Goal: Task Accomplishment & Management: Manage account settings

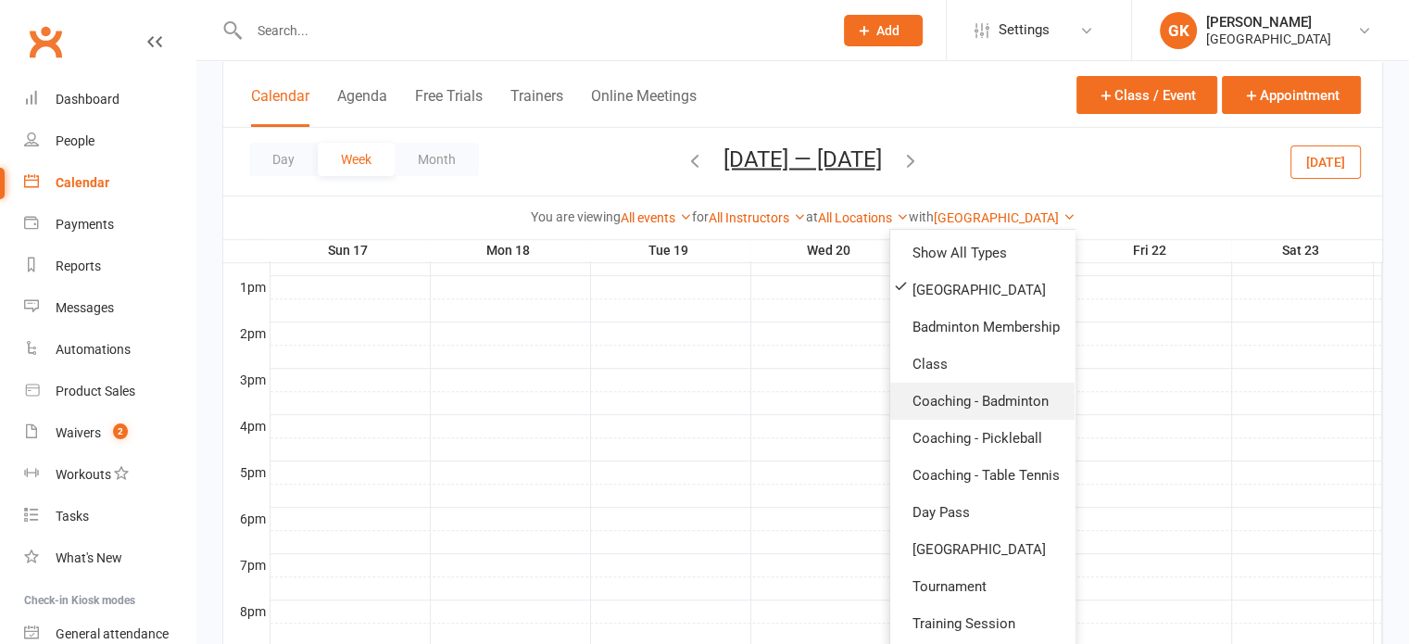
click at [963, 403] on link "Coaching - Badminton" at bounding box center [982, 400] width 184 height 37
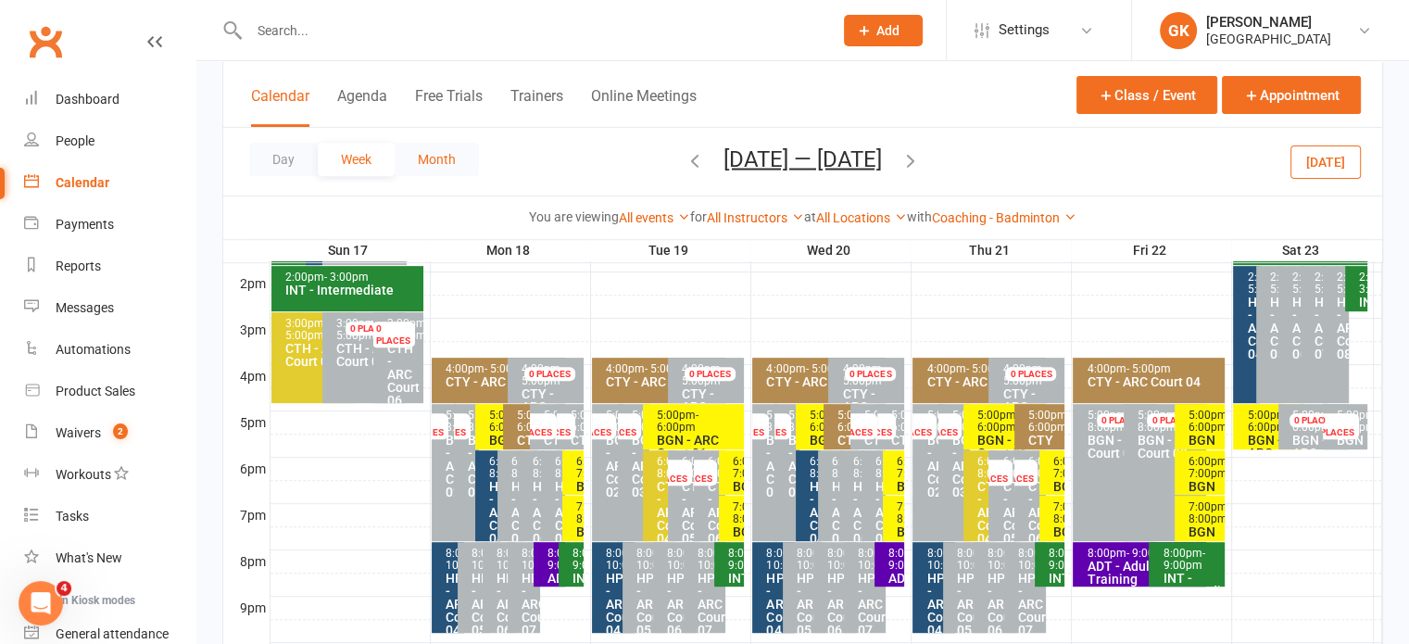
click at [439, 161] on button "Month" at bounding box center [437, 159] width 84 height 33
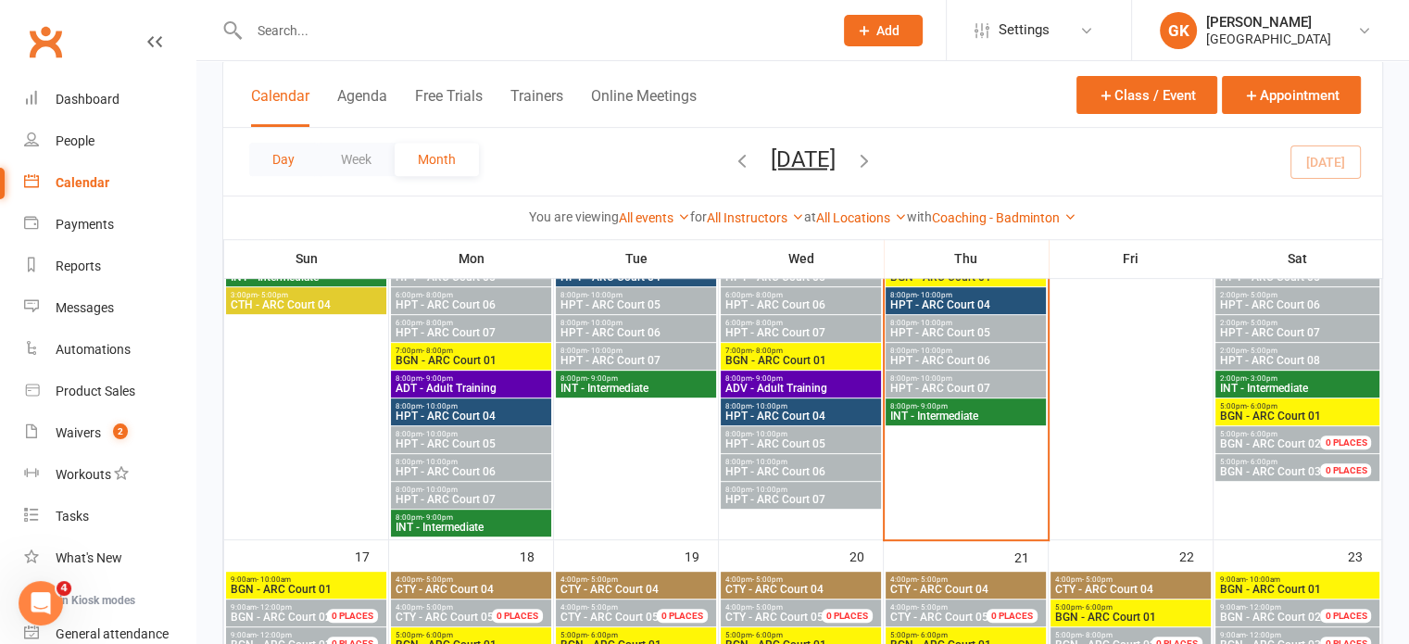
click at [295, 155] on button "Day" at bounding box center [283, 159] width 69 height 33
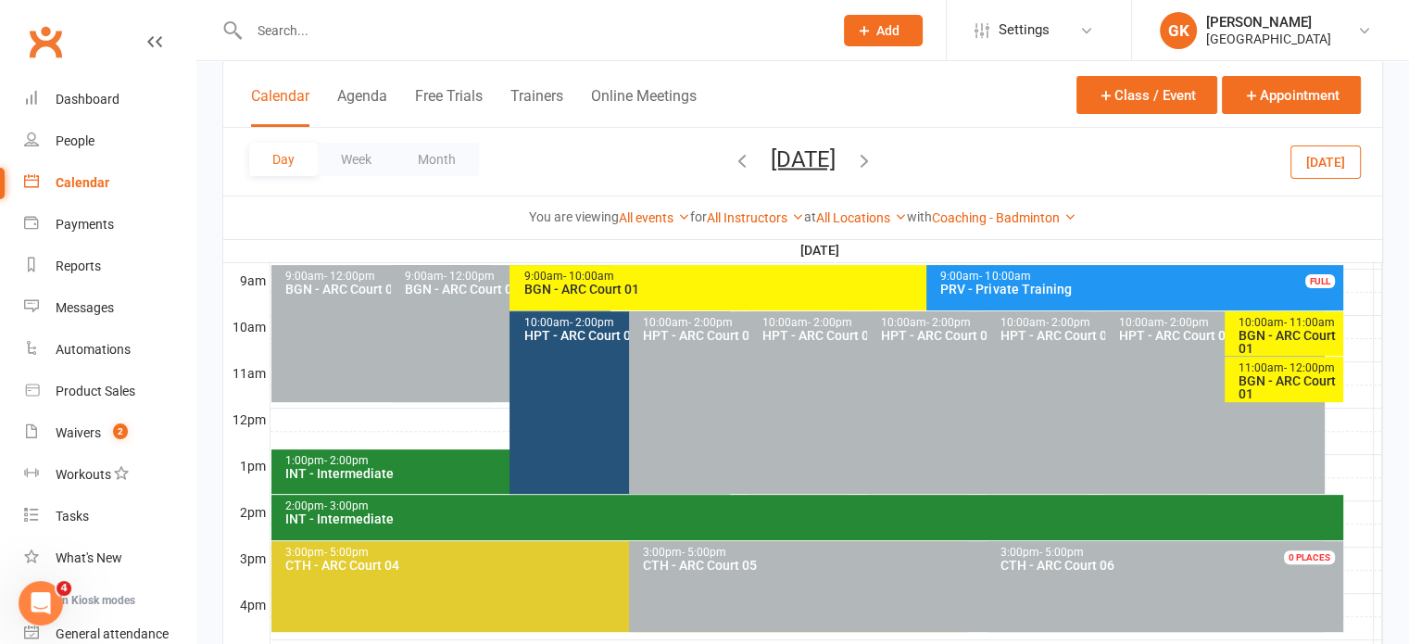
scroll to position [522, 0]
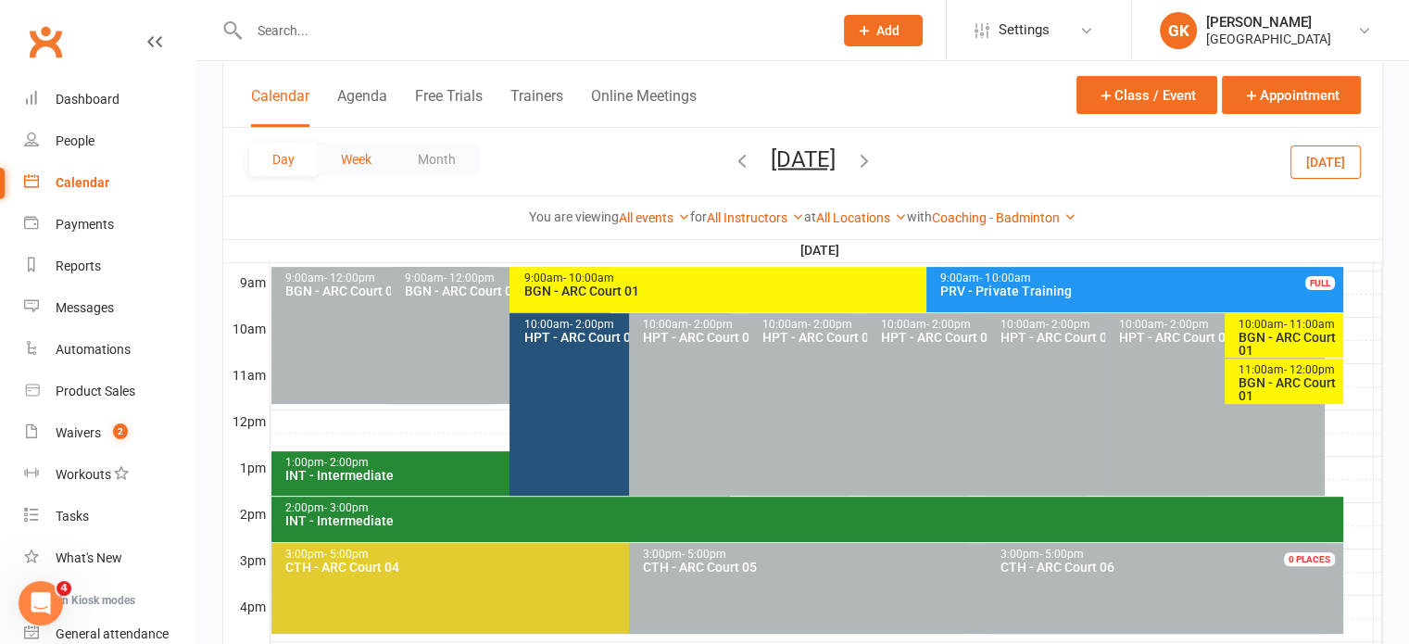
click at [370, 162] on button "Week" at bounding box center [356, 159] width 77 height 33
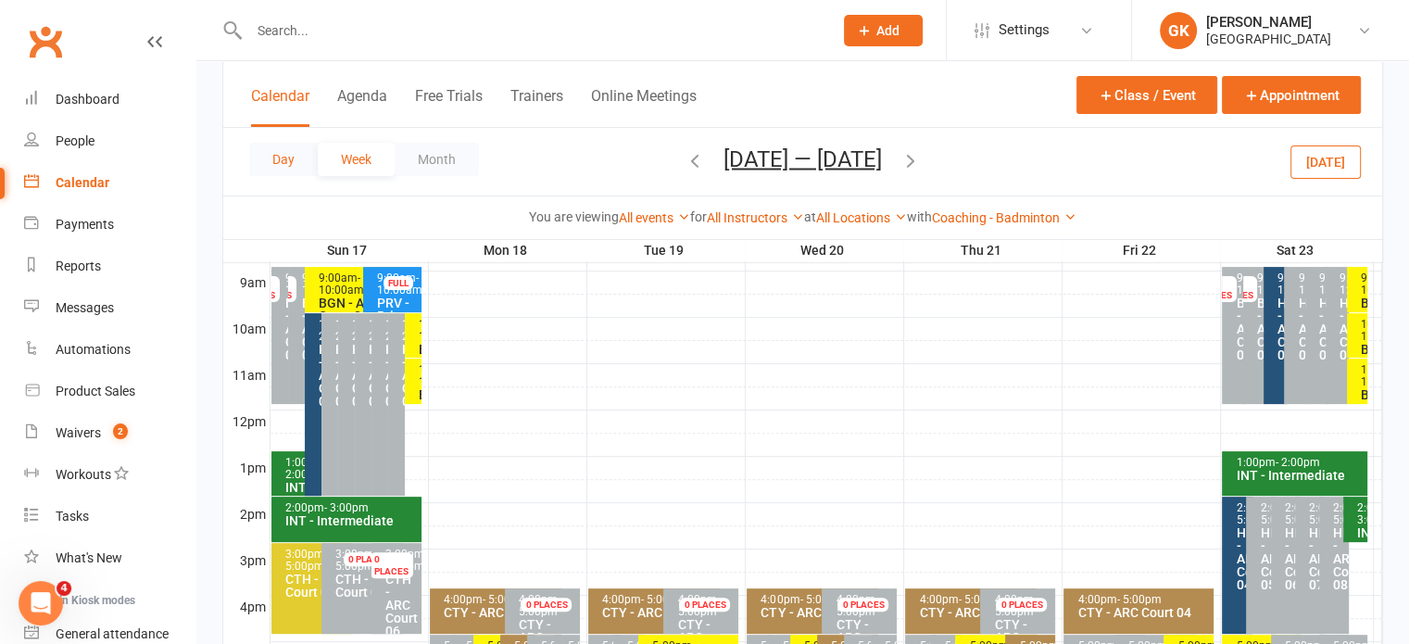
click at [282, 160] on button "Day" at bounding box center [283, 159] width 69 height 33
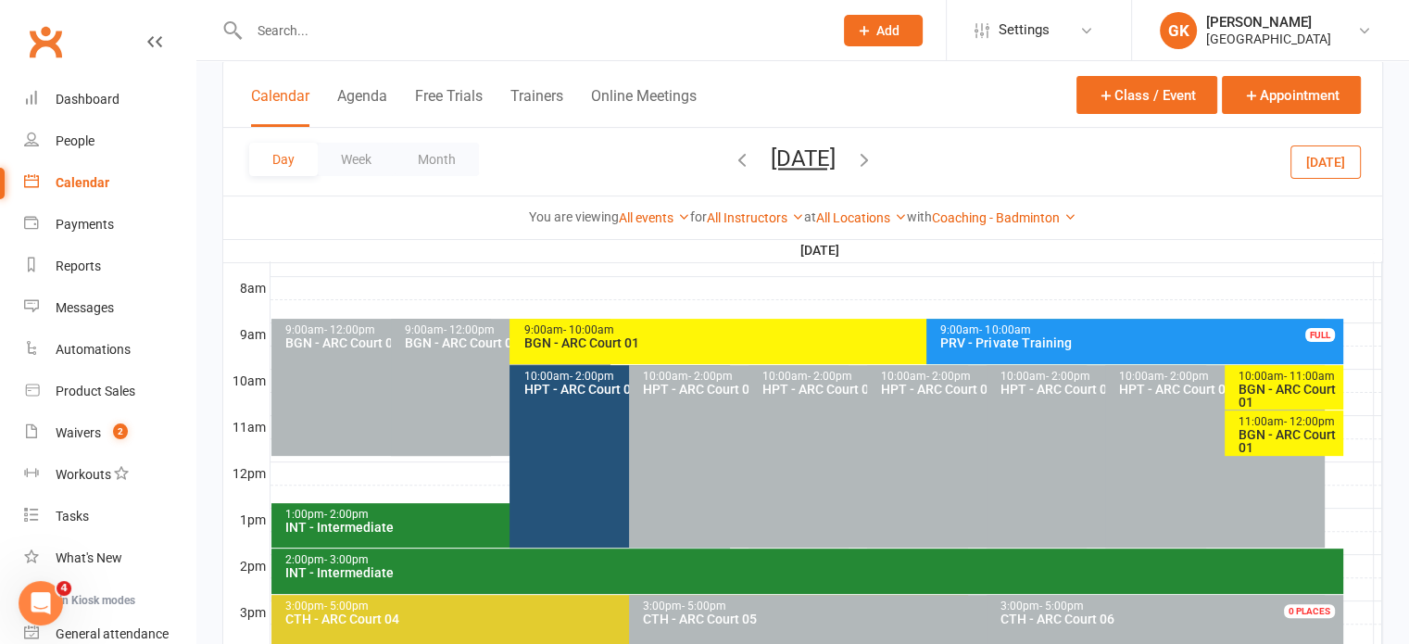
scroll to position [467, 0]
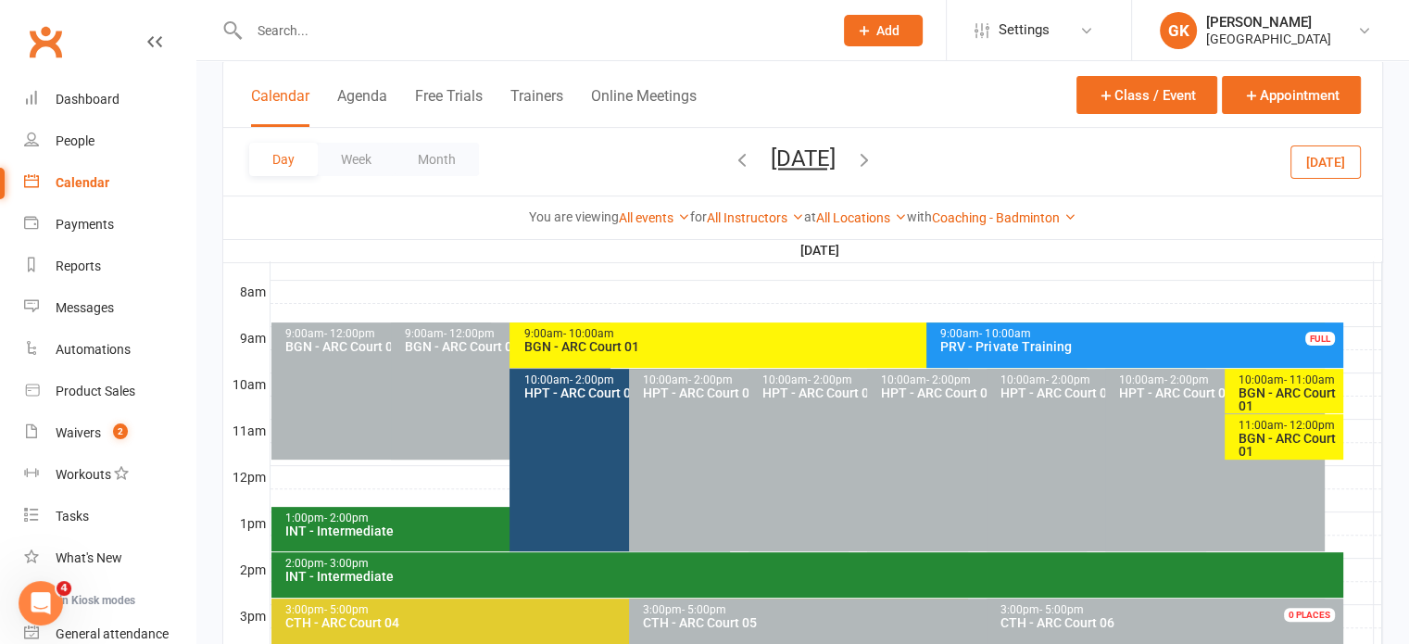
click at [848, 208] on div "All Locations ARC Badminton Court 01 ARC Badminton Court 02 ARC Badminton Court…" at bounding box center [861, 217] width 91 height 20
click at [847, 213] on link "All Locations" at bounding box center [861, 217] width 91 height 15
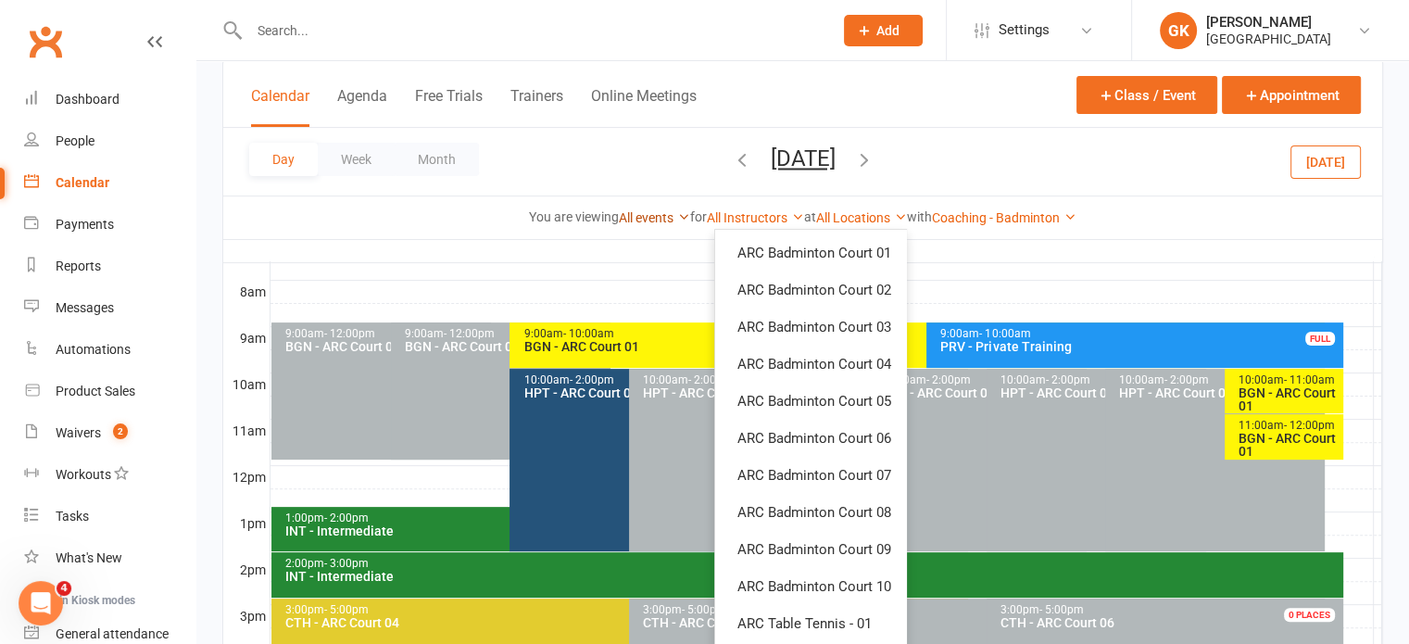
click at [658, 210] on link "All events" at bounding box center [654, 217] width 71 height 15
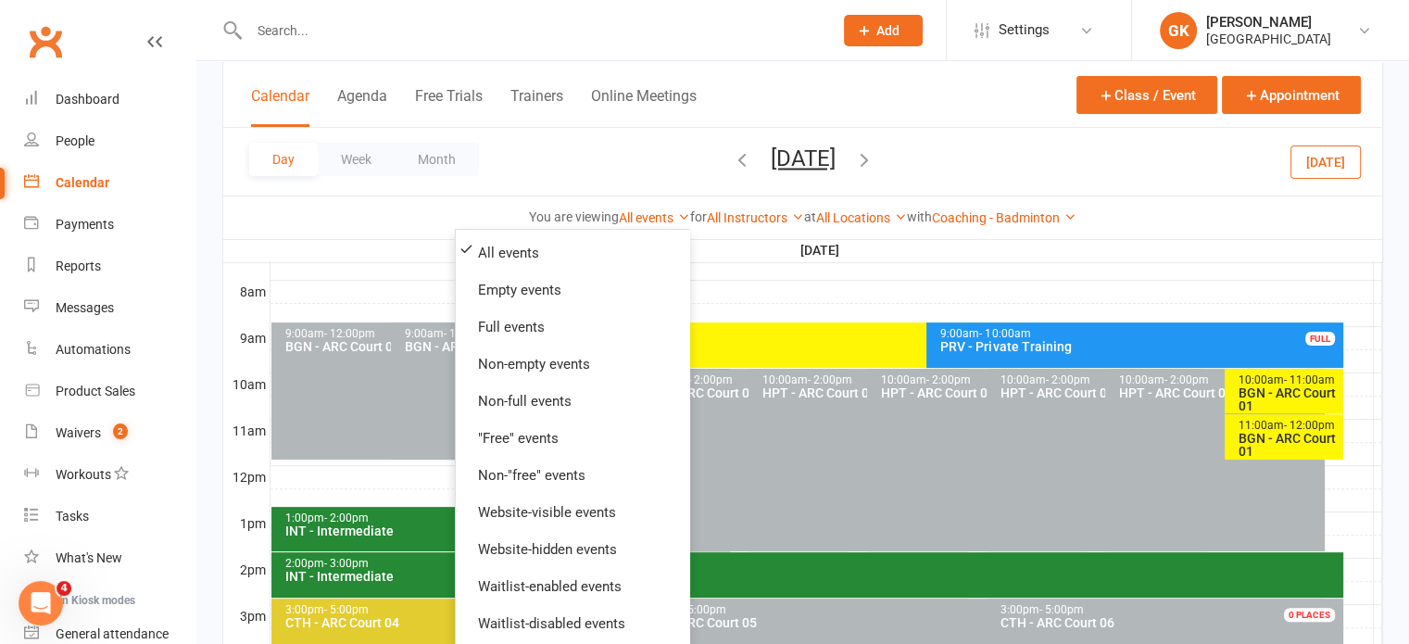
click at [879, 290] on div at bounding box center [825, 292] width 1111 height 22
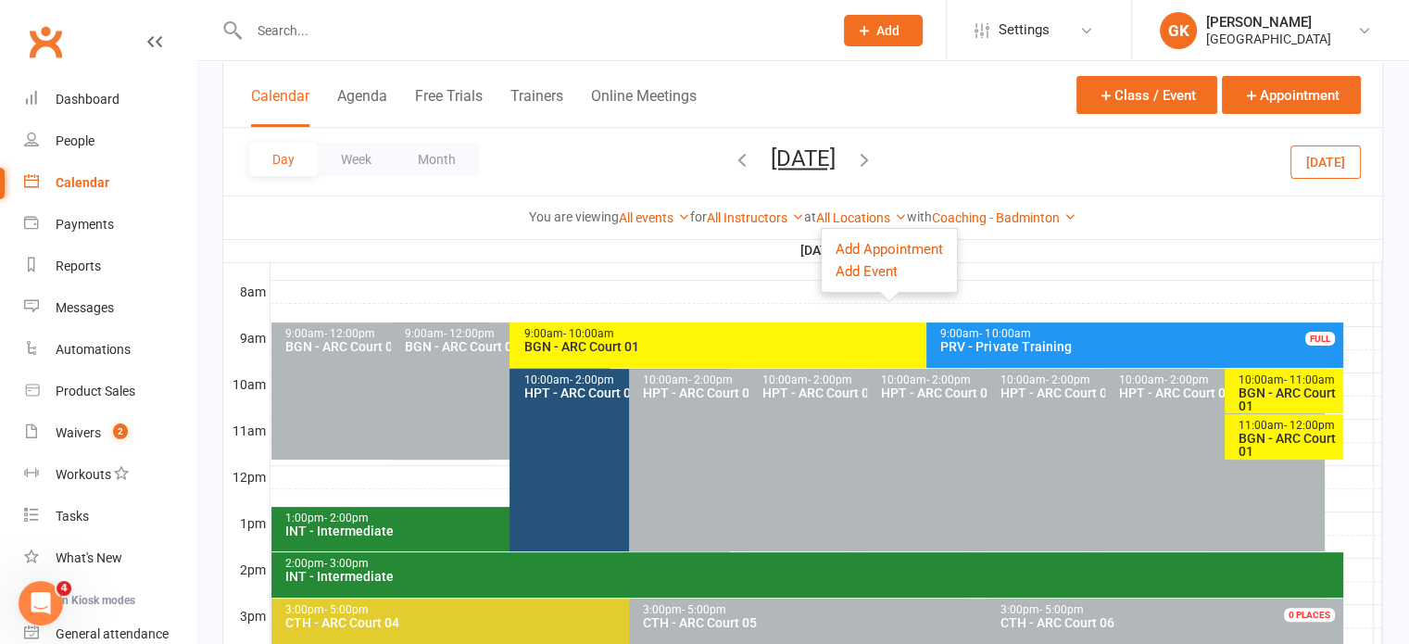
click at [576, 174] on div "Day Week Month [DATE] [DATE] Sun Mon Tue Wed Thu Fri Sat 27 28 29 30 31 01 02 0…" at bounding box center [802, 162] width 1159 height 68
click at [347, 168] on button "Week" at bounding box center [356, 159] width 77 height 33
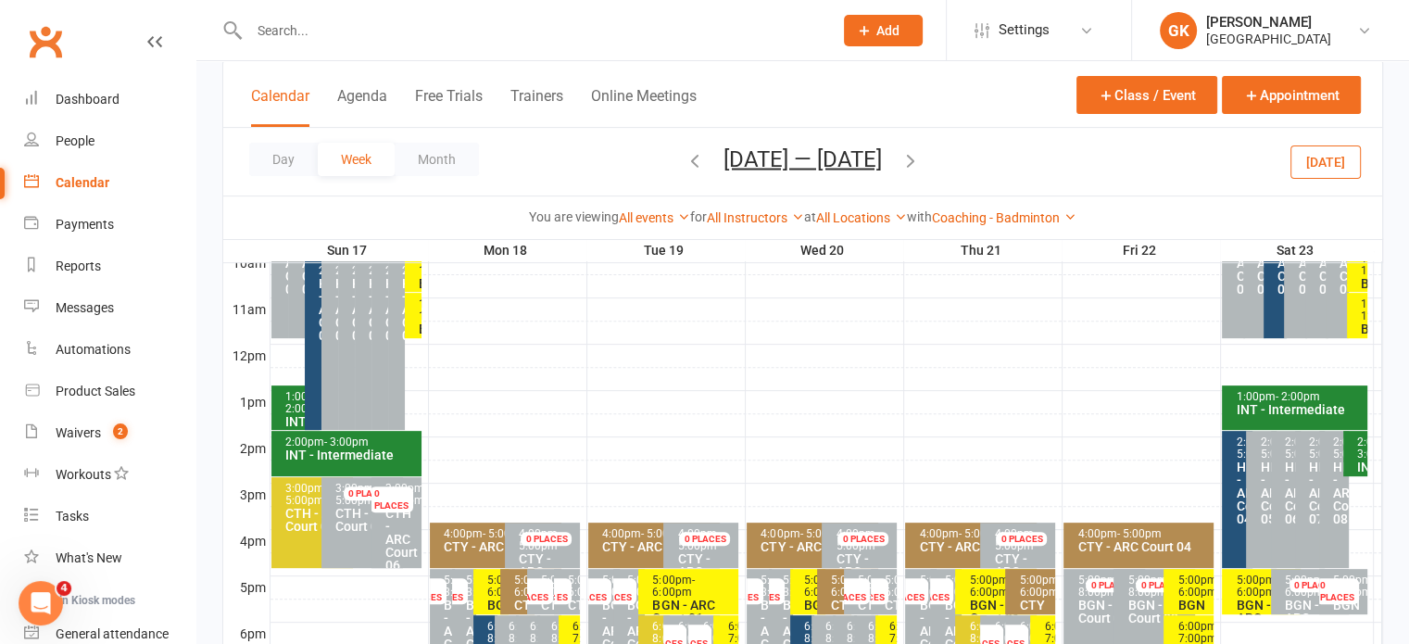
scroll to position [589, 0]
click at [633, 214] on link "All events" at bounding box center [654, 217] width 71 height 15
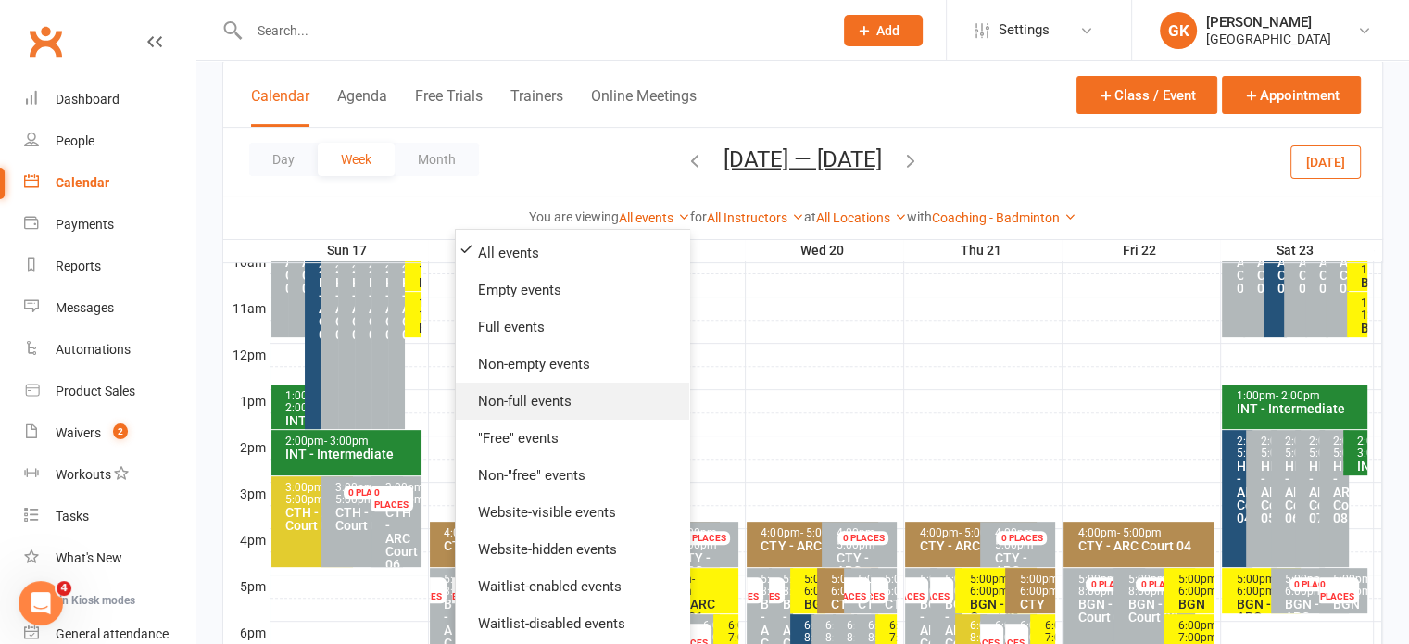
click at [493, 399] on link "Non-full events" at bounding box center [572, 400] width 233 height 37
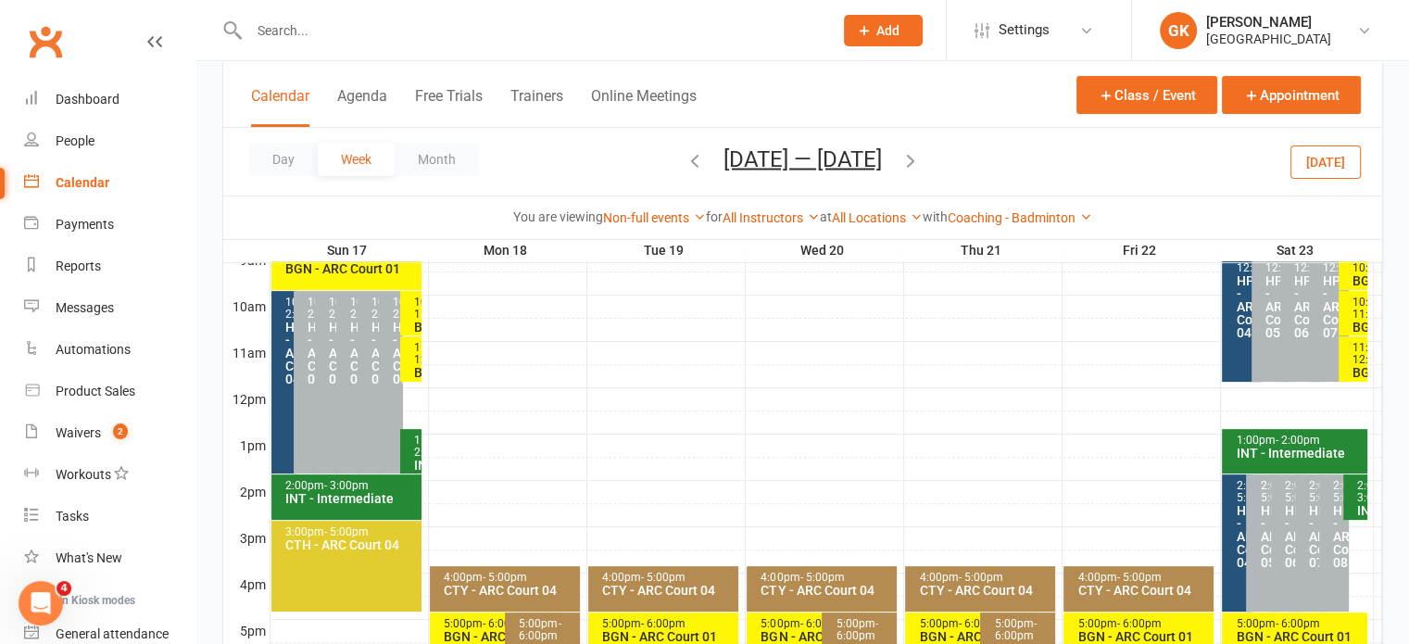
scroll to position [536, 0]
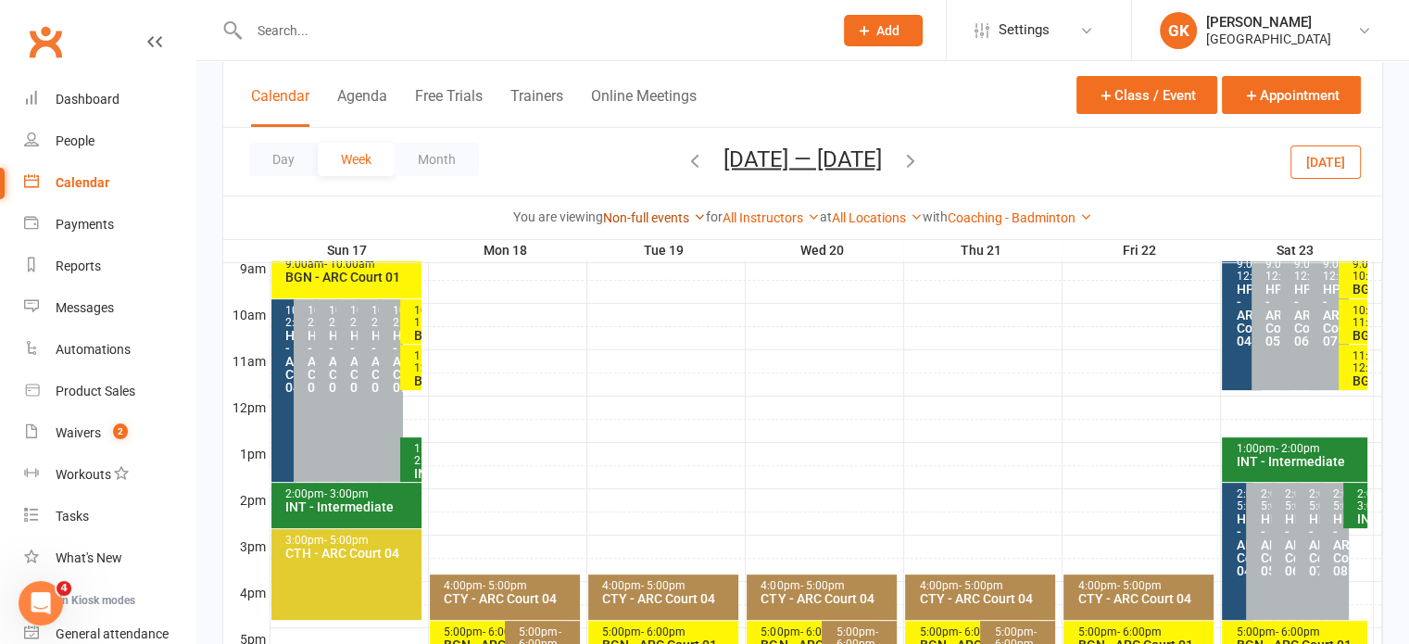
click at [622, 216] on link "Non-full events" at bounding box center [654, 217] width 103 height 15
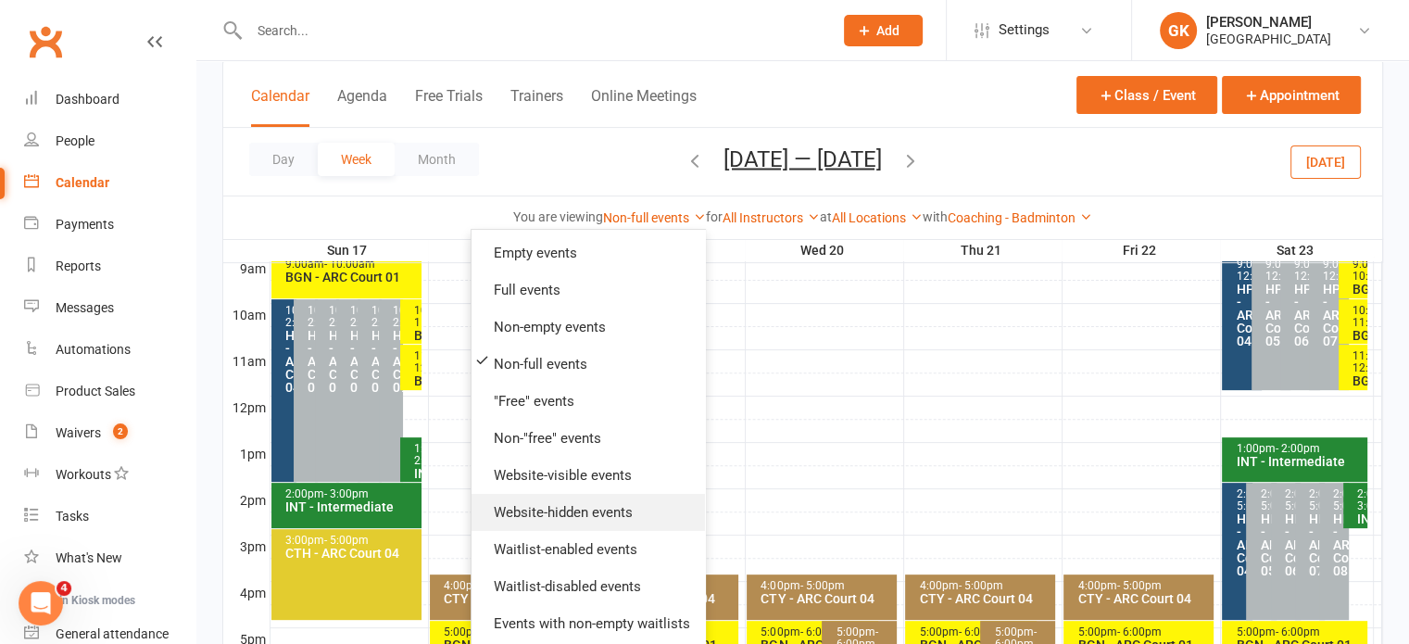
scroll to position [0, 0]
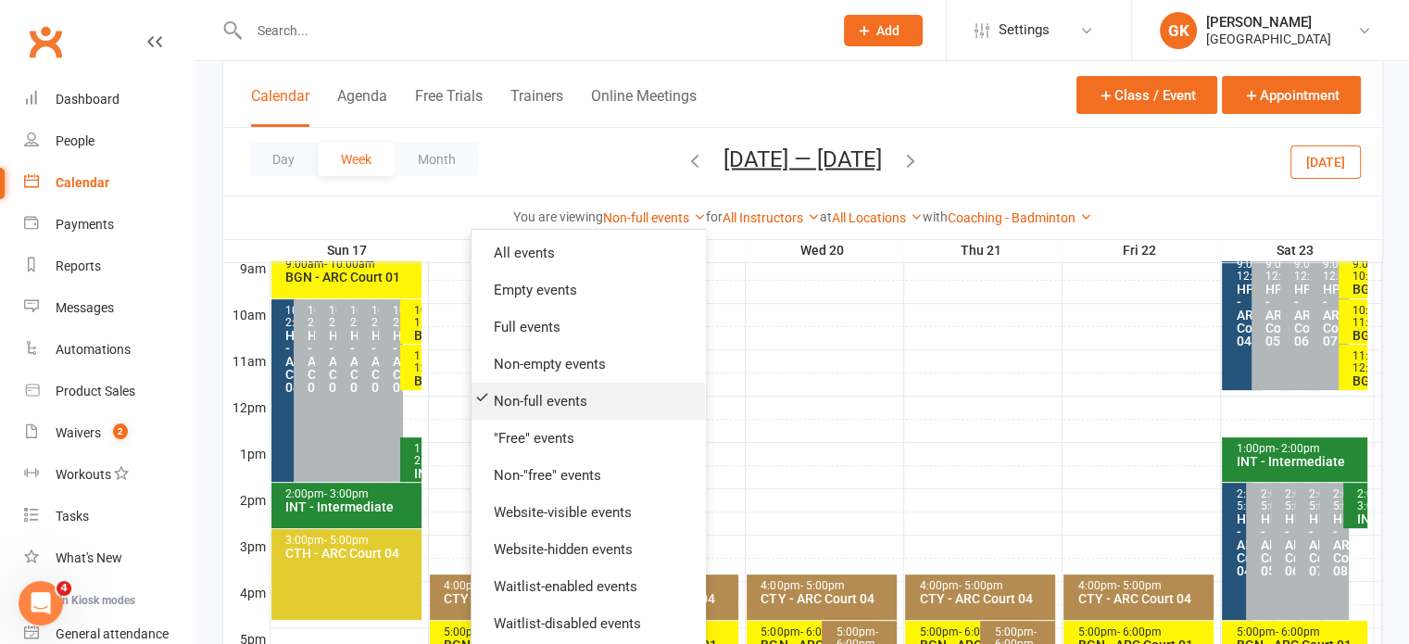
click at [544, 388] on link "Non-full events" at bounding box center [587, 400] width 233 height 37
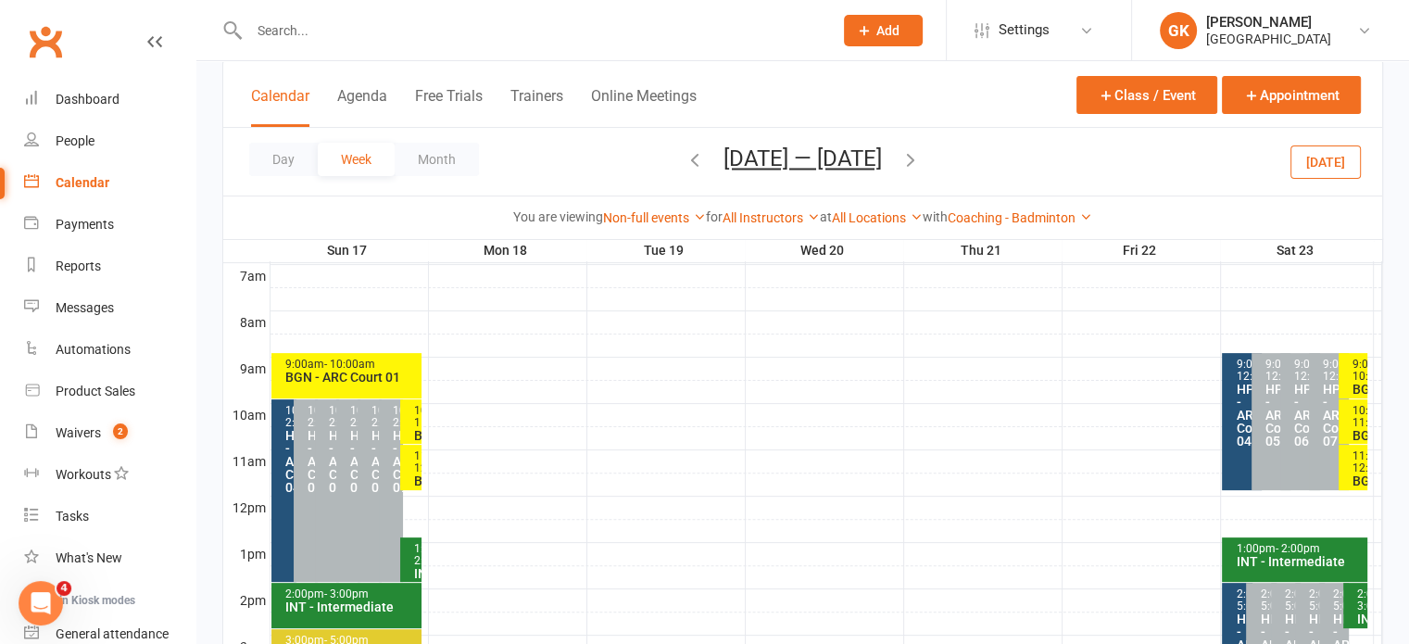
scroll to position [437, 0]
click at [445, 162] on button "Month" at bounding box center [437, 159] width 84 height 33
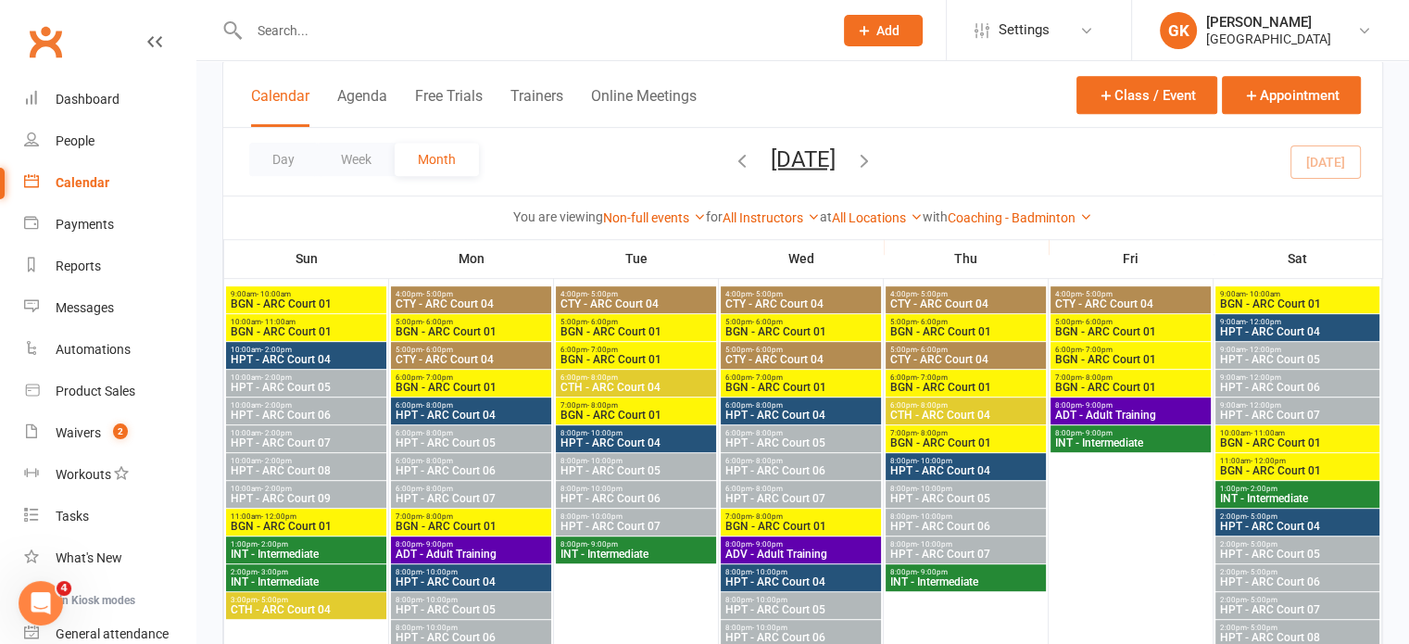
scroll to position [861, 0]
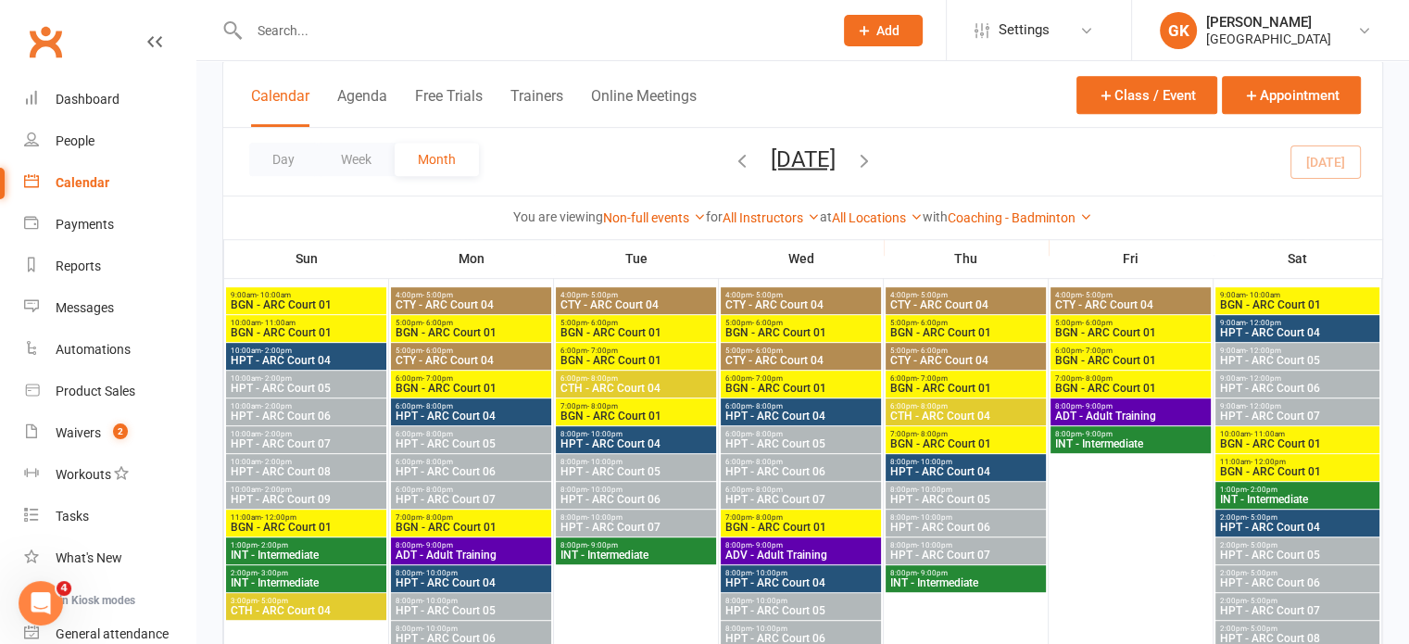
click at [668, 207] on div "You are viewing Non-full events All events Empty events Full events Non-empty e…" at bounding box center [802, 217] width 1138 height 21
click at [667, 214] on link "Non-full events" at bounding box center [654, 217] width 103 height 15
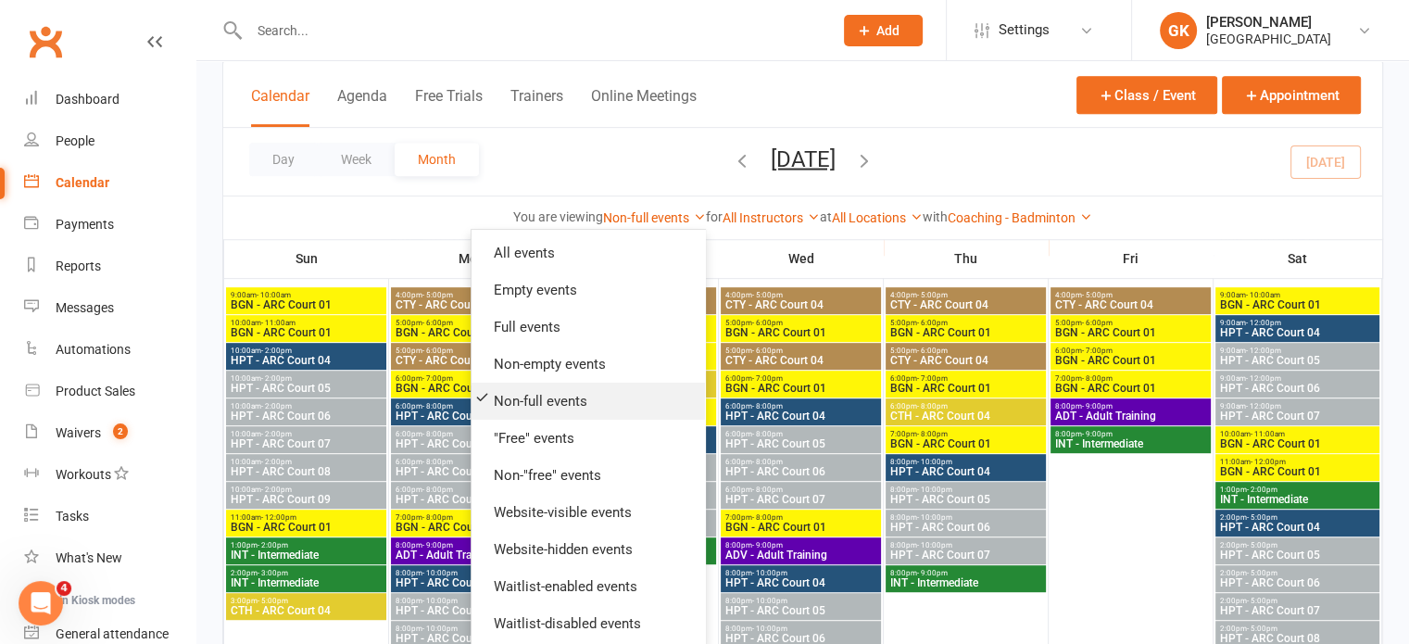
click at [474, 398] on link "Non-full events" at bounding box center [587, 400] width 233 height 37
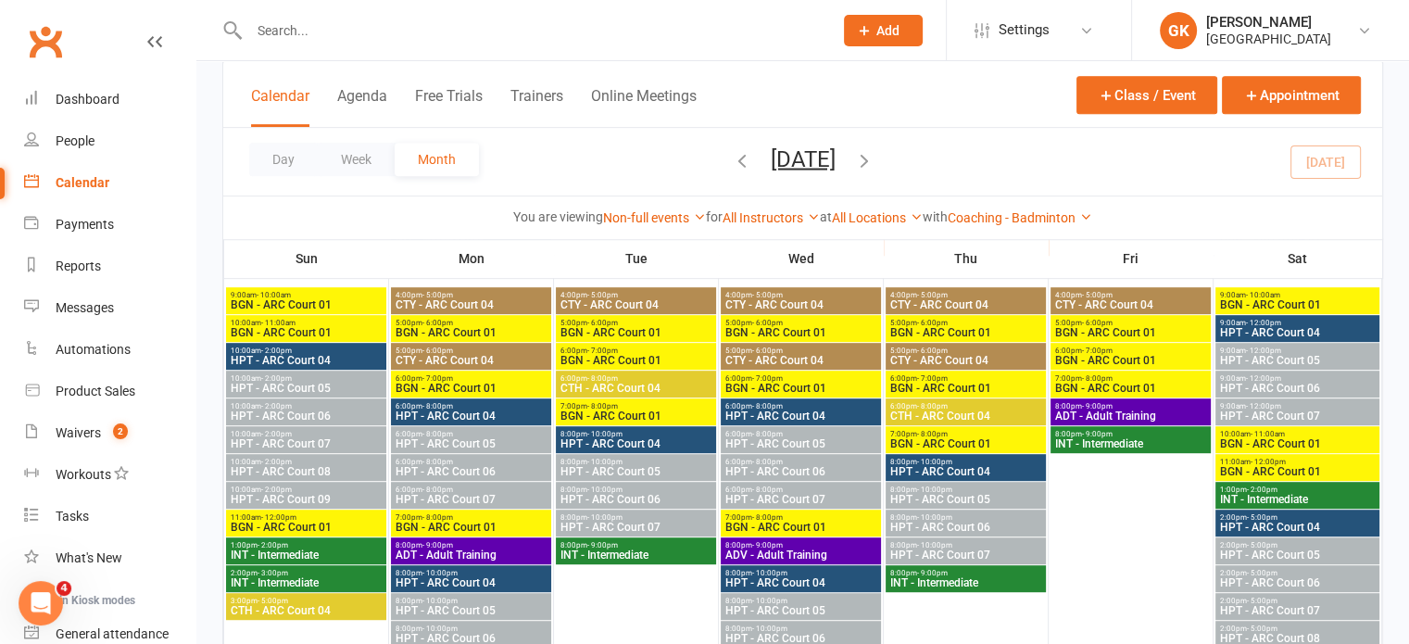
click at [633, 217] on link "Non-full events" at bounding box center [654, 217] width 103 height 15
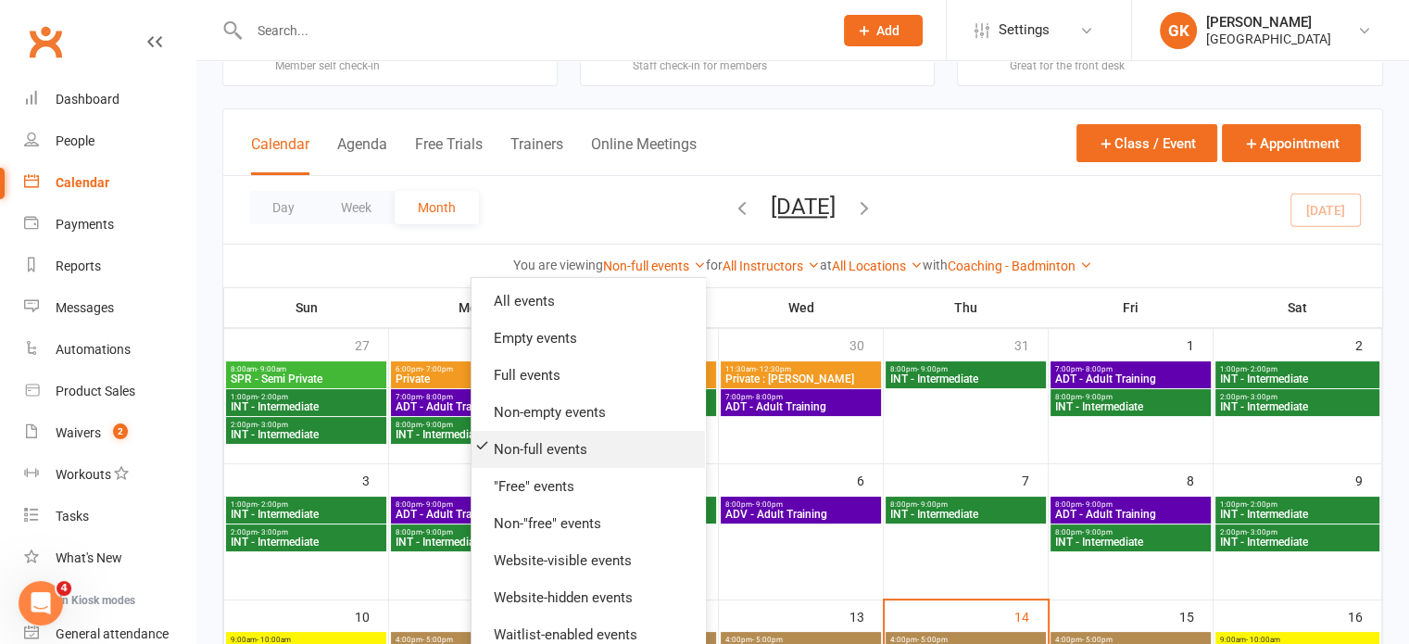
scroll to position [0, 0]
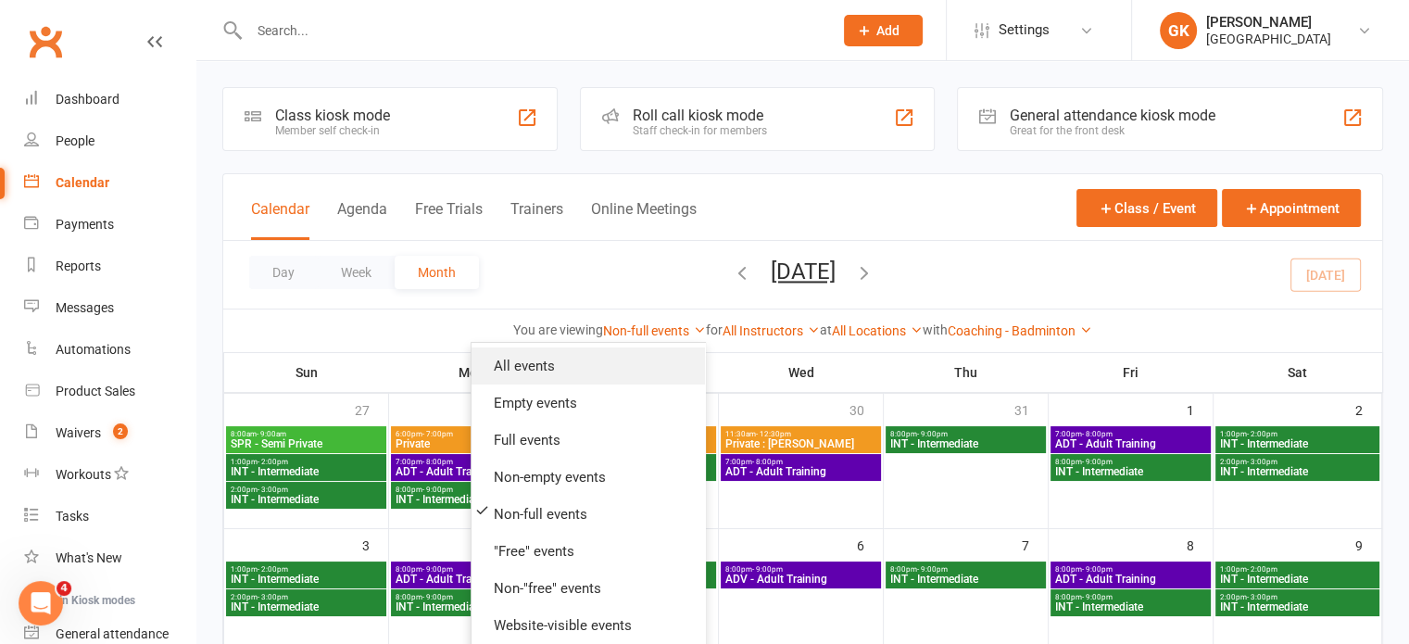
click at [538, 366] on link "All events" at bounding box center [587, 365] width 233 height 37
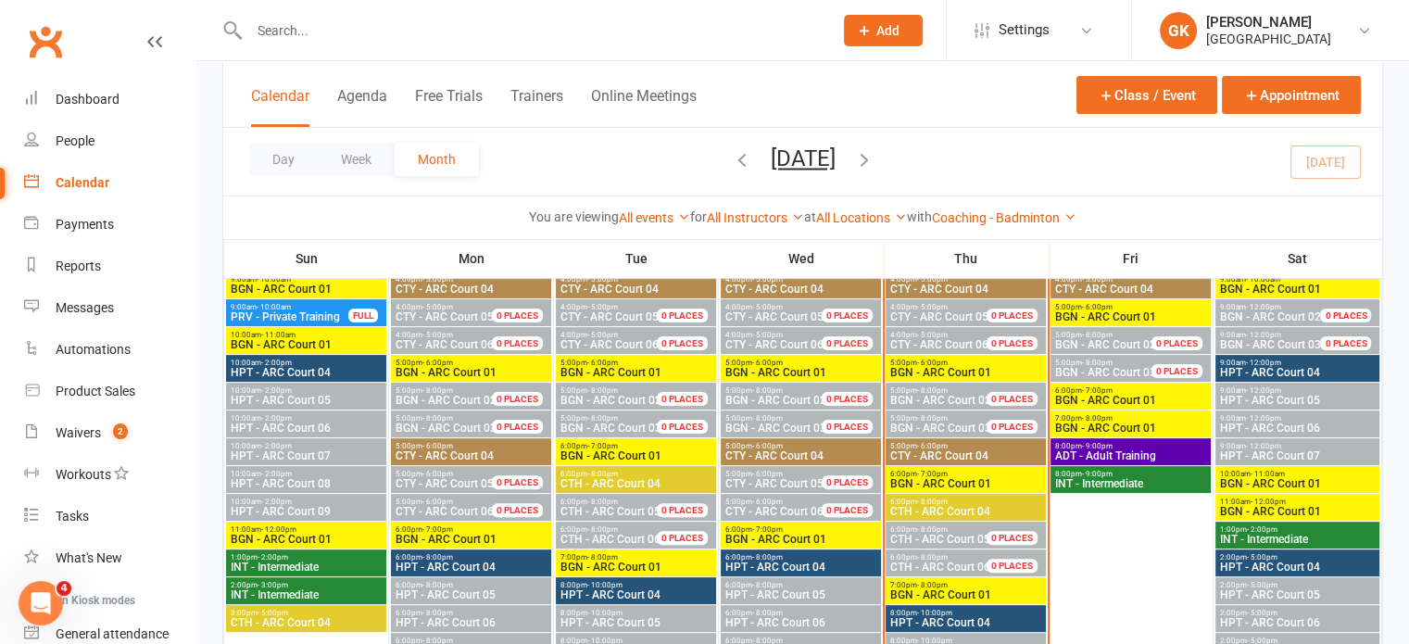
scroll to position [433, 0]
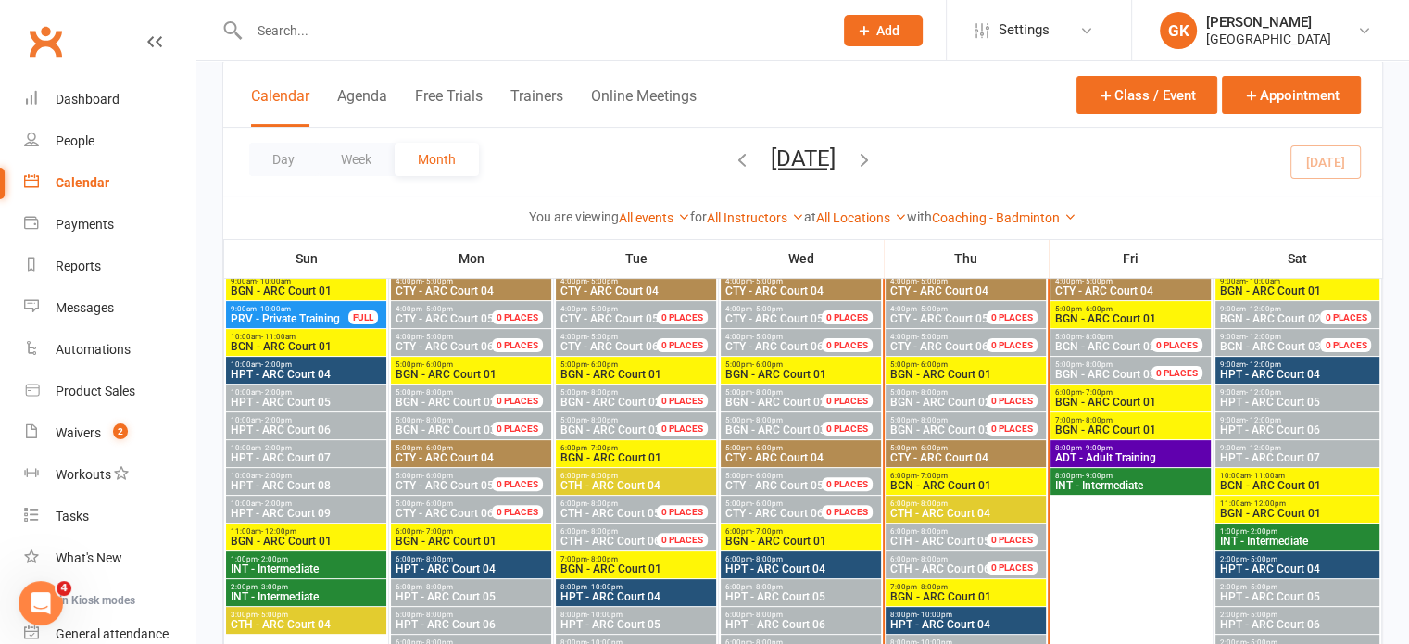
click at [0, 66] on div "Clubworx" at bounding box center [97, 53] width 195 height 69
click at [0, 60] on div "Clubworx" at bounding box center [97, 53] width 195 height 69
click at [300, 40] on input "text" at bounding box center [532, 31] width 576 height 26
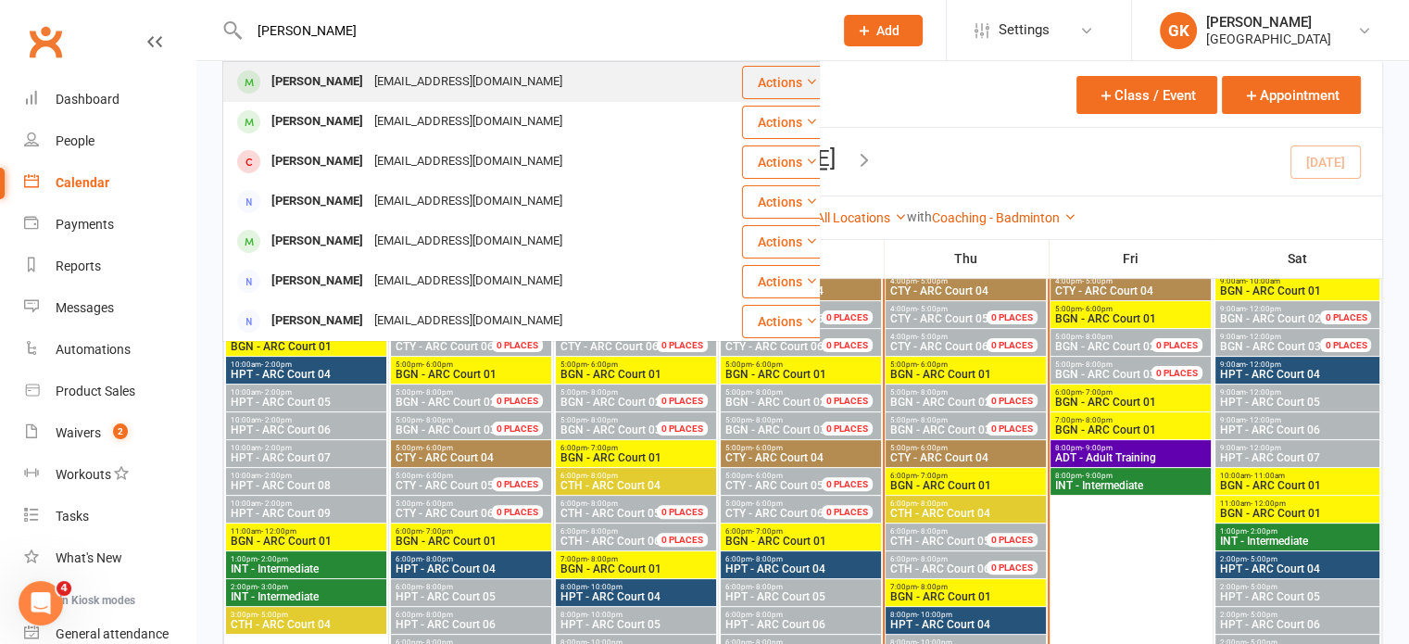
type input "[PERSON_NAME]"
click at [301, 78] on div "[PERSON_NAME]" at bounding box center [317, 82] width 103 height 27
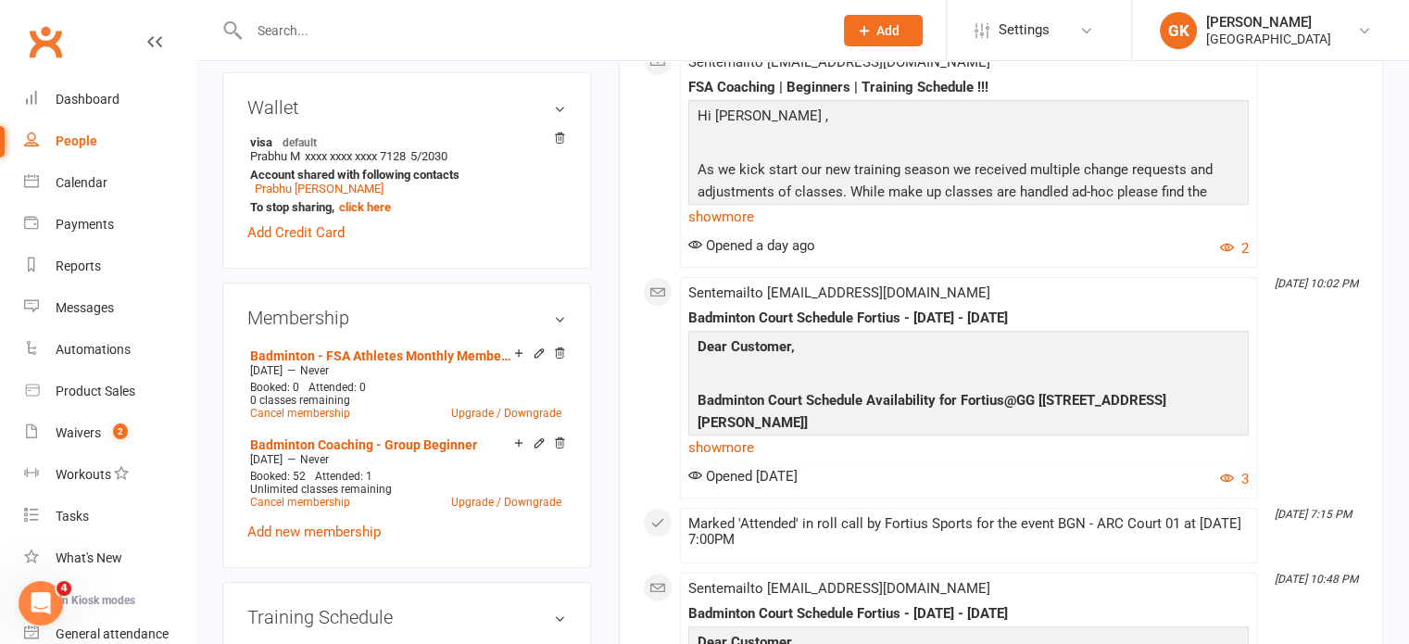
scroll to position [606, 0]
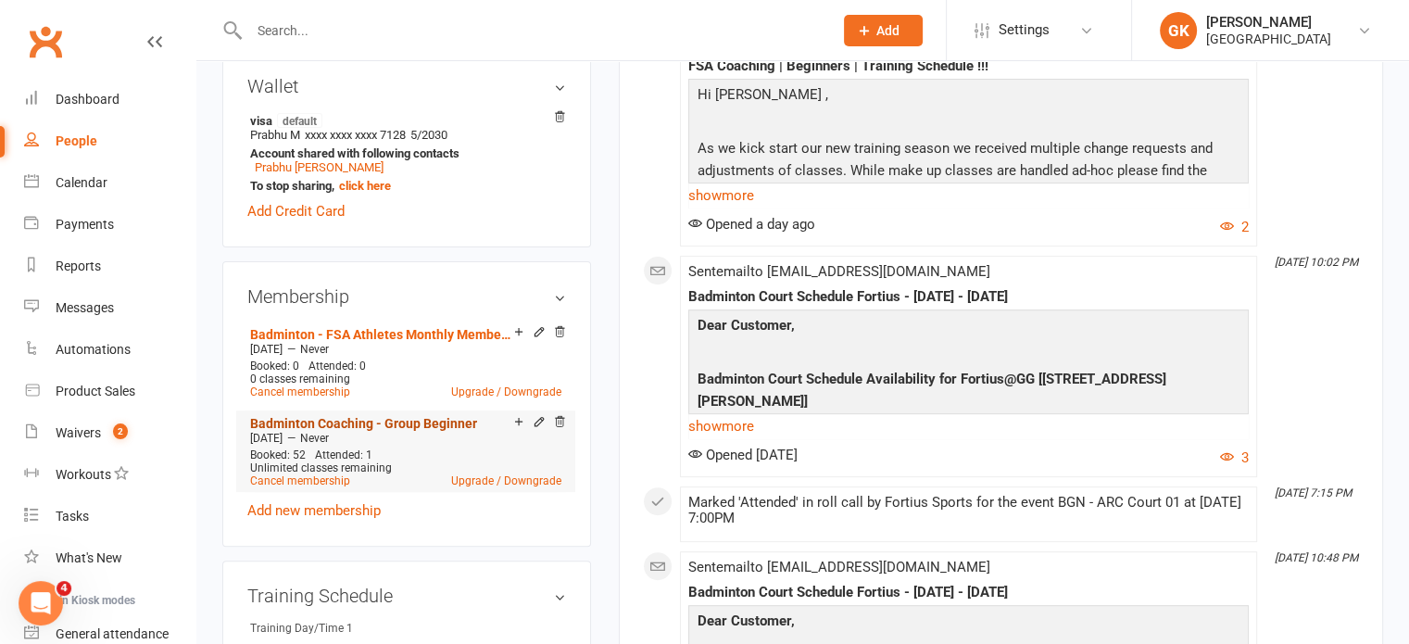
click at [353, 419] on link "Badminton Coaching - Group Beginner" at bounding box center [363, 423] width 227 height 15
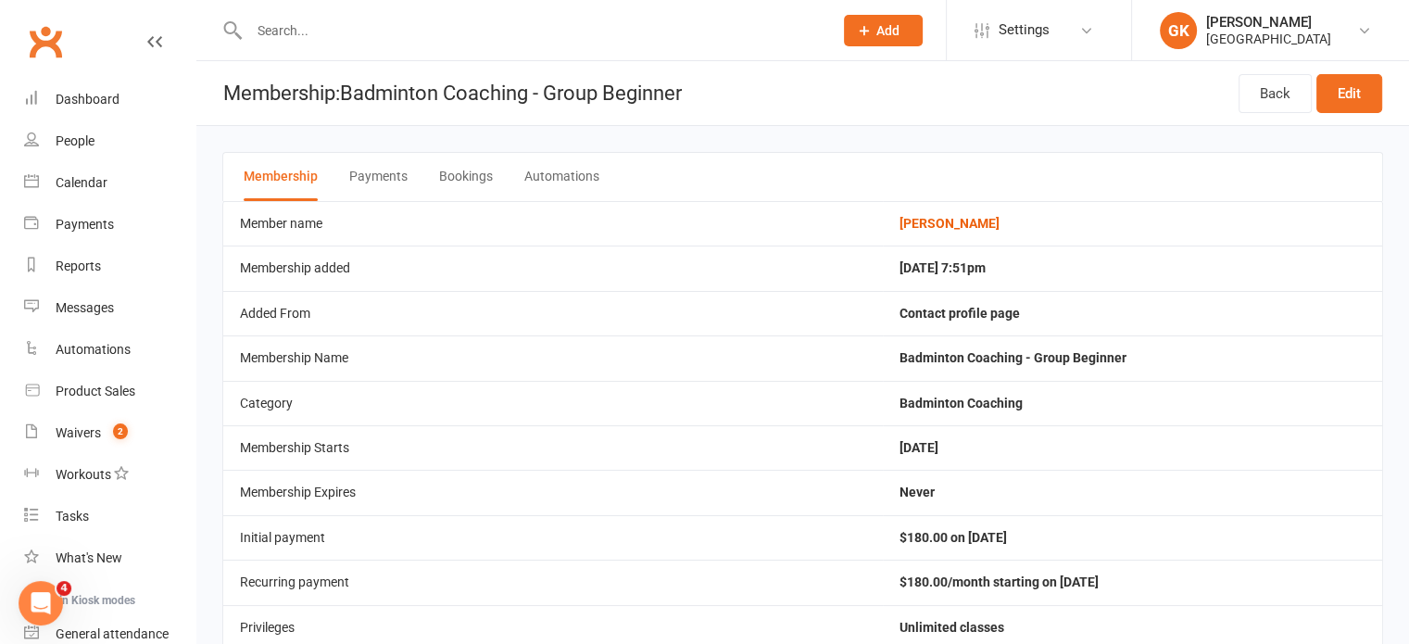
click at [474, 177] on button "Bookings" at bounding box center [466, 177] width 54 height 48
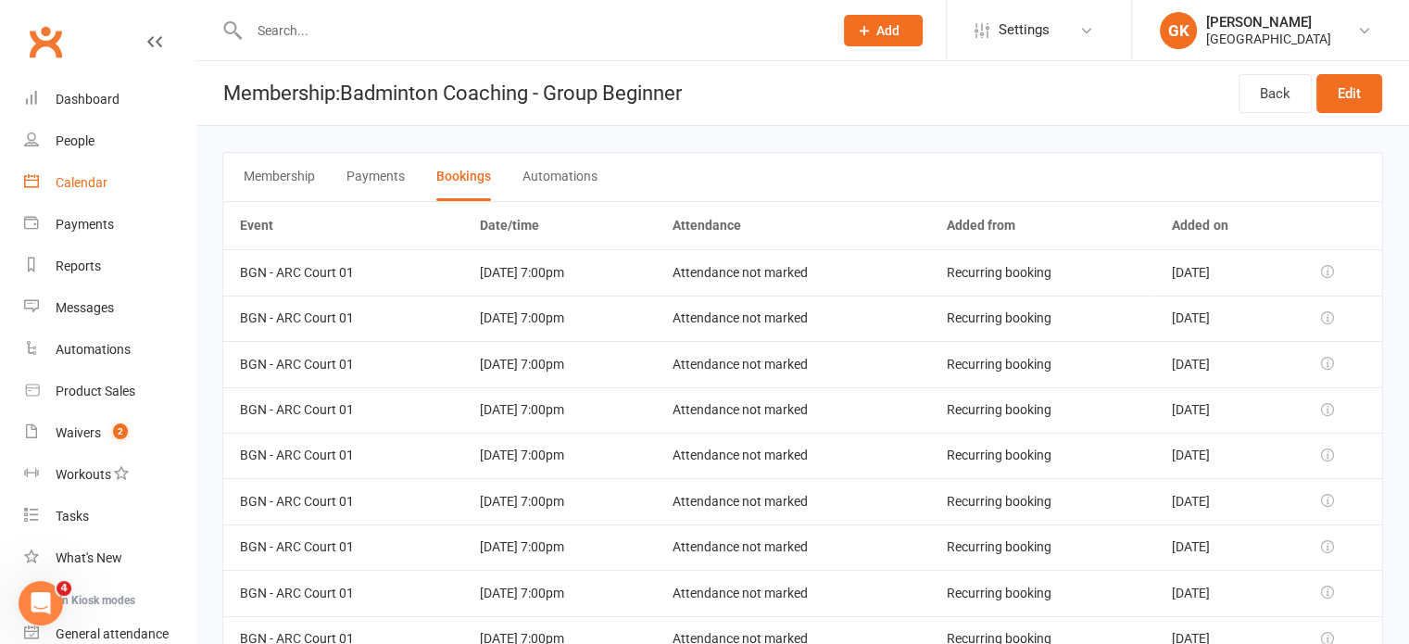
click at [72, 169] on link "Calendar" at bounding box center [109, 183] width 171 height 42
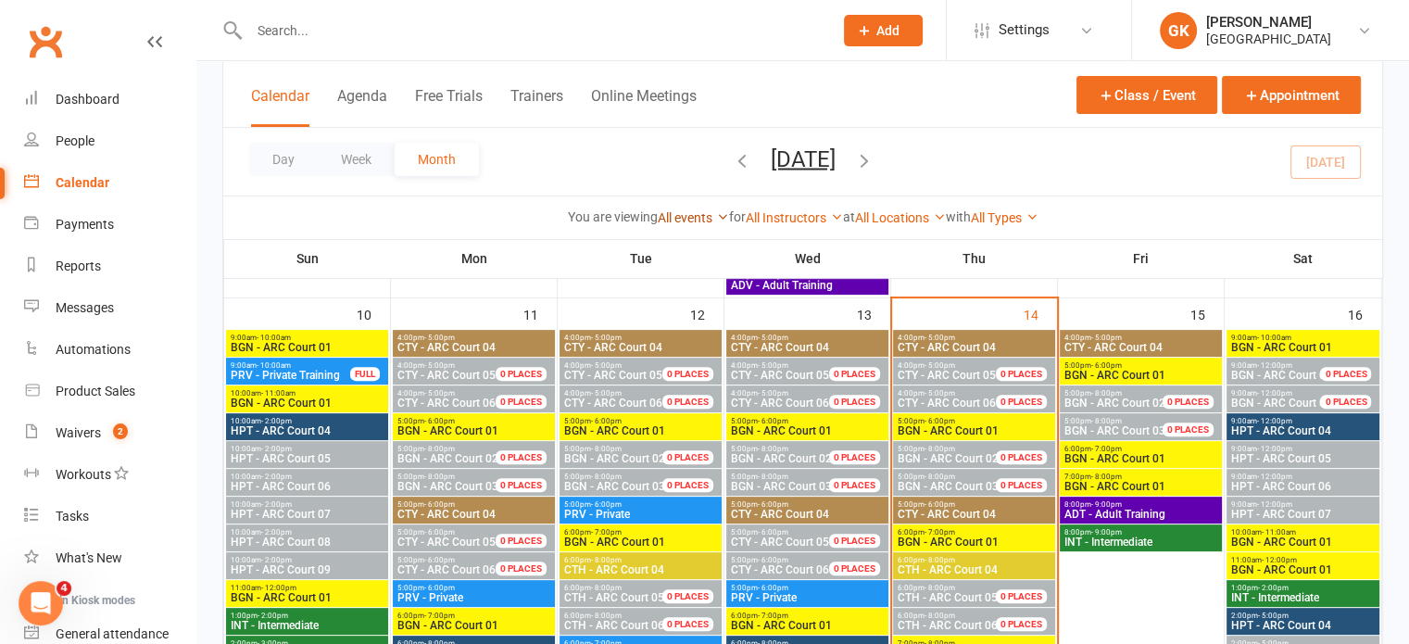
scroll to position [528, 0]
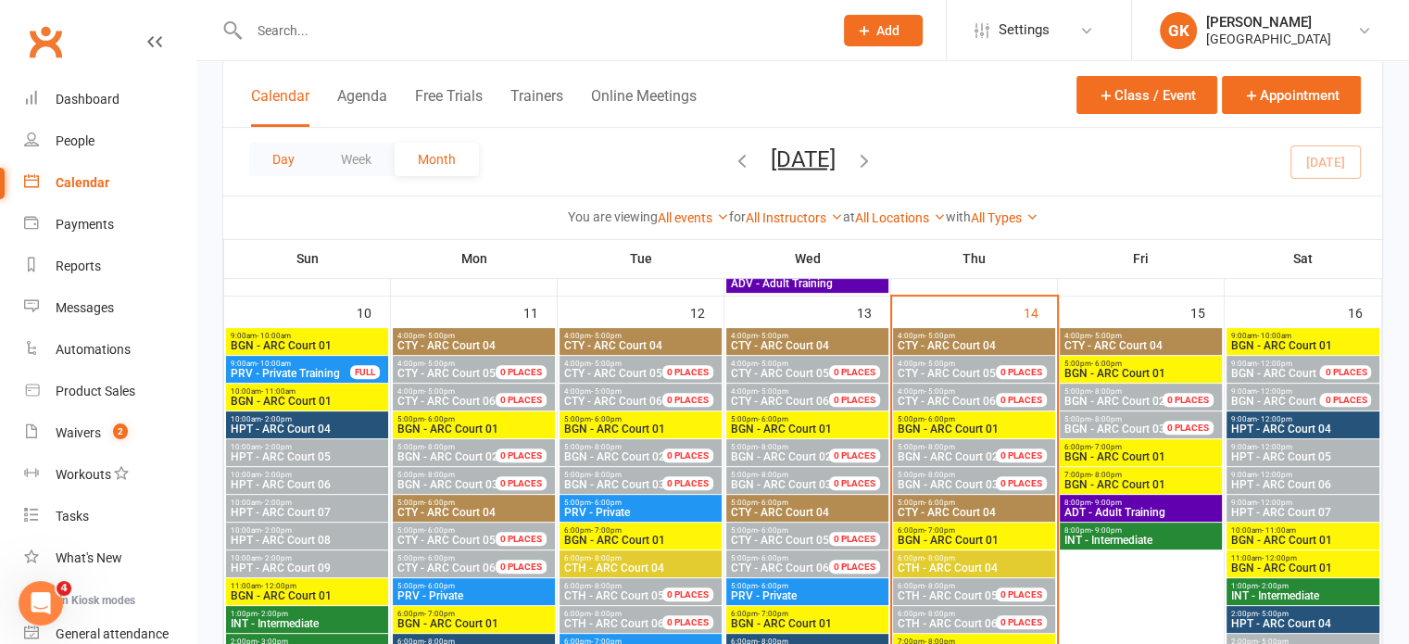
click at [281, 163] on button "Day" at bounding box center [283, 159] width 69 height 33
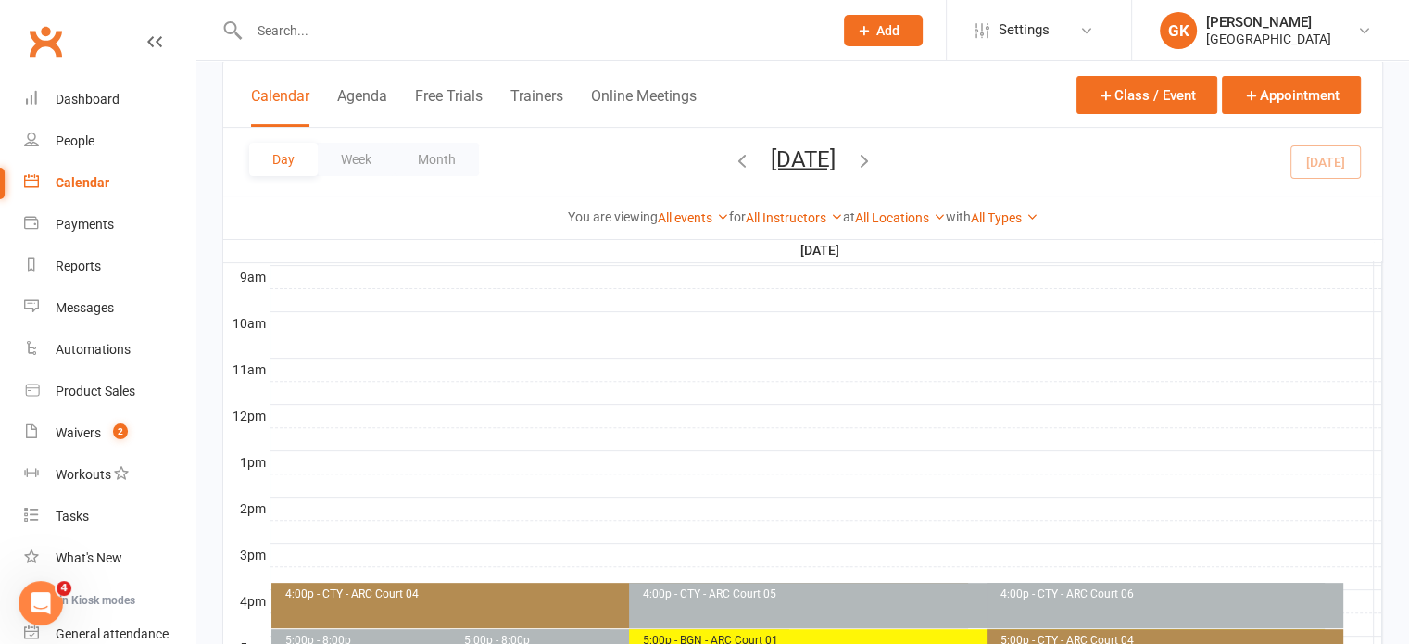
scroll to position [657, 0]
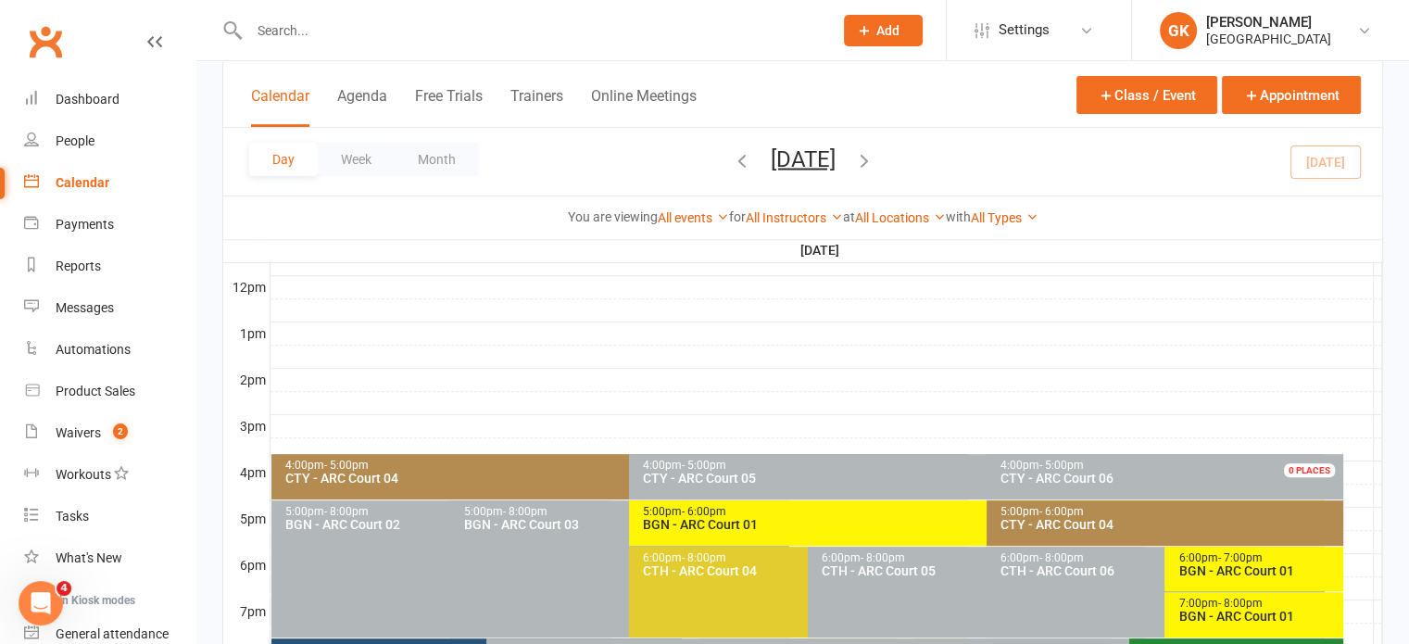
click at [732, 166] on icon "button" at bounding box center [742, 159] width 20 height 20
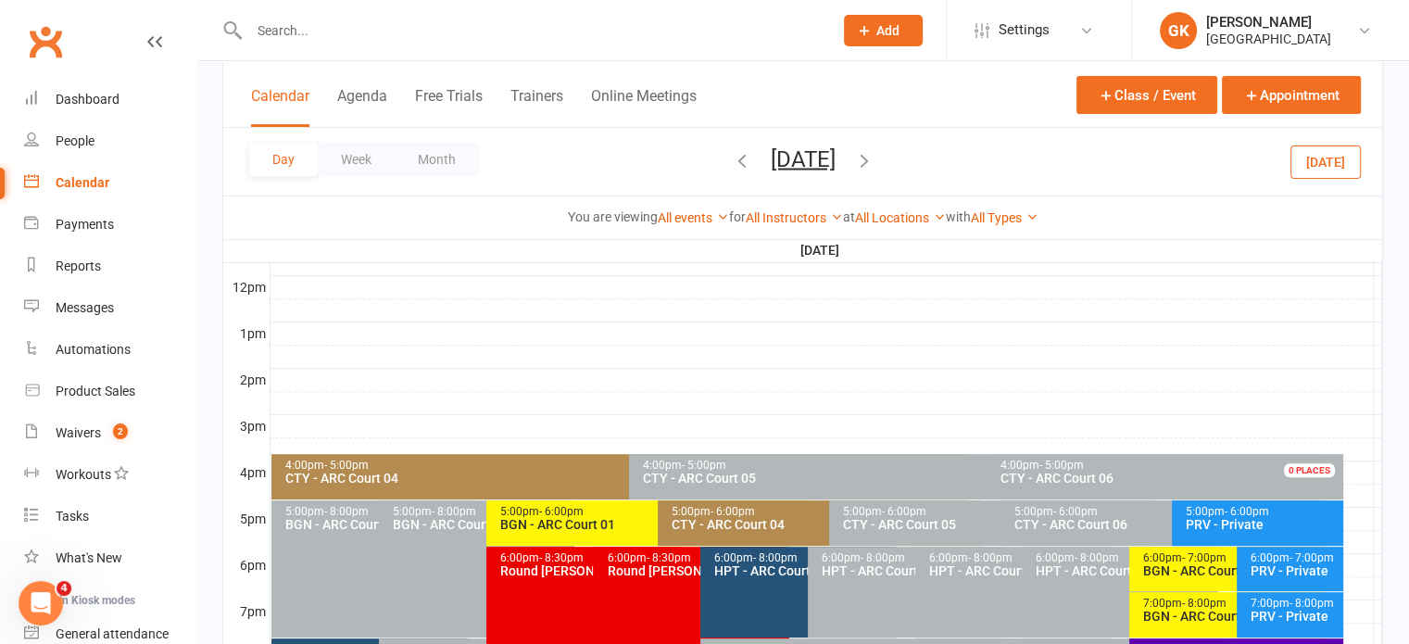
click at [732, 166] on icon "button" at bounding box center [742, 159] width 20 height 20
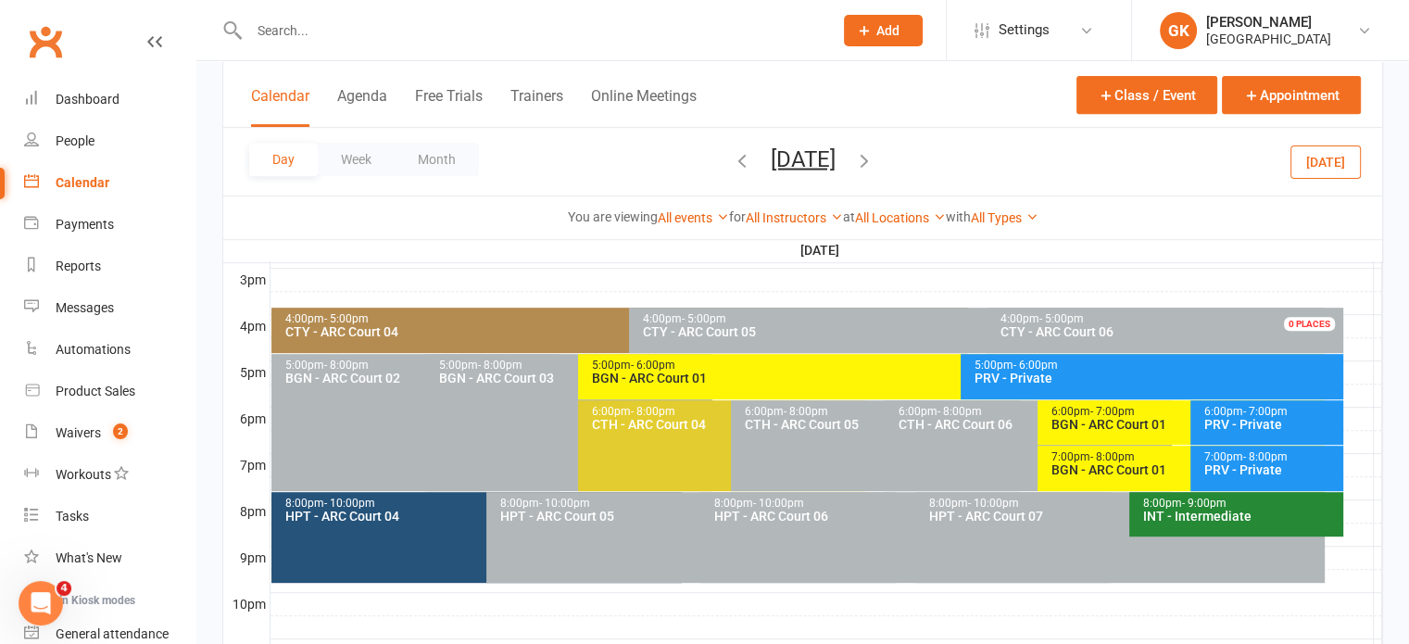
scroll to position [834, 0]
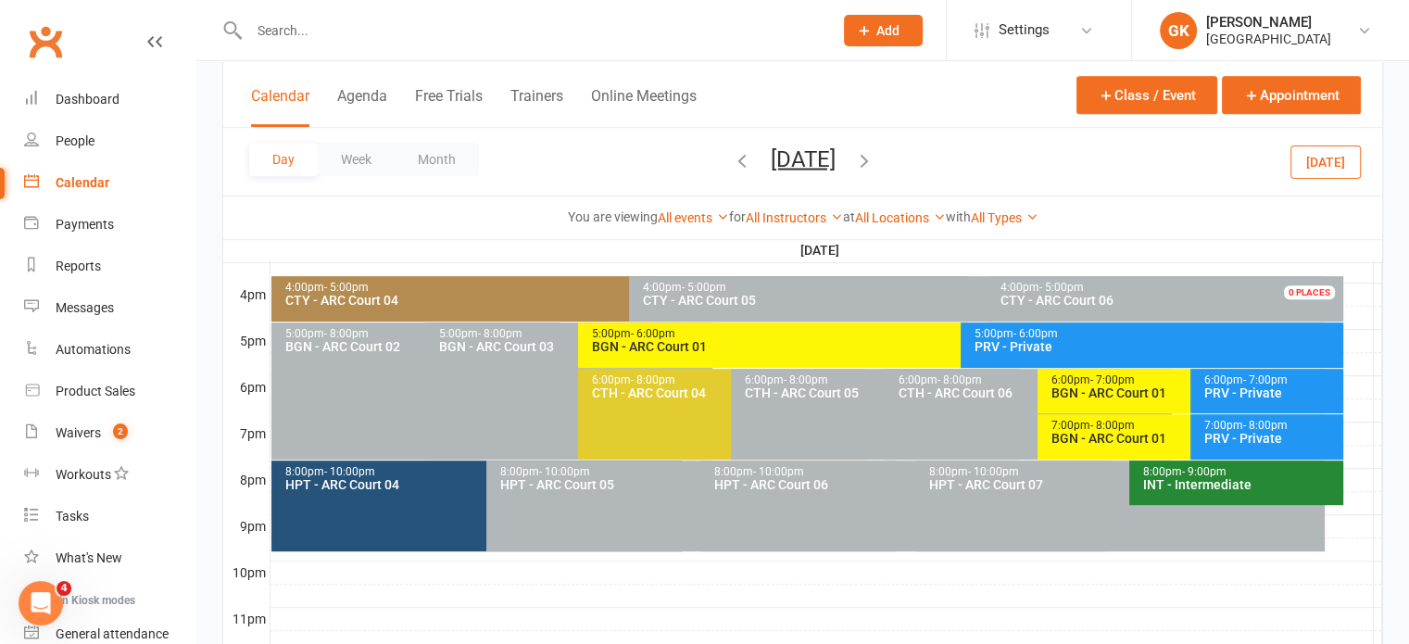
click at [1119, 440] on div "BGN - ARC Court 01" at bounding box center [1185, 438] width 271 height 13
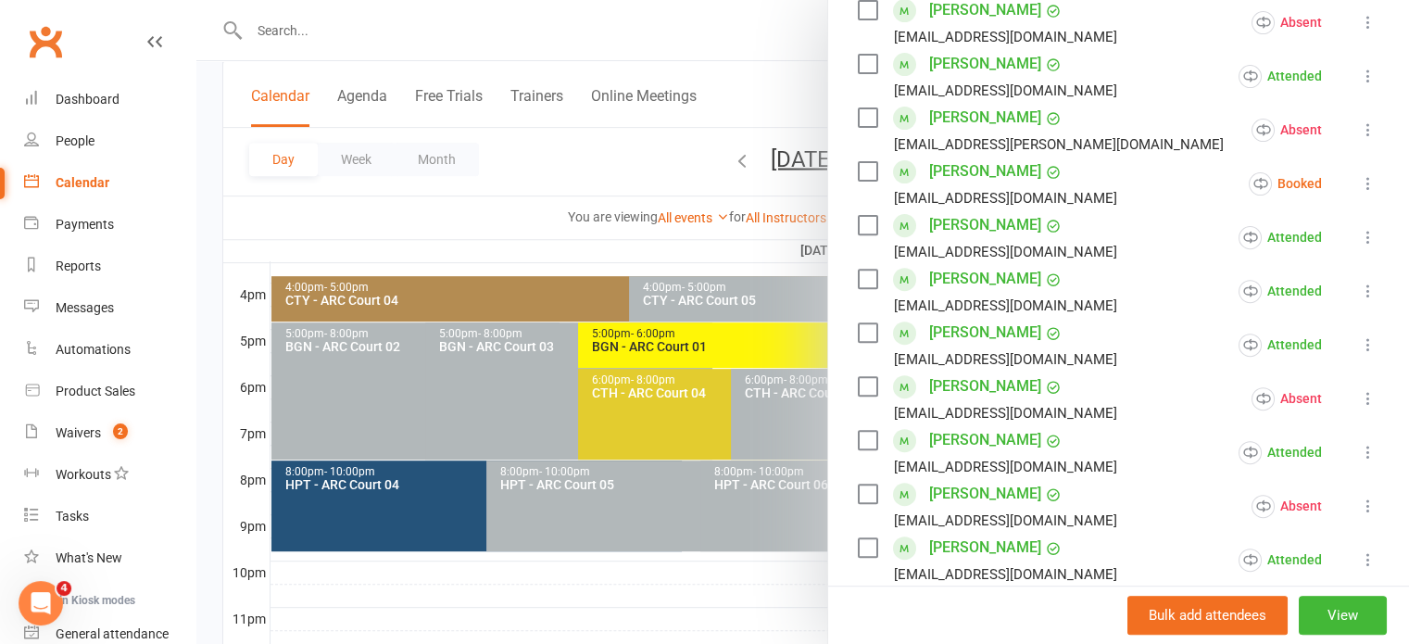
scroll to position [648, 0]
click at [730, 241] on div at bounding box center [802, 322] width 1212 height 644
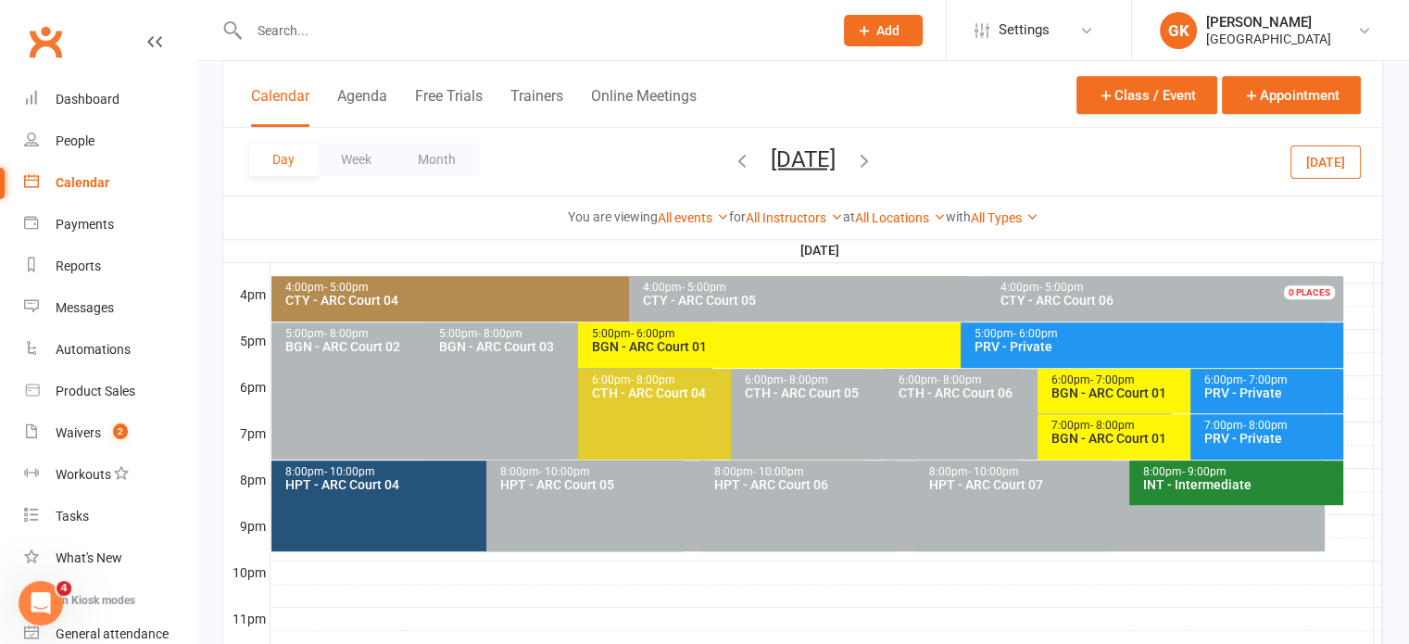
click at [1137, 388] on div "BGN - ARC Court 01" at bounding box center [1185, 392] width 271 height 13
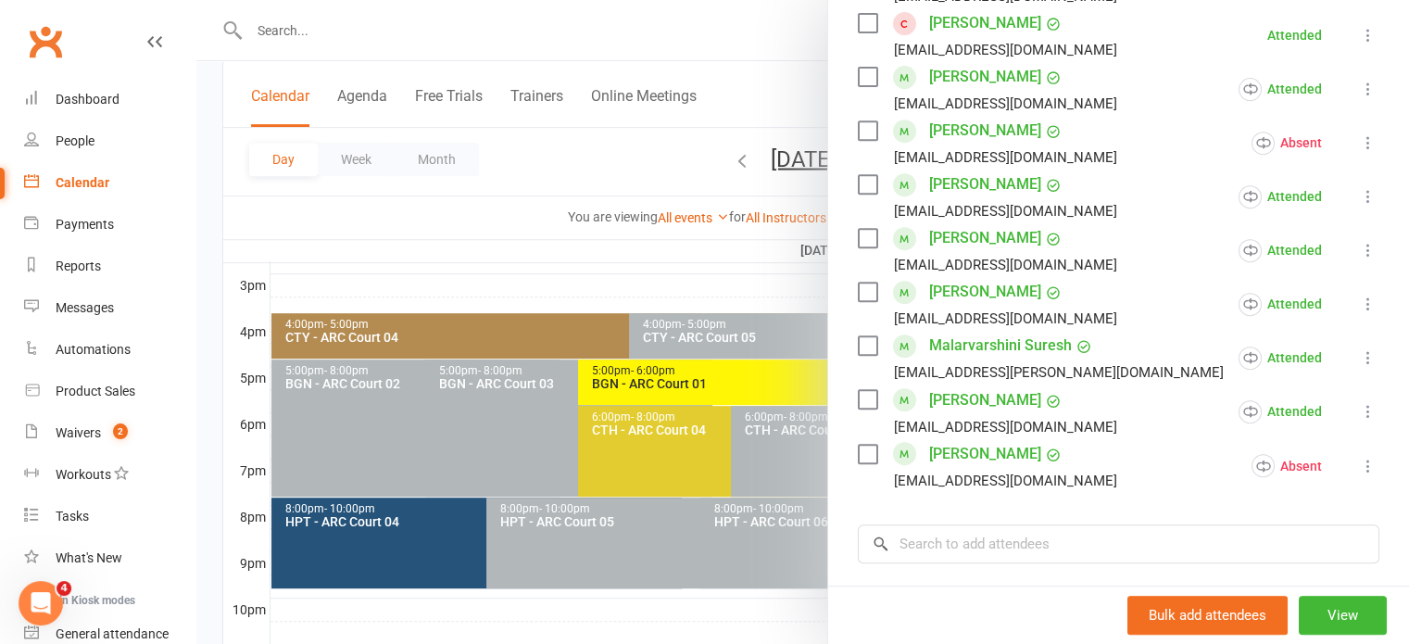
scroll to position [762, 0]
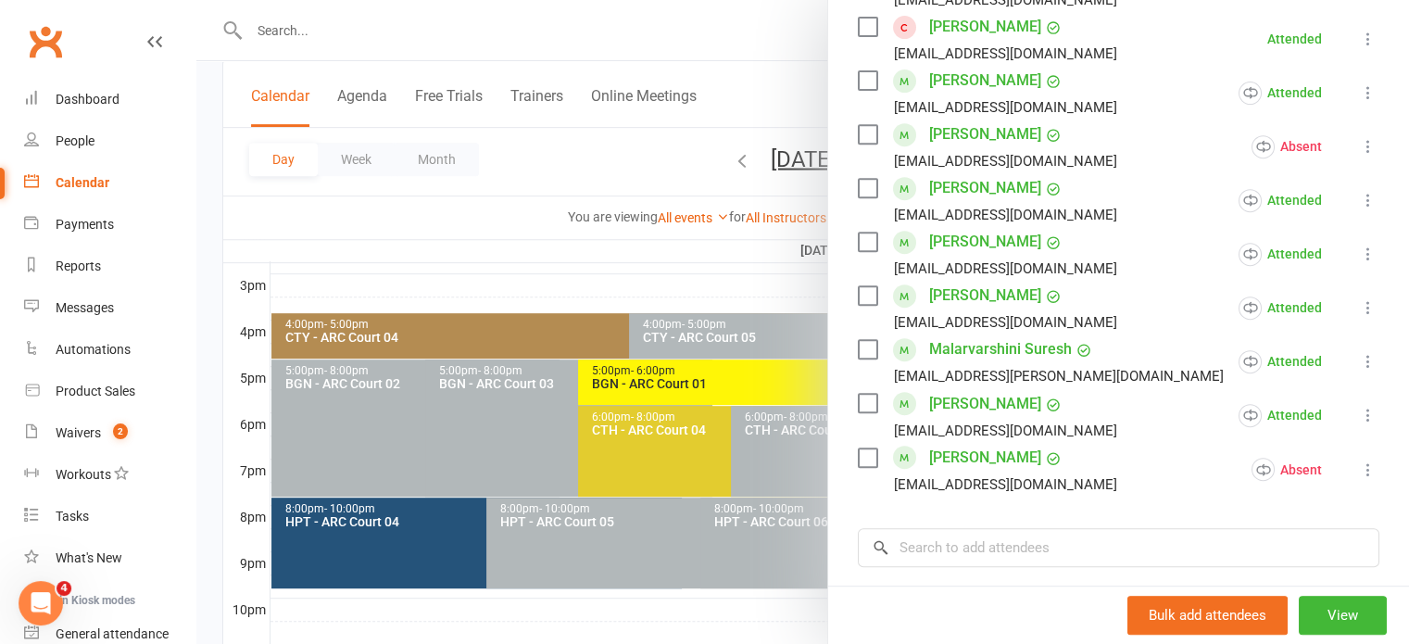
click at [795, 362] on div at bounding box center [802, 322] width 1212 height 644
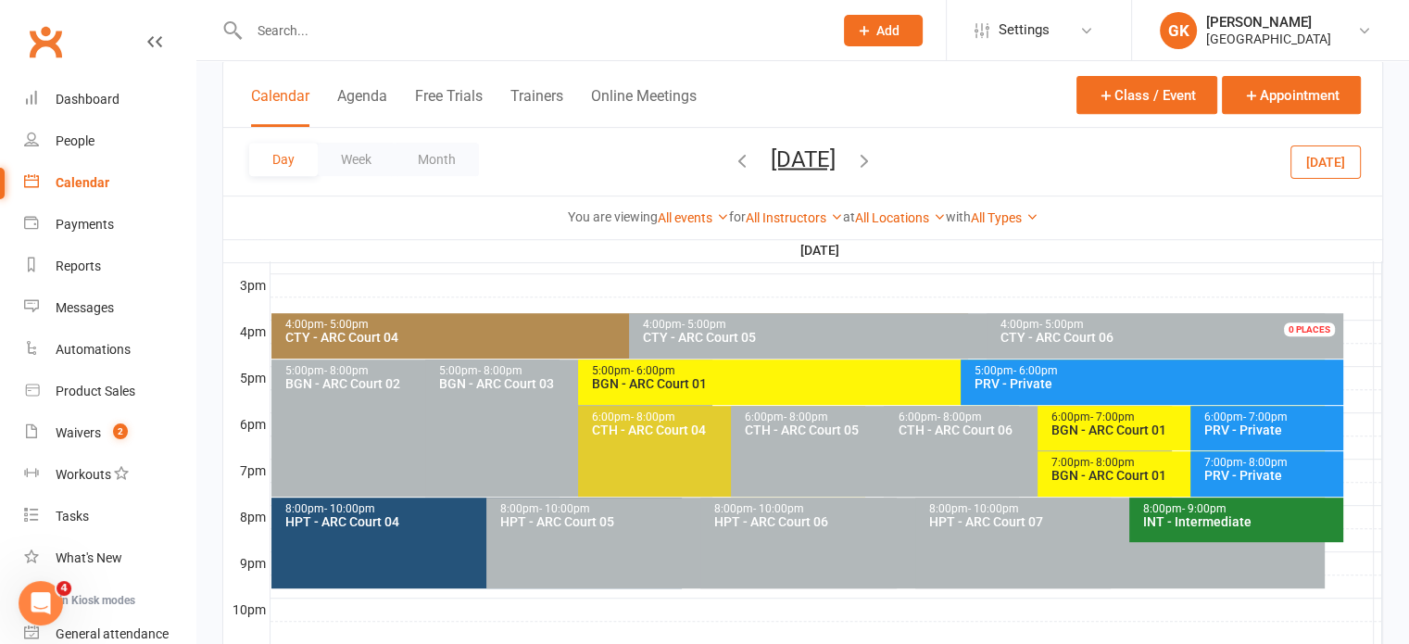
click at [1159, 463] on div "7:00pm - 8:00pm" at bounding box center [1185, 463] width 271 height 12
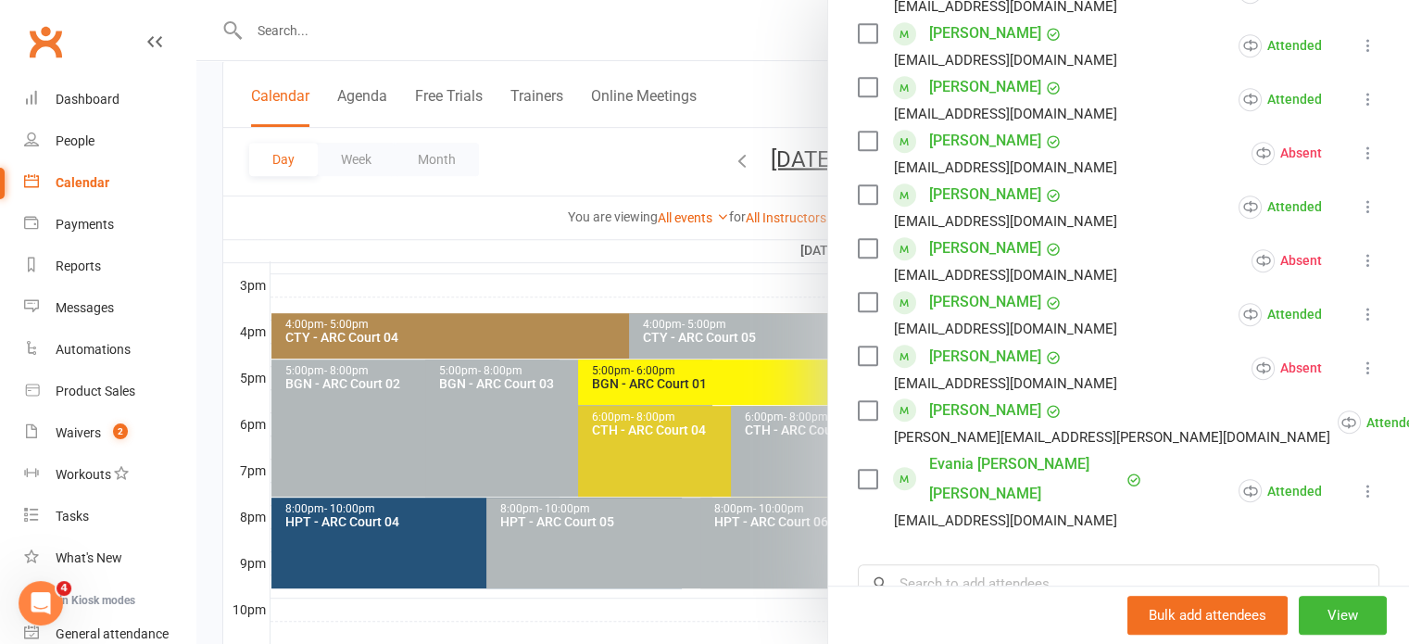
scroll to position [895, 0]
click at [707, 261] on div at bounding box center [802, 322] width 1212 height 644
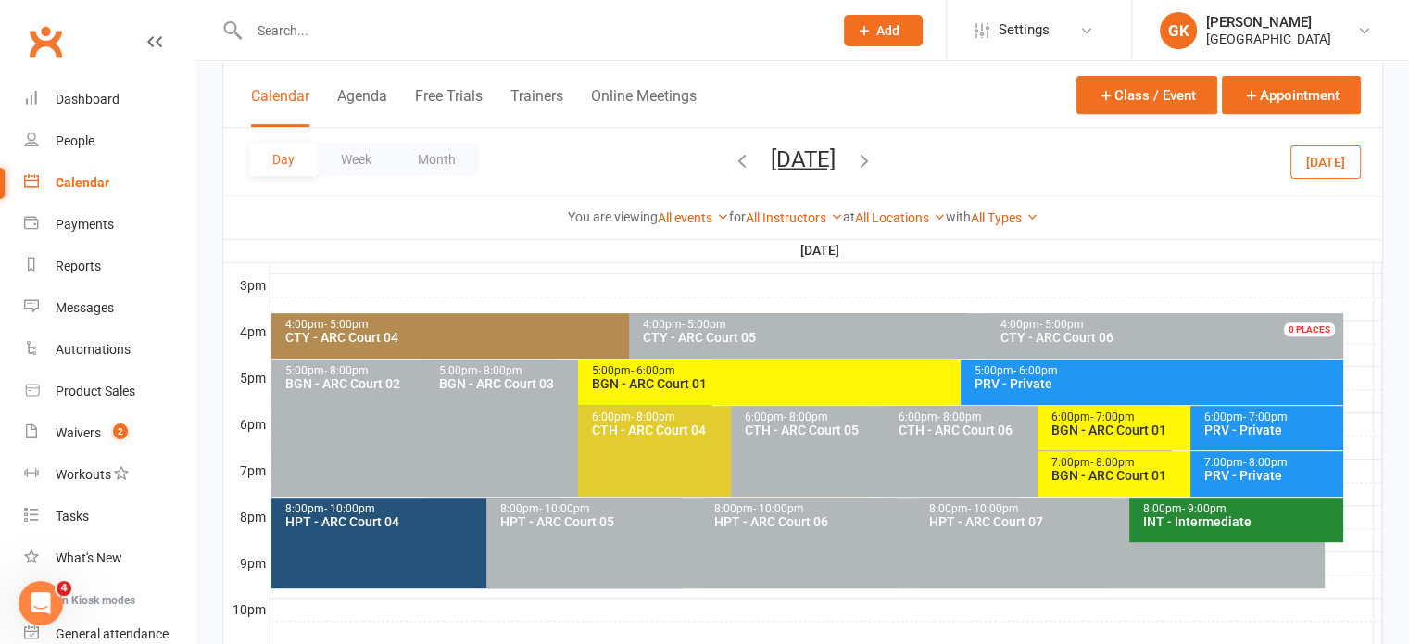
click at [530, 338] on div "CTY - ARC Court 04" at bounding box center [623, 337] width 679 height 13
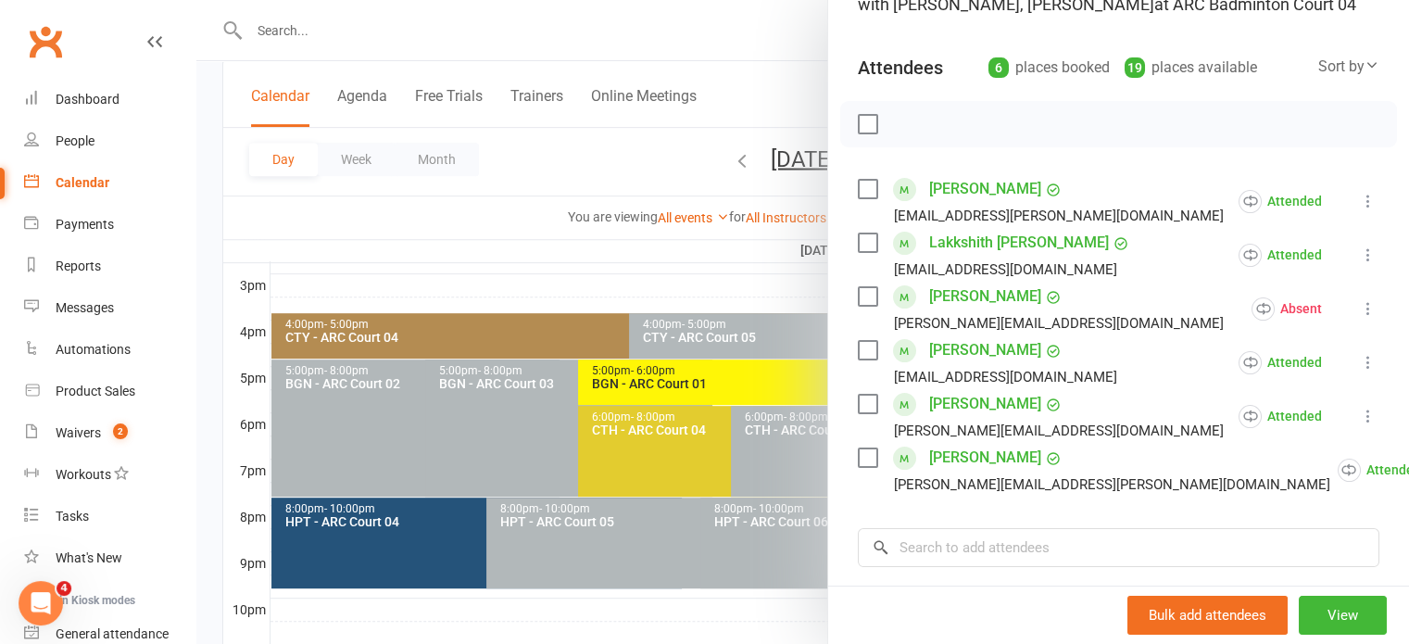
scroll to position [173, 0]
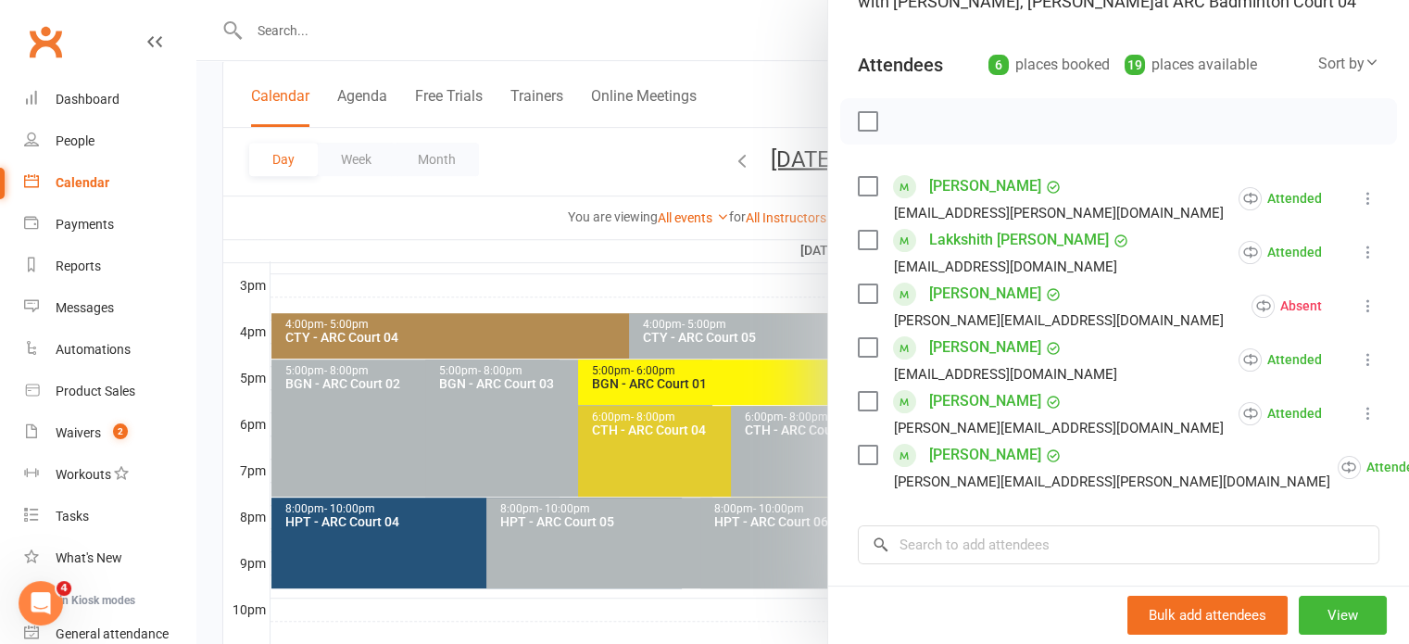
click at [656, 298] on div at bounding box center [802, 322] width 1212 height 644
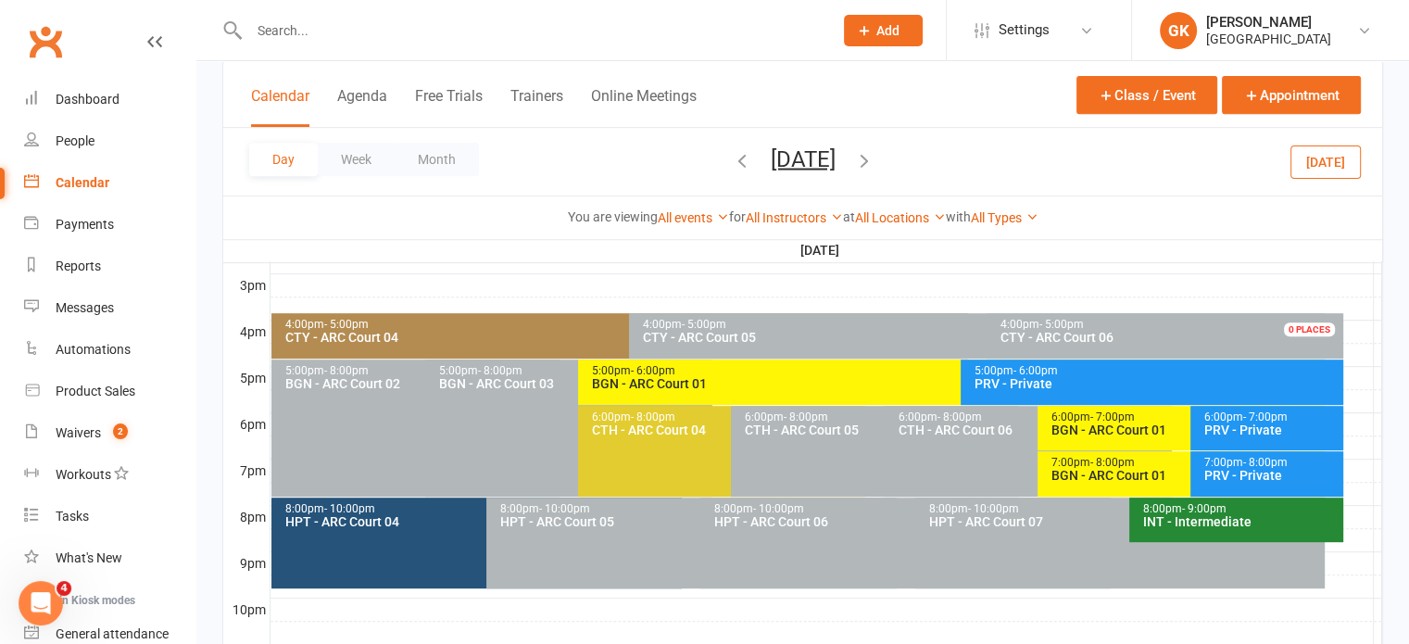
click at [874, 149] on icon "button" at bounding box center [864, 159] width 20 height 20
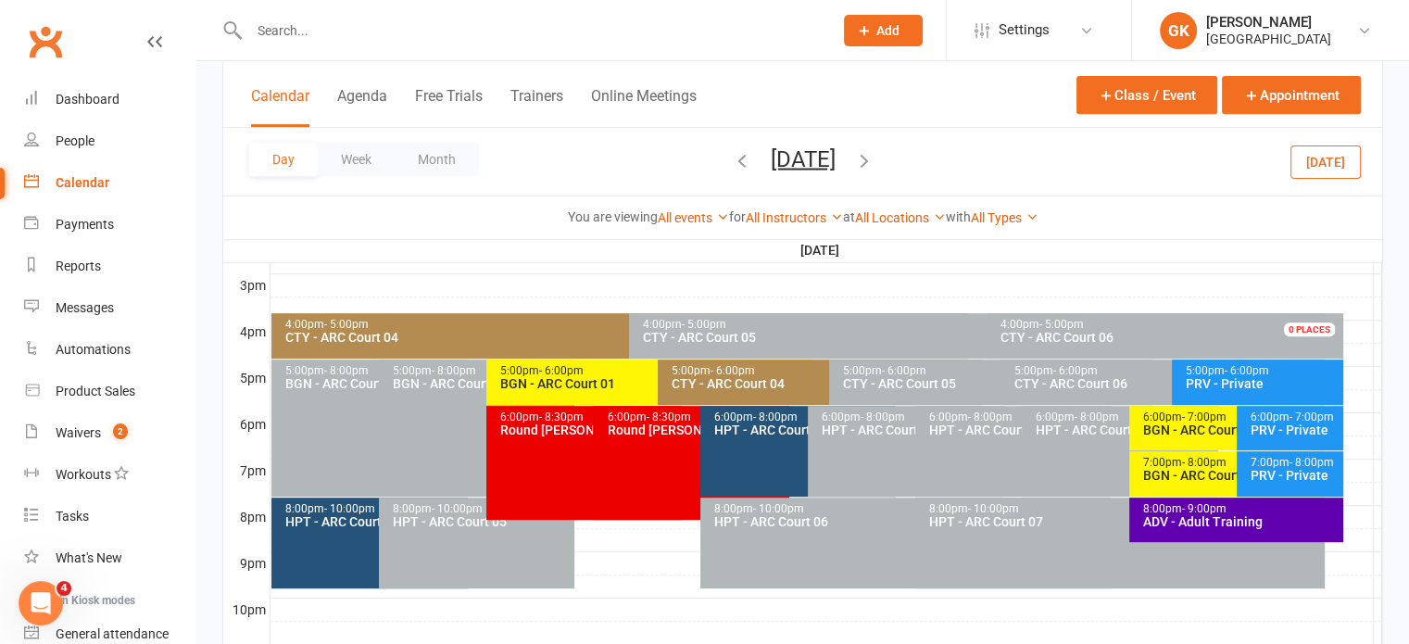
click at [874, 155] on icon "button" at bounding box center [864, 159] width 20 height 20
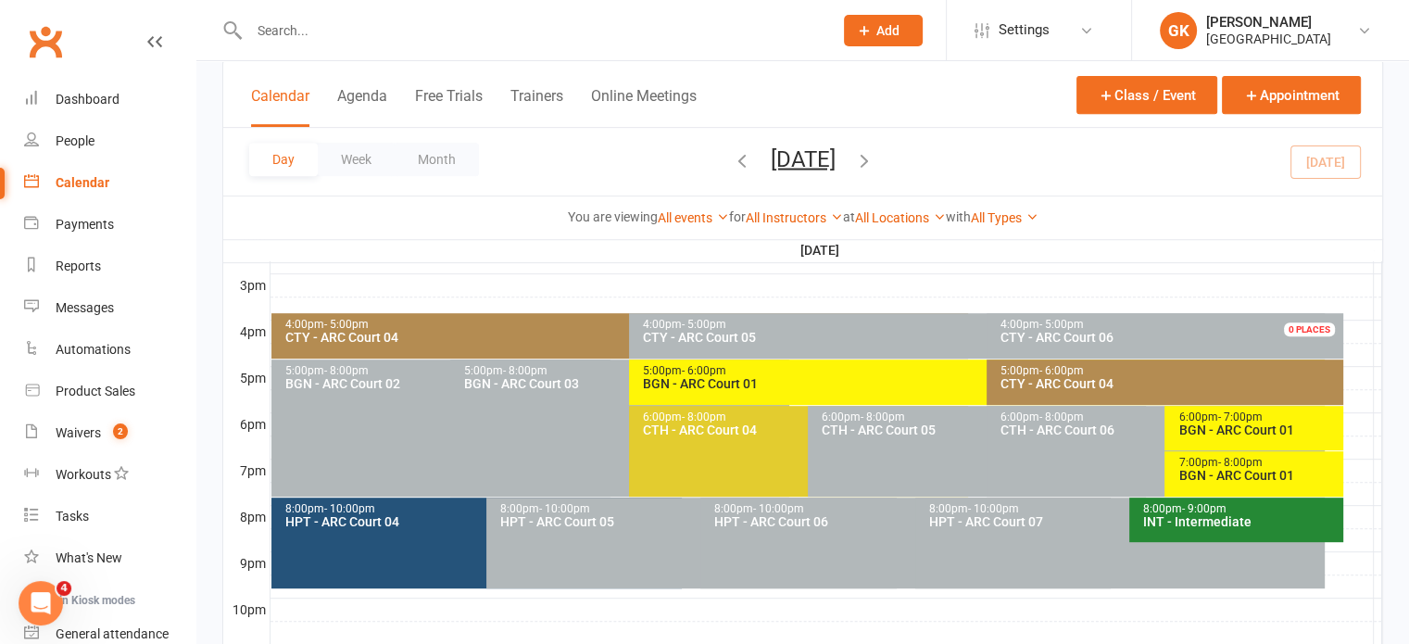
click at [555, 322] on div "4:00pm - 5:00pm" at bounding box center [623, 325] width 679 height 12
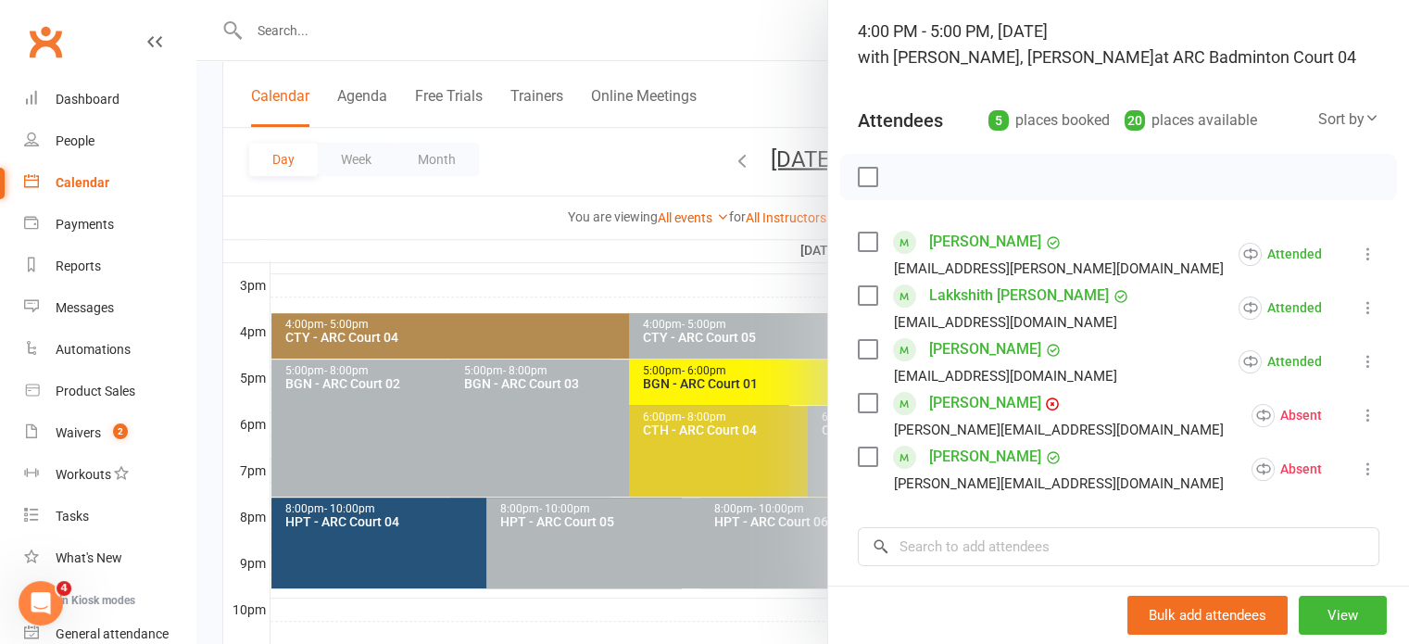
scroll to position [119, 0]
click at [694, 266] on div at bounding box center [802, 322] width 1212 height 644
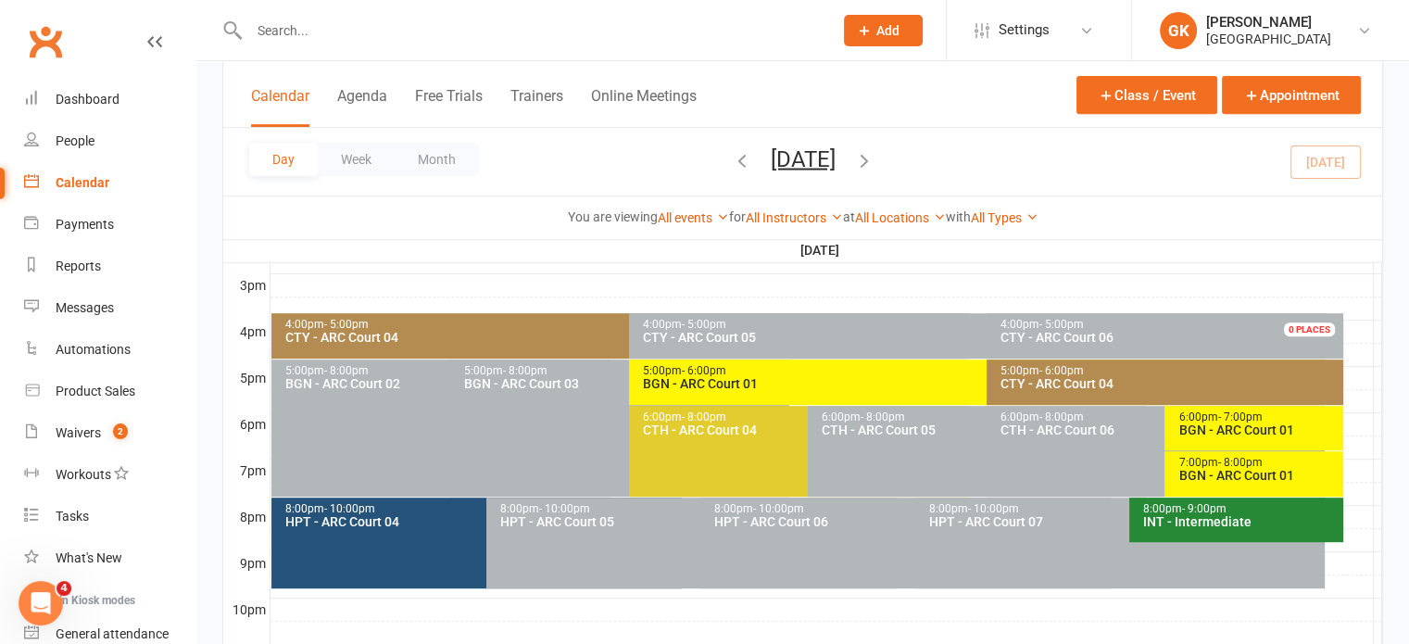
click at [813, 407] on div "6:00pm - 8:00pm CTH - ARC Court 05 0 PLACES" at bounding box center [977, 451] width 339 height 91
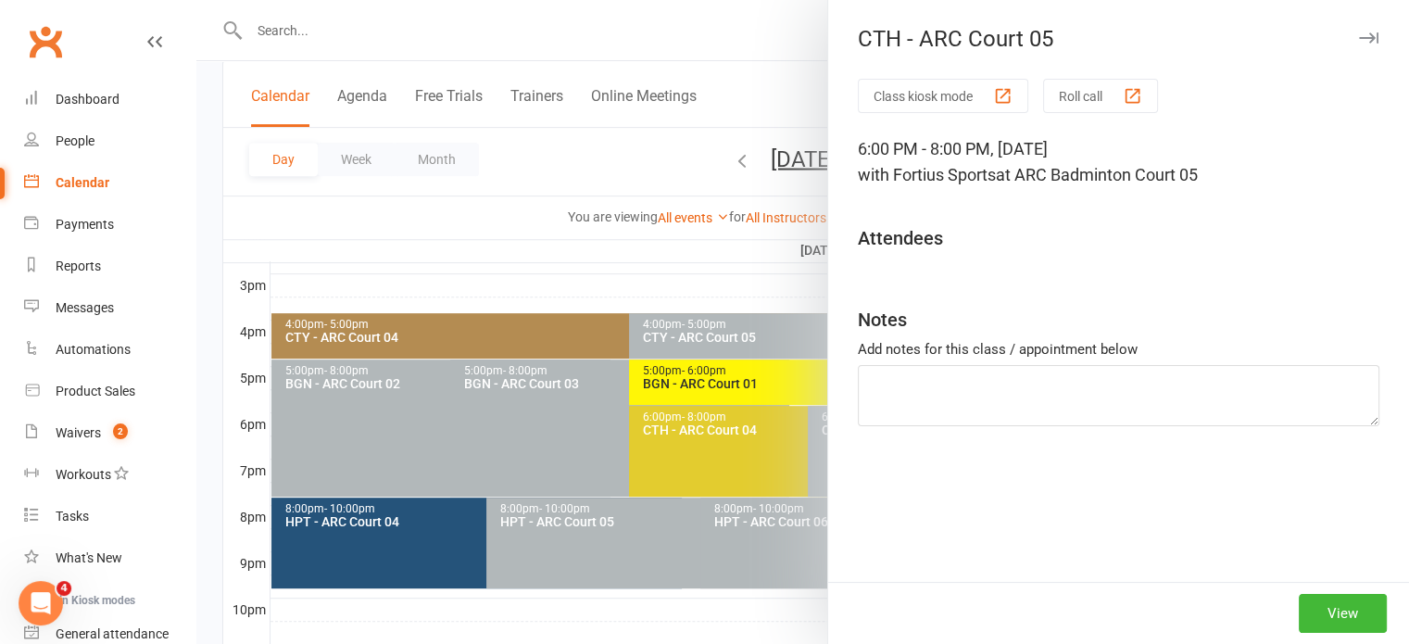
click at [786, 395] on div at bounding box center [802, 322] width 1212 height 644
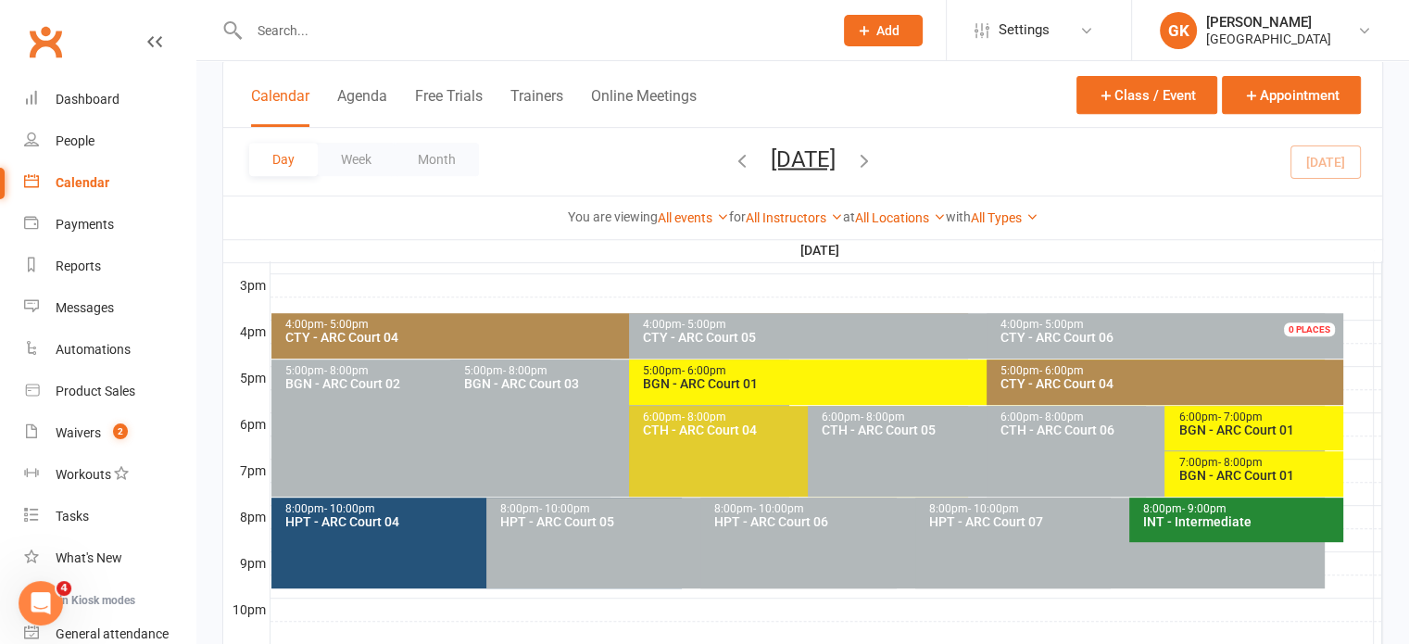
click at [785, 392] on div "5:00pm - 6:00pm BGN - [GEOGRAPHIC_DATA] 01" at bounding box center [977, 381] width 696 height 45
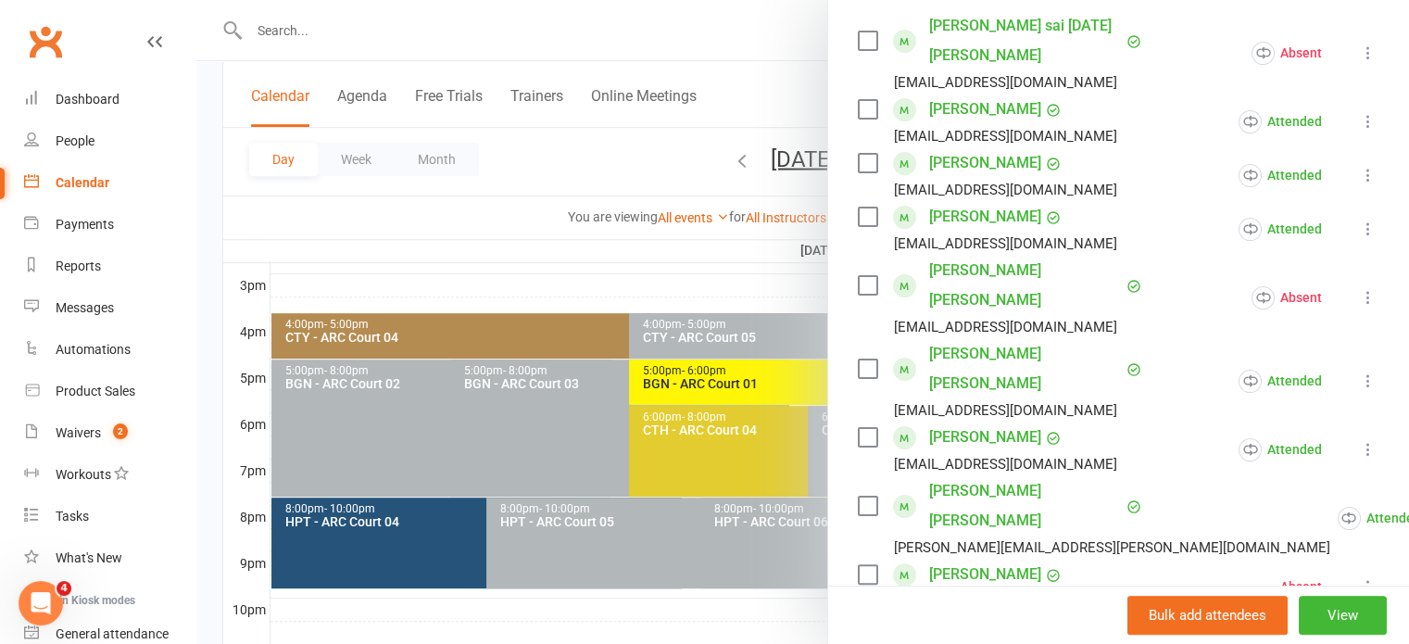
scroll to position [333, 0]
click at [1359, 232] on icon at bounding box center [1368, 228] width 19 height 19
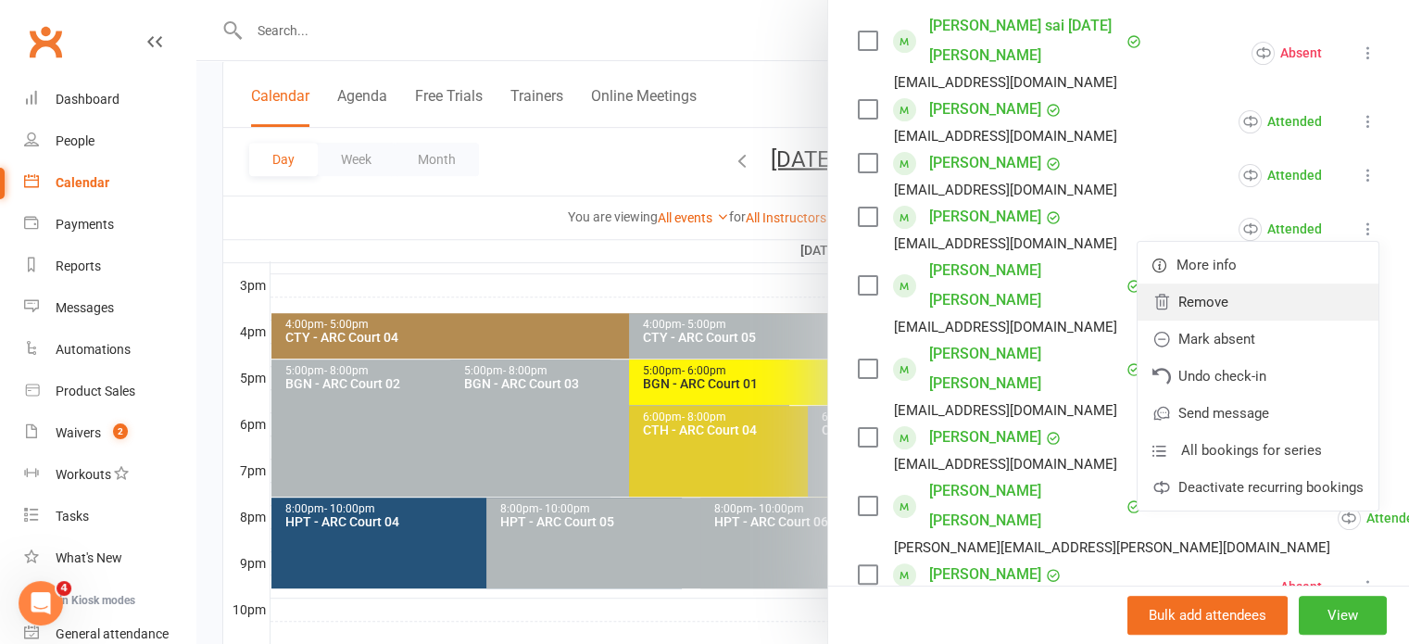
click at [1200, 307] on link "Remove" at bounding box center [1257, 301] width 241 height 37
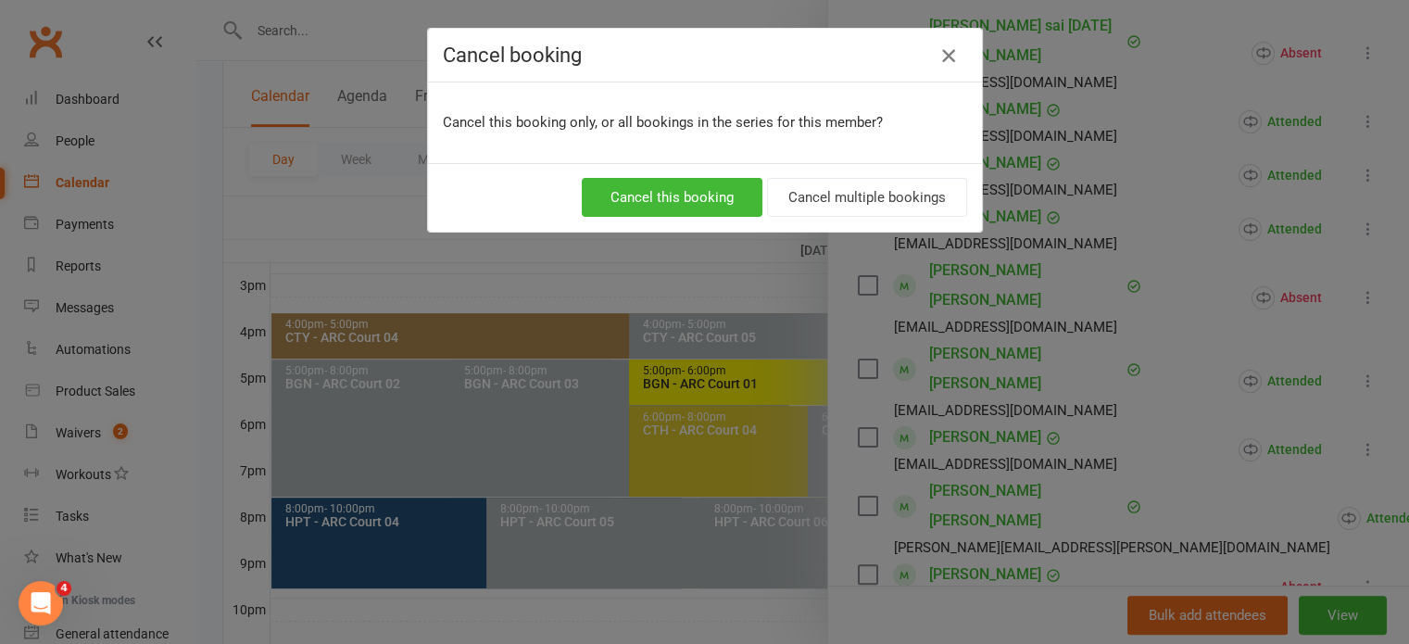
click at [946, 56] on icon "button" at bounding box center [948, 55] width 22 height 22
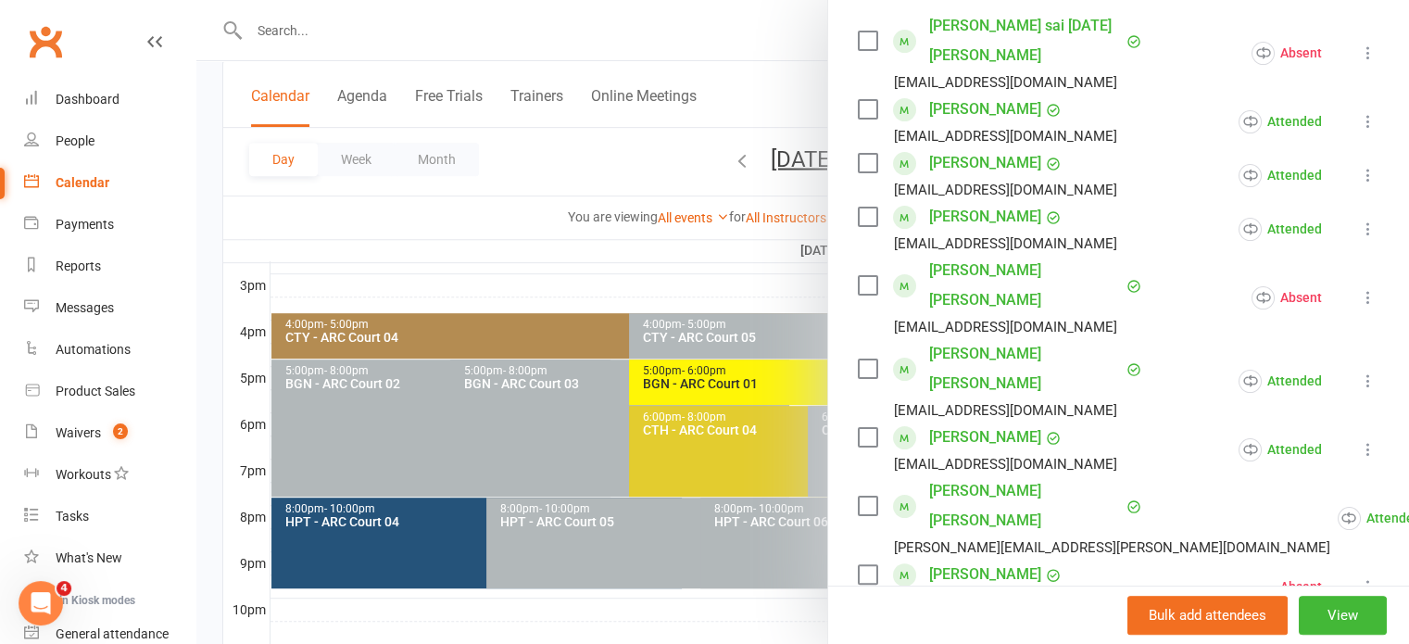
click at [1359, 229] on icon at bounding box center [1368, 228] width 19 height 19
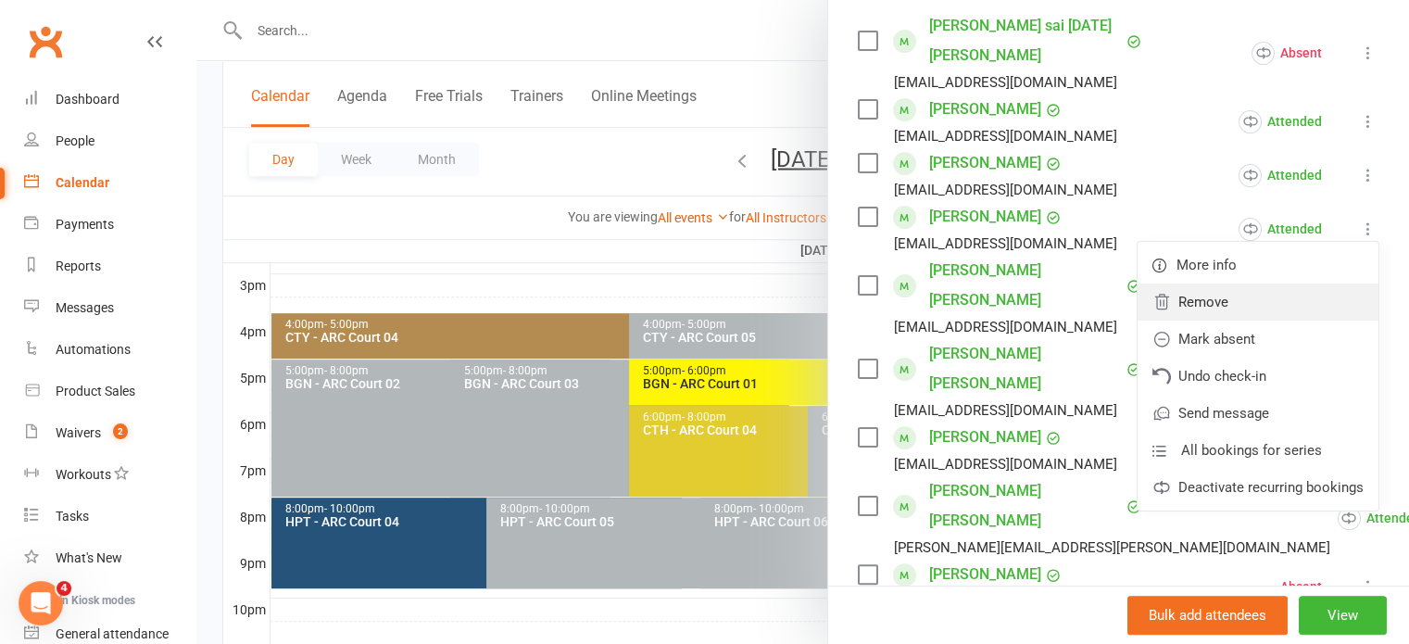
click at [1265, 312] on link "Remove" at bounding box center [1257, 301] width 241 height 37
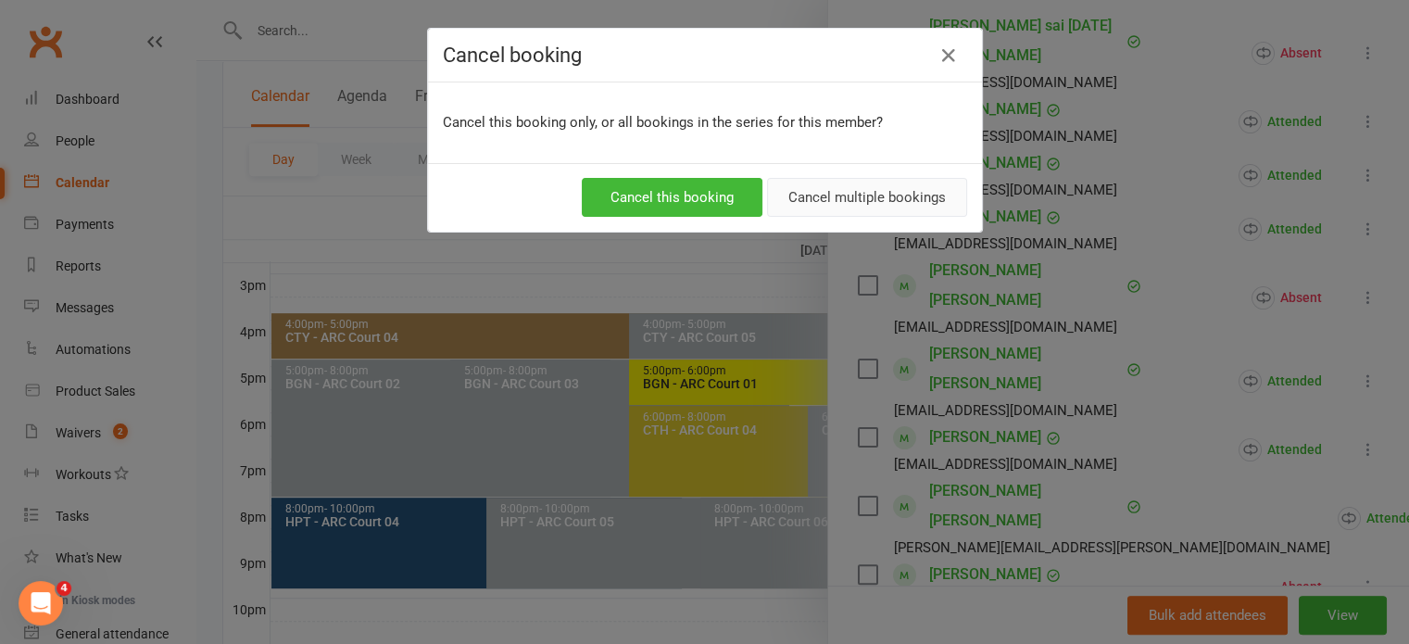
click at [882, 196] on button "Cancel multiple bookings" at bounding box center [867, 197] width 200 height 39
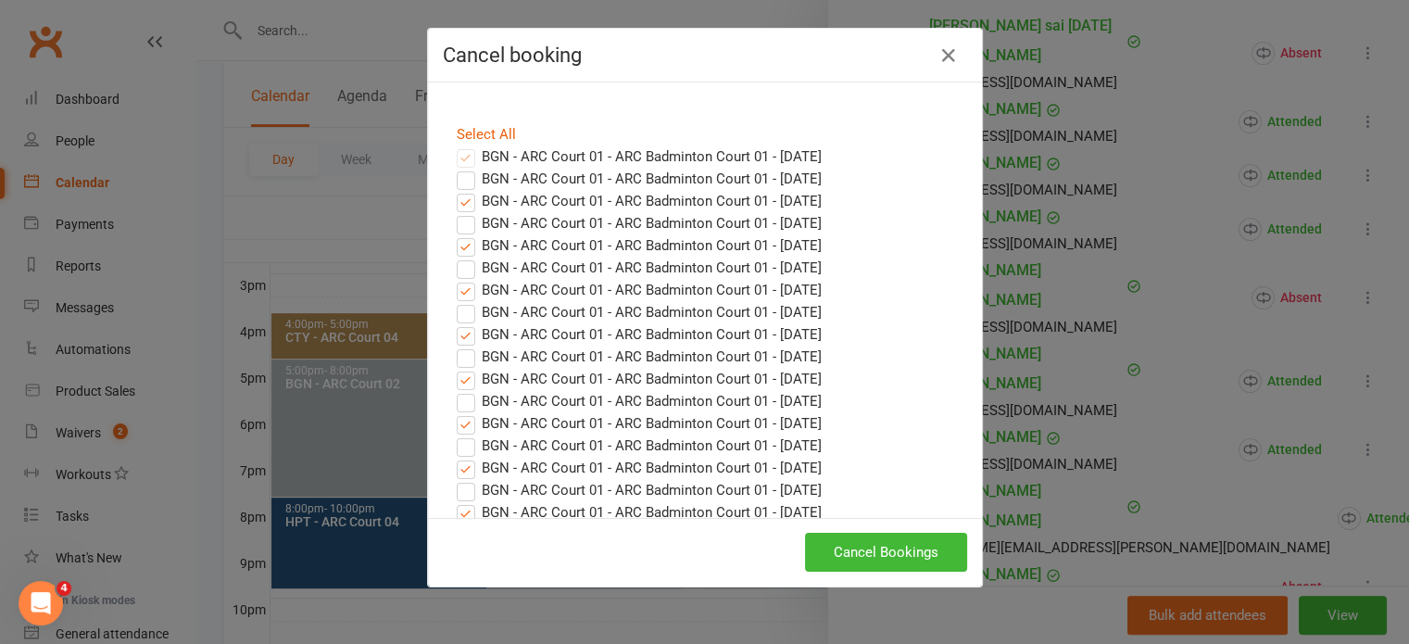
click at [821, 149] on label "BGN - ARC Court 01 - ARC Badminton Court 01 - [DATE]" at bounding box center [639, 156] width 365 height 22
click at [937, 56] on icon "button" at bounding box center [948, 55] width 22 height 22
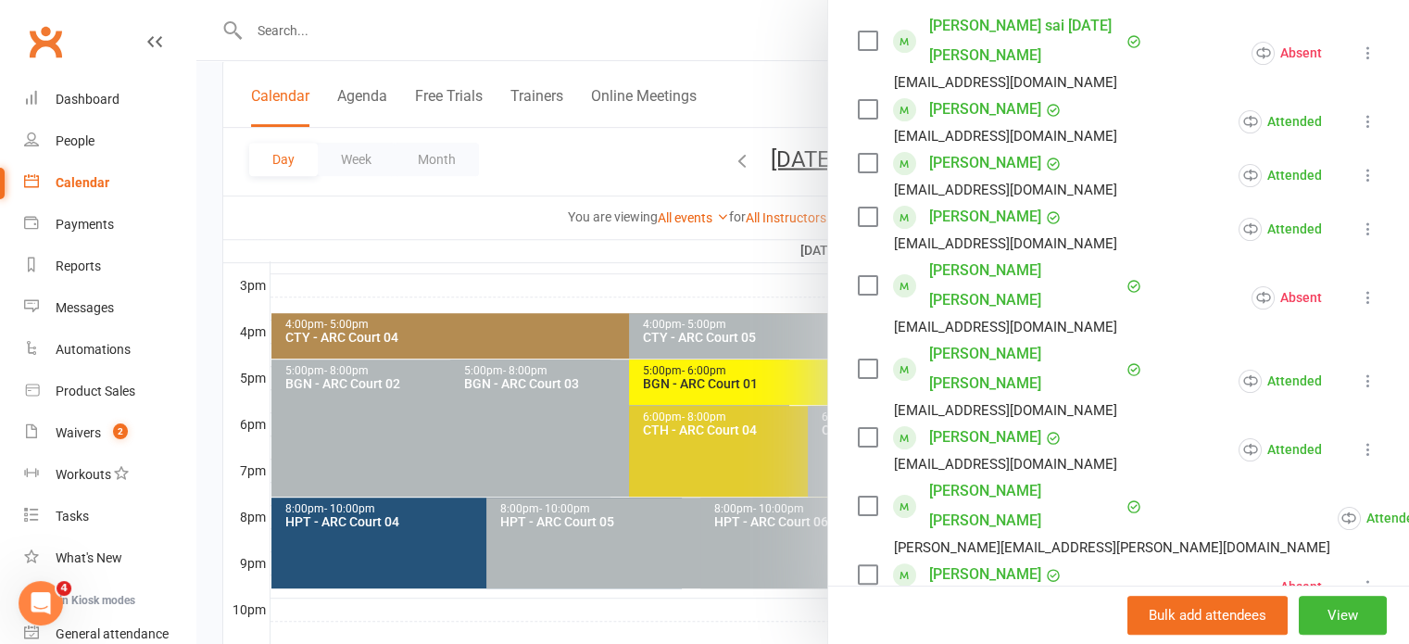
click at [756, 180] on div at bounding box center [802, 322] width 1212 height 644
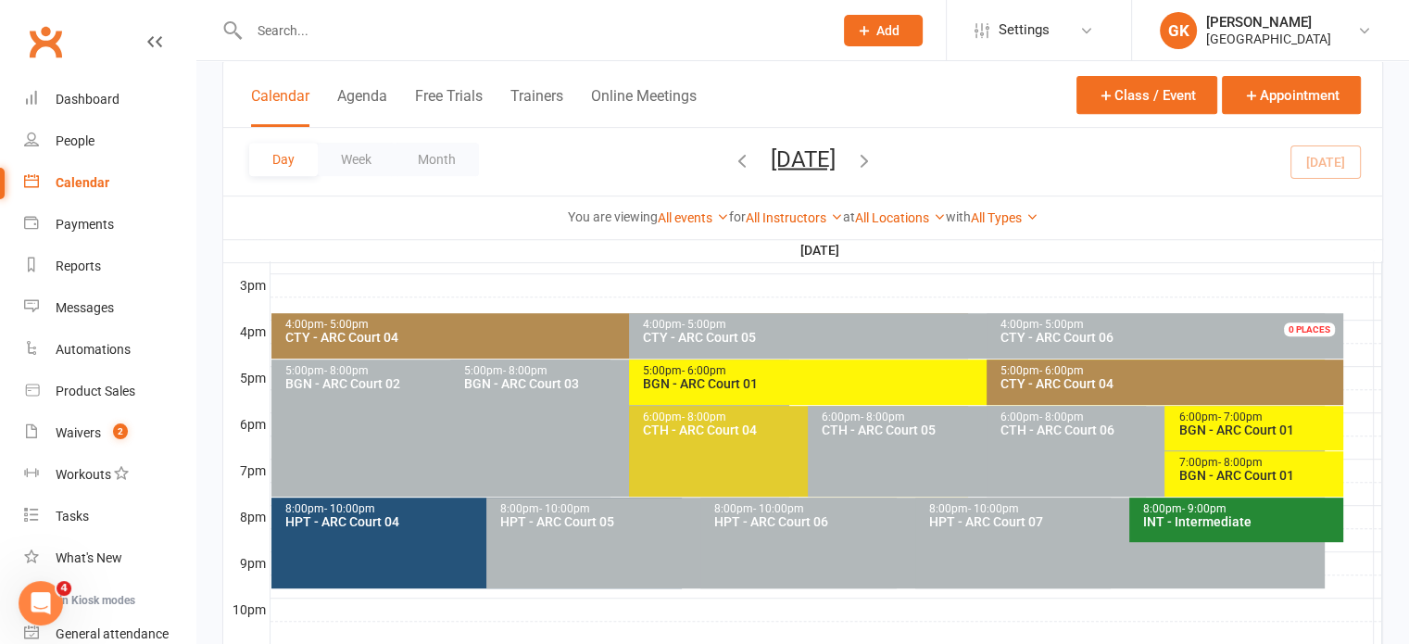
click at [732, 149] on icon "button" at bounding box center [742, 159] width 20 height 20
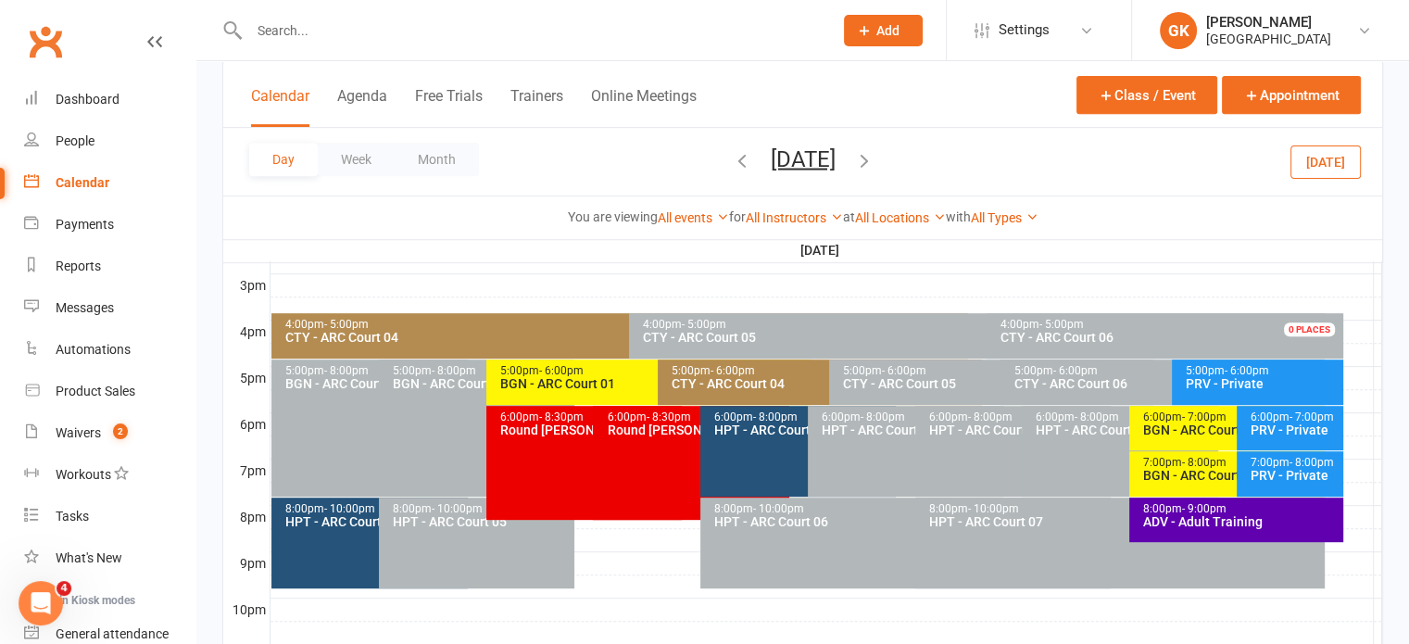
click at [732, 156] on icon "button" at bounding box center [742, 159] width 20 height 20
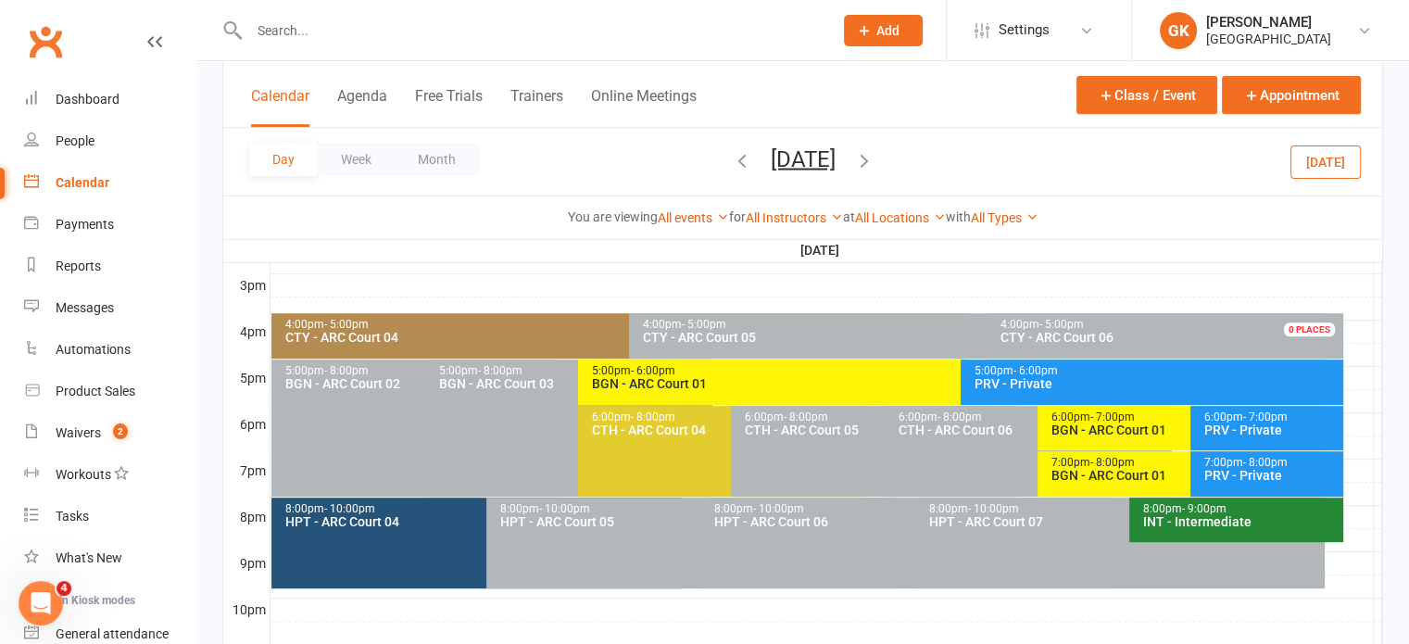
click at [874, 159] on icon "button" at bounding box center [864, 159] width 20 height 20
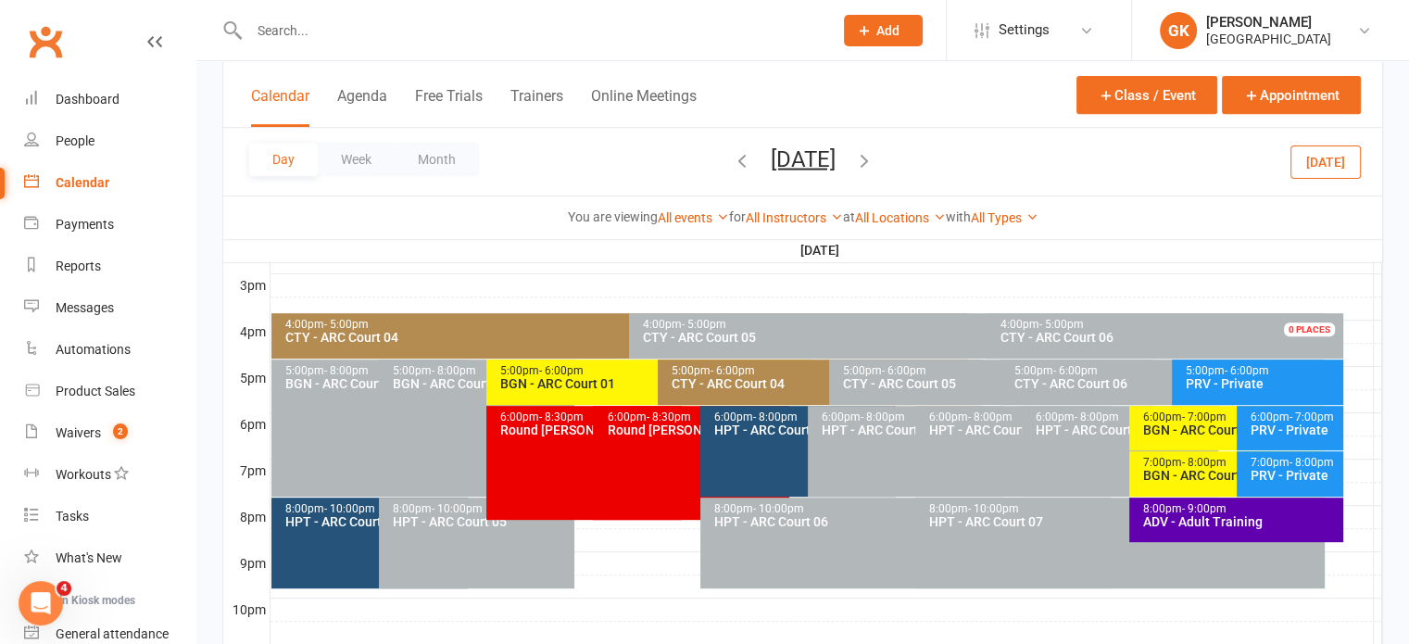
click at [854, 159] on span "[DATE] [DATE] Sun Mon Tue Wed Thu Fri Sat 27 28 29 30 31 01 02 03 04 05 06 07 0…" at bounding box center [803, 161] width 102 height 32
click at [874, 160] on icon "button" at bounding box center [864, 159] width 20 height 20
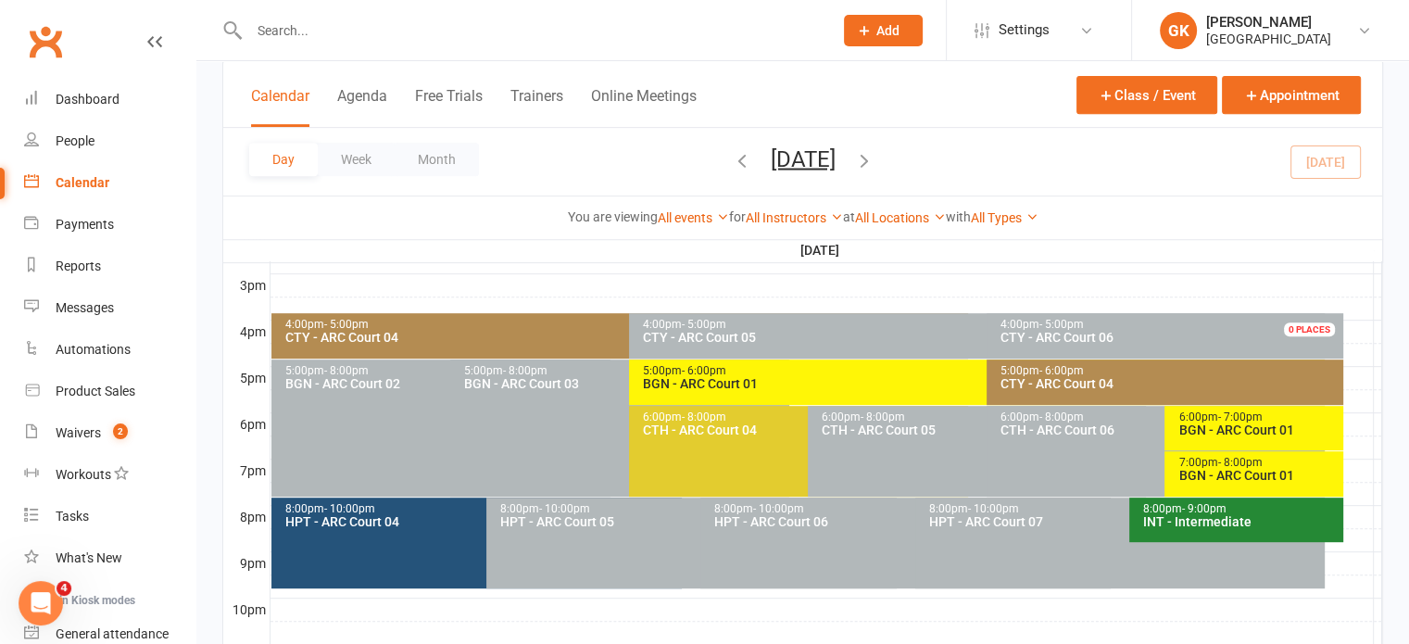
drag, startPoint x: 711, startPoint y: 384, endPoint x: 657, endPoint y: 335, distance: 73.4
click at [657, 335] on span "CTY - ARC Court 05" at bounding box center [699, 337] width 113 height 15
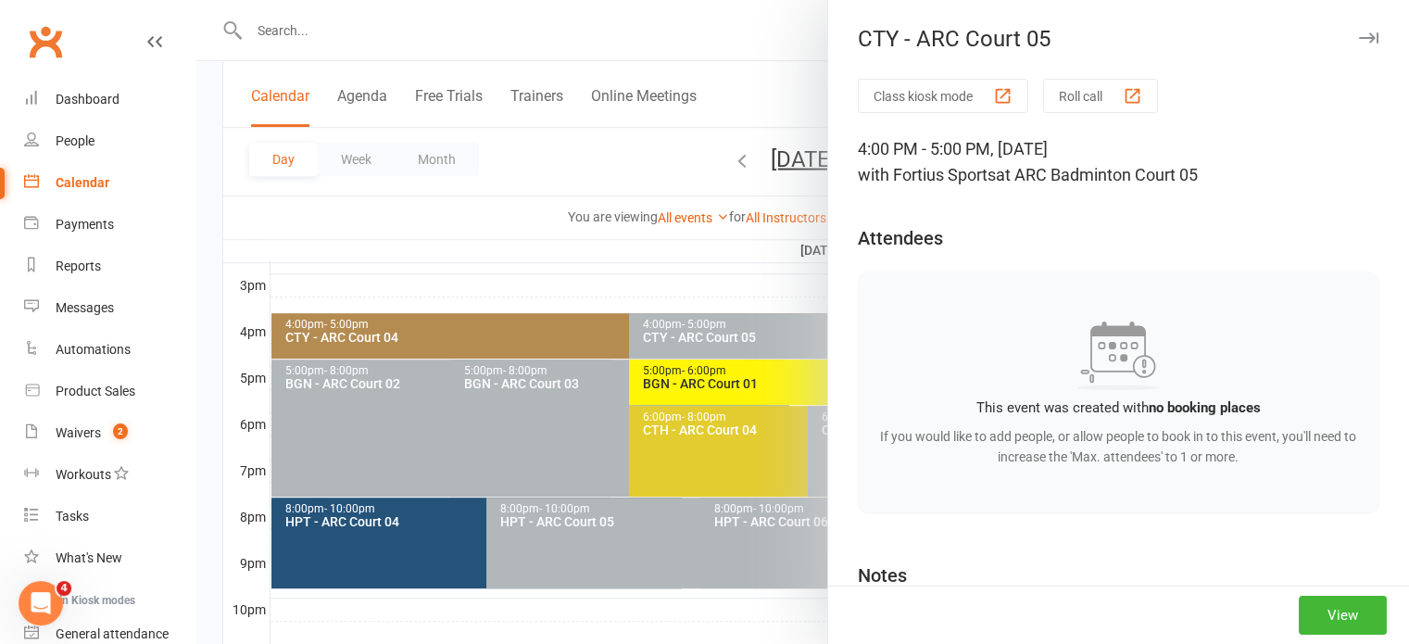
click at [648, 373] on div at bounding box center [802, 322] width 1212 height 644
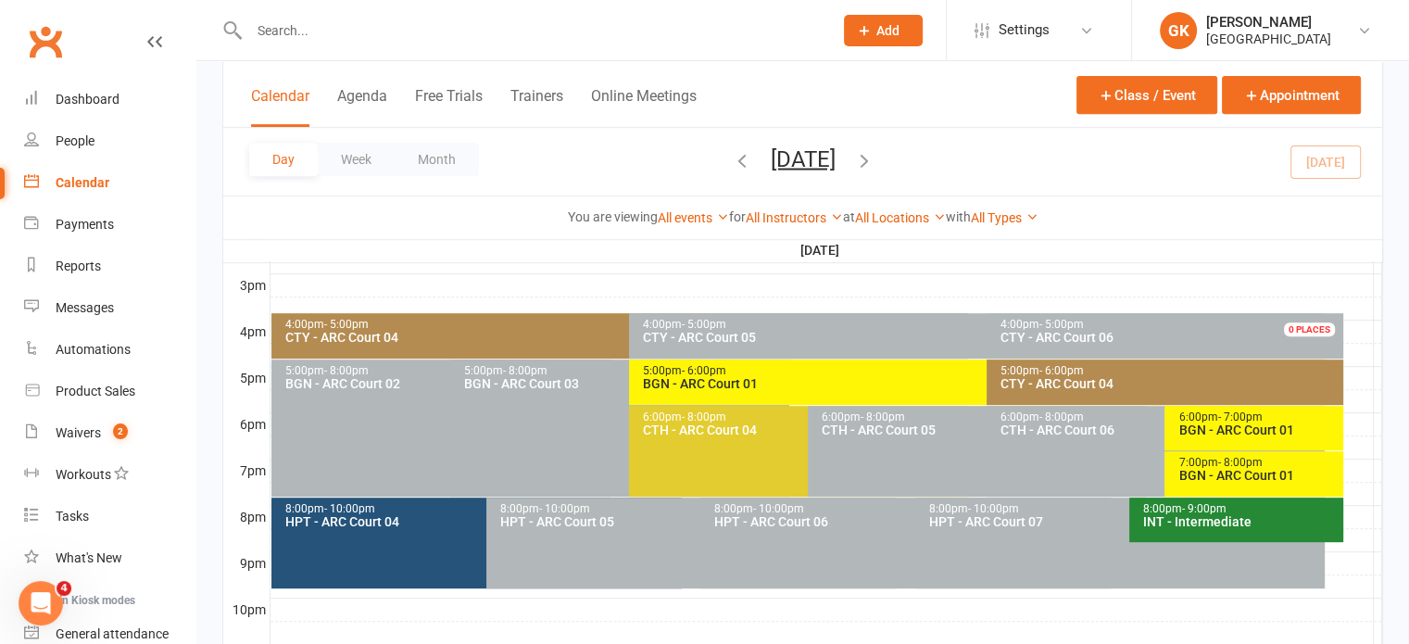
drag, startPoint x: 648, startPoint y: 373, endPoint x: 822, endPoint y: 388, distance: 174.7
click at [822, 388] on div "5:00pm - 6:00pm BGN - [GEOGRAPHIC_DATA] 01" at bounding box center [977, 381] width 696 height 45
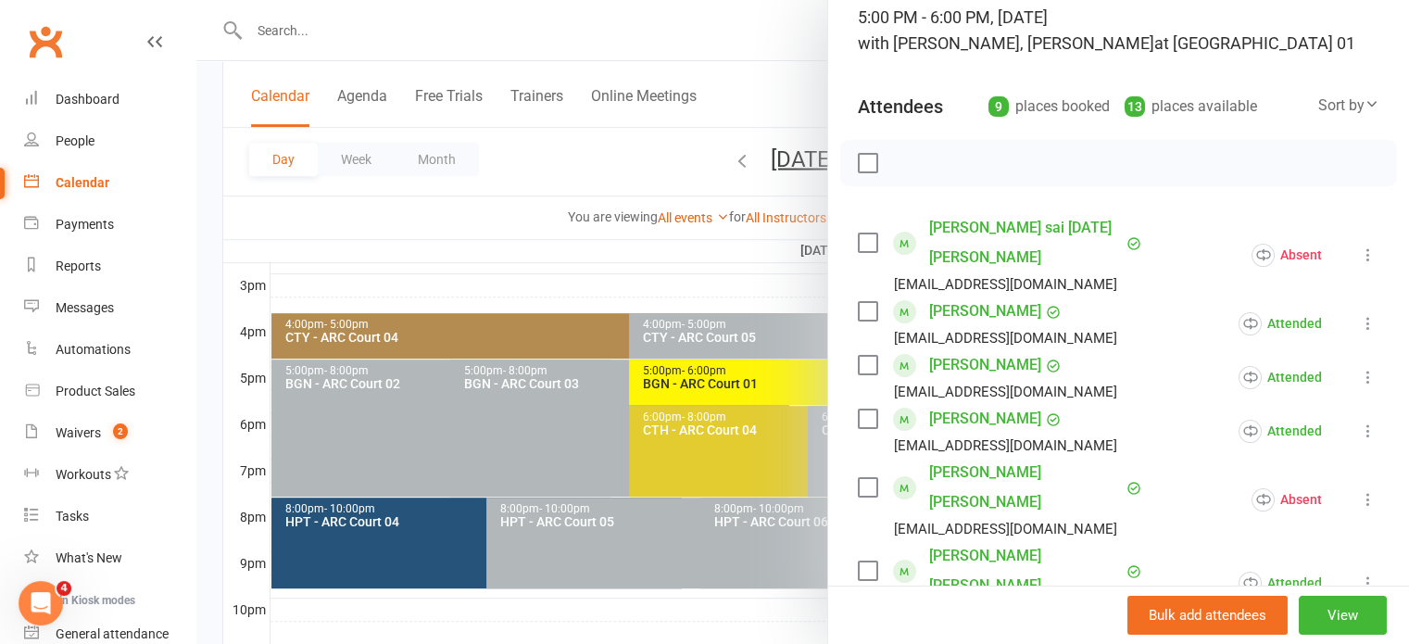
scroll to position [132, 0]
click at [1359, 377] on icon at bounding box center [1368, 376] width 19 height 19
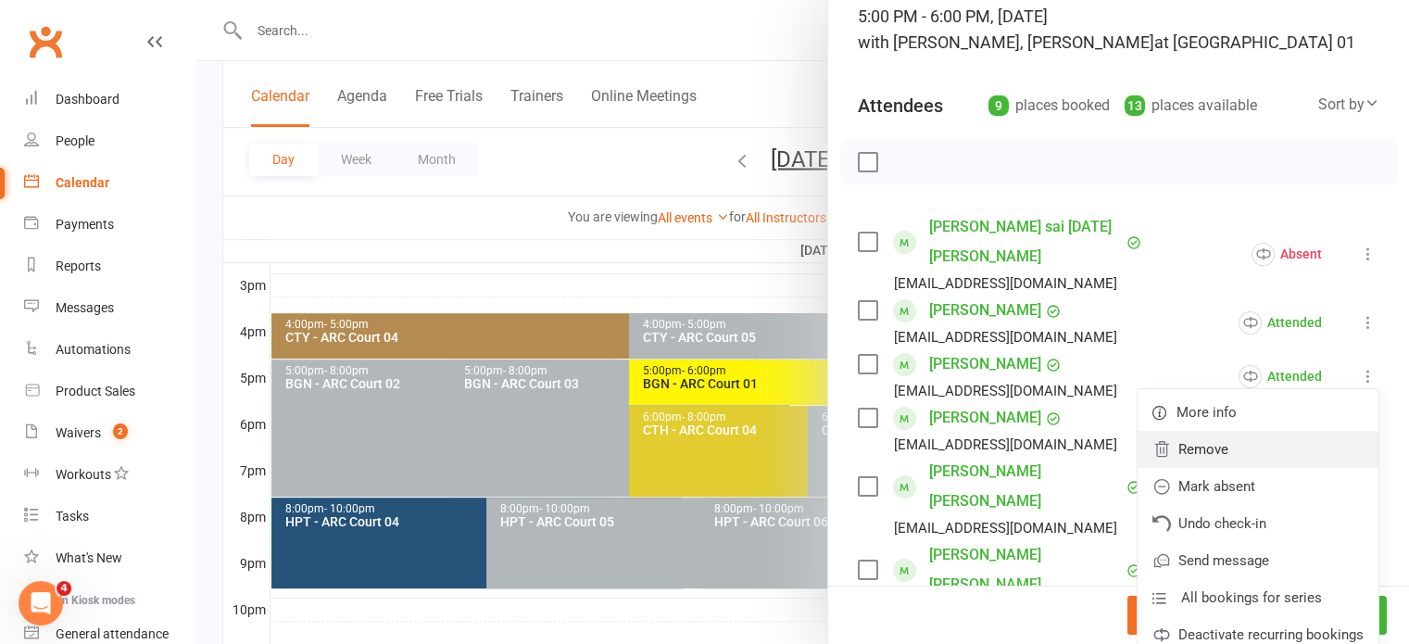
click at [1237, 438] on link "Remove" at bounding box center [1257, 449] width 241 height 37
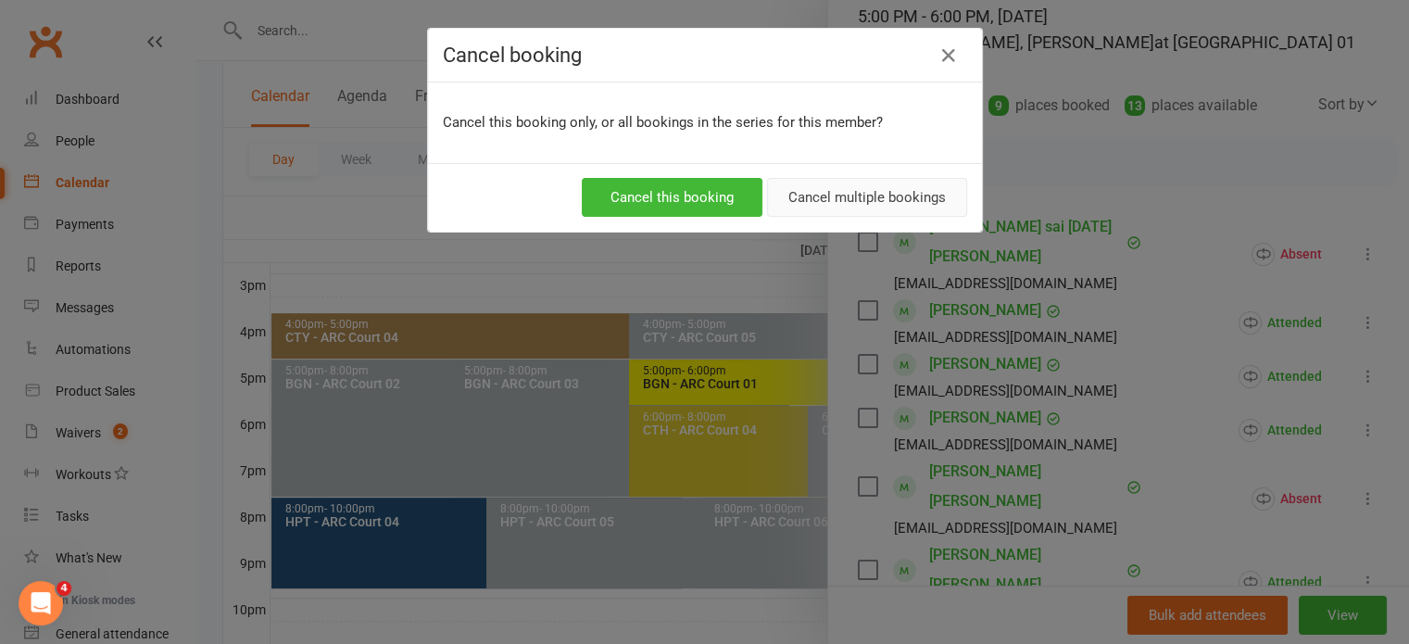
click at [856, 184] on button "Cancel multiple bookings" at bounding box center [867, 197] width 200 height 39
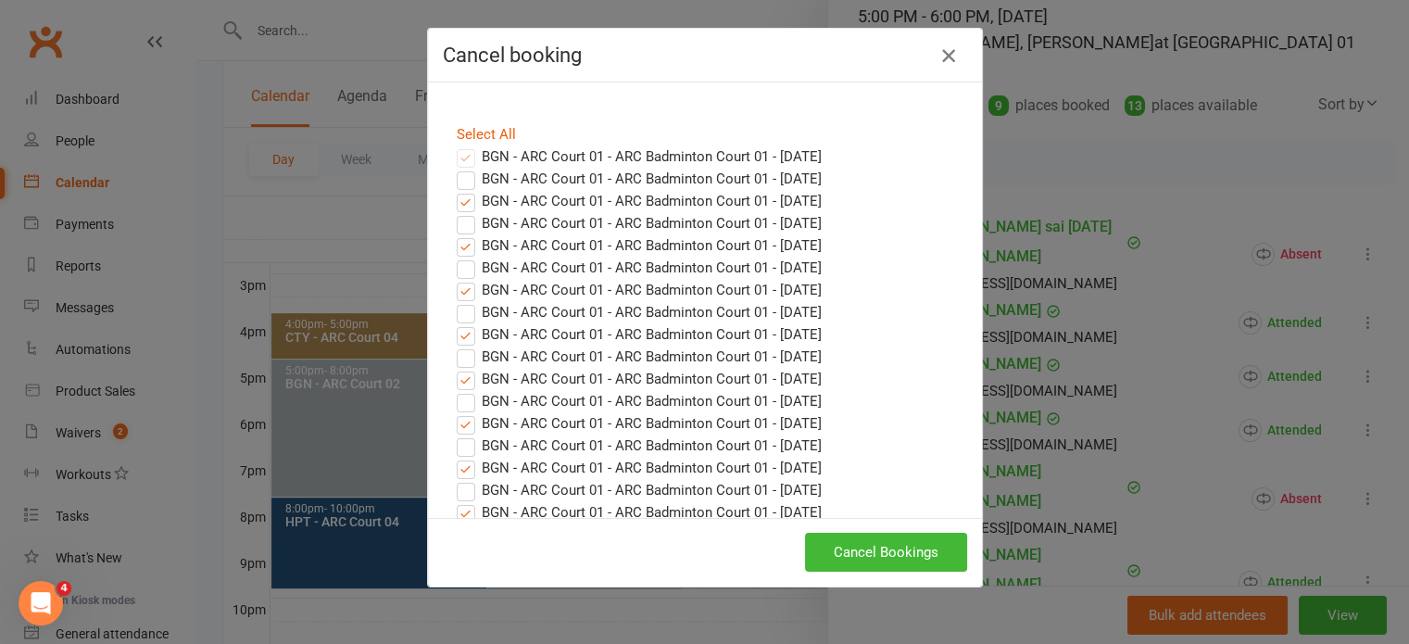
click at [945, 58] on icon "button" at bounding box center [948, 55] width 22 height 22
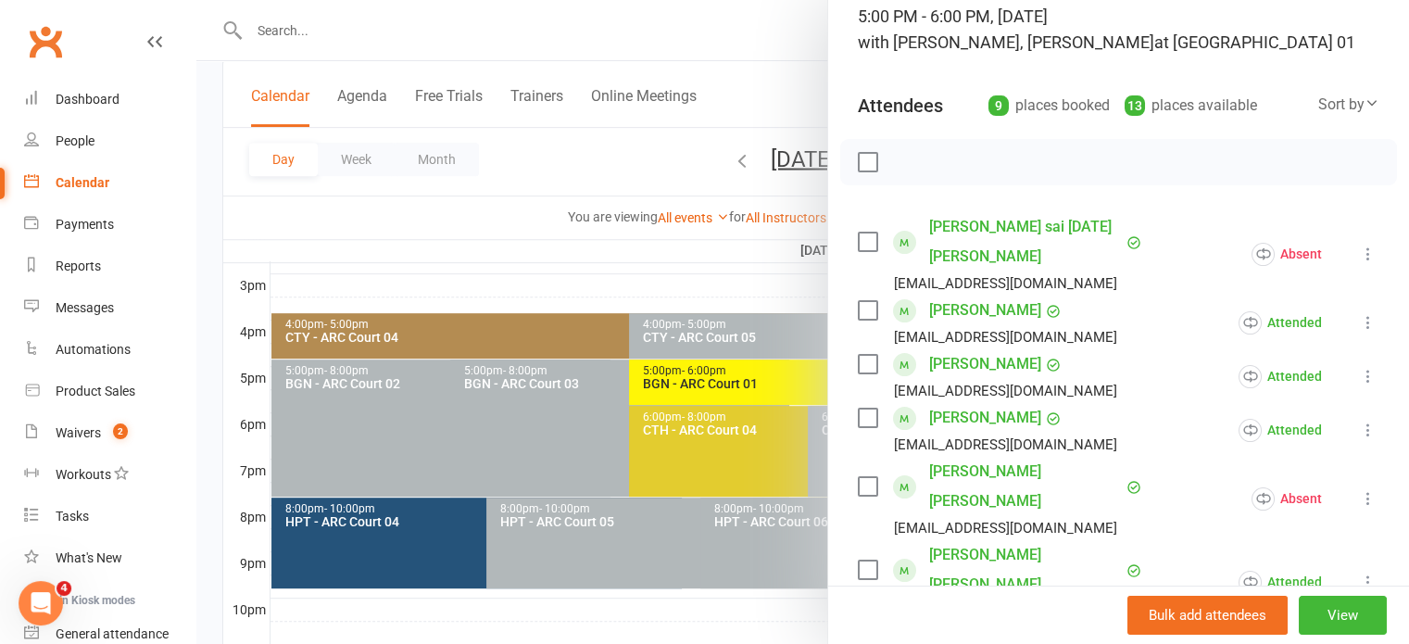
click at [741, 260] on div at bounding box center [802, 322] width 1212 height 644
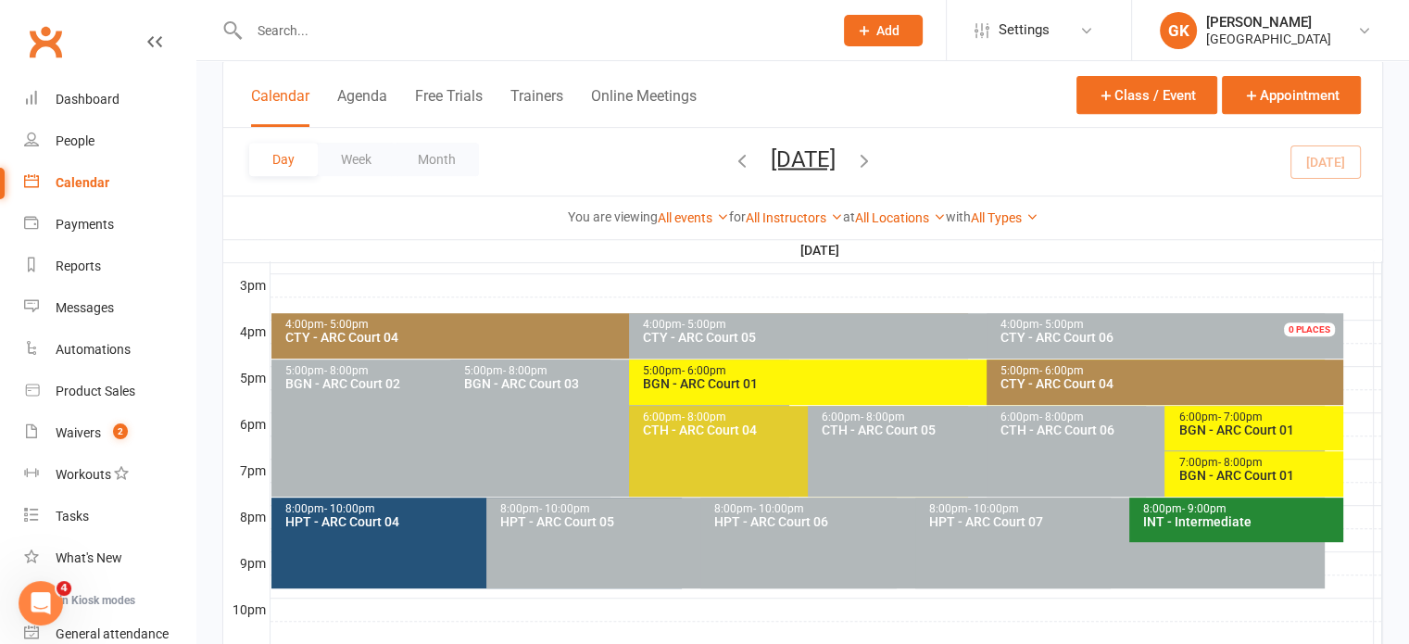
click at [709, 371] on span "- 6:00pm" at bounding box center [704, 370] width 44 height 13
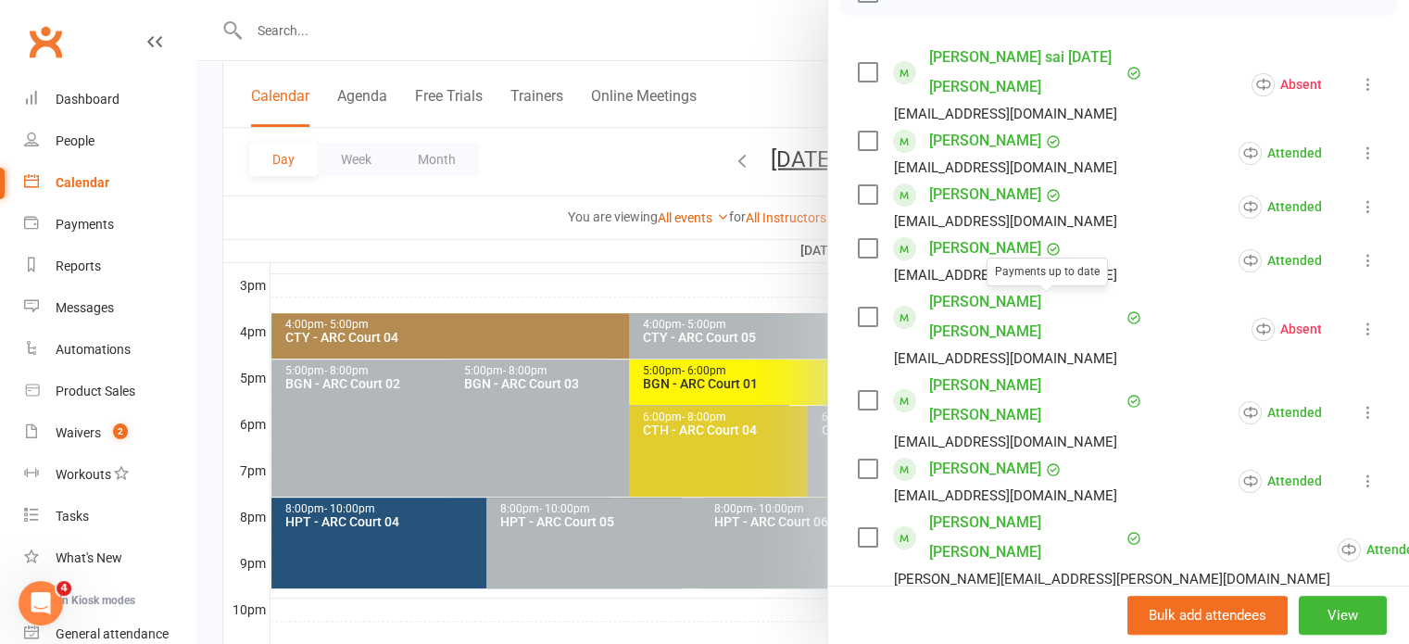
scroll to position [307, 0]
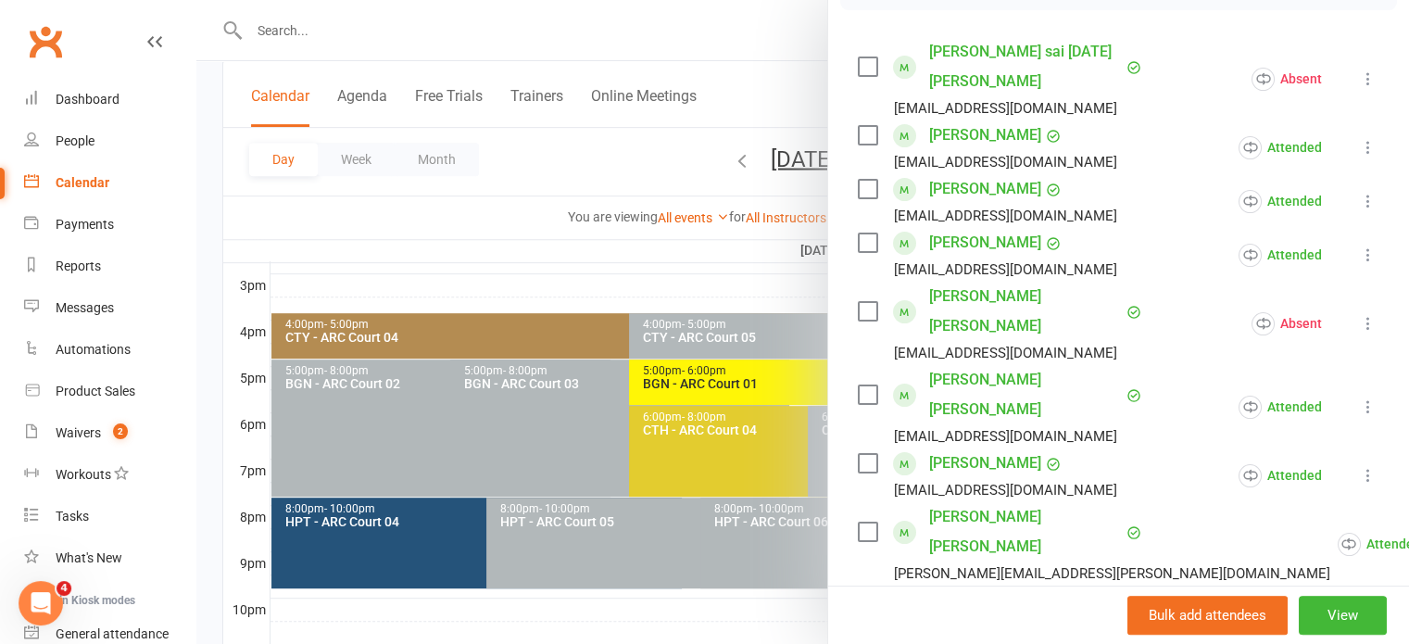
click at [1359, 397] on icon at bounding box center [1368, 406] width 19 height 19
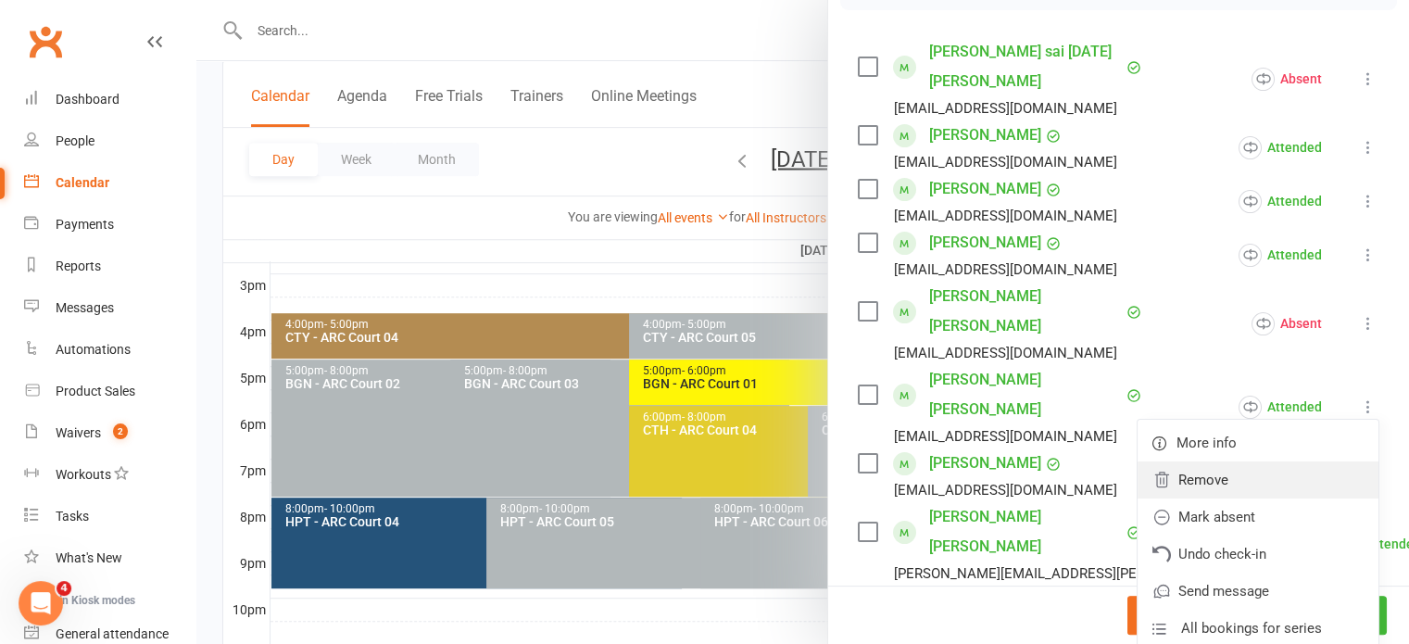
click at [1279, 461] on link "Remove" at bounding box center [1257, 479] width 241 height 37
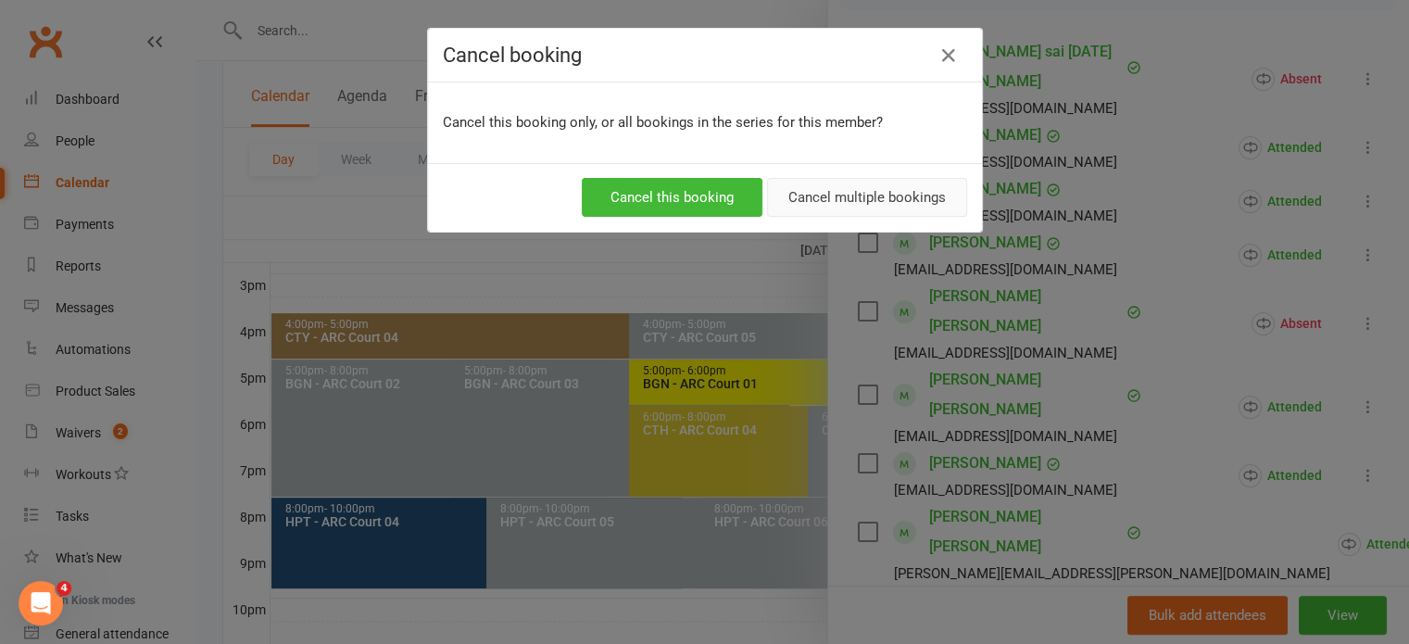
click at [864, 193] on button "Cancel multiple bookings" at bounding box center [867, 197] width 200 height 39
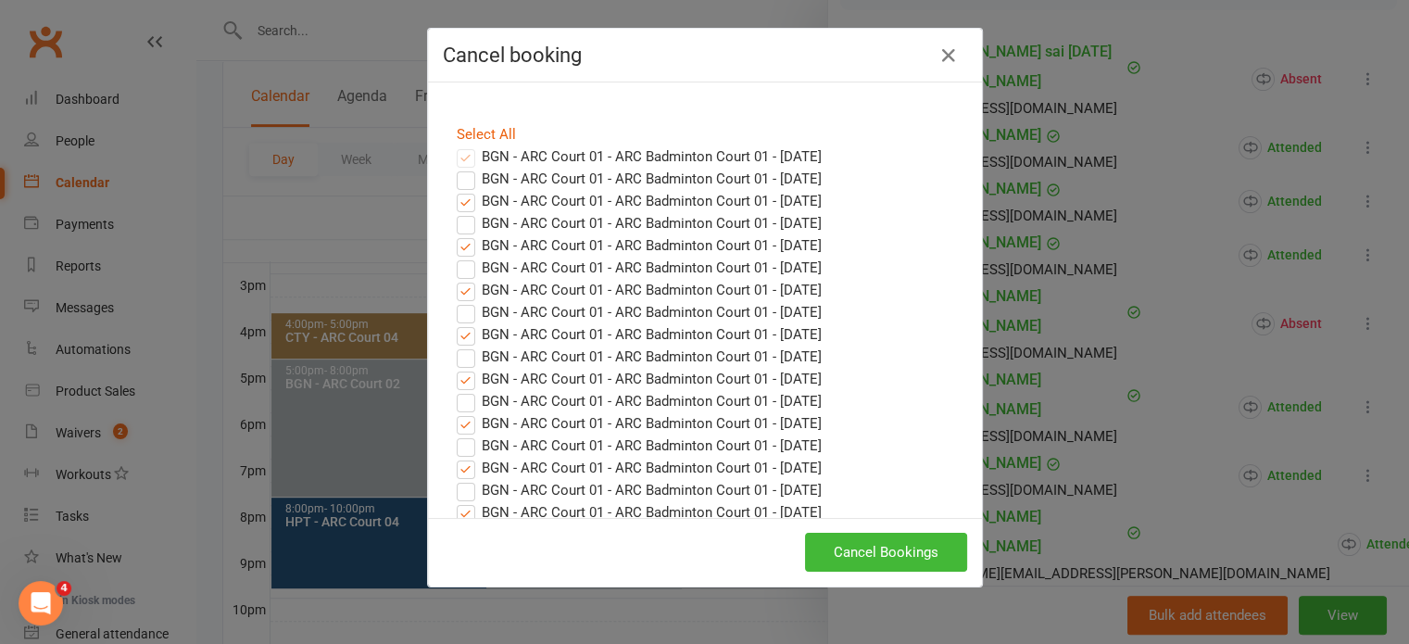
click at [821, 165] on label "BGN - ARC Court 01 - ARC Badminton Court 01 - [DATE]" at bounding box center [639, 156] width 365 height 22
click at [950, 47] on button "button" at bounding box center [949, 56] width 30 height 30
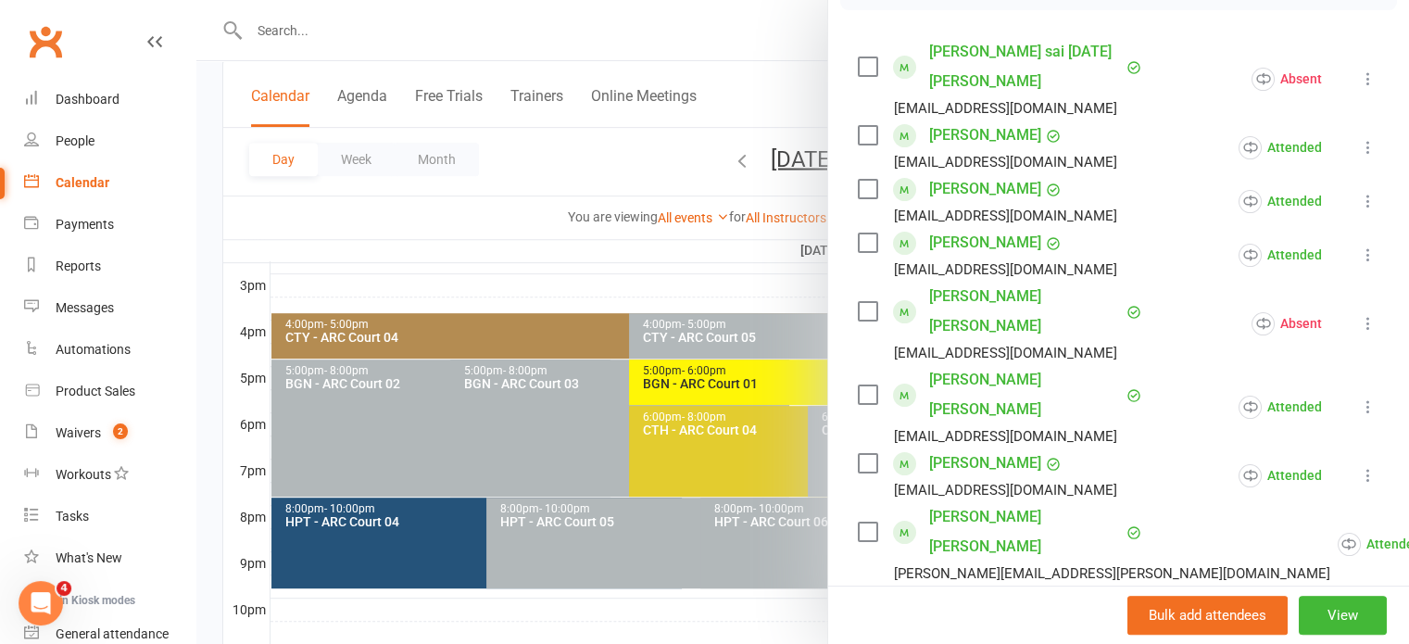
click at [603, 247] on div at bounding box center [802, 322] width 1212 height 644
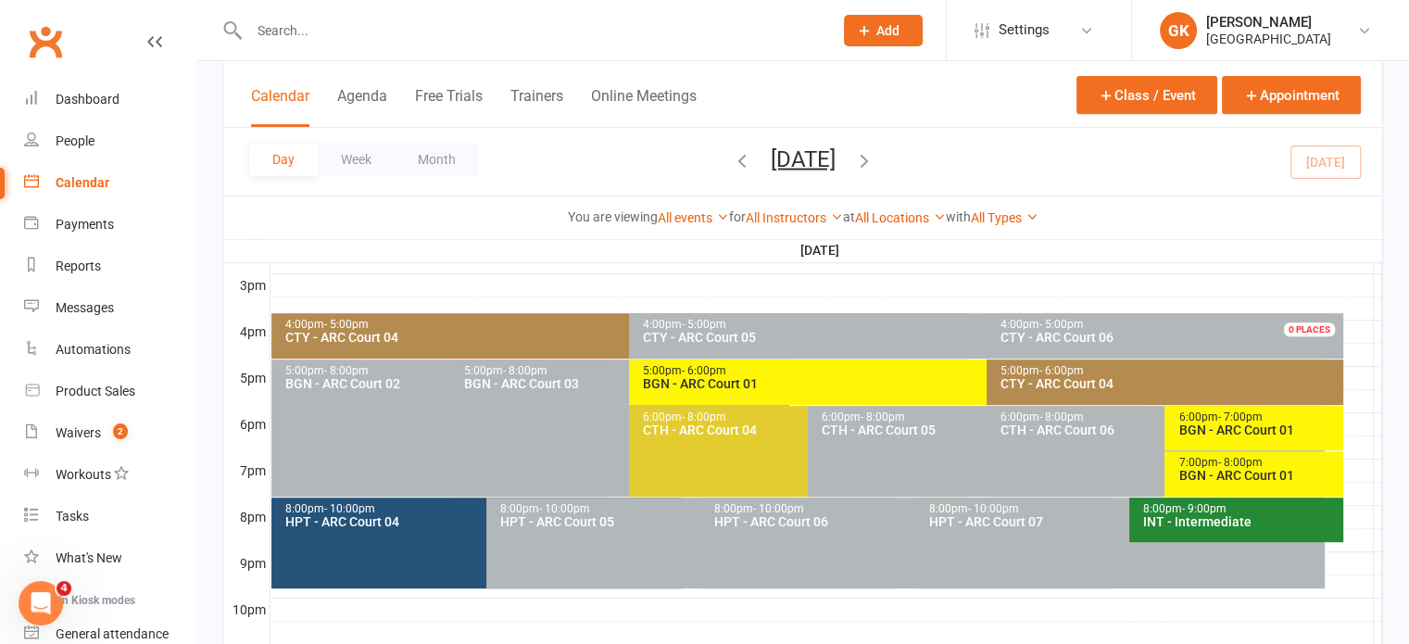
click at [309, 30] on input "text" at bounding box center [532, 31] width 576 height 26
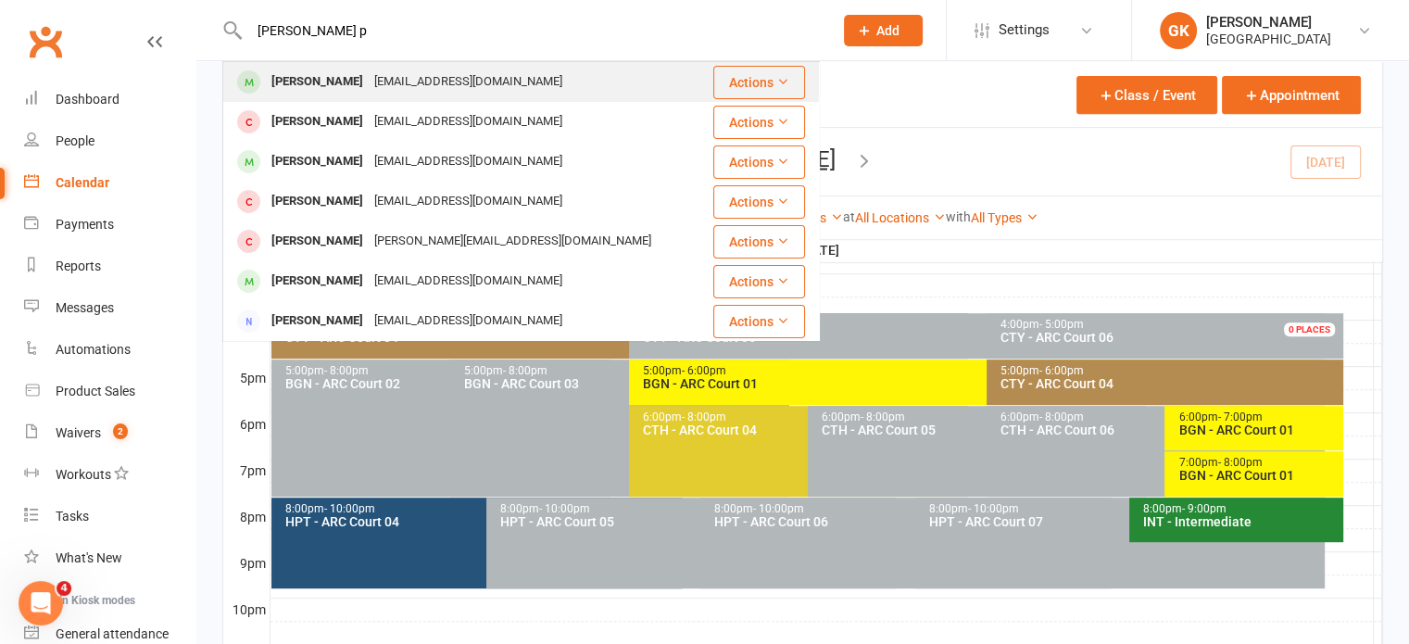
type input "[PERSON_NAME] p"
click at [277, 84] on div "[PERSON_NAME]" at bounding box center [317, 82] width 103 height 27
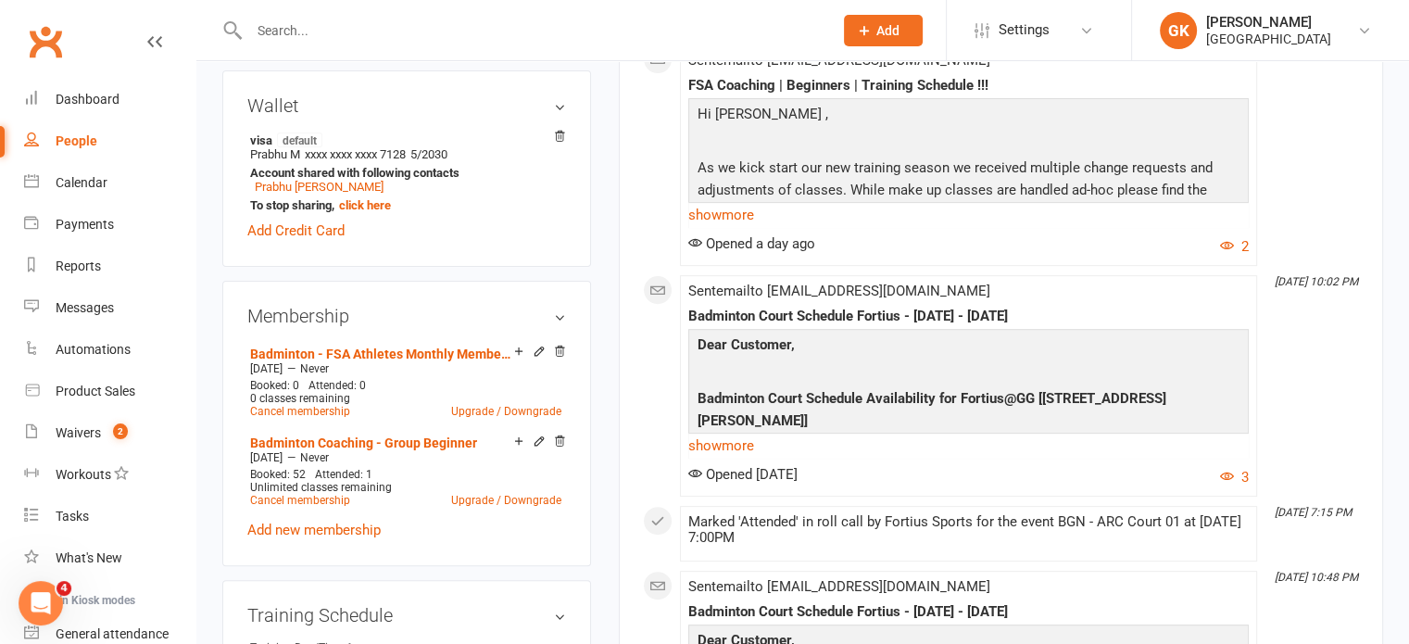
scroll to position [598, 0]
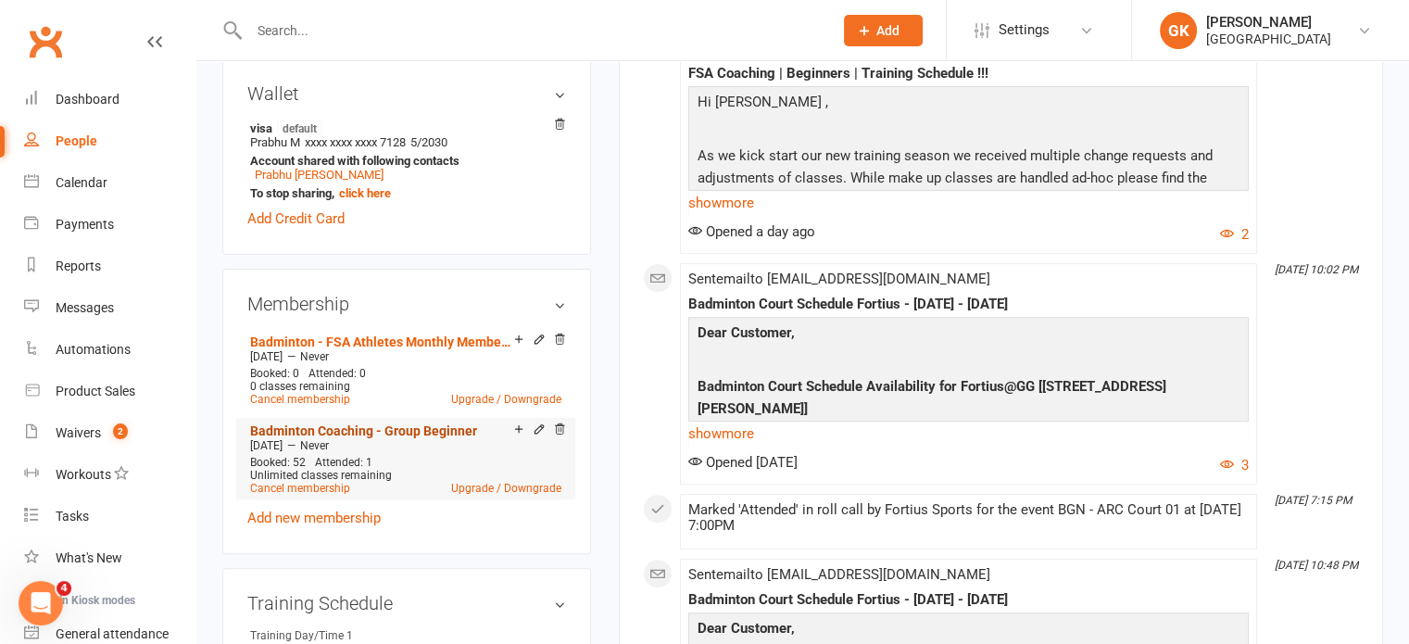
drag, startPoint x: 541, startPoint y: 427, endPoint x: 443, endPoint y: 430, distance: 98.2
click at [443, 430] on link "Badminton Coaching - Group Beginner" at bounding box center [363, 430] width 227 height 15
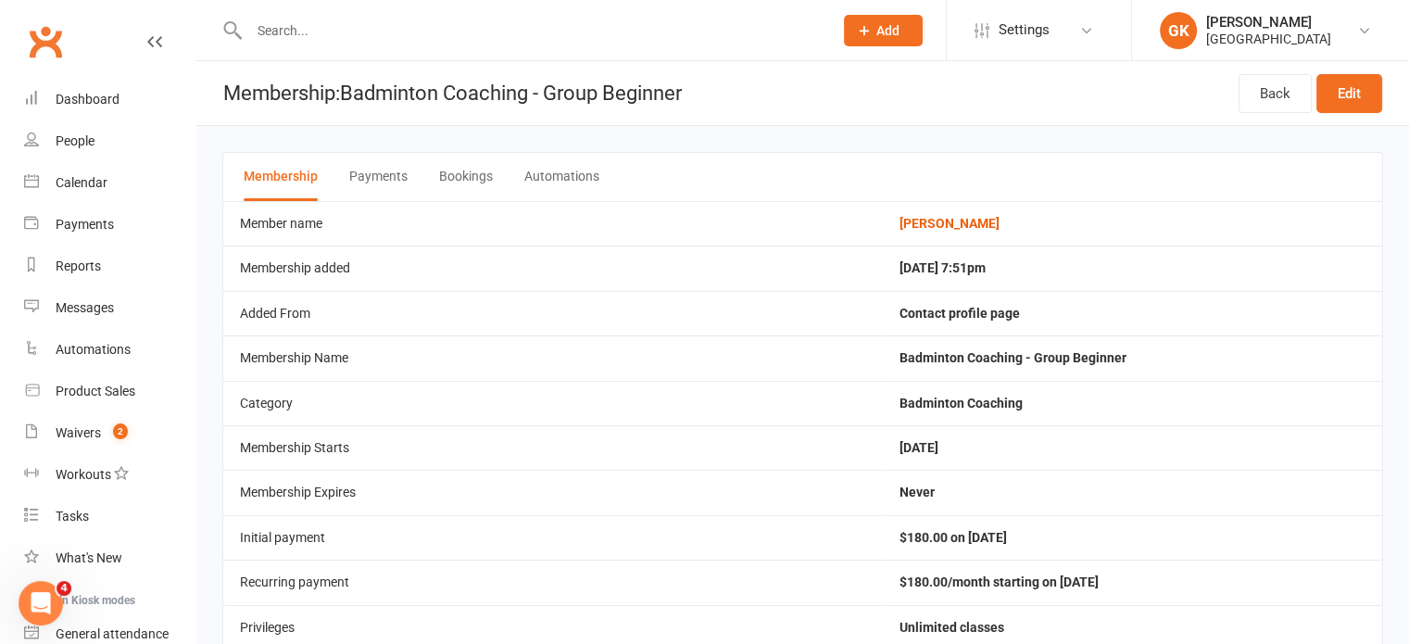
click at [452, 166] on button "Bookings" at bounding box center [466, 177] width 54 height 48
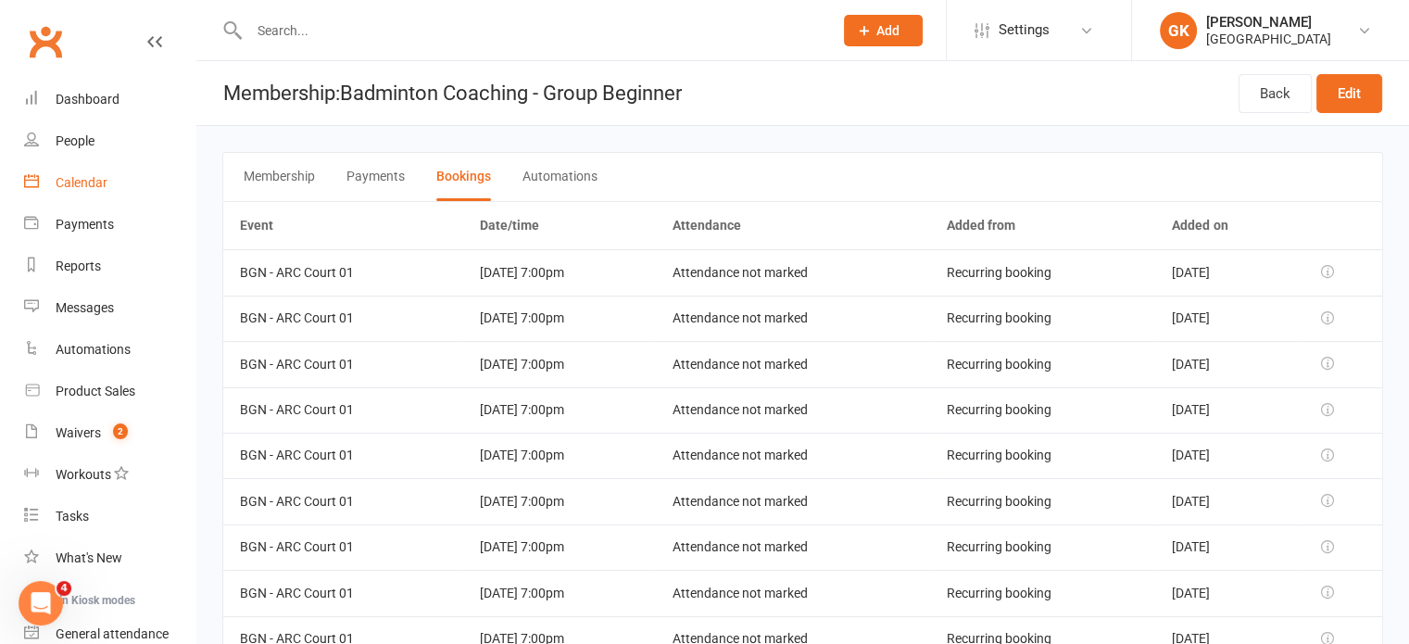
click at [81, 188] on div "Calendar" at bounding box center [82, 182] width 52 height 15
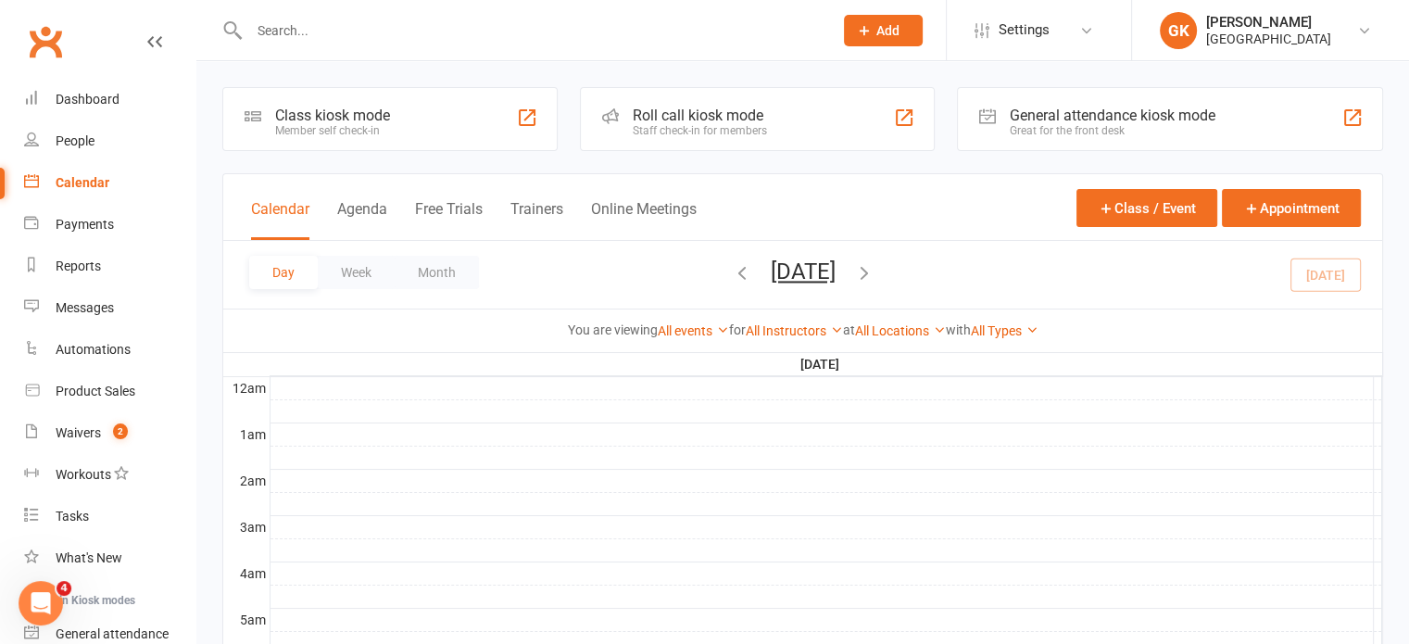
scroll to position [63, 0]
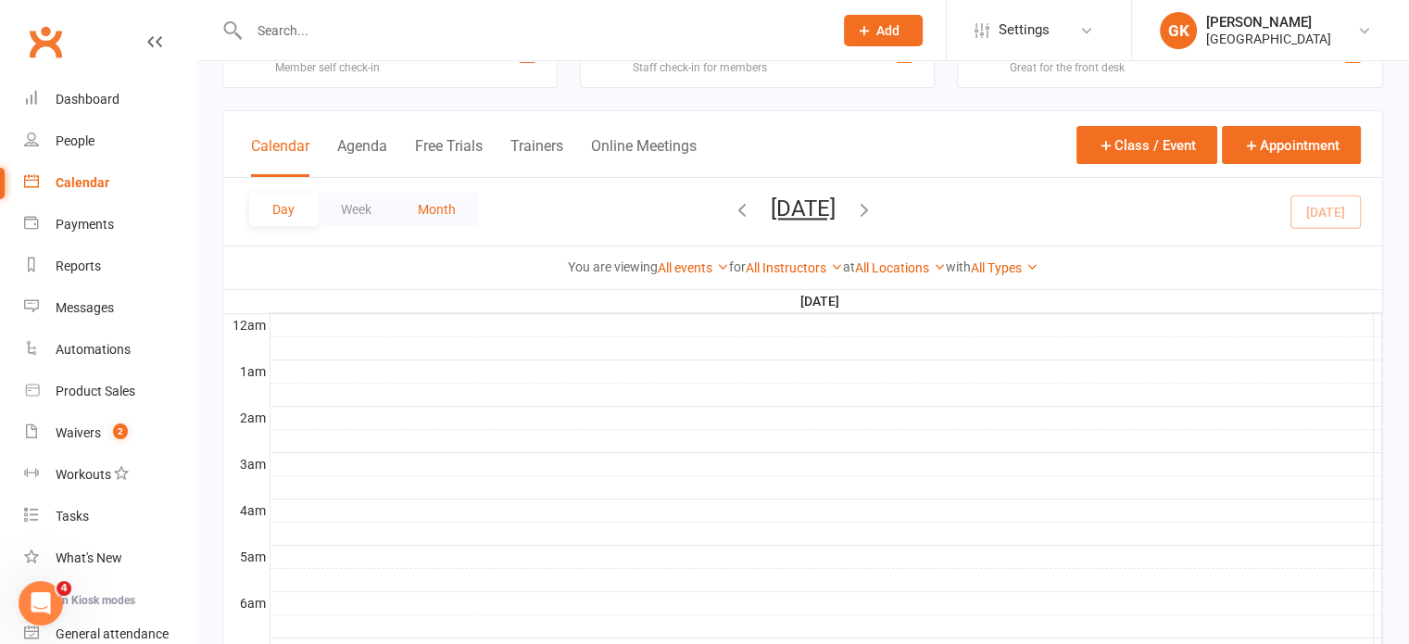
click at [445, 200] on button "Month" at bounding box center [437, 209] width 84 height 33
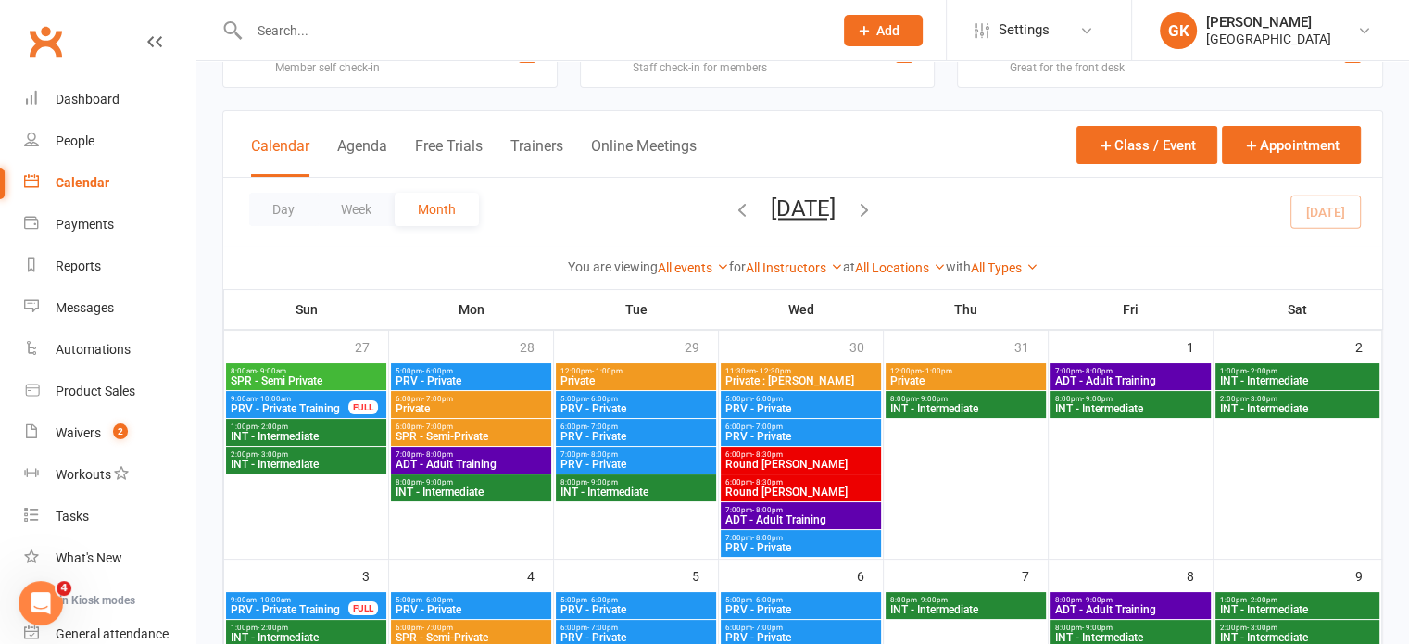
click at [657, 211] on div "Day Week Month [DATE] [DATE] Sun Mon Tue Wed Thu Fri Sat 27 28 29 30 31 01 02 0…" at bounding box center [802, 212] width 1159 height 68
click at [732, 212] on icon "button" at bounding box center [742, 209] width 20 height 20
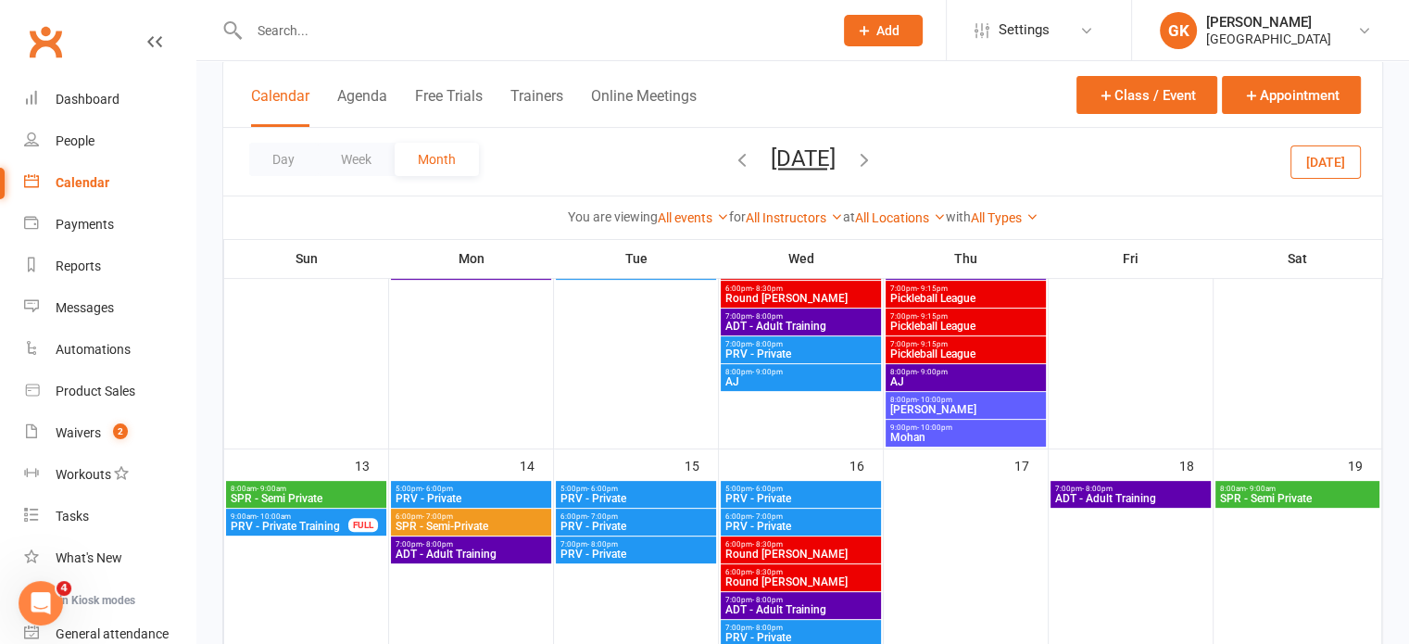
scroll to position [488, 0]
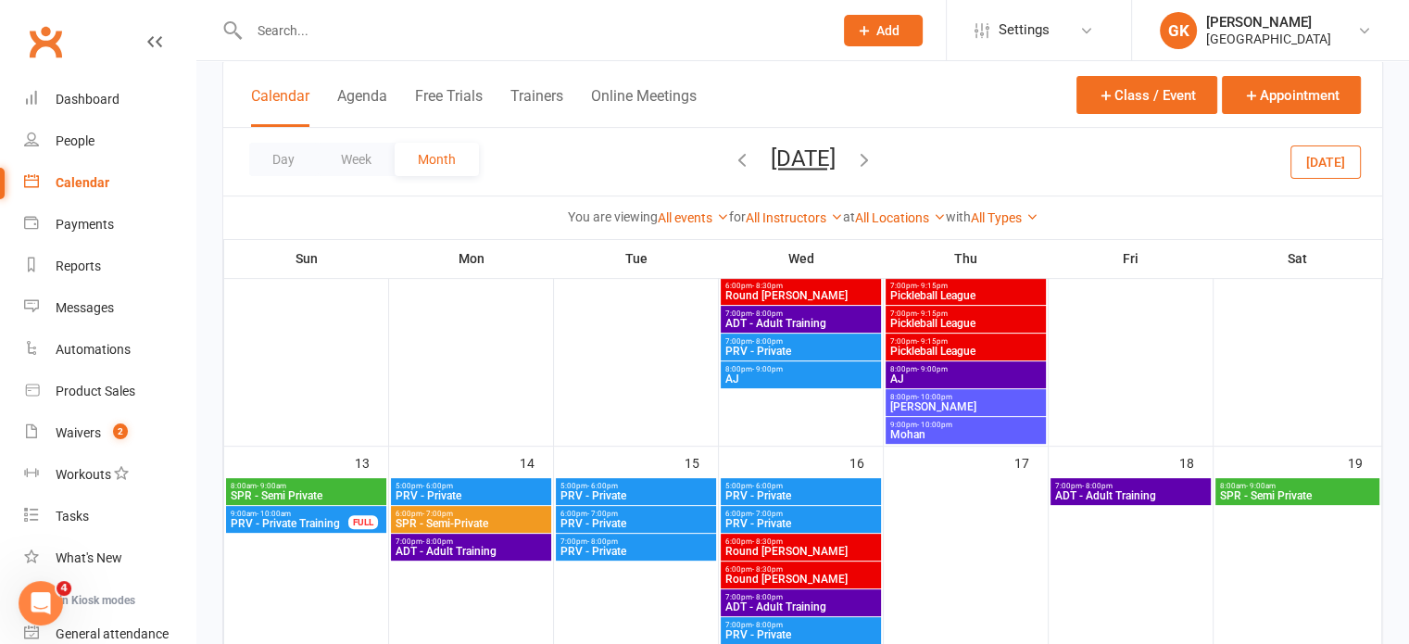
click at [732, 155] on icon "button" at bounding box center [742, 159] width 20 height 20
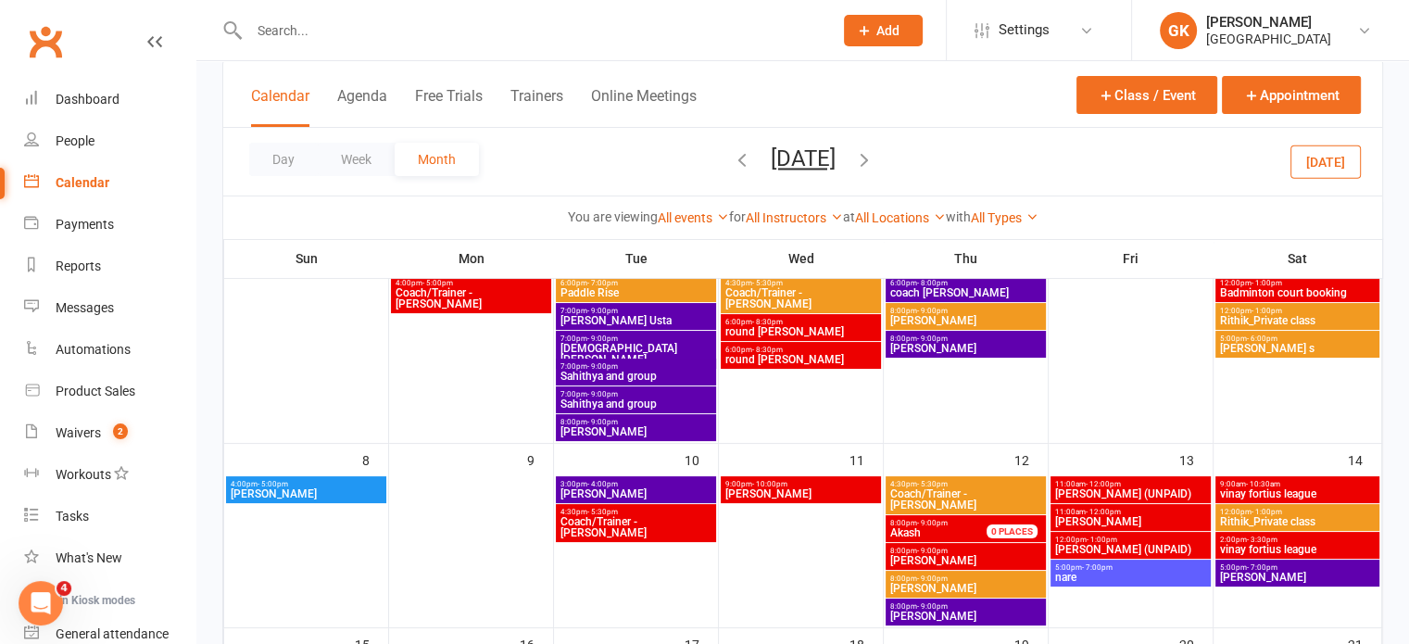
scroll to position [0, 0]
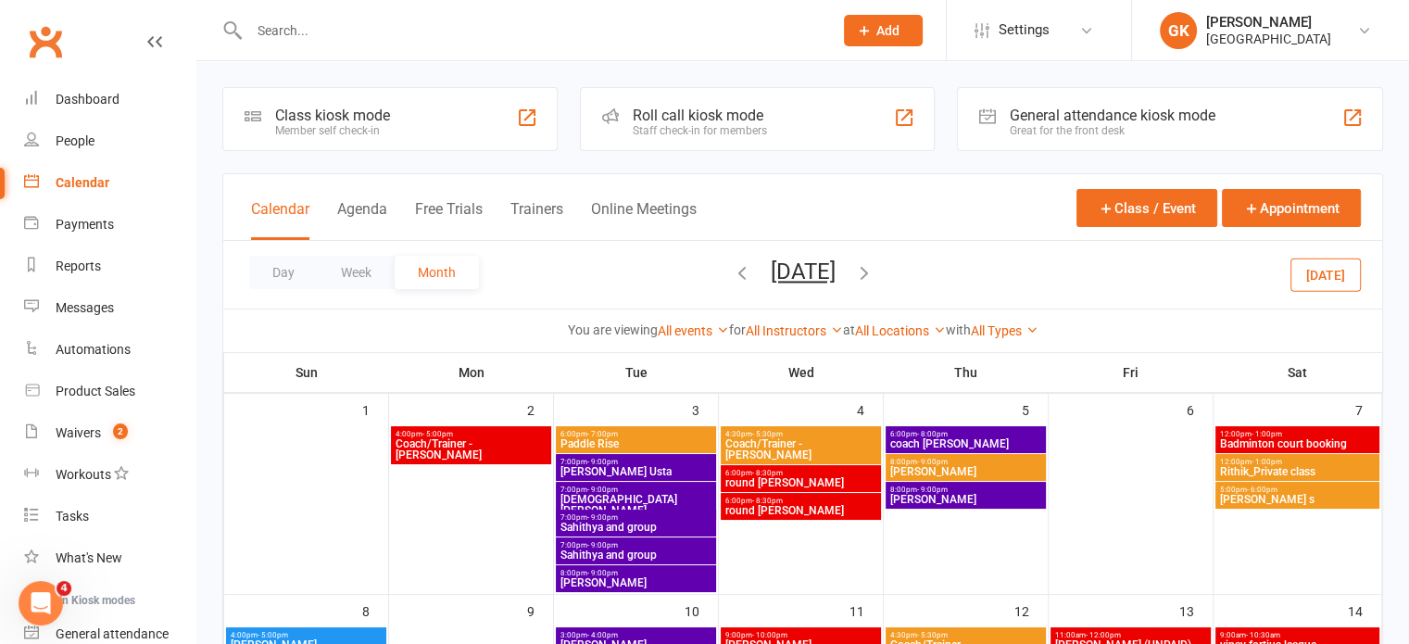
click at [874, 270] on icon "button" at bounding box center [864, 272] width 20 height 20
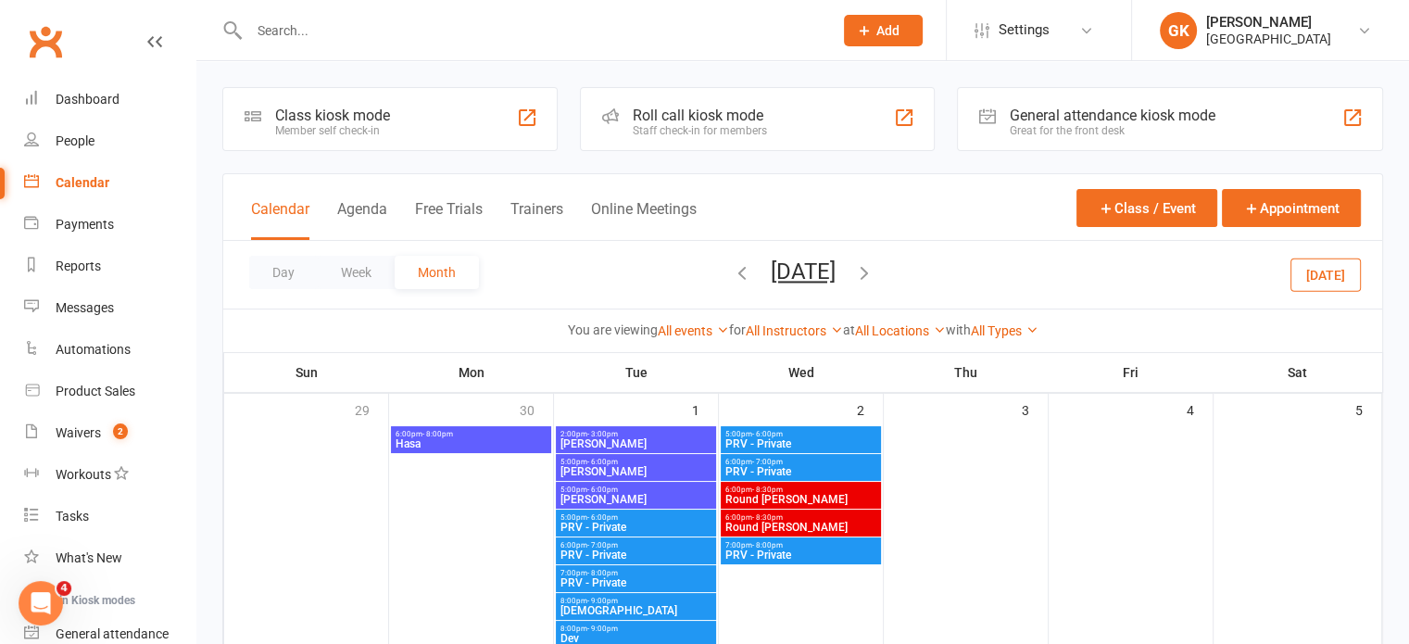
click at [307, 29] on input "text" at bounding box center [532, 31] width 576 height 26
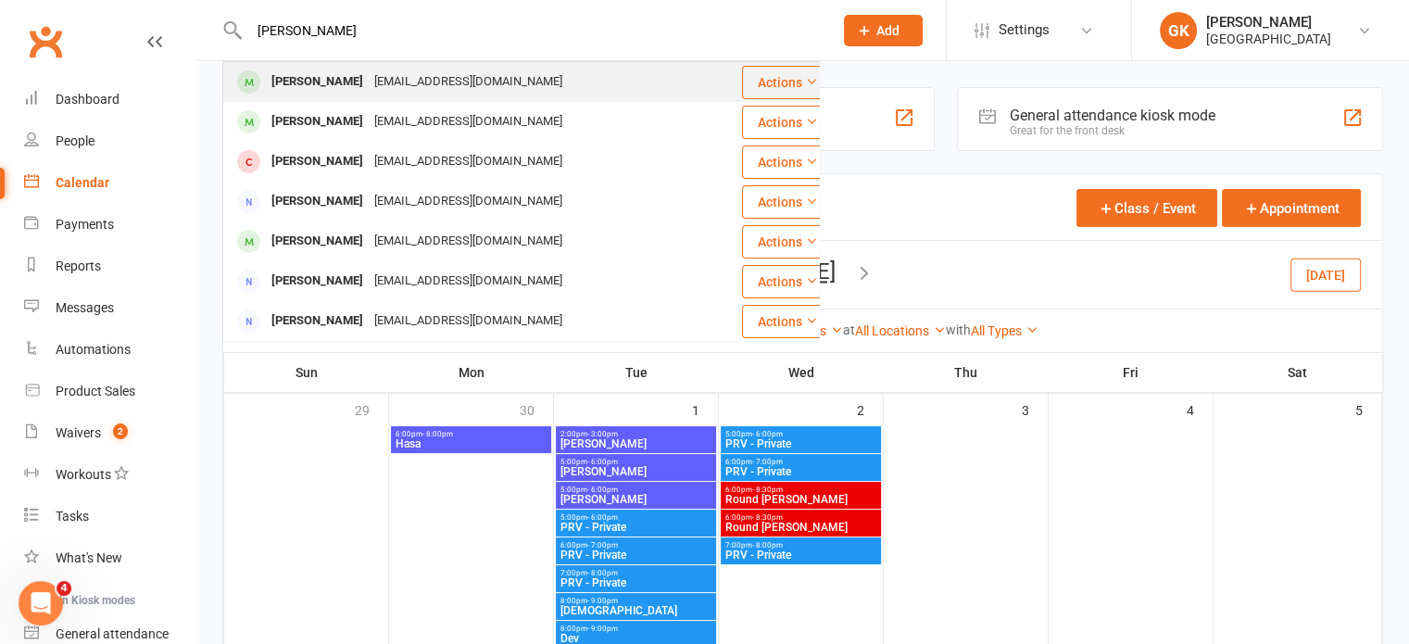
type input "[PERSON_NAME]"
click at [307, 84] on div "[PERSON_NAME]" at bounding box center [317, 82] width 103 height 27
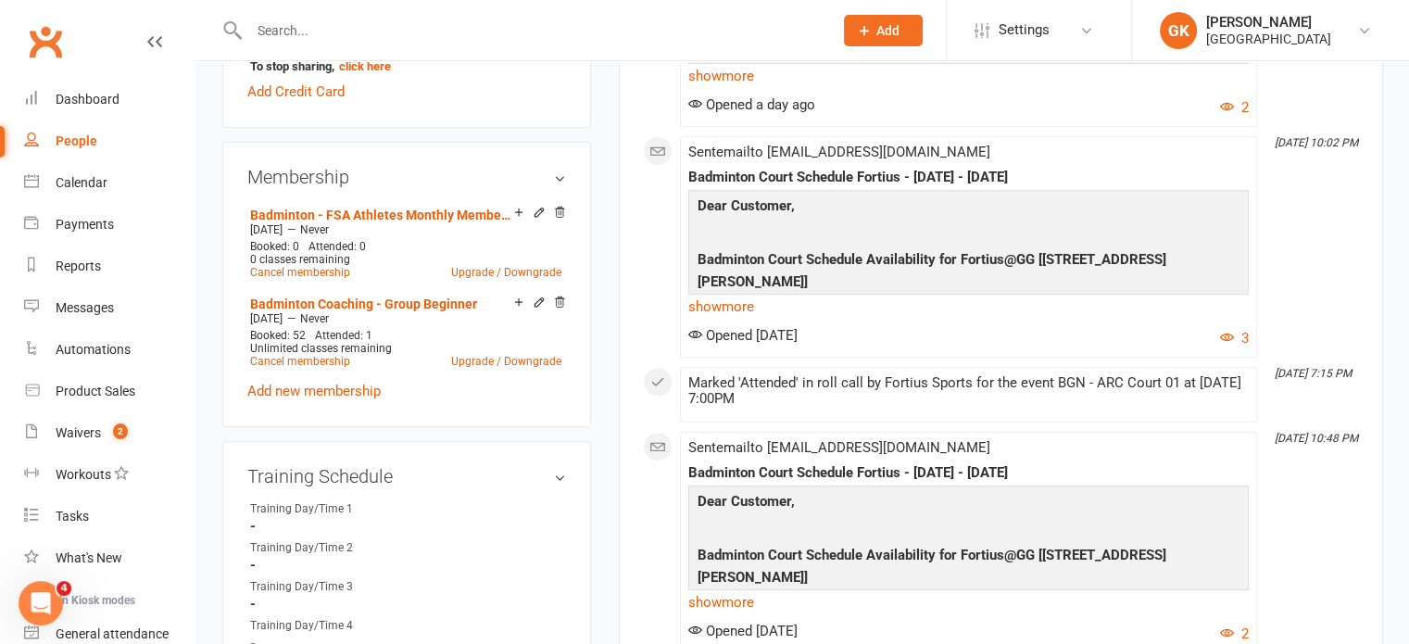
scroll to position [671, 0]
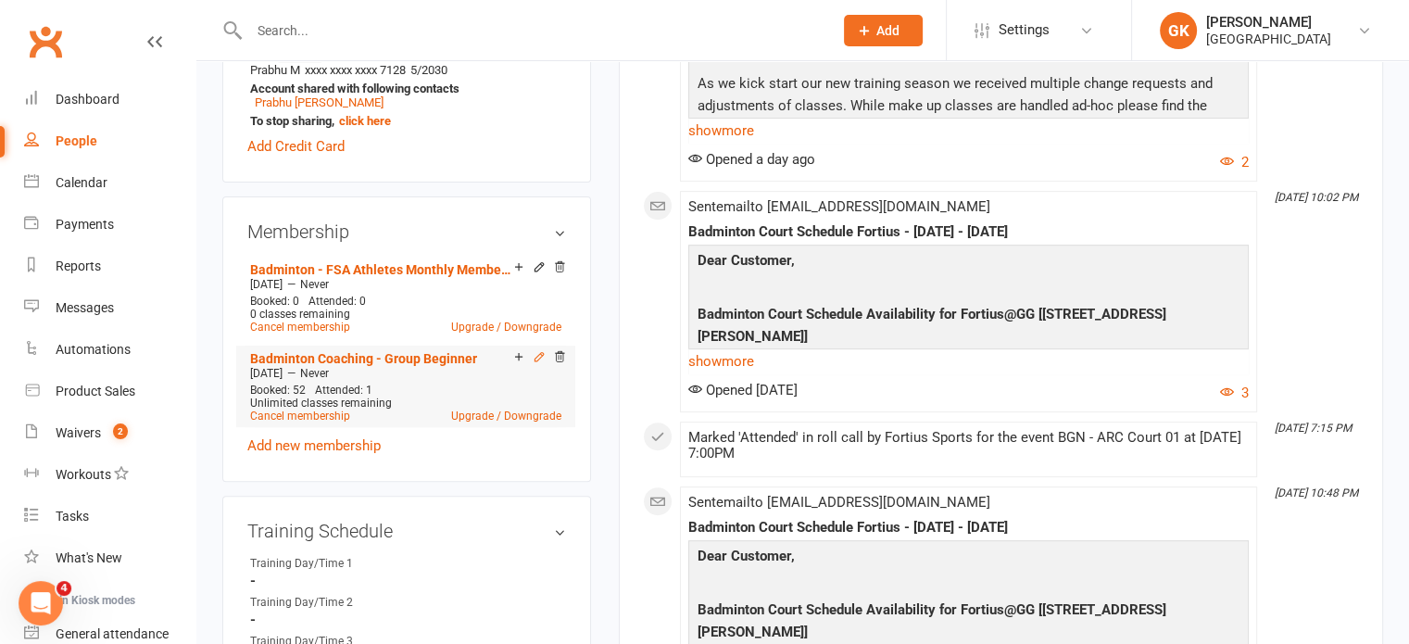
click at [537, 362] on icon at bounding box center [539, 356] width 13 height 13
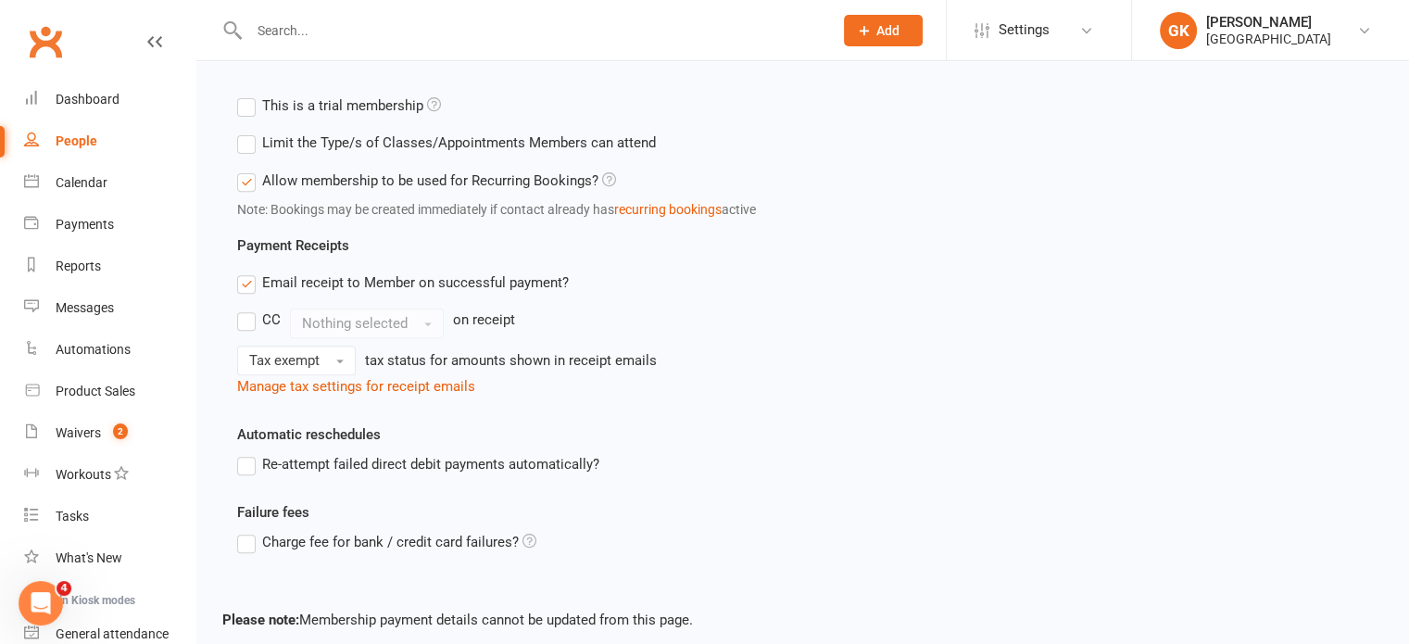
scroll to position [782, 0]
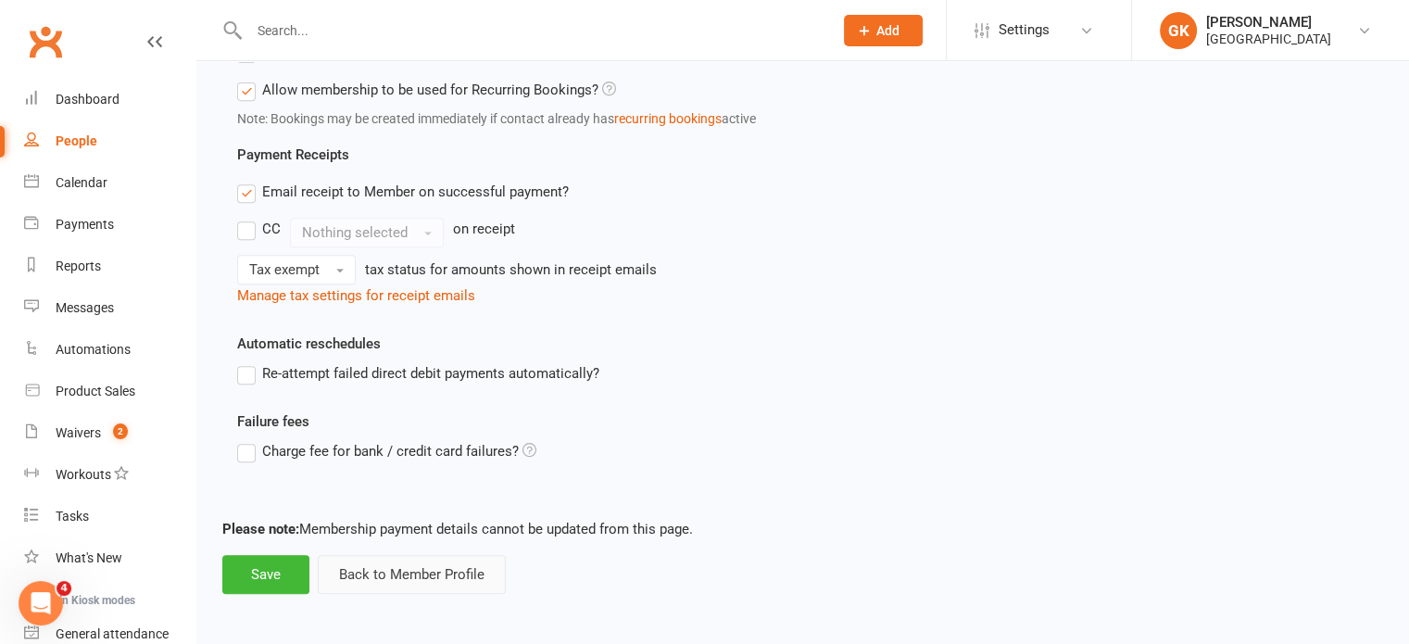
click at [393, 579] on button "Back to Member Profile" at bounding box center [412, 574] width 188 height 39
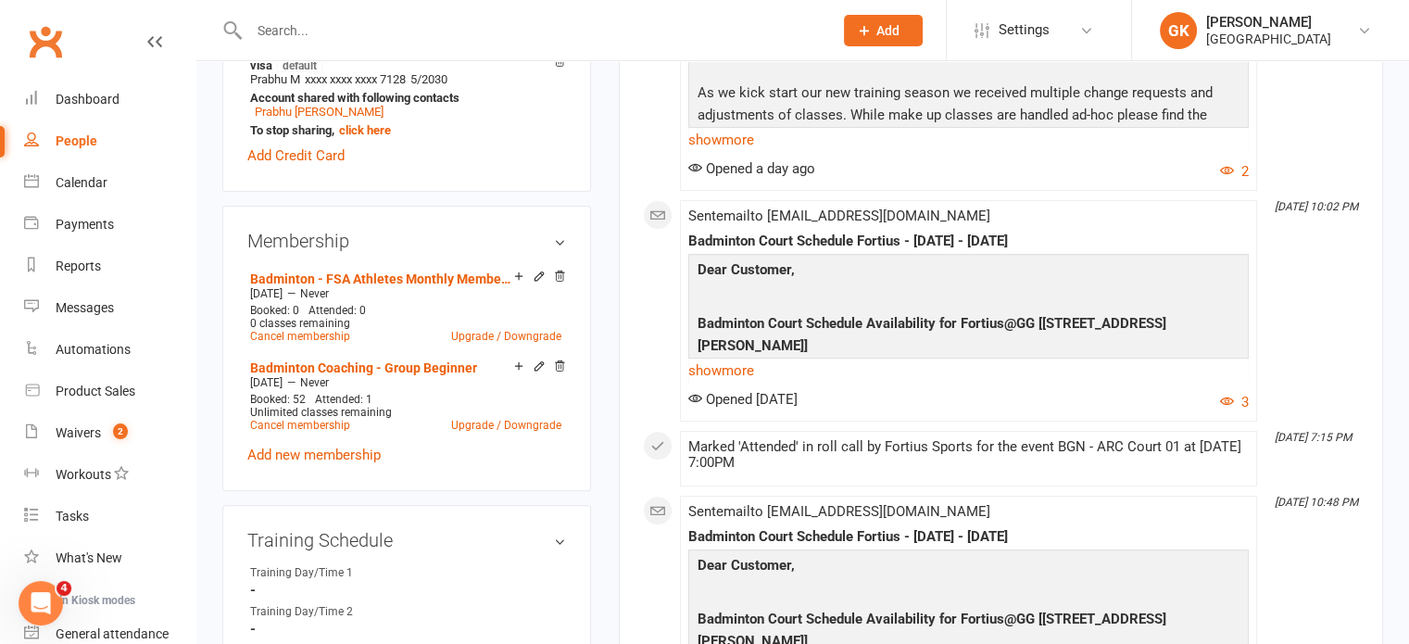
scroll to position [663, 0]
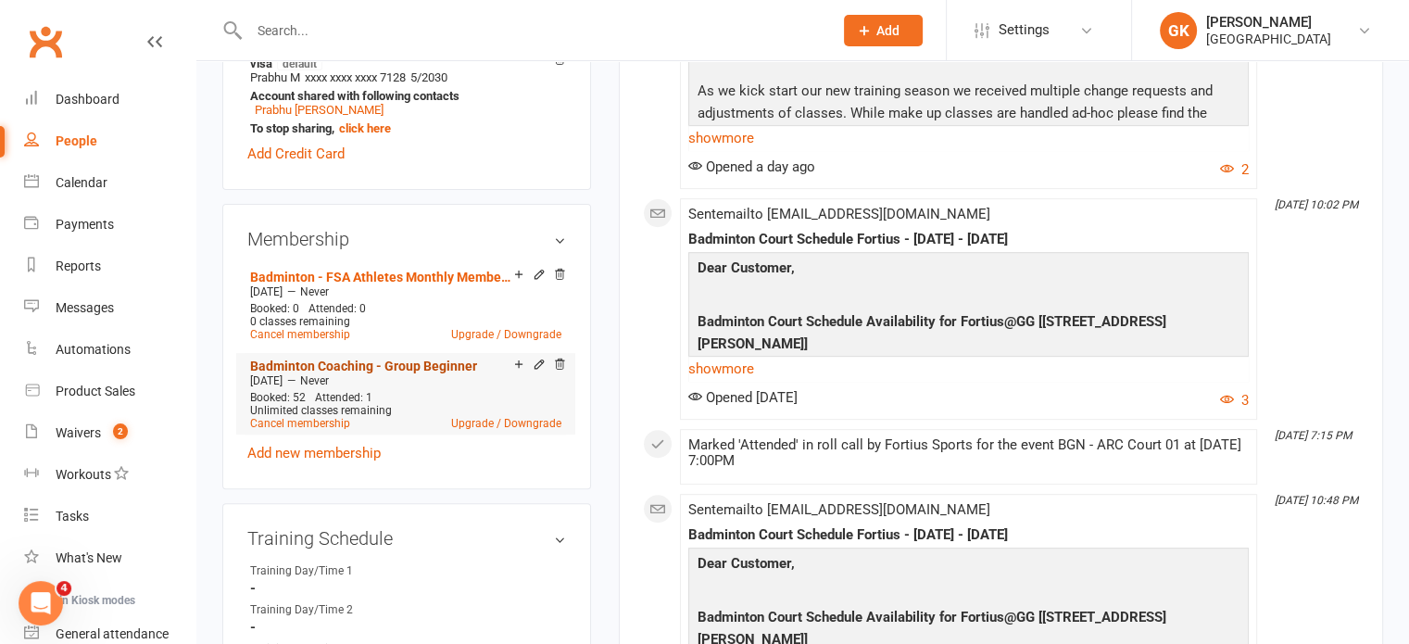
click at [417, 363] on link "Badminton Coaching - Group Beginner" at bounding box center [363, 365] width 227 height 15
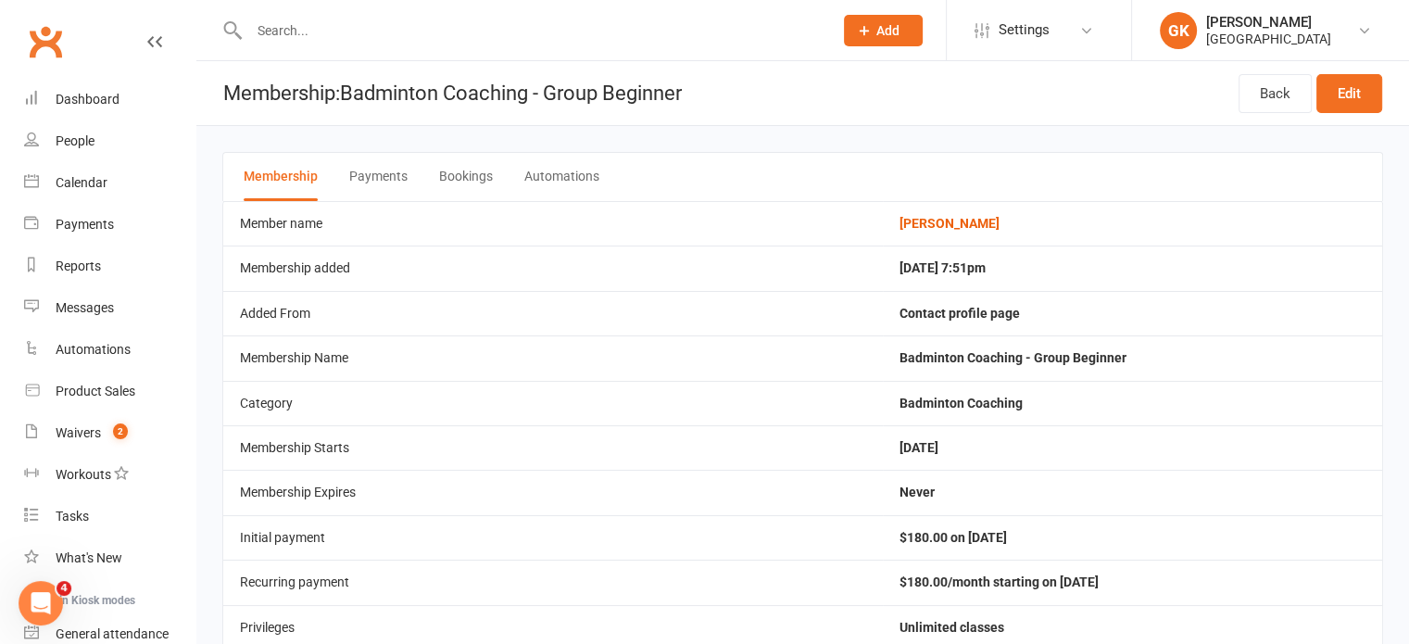
click at [455, 182] on button "Bookings" at bounding box center [466, 177] width 54 height 48
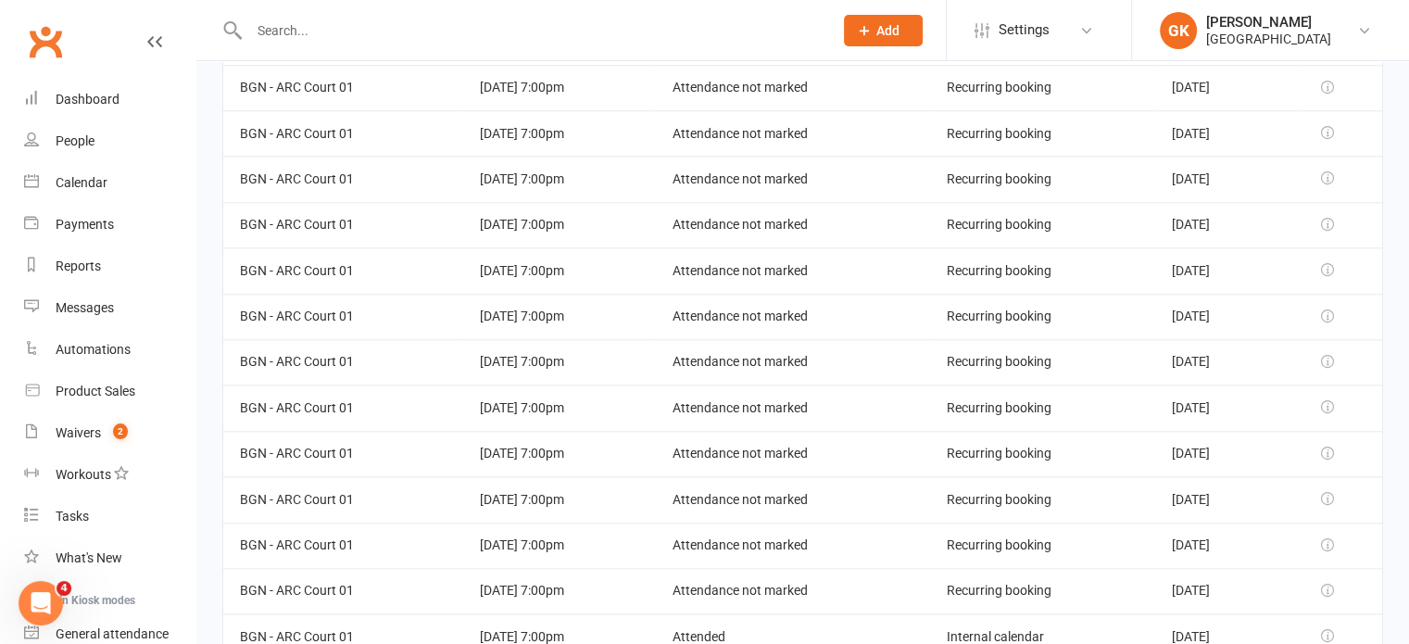
scroll to position [1979, 0]
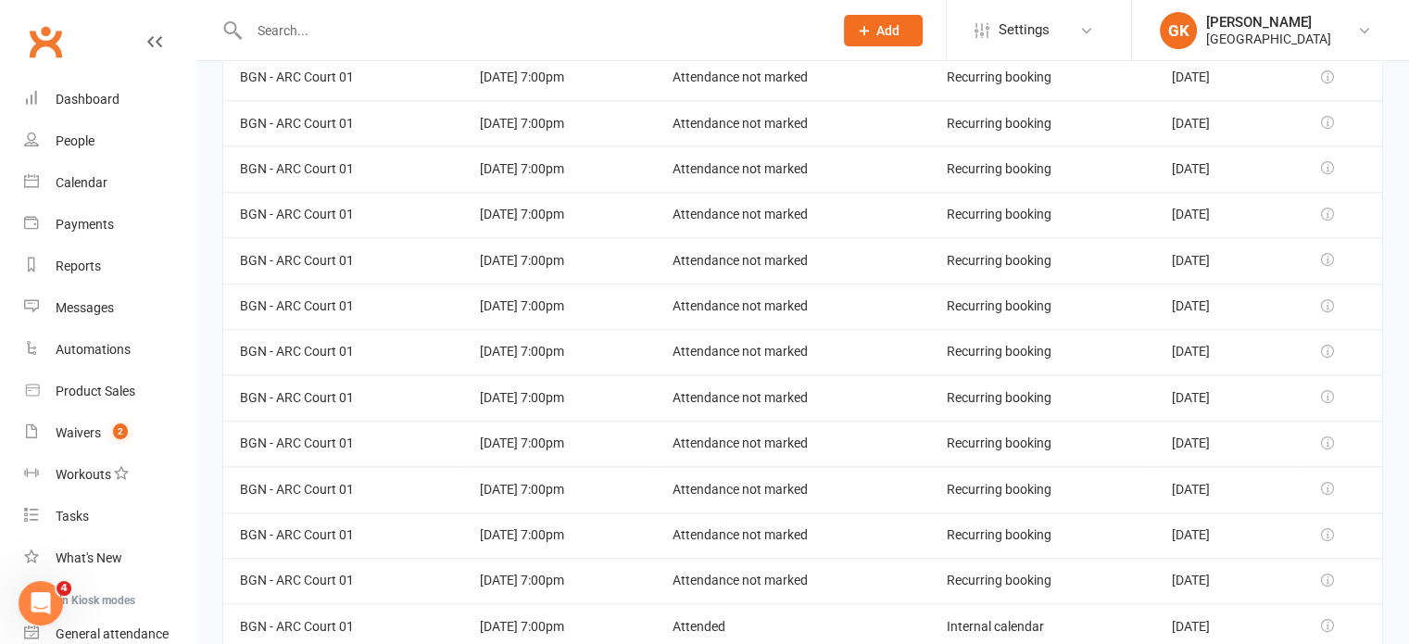
click at [87, 176] on div "Calendar" at bounding box center [82, 182] width 52 height 15
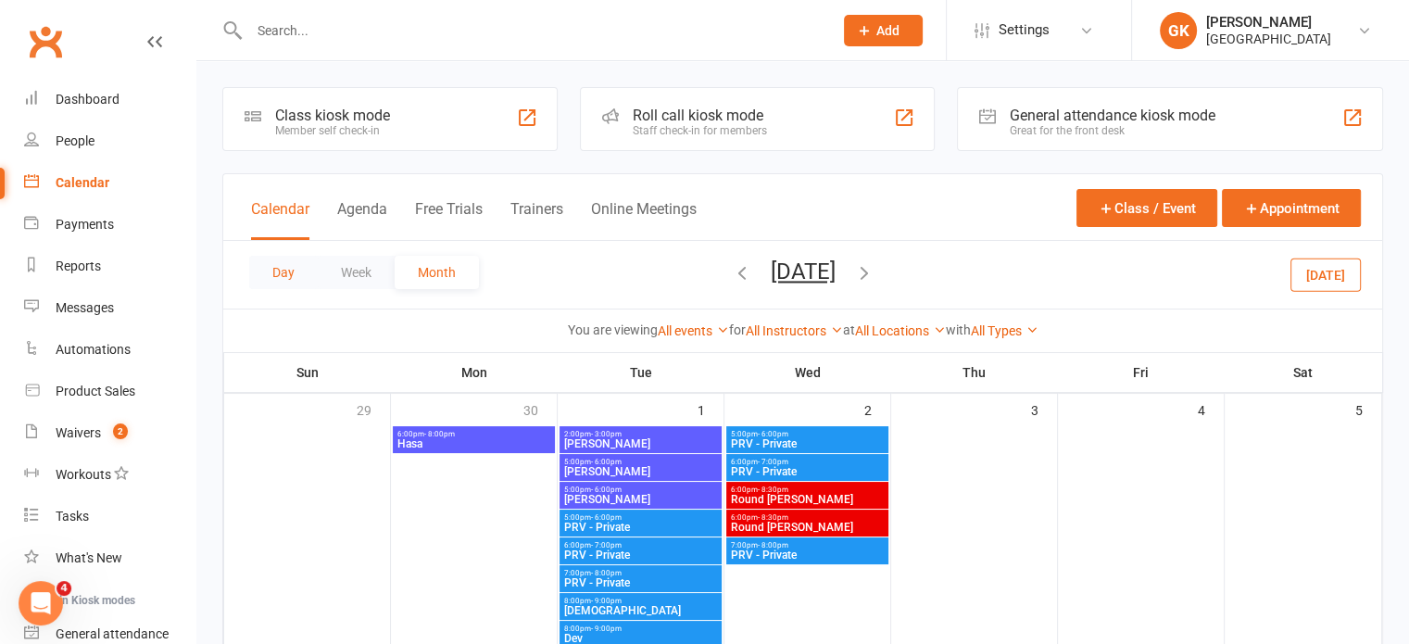
click at [295, 282] on button "Day" at bounding box center [283, 272] width 69 height 33
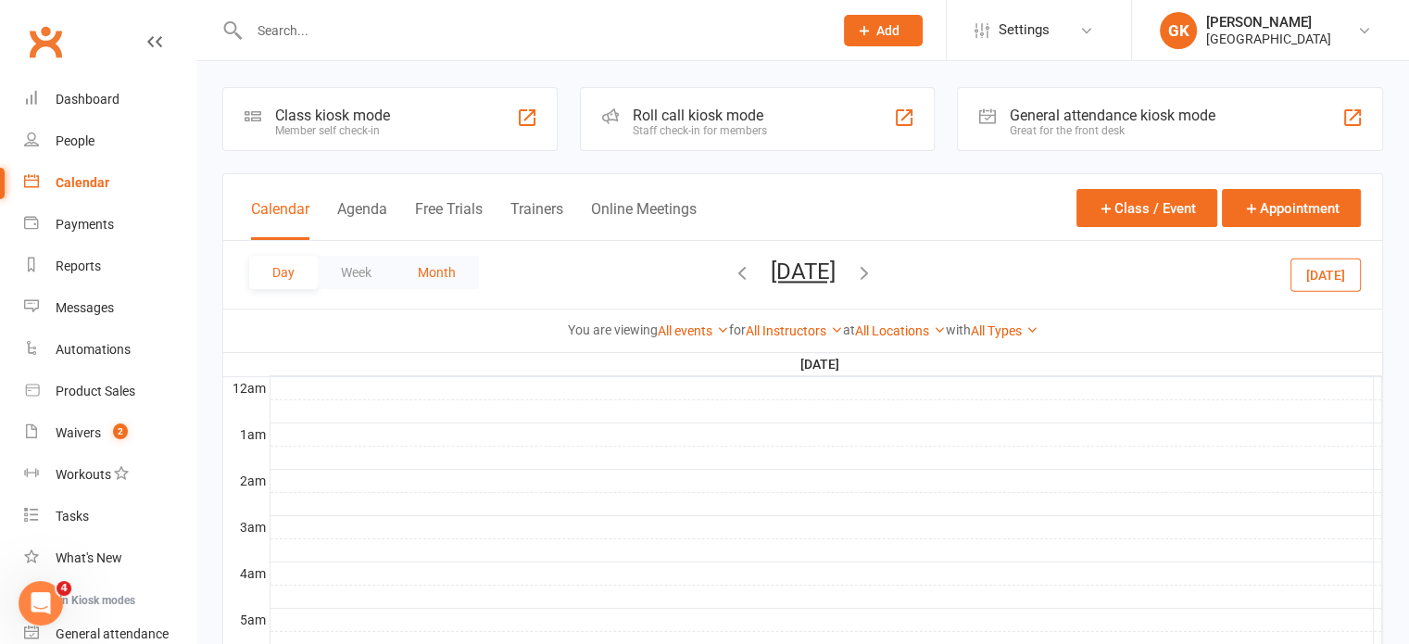
click at [426, 273] on button "Month" at bounding box center [437, 272] width 84 height 33
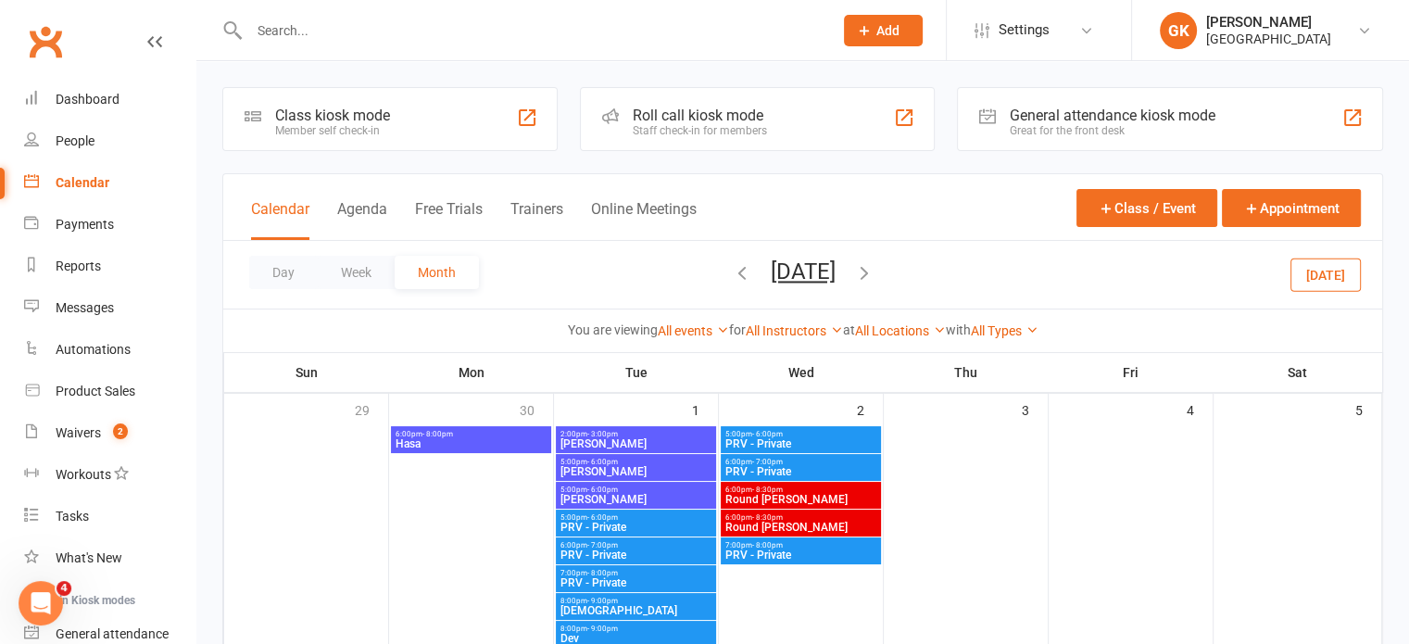
click at [874, 277] on icon "button" at bounding box center [864, 272] width 20 height 20
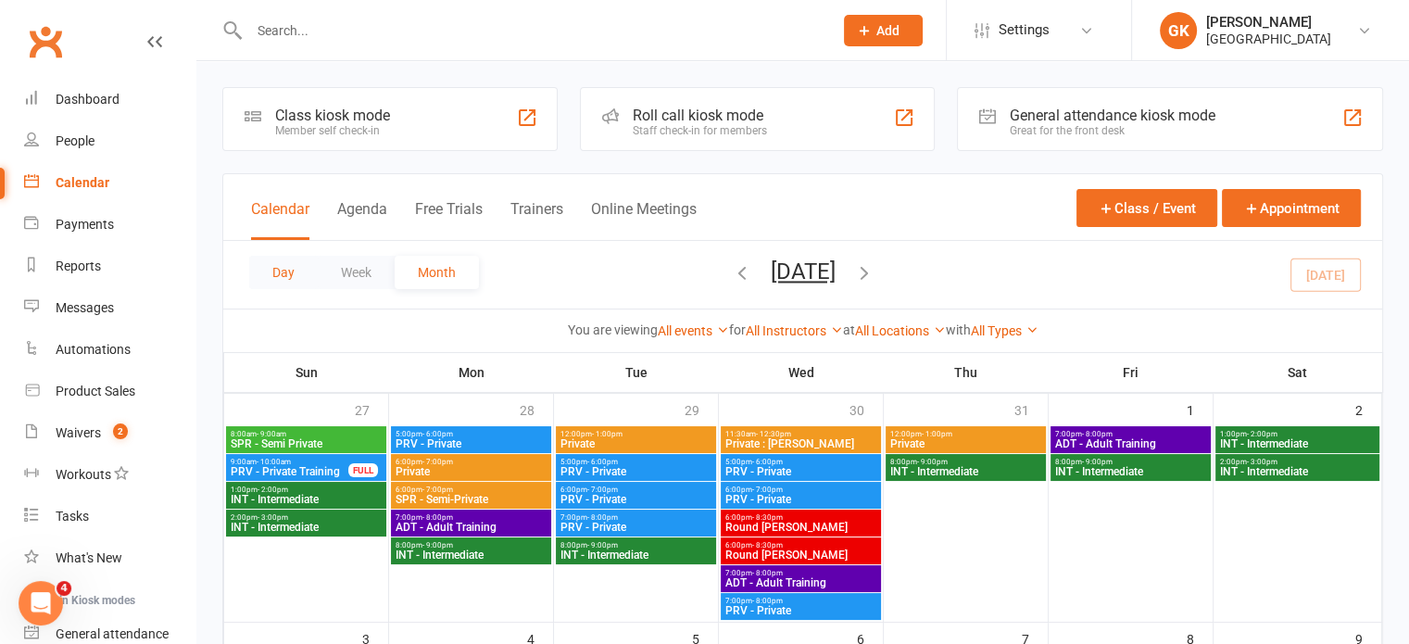
click at [279, 269] on button "Day" at bounding box center [283, 272] width 69 height 33
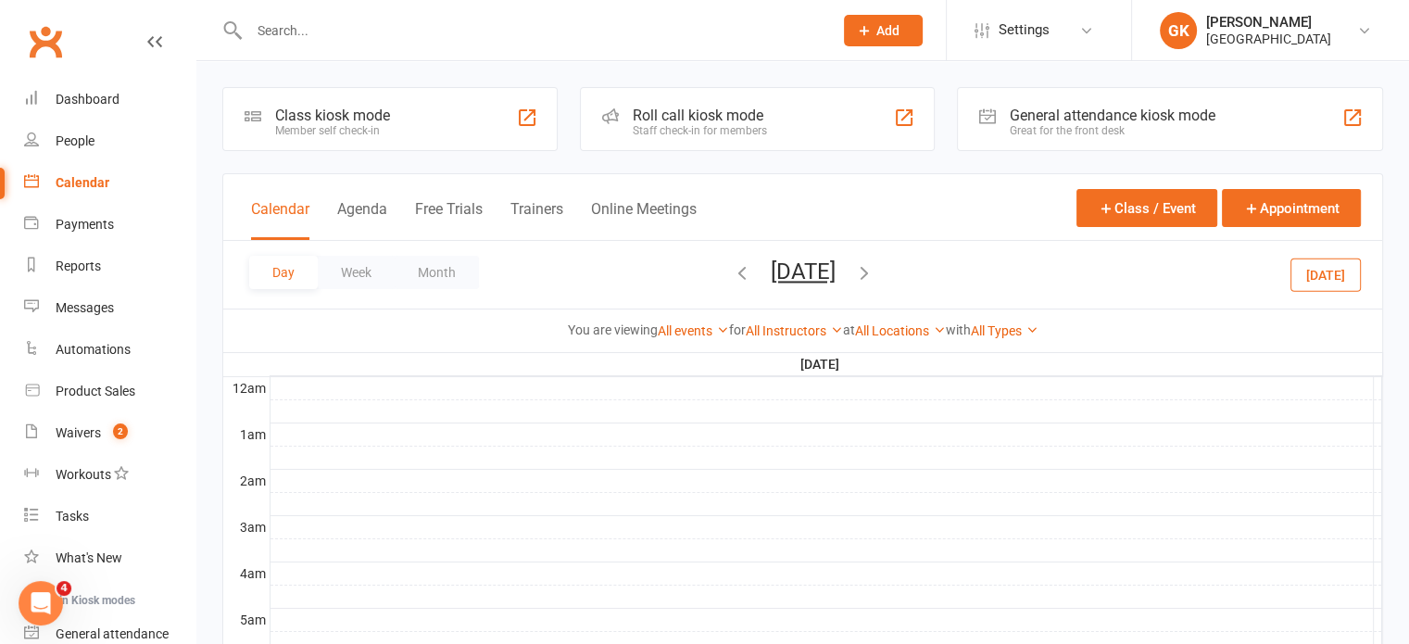
click at [732, 273] on icon "button" at bounding box center [742, 272] width 20 height 20
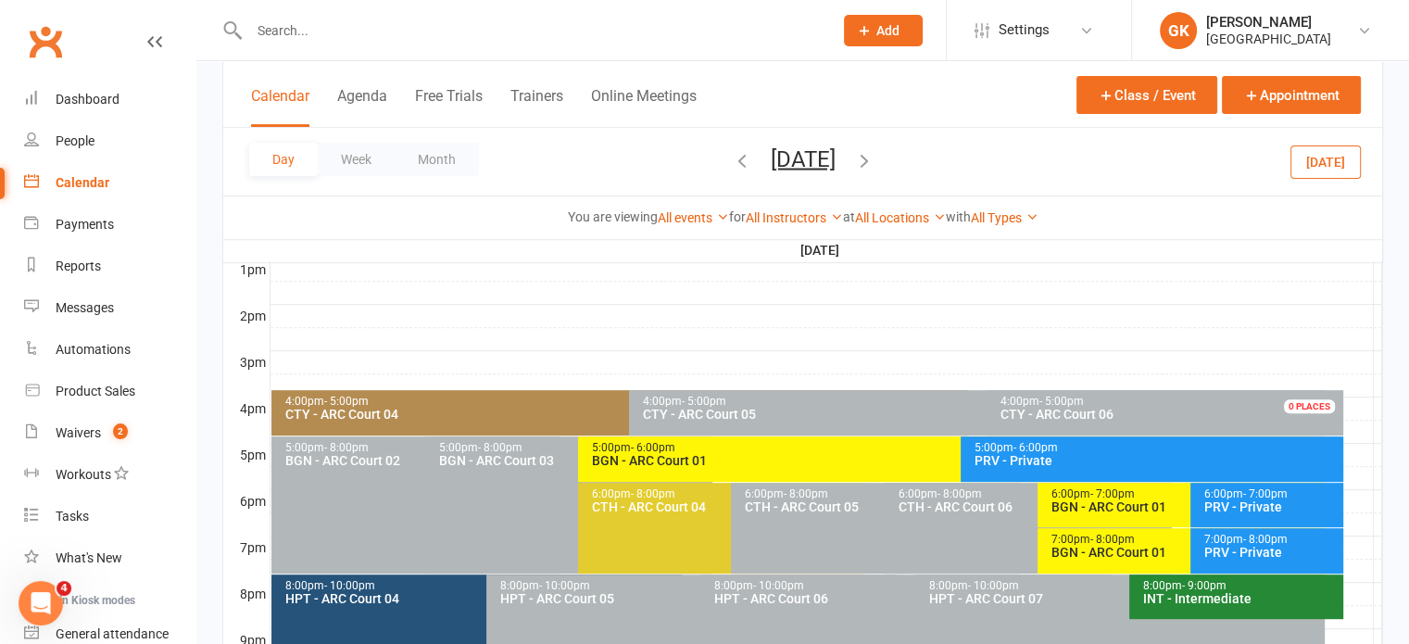
scroll to position [721, 0]
drag, startPoint x: 720, startPoint y: 456, endPoint x: 1111, endPoint y: 505, distance: 394.8
click at [1111, 505] on div "BGN - ARC Court 01" at bounding box center [1185, 505] width 271 height 13
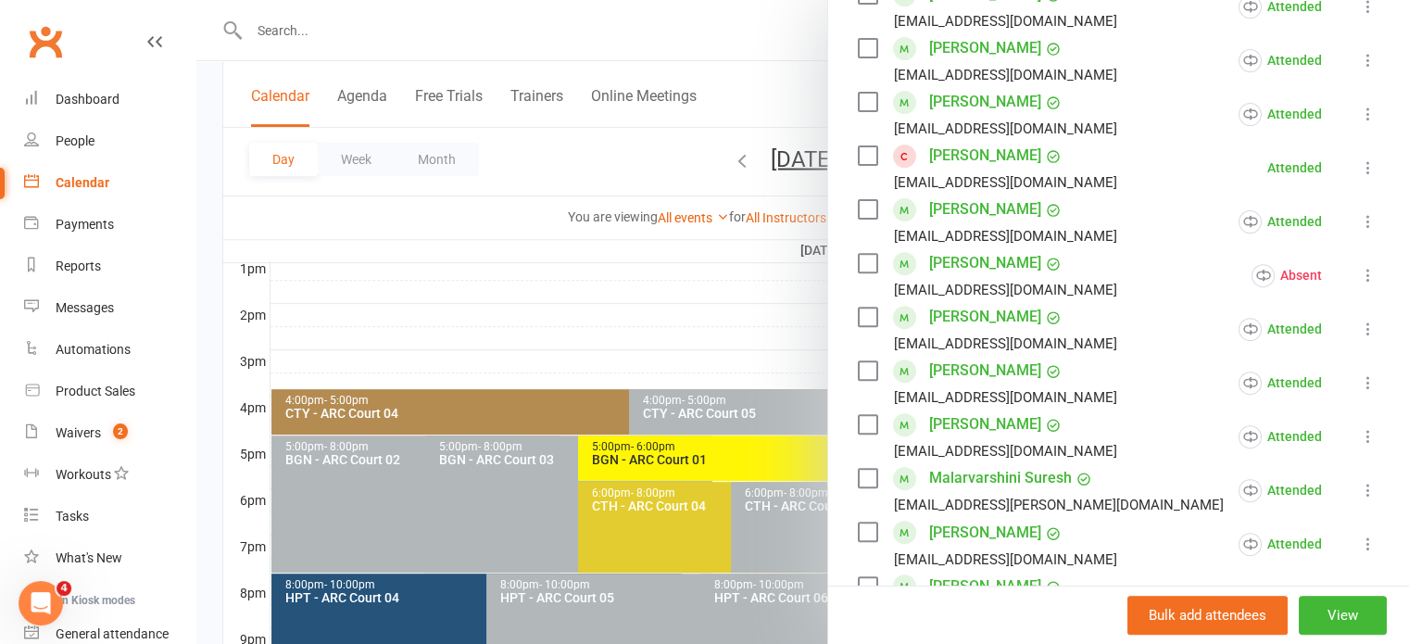
scroll to position [895, 0]
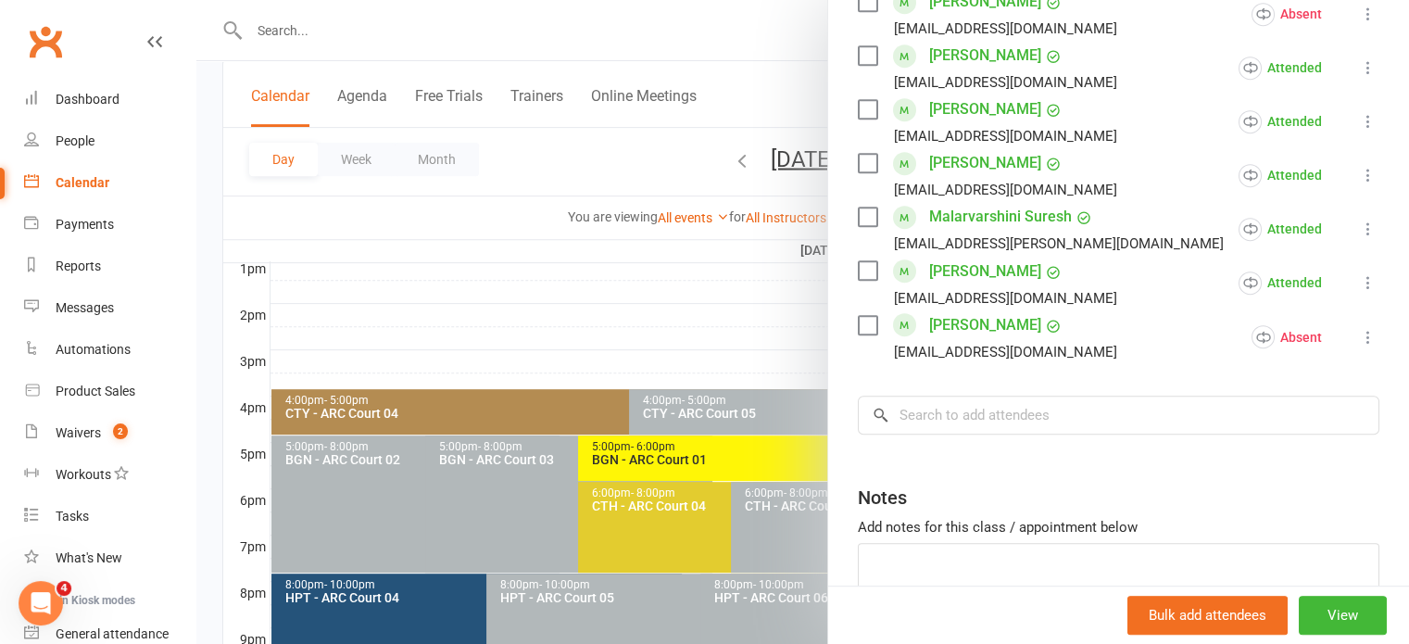
click at [653, 257] on div at bounding box center [802, 322] width 1212 height 644
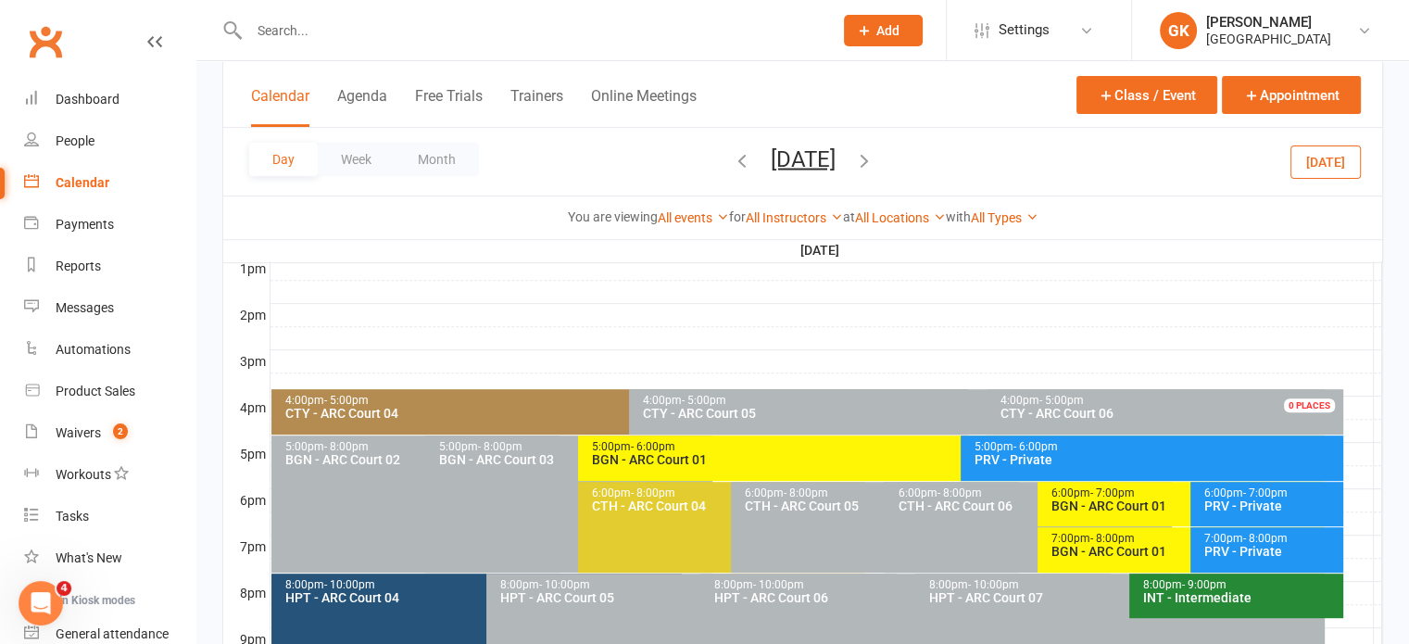
click at [1152, 541] on div "7:00pm - 8:00pm" at bounding box center [1185, 539] width 271 height 12
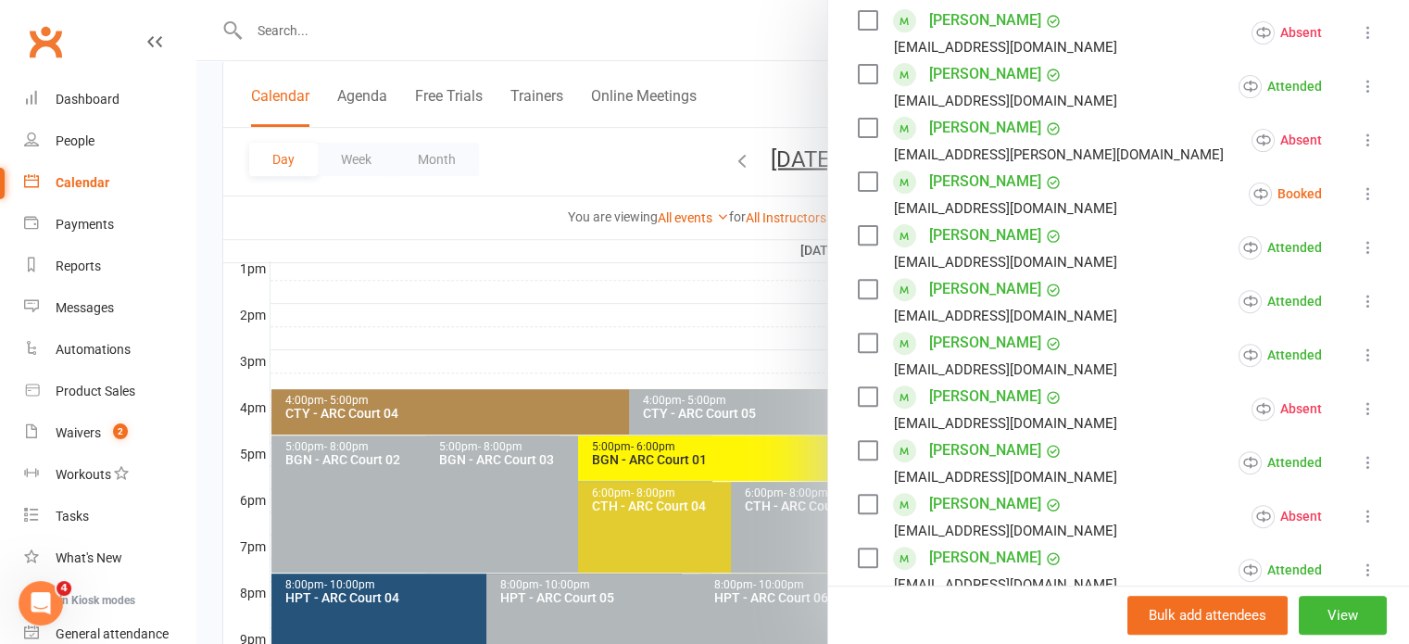
scroll to position [639, 0]
click at [685, 291] on div at bounding box center [802, 322] width 1212 height 644
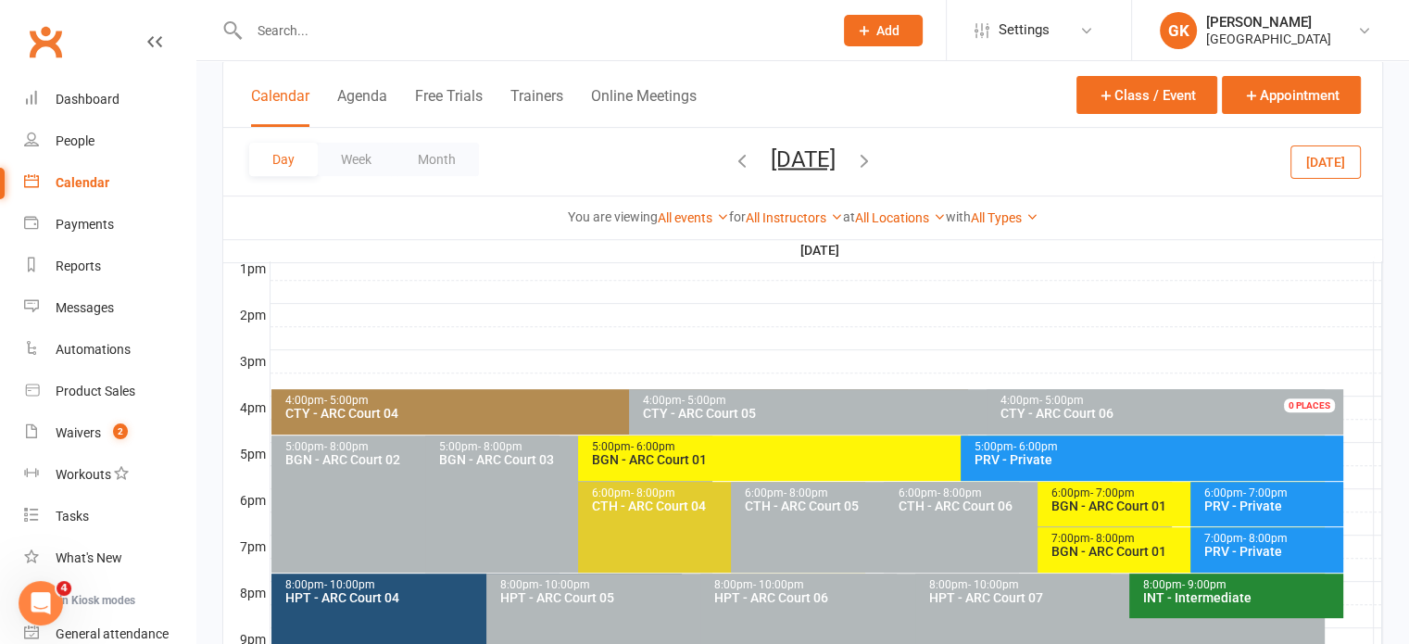
click at [1100, 552] on div "BGN - ARC Court 01" at bounding box center [1185, 551] width 271 height 13
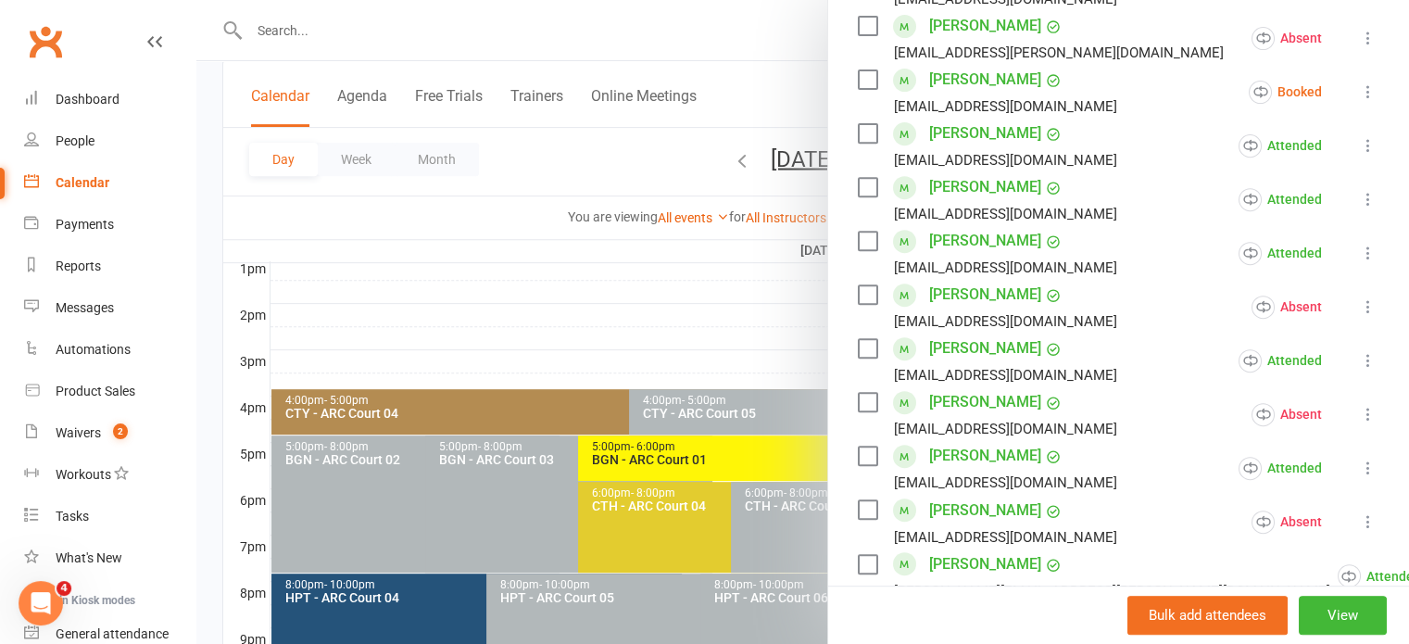
scroll to position [866, 0]
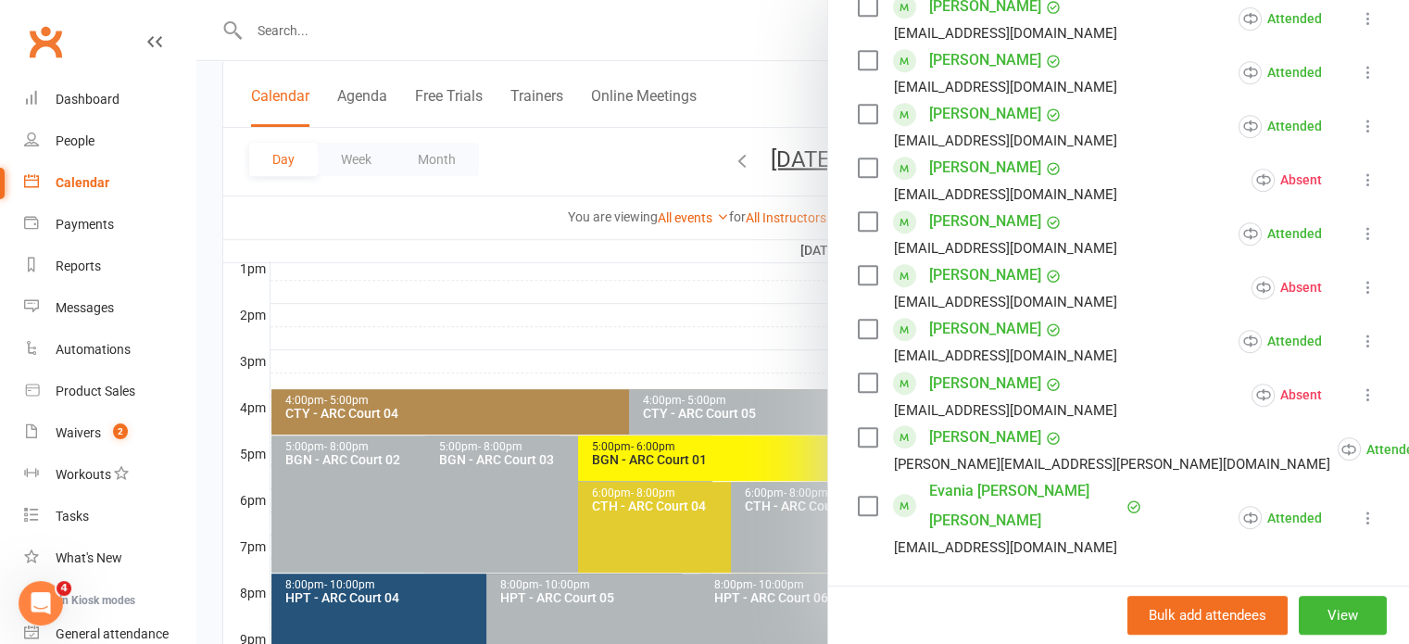
click at [1359, 224] on icon at bounding box center [1368, 233] width 19 height 19
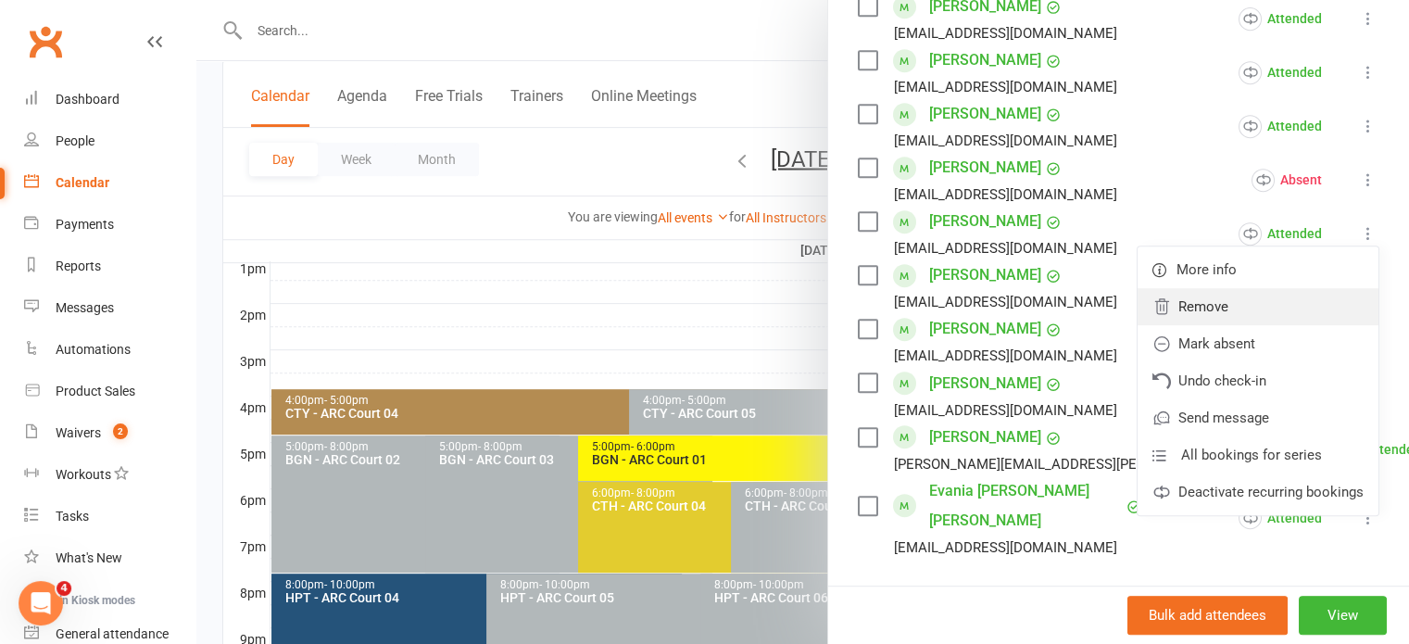
click at [1184, 288] on link "Remove" at bounding box center [1257, 306] width 241 height 37
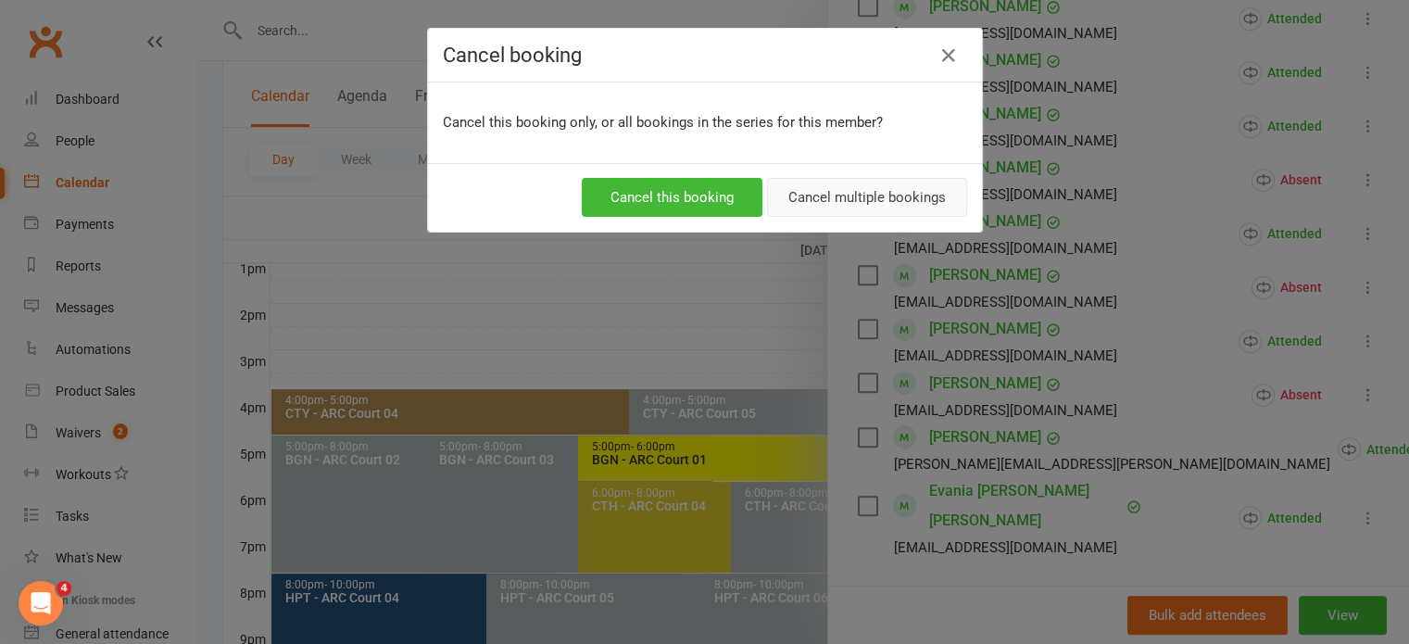
click at [921, 197] on button "Cancel multiple bookings" at bounding box center [867, 197] width 200 height 39
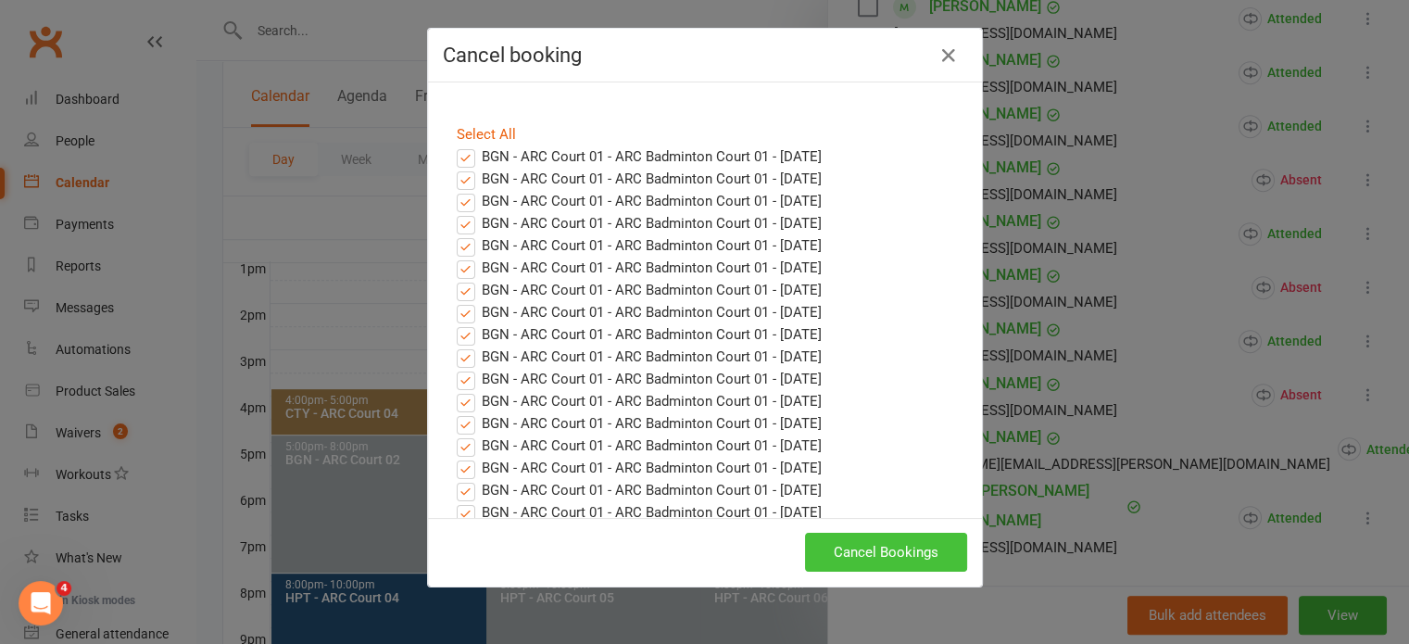
click at [884, 540] on button "Cancel Bookings" at bounding box center [886, 552] width 162 height 39
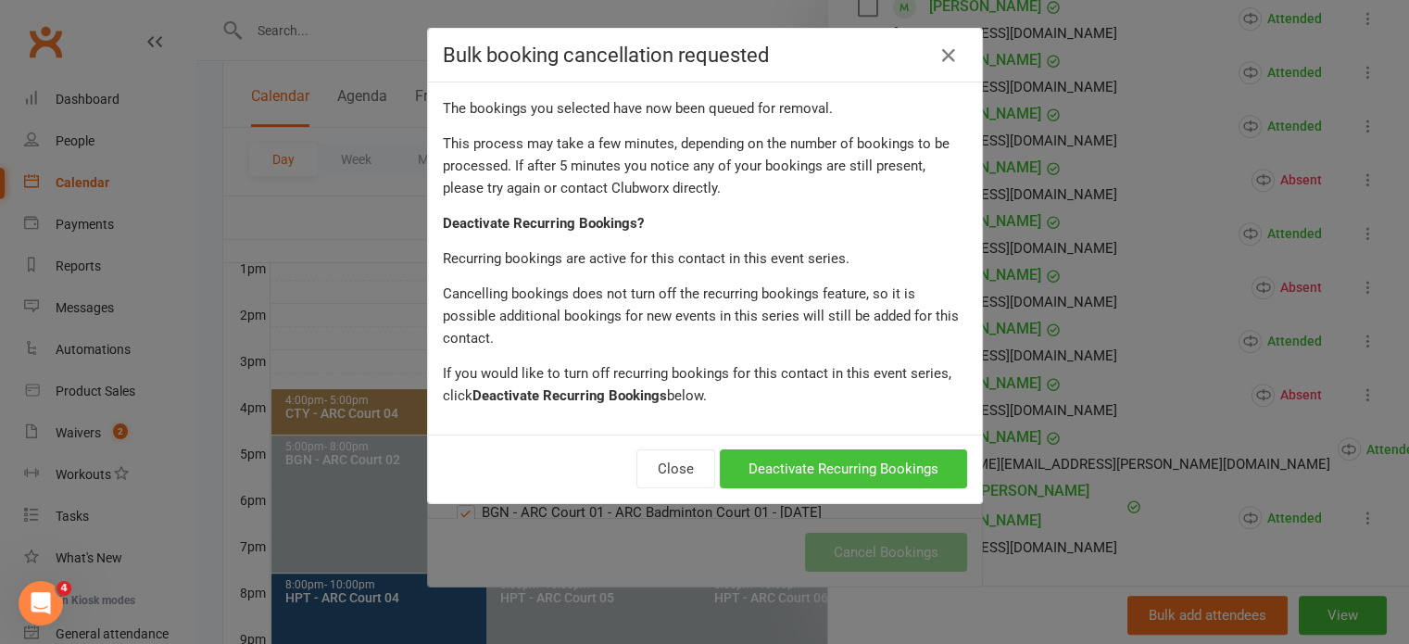
click at [840, 449] on button "Deactivate Recurring Bookings" at bounding box center [843, 468] width 247 height 39
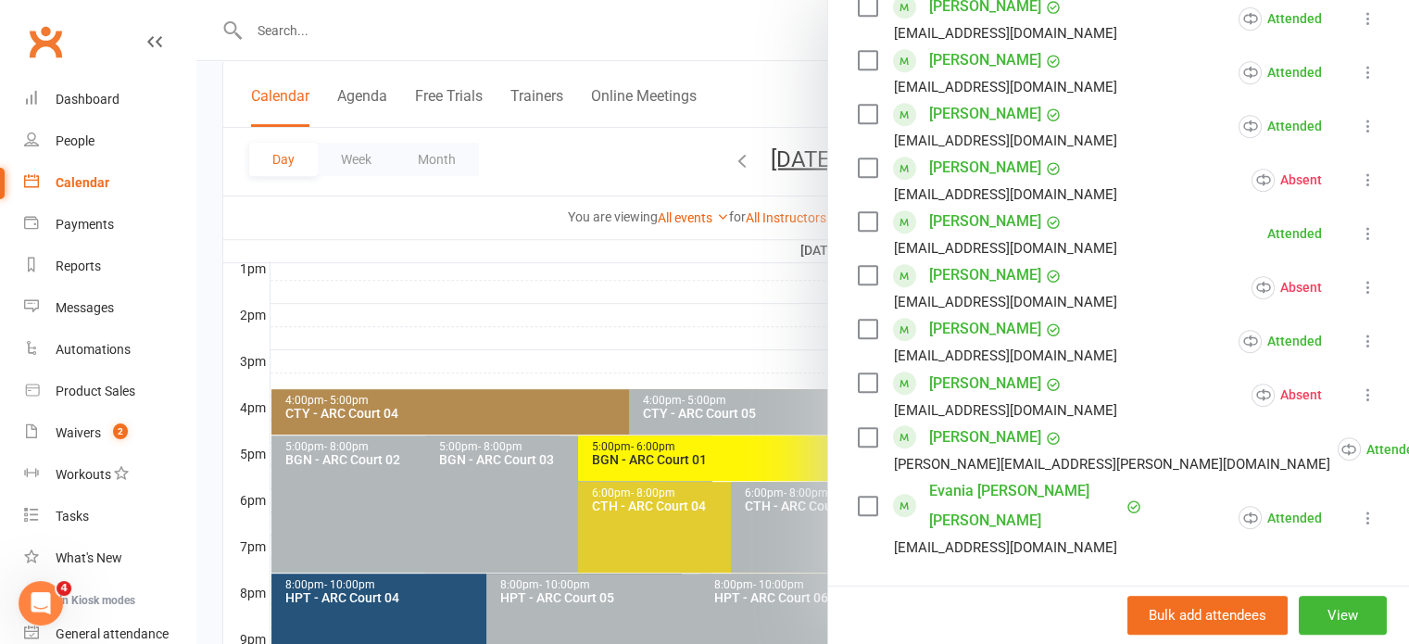
click at [688, 309] on div at bounding box center [802, 322] width 1212 height 644
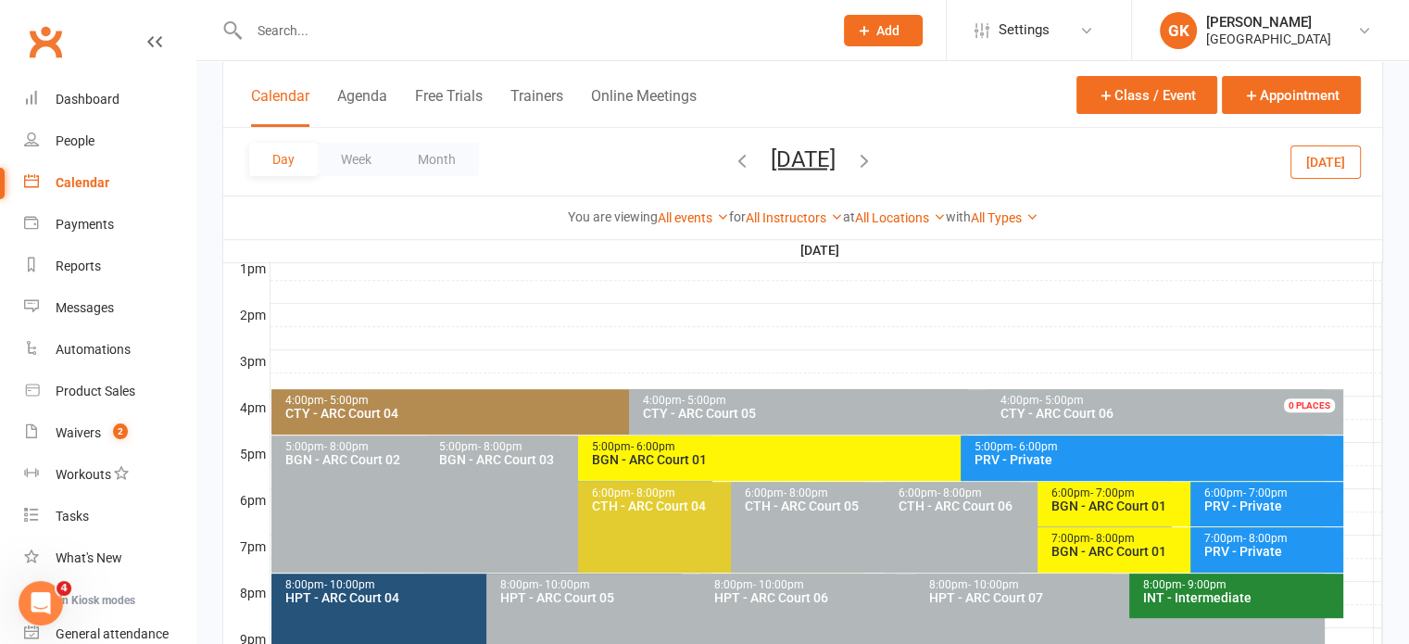
click at [552, 33] on input "text" at bounding box center [532, 31] width 576 height 26
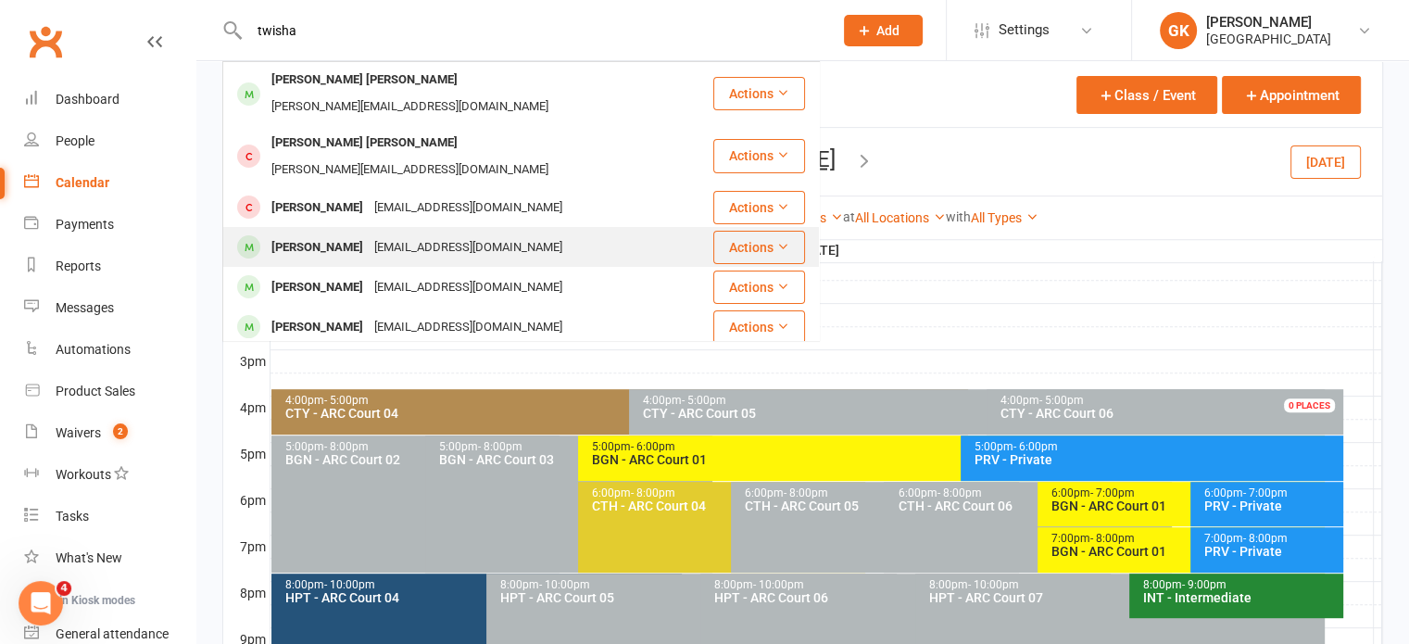
type input "twisha"
click at [295, 234] on div "[PERSON_NAME]" at bounding box center [317, 247] width 103 height 27
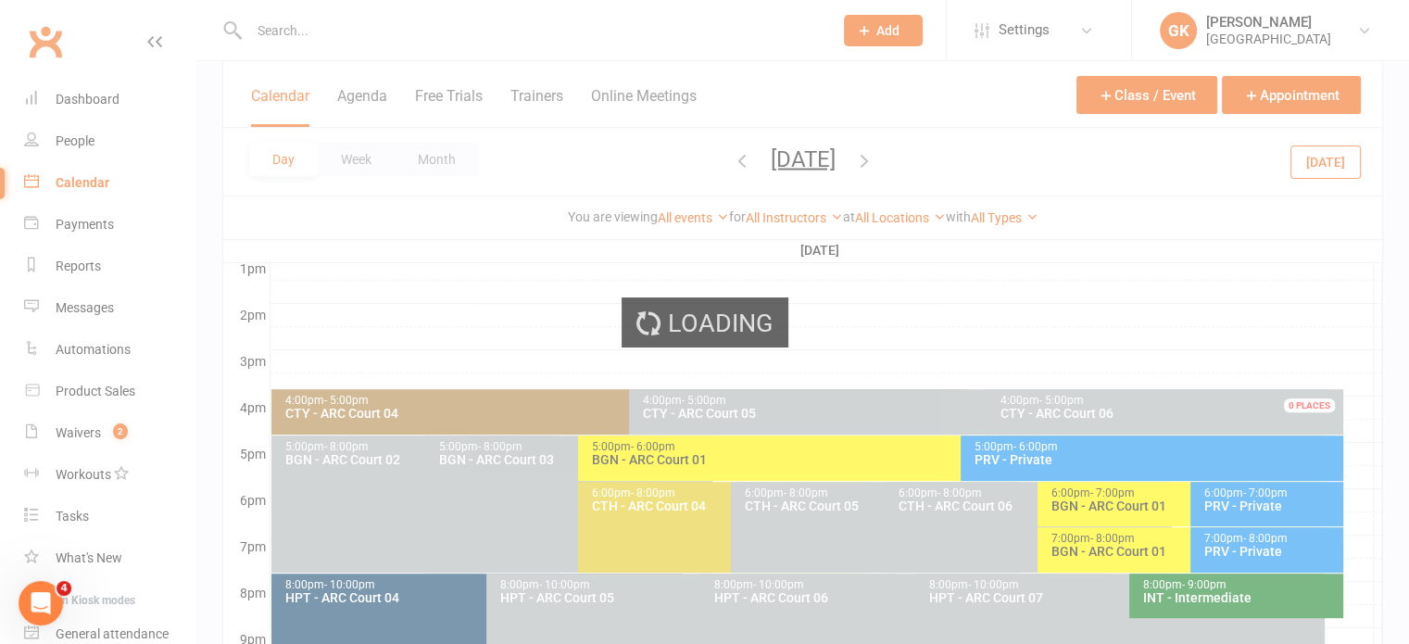
scroll to position [888, 0]
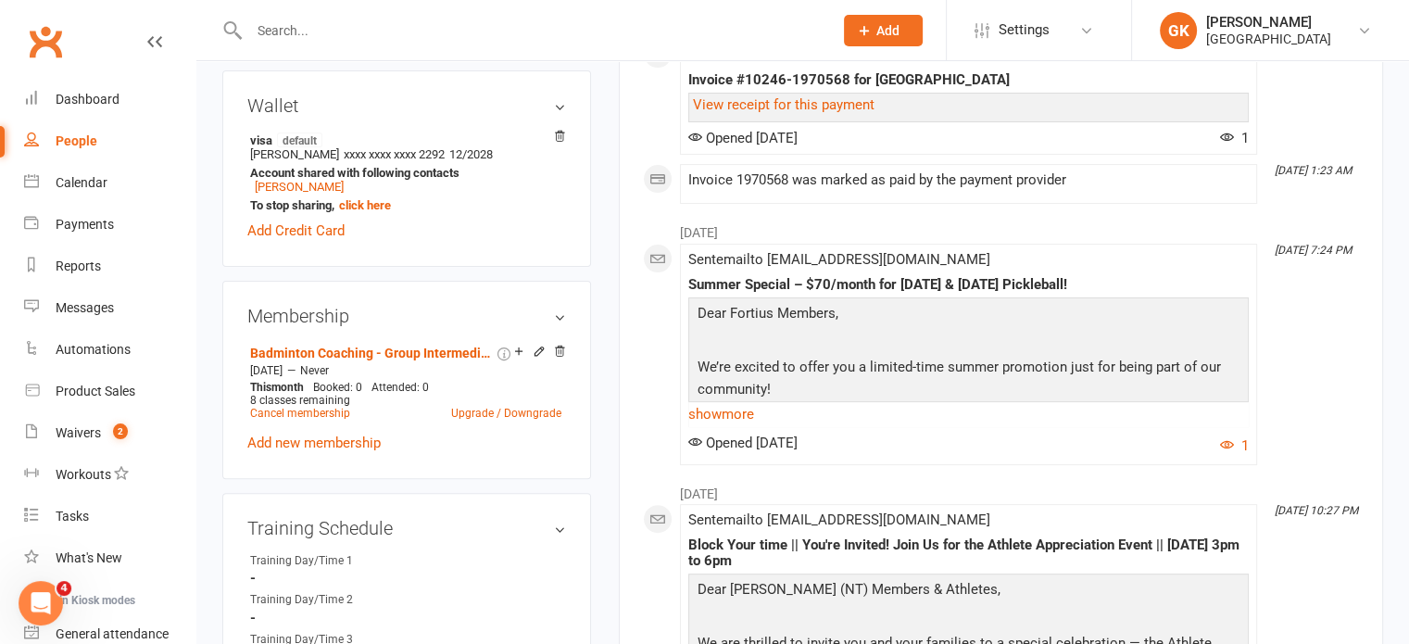
scroll to position [637, 0]
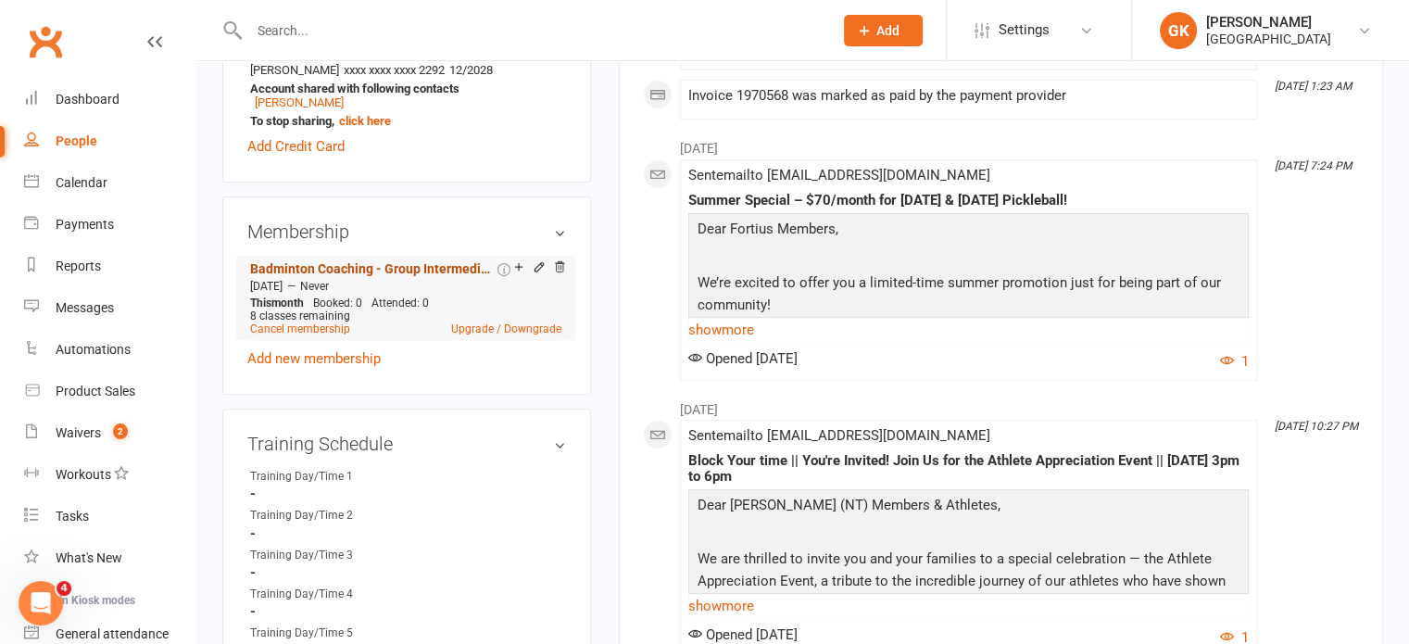
click at [400, 269] on link "Badminton Coaching - Group Intermediate" at bounding box center [372, 268] width 244 height 15
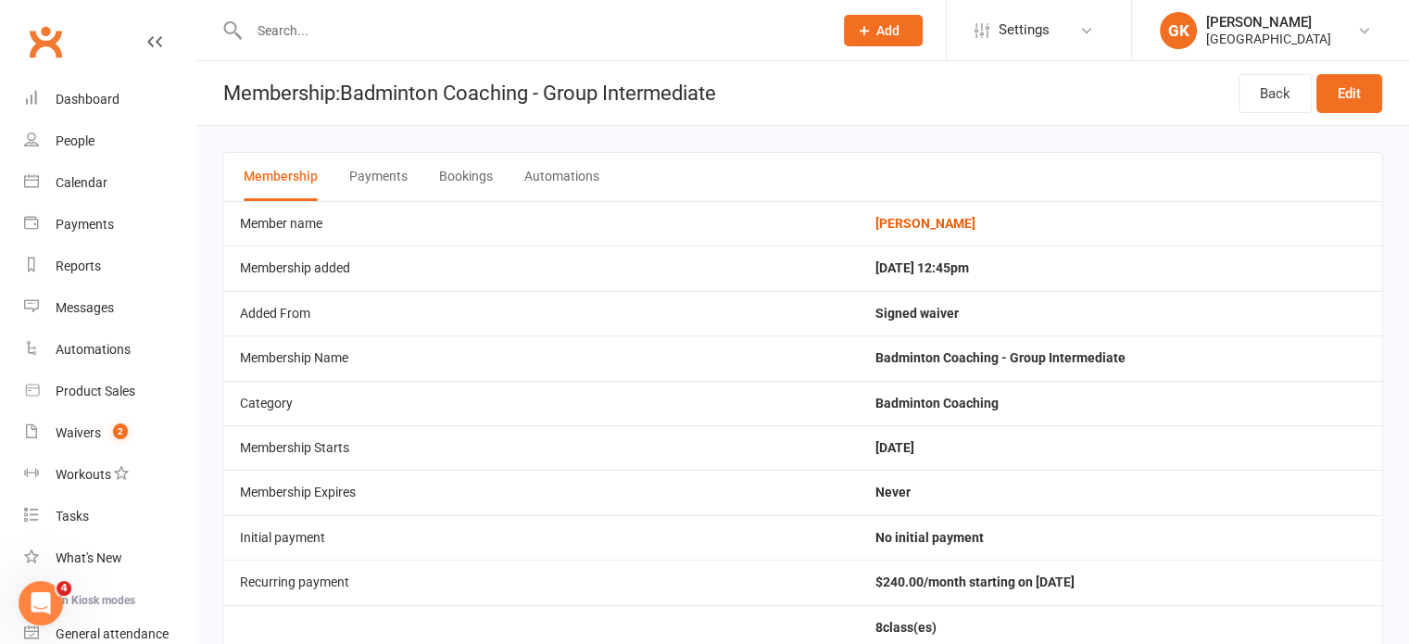
click at [464, 176] on button "Bookings" at bounding box center [466, 177] width 54 height 48
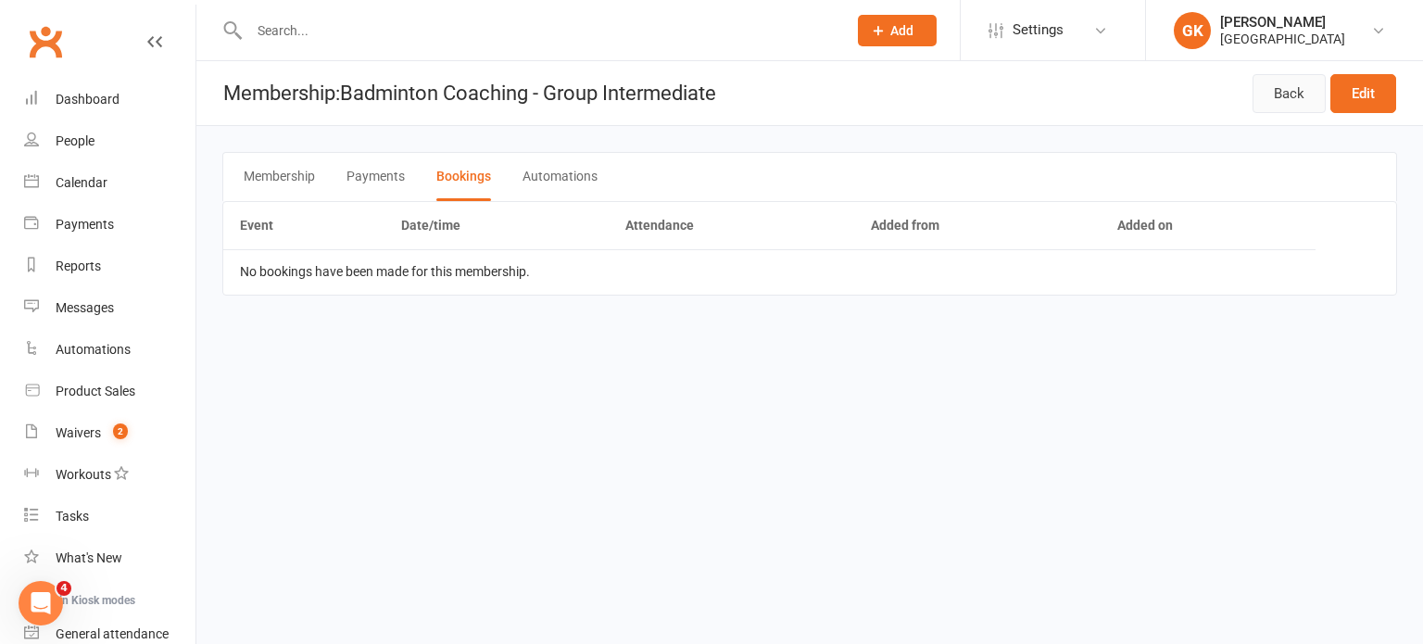
click at [1260, 85] on link "Back" at bounding box center [1288, 93] width 73 height 39
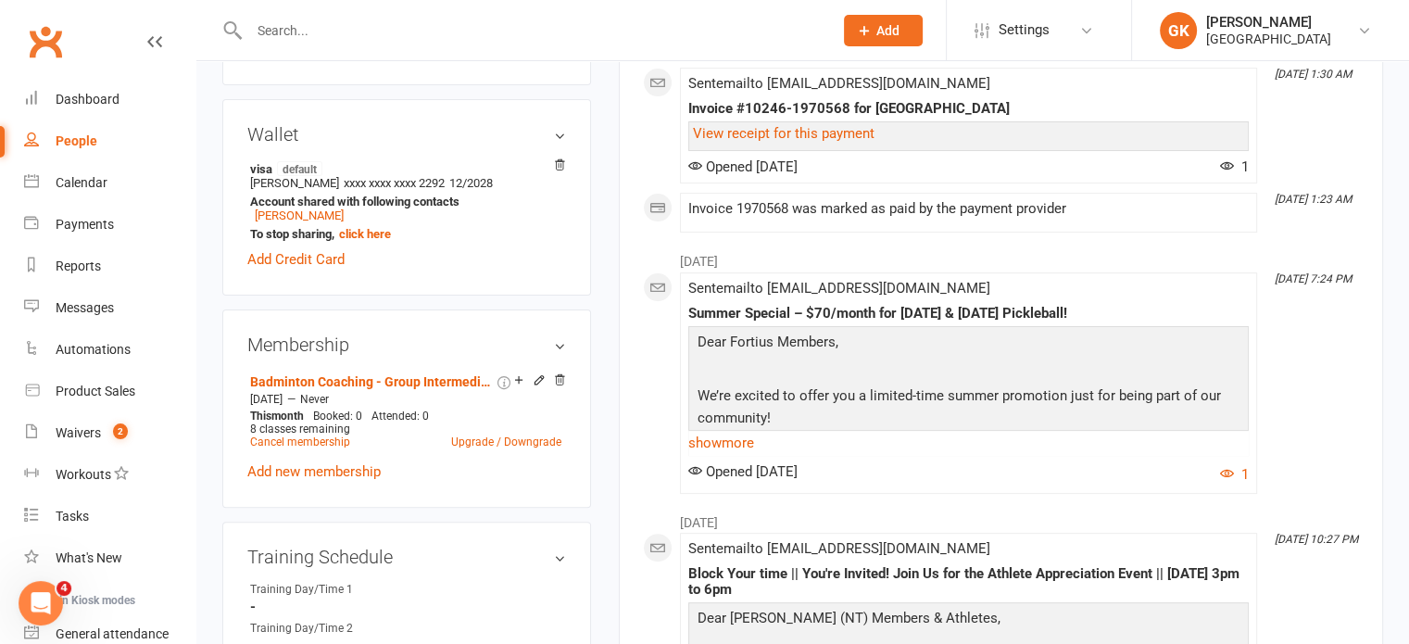
scroll to position [526, 0]
click at [537, 380] on icon at bounding box center [539, 377] width 13 height 13
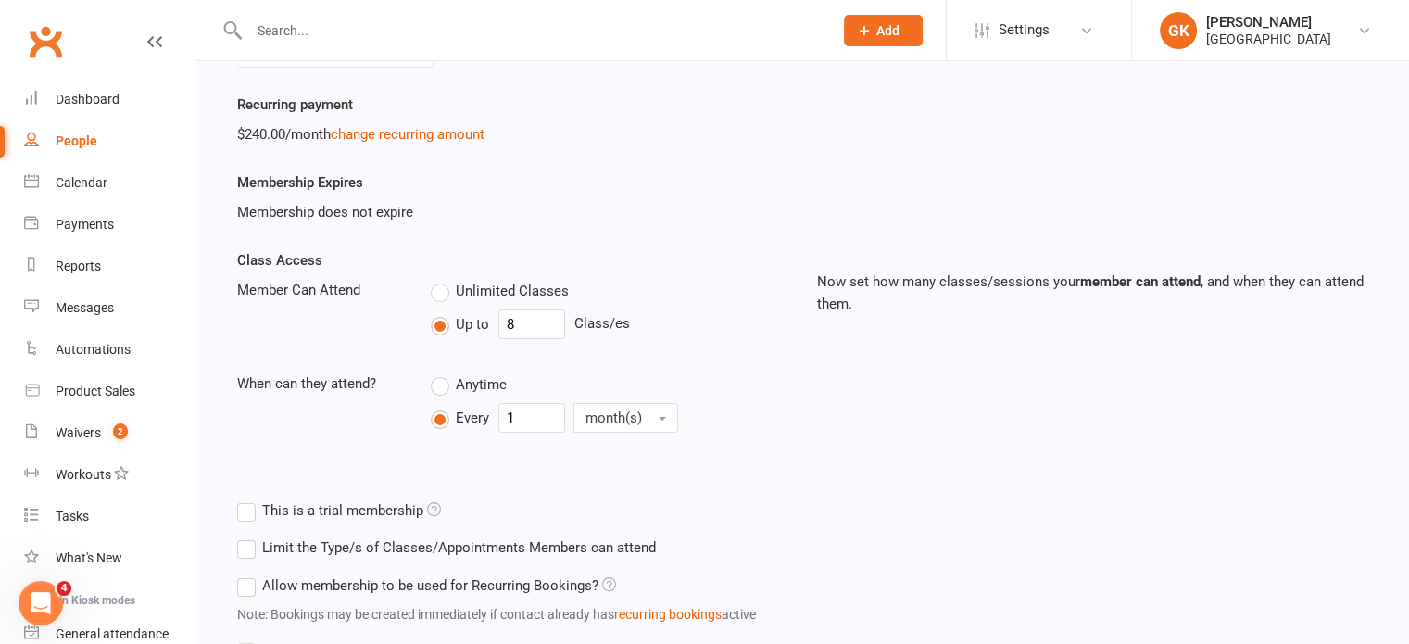
scroll to position [298, 0]
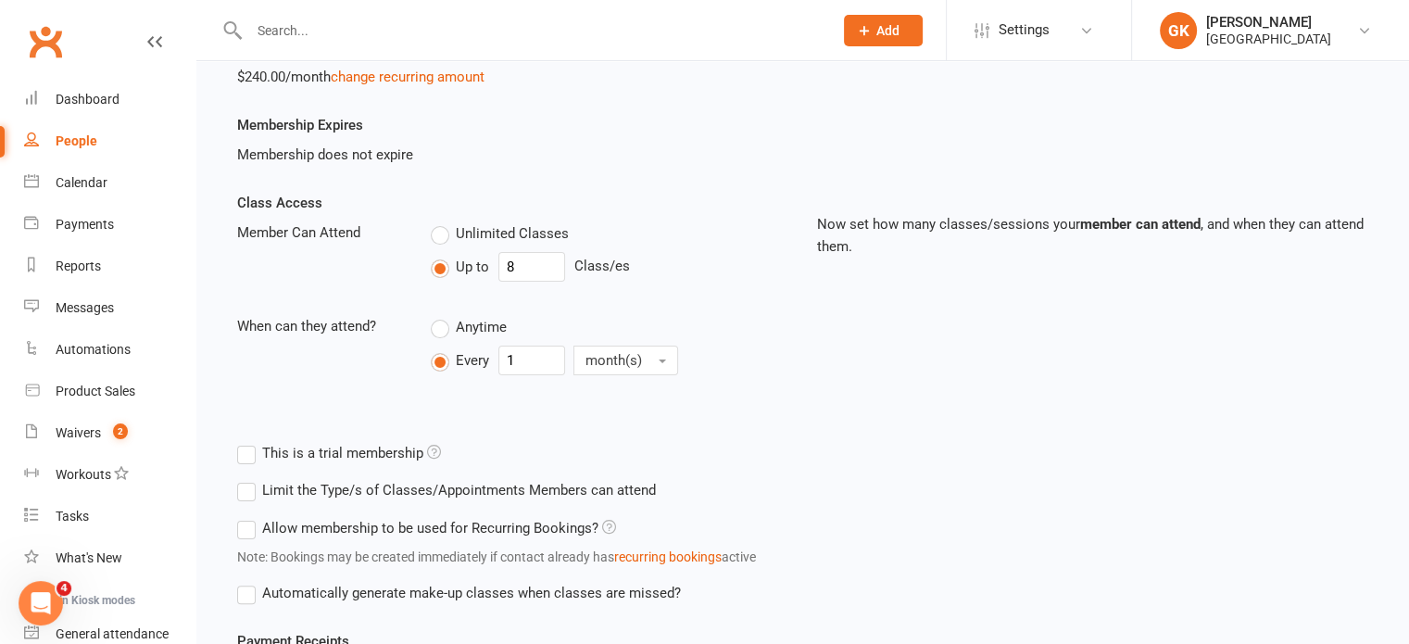
click at [444, 228] on label "Unlimited Classes" at bounding box center [500, 233] width 138 height 22
click at [443, 222] on input "Unlimited Classes" at bounding box center [437, 222] width 12 height 0
type input "0"
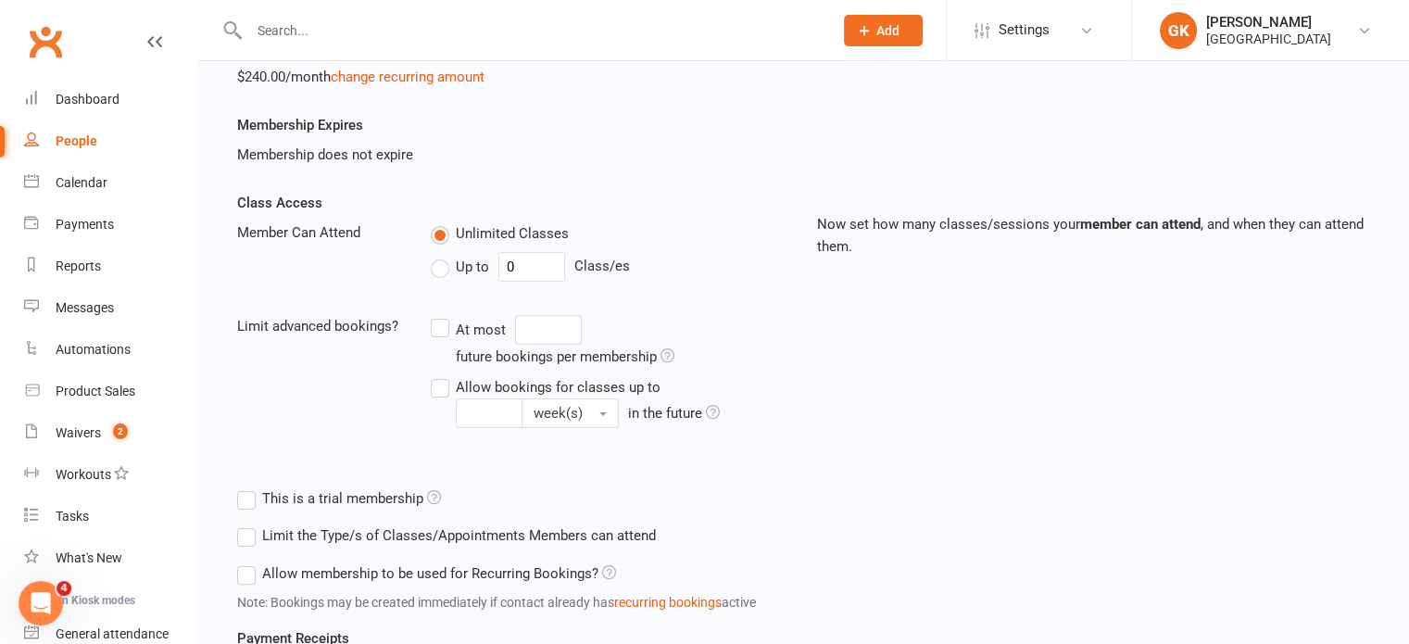
click at [435, 388] on label "Allow bookings for classes up to week(s) in the future" at bounding box center [610, 401] width 358 height 53
click at [435, 375] on input "Allow bookings for classes up to week(s) in the future" at bounding box center [437, 375] width 12 height 0
click at [435, 388] on label "Allow bookings for classes up to week(s) in the future" at bounding box center [610, 401] width 358 height 53
click at [435, 375] on input "Allow bookings for classes up to week(s) in the future" at bounding box center [437, 375] width 12 height 0
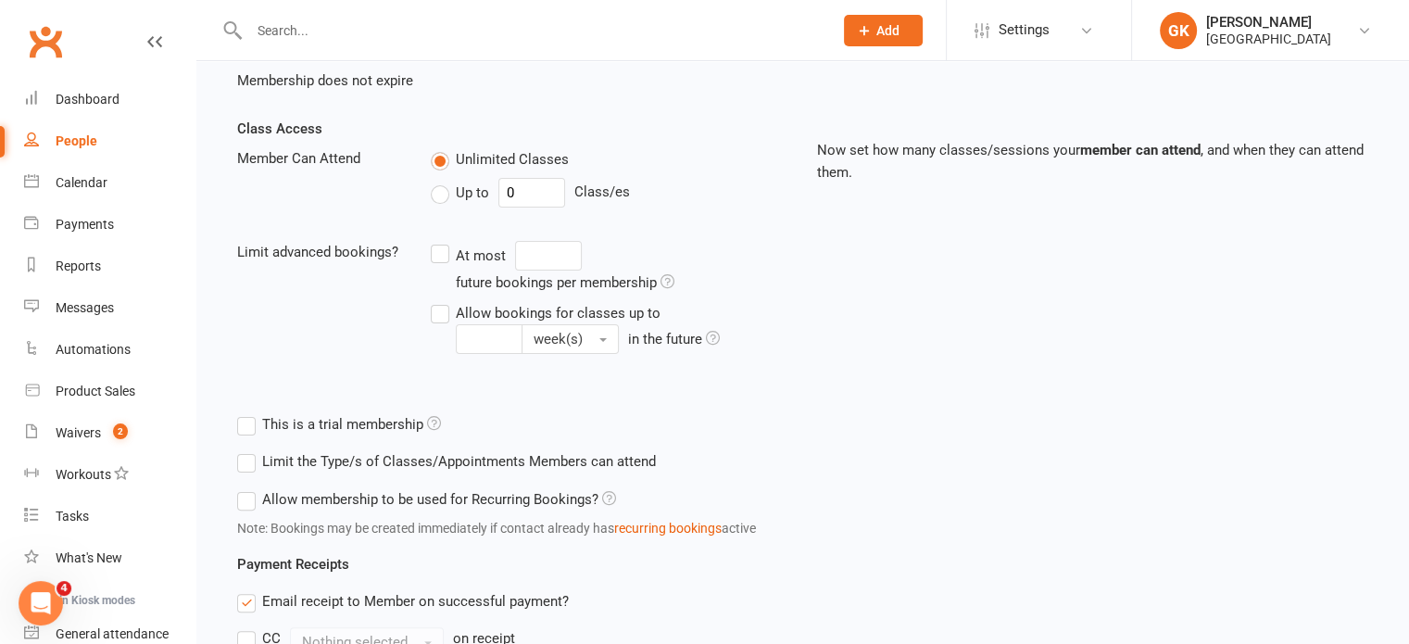
scroll to position [373, 0]
click at [246, 497] on label "Allow membership to be used for Recurring Bookings?" at bounding box center [426, 498] width 379 height 22
click at [246, 487] on input "Allow membership to be used for Recurring Bookings?" at bounding box center [243, 487] width 12 height 0
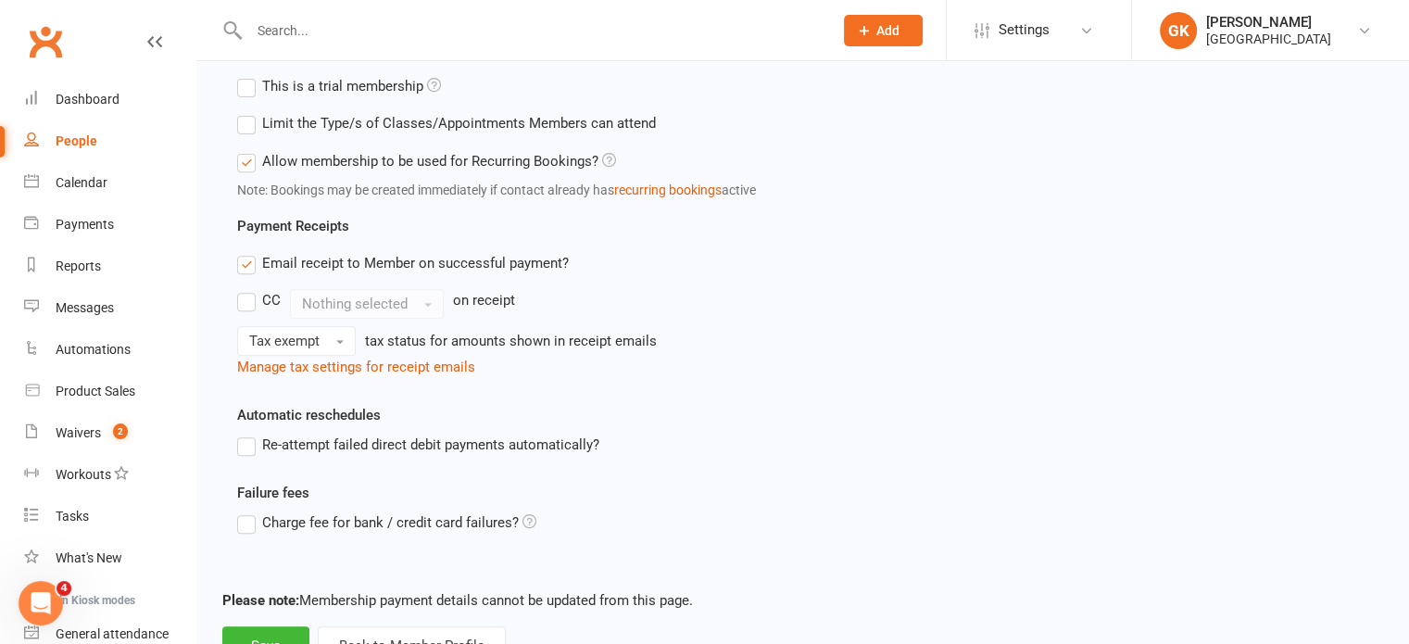
scroll to position [782, 0]
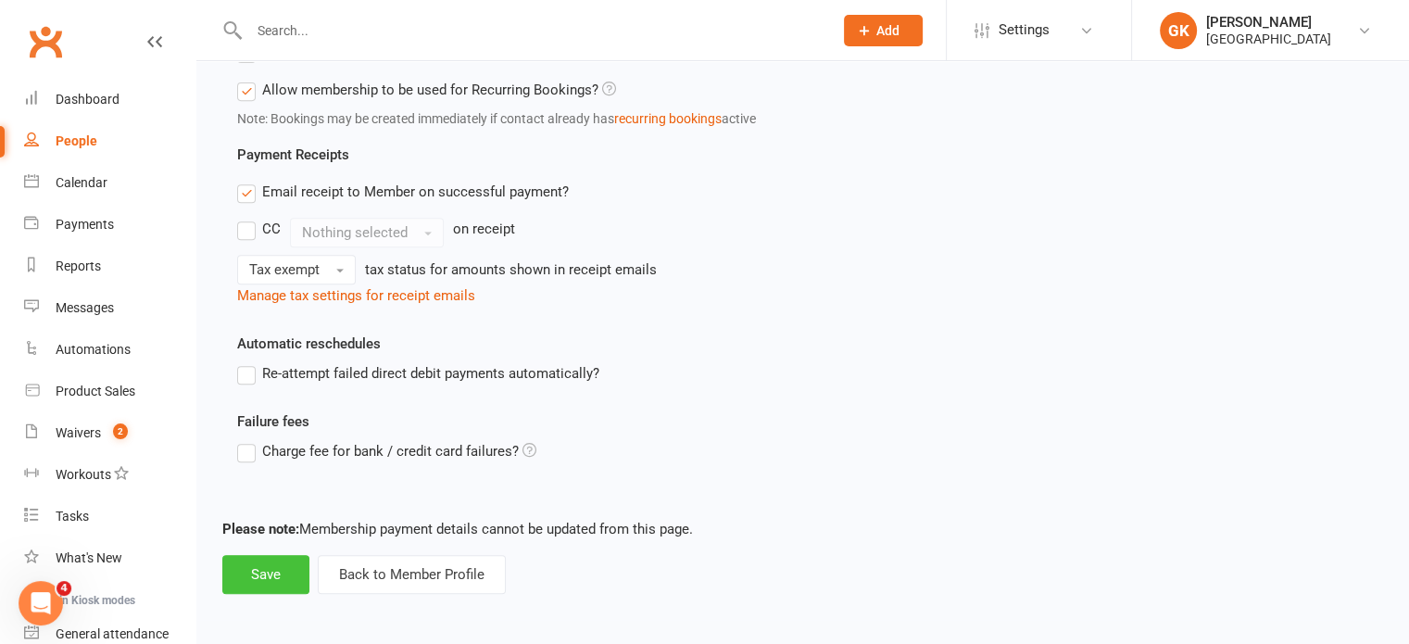
click at [257, 570] on button "Save" at bounding box center [265, 574] width 87 height 39
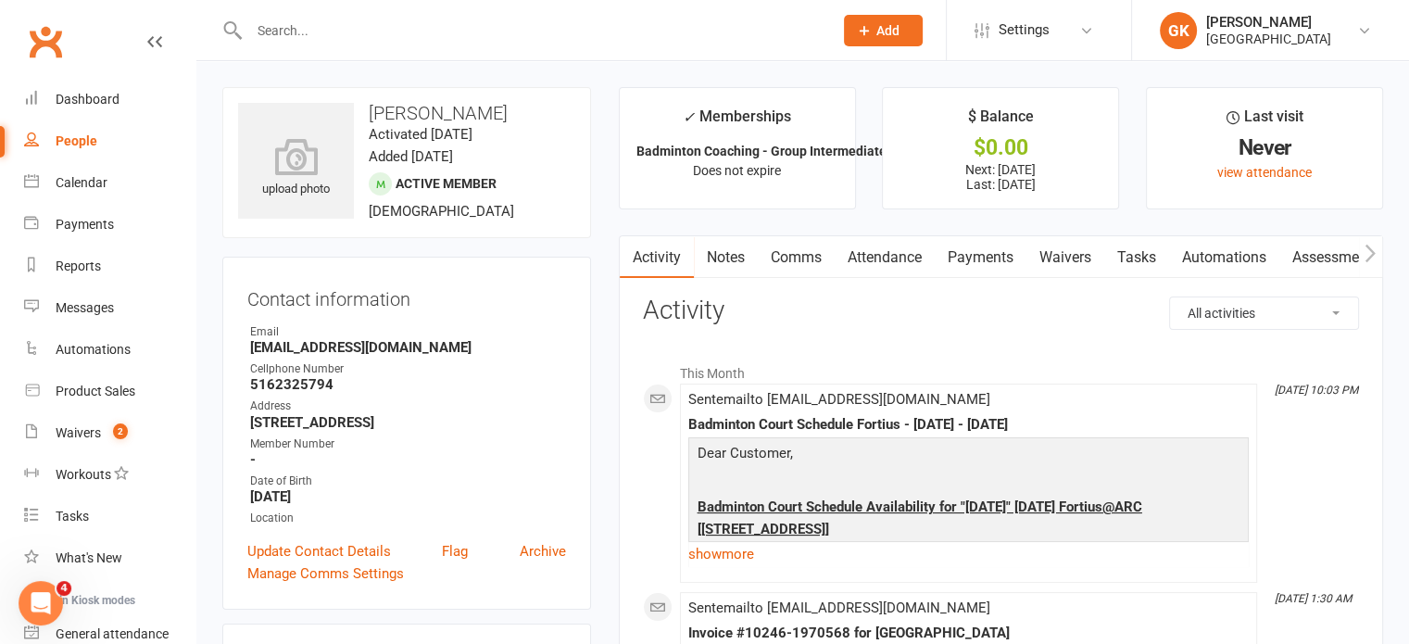
click at [384, 40] on input "text" at bounding box center [532, 31] width 576 height 26
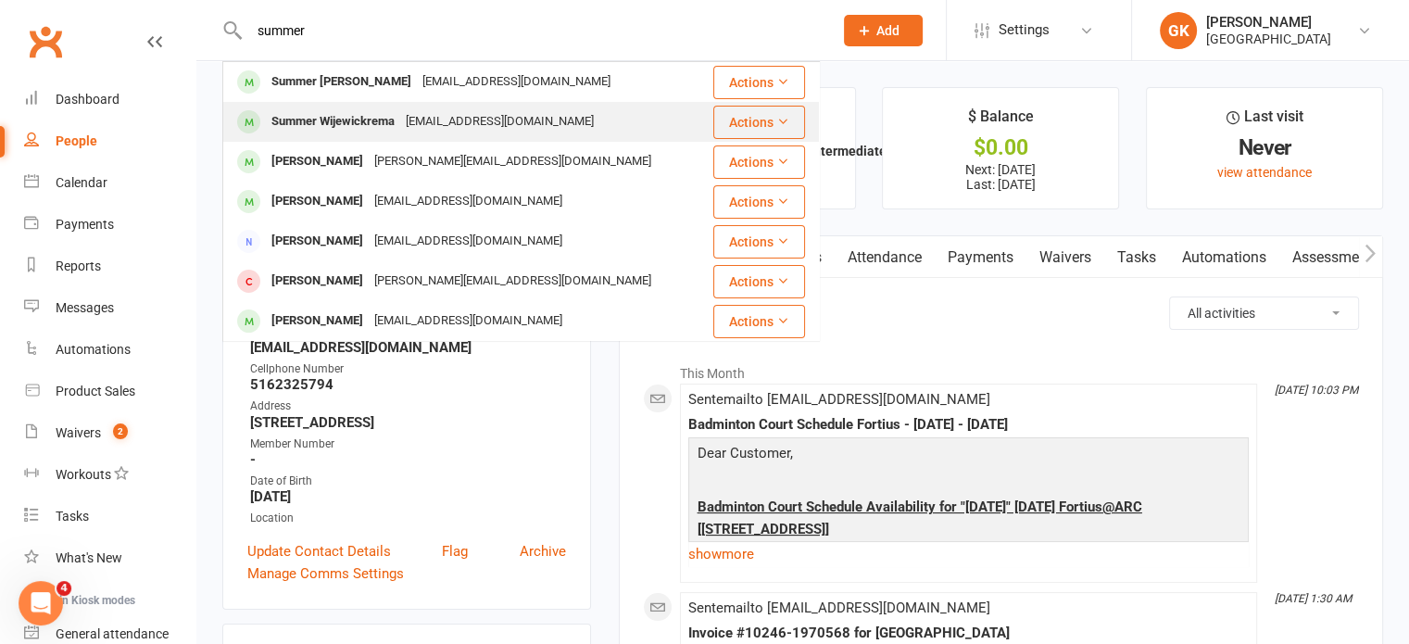
type input "summer"
click at [337, 114] on div "Summer Wijewickrema" at bounding box center [333, 121] width 134 height 27
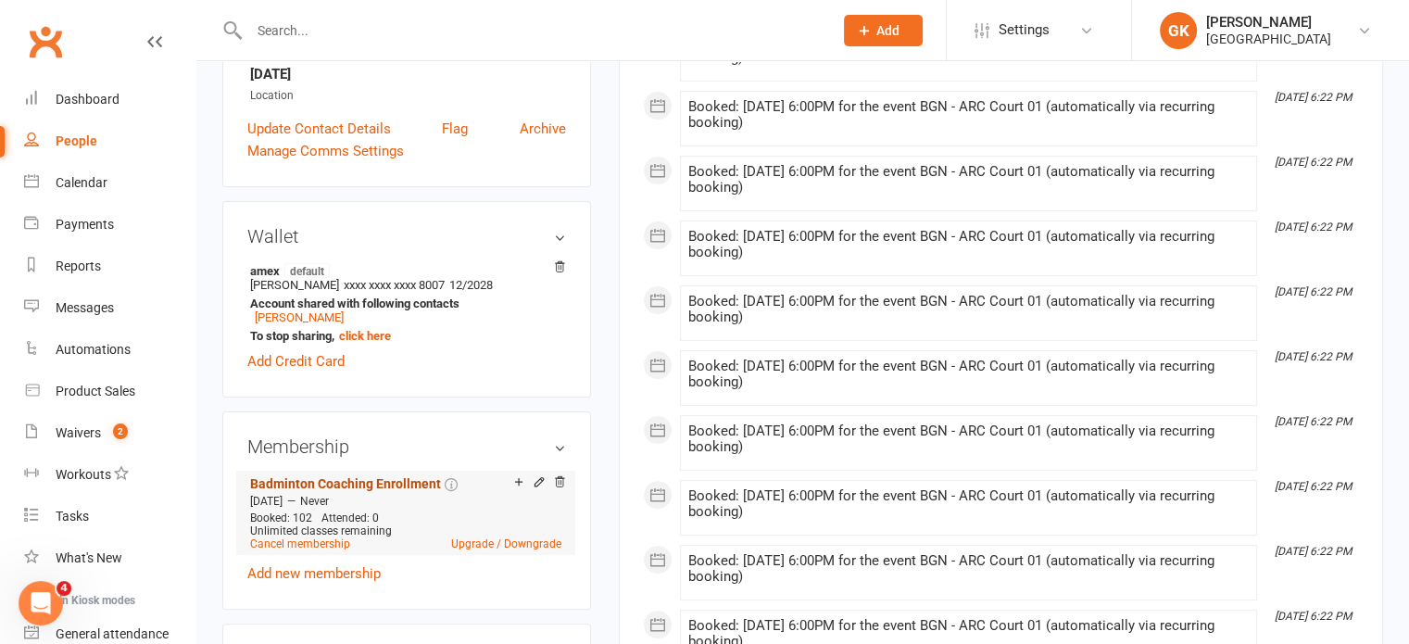
scroll to position [348, 0]
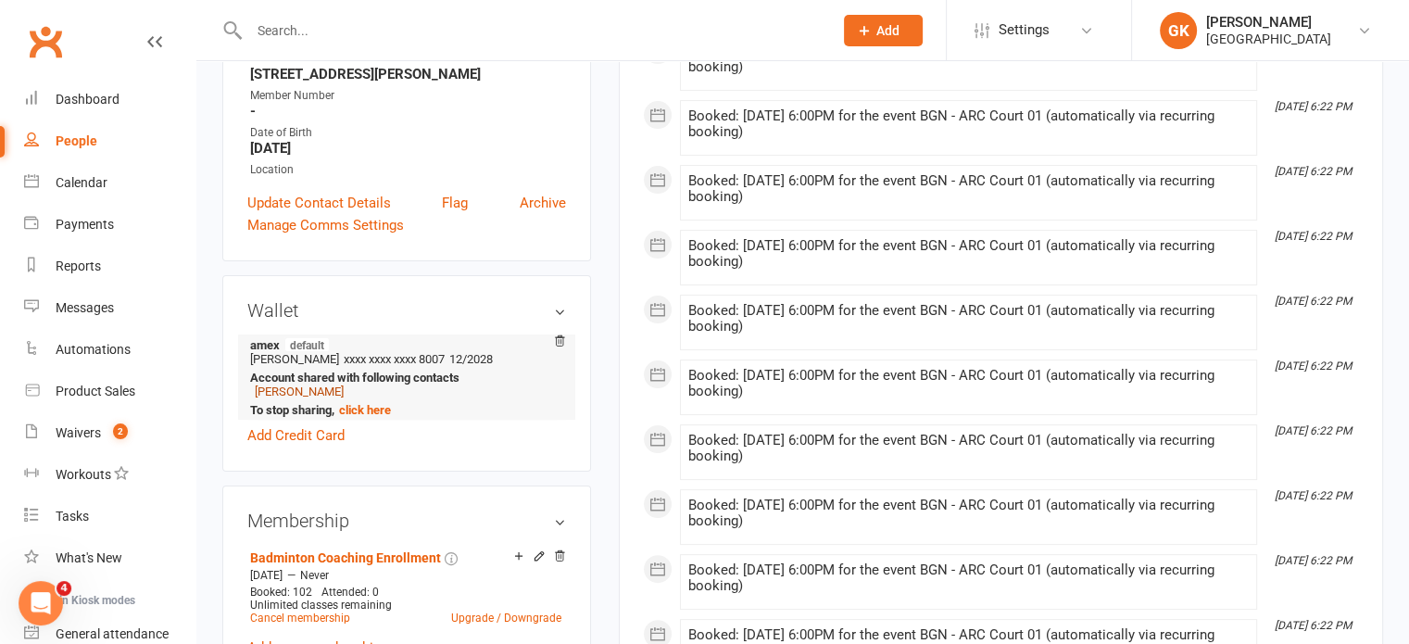
click at [293, 396] on link "[PERSON_NAME]" at bounding box center [299, 391] width 89 height 14
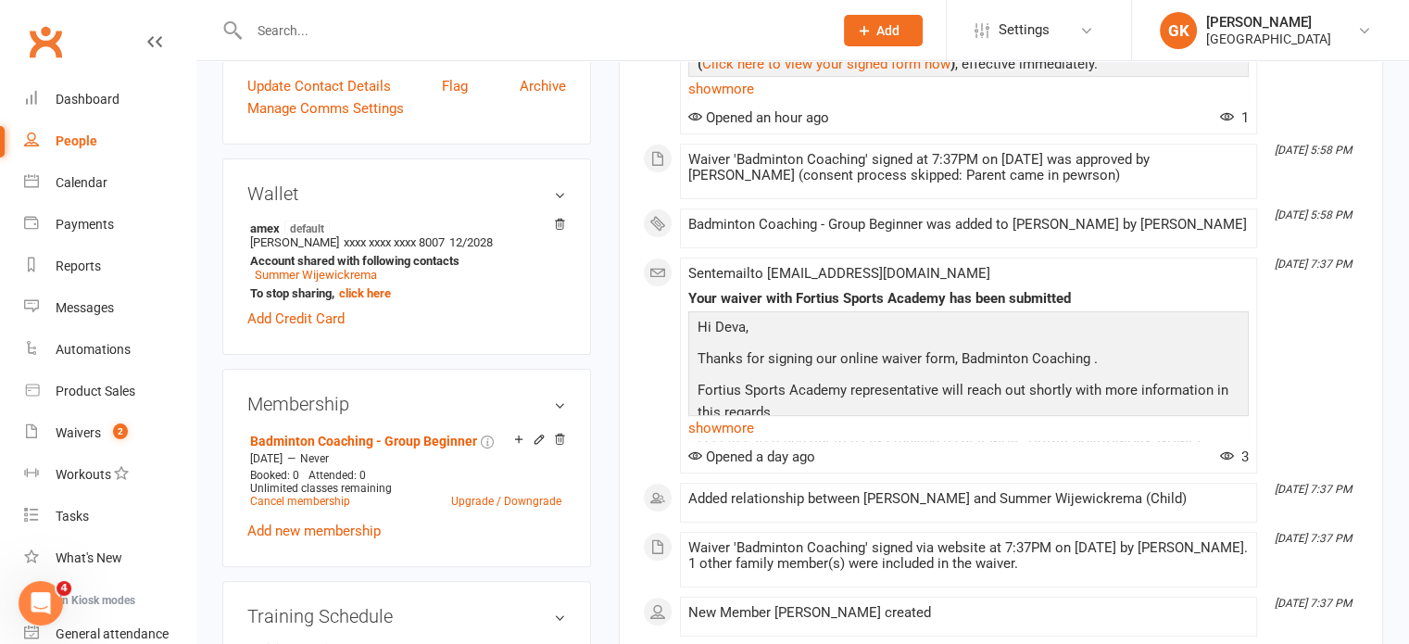
scroll to position [466, 0]
click at [289, 503] on link "Cancel membership" at bounding box center [300, 500] width 100 height 13
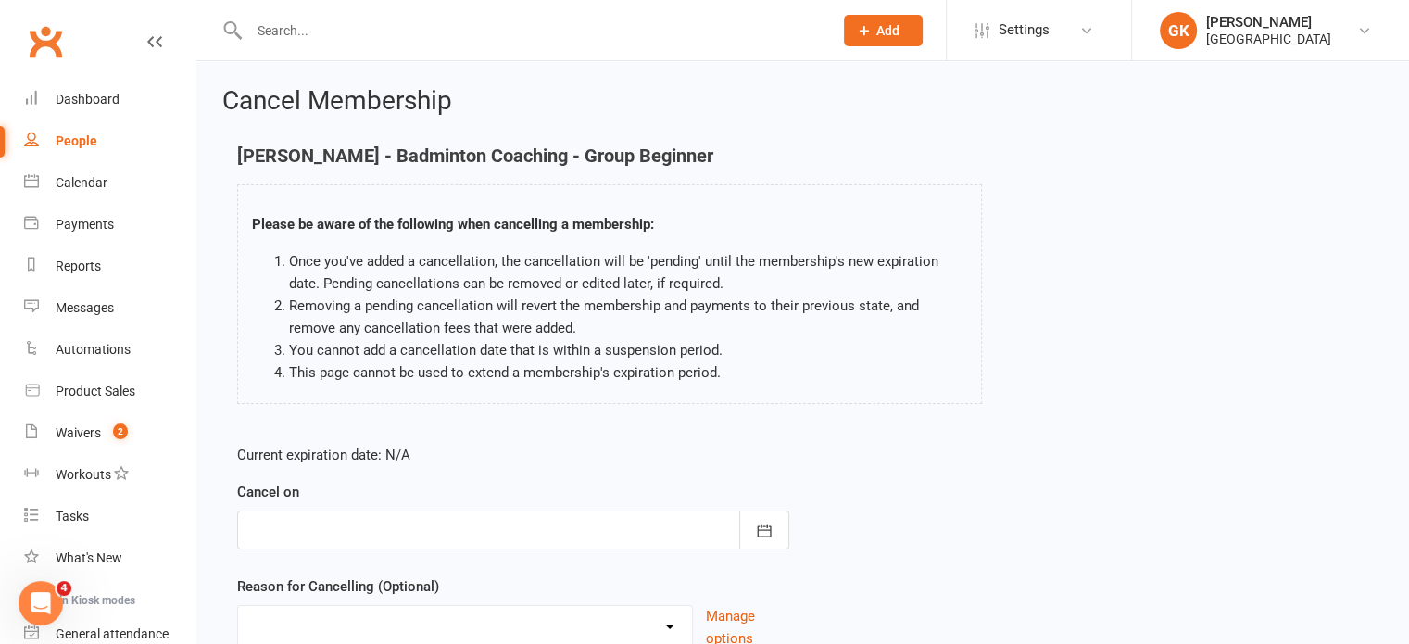
scroll to position [155, 0]
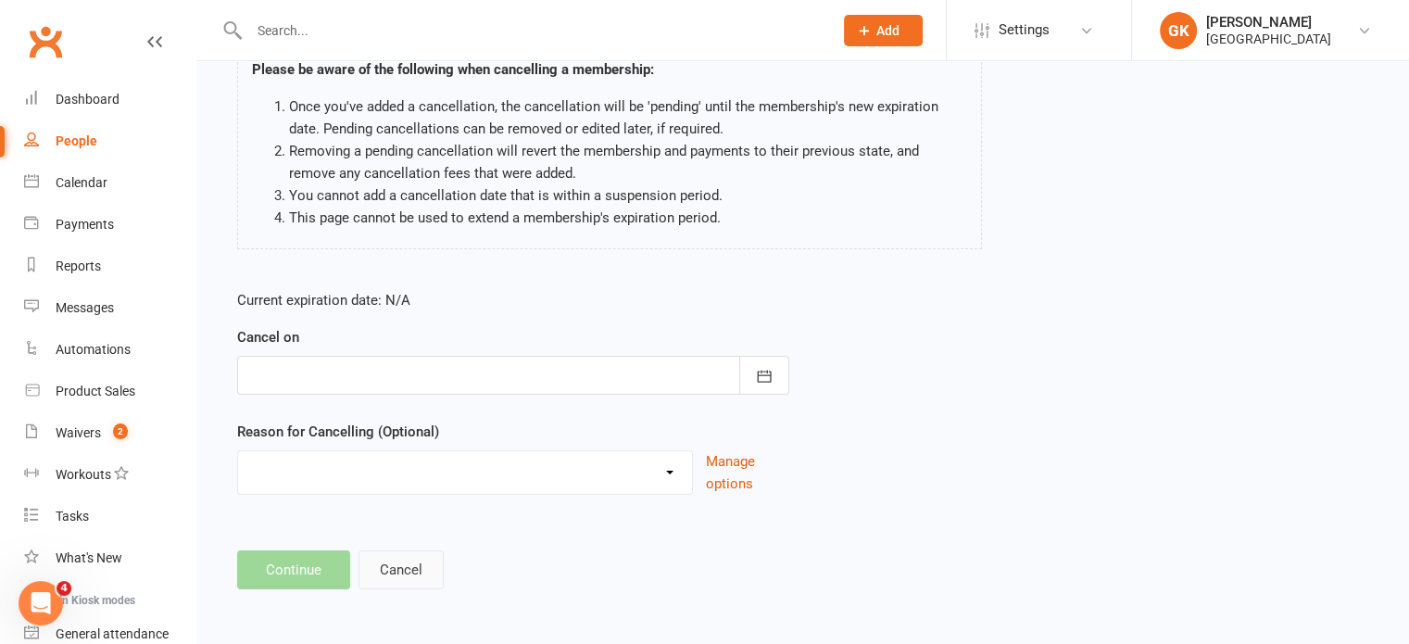
click at [393, 566] on button "Cancel" at bounding box center [400, 569] width 85 height 39
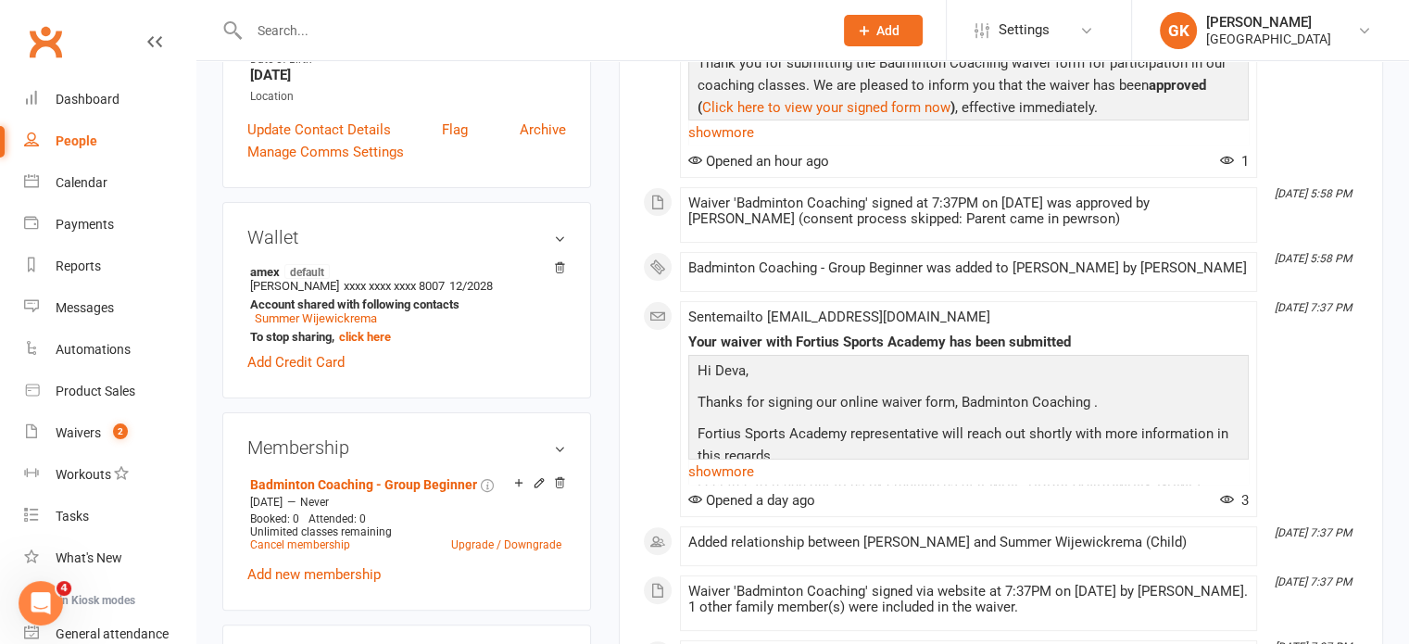
scroll to position [425, 0]
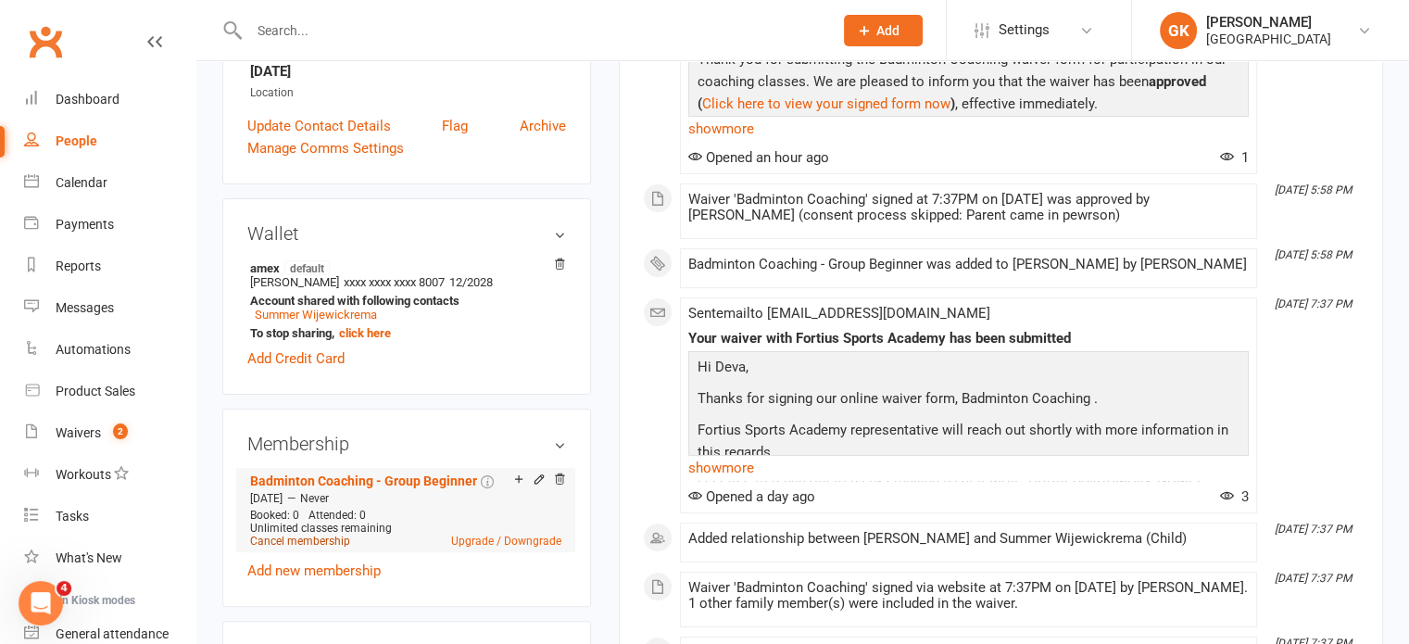
click at [315, 538] on link "Cancel membership" at bounding box center [300, 540] width 100 height 13
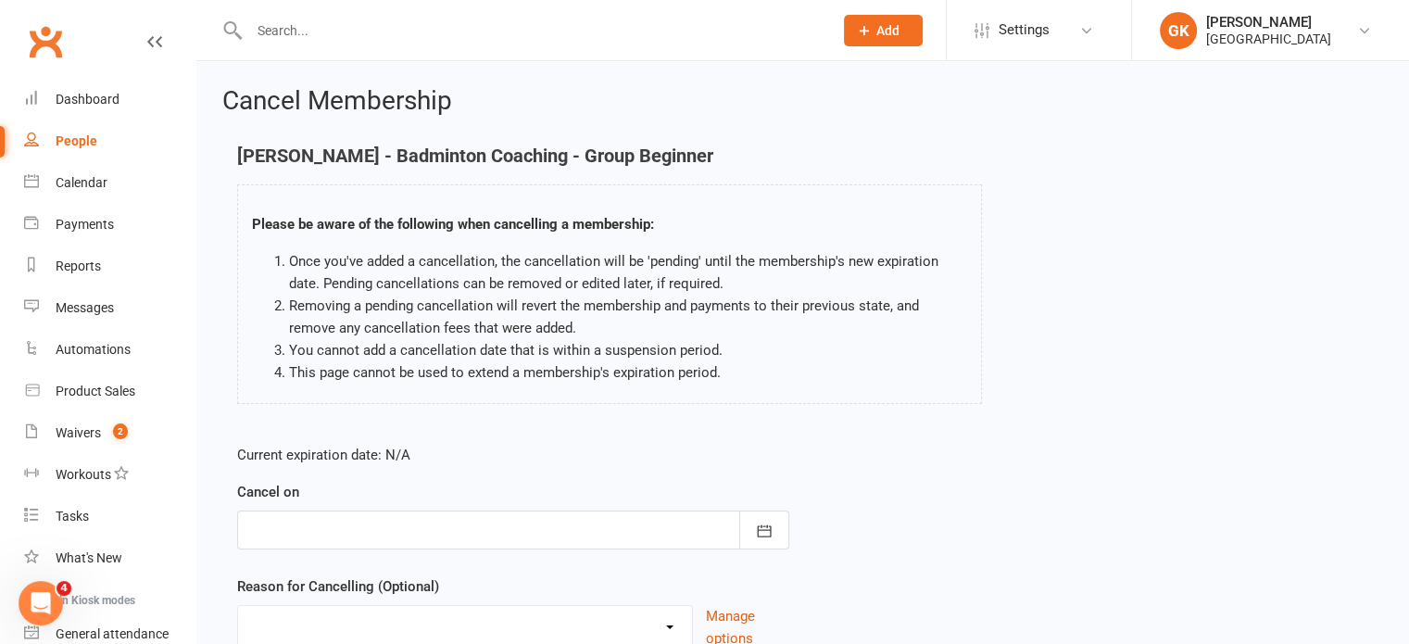
scroll to position [155, 0]
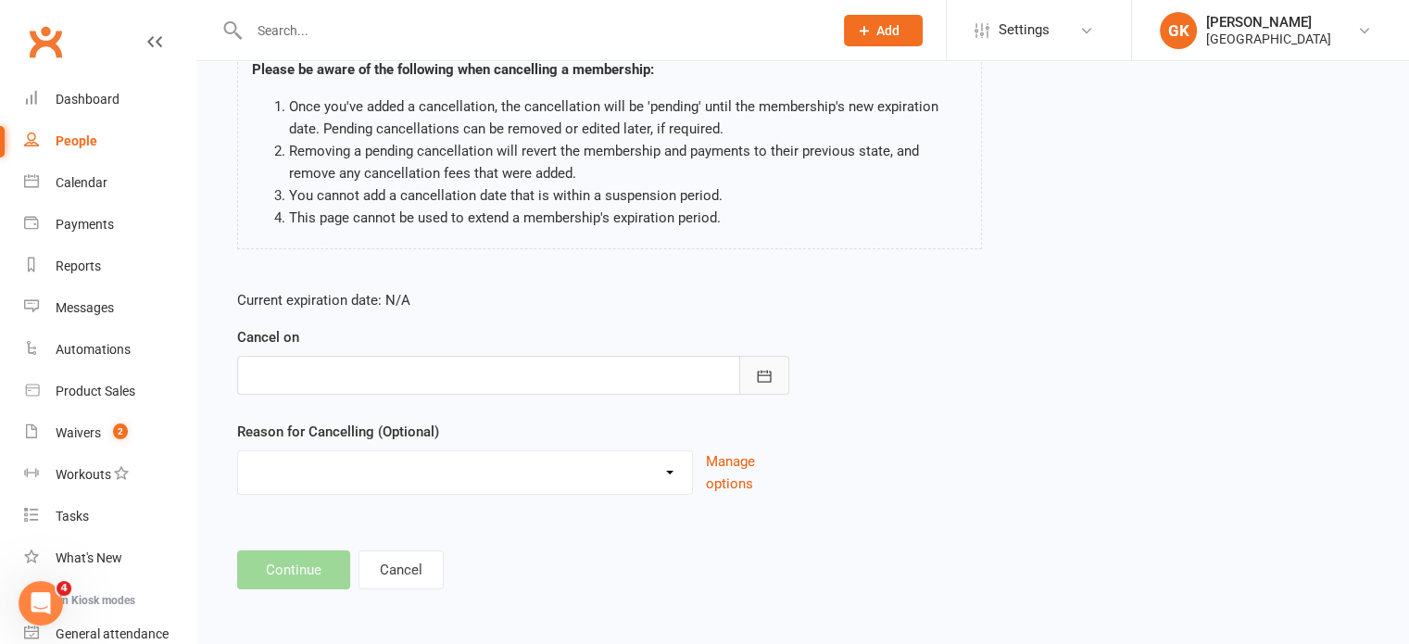
click at [763, 372] on icon "button" at bounding box center [764, 376] width 19 height 19
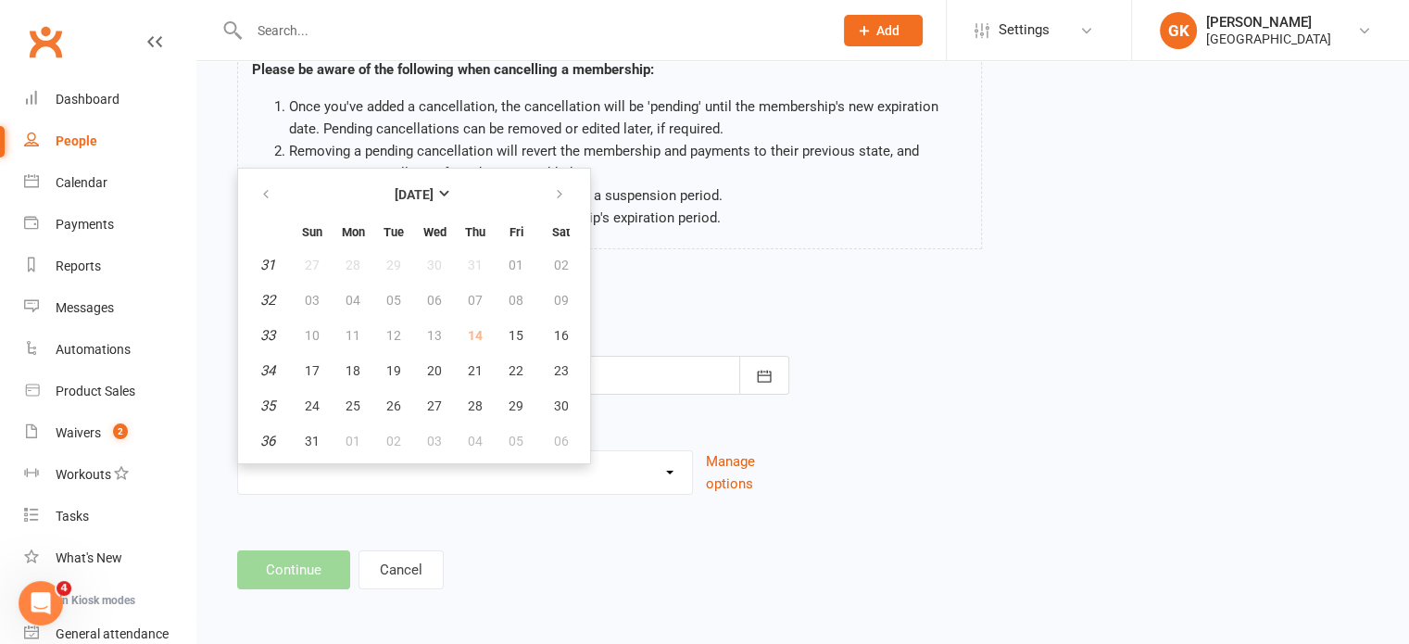
click at [480, 336] on td "14" at bounding box center [475, 335] width 39 height 33
click at [508, 334] on span "15" at bounding box center [515, 335] width 15 height 15
type input "[DATE]"
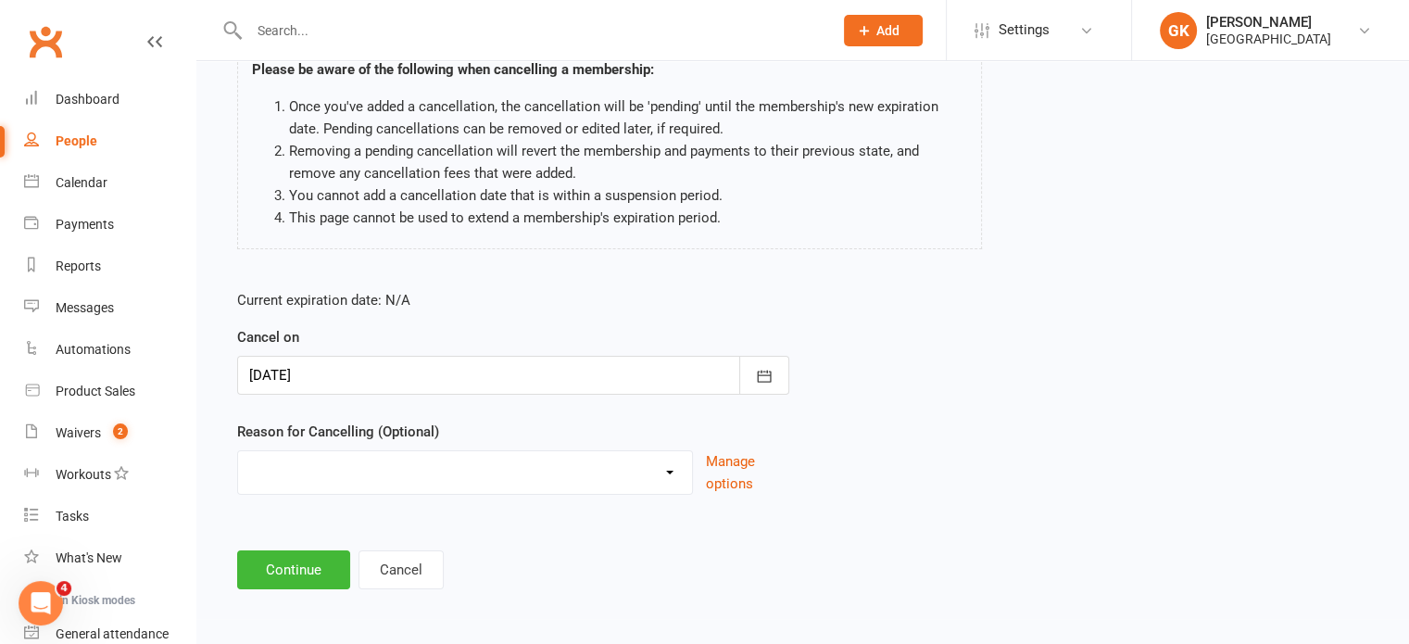
click at [443, 460] on select "Coaches Request Coach Request Customer requested via email to cancel End Of Sum…" at bounding box center [465, 469] width 454 height 37
select select "9"
click at [238, 451] on select "Coaches Request Coach Request Customer requested via email to cancel End Of Sum…" at bounding box center [465, 469] width 454 height 37
click at [279, 571] on button "Continue" at bounding box center [293, 569] width 113 height 39
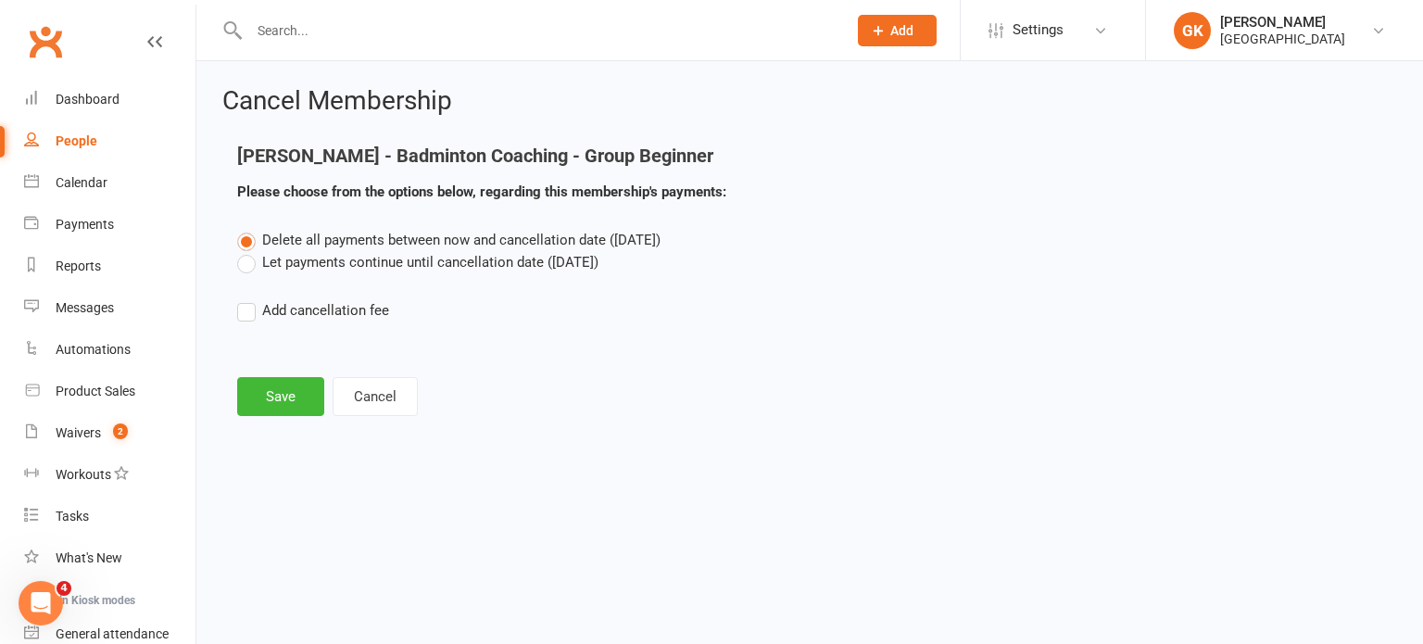
click at [269, 263] on label "Let payments continue until cancellation date ([DATE])" at bounding box center [417, 262] width 361 height 22
click at [249, 251] on input "Let payments continue until cancellation date ([DATE])" at bounding box center [243, 251] width 12 height 0
click at [376, 242] on span "Delete all payments between now and cancellation date ([DATE])" at bounding box center [461, 240] width 398 height 17
click at [249, 229] on input "Delete all payments between now and cancellation date ([DATE])" at bounding box center [243, 229] width 12 height 0
click at [370, 264] on label "Let payments continue until cancellation date ([DATE])" at bounding box center [417, 262] width 361 height 22
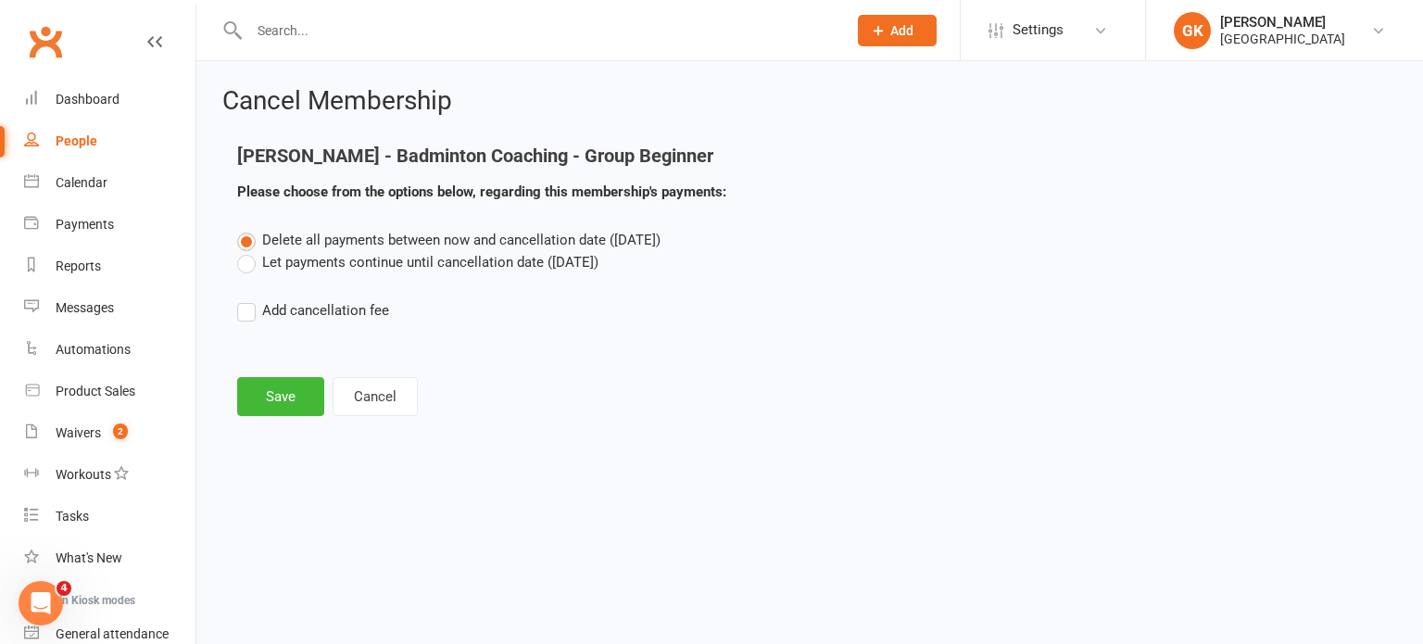
click at [249, 251] on input "Let payments continue until cancellation date ([DATE])" at bounding box center [243, 251] width 12 height 0
click at [295, 400] on button "Save" at bounding box center [280, 396] width 87 height 39
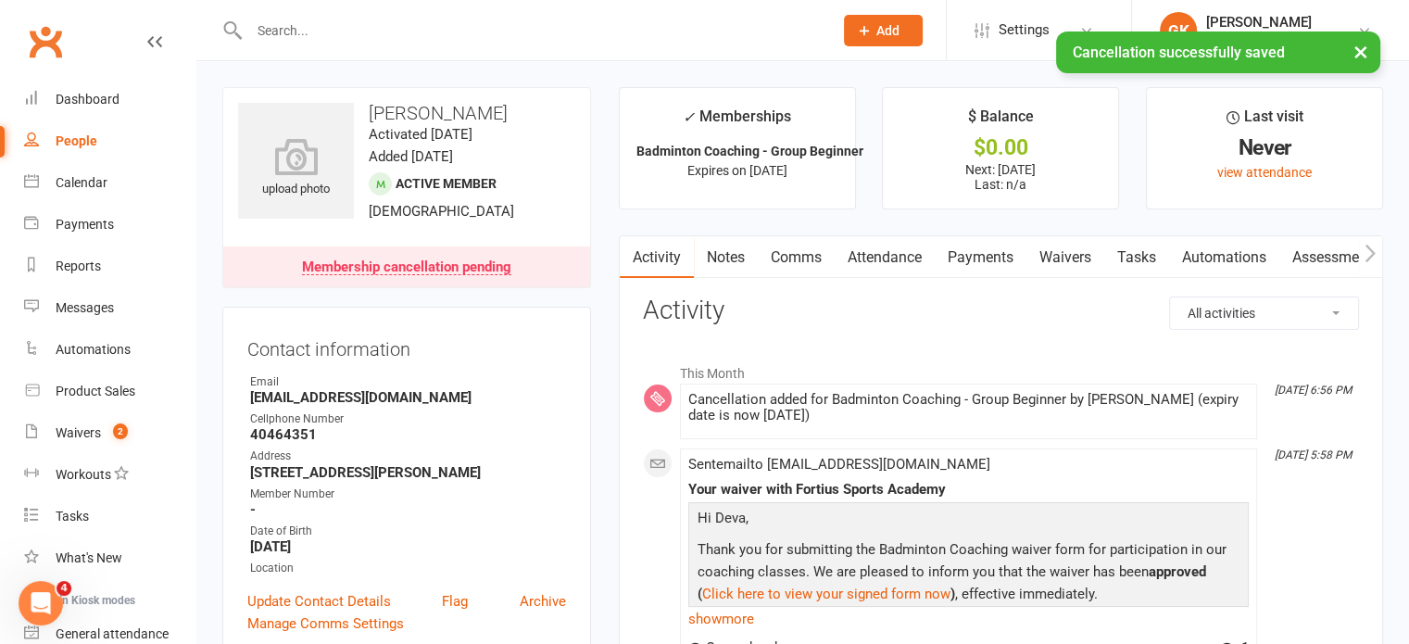
scroll to position [315, 0]
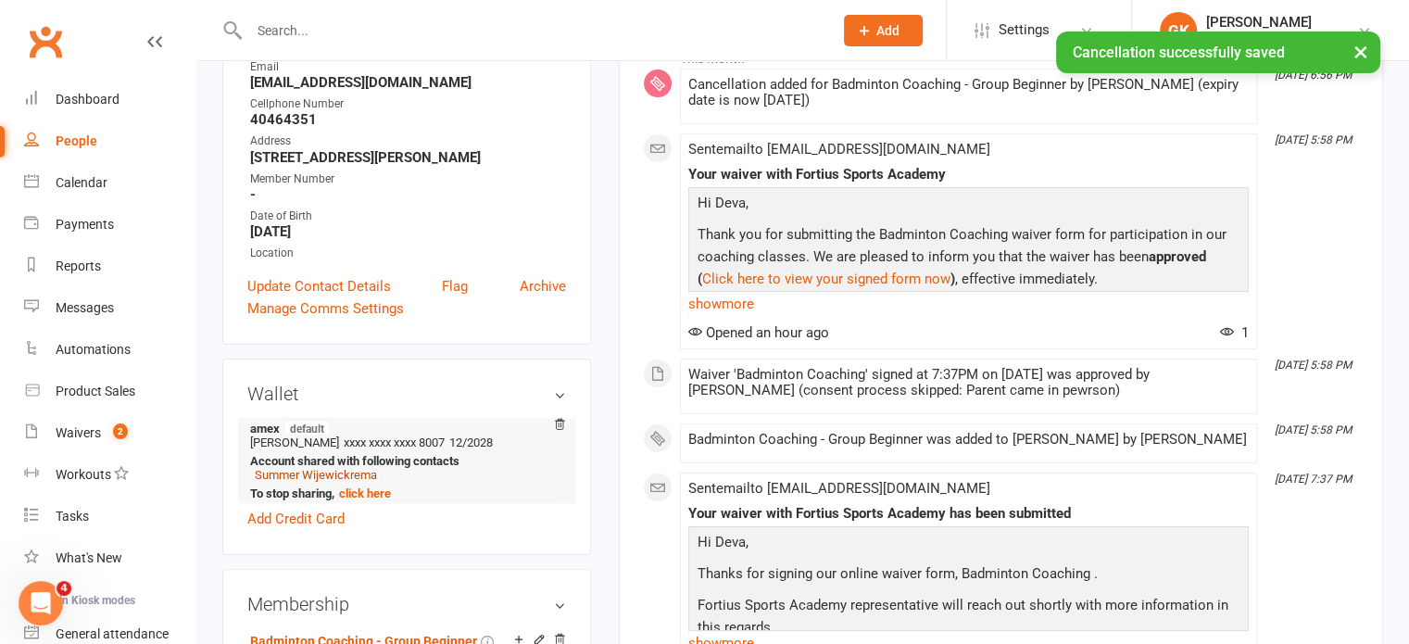
click at [324, 473] on link "Summer Wijewickrema" at bounding box center [316, 475] width 122 height 14
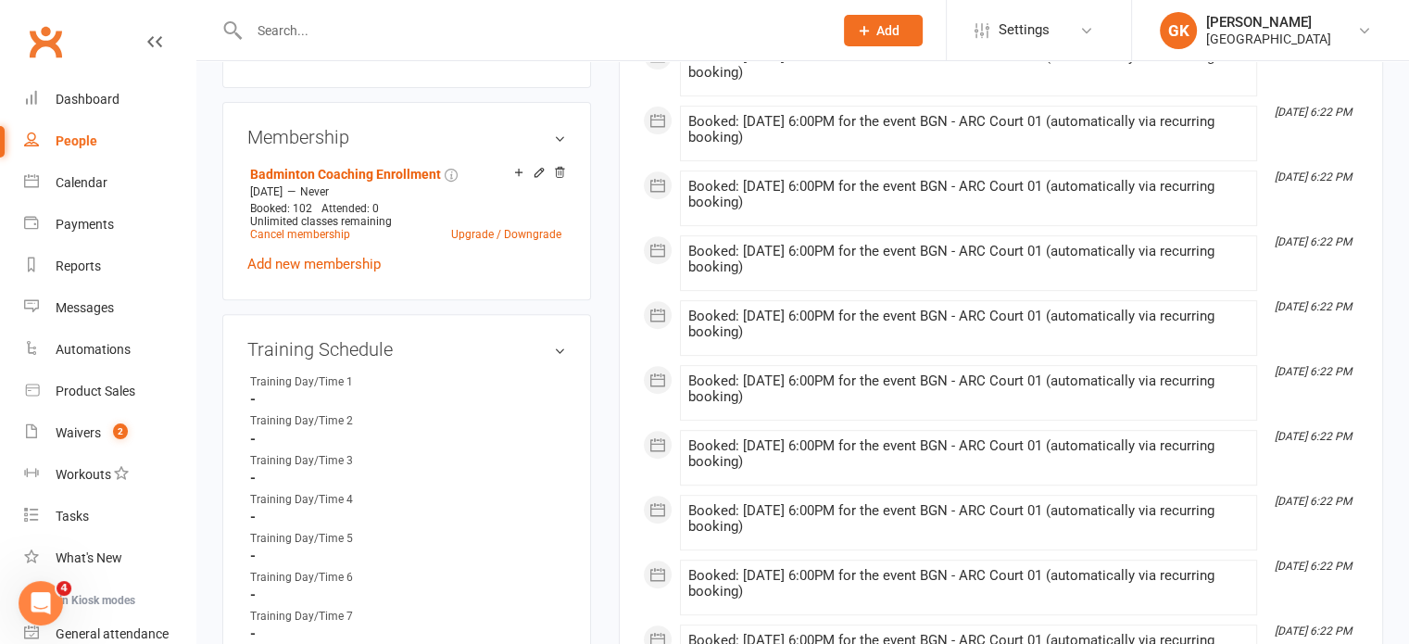
scroll to position [781, 0]
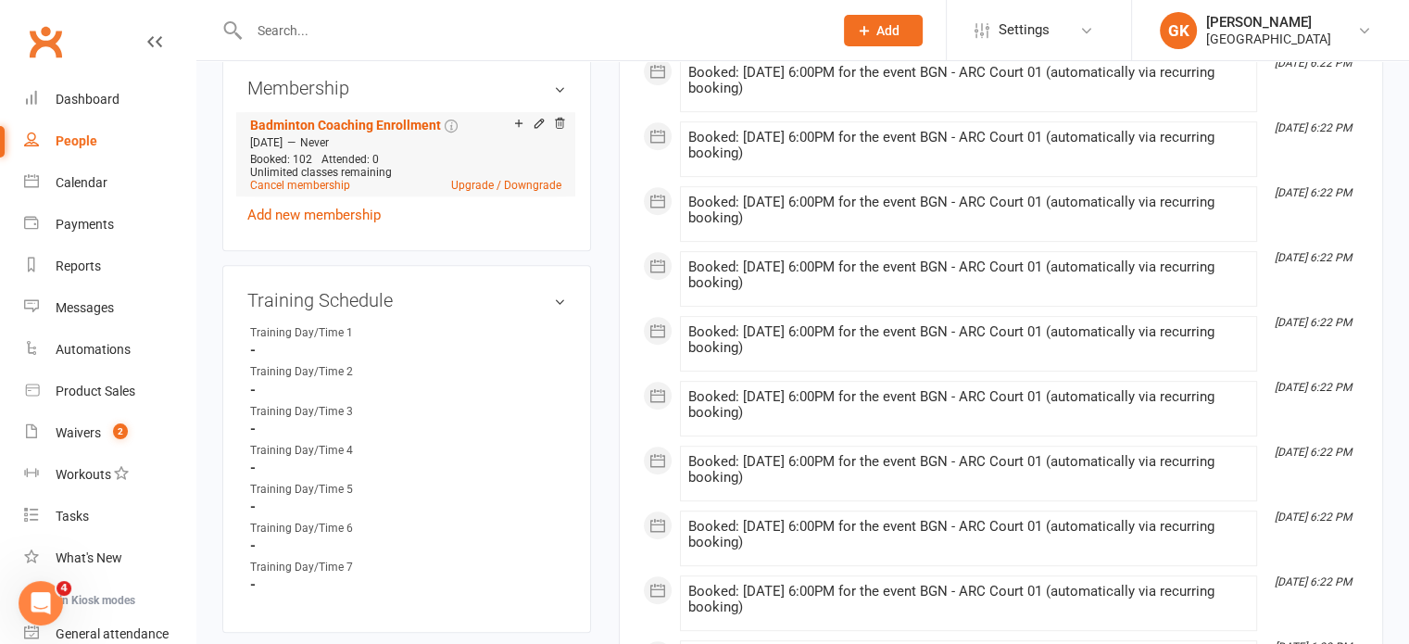
click at [535, 126] on icon at bounding box center [539, 123] width 13 height 13
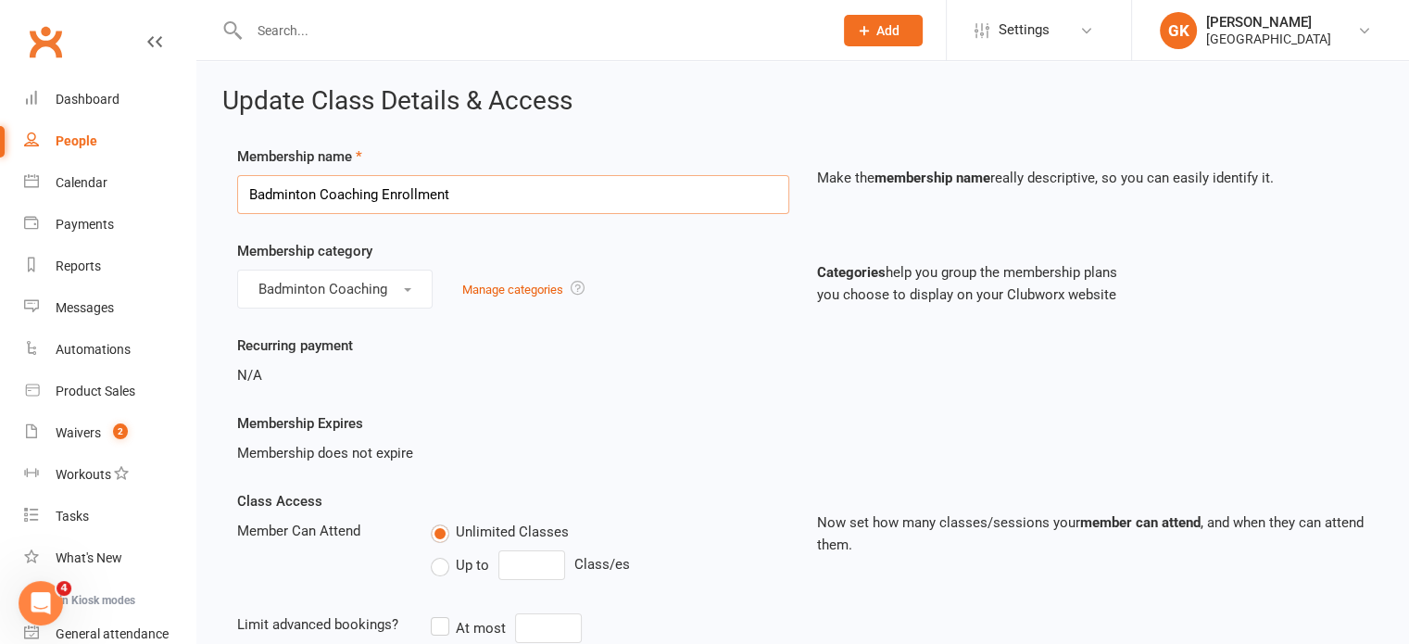
click at [475, 207] on input "Badminton Coaching Enrollment" at bounding box center [513, 194] width 552 height 39
click at [522, 181] on input "Badminton Coaching Enrollment" at bounding box center [513, 194] width 552 height 39
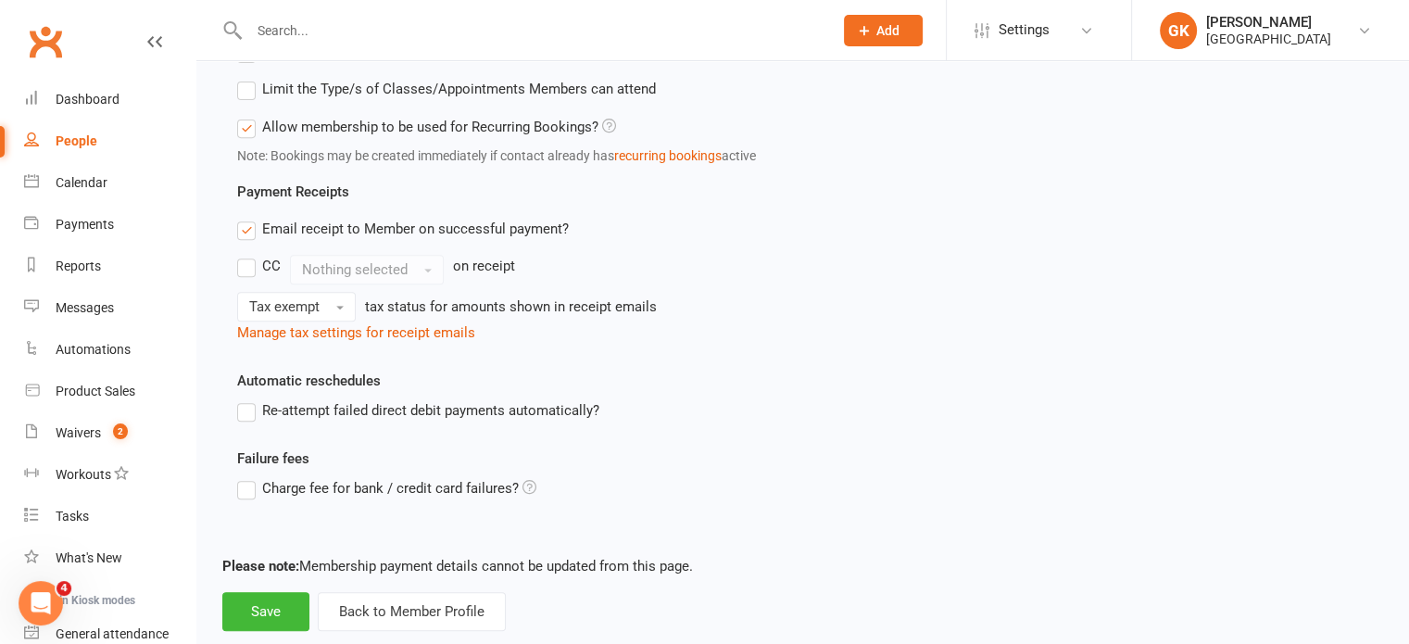
scroll to position [782, 0]
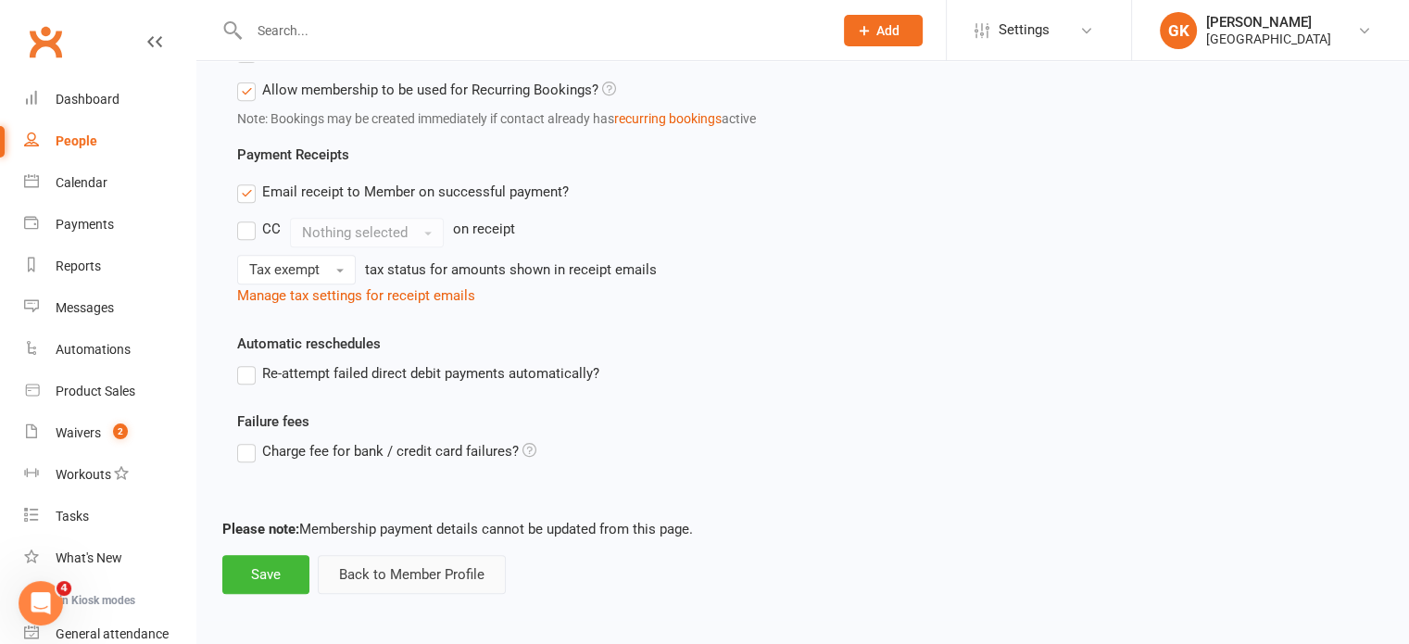
click at [370, 570] on button "Back to Member Profile" at bounding box center [412, 574] width 188 height 39
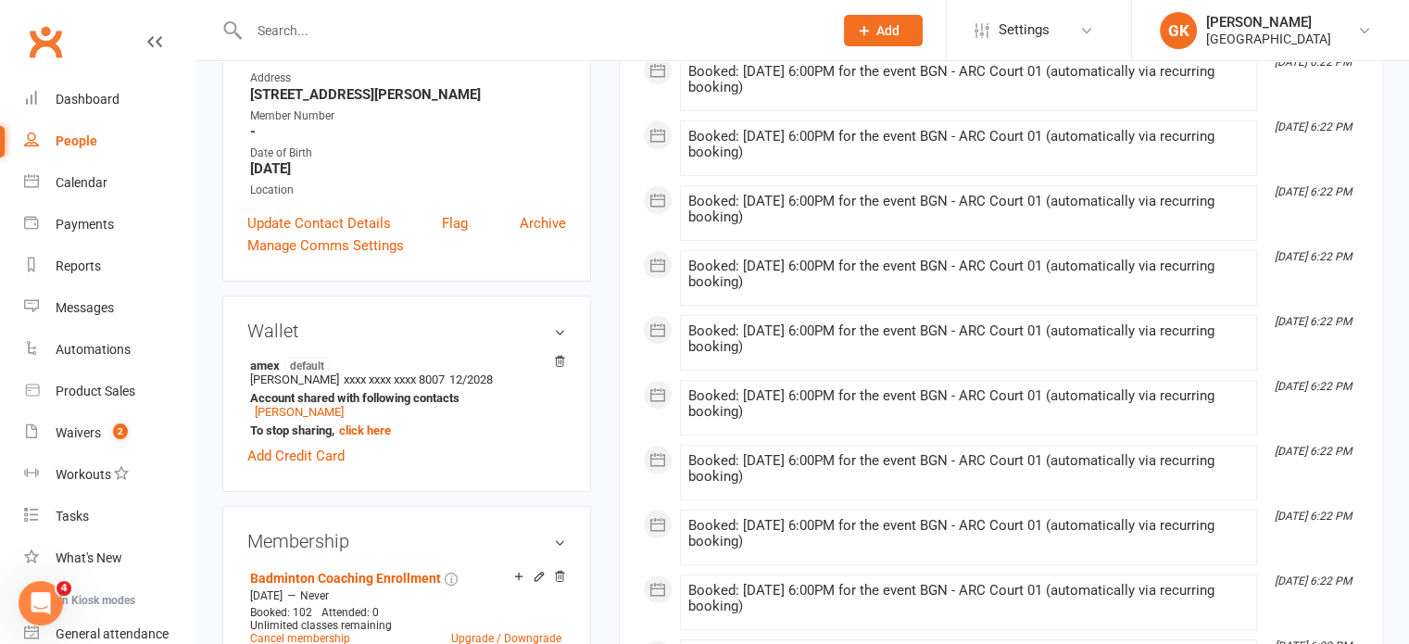
scroll to position [507, 0]
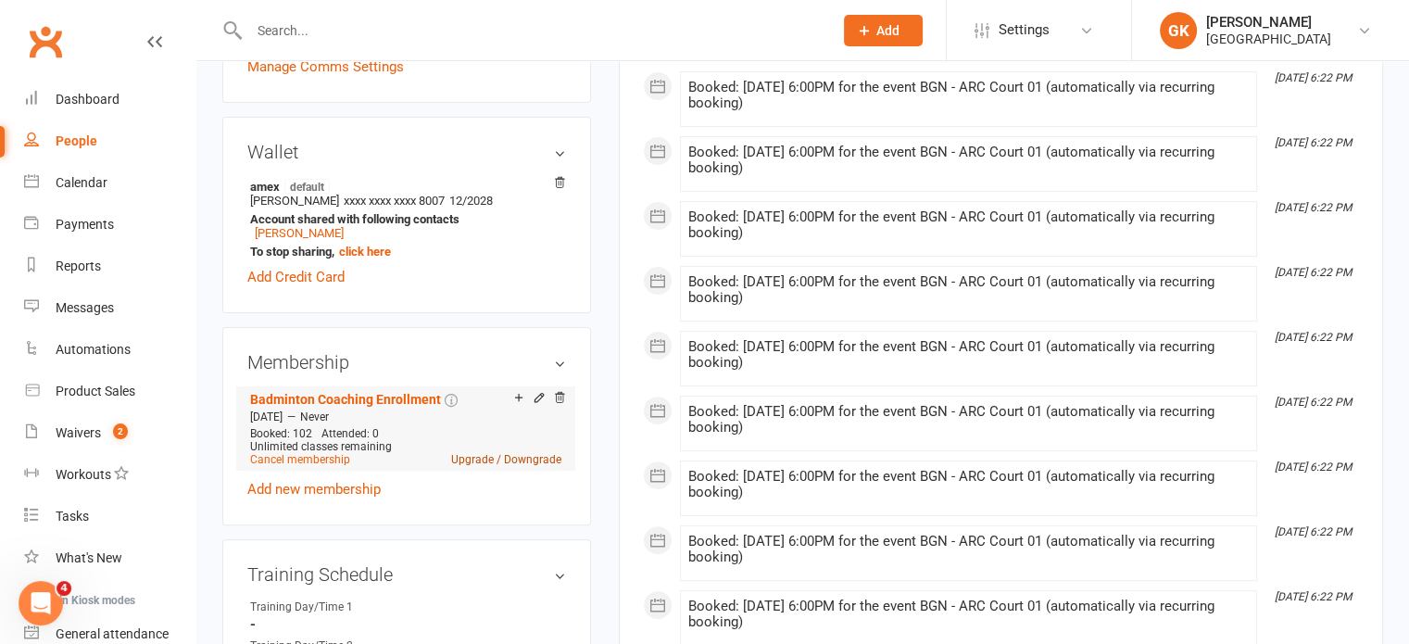
click at [500, 462] on link "Upgrade / Downgrade" at bounding box center [506, 459] width 110 height 13
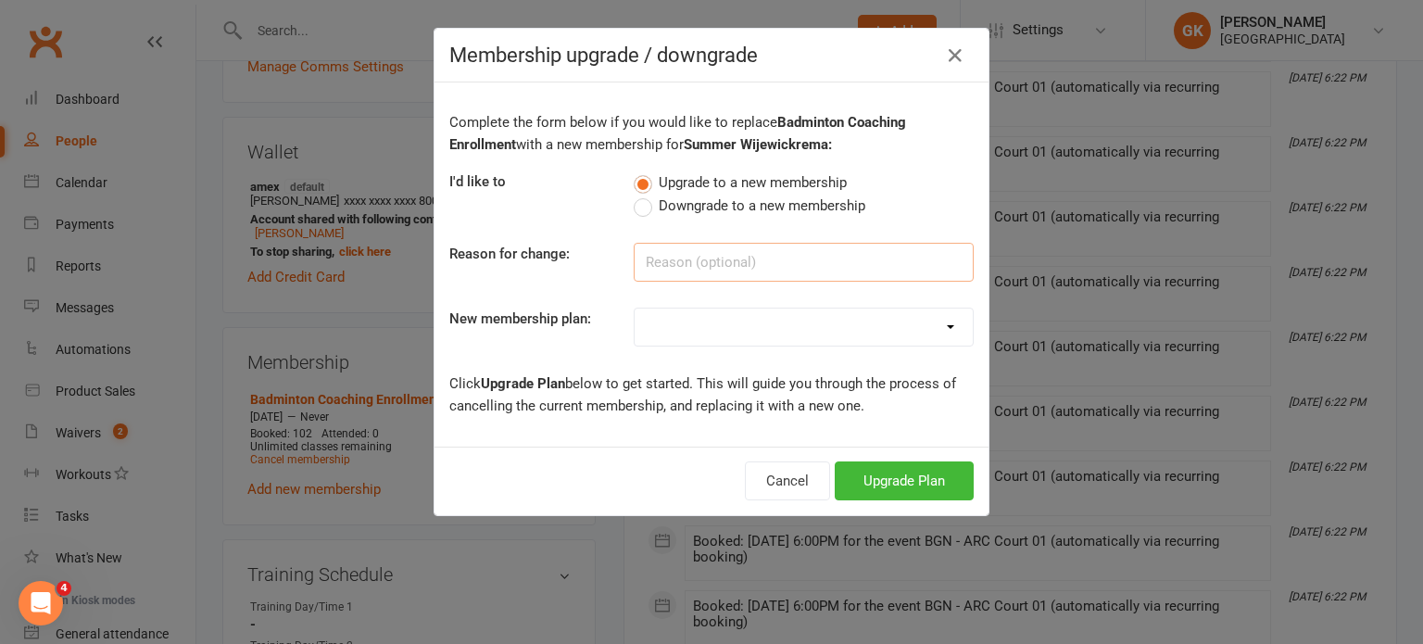
click at [674, 249] on input at bounding box center [803, 262] width 340 height 39
type input "Wrong membership"
click at [677, 329] on select "Badminton - Adult Annual Membership Badminton - Adult Monthly Membership Badmin…" at bounding box center [803, 326] width 338 height 37
select select "15"
click at [634, 308] on select "Badminton - Adult Annual Membership Badminton - Adult Monthly Membership Badmin…" at bounding box center [803, 326] width 338 height 37
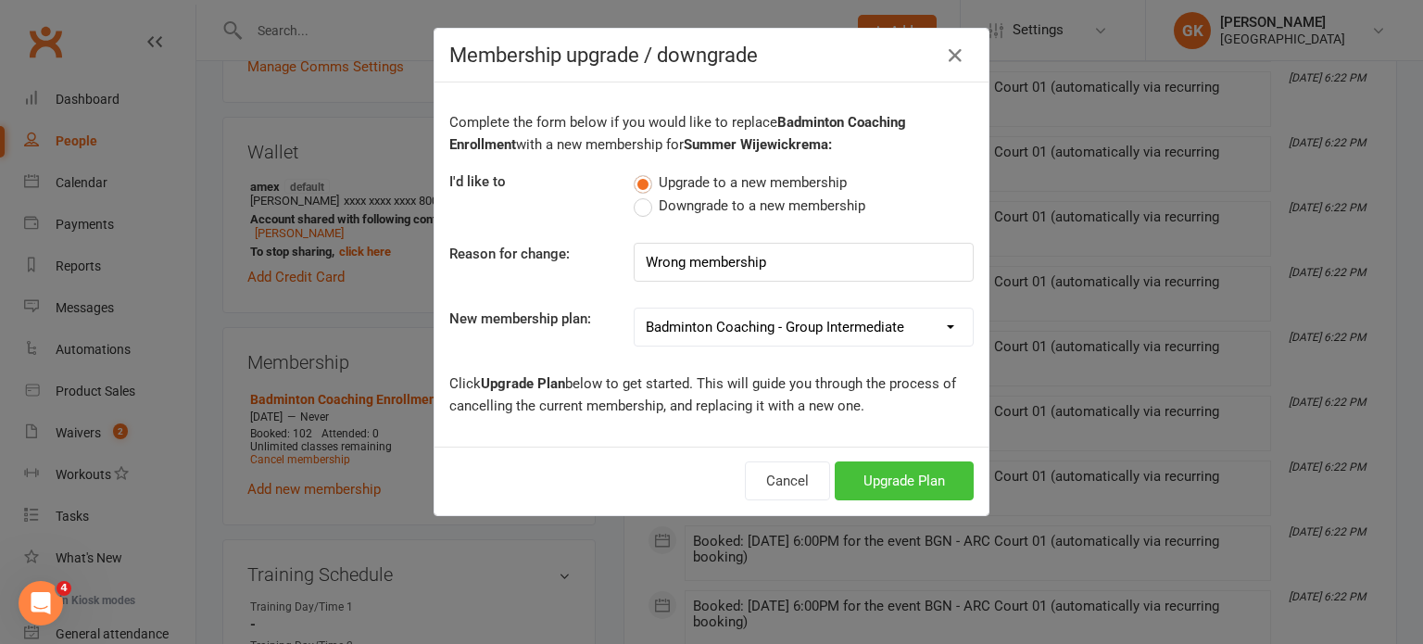
click at [916, 477] on button "Upgrade Plan" at bounding box center [903, 480] width 139 height 39
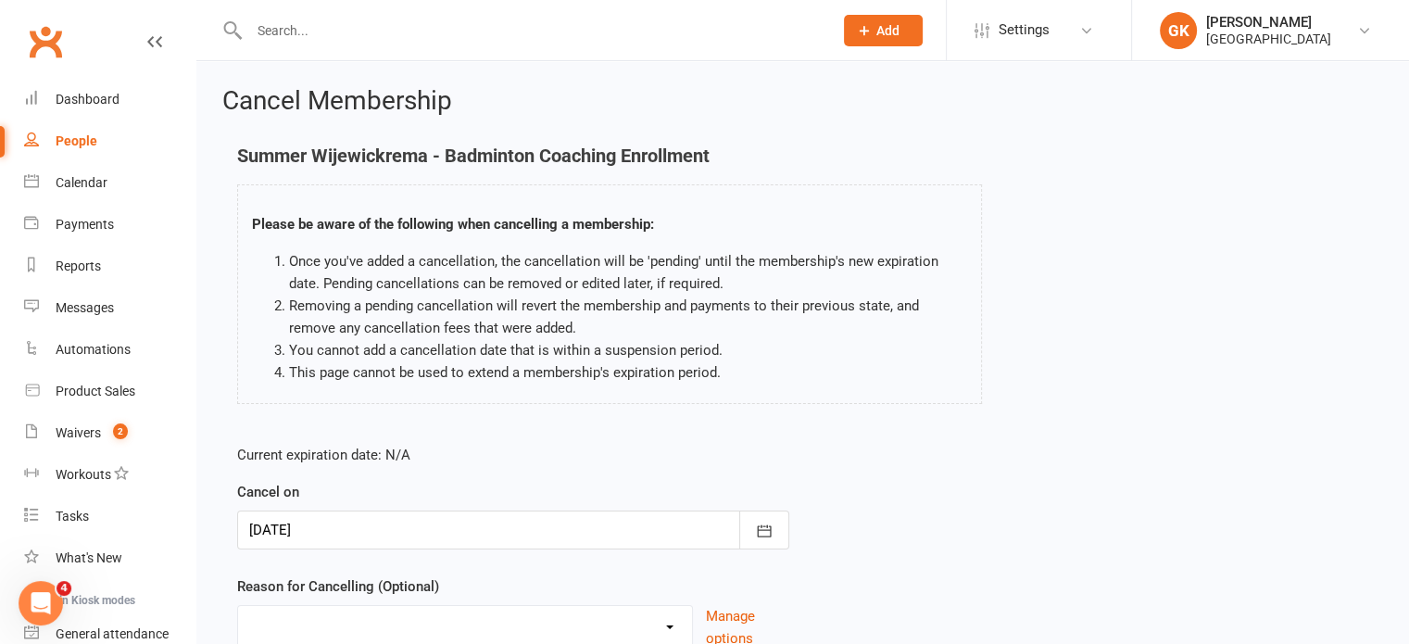
scroll to position [155, 0]
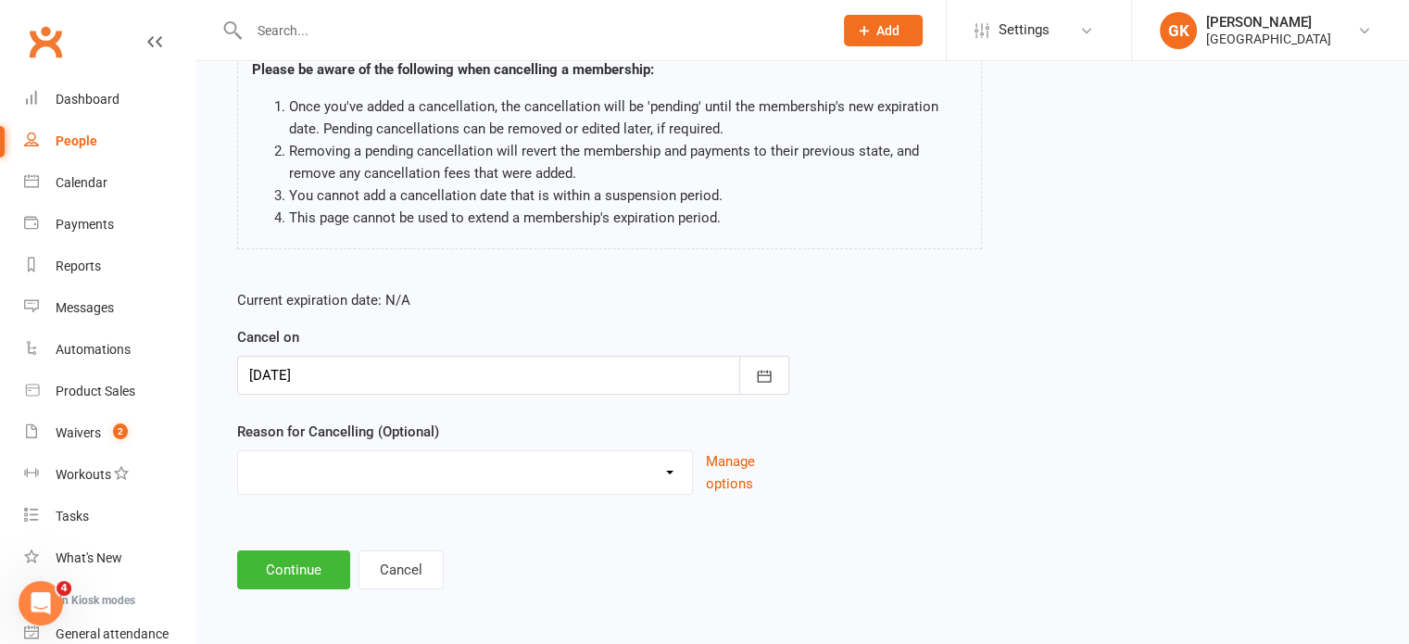
click at [670, 472] on select "Coaches Request Coach Request Customer requested via email to cancel End Of Sum…" at bounding box center [465, 469] width 454 height 37
select select "9"
click at [238, 451] on select "Coaches Request Coach Request Customer requested via email to cancel End Of Sum…" at bounding box center [465, 469] width 454 height 37
click at [331, 558] on button "Continue" at bounding box center [293, 569] width 113 height 39
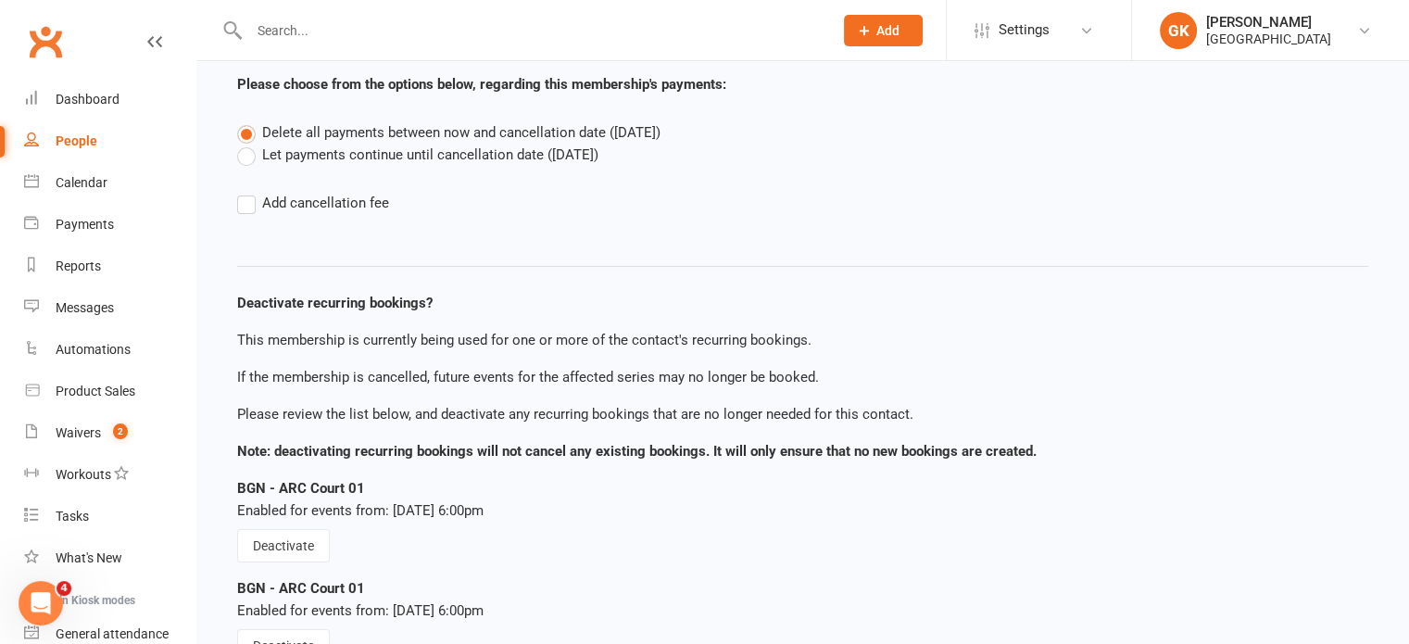
scroll to position [110, 0]
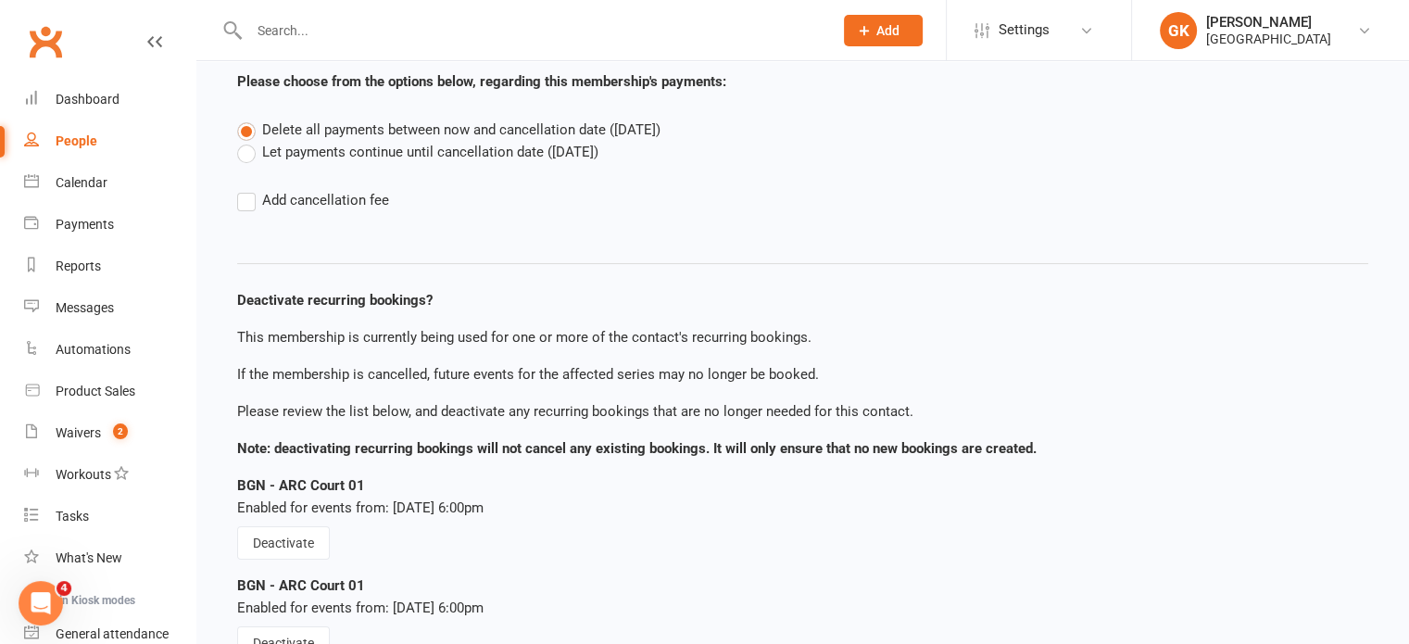
click at [238, 155] on label "Let payments continue until cancellation date ([DATE])" at bounding box center [417, 152] width 361 height 22
click at [238, 141] on input "Let payments continue until cancellation date ([DATE])" at bounding box center [243, 141] width 12 height 0
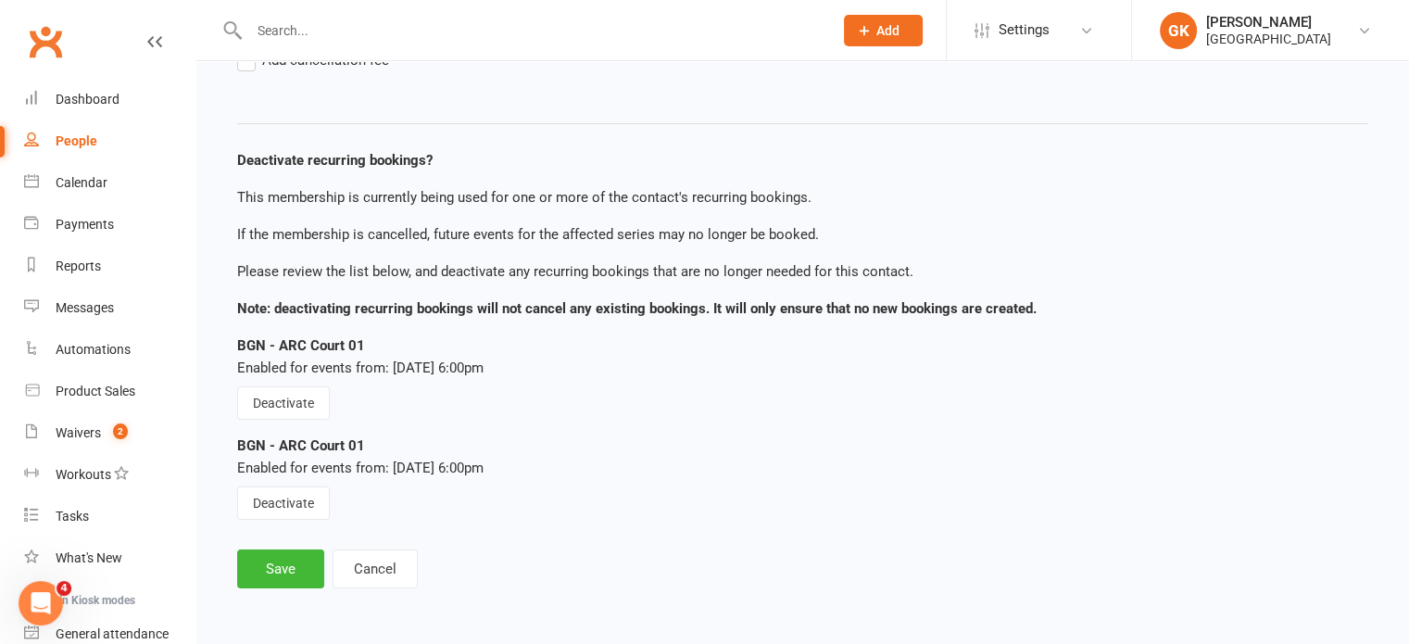
scroll to position [249, 0]
click at [296, 507] on button "Deactivate" at bounding box center [283, 503] width 93 height 33
click at [301, 398] on button "Deactivate" at bounding box center [283, 403] width 93 height 33
click at [304, 570] on button "Save" at bounding box center [280, 569] width 87 height 39
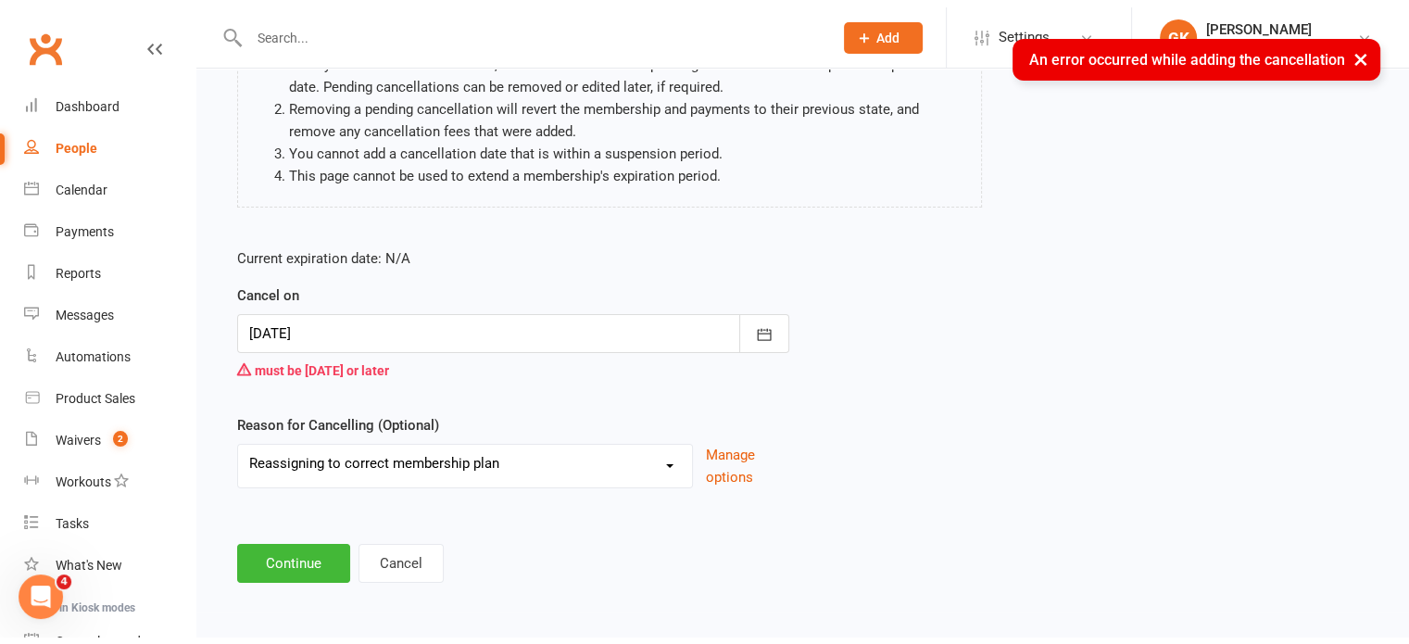
scroll to position [190, 0]
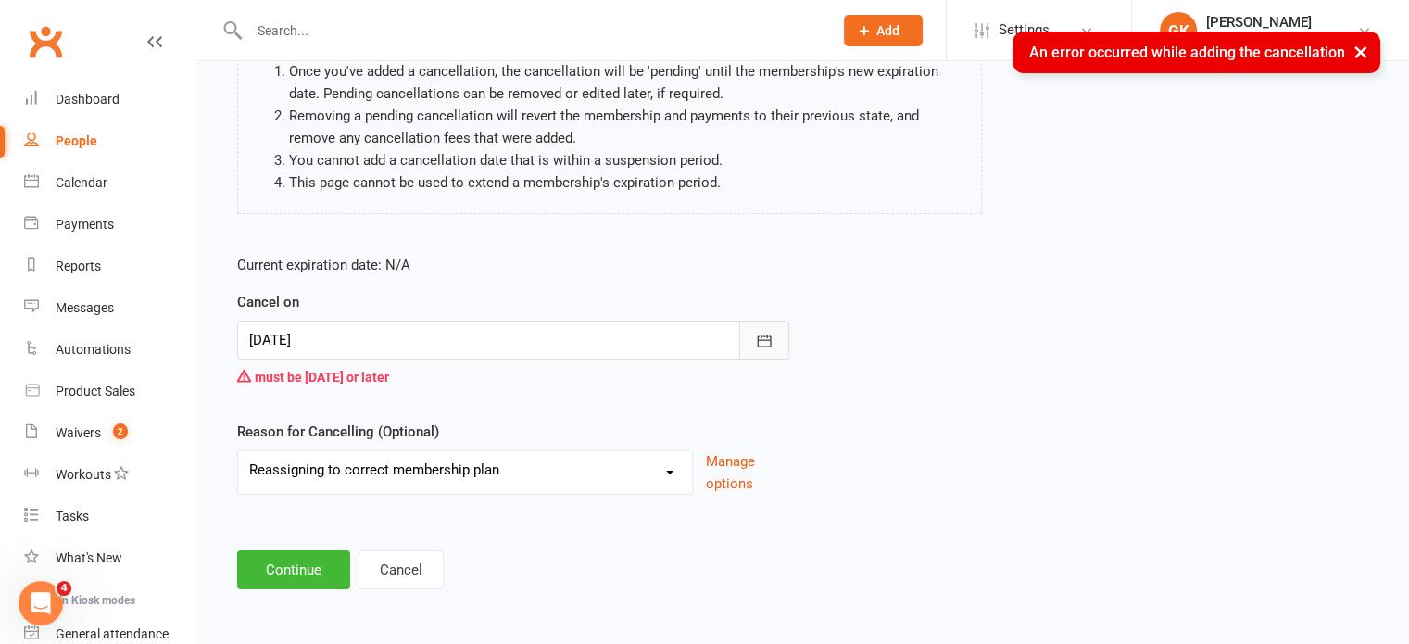
click at [762, 339] on icon "button" at bounding box center [764, 341] width 19 height 19
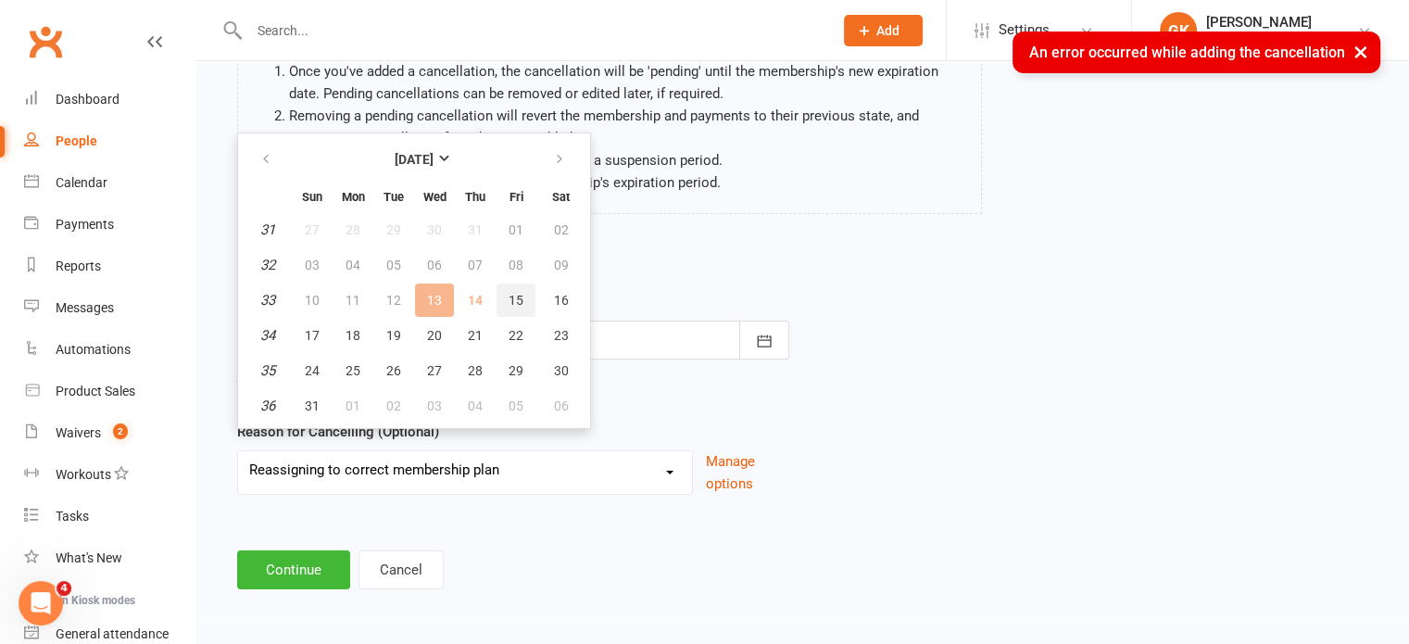
click at [496, 303] on button "15" at bounding box center [515, 299] width 39 height 33
type input "[DATE]"
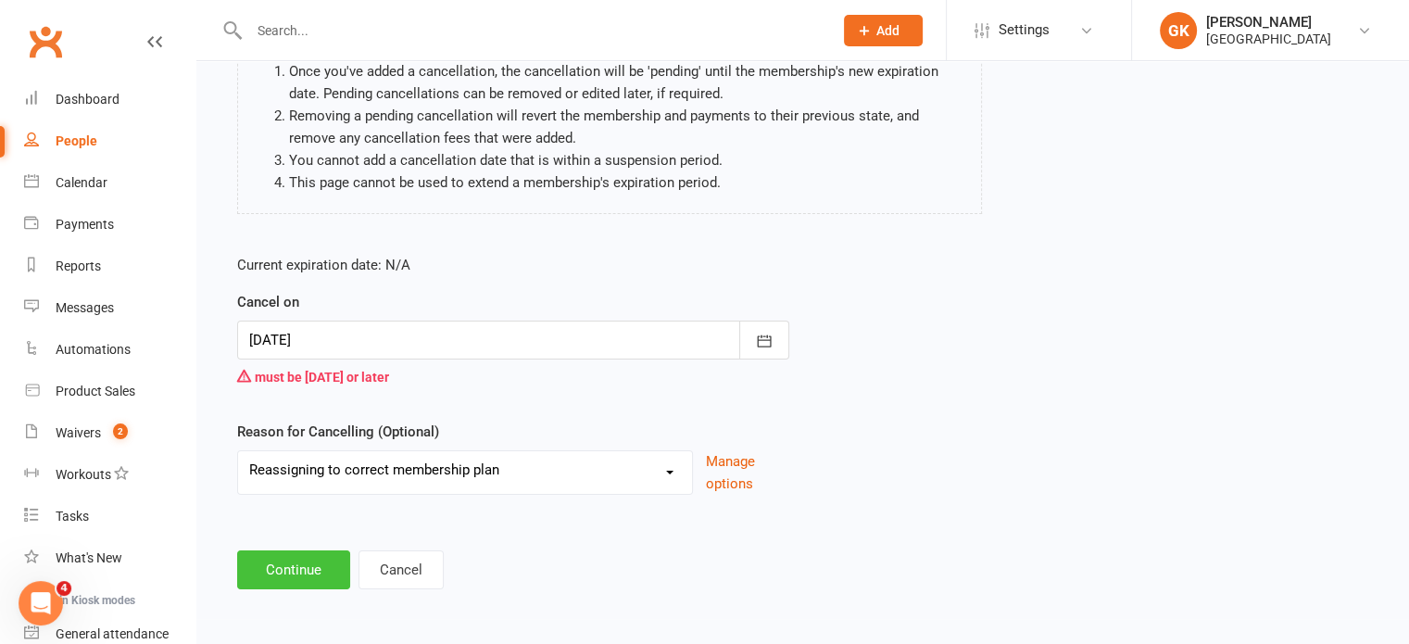
click at [307, 555] on button "Continue" at bounding box center [293, 569] width 113 height 39
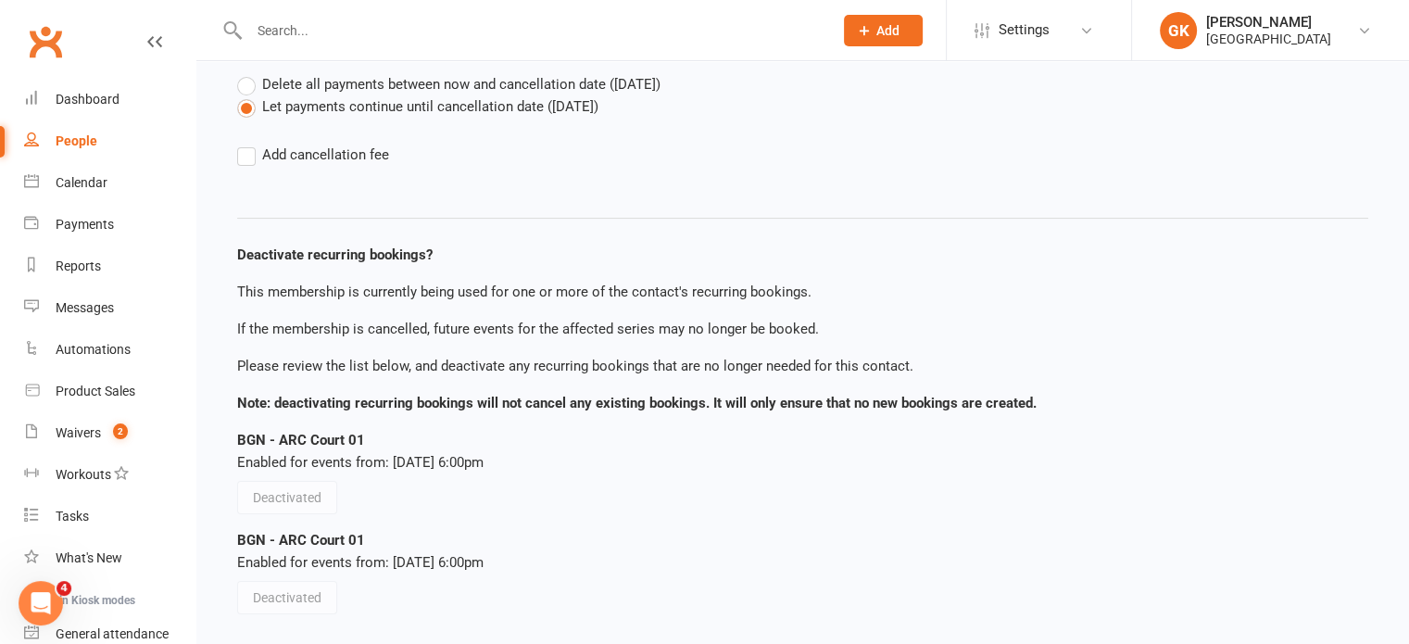
scroll to position [250, 0]
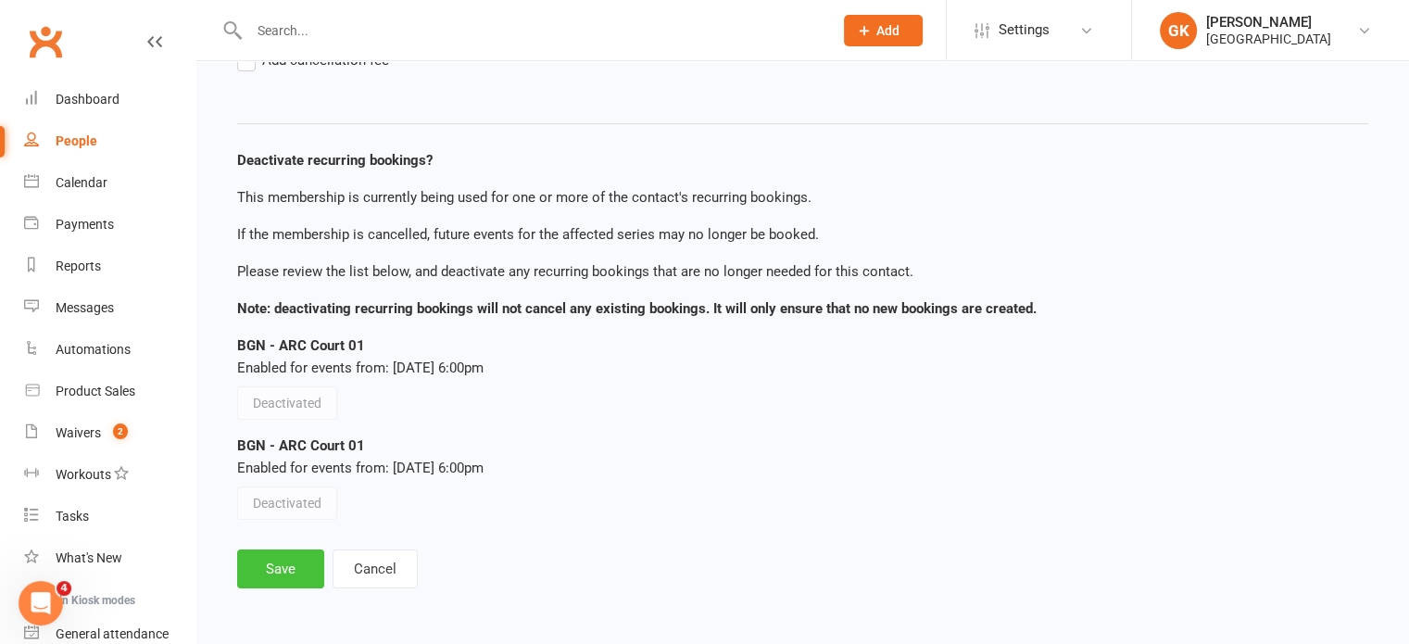
click at [283, 578] on button "Save" at bounding box center [280, 568] width 87 height 39
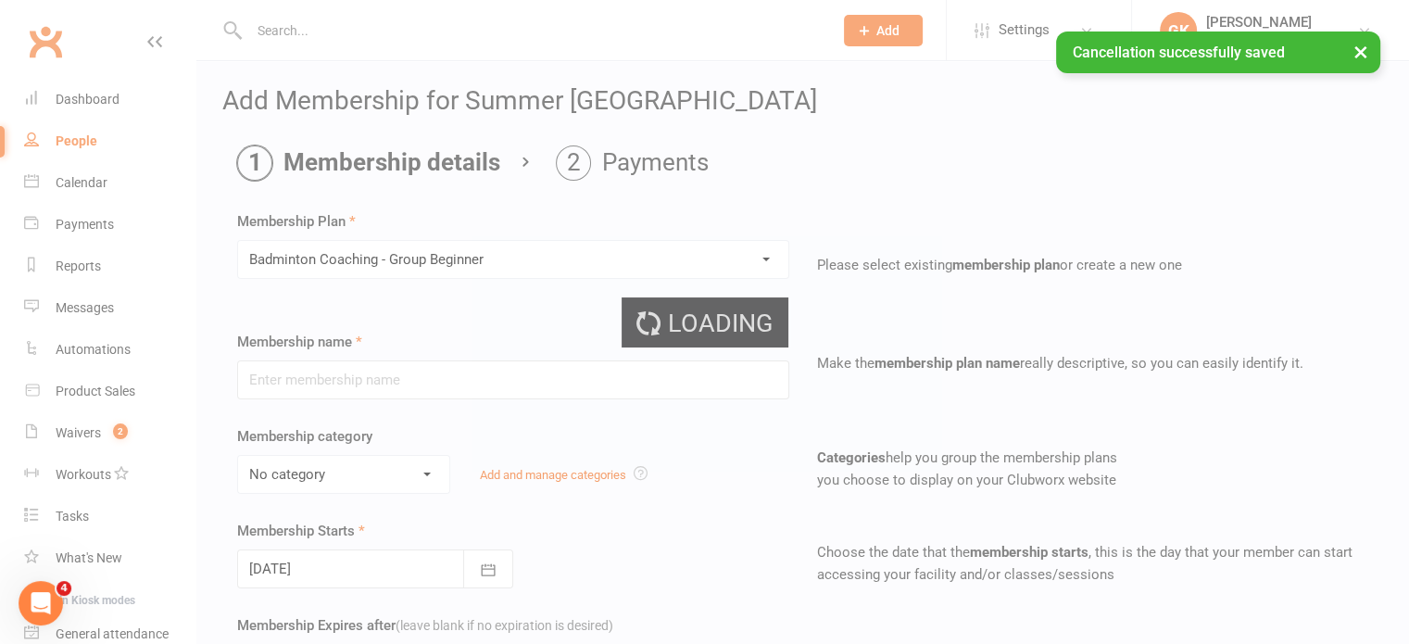
type input "Badminton Coaching - Group Beginner"
select select "2"
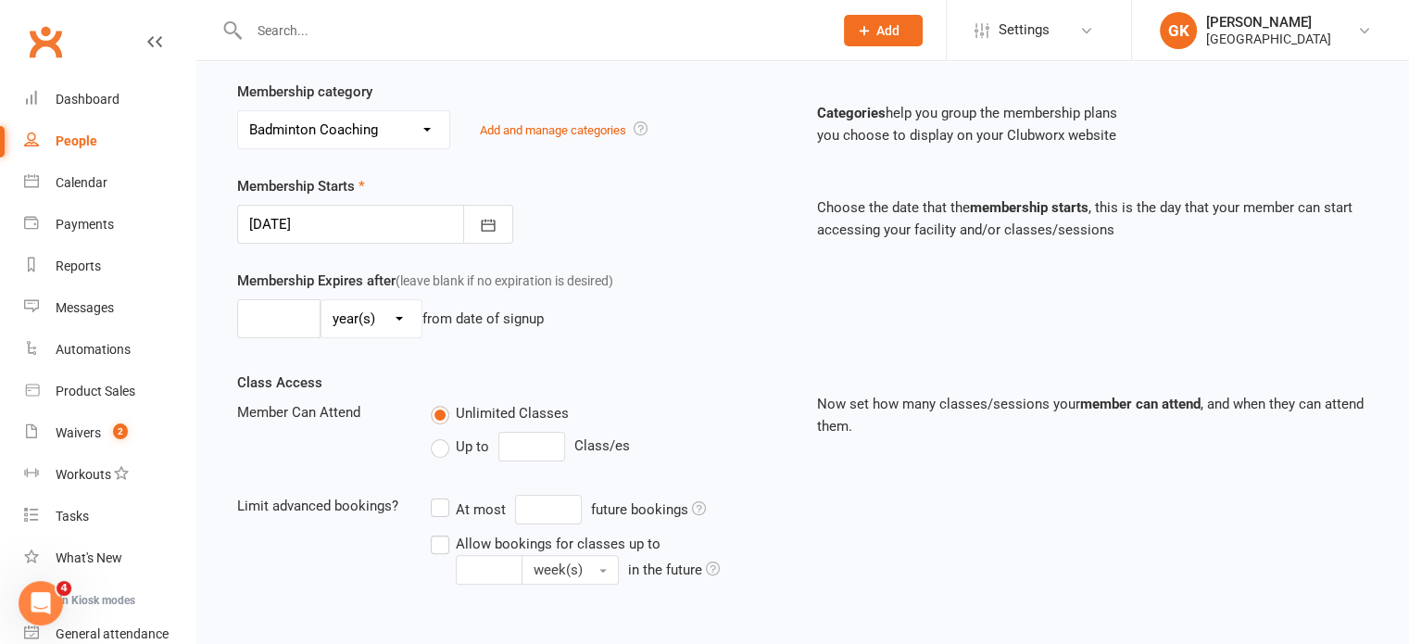
scroll to position [601, 0]
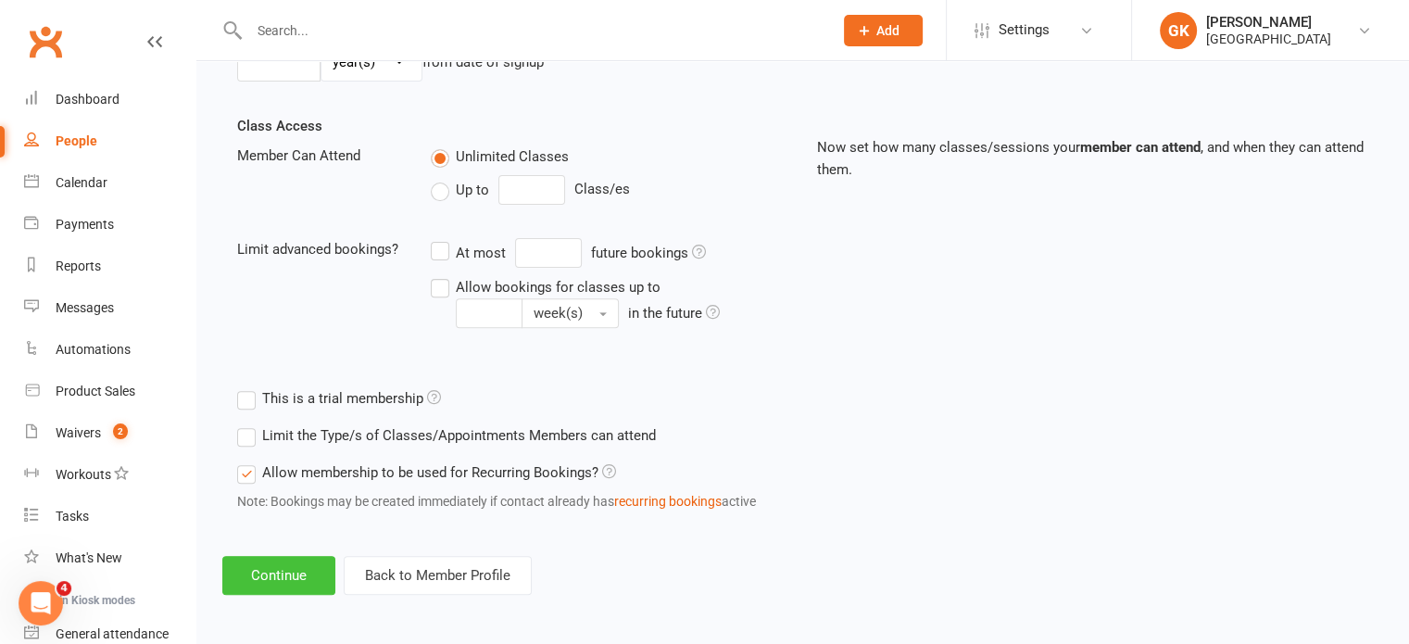
click at [252, 559] on button "Continue" at bounding box center [278, 575] width 113 height 39
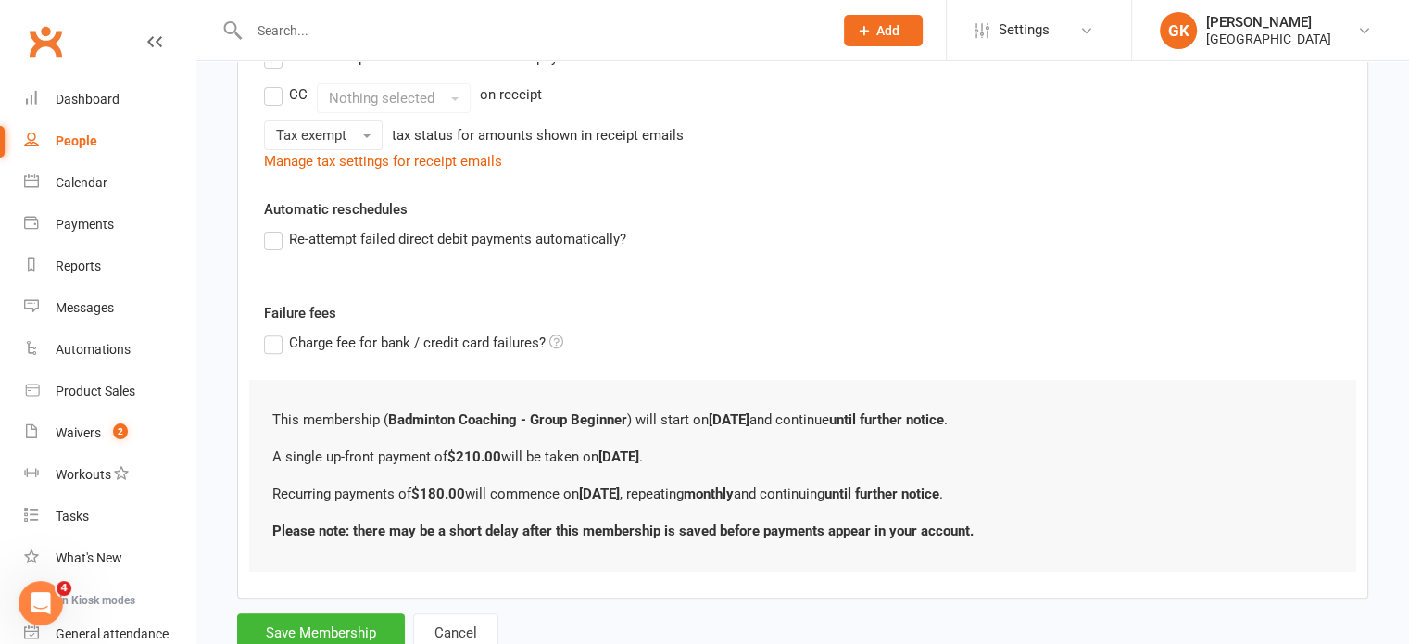
scroll to position [0, 0]
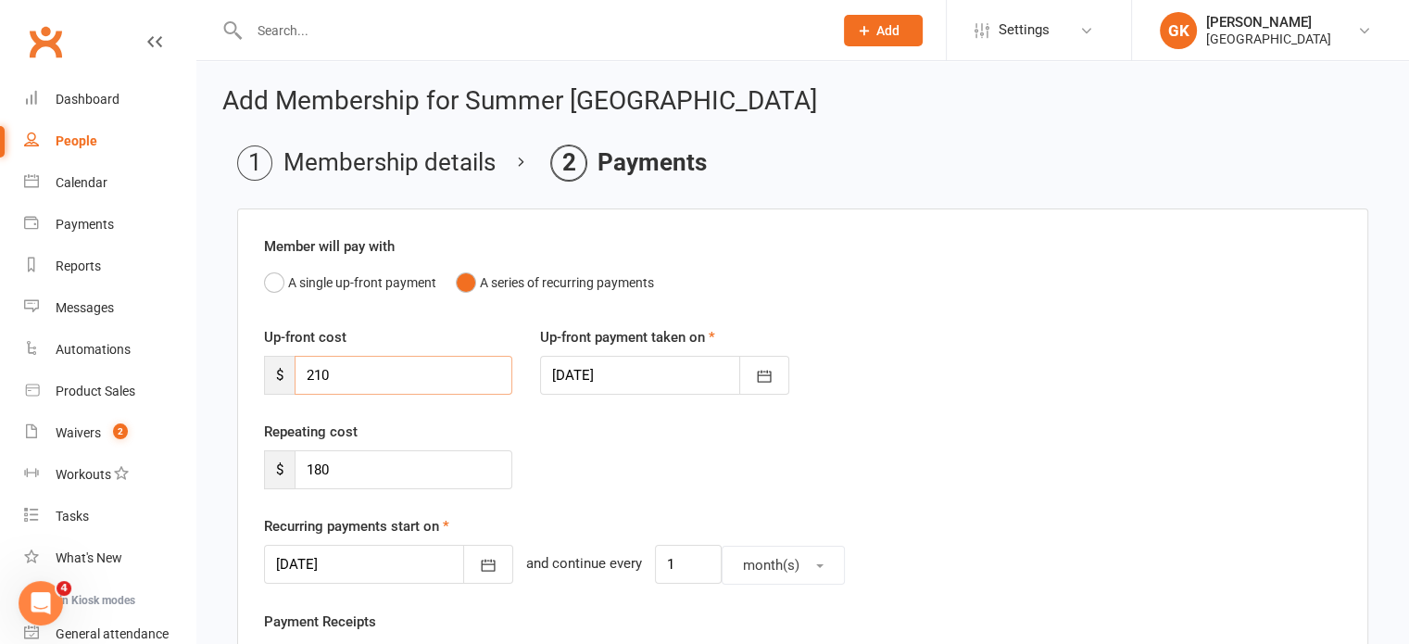
drag, startPoint x: 378, startPoint y: 382, endPoint x: 289, endPoint y: 374, distance: 89.2
click at [289, 374] on div "$ 210" at bounding box center [388, 375] width 248 height 39
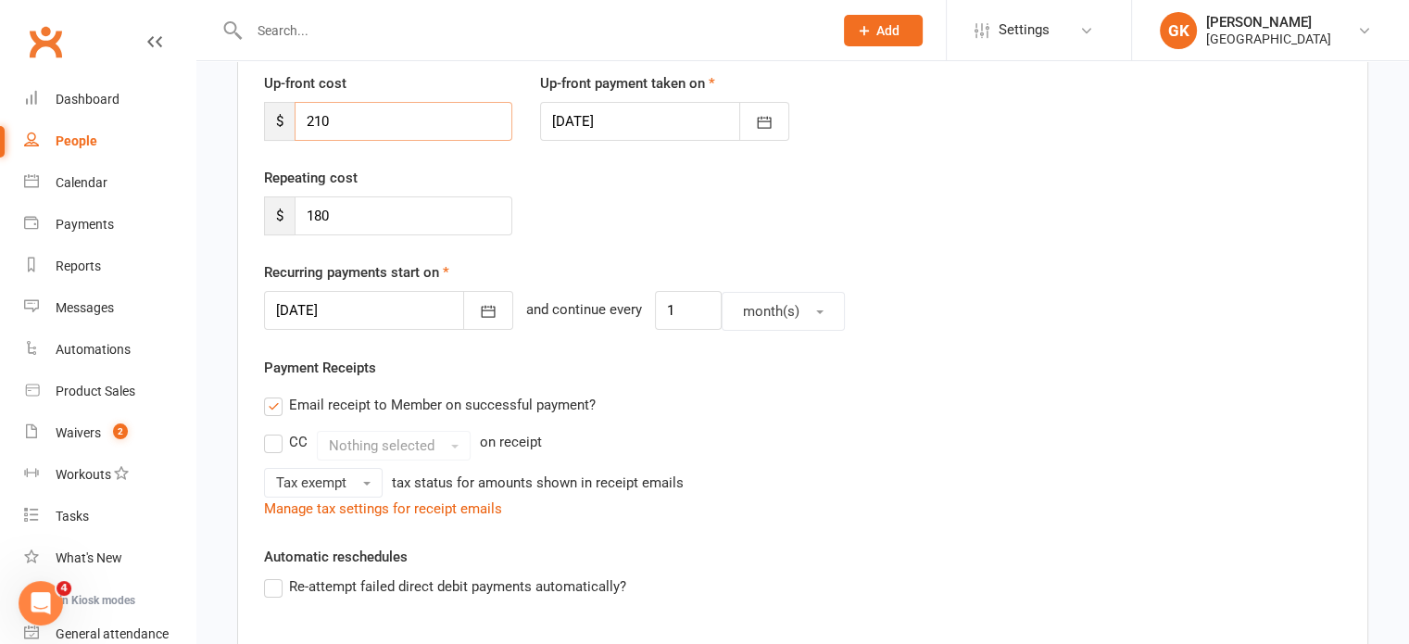
scroll to position [663, 0]
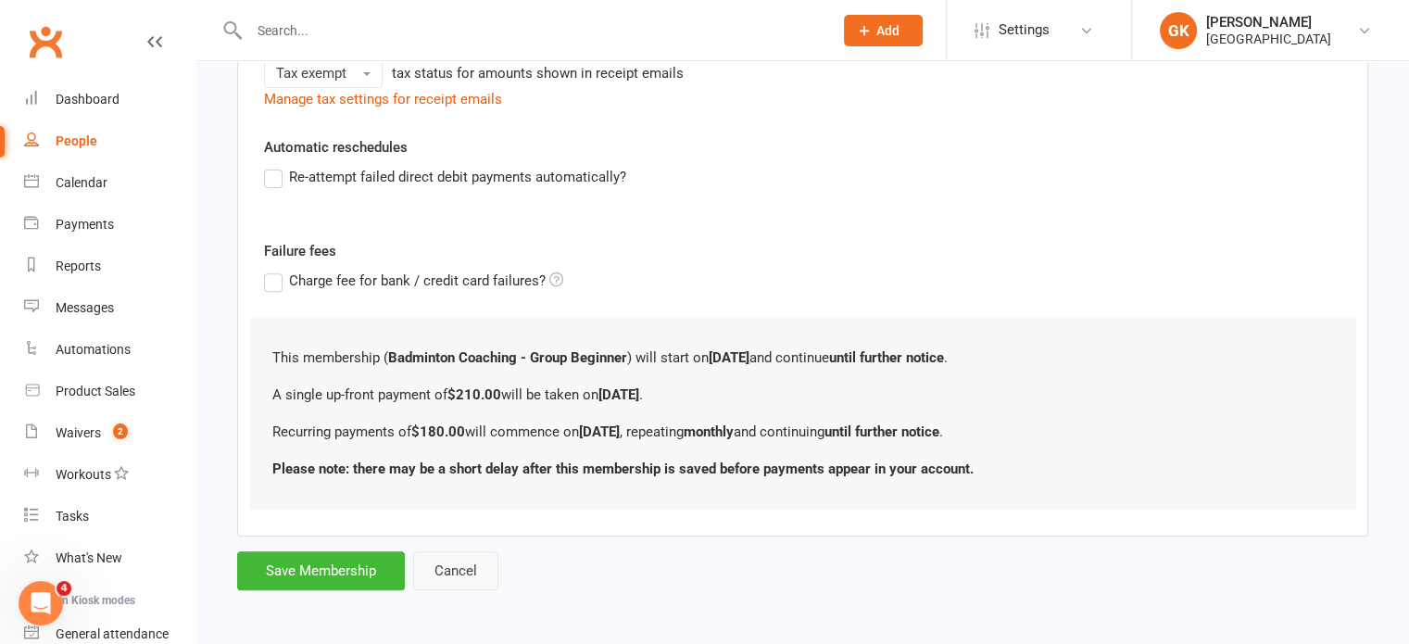
click at [441, 564] on button "Cancel" at bounding box center [455, 570] width 85 height 39
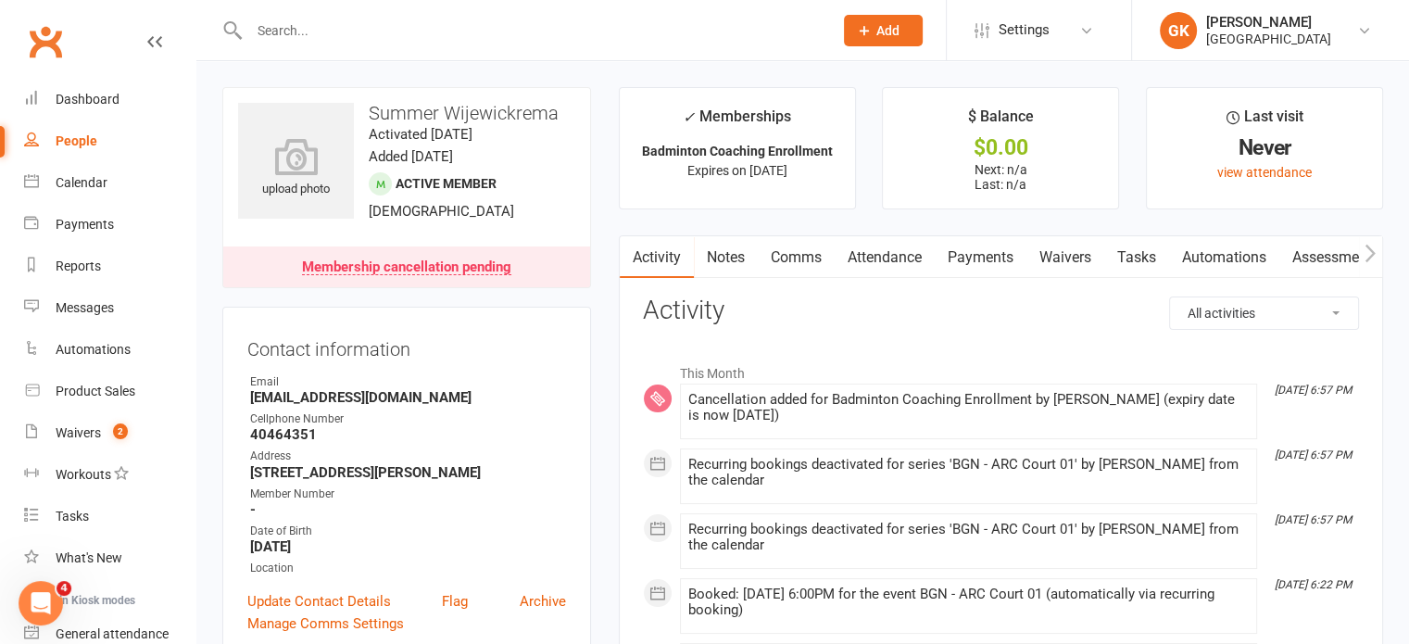
click at [1004, 262] on link "Payments" at bounding box center [980, 257] width 92 height 43
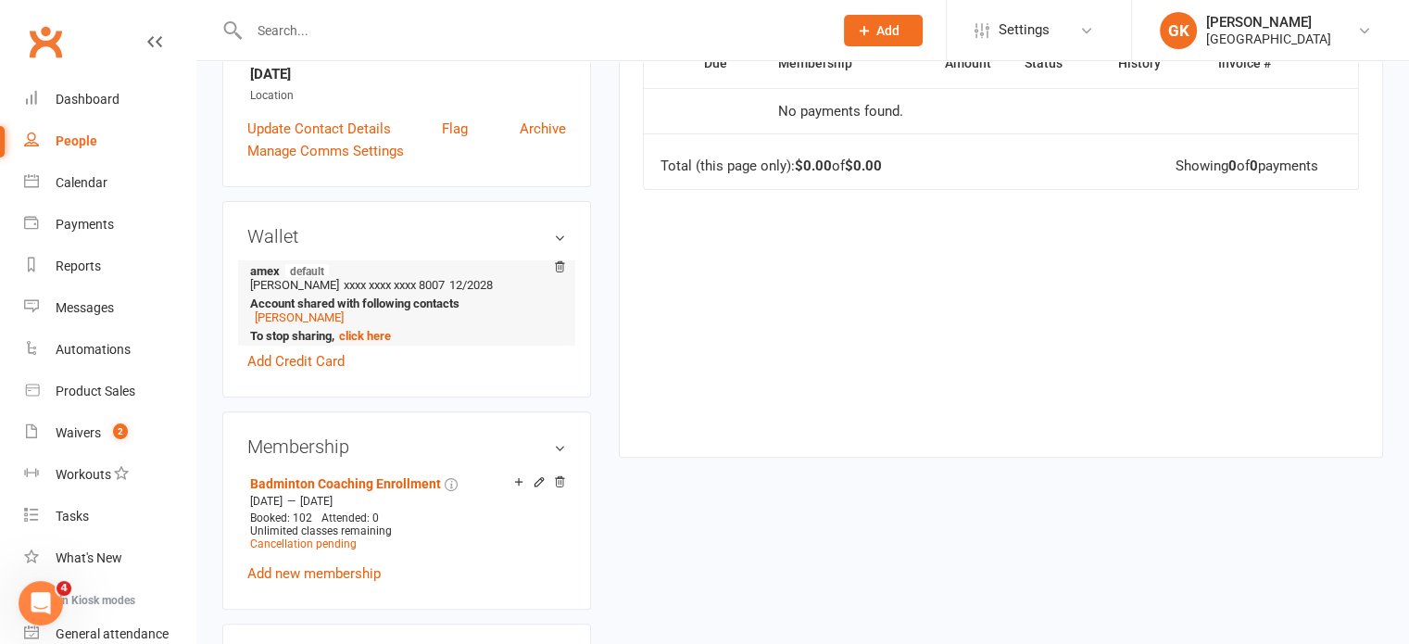
scroll to position [473, 0]
click at [285, 314] on link "[PERSON_NAME]" at bounding box center [299, 316] width 89 height 14
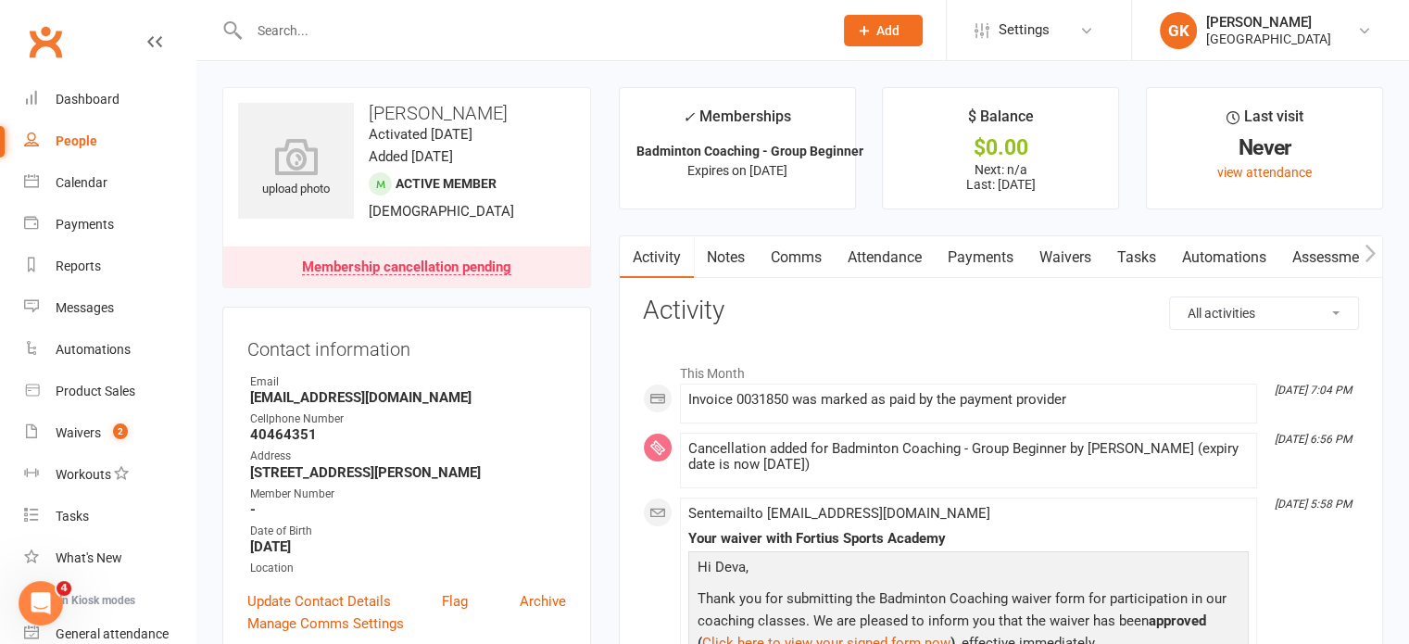
click at [988, 262] on link "Payments" at bounding box center [980, 257] width 92 height 43
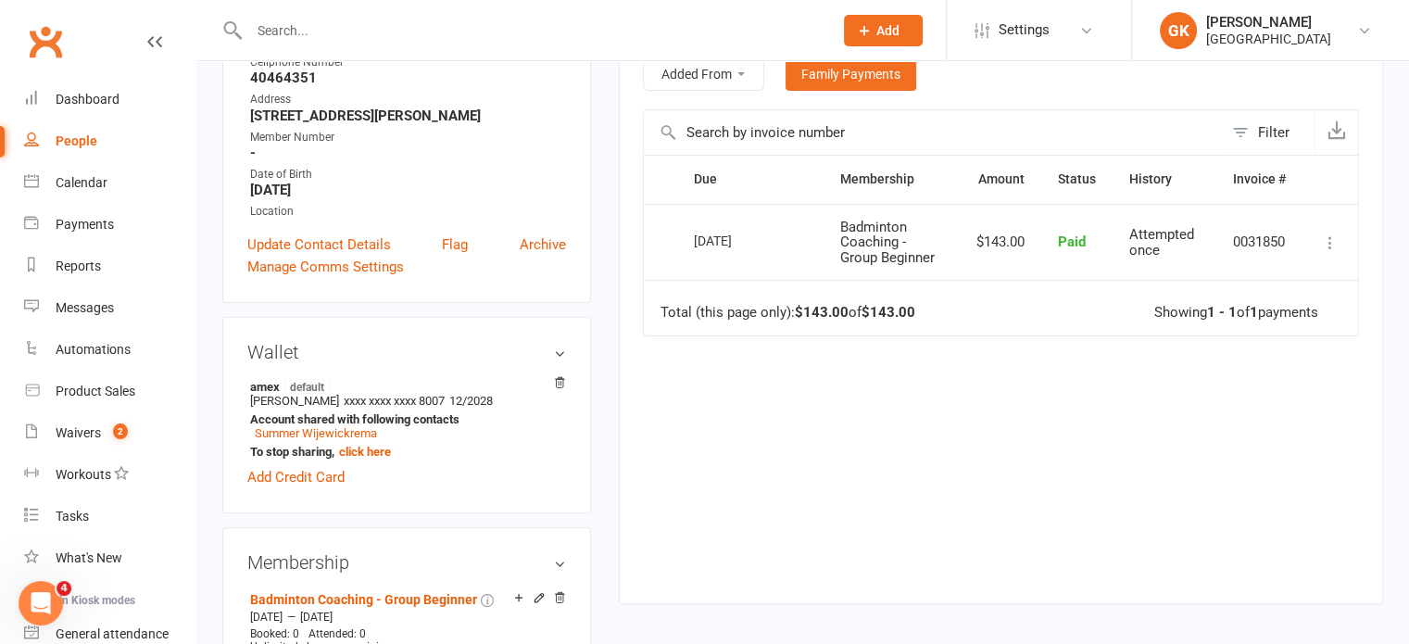
scroll to position [358, 0]
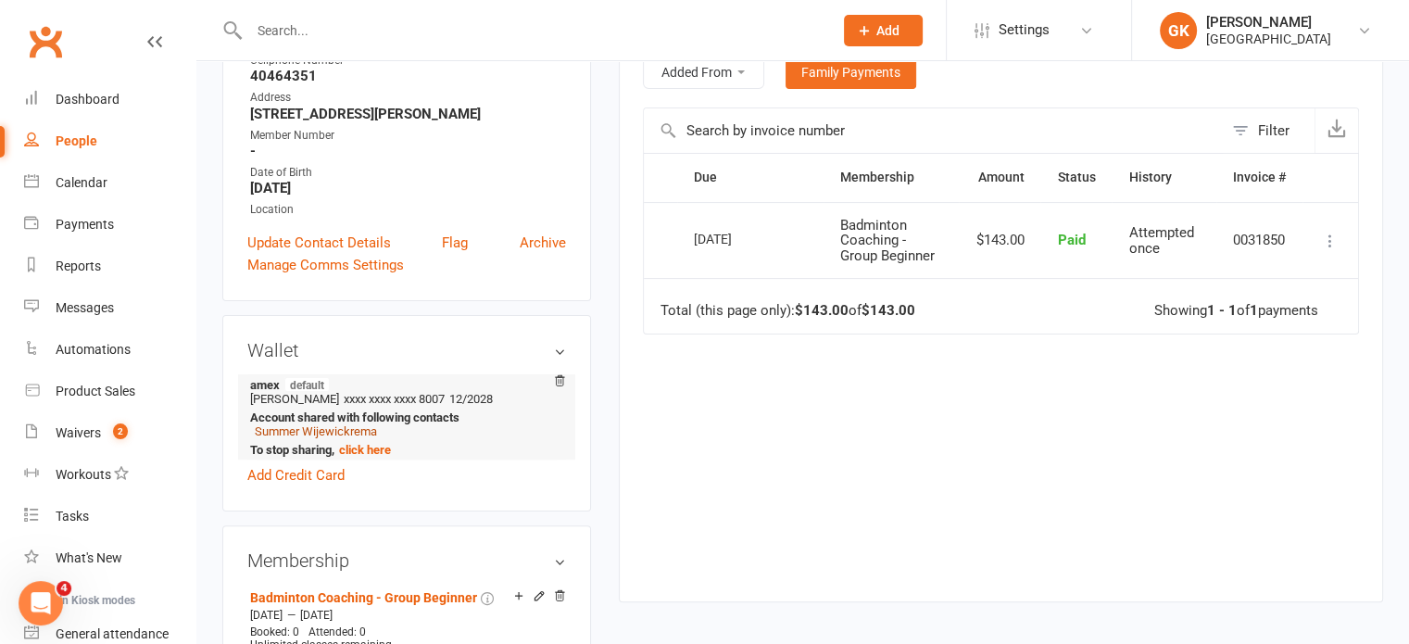
click at [352, 434] on link "Summer Wijewickrema" at bounding box center [316, 431] width 122 height 14
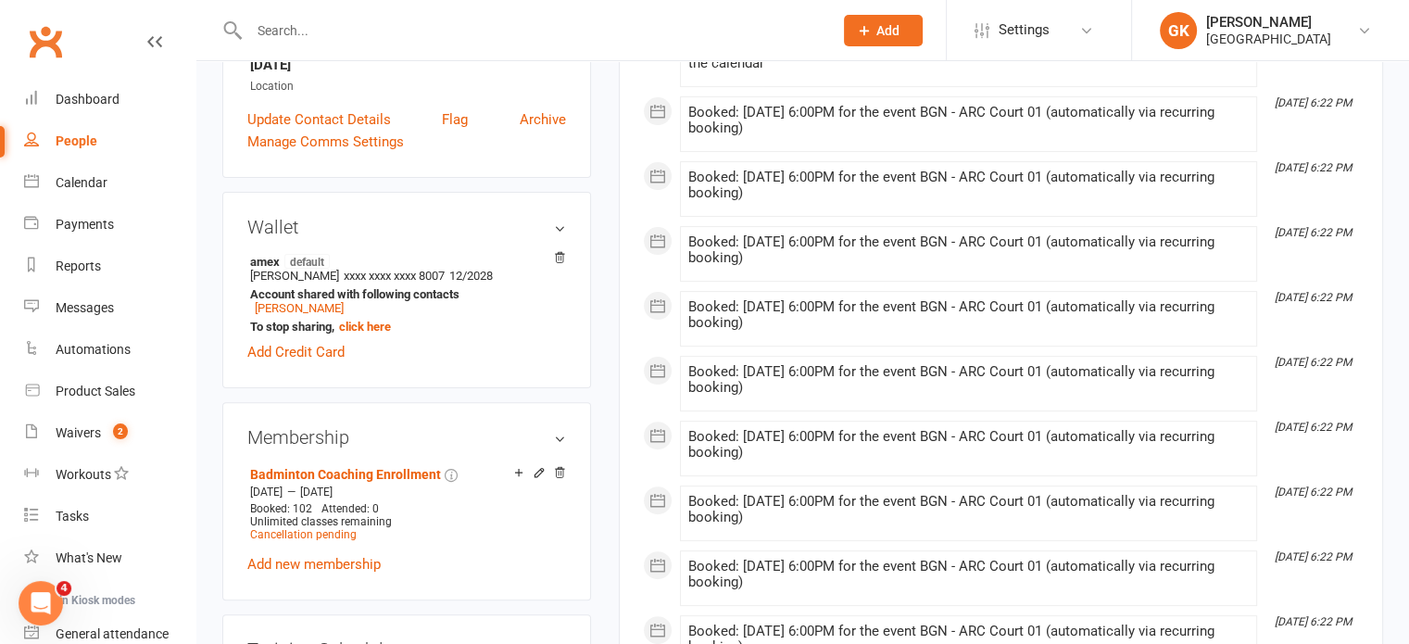
scroll to position [482, 0]
click at [540, 468] on icon at bounding box center [539, 472] width 13 height 13
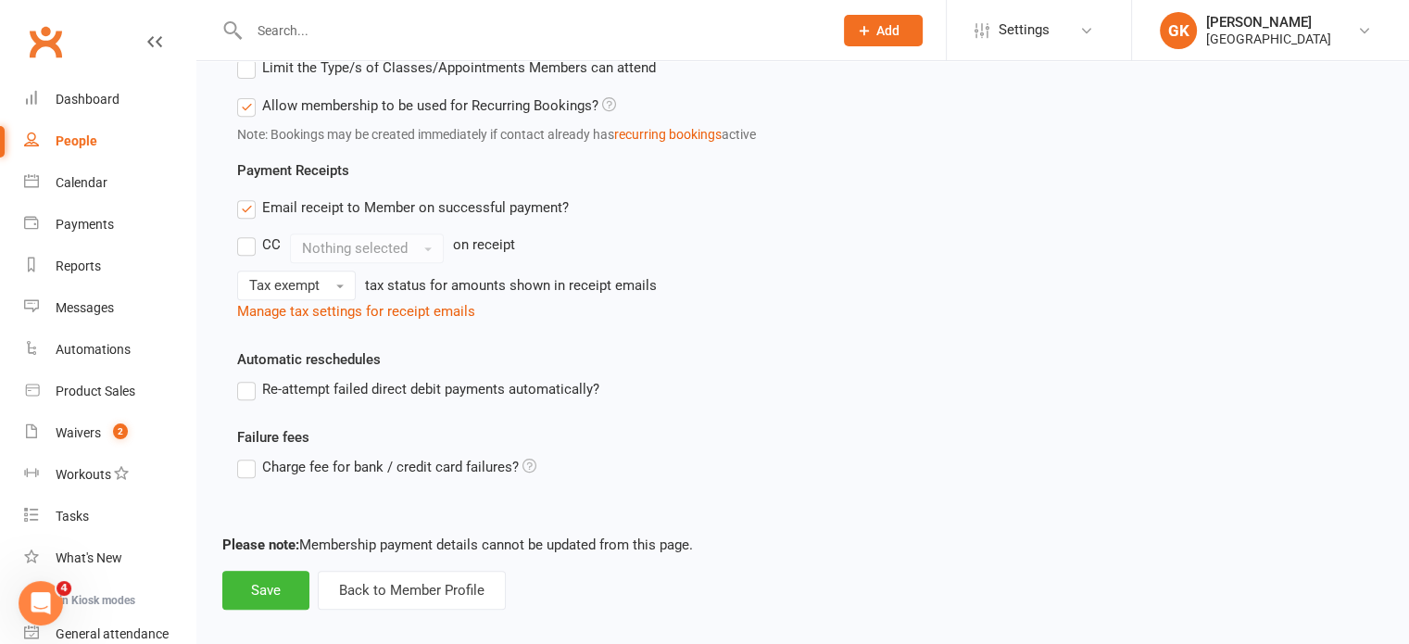
scroll to position [782, 0]
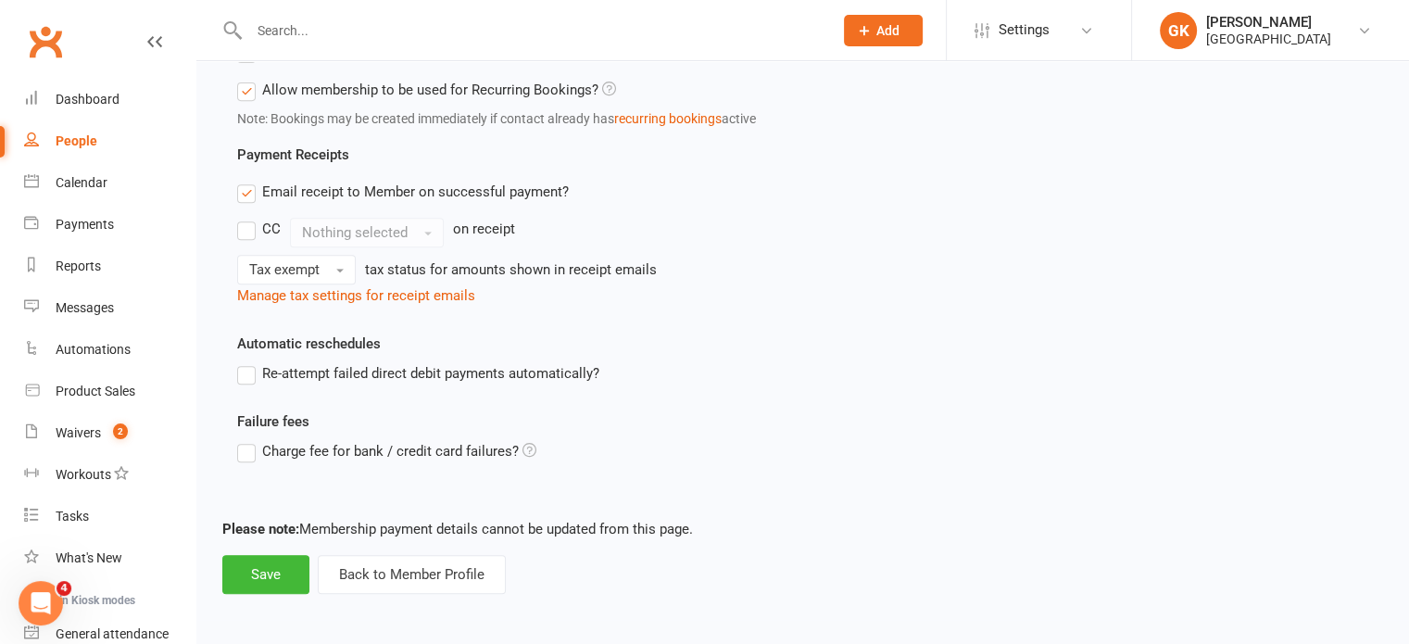
click at [467, 573] on button "Back to Member Profile" at bounding box center [412, 574] width 188 height 39
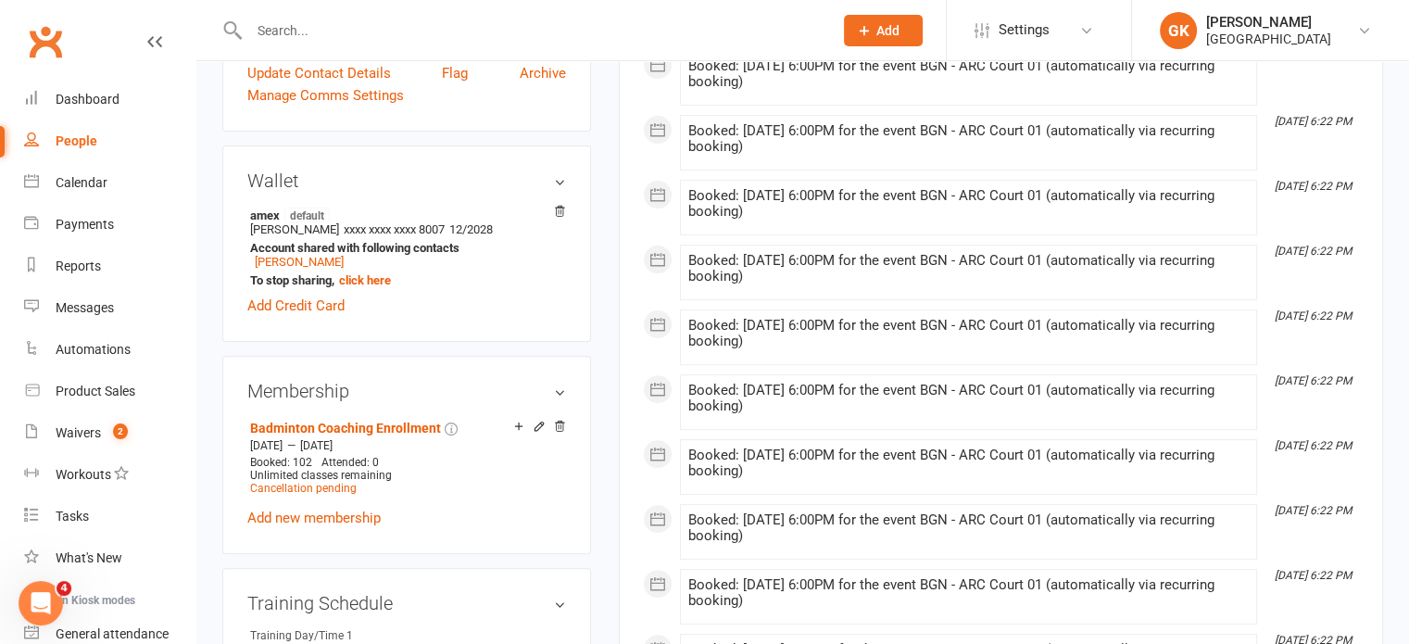
scroll to position [589, 0]
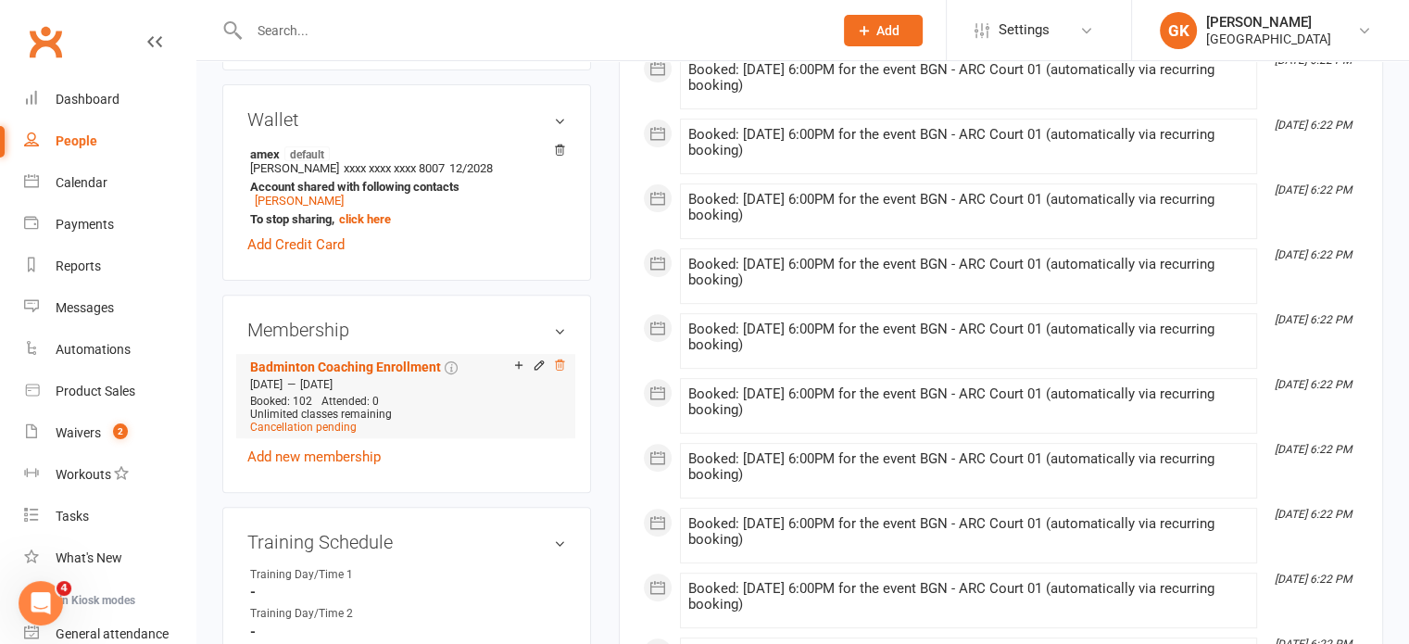
click at [556, 364] on icon at bounding box center [559, 364] width 13 height 13
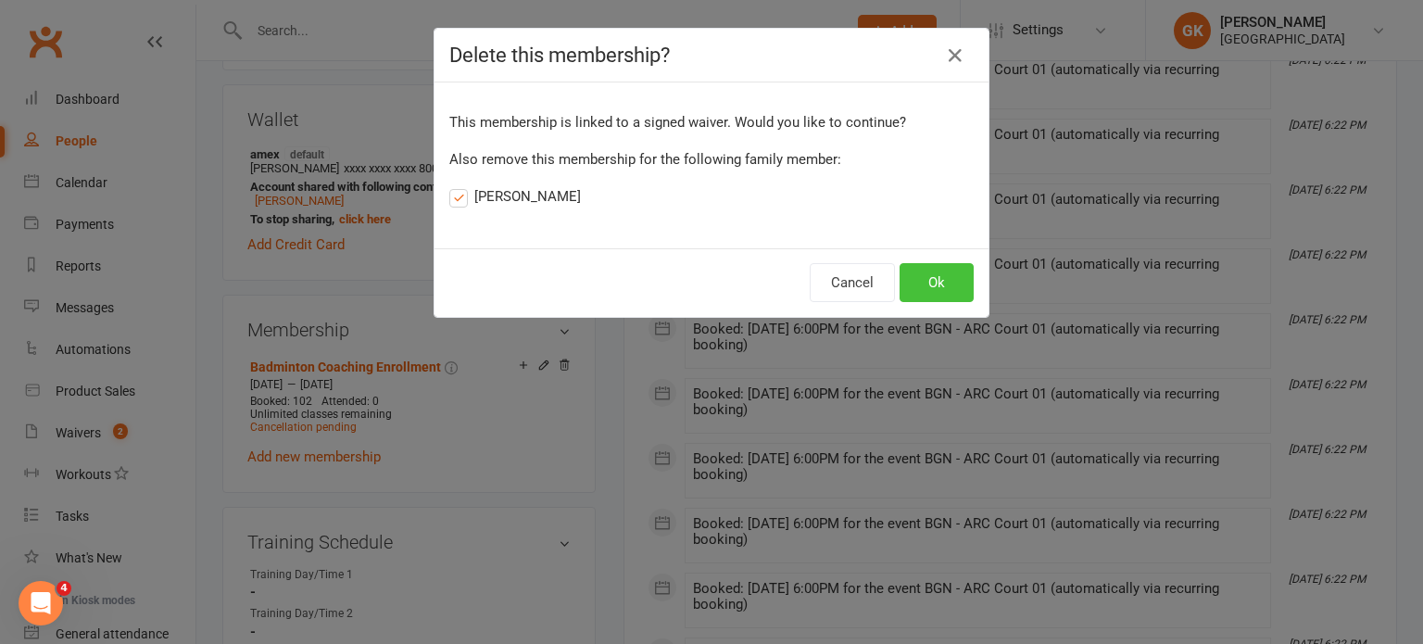
click at [920, 279] on button "Ok" at bounding box center [936, 282] width 74 height 39
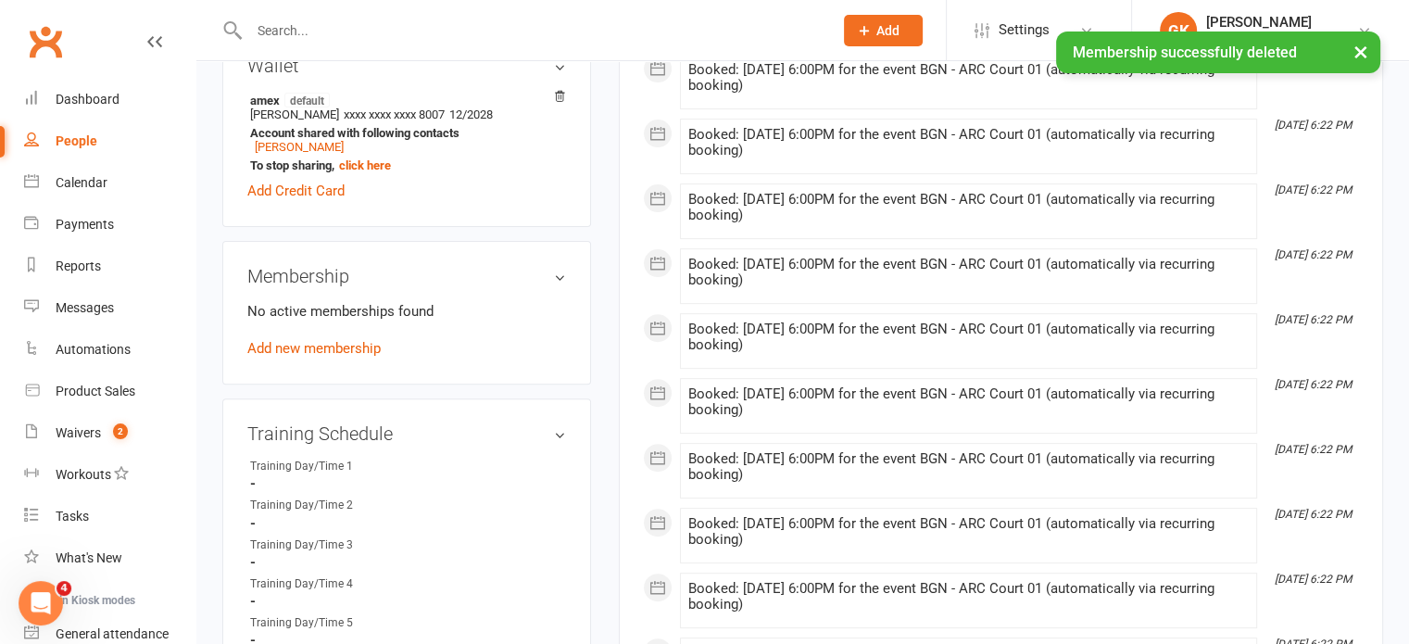
scroll to position [536, 0]
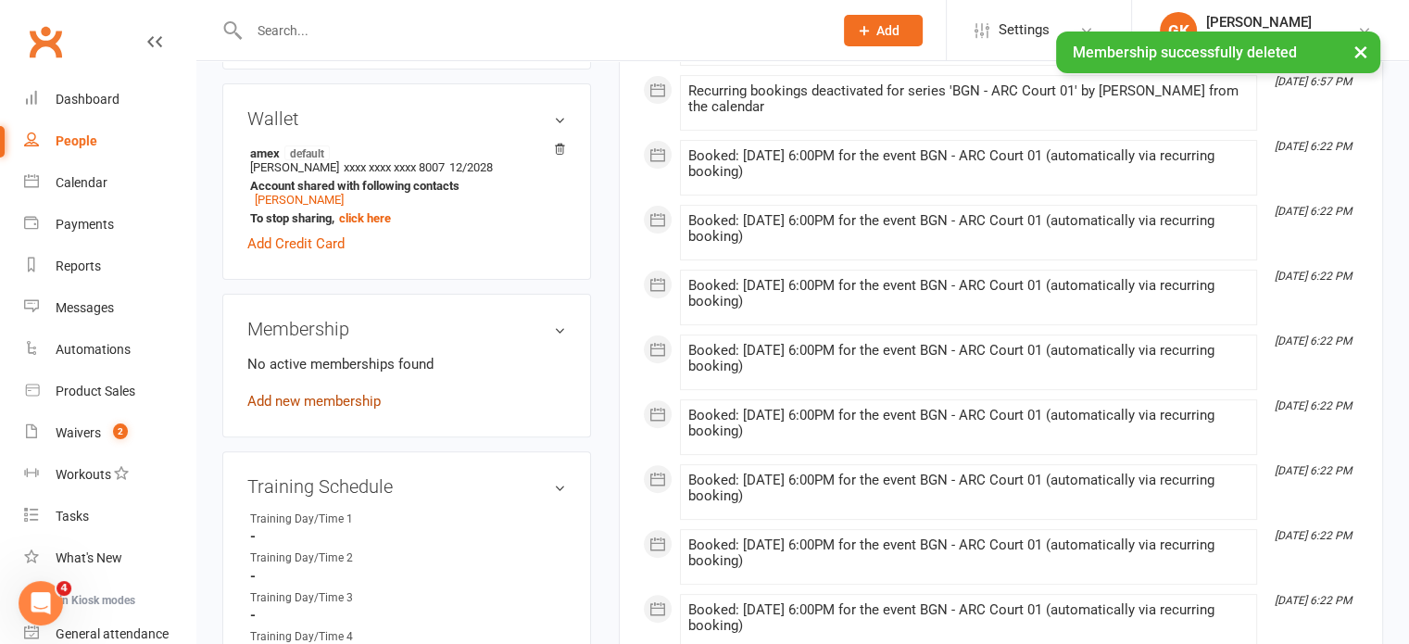
click at [367, 405] on link "Add new membership" at bounding box center [313, 401] width 133 height 17
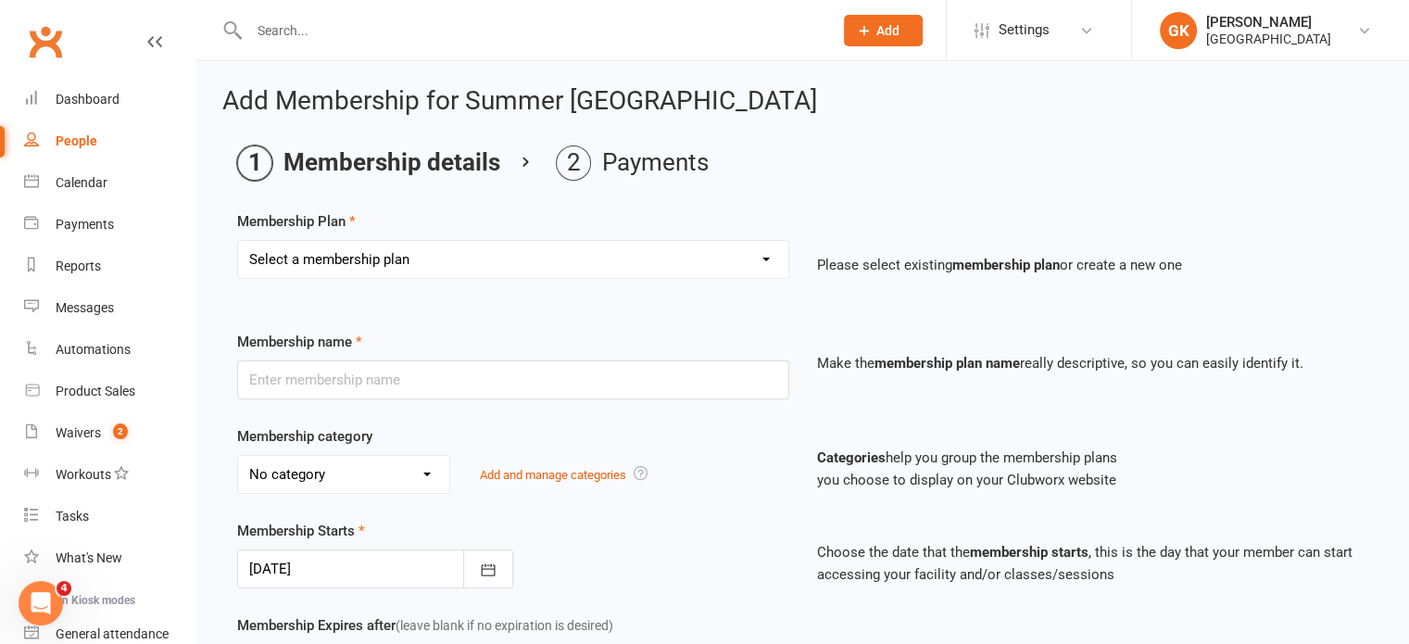
click at [582, 270] on select "Select a membership plan Create new Membership Plan Badminton - Adult Annual Me…" at bounding box center [513, 259] width 550 height 37
select select "16"
click at [238, 241] on select "Select a membership plan Create new Membership Plan Badminton - Adult Annual Me…" at bounding box center [513, 259] width 550 height 37
type input "Badminton Coaching - Group Beginner"
select select "2"
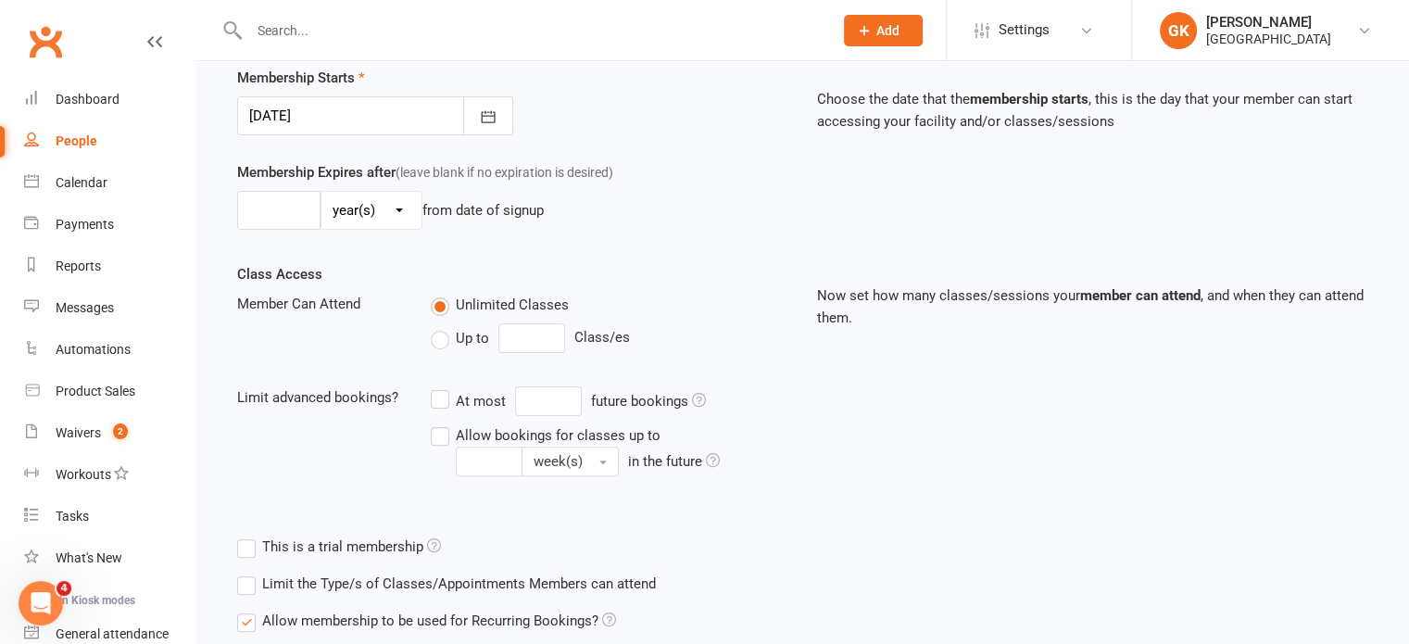
scroll to position [601, 0]
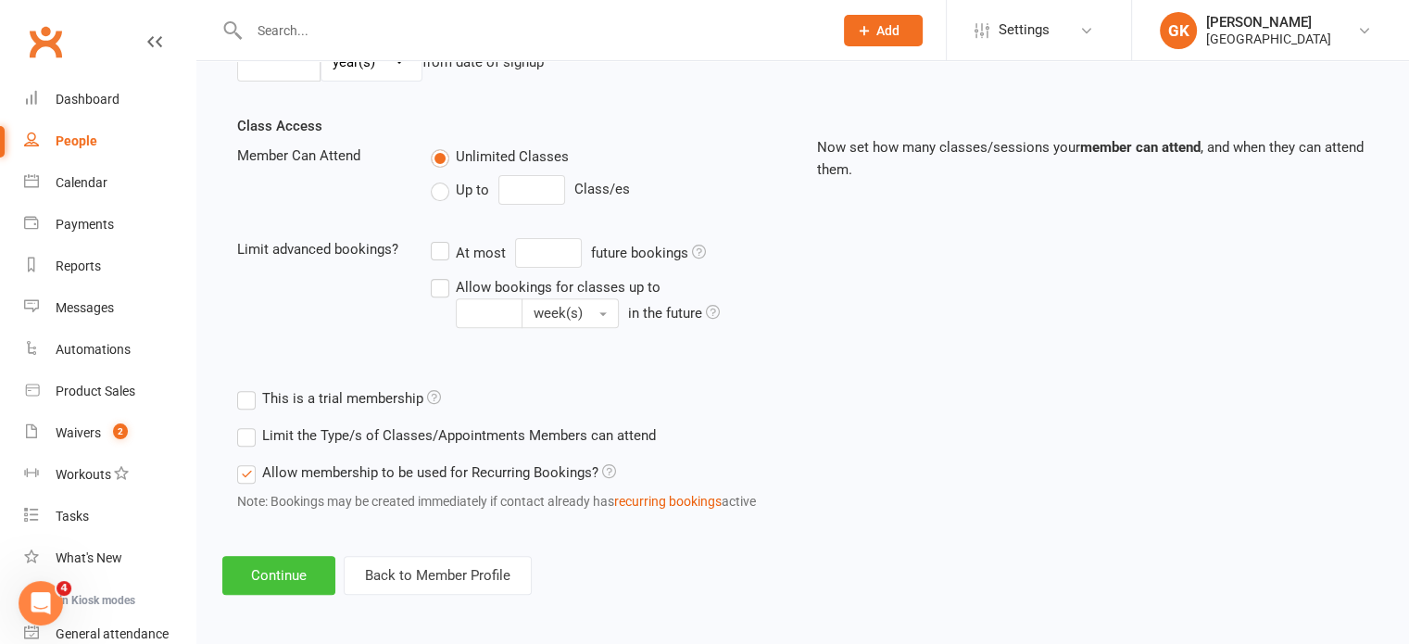
click at [307, 567] on button "Continue" at bounding box center [278, 575] width 113 height 39
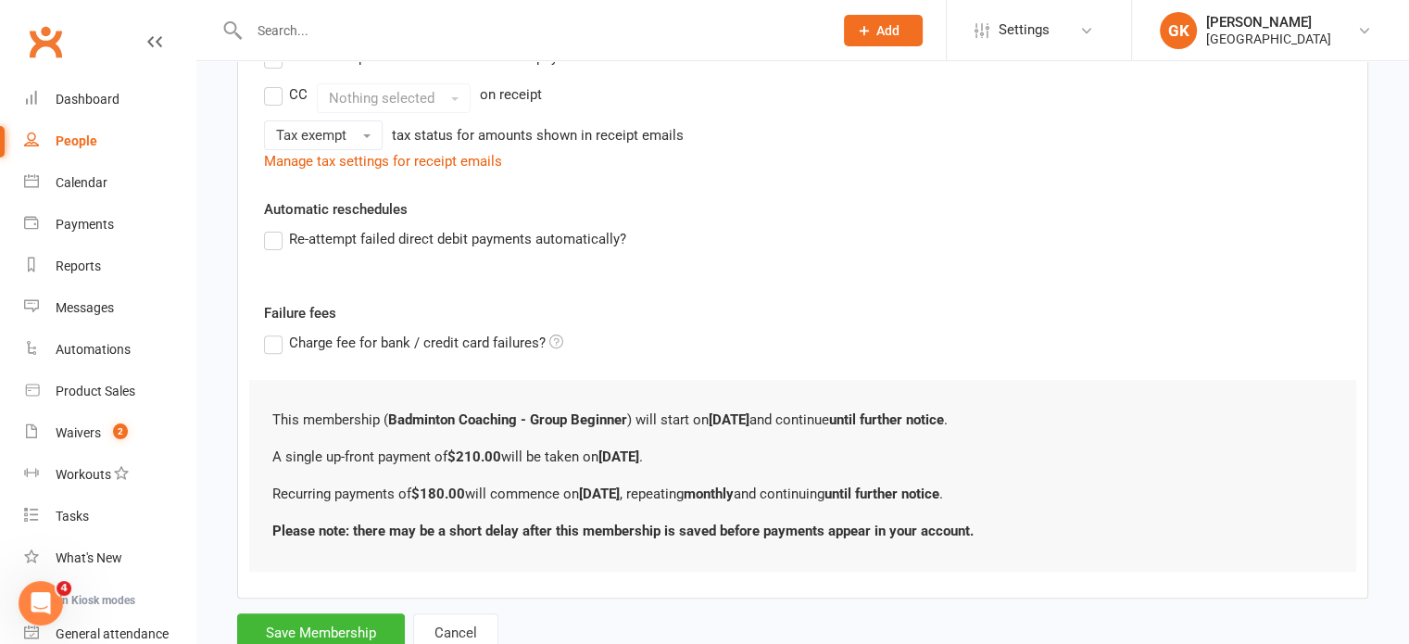
scroll to position [0, 0]
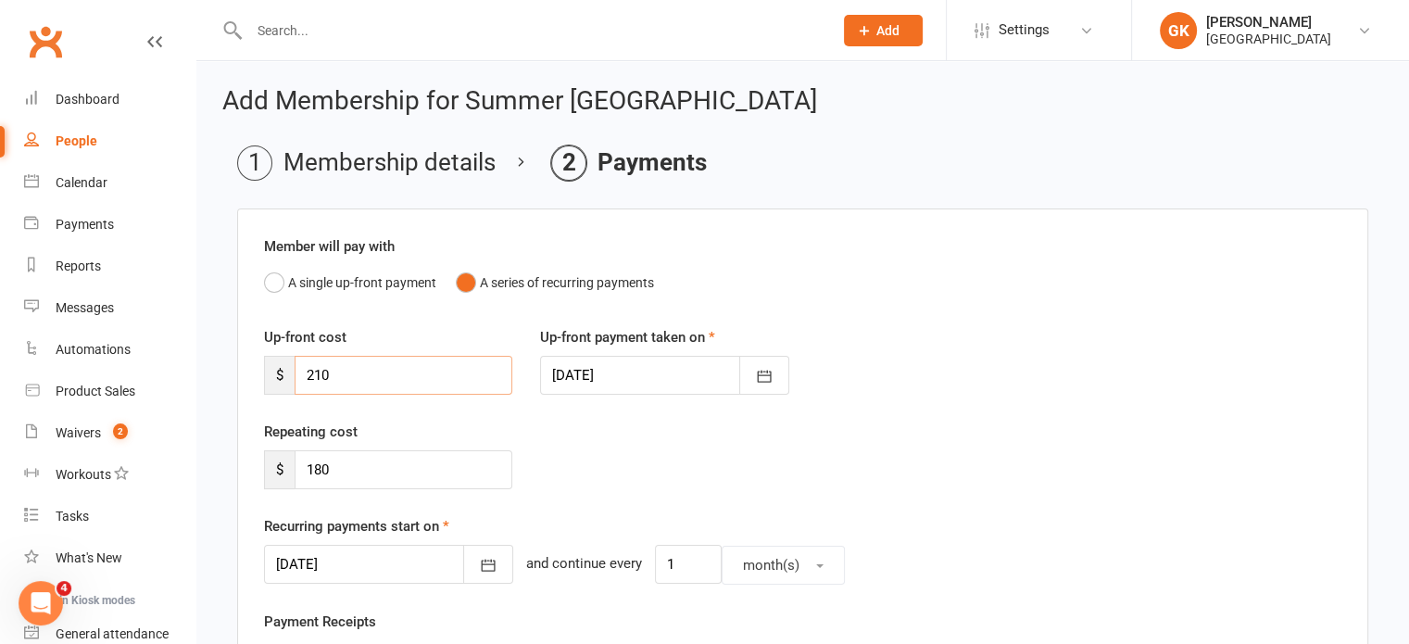
click at [437, 365] on input "210" at bounding box center [404, 375] width 218 height 39
type input "2"
type input "0"
click at [479, 568] on icon "button" at bounding box center [488, 565] width 19 height 19
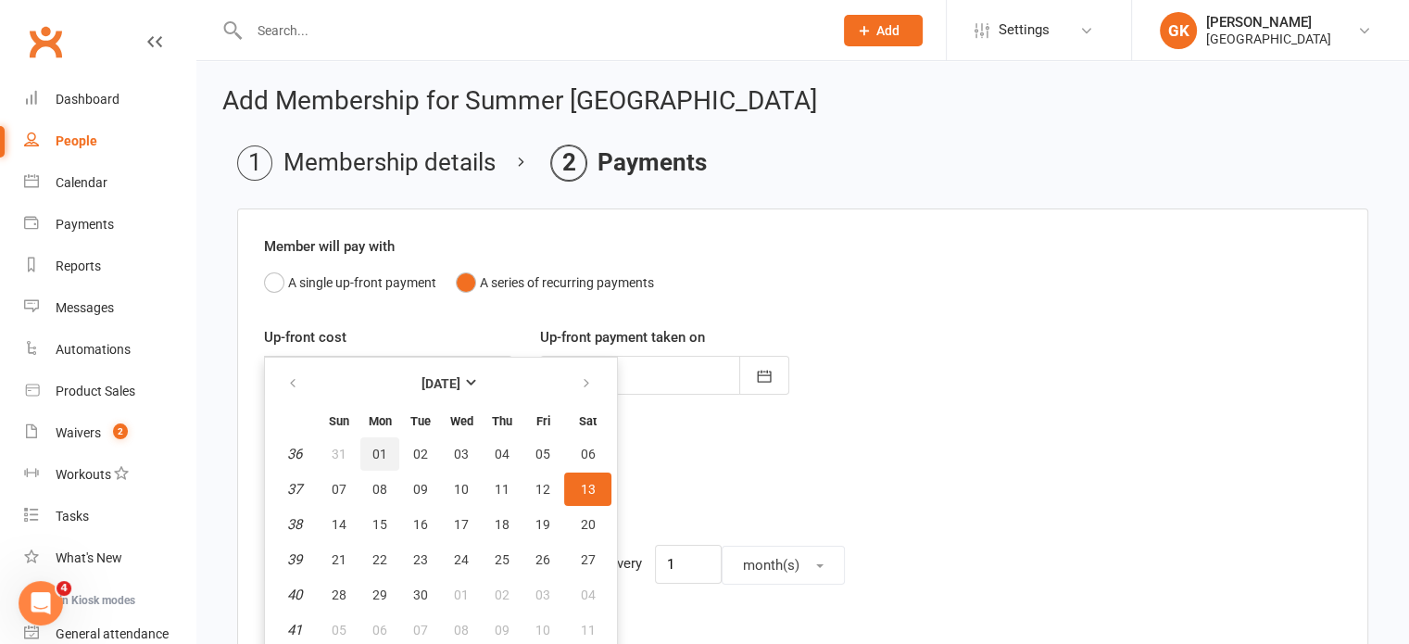
click at [372, 455] on span "01" at bounding box center [379, 453] width 15 height 15
type input "[DATE]"
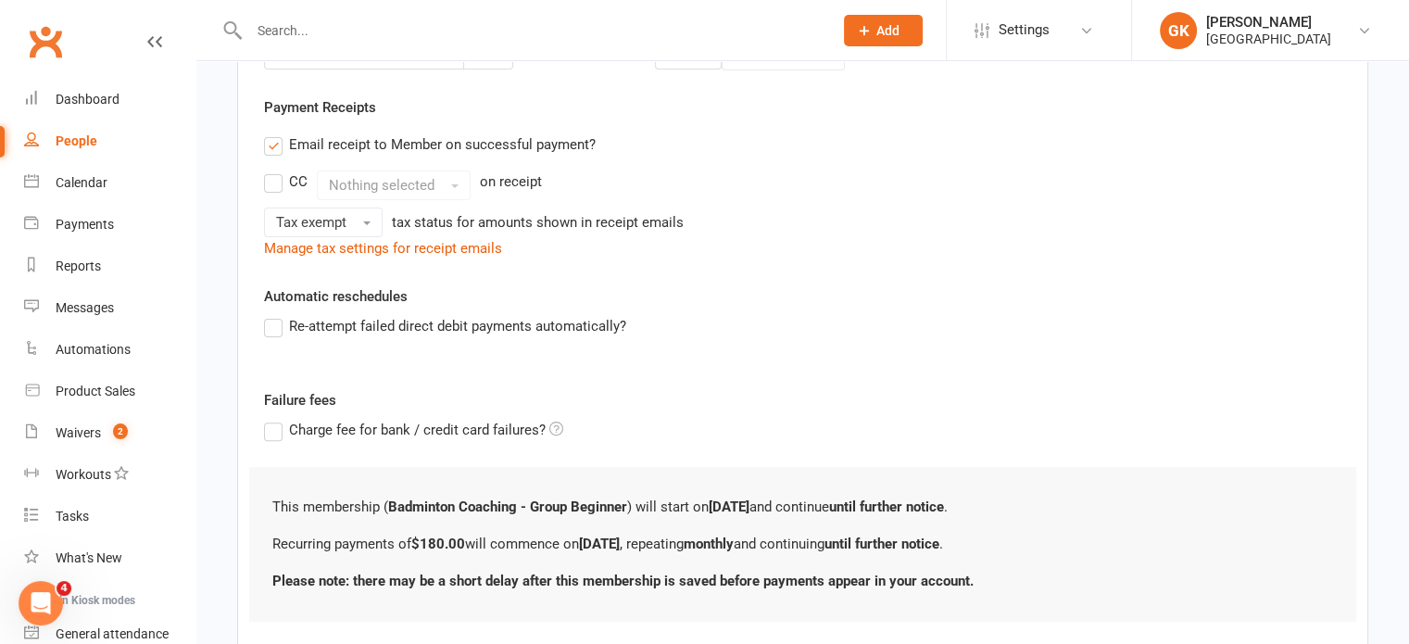
scroll to position [626, 0]
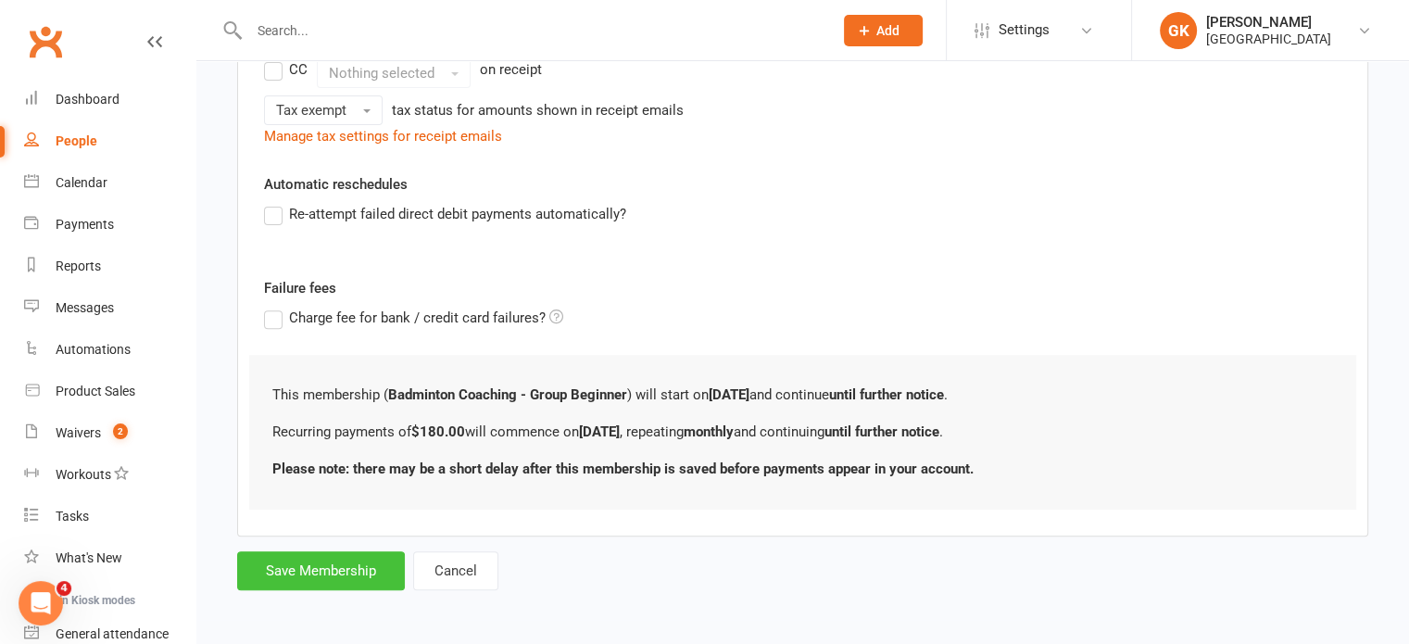
click at [351, 555] on button "Save Membership" at bounding box center [321, 570] width 168 height 39
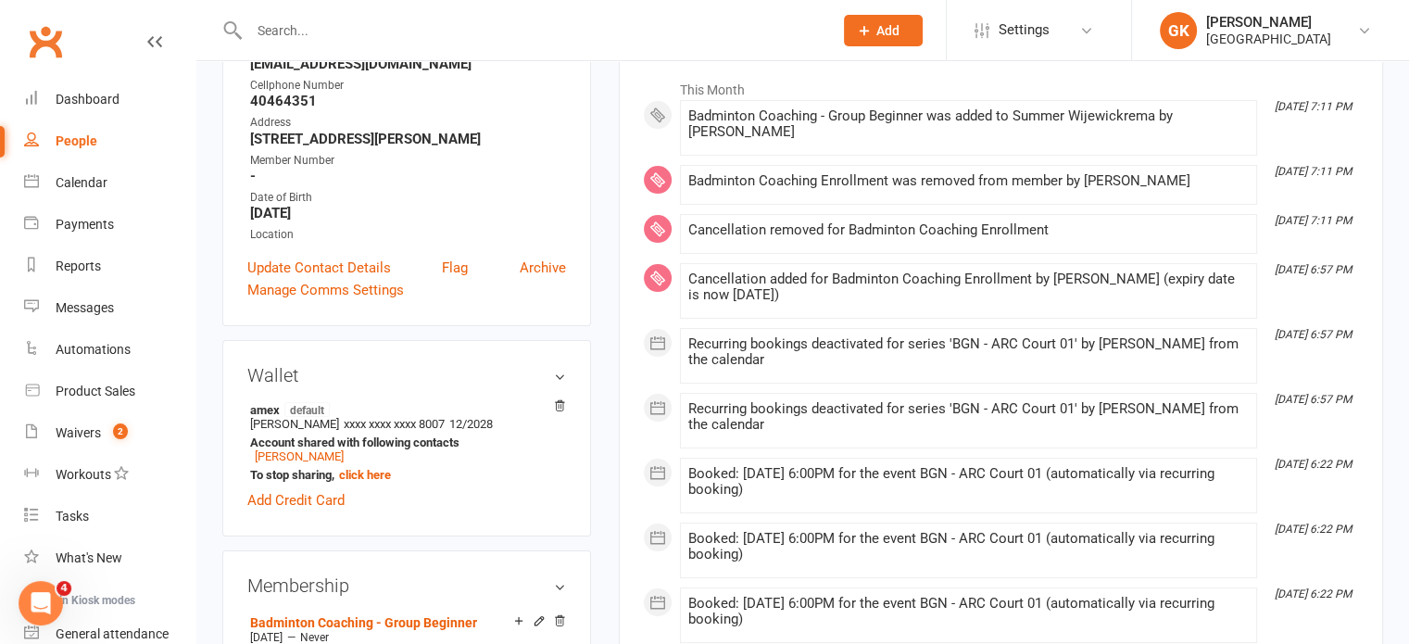
scroll to position [282, 0]
click at [96, 429] on div "Waivers" at bounding box center [78, 432] width 45 height 15
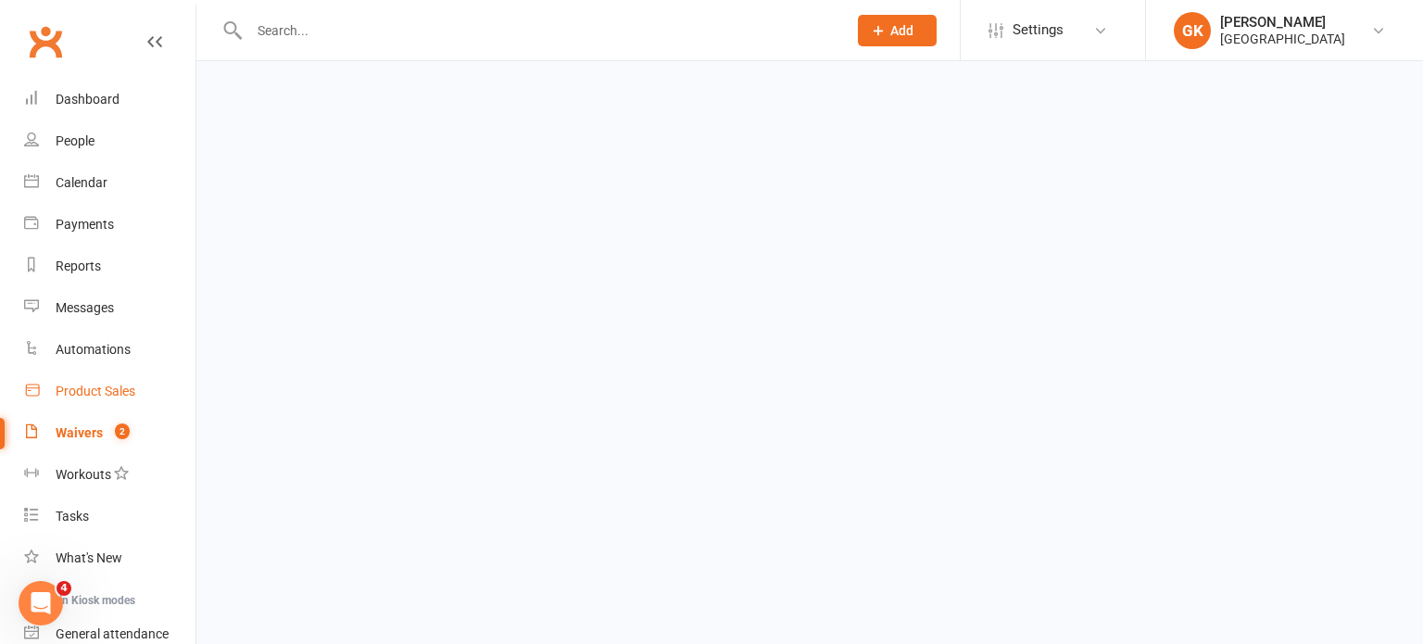
select select "100"
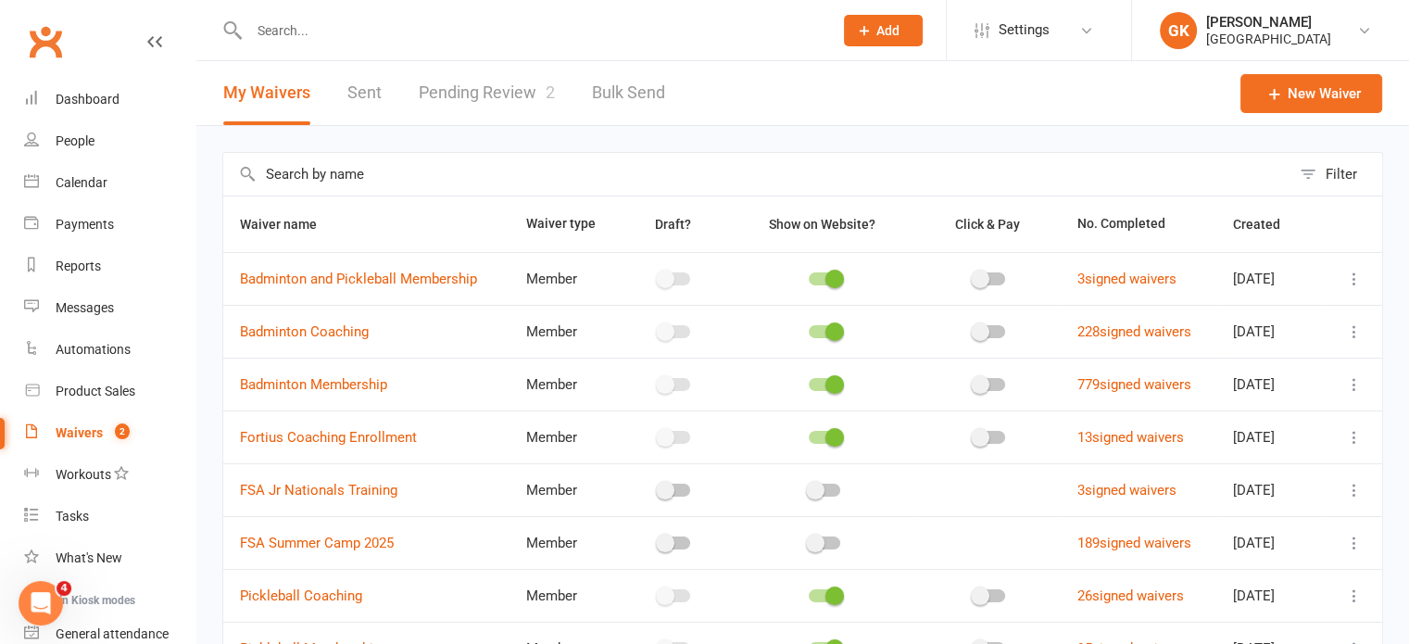
click at [427, 89] on link "Pending Review 2" at bounding box center [487, 93] width 136 height 64
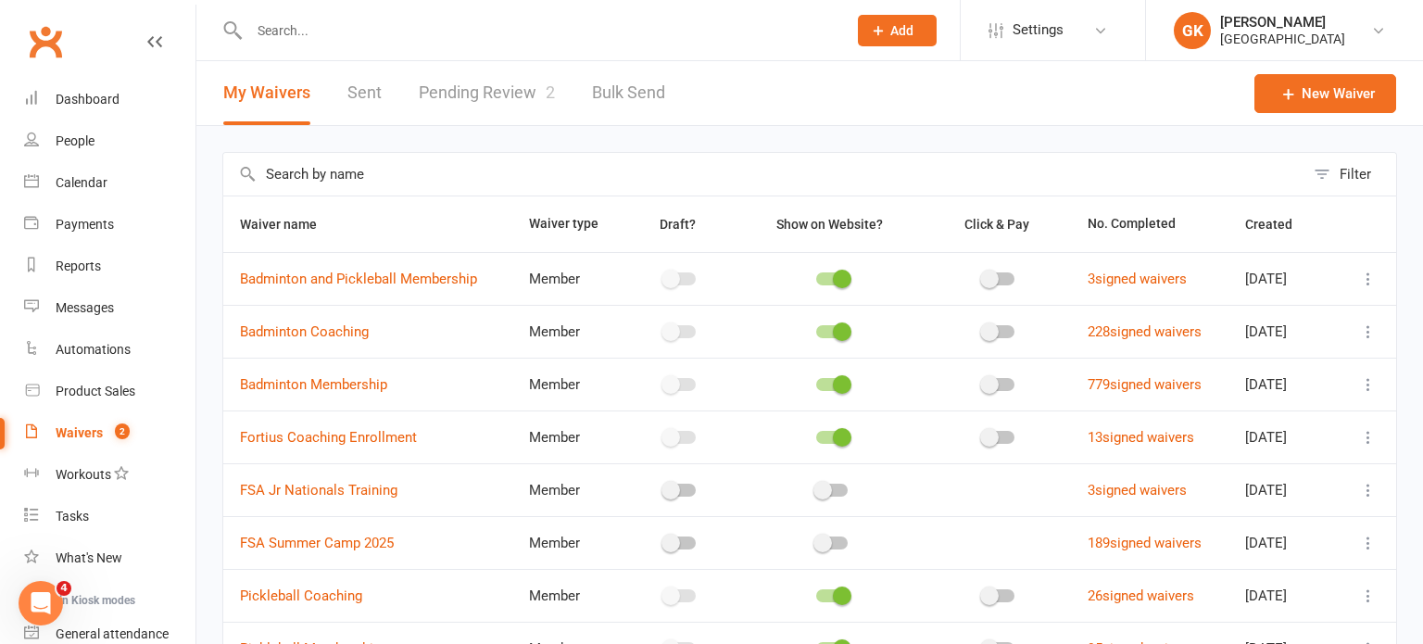
select select "100"
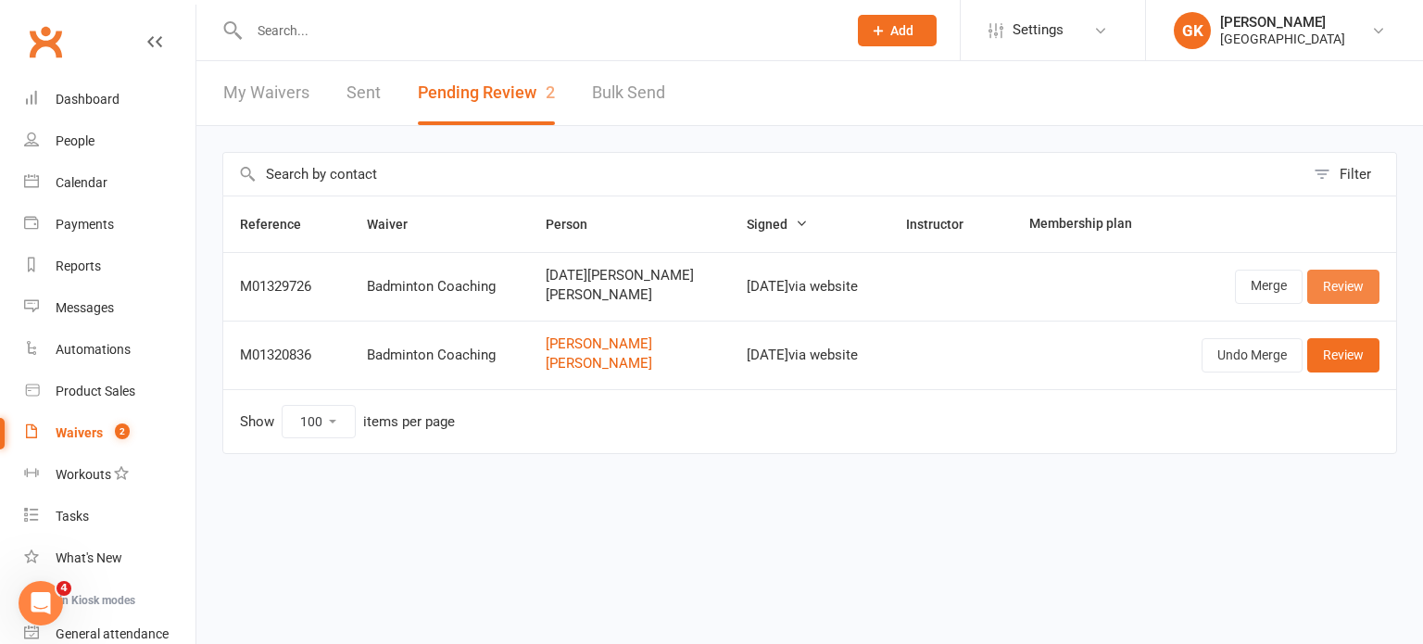
click at [1335, 300] on link "Review" at bounding box center [1343, 285] width 72 height 33
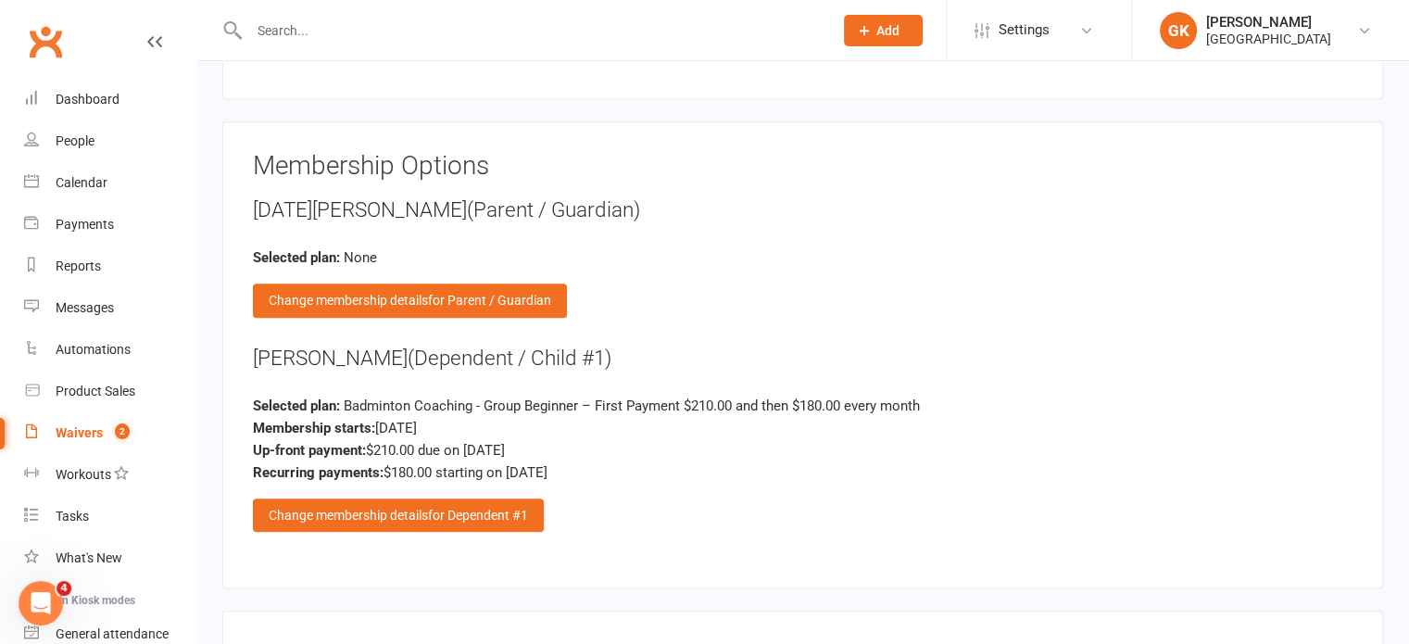
scroll to position [1888, 0]
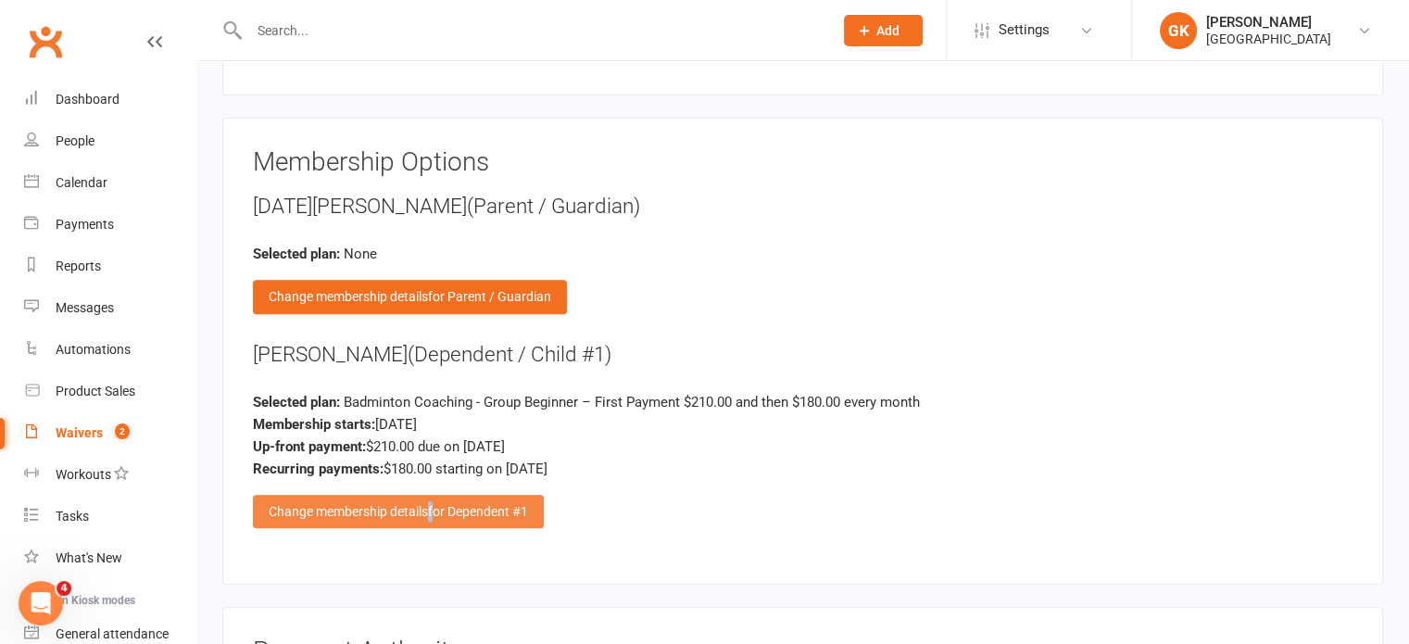
drag, startPoint x: 482, startPoint y: 503, endPoint x: 431, endPoint y: 508, distance: 51.2
click at [431, 508] on span "for Dependent #1" at bounding box center [478, 511] width 100 height 15
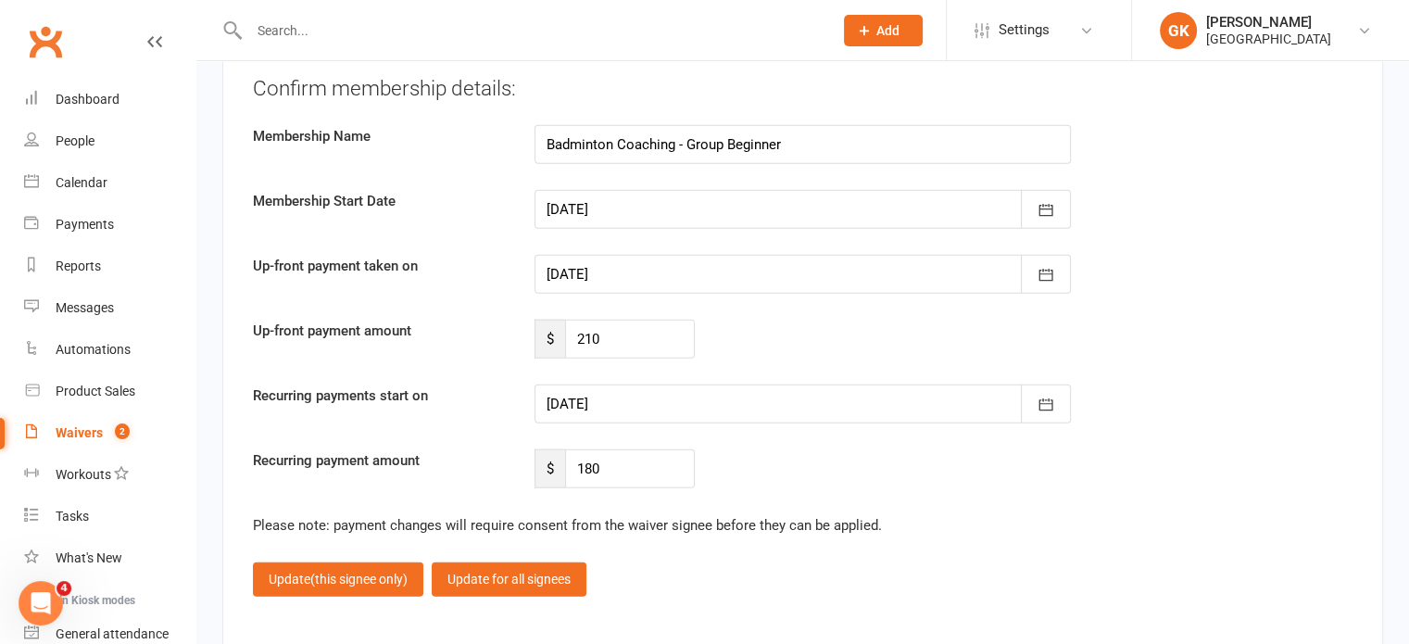
scroll to position [4297, 0]
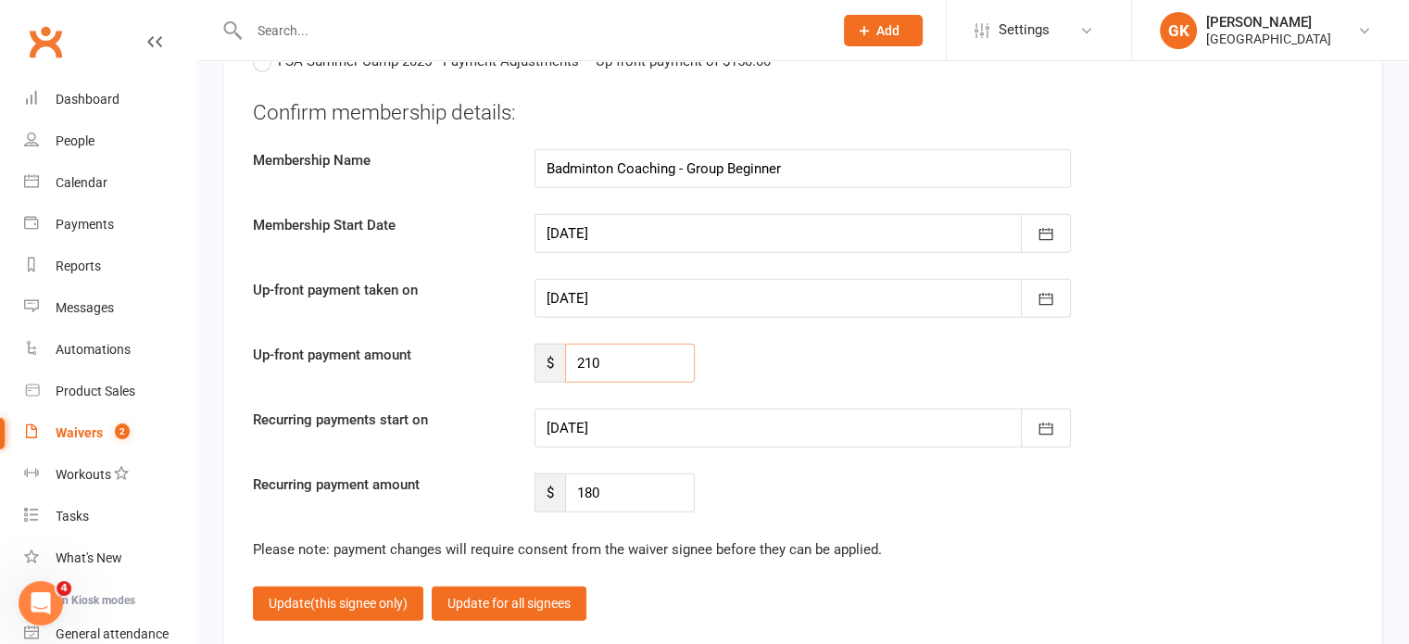
click at [663, 344] on input "210" at bounding box center [630, 363] width 130 height 39
type input "0"
click at [697, 429] on div at bounding box center [802, 427] width 536 height 39
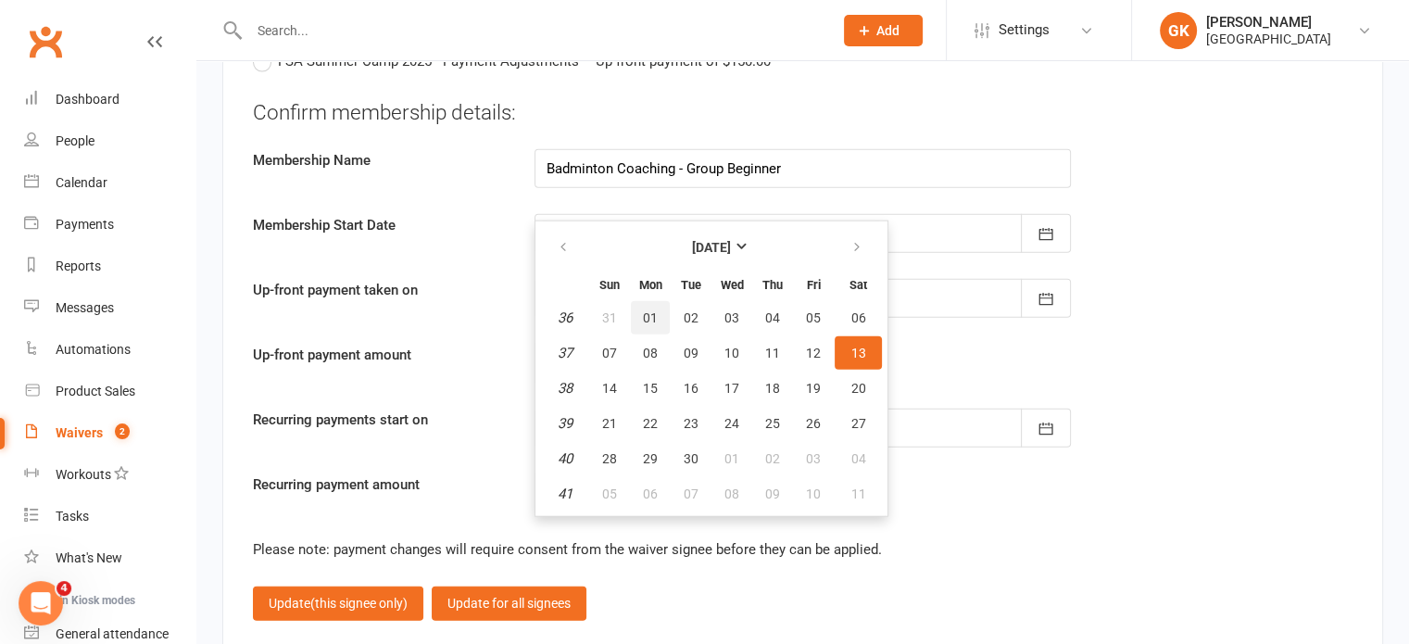
click at [652, 318] on button "01" at bounding box center [650, 317] width 39 height 33
type input "[DATE]"
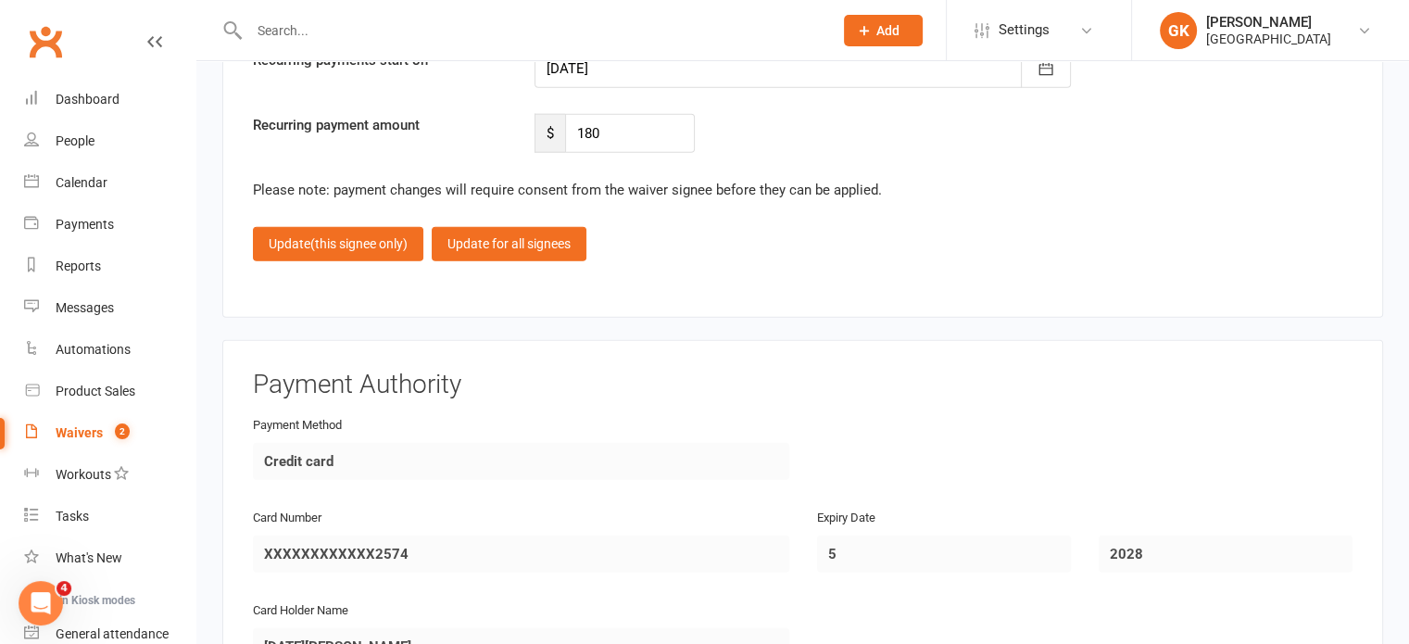
scroll to position [4657, 0]
click at [383, 236] on span "(this signee only)" at bounding box center [358, 243] width 97 height 15
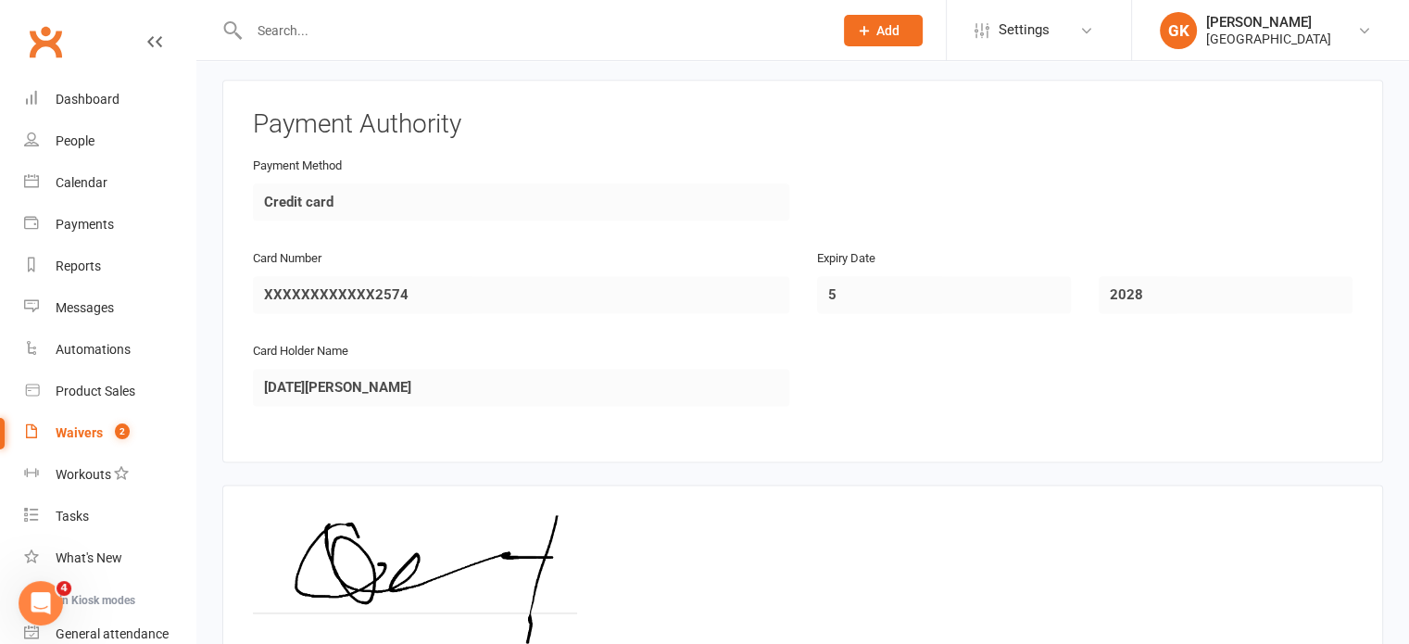
scroll to position [2593, 0]
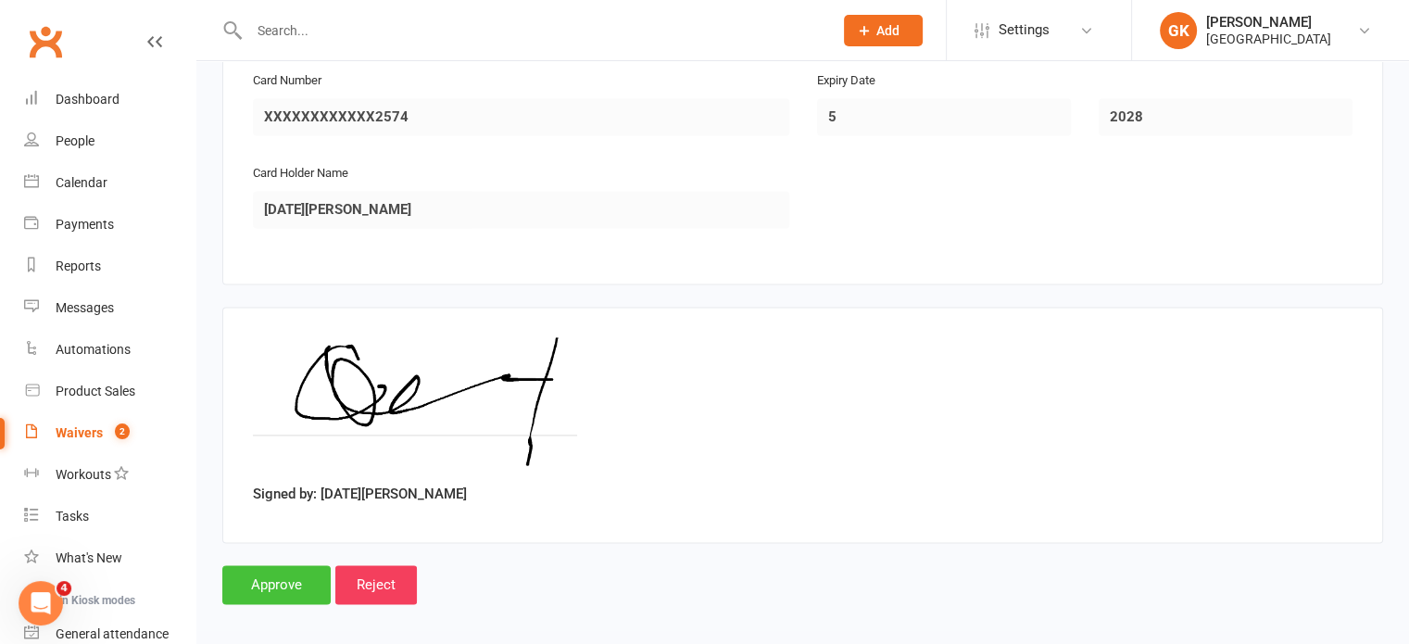
click at [255, 565] on input "Approve" at bounding box center [276, 584] width 108 height 39
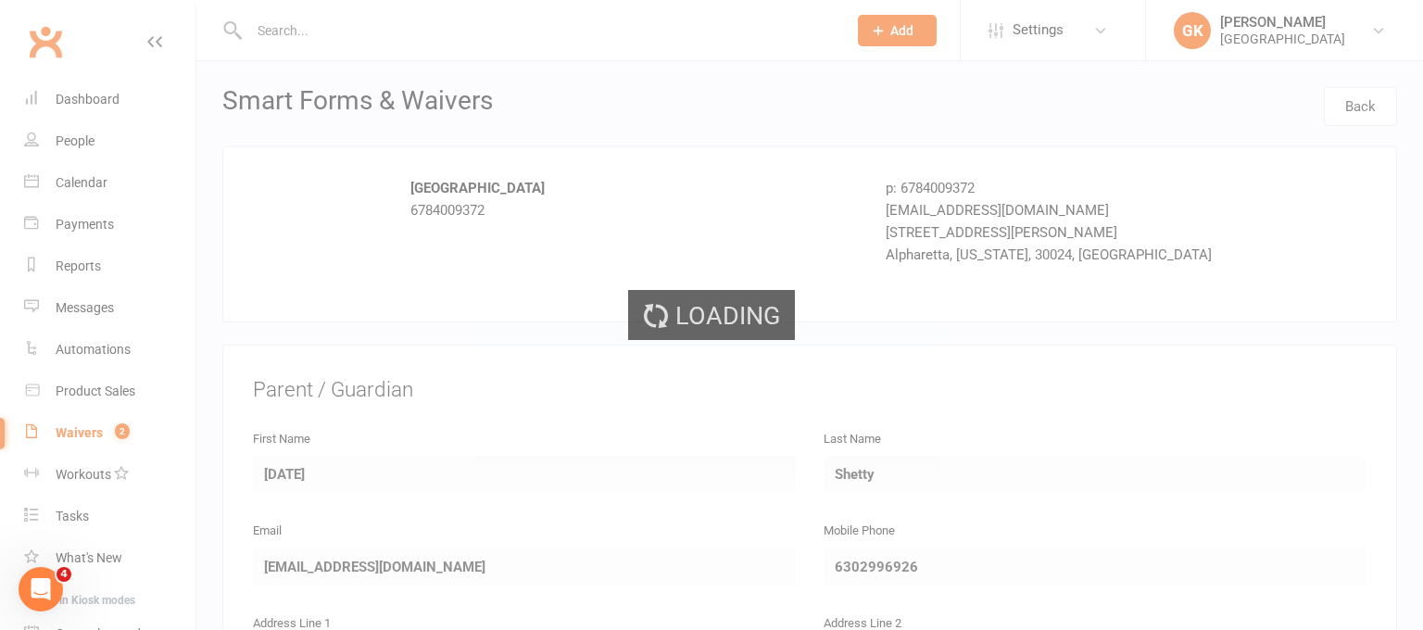
select select "100"
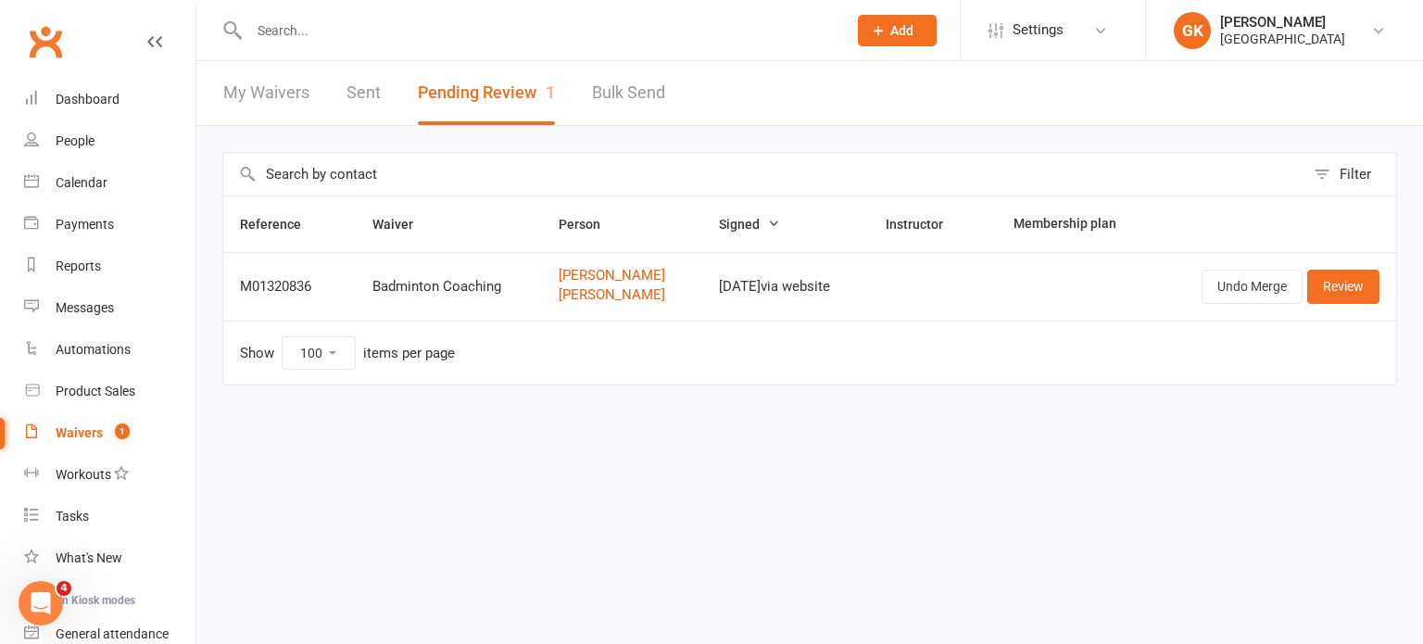
click at [794, 463] on html "Prospect Member Non-attending contact Class / event Appointment Task Membership…" at bounding box center [711, 231] width 1423 height 463
click at [646, 443] on html "Prospect Member Non-attending contact Class / event Appointment Task Membership…" at bounding box center [711, 231] width 1423 height 463
click at [321, 29] on input "text" at bounding box center [539, 31] width 590 height 26
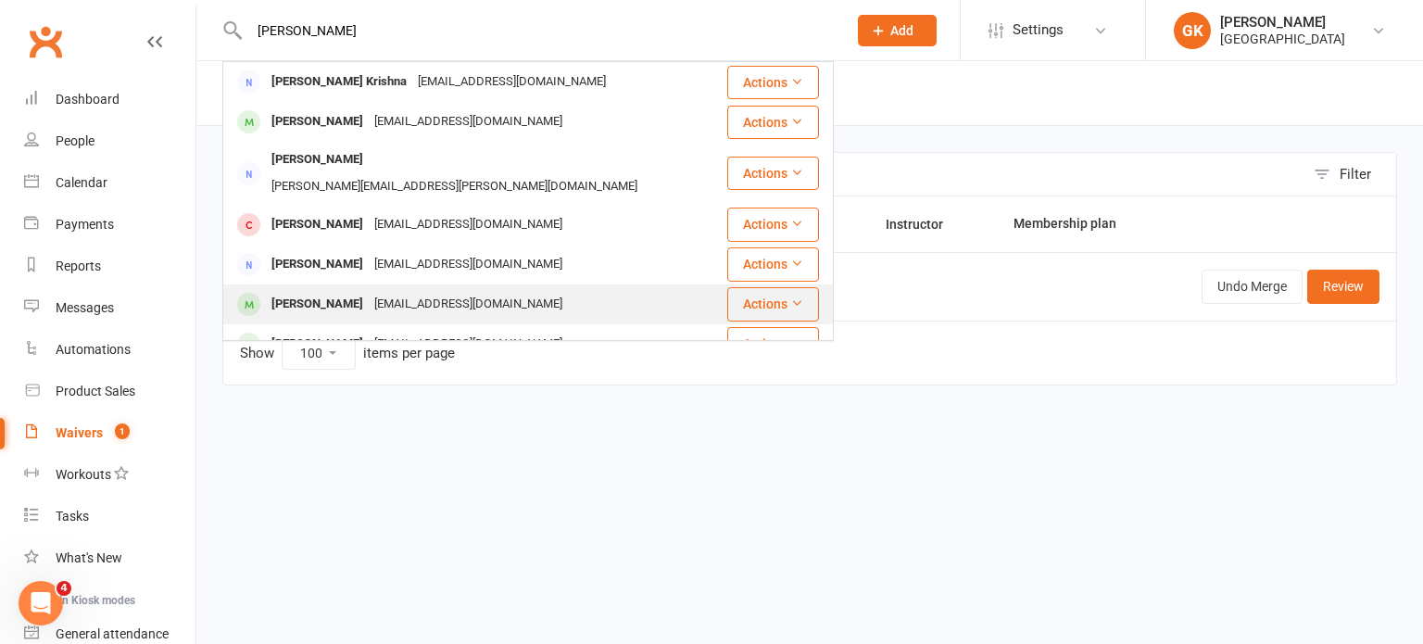
type input "[PERSON_NAME]"
click at [323, 291] on div "[PERSON_NAME]" at bounding box center [317, 304] width 103 height 27
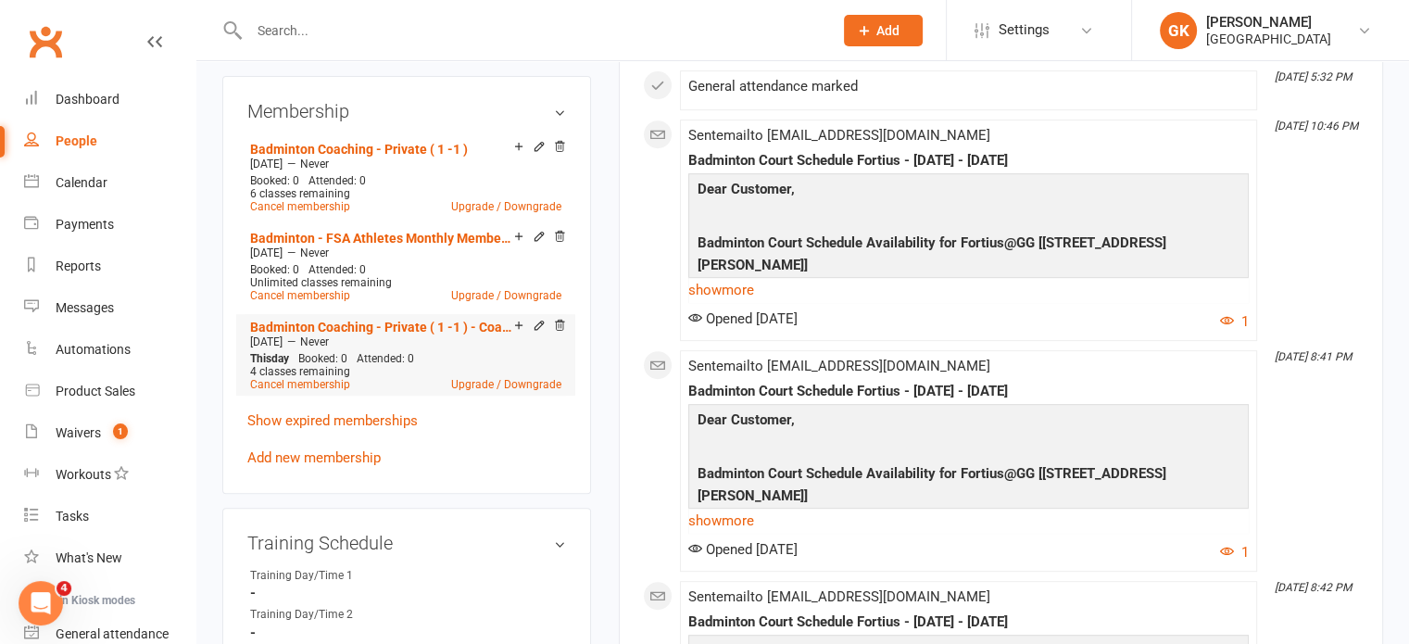
scroll to position [792, 0]
click at [345, 413] on link "Show expired memberships" at bounding box center [332, 419] width 170 height 17
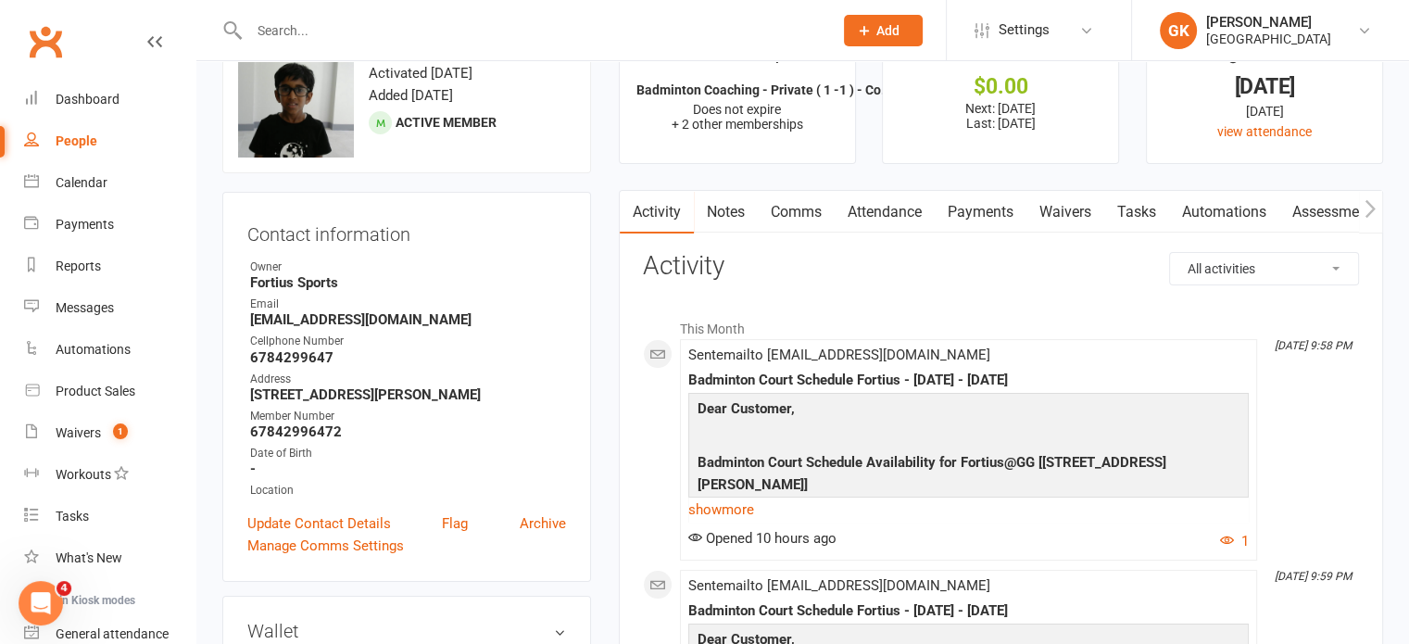
scroll to position [0, 0]
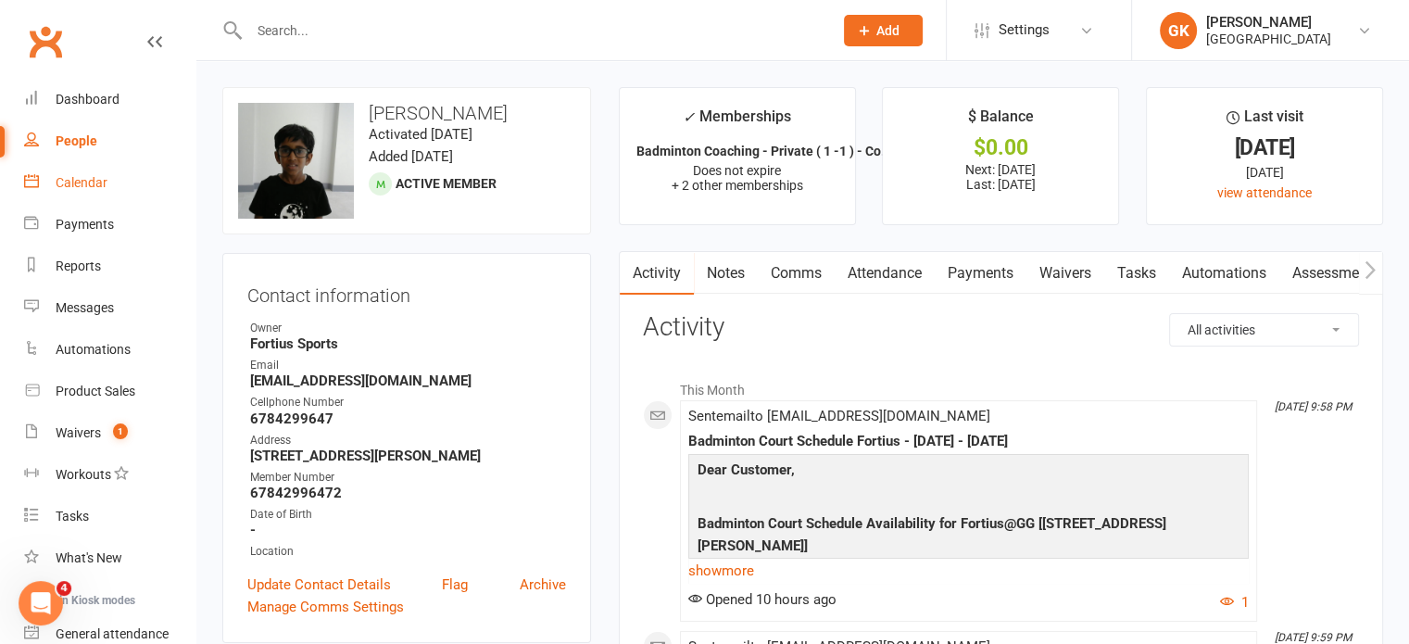
click at [97, 181] on div "Calendar" at bounding box center [82, 182] width 52 height 15
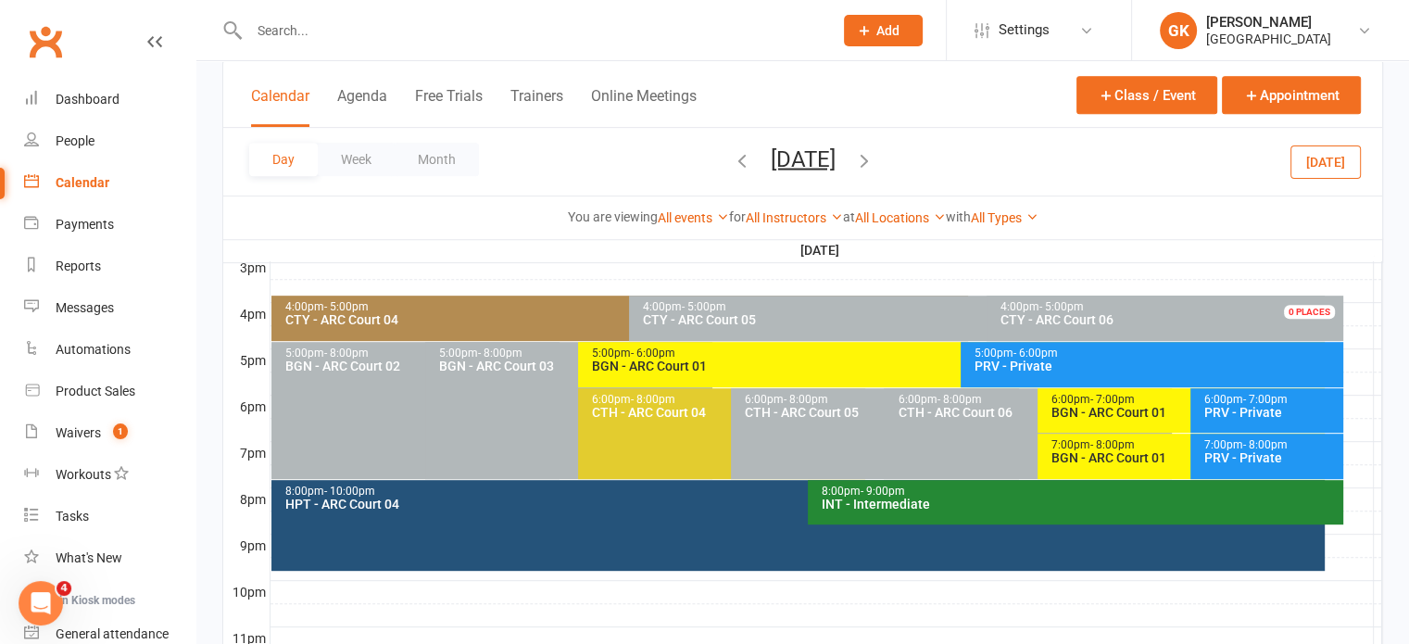
scroll to position [817, 0]
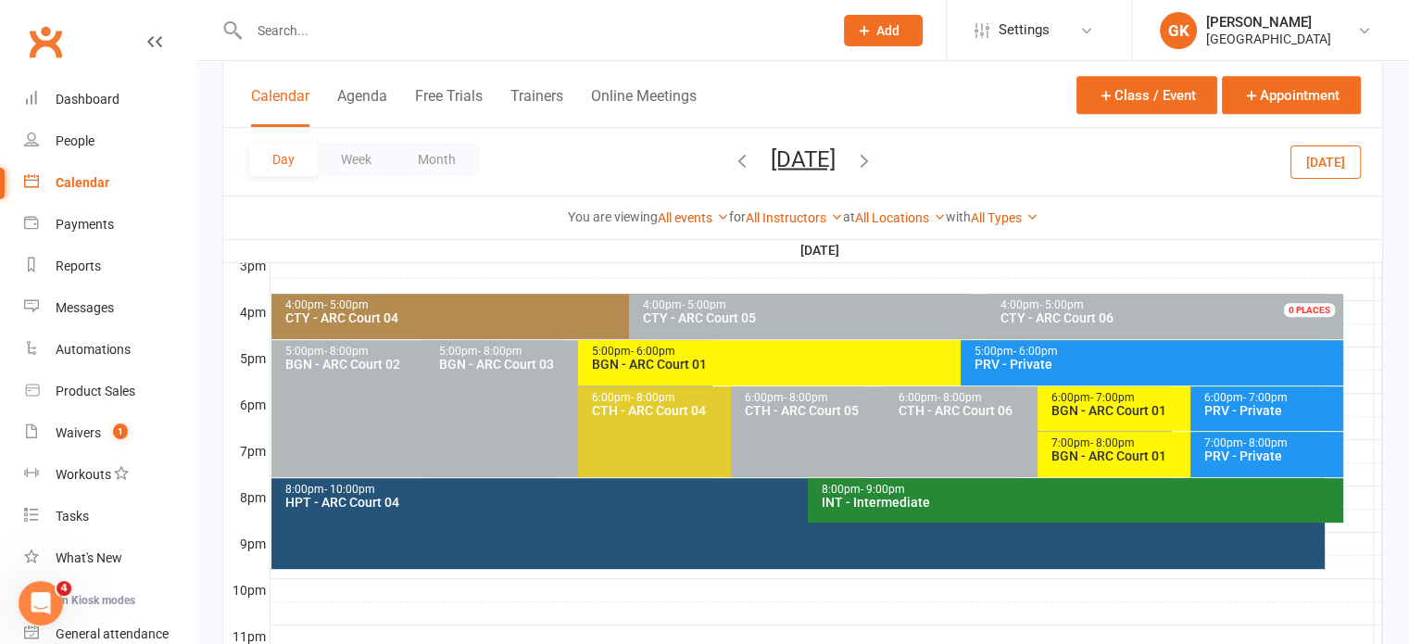
click at [1098, 452] on div "BGN - ARC Court 01" at bounding box center [1185, 455] width 271 height 13
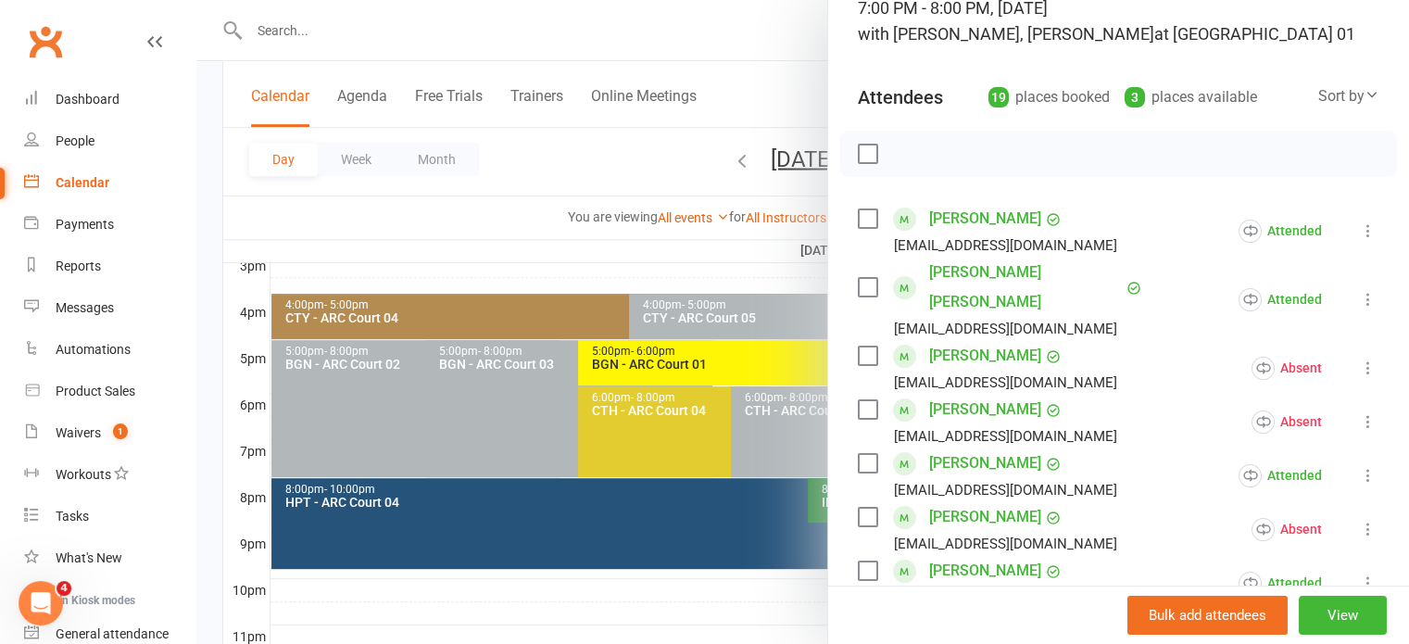
scroll to position [143, 0]
click at [633, 379] on div at bounding box center [802, 322] width 1212 height 644
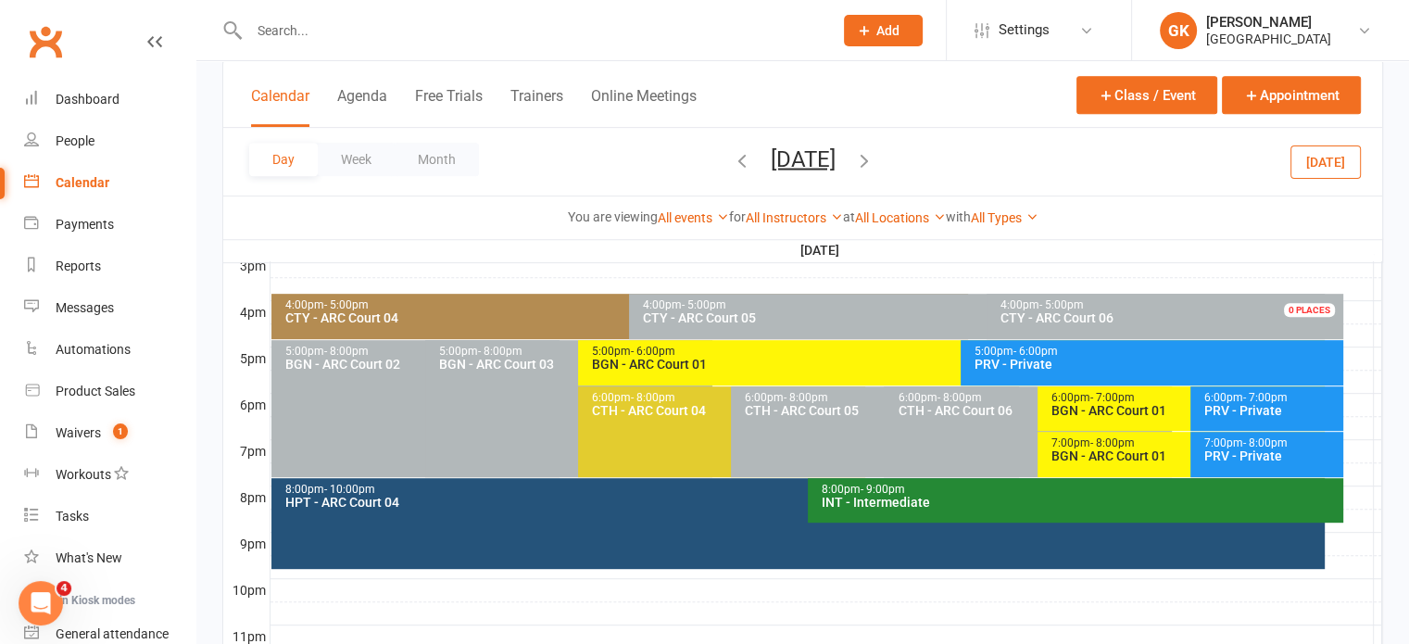
click at [874, 156] on icon "button" at bounding box center [864, 159] width 20 height 20
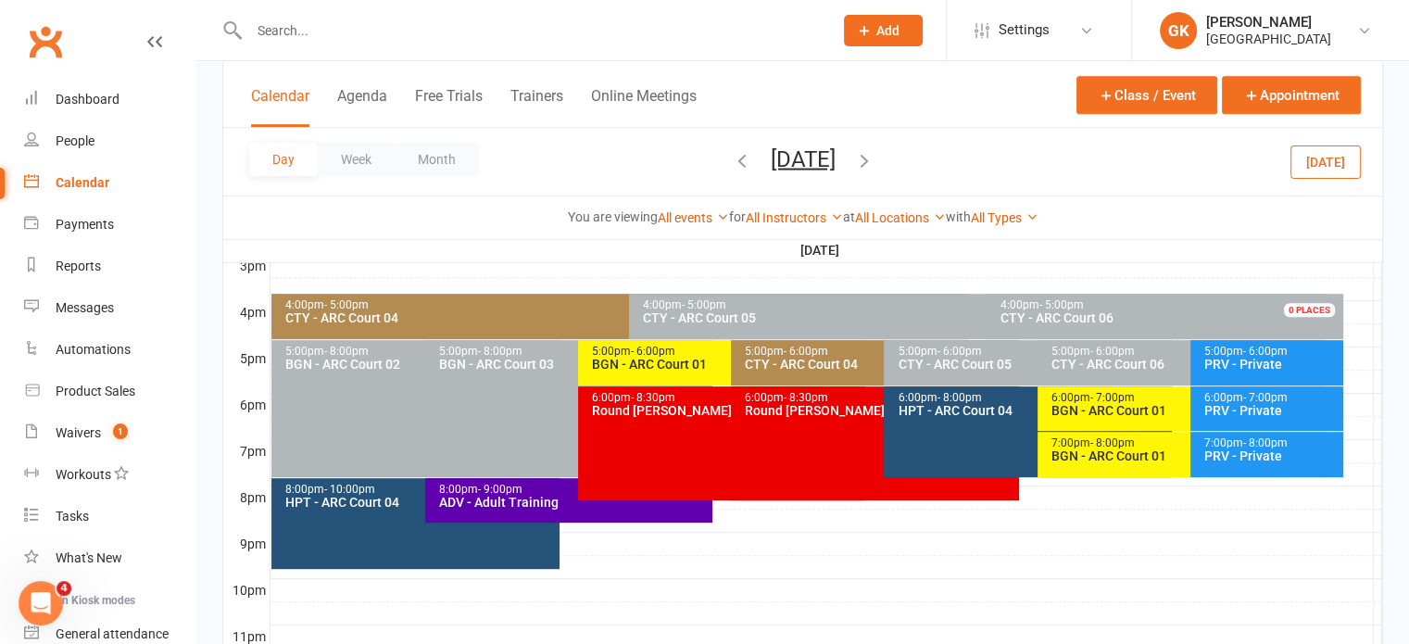
click at [854, 156] on span "[DATE] [DATE] Sun Mon Tue Wed Thu Fri Sat 27 28 29 30 31 01 02 03 04 05 06 07 0…" at bounding box center [803, 161] width 102 height 32
click at [874, 159] on icon "button" at bounding box center [864, 159] width 20 height 20
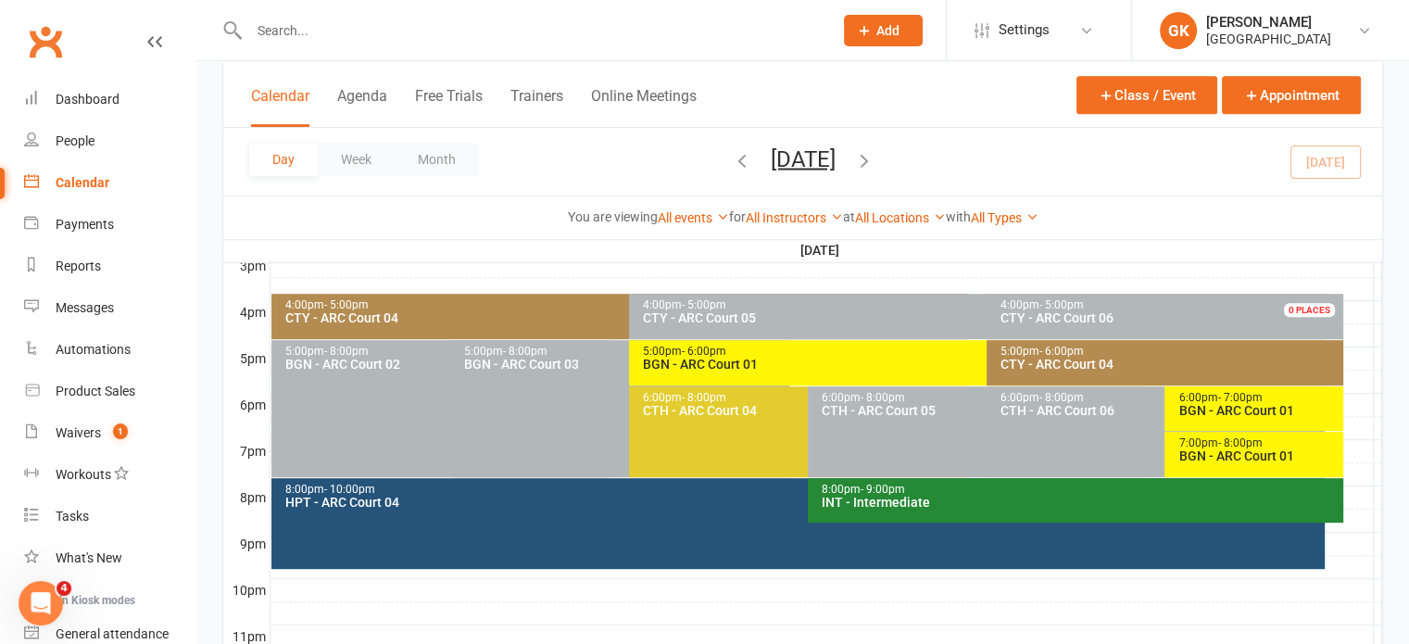
click at [1213, 445] on div "7:00pm - 8:00pm" at bounding box center [1258, 443] width 162 height 12
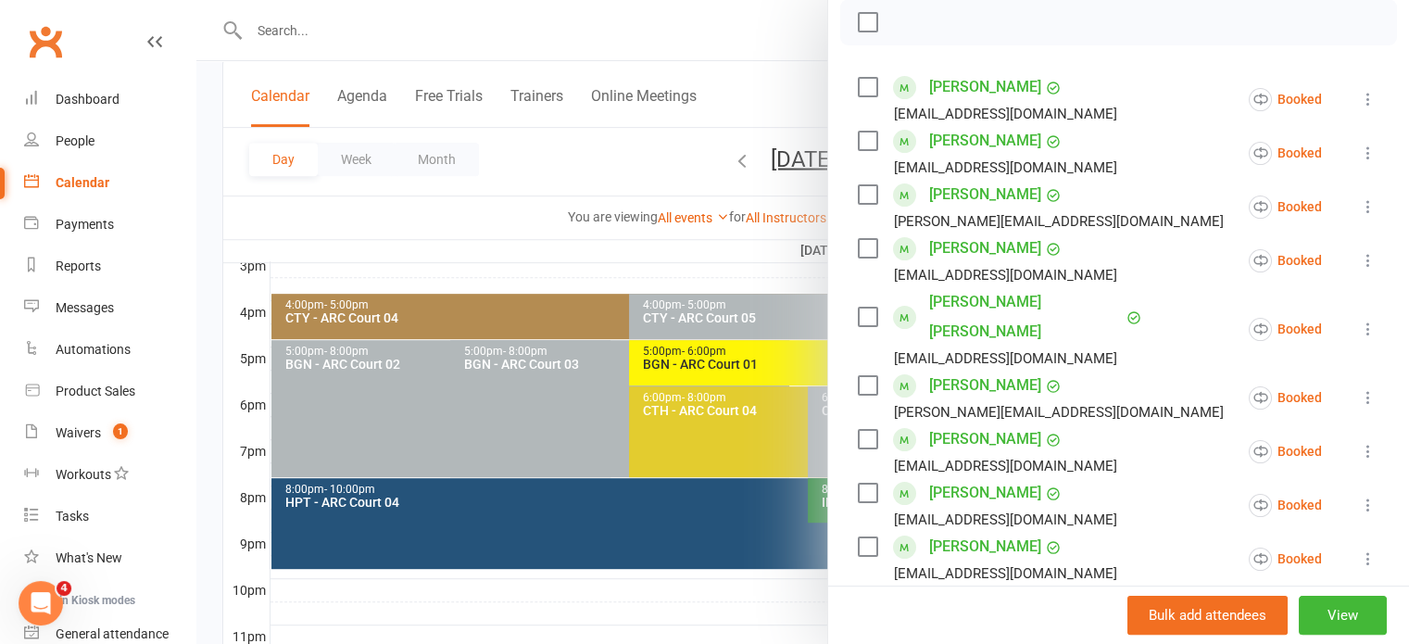
scroll to position [262, 0]
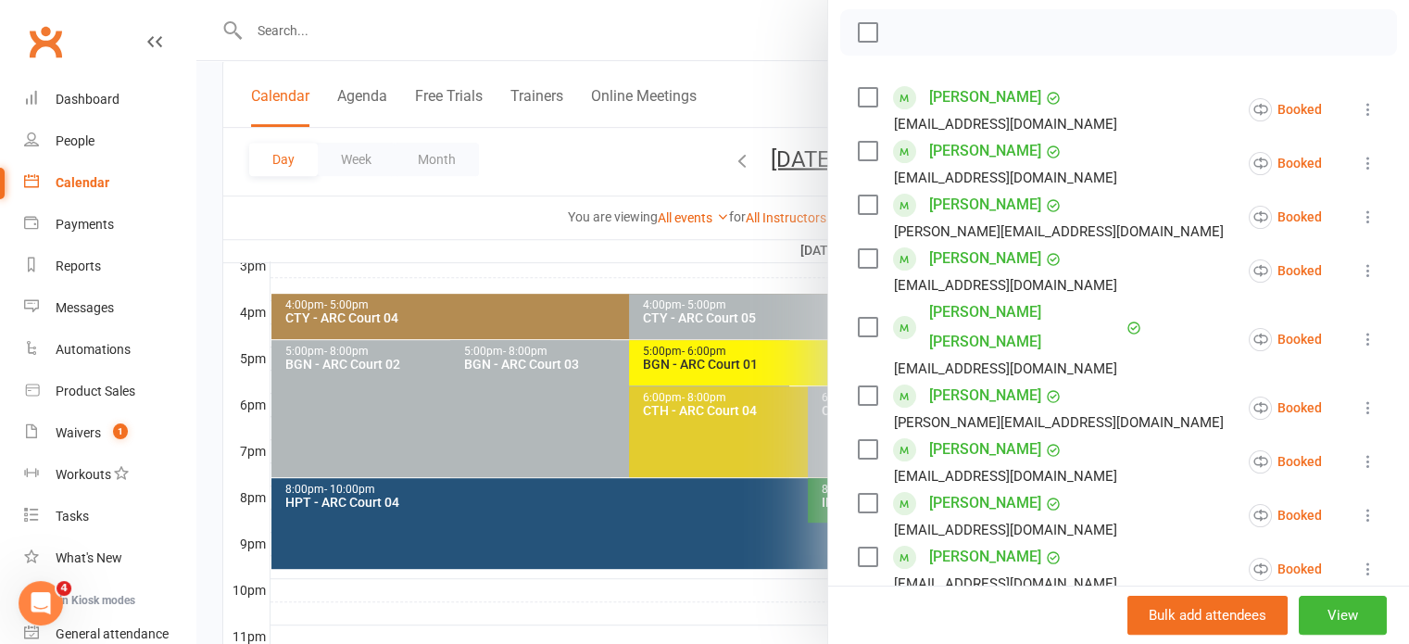
click at [751, 274] on div at bounding box center [802, 322] width 1212 height 644
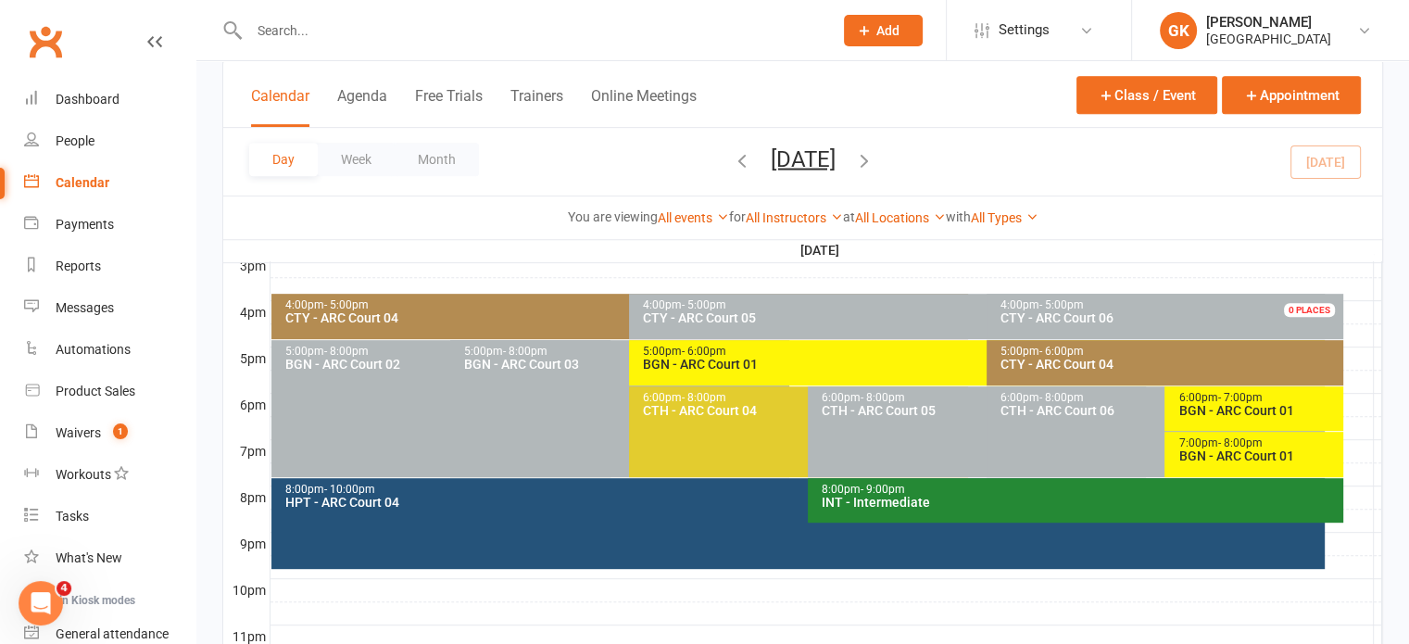
click at [874, 165] on icon "button" at bounding box center [864, 159] width 20 height 20
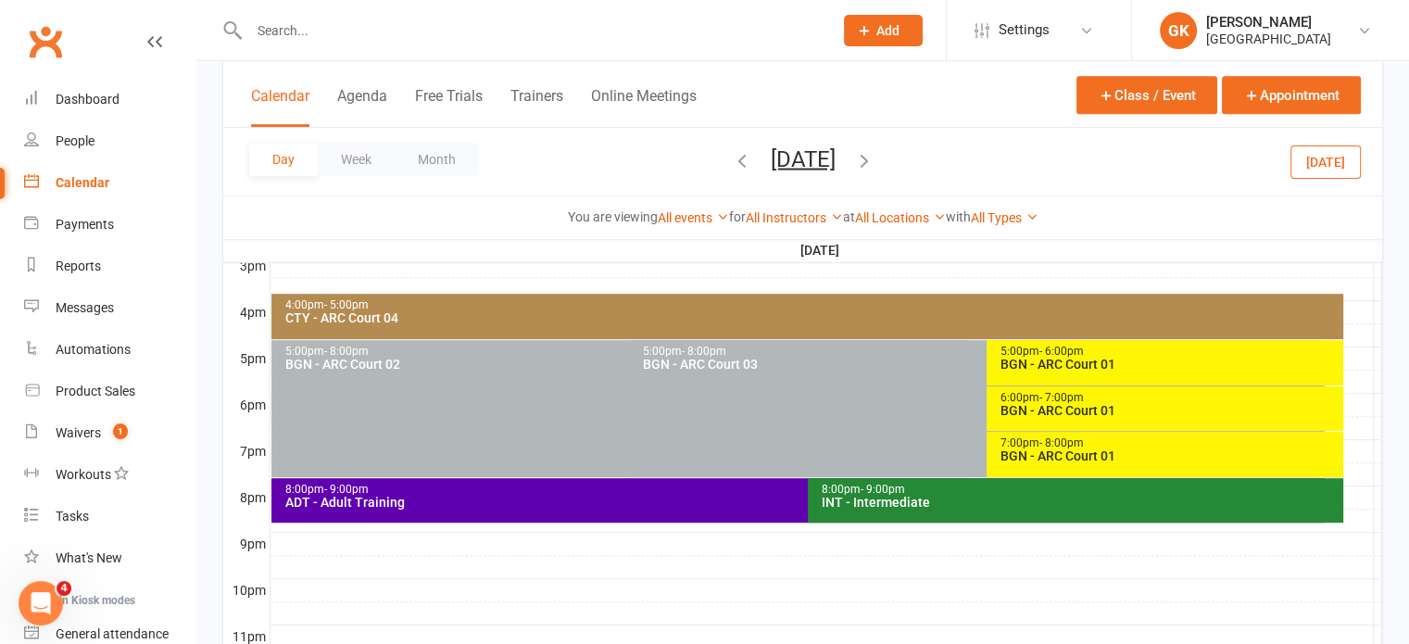
click at [874, 156] on icon "button" at bounding box center [864, 159] width 20 height 20
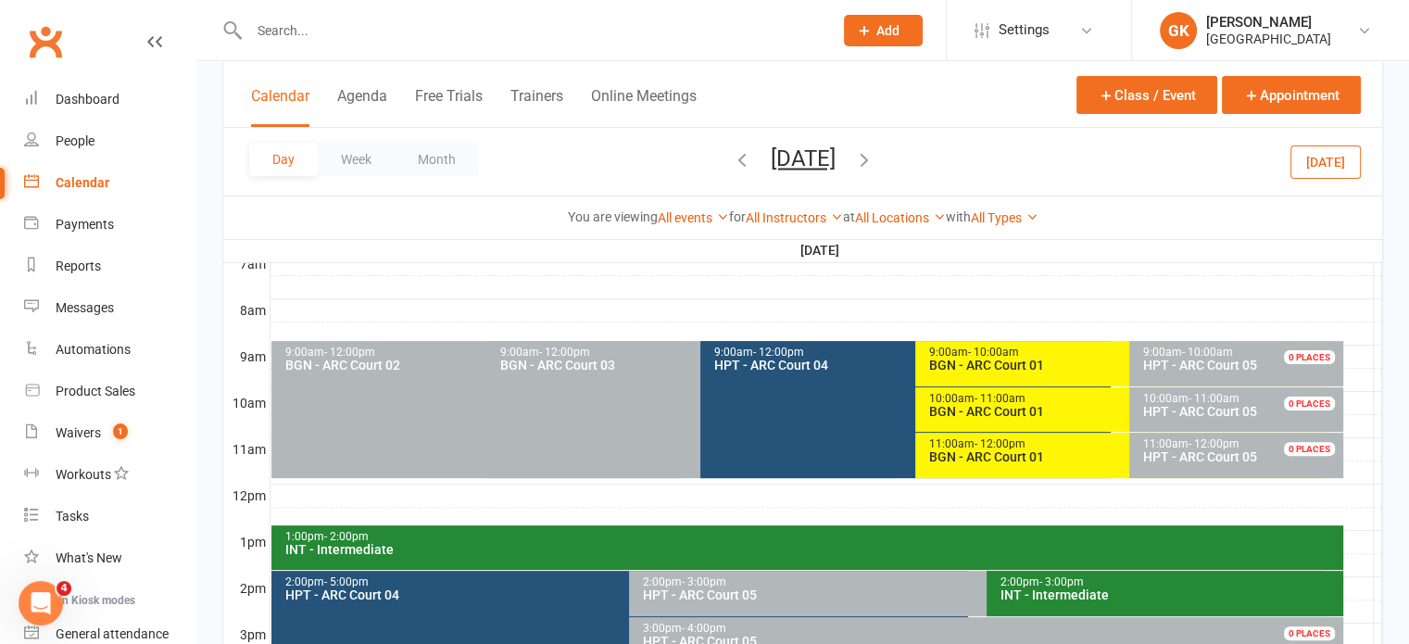
scroll to position [448, 0]
click at [989, 360] on div "BGN - ARC Court 01" at bounding box center [1125, 364] width 394 height 13
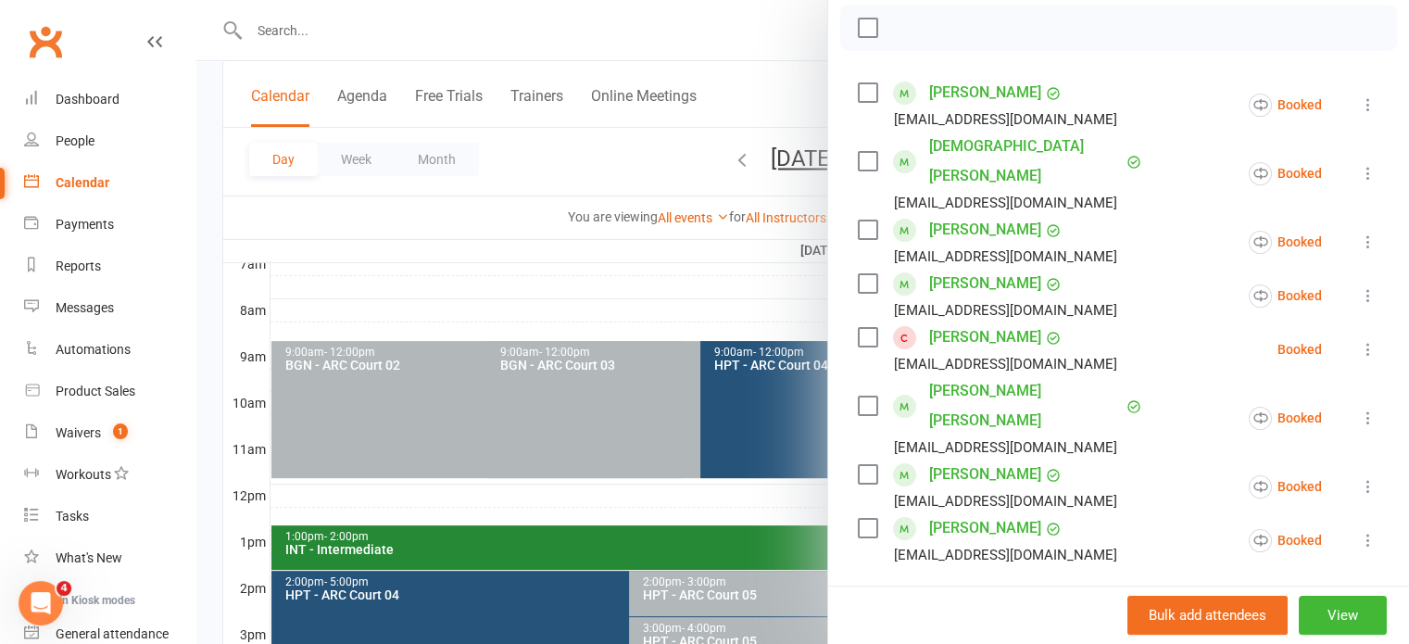
scroll to position [291, 0]
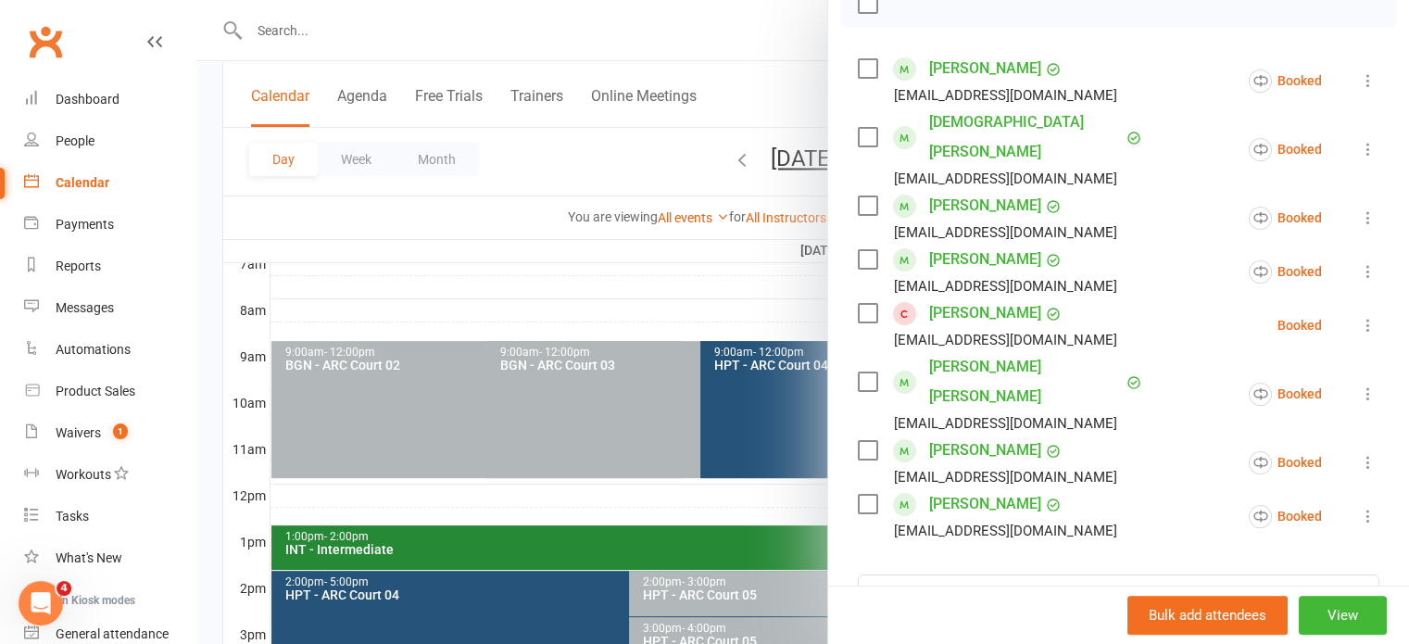
click at [1359, 453] on icon at bounding box center [1368, 462] width 19 height 19
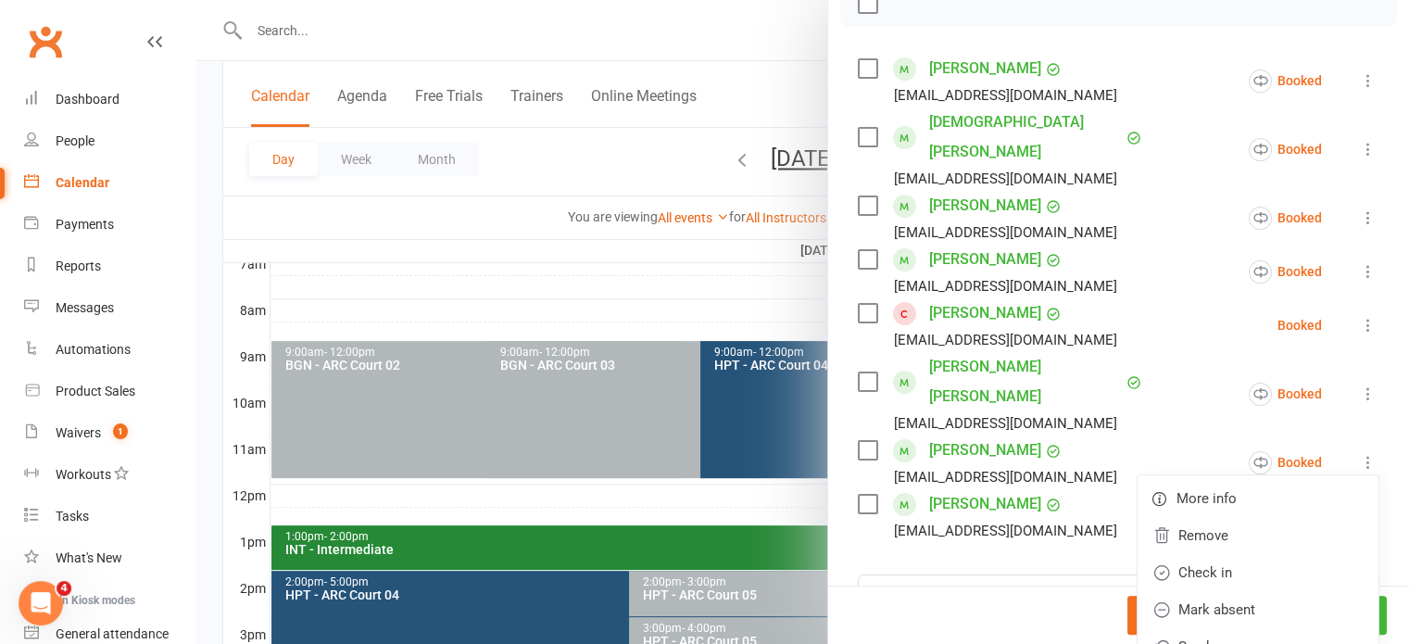
click at [653, 314] on div at bounding box center [802, 322] width 1212 height 644
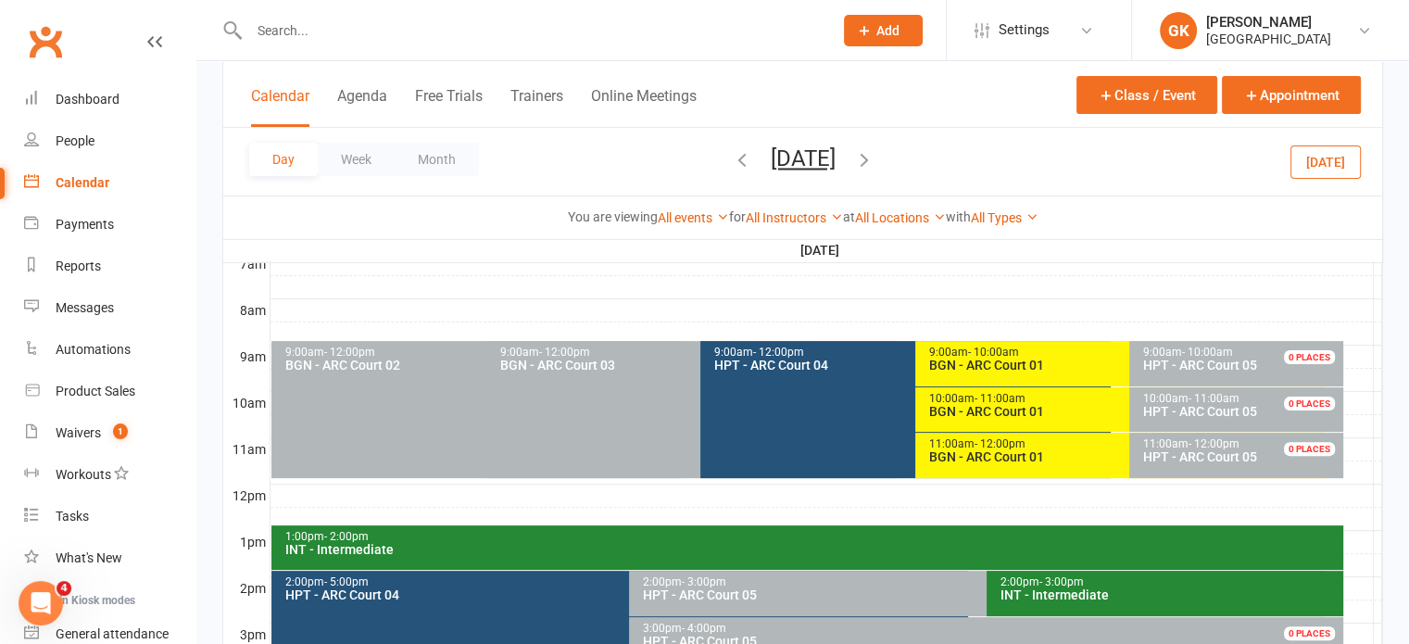
click at [732, 162] on icon "button" at bounding box center [742, 159] width 20 height 20
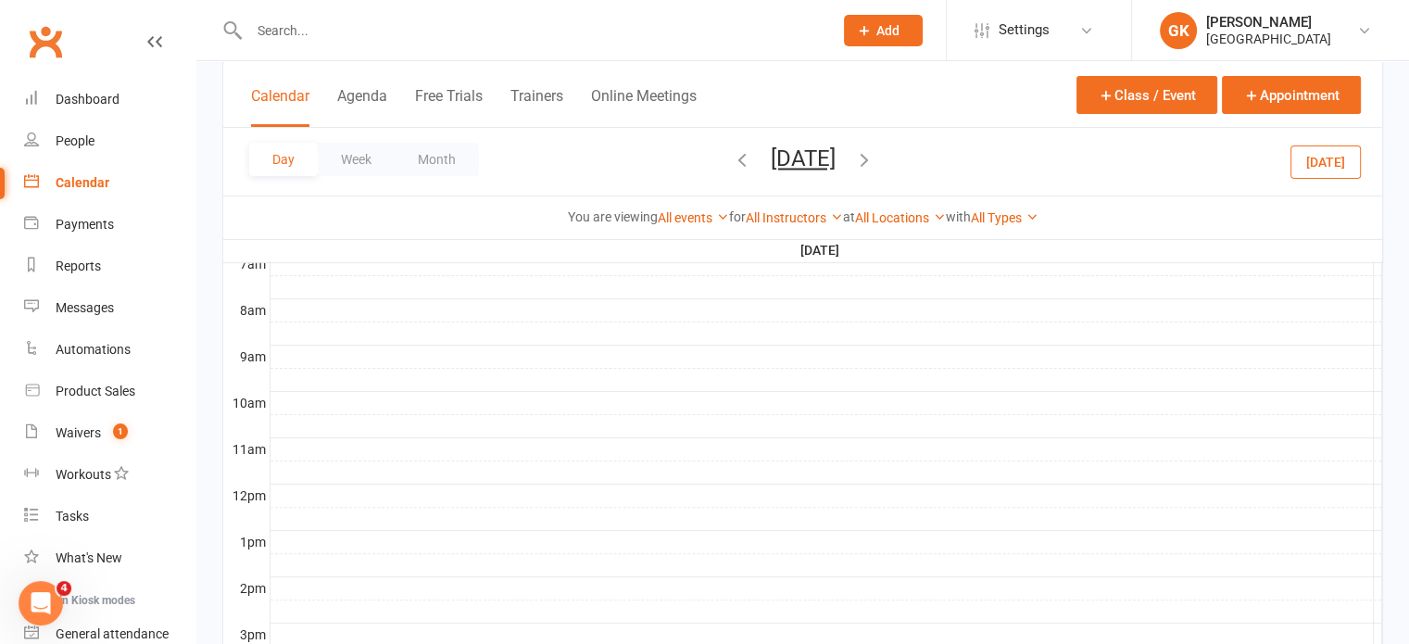
click at [662, 162] on div "Day Week Month [DATE] [DATE] Sun Mon Tue Wed Thu Fri Sat 27 28 29 30 31 01 02 0…" at bounding box center [802, 162] width 1159 height 68
click at [732, 162] on icon "button" at bounding box center [742, 159] width 20 height 20
click at [732, 165] on icon "button" at bounding box center [742, 159] width 20 height 20
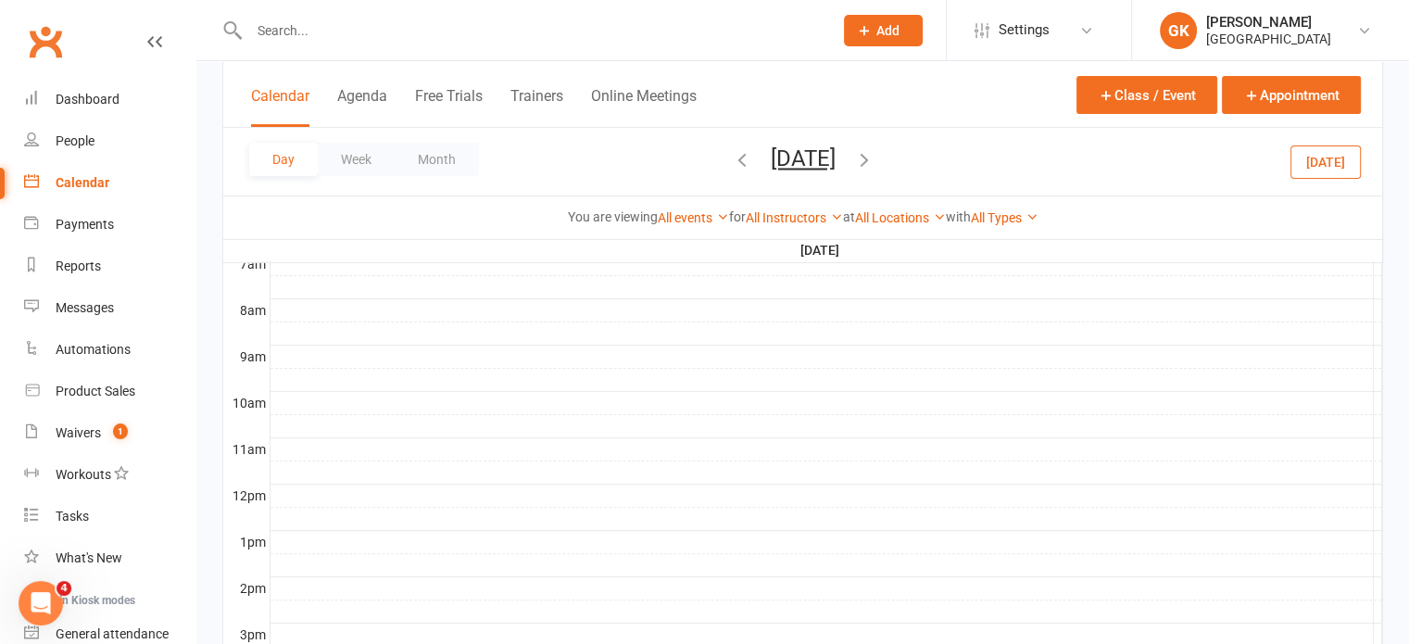
click at [653, 165] on div "Day Week Month [DATE] [DATE] Sun Mon Tue Wed Thu Fri Sat 27 28 29 30 31 01 02 0…" at bounding box center [802, 162] width 1159 height 68
click at [732, 164] on icon "button" at bounding box center [742, 159] width 20 height 20
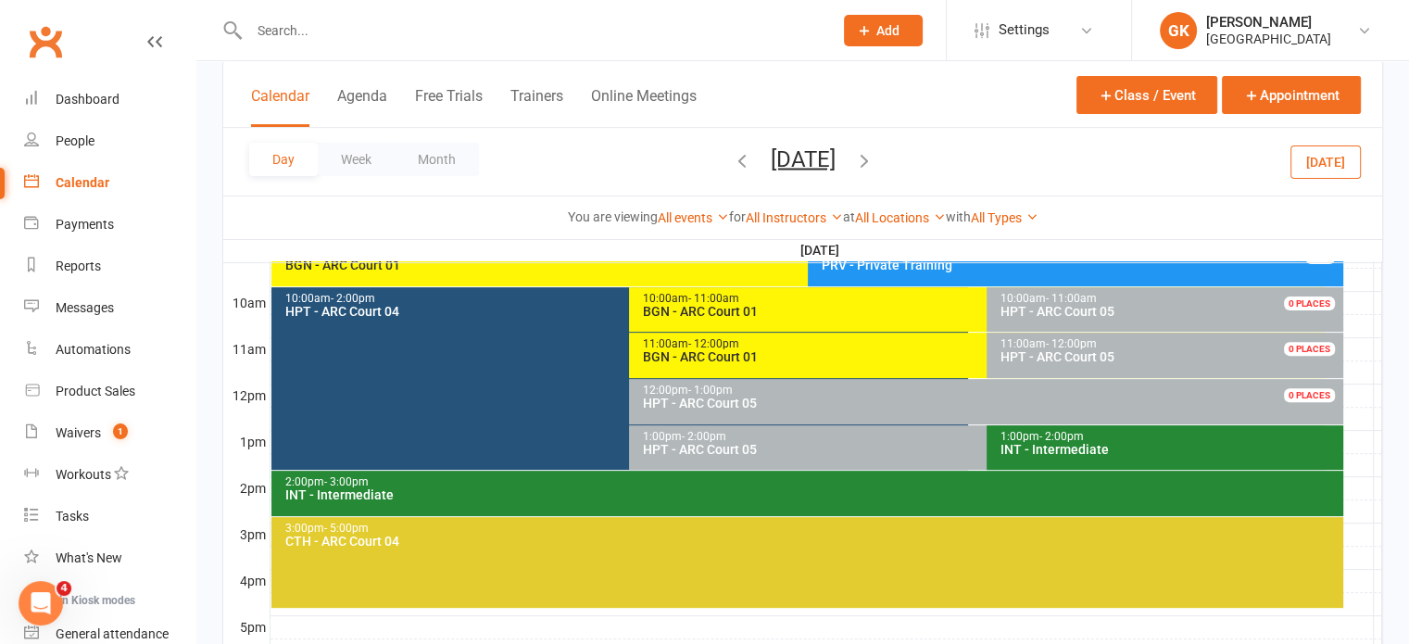
scroll to position [478, 0]
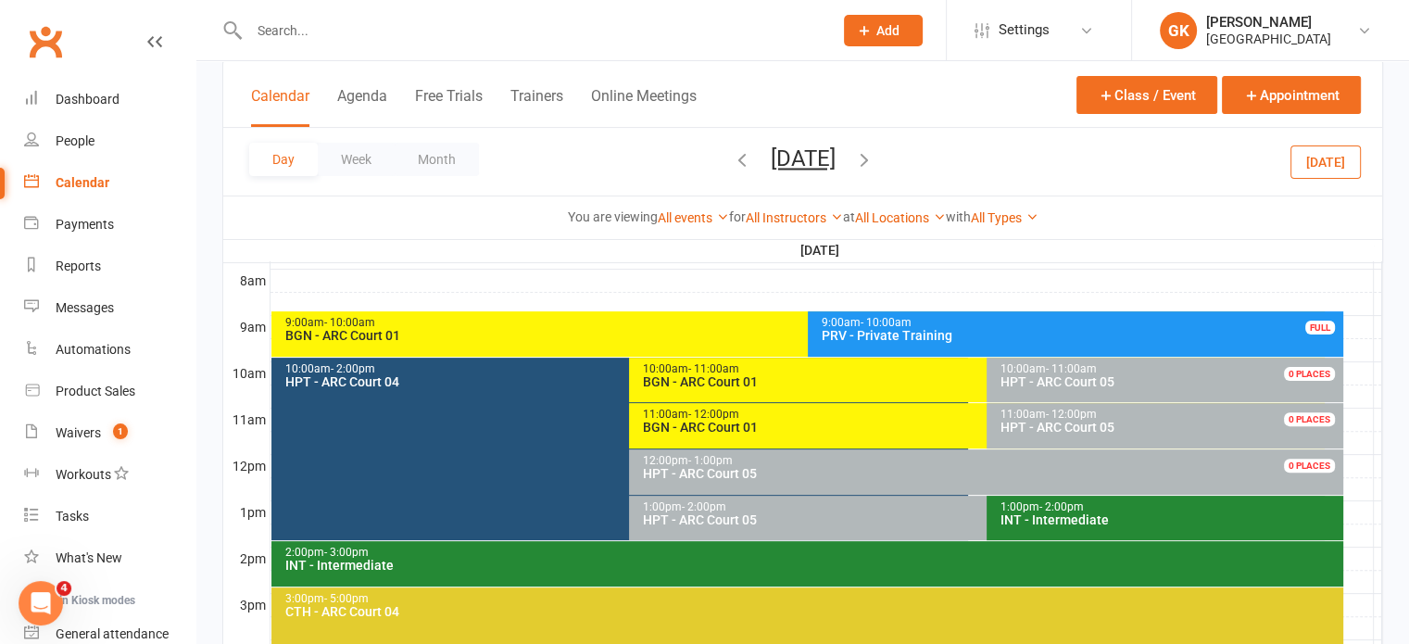
click at [632, 329] on div "BGN - ARC Court 01" at bounding box center [802, 335] width 1036 height 13
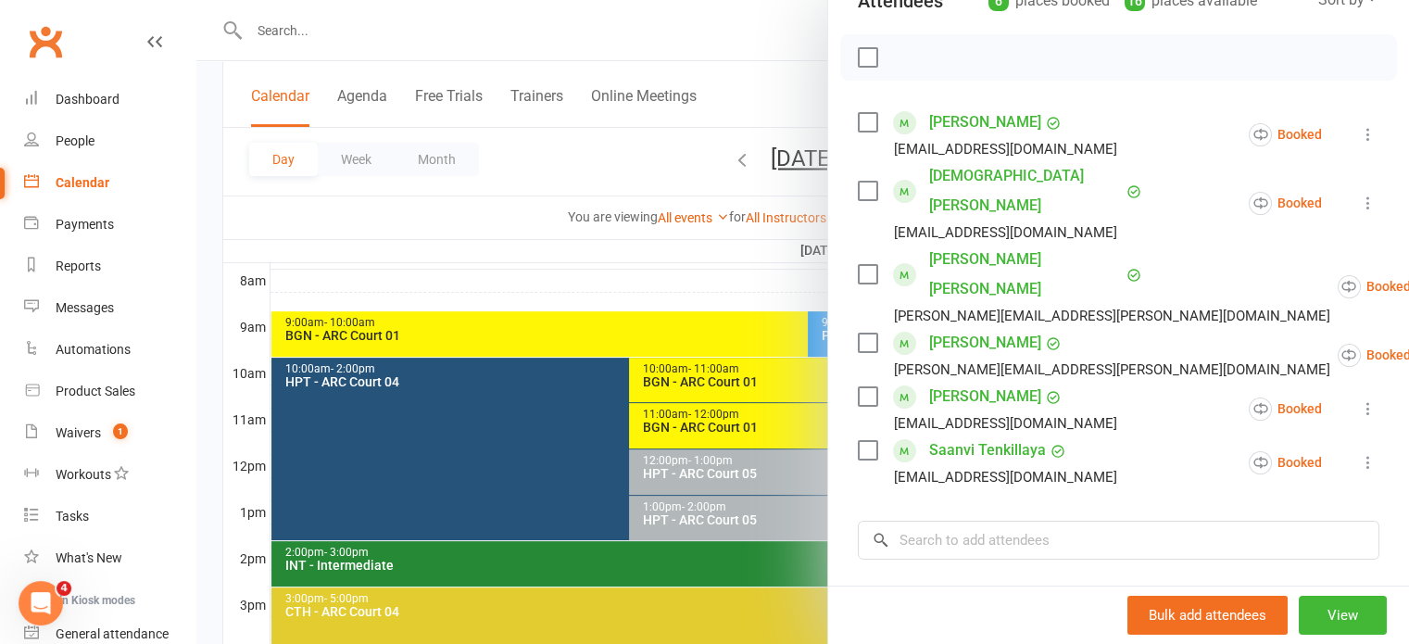
scroll to position [240, 0]
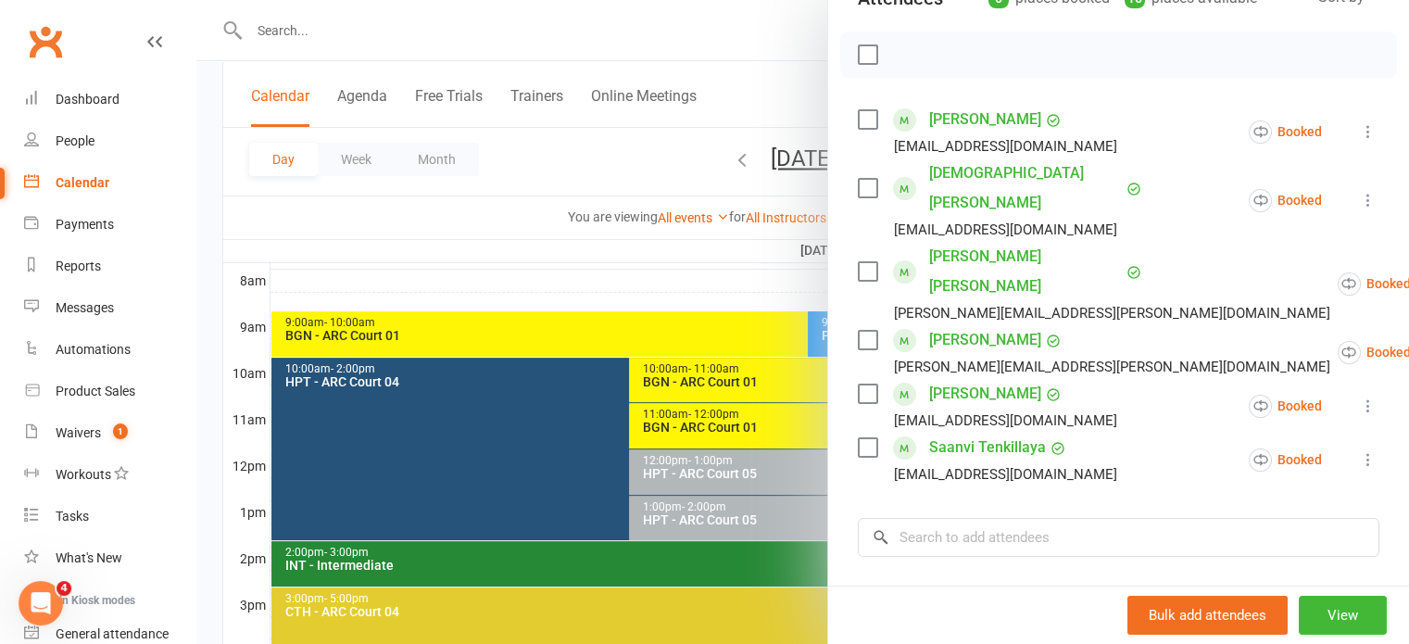
click at [646, 257] on div at bounding box center [802, 322] width 1212 height 644
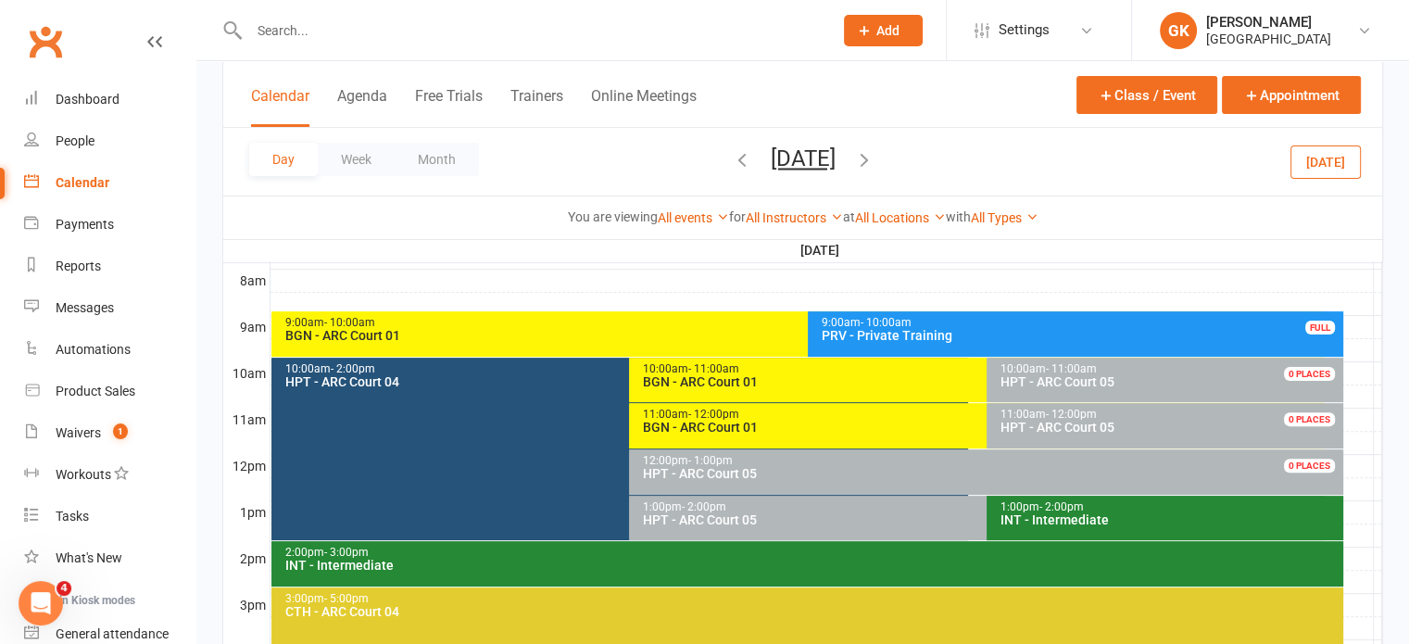
click at [874, 157] on icon "button" at bounding box center [864, 159] width 20 height 20
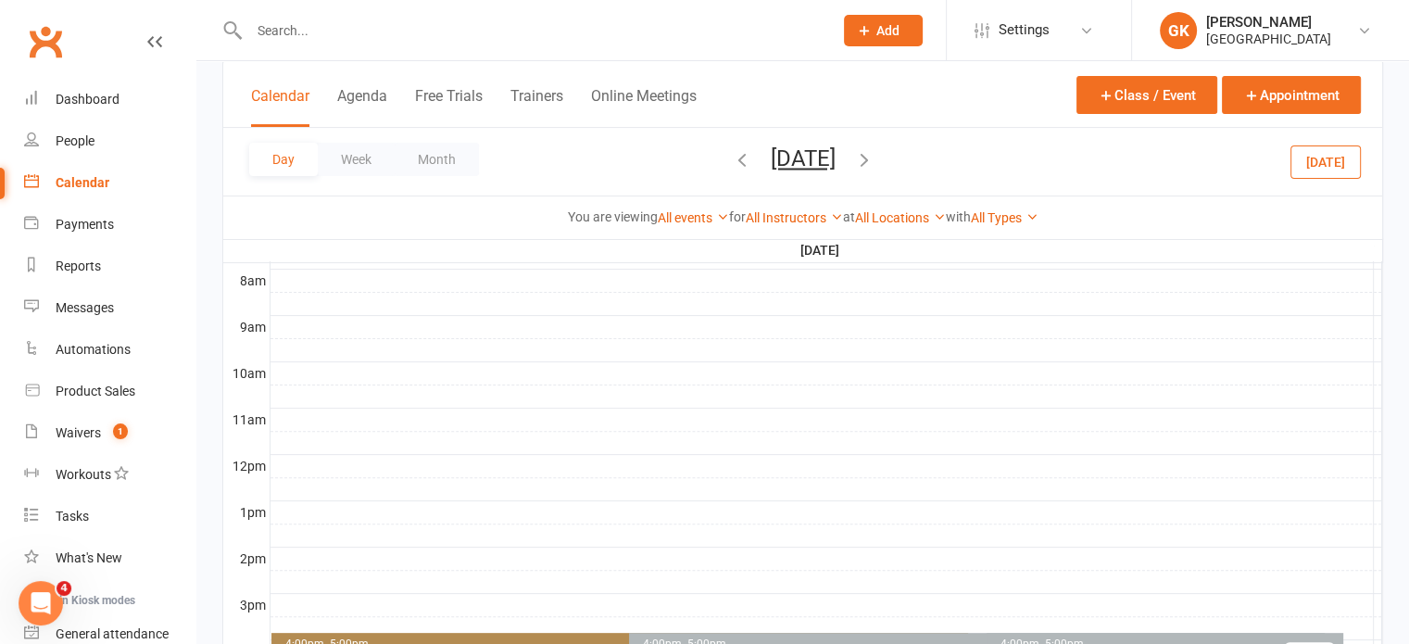
click at [874, 157] on icon "button" at bounding box center [864, 159] width 20 height 20
click at [874, 159] on icon "button" at bounding box center [864, 159] width 20 height 20
click at [874, 161] on icon "button" at bounding box center [864, 159] width 20 height 20
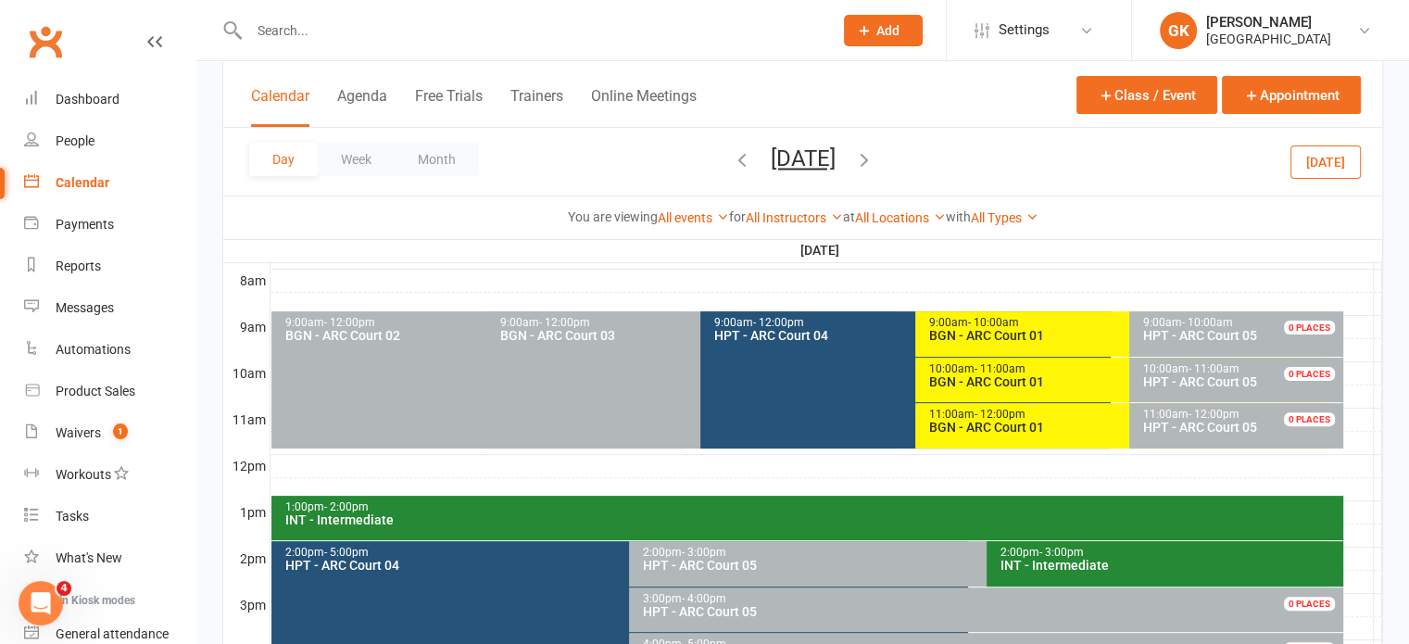
click at [1045, 341] on div "9:00am - 10:00am BGN - ARC Court 01" at bounding box center [1120, 333] width 410 height 45
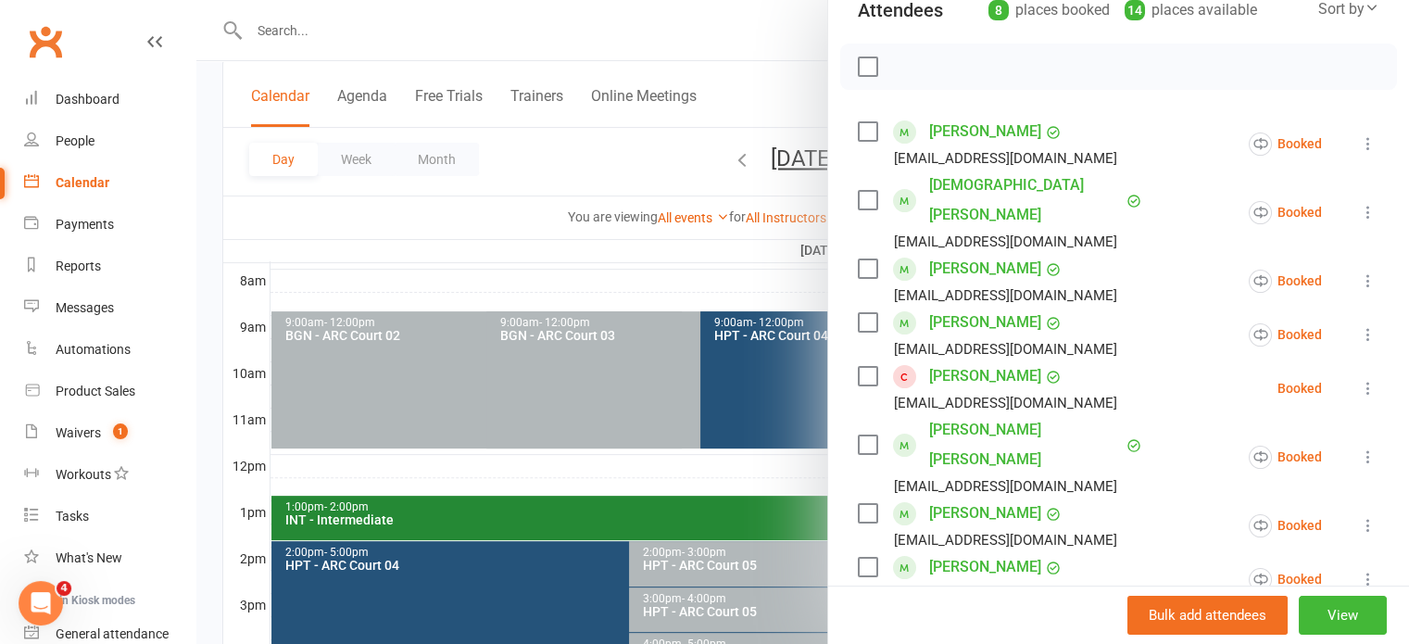
scroll to position [295, 0]
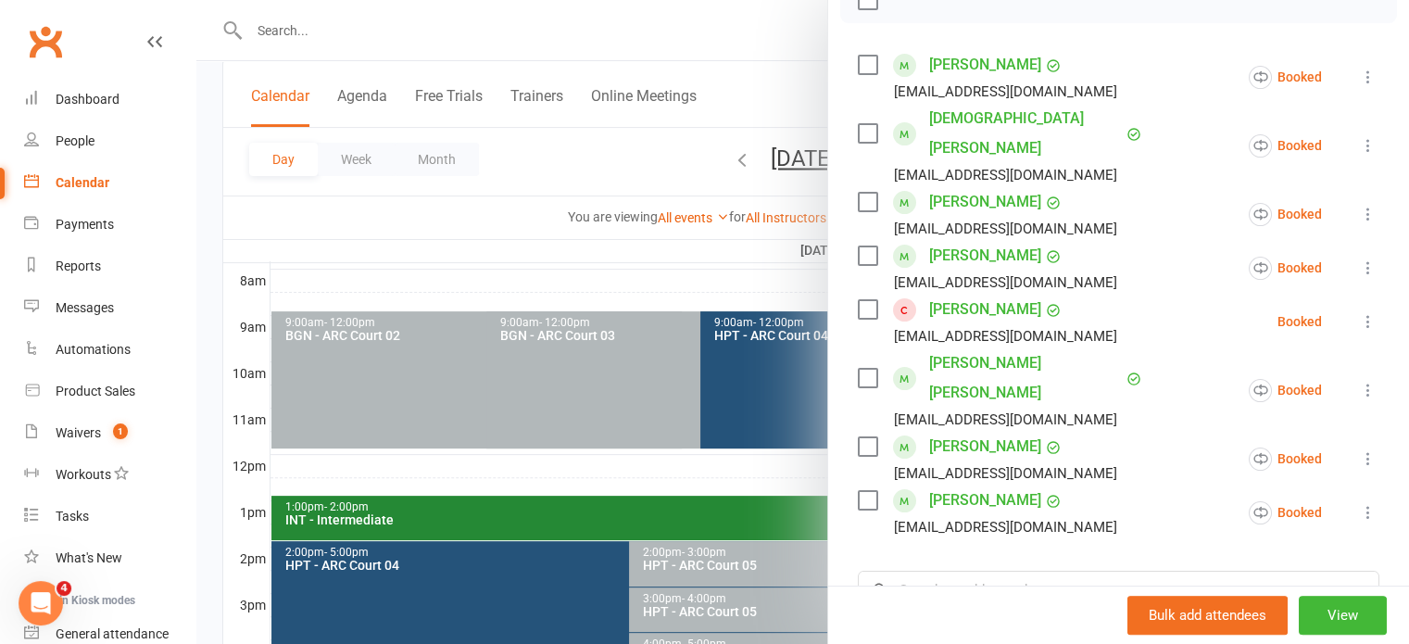
click at [1359, 449] on icon at bounding box center [1368, 458] width 19 height 19
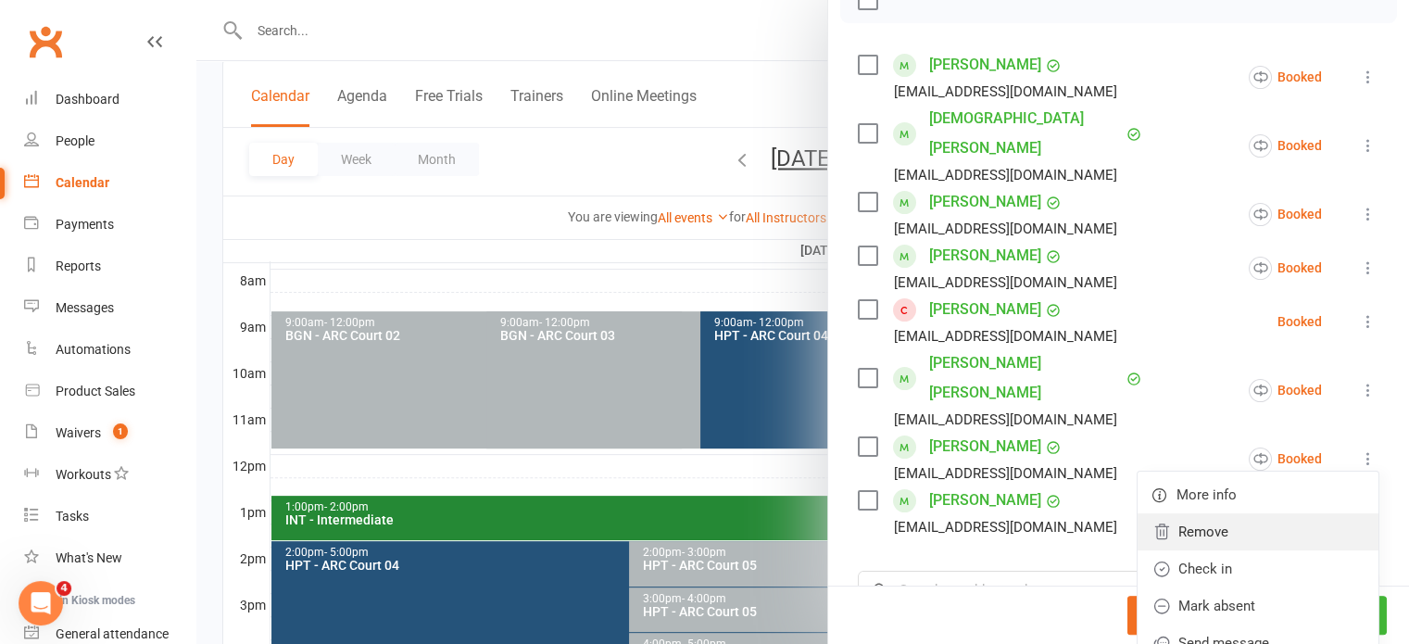
click at [1237, 513] on link "Remove" at bounding box center [1257, 531] width 241 height 37
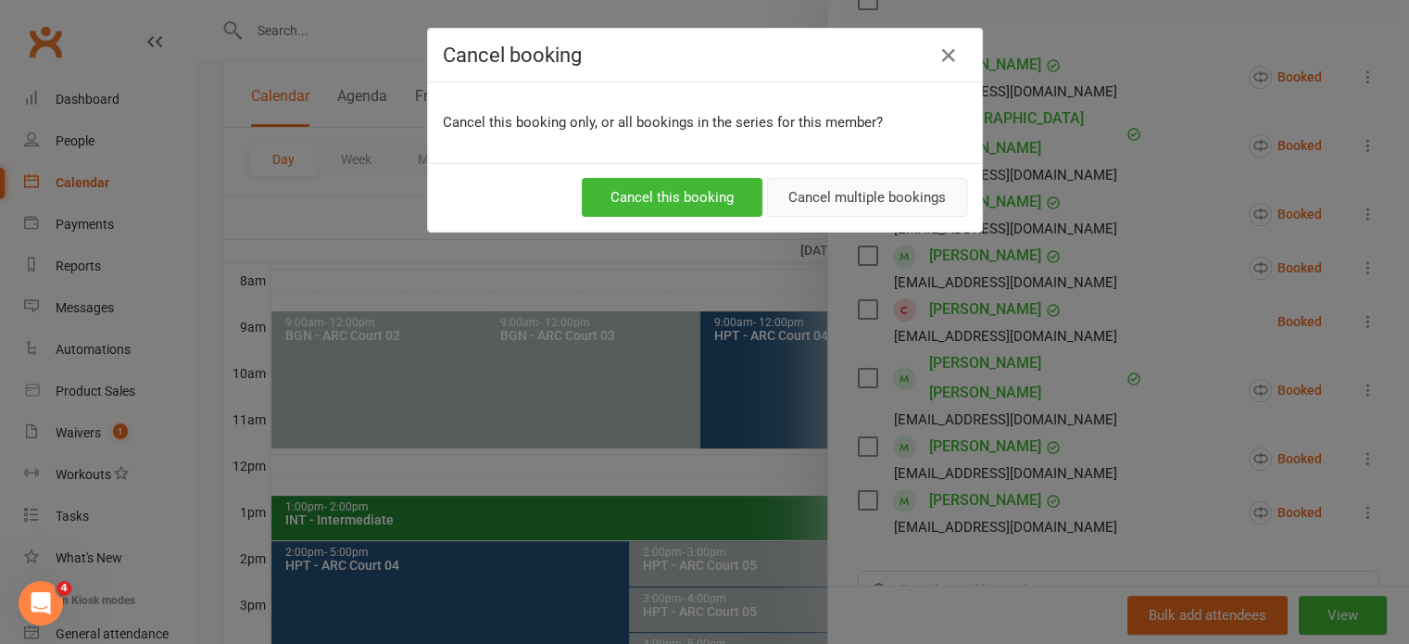
click at [921, 203] on button "Cancel multiple bookings" at bounding box center [867, 197] width 200 height 39
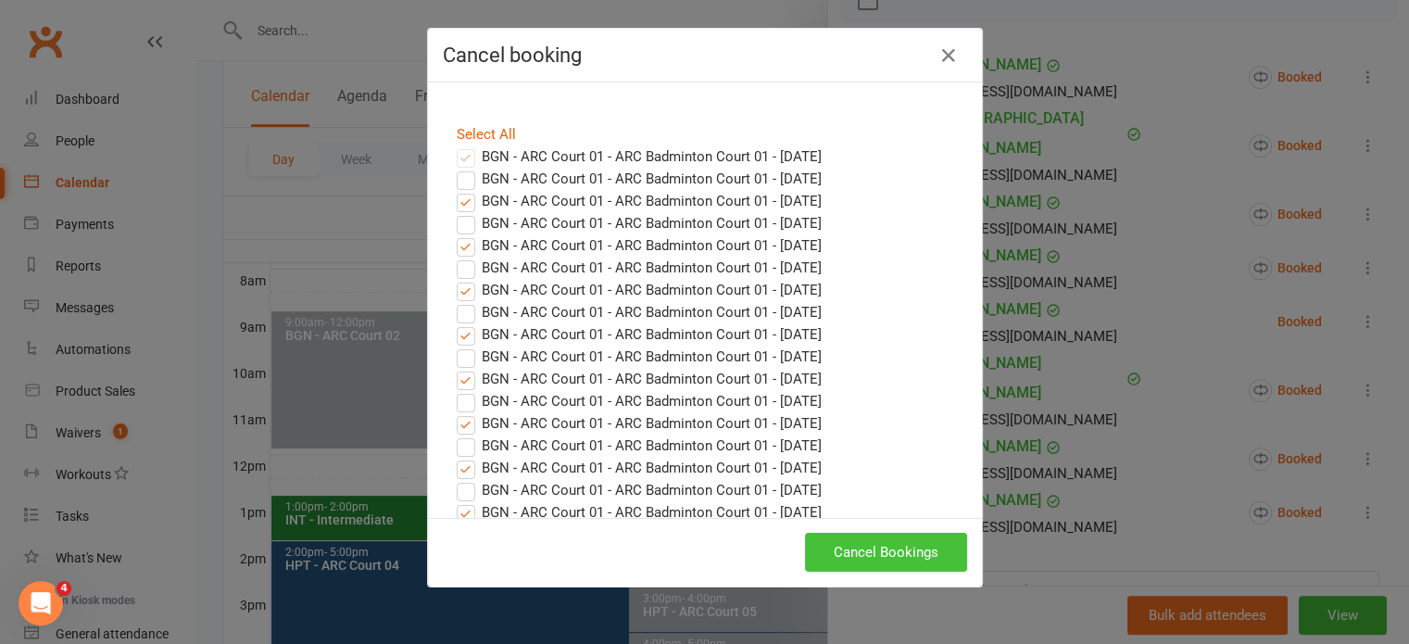
click at [838, 555] on button "Cancel Bookings" at bounding box center [886, 552] width 162 height 39
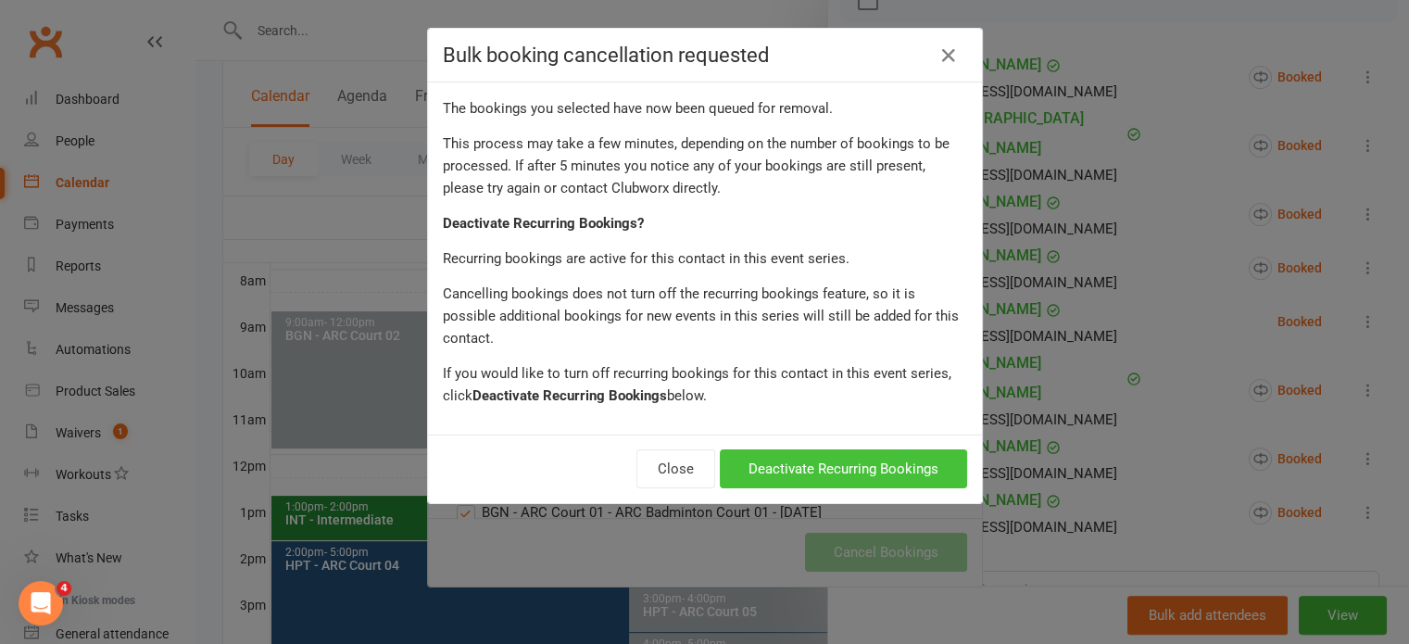
click at [771, 451] on button "Deactivate Recurring Bookings" at bounding box center [843, 468] width 247 height 39
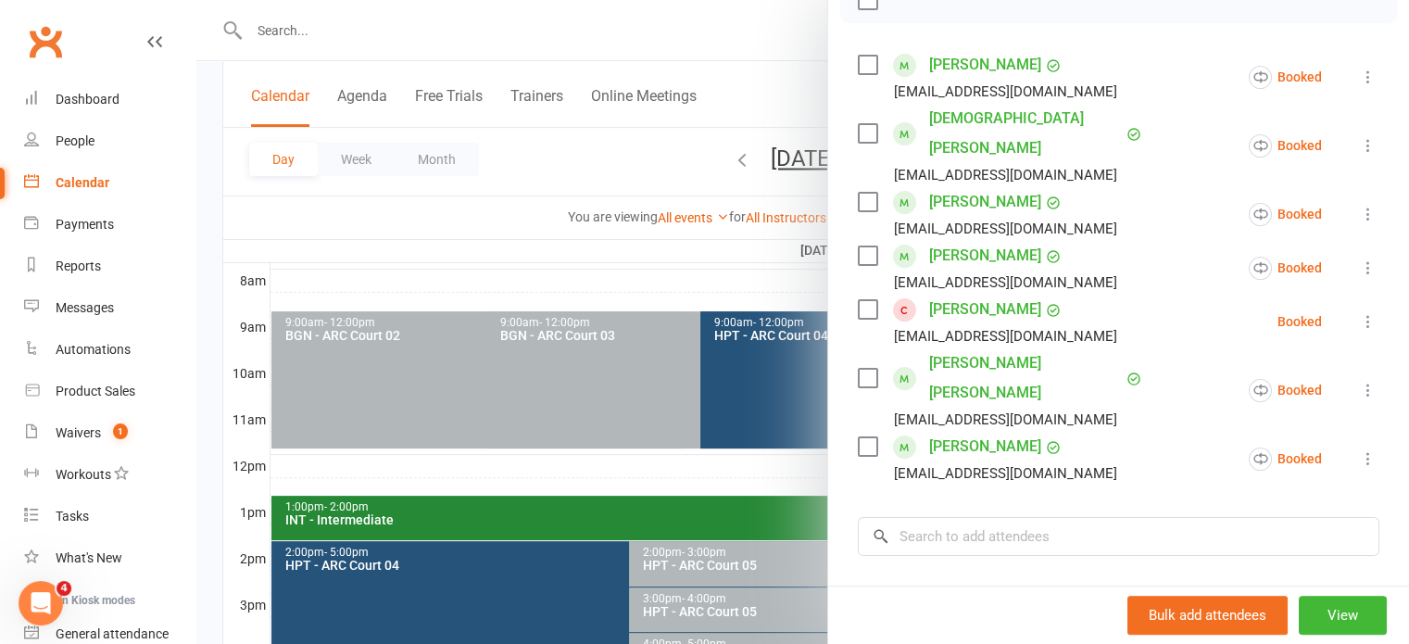
click at [689, 288] on div at bounding box center [802, 322] width 1212 height 644
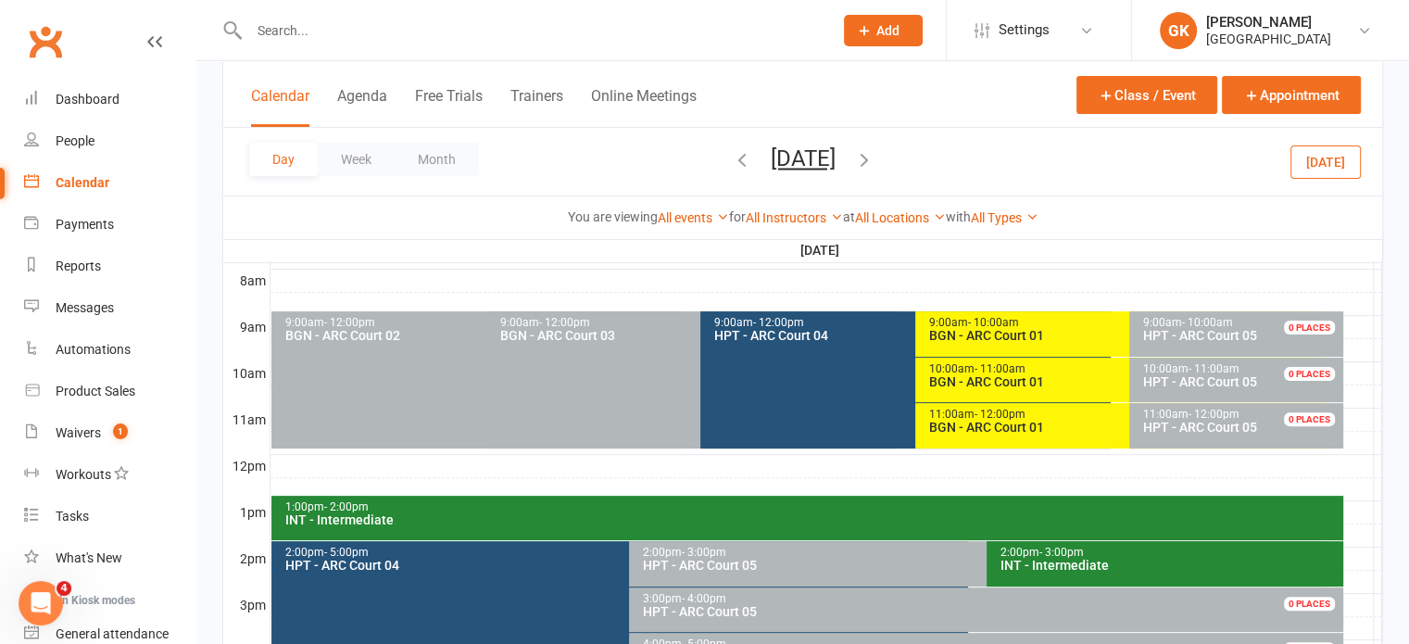
click at [874, 158] on icon "button" at bounding box center [864, 159] width 20 height 20
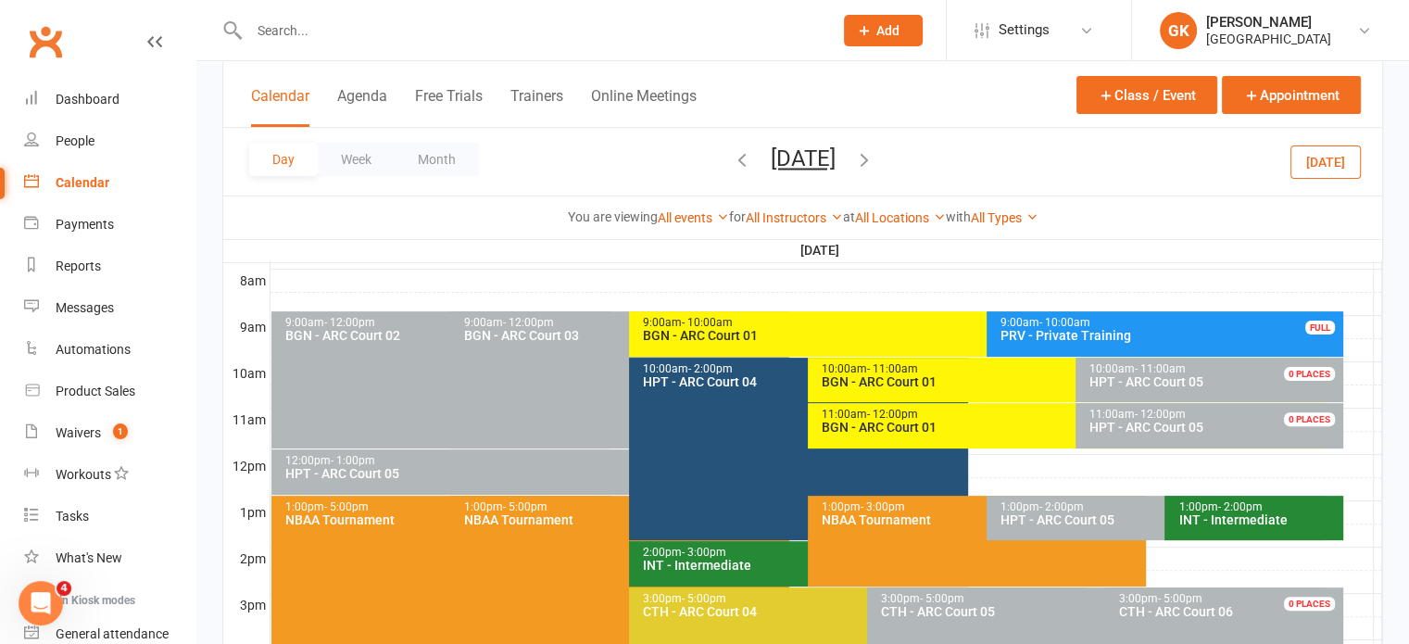
click at [874, 158] on icon "button" at bounding box center [864, 159] width 20 height 20
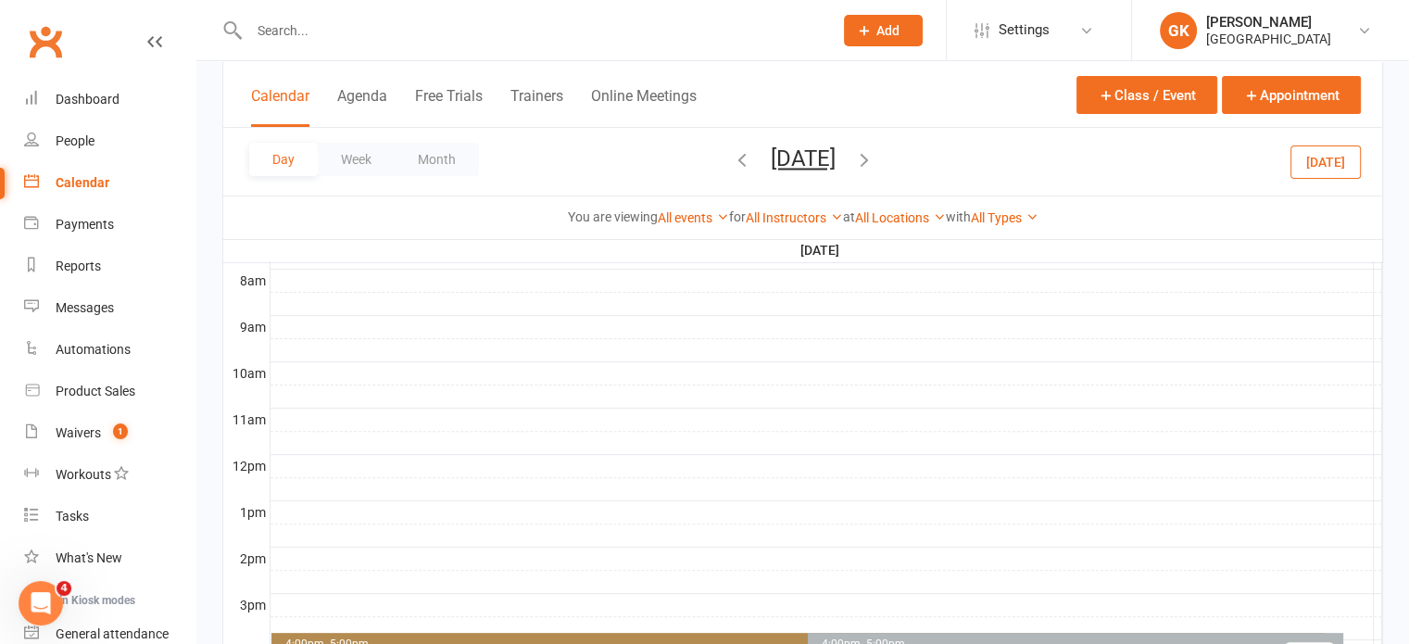
click at [874, 158] on icon "button" at bounding box center [864, 159] width 20 height 20
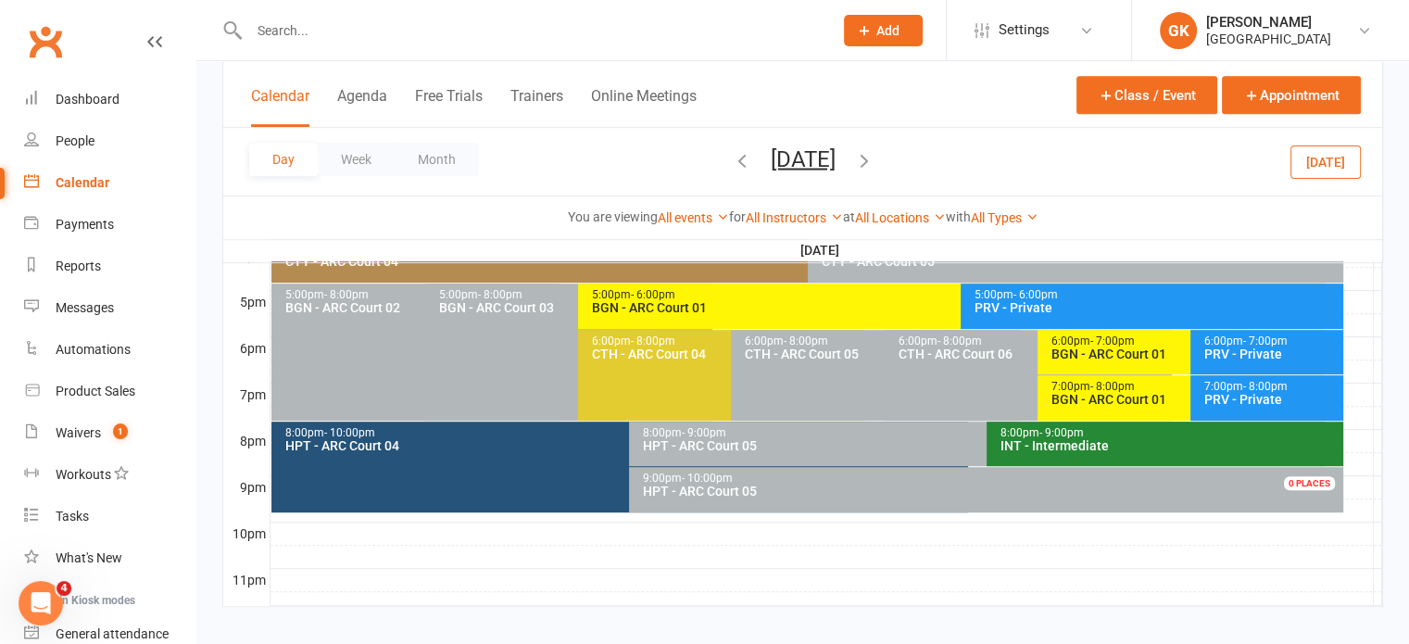
scroll to position [813, 0]
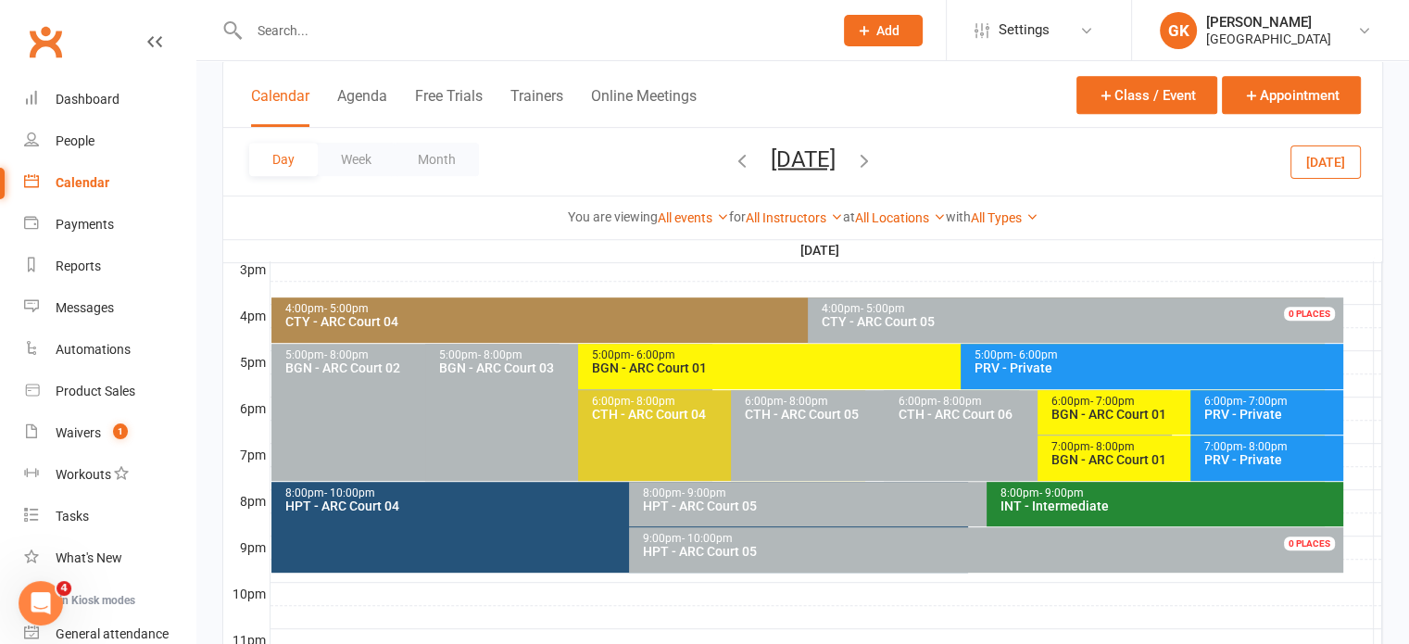
click at [854, 368] on div "BGN - ARC Court 01" at bounding box center [956, 367] width 730 height 13
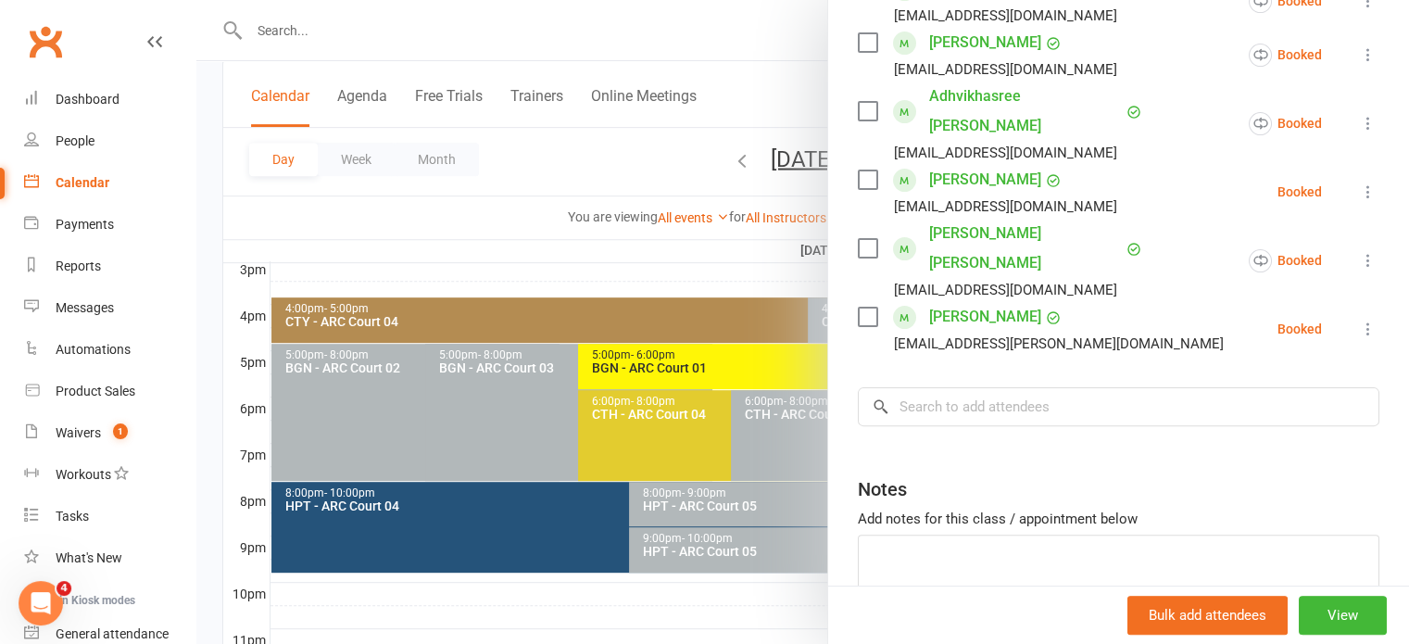
scroll to position [520, 0]
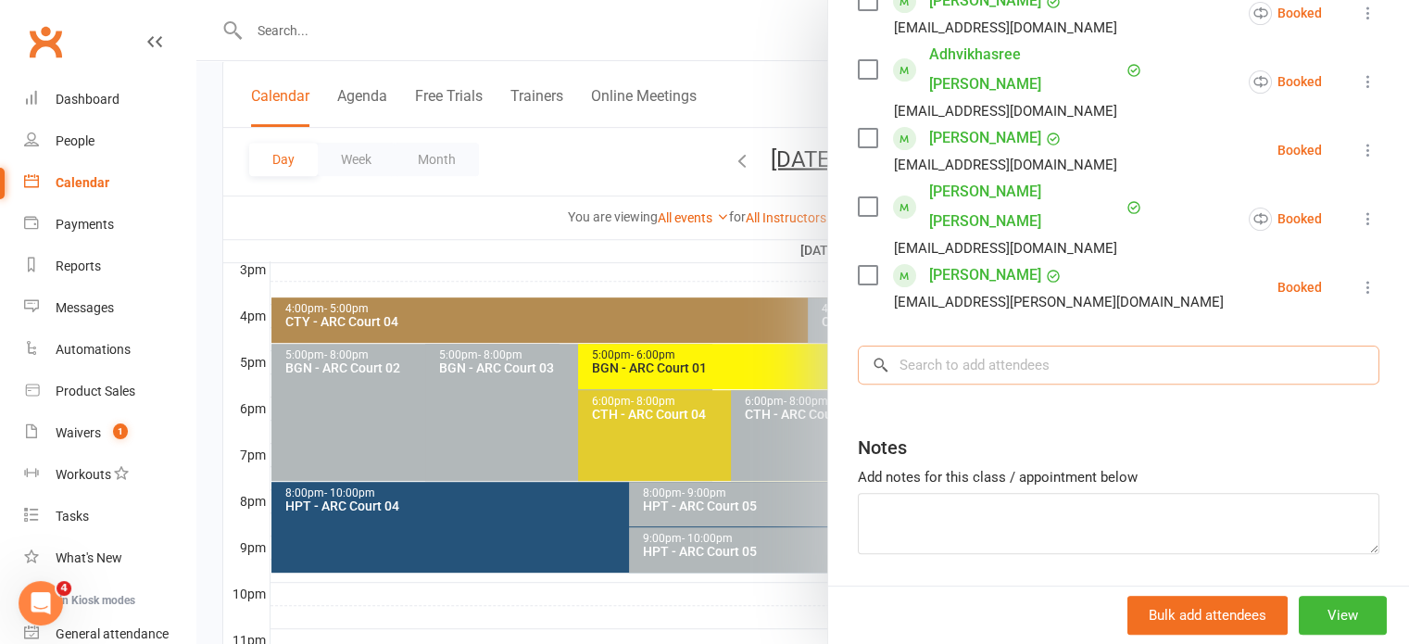
click at [1008, 345] on input "search" at bounding box center [1118, 364] width 521 height 39
type input "ad"
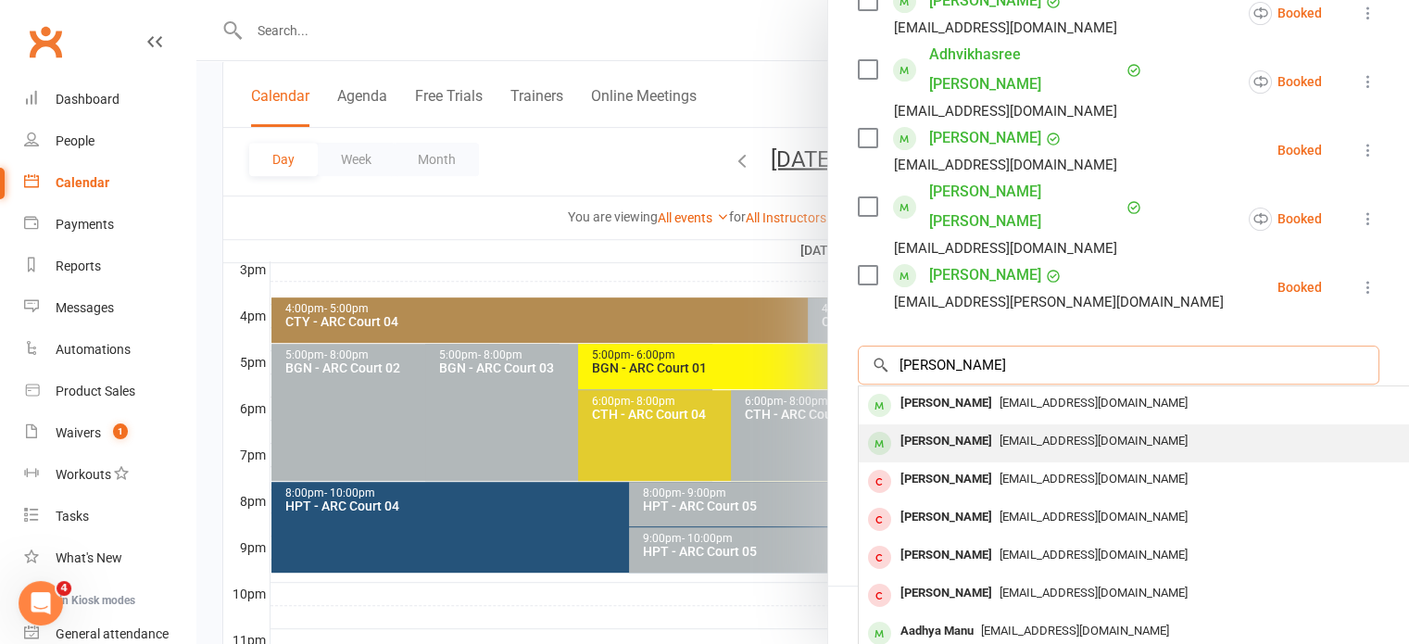
type input "[PERSON_NAME]"
click at [951, 428] on div "[PERSON_NAME]" at bounding box center [946, 441] width 107 height 27
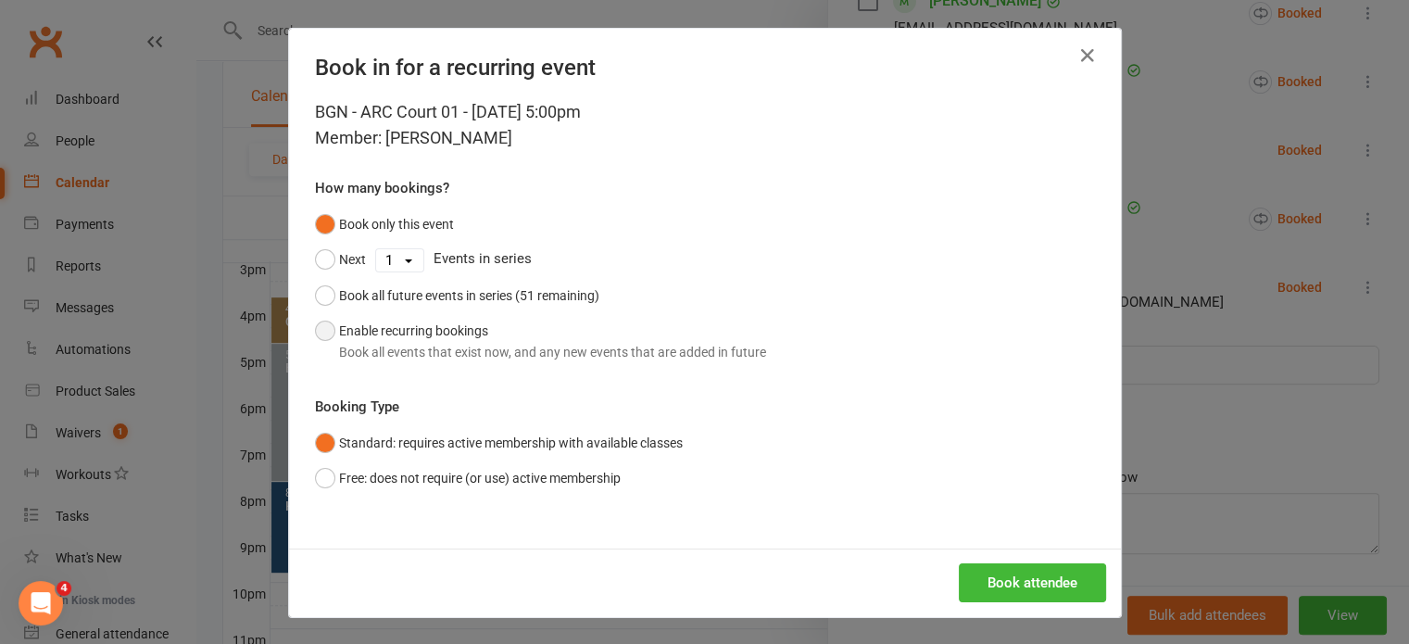
click at [463, 323] on button "Enable recurring bookings Book all events that exist now, and any new events th…" at bounding box center [540, 341] width 451 height 56
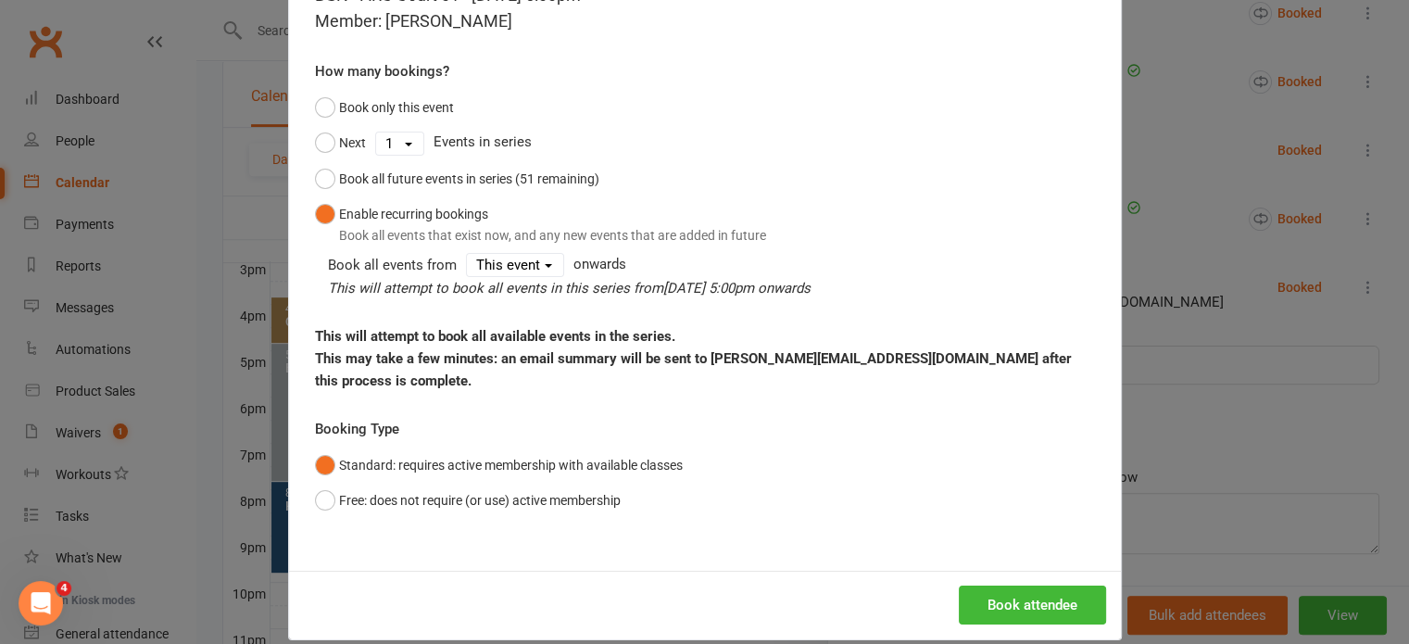
scroll to position [116, 0]
click at [994, 586] on button "Book attendee" at bounding box center [1032, 605] width 147 height 39
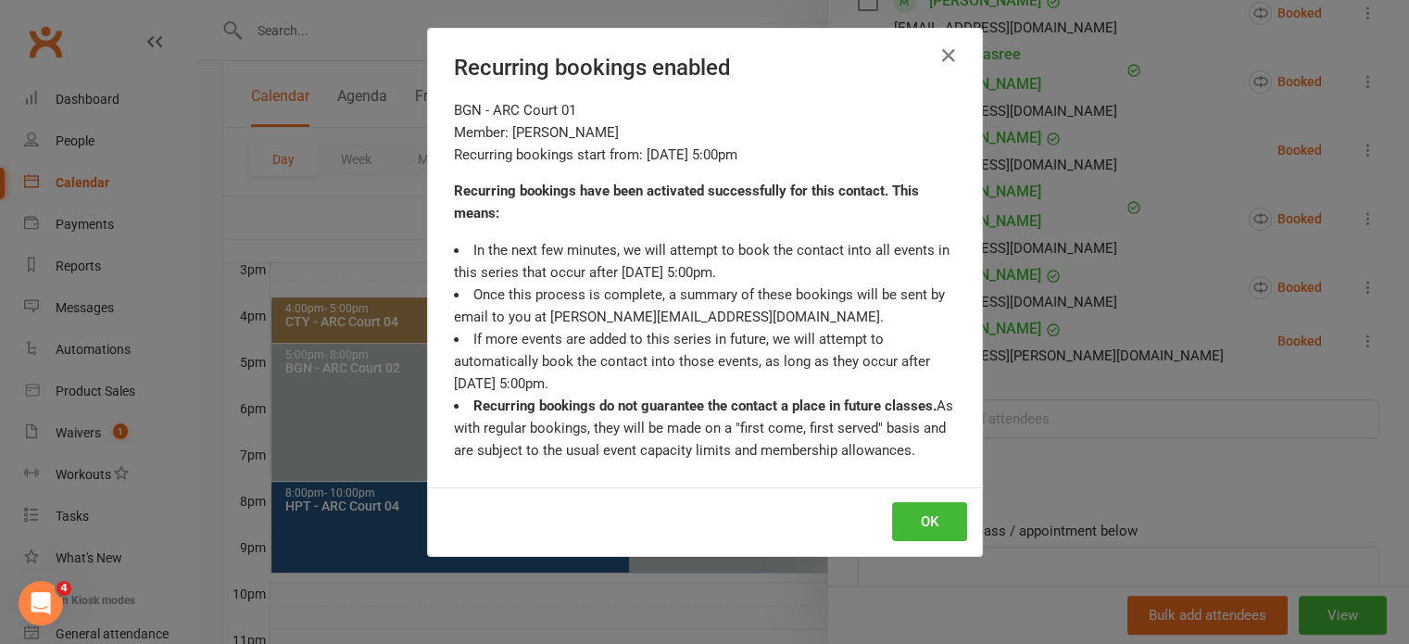
click at [918, 496] on div "OK" at bounding box center [705, 521] width 554 height 69
click at [918, 508] on button "OK" at bounding box center [929, 521] width 75 height 39
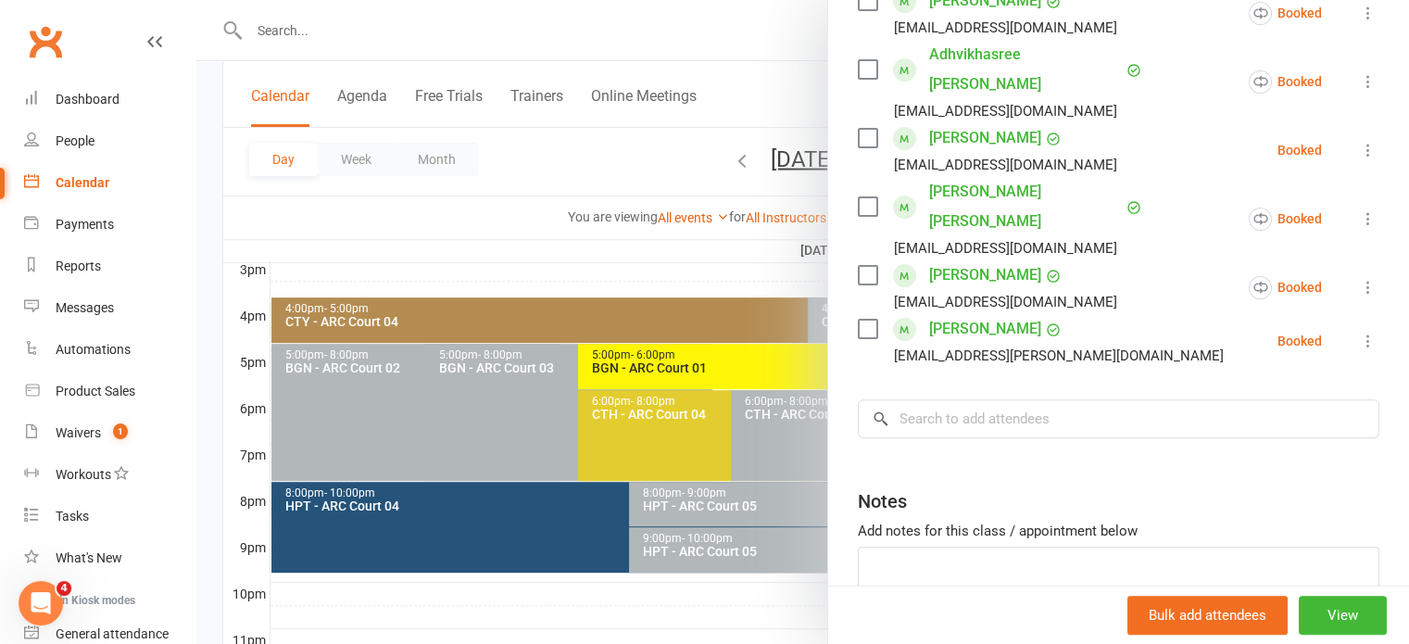
click at [308, 40] on div at bounding box center [802, 322] width 1212 height 644
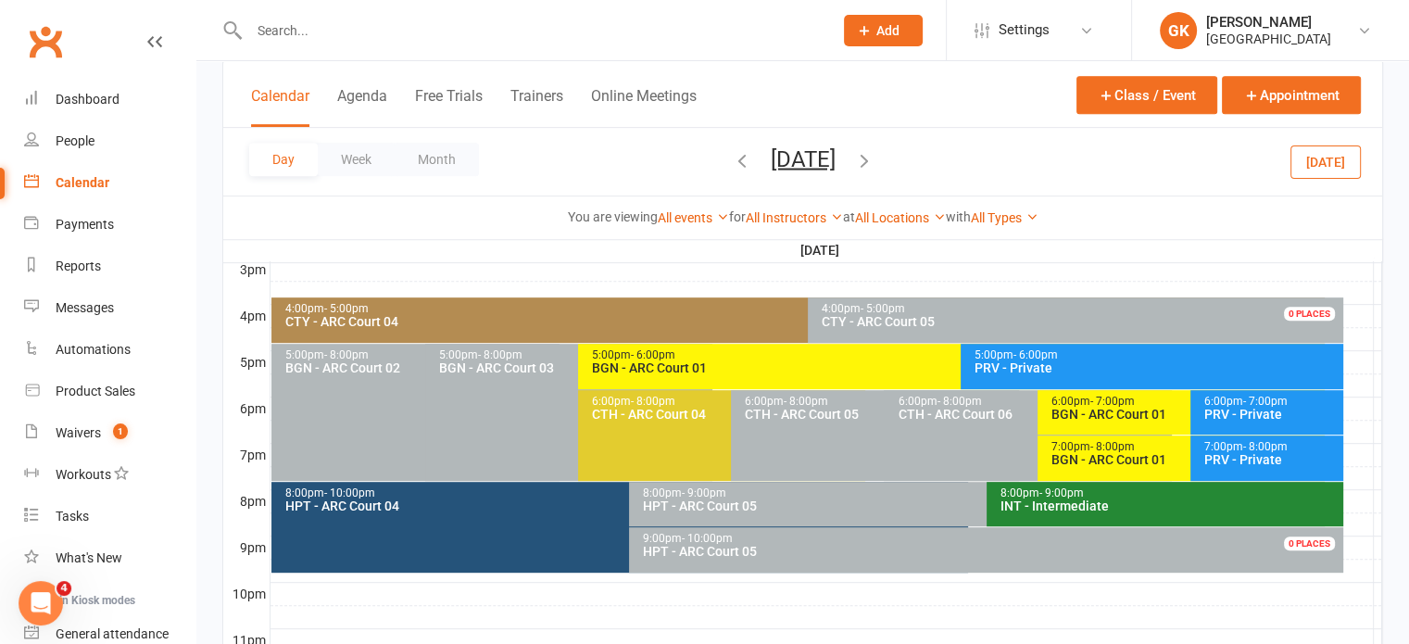
click at [304, 32] on input "text" at bounding box center [532, 31] width 576 height 26
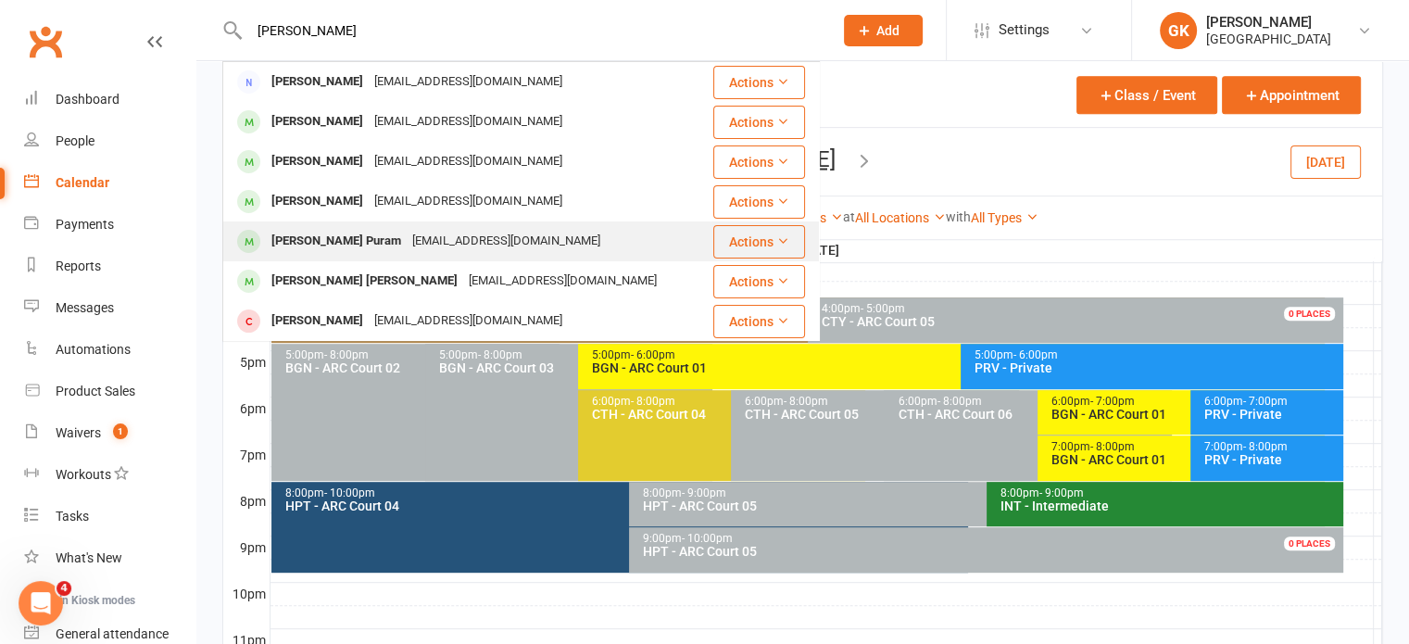
type input "[PERSON_NAME]"
click at [345, 226] on div "[PERSON_NAME] Puram [EMAIL_ADDRESS][DOMAIN_NAME]" at bounding box center [466, 241] width 485 height 38
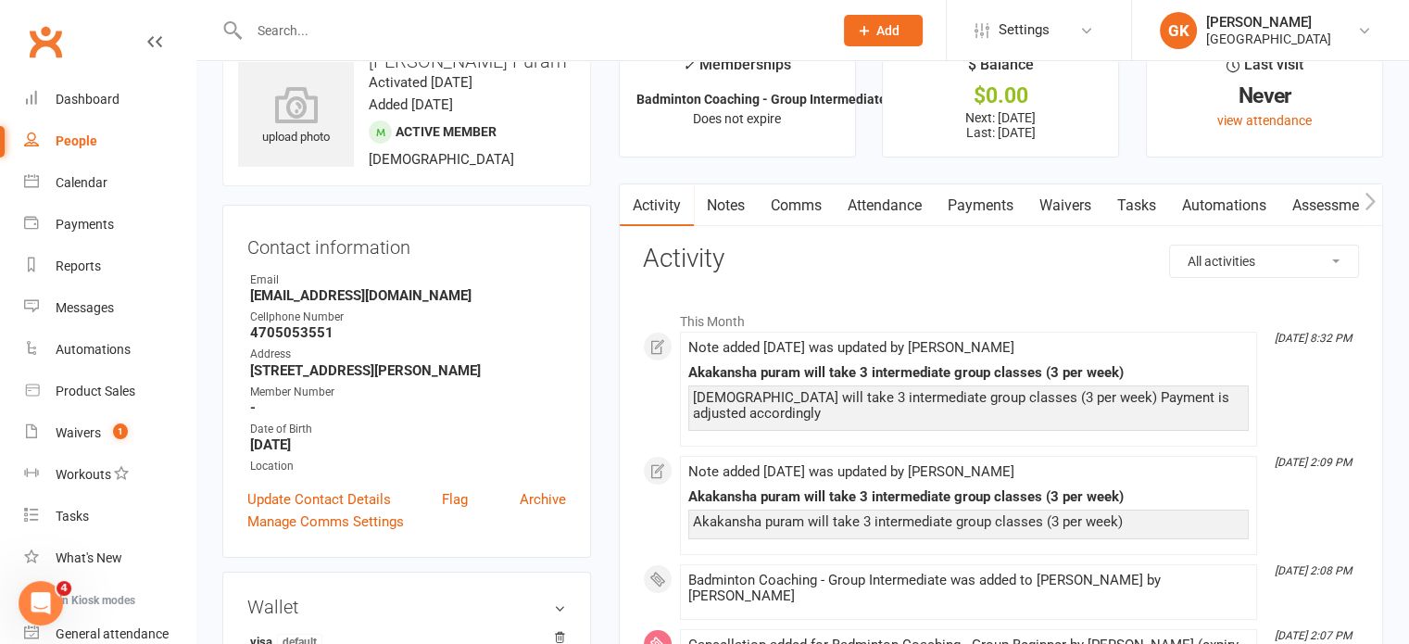
scroll to position [48, 0]
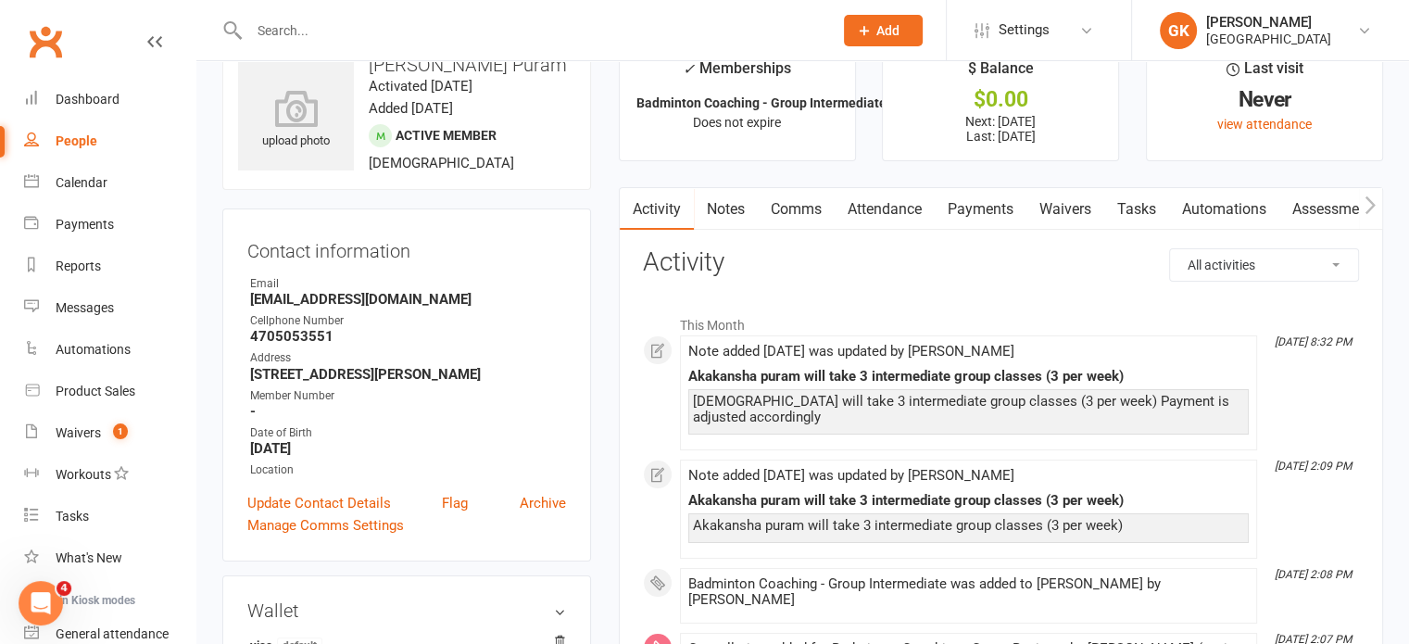
click at [961, 207] on link "Payments" at bounding box center [980, 209] width 92 height 43
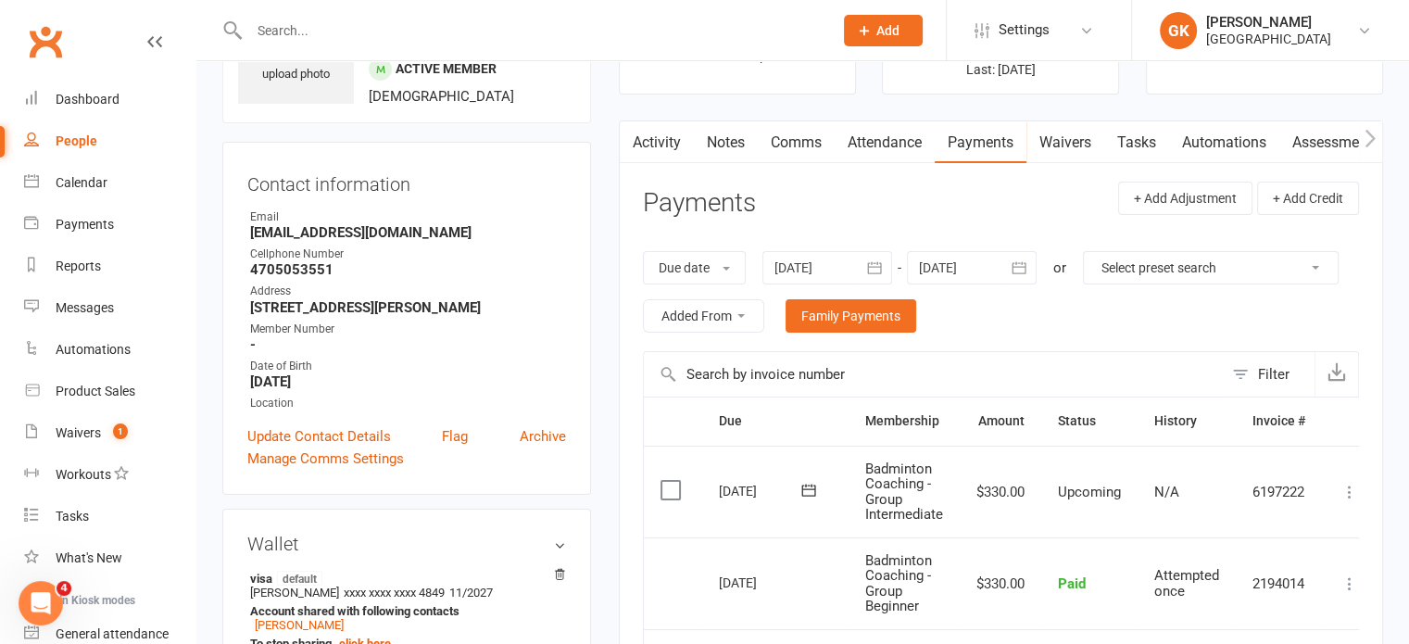
scroll to position [103, 0]
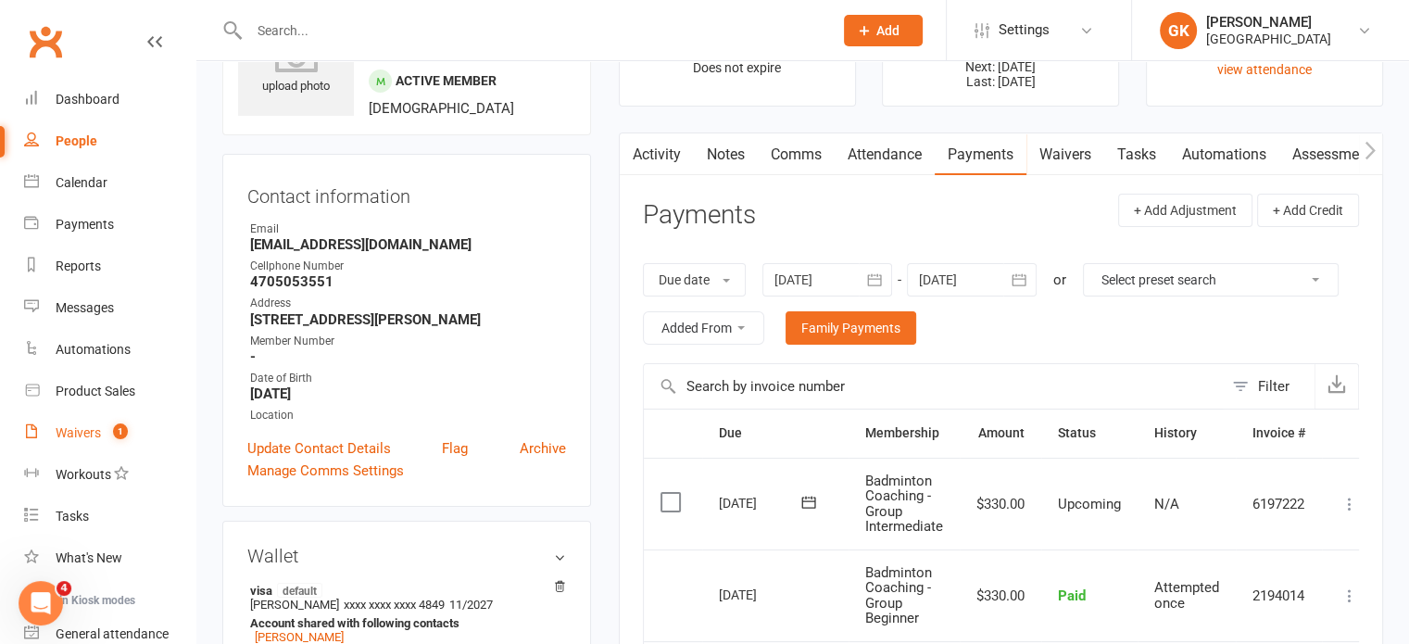
click at [75, 441] on link "Waivers 1" at bounding box center [109, 433] width 171 height 42
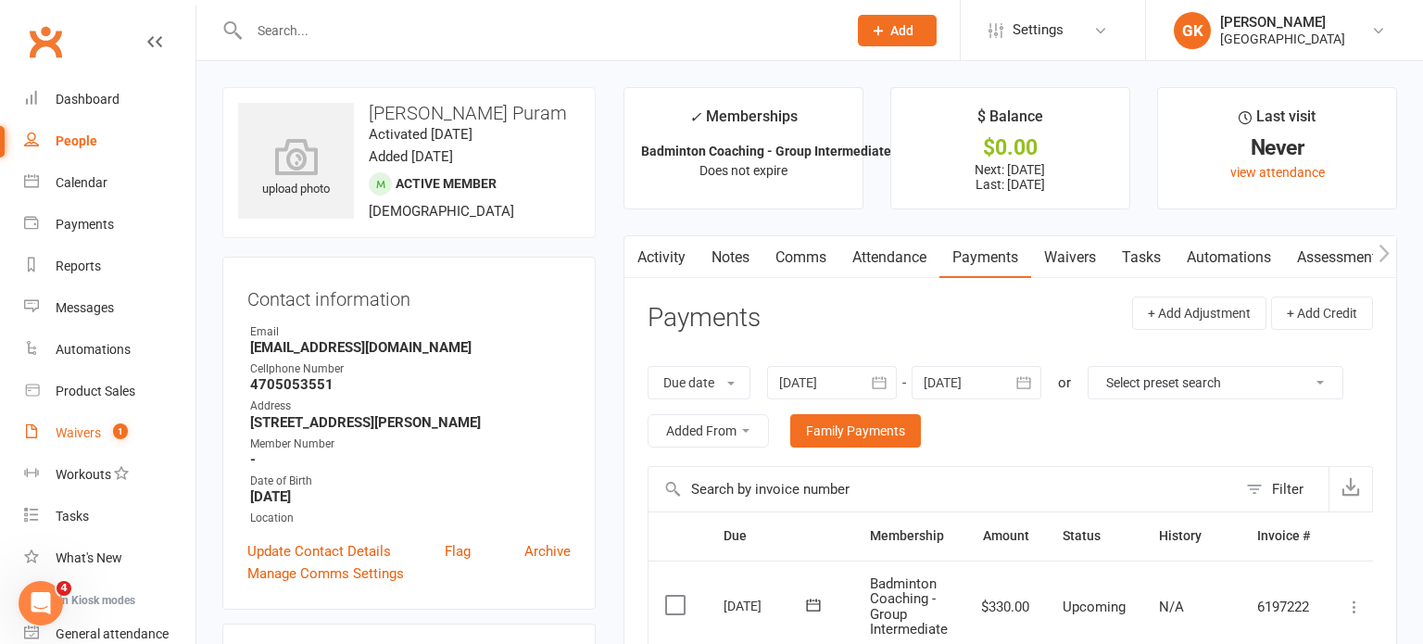
select select "100"
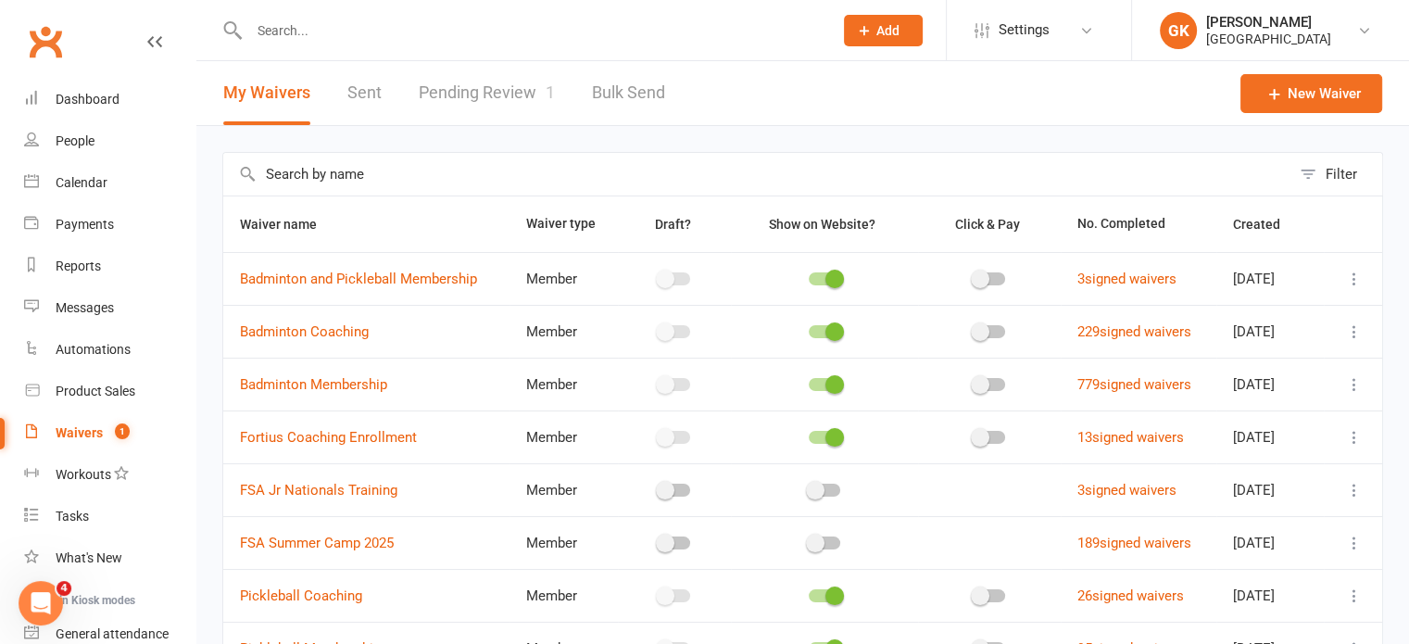
click at [493, 96] on link "Pending Review 1" at bounding box center [487, 93] width 136 height 64
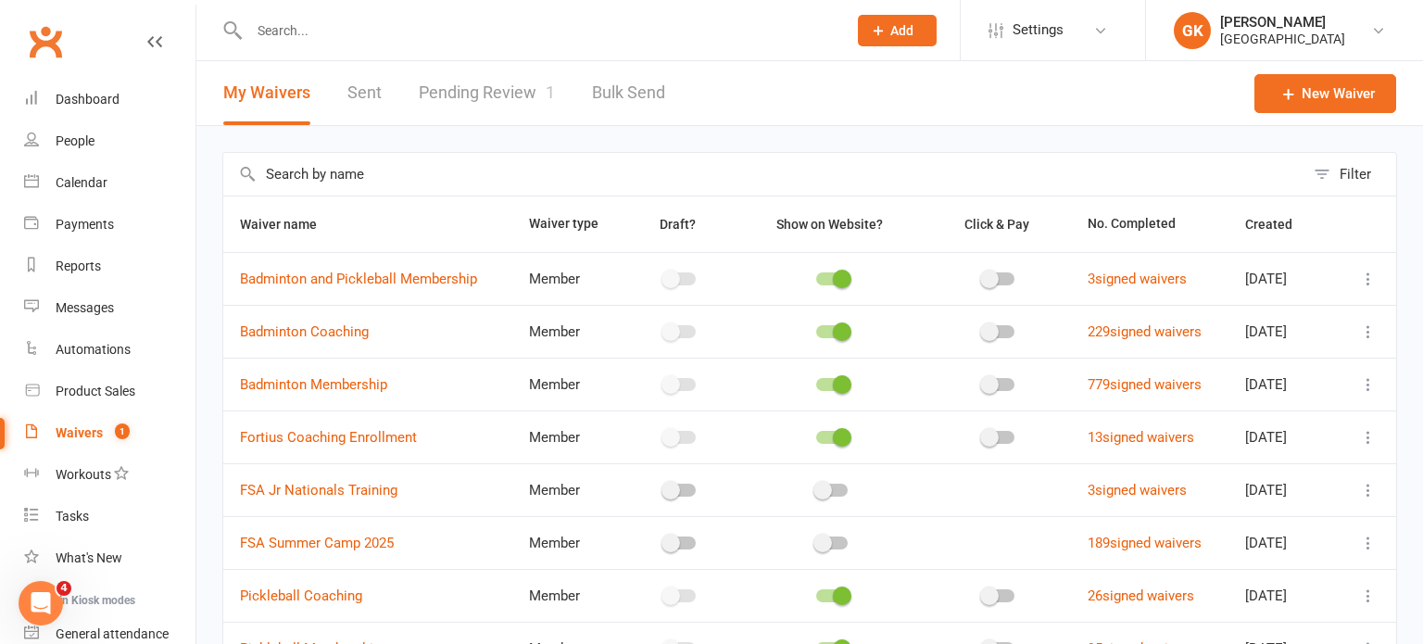
select select "100"
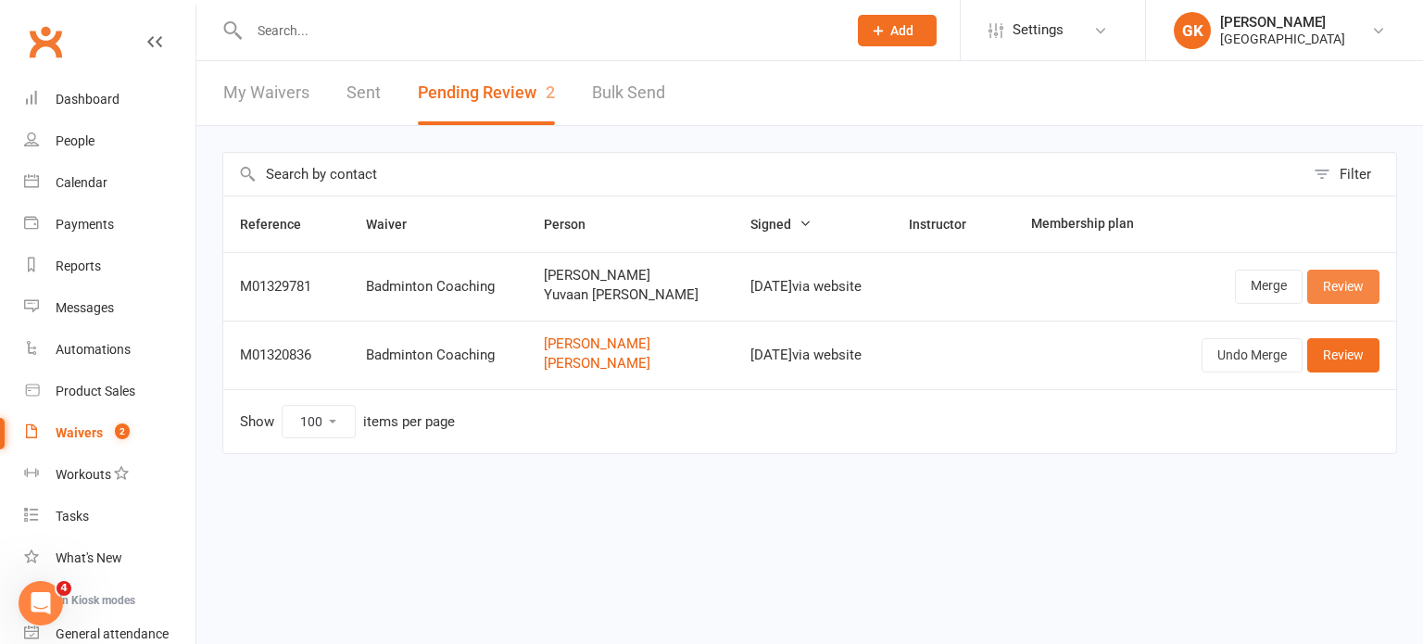
click at [1334, 292] on link "Review" at bounding box center [1343, 285] width 72 height 33
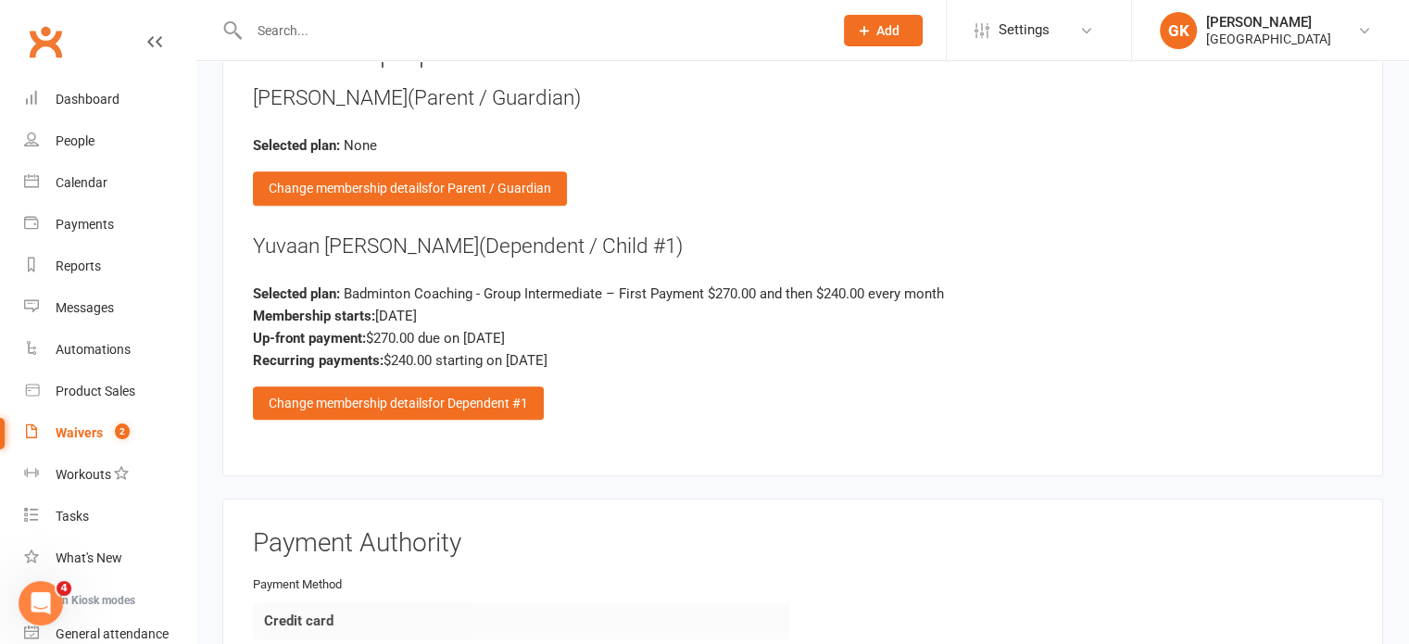
scroll to position [2088, 0]
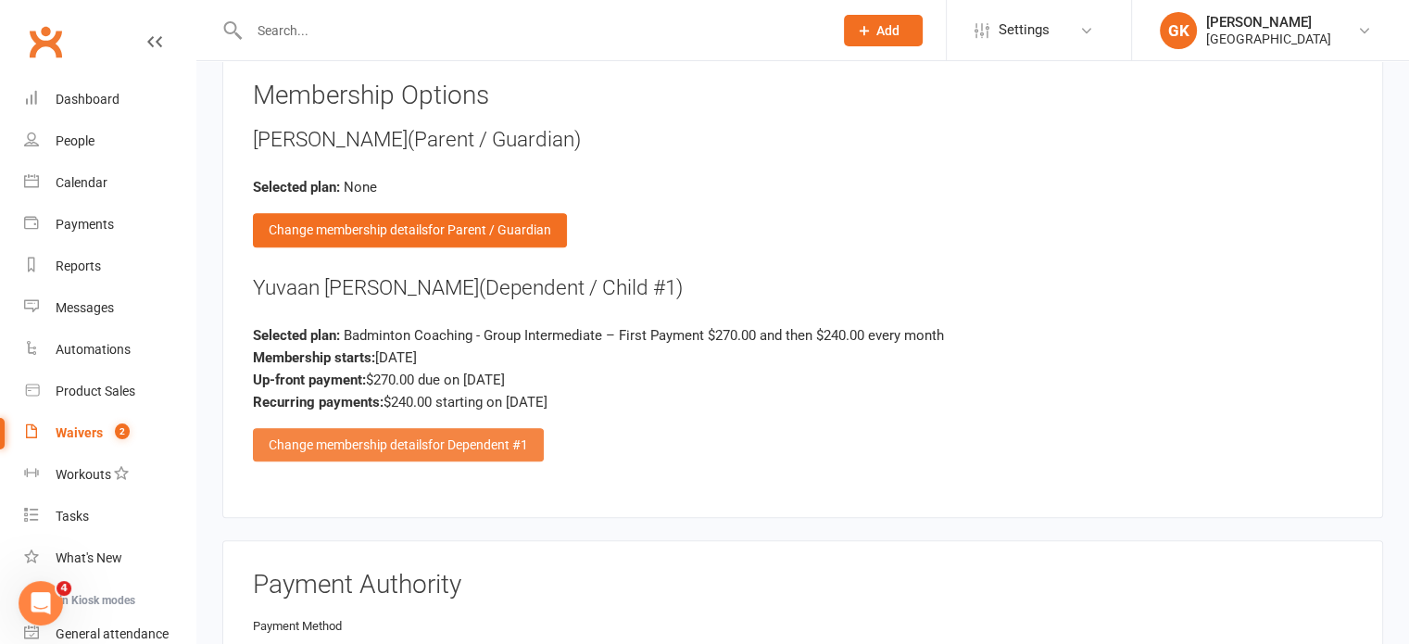
click at [473, 437] on span "for Dependent #1" at bounding box center [478, 444] width 100 height 15
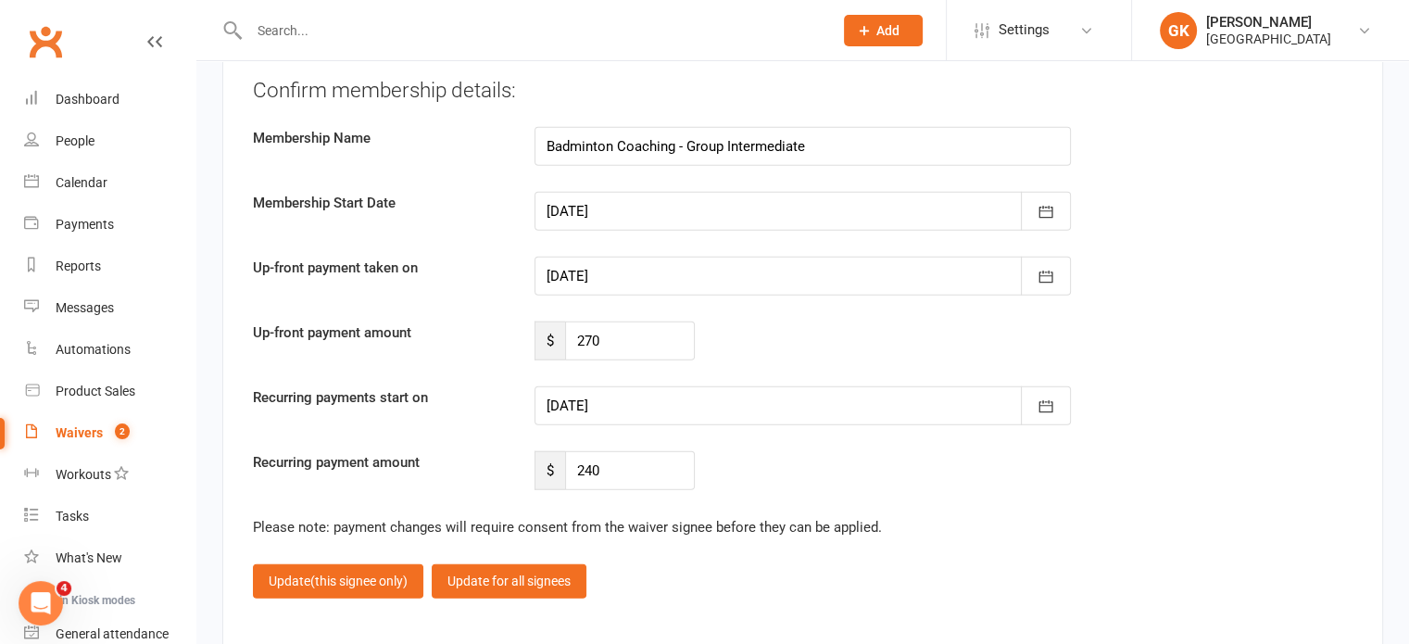
scroll to position [4451, 0]
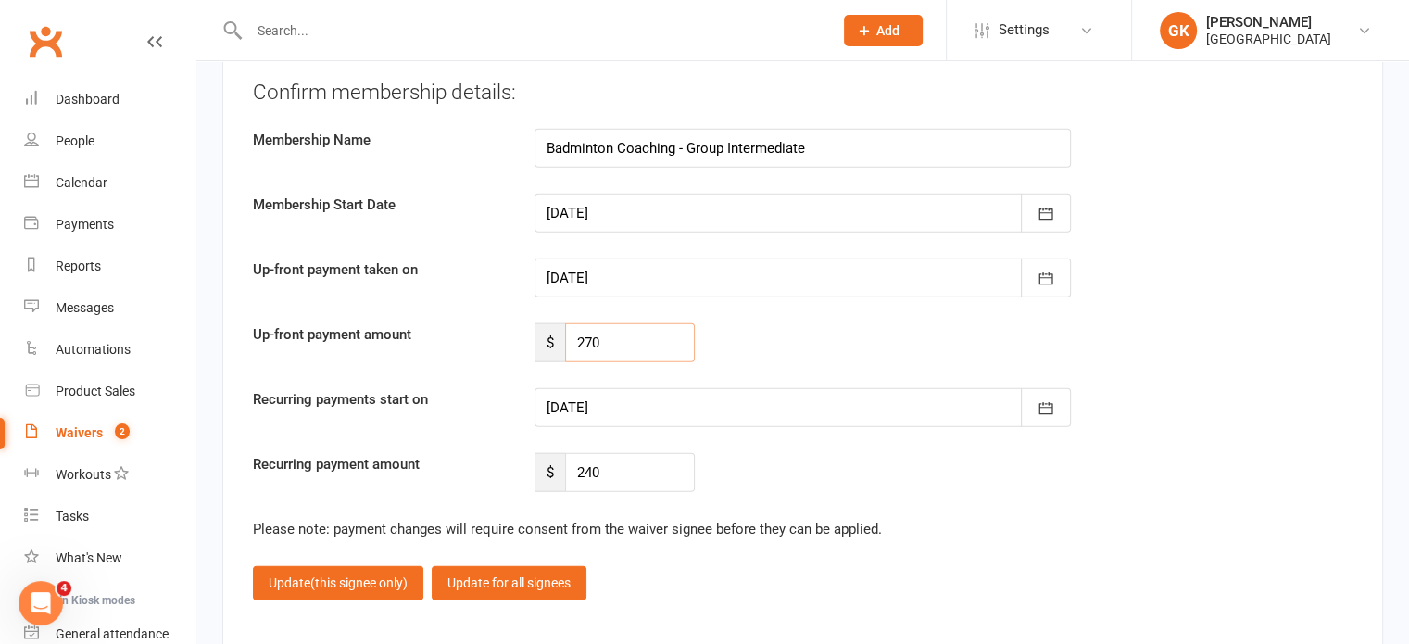
drag, startPoint x: 611, startPoint y: 329, endPoint x: 576, endPoint y: 329, distance: 35.2
click at [576, 329] on input "270" at bounding box center [630, 342] width 130 height 39
type input "360"
click at [628, 388] on div at bounding box center [802, 407] width 536 height 39
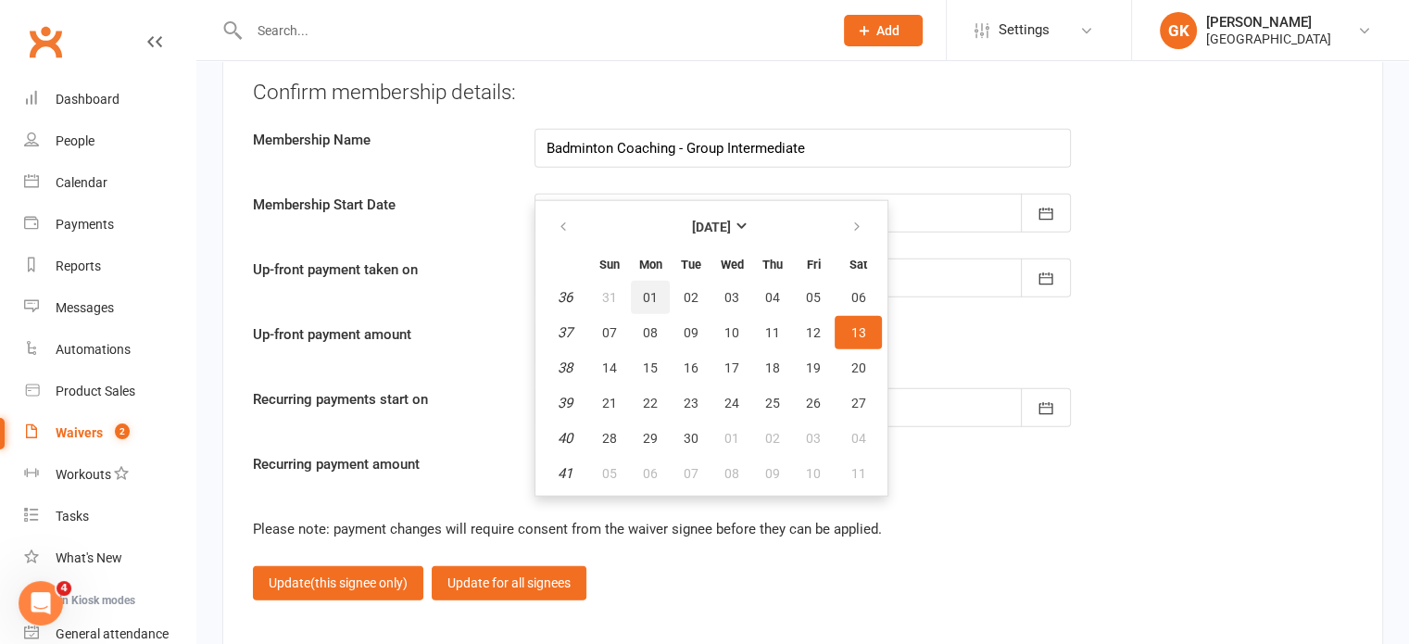
click at [651, 294] on button "01" at bounding box center [650, 297] width 39 height 33
type input "[DATE]"
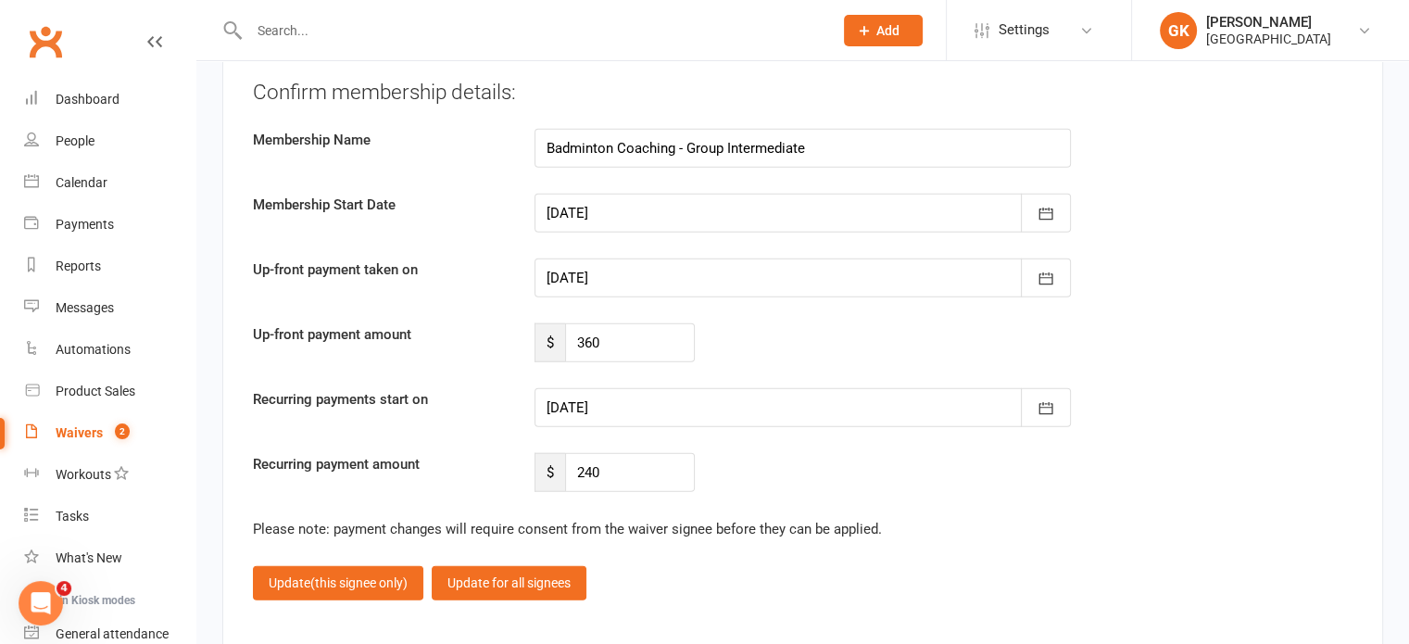
click at [756, 336] on div "Up-front payment amount $ 360" at bounding box center [802, 342] width 1127 height 39
drag, startPoint x: 655, startPoint y: 325, endPoint x: 563, endPoint y: 338, distance: 92.6
click at [563, 338] on div "$ 360" at bounding box center [614, 342] width 160 height 39
type input "210"
drag, startPoint x: 616, startPoint y: 455, endPoint x: 555, endPoint y: 447, distance: 61.6
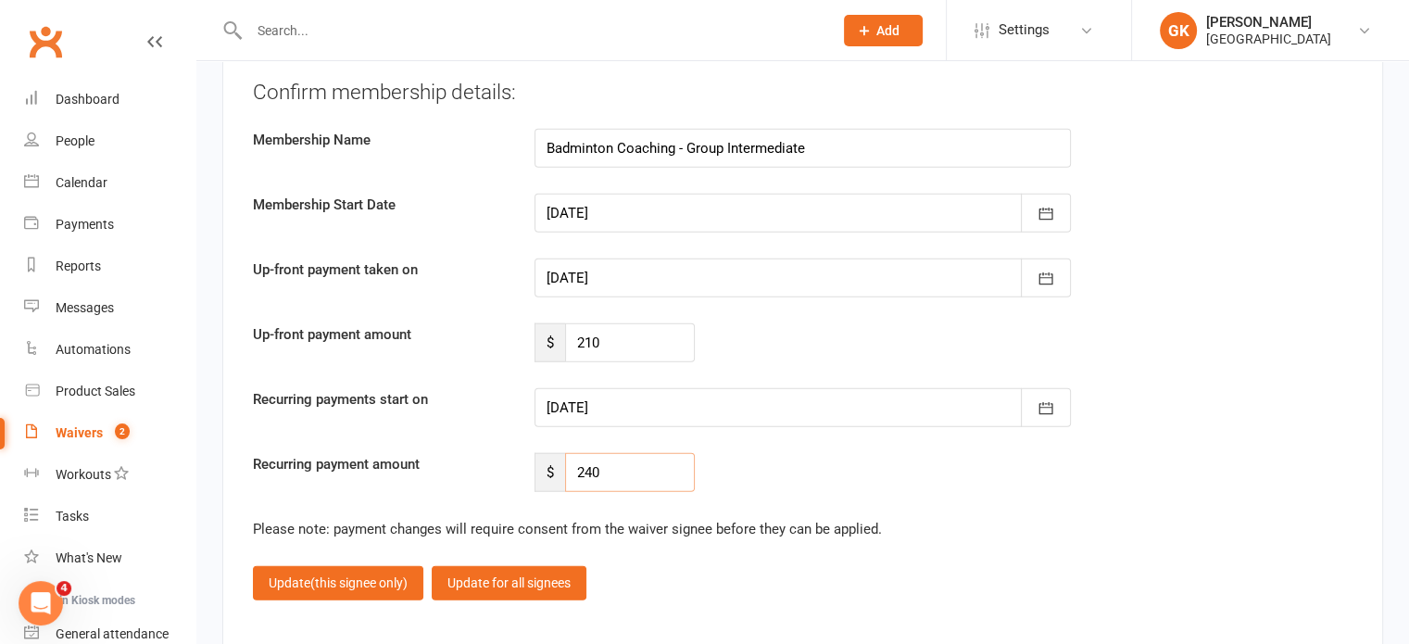
click at [555, 453] on div "$ 240" at bounding box center [614, 472] width 160 height 39
type input "360"
click at [334, 575] on span "(this signee only)" at bounding box center [358, 582] width 97 height 15
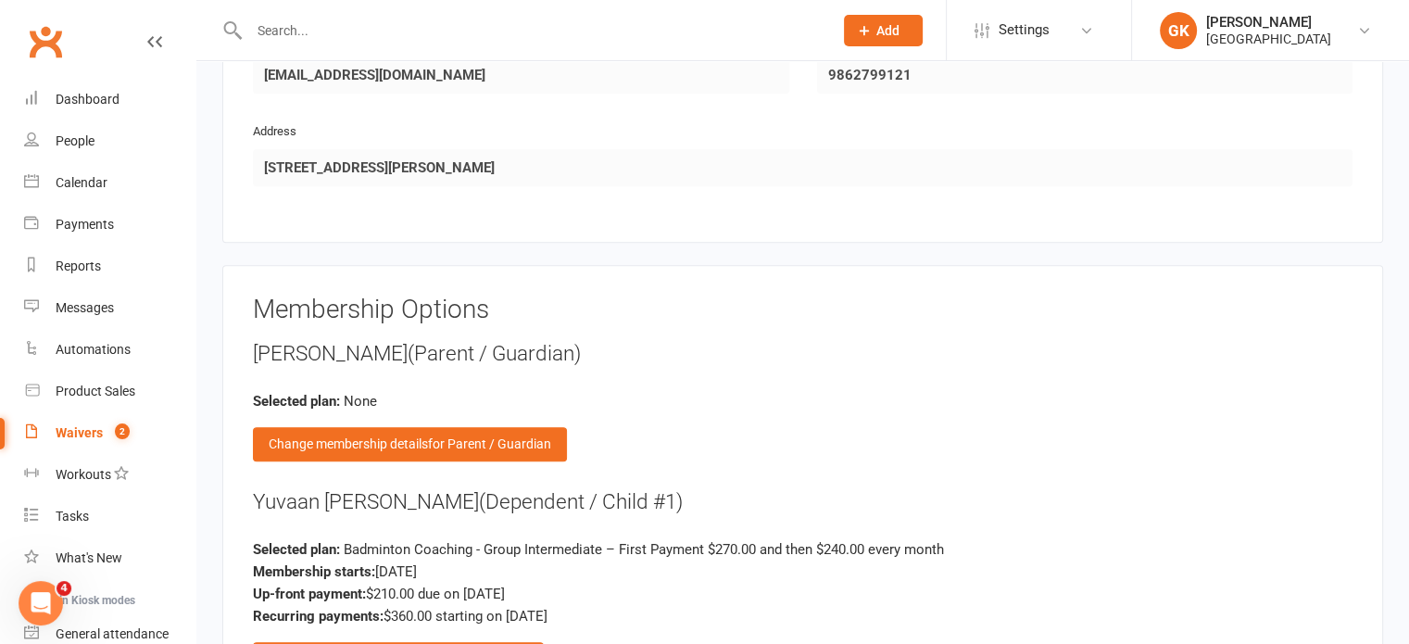
scroll to position [2193, 0]
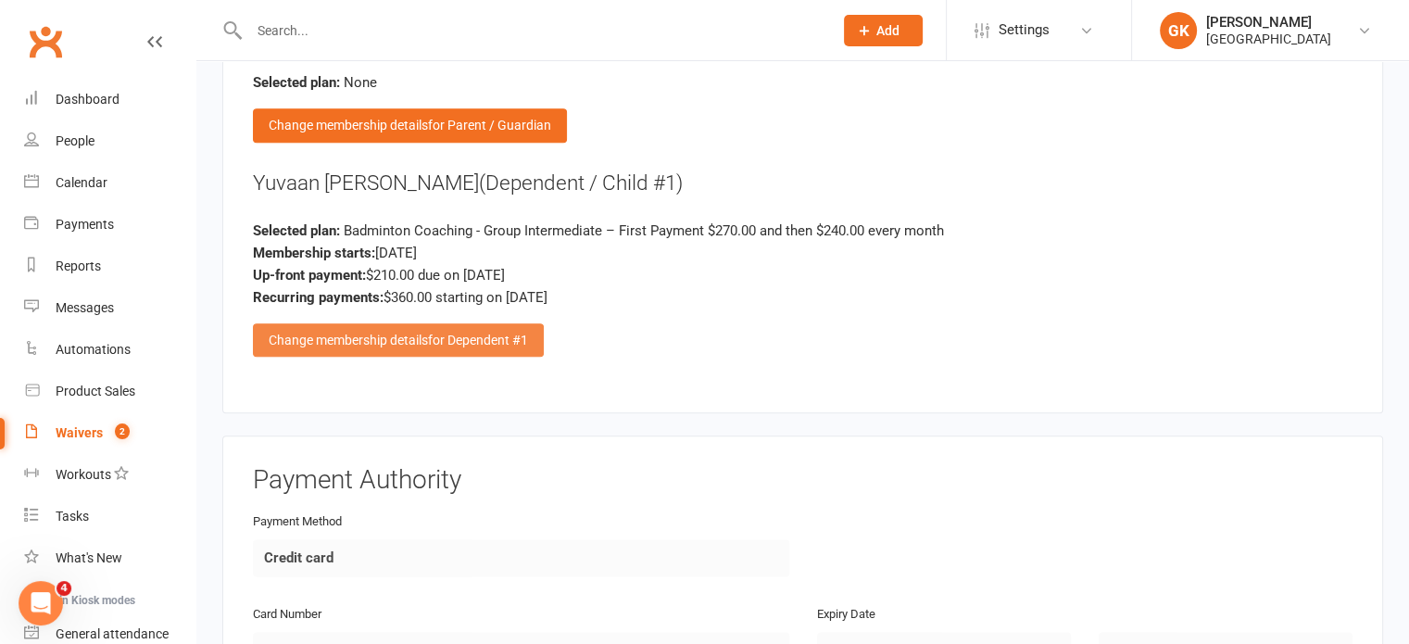
click at [404, 323] on div "Change membership details for Dependent #1" at bounding box center [398, 339] width 291 height 33
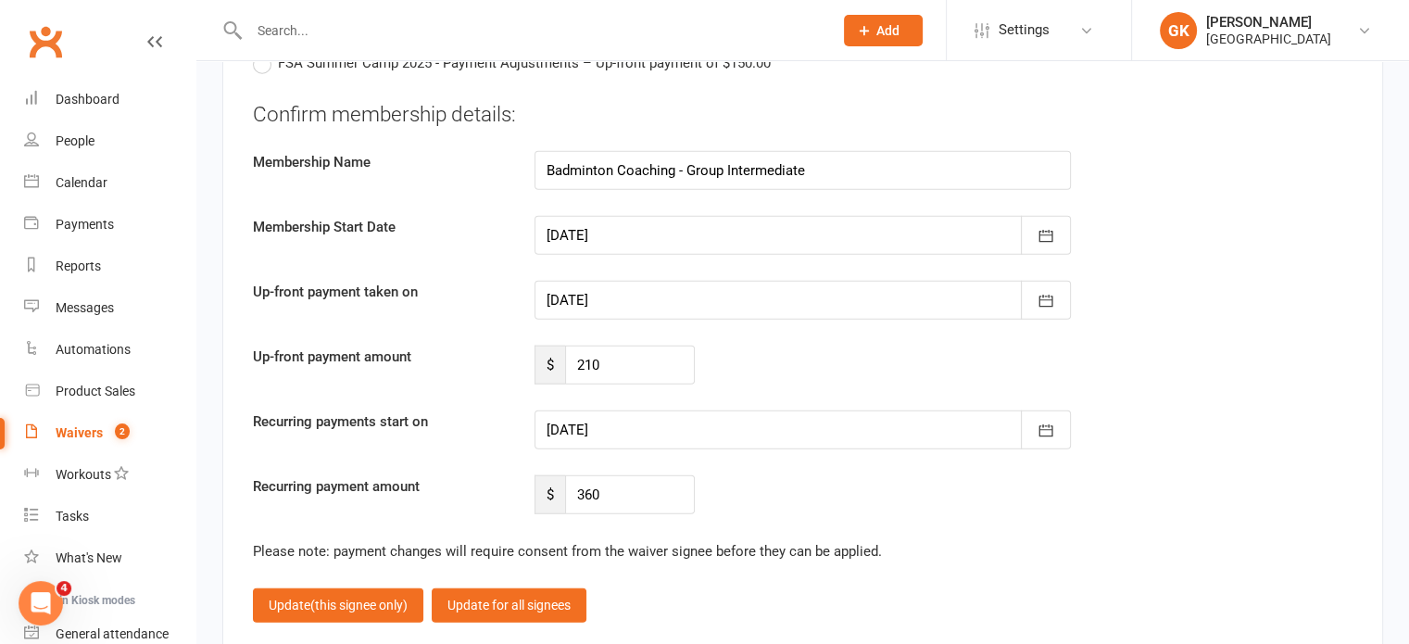
scroll to position [4431, 0]
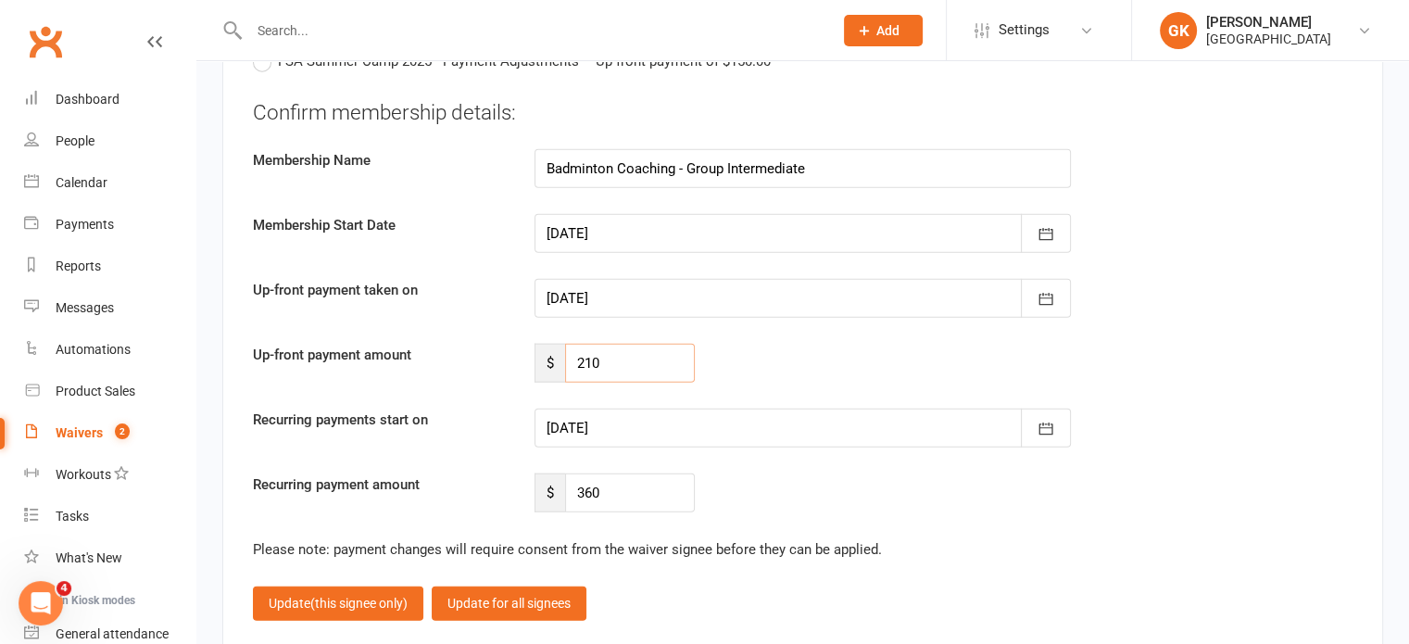
click at [622, 366] on input "210" at bounding box center [630, 363] width 130 height 39
type input "240"
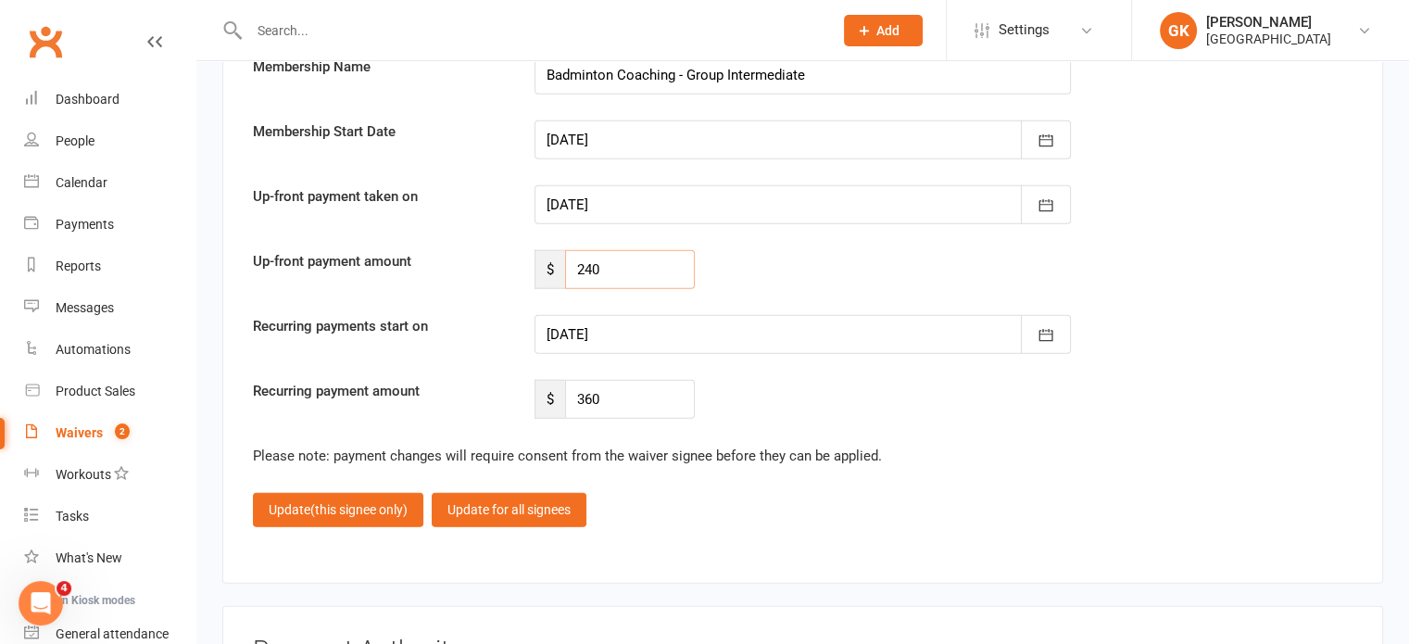
scroll to position [4549, 0]
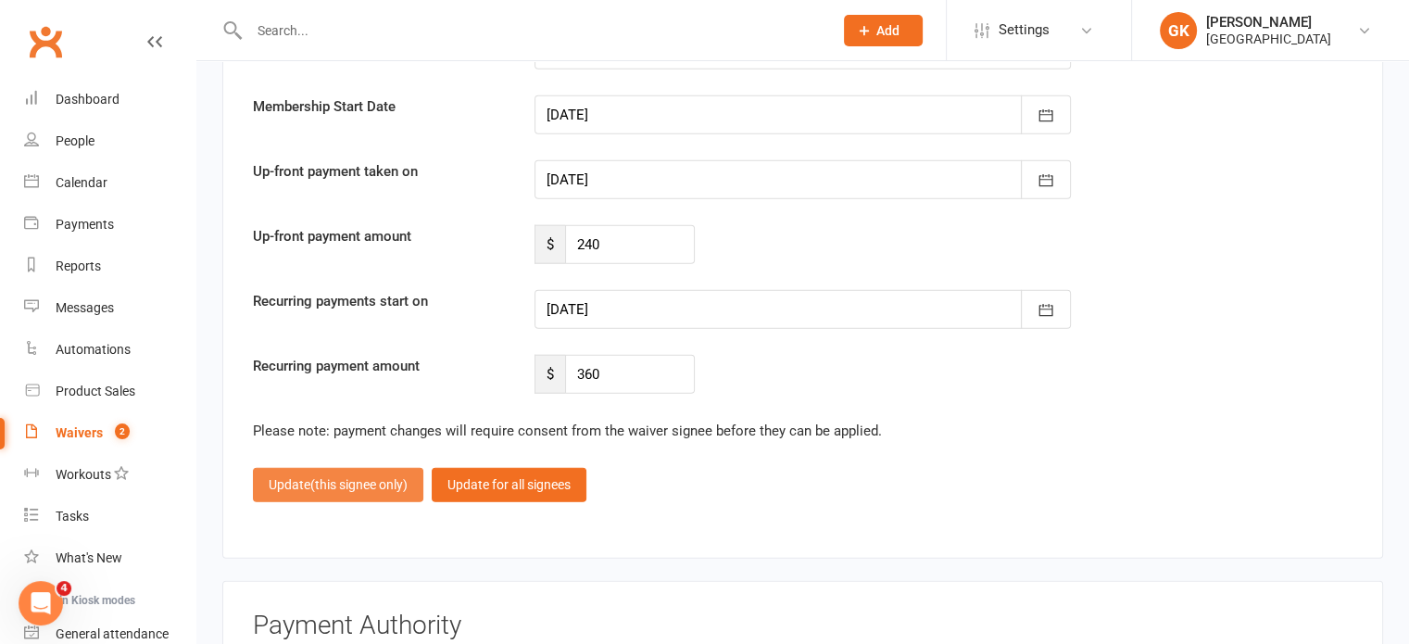
click at [330, 477] on span "(this signee only)" at bounding box center [358, 484] width 97 height 15
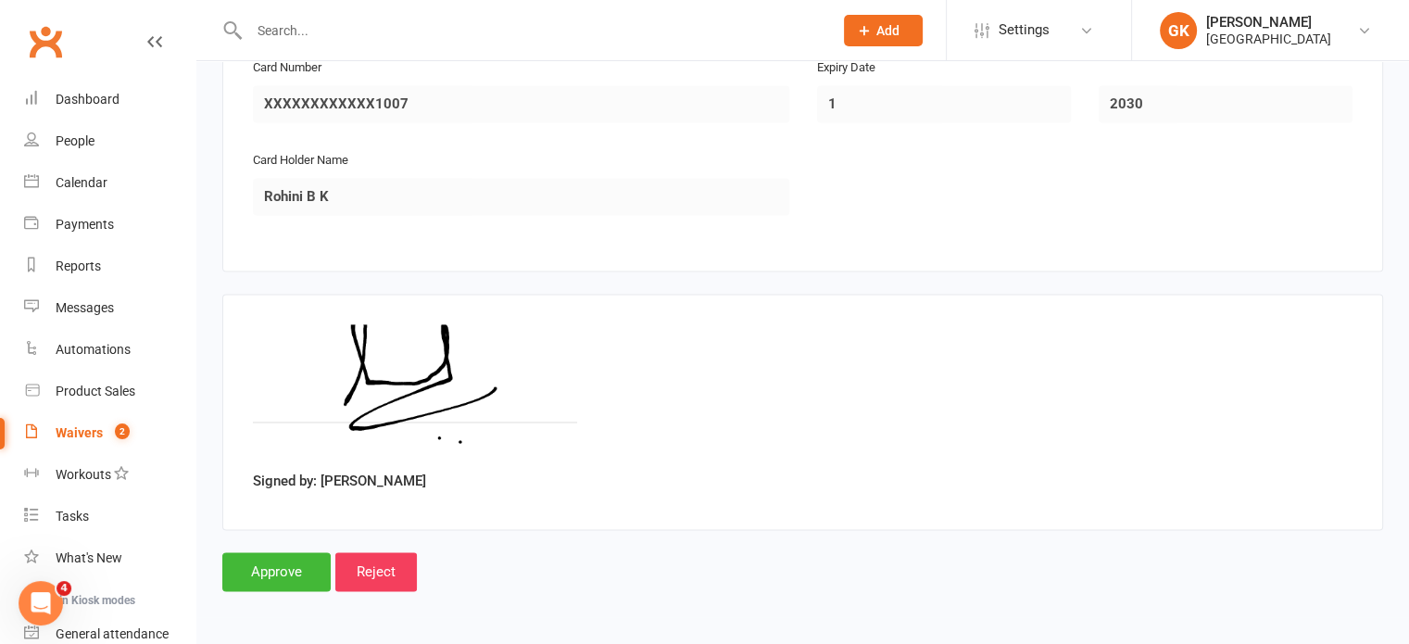
scroll to position [2726, 0]
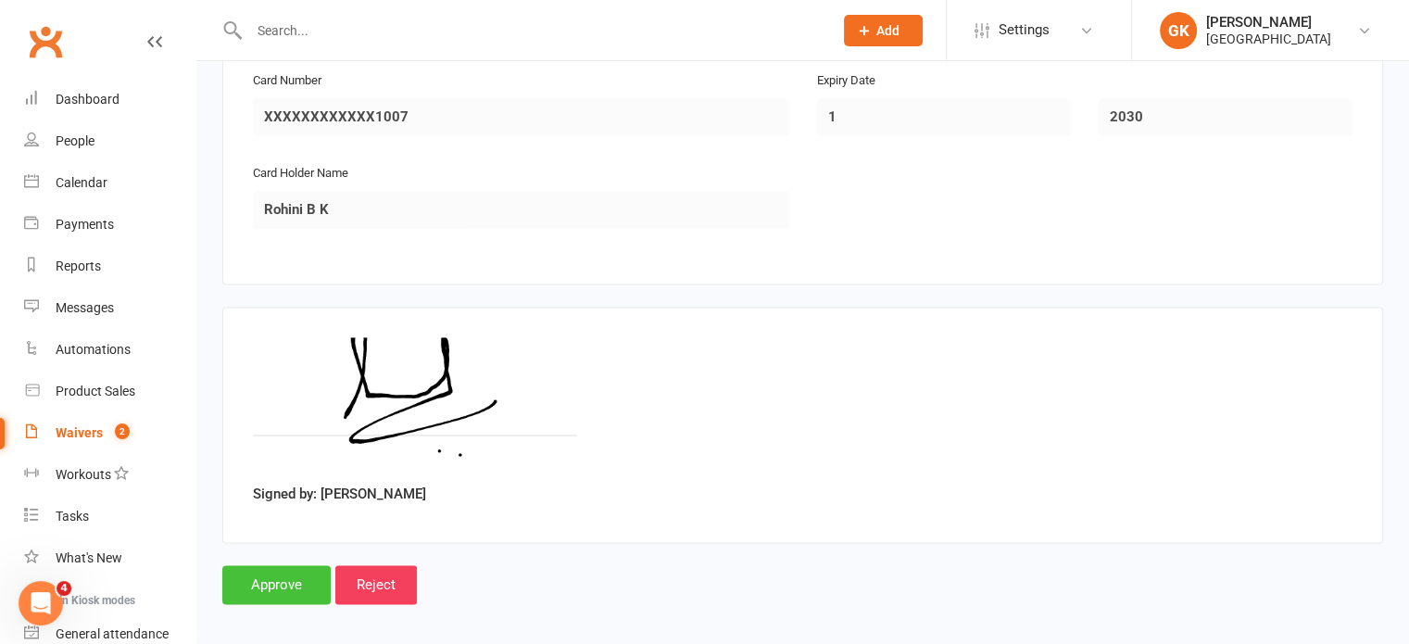
click at [282, 565] on input "Approve" at bounding box center [276, 584] width 108 height 39
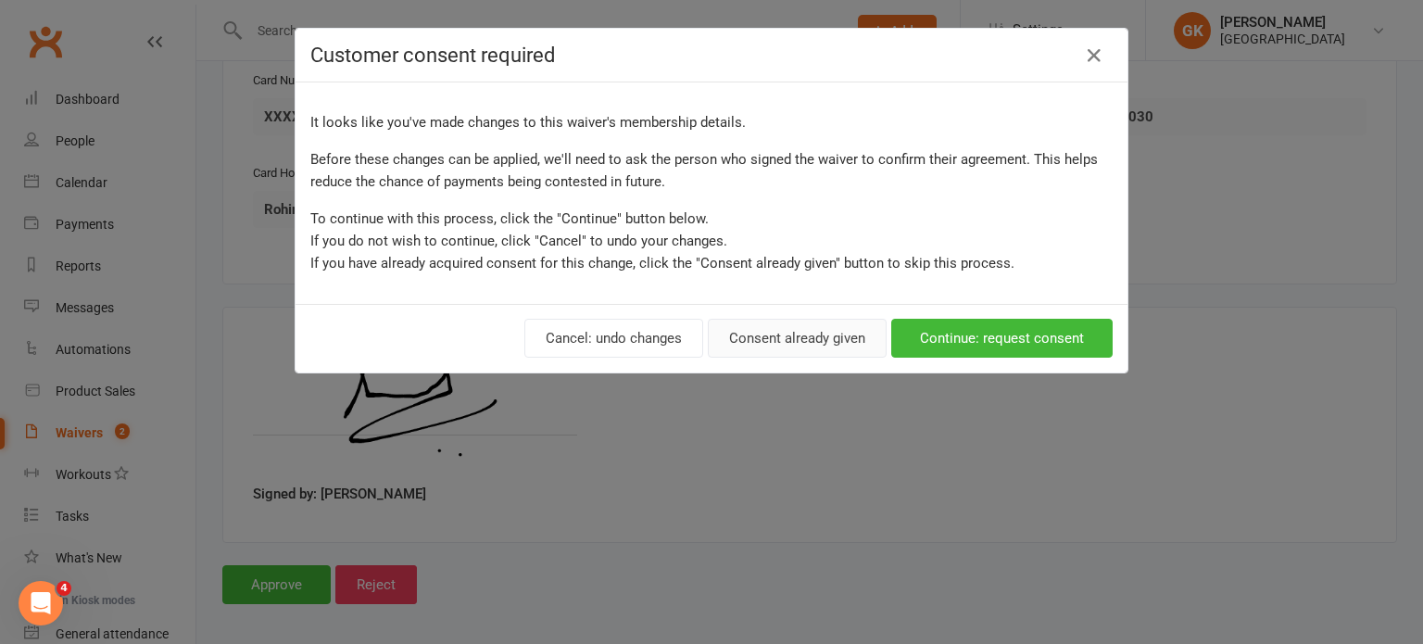
click at [846, 341] on button "Consent already given" at bounding box center [797, 338] width 179 height 39
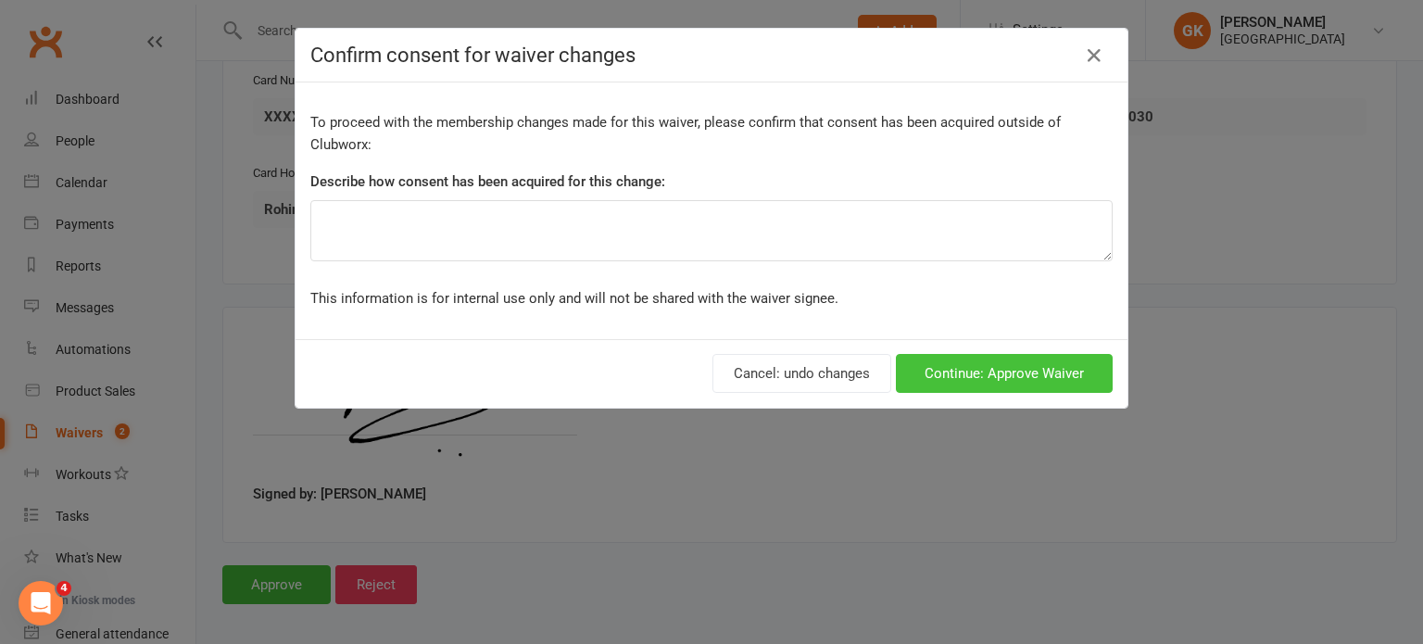
click at [934, 366] on button "Continue: Approve Waiver" at bounding box center [1004, 373] width 217 height 39
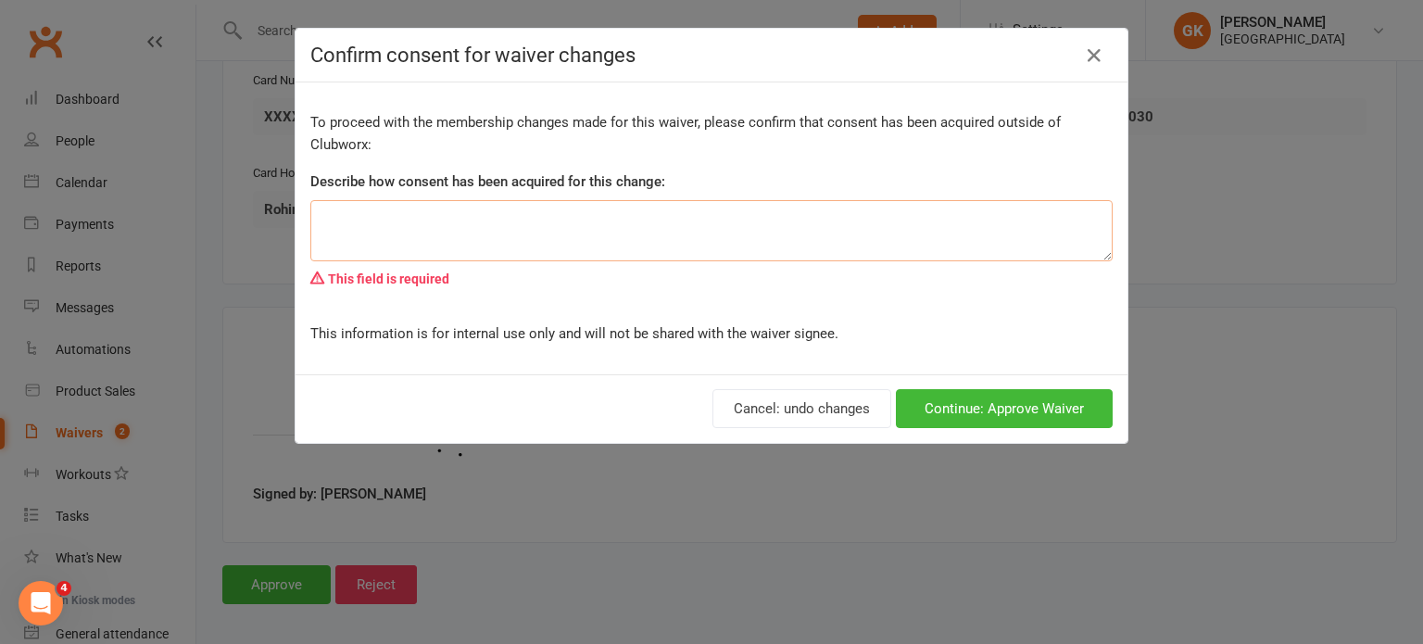
click at [864, 219] on textarea at bounding box center [711, 230] width 802 height 61
type textarea "parent walked in"
click at [1063, 402] on button "Continue: Approve Waiver" at bounding box center [1004, 408] width 217 height 39
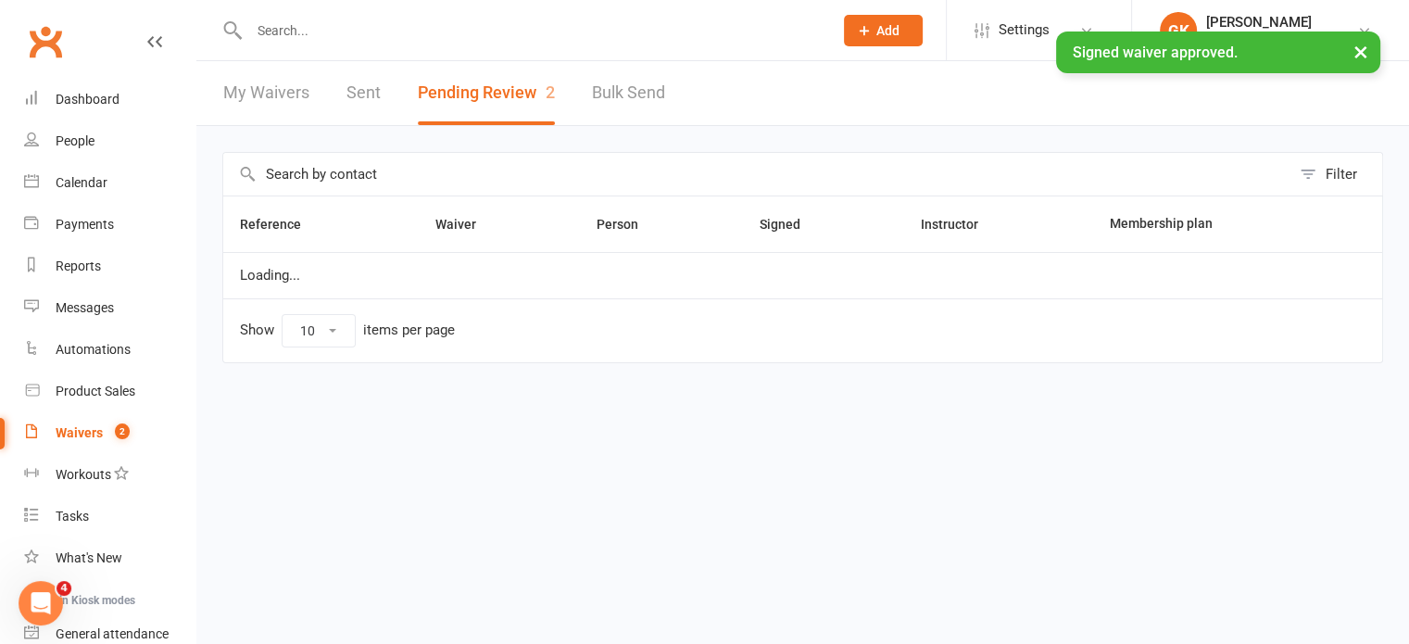
select select "100"
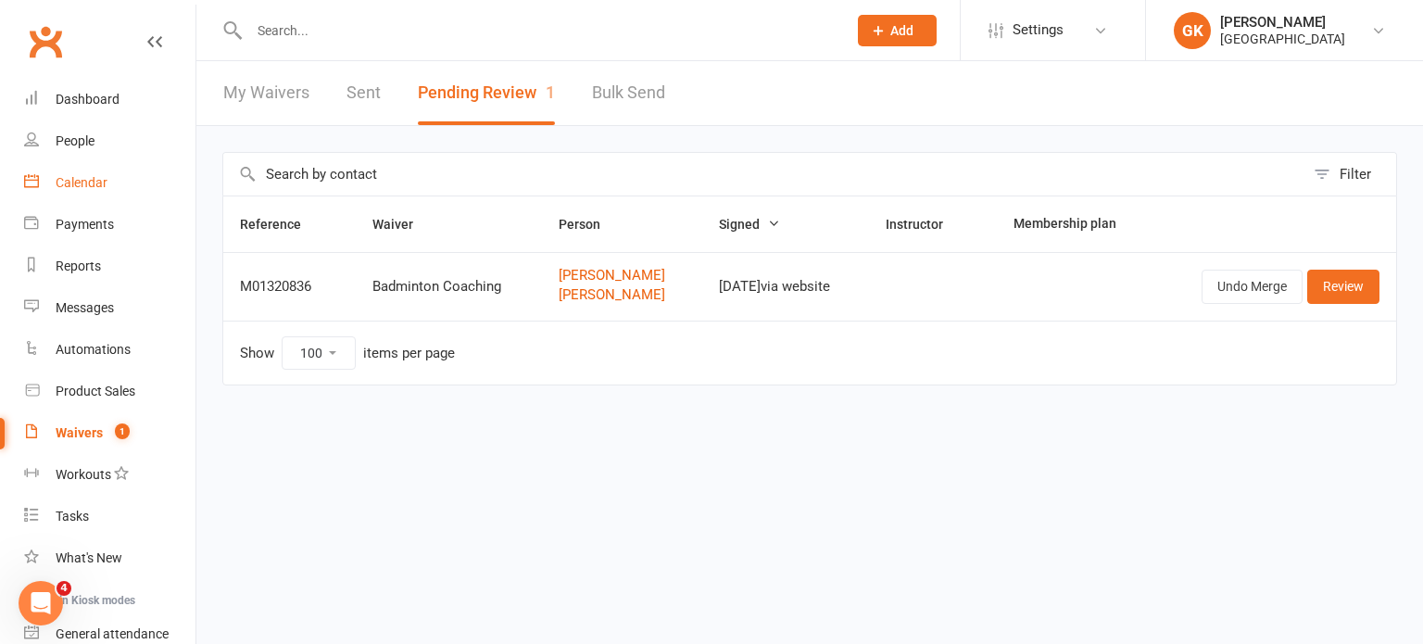
click at [61, 177] on div "Calendar" at bounding box center [82, 182] width 52 height 15
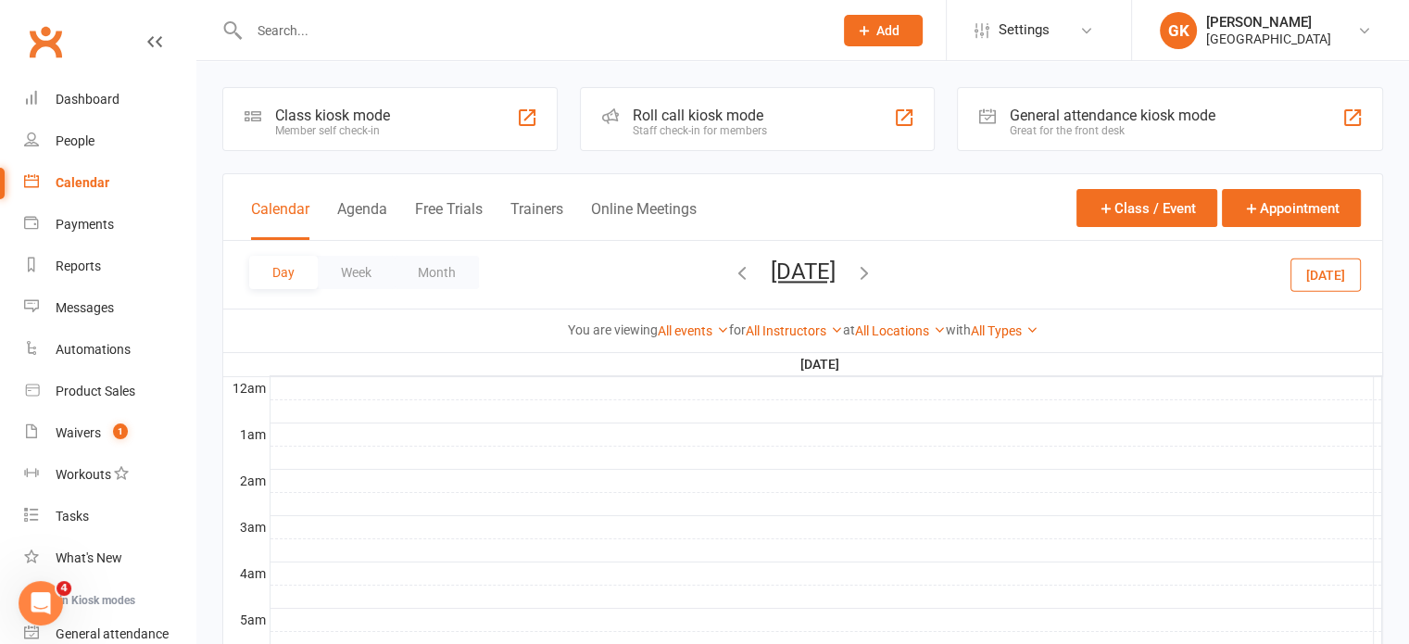
scroll to position [33, 0]
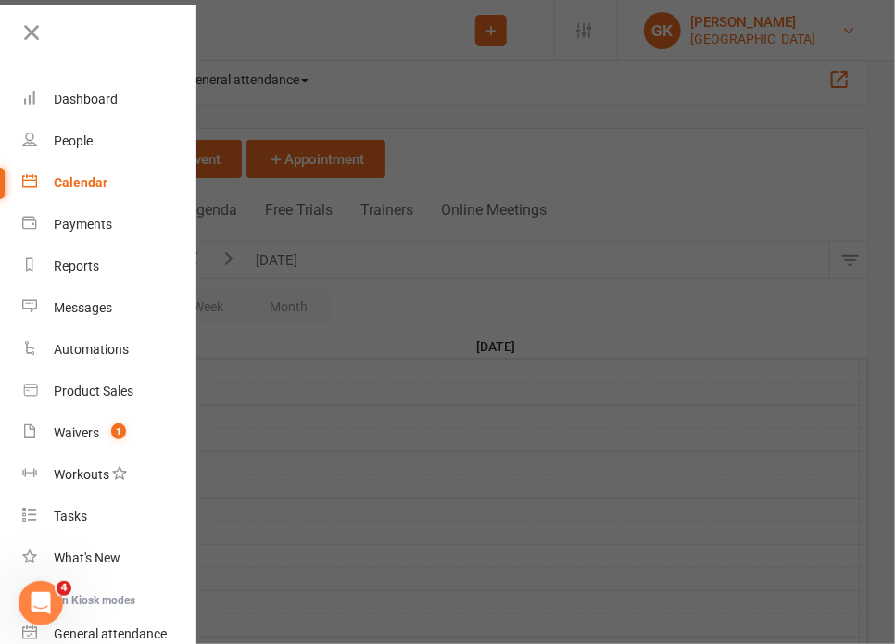
click at [895, 6] on li "GK [PERSON_NAME] Fortius Sports Academy My profile Help Terms & conditions Priv…" at bounding box center [756, 30] width 278 height 60
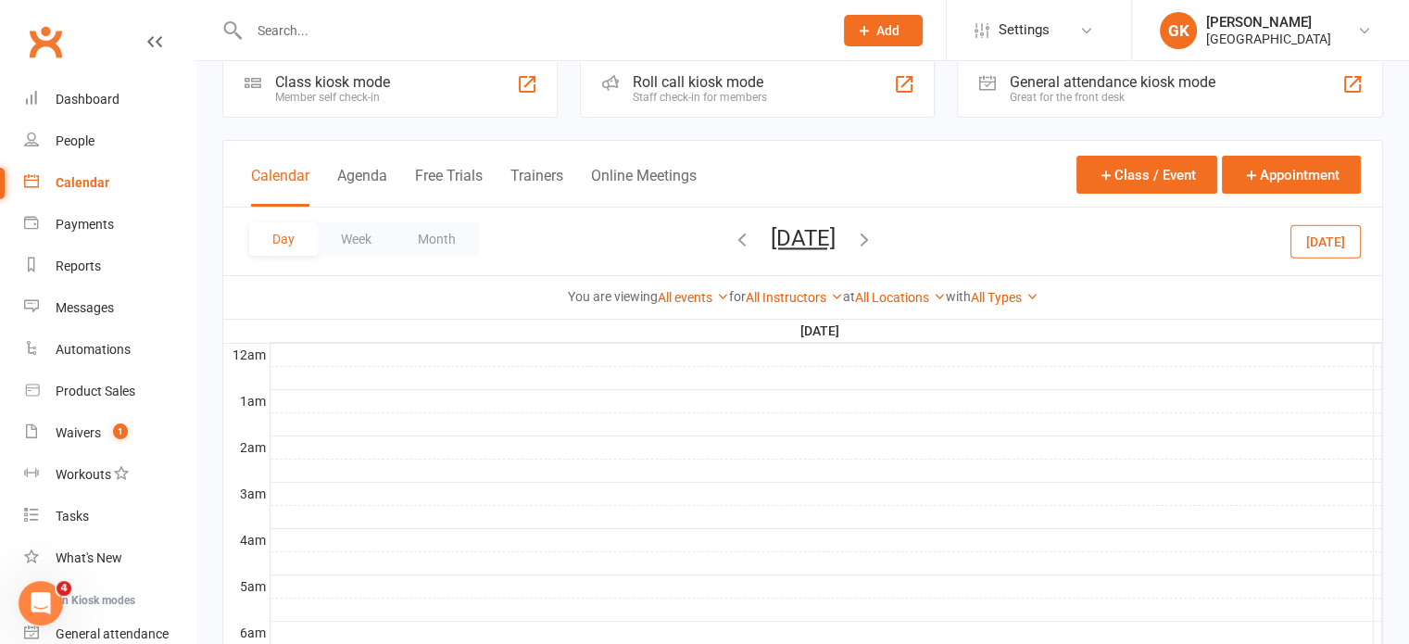
click at [479, 38] on input "text" at bounding box center [532, 31] width 576 height 26
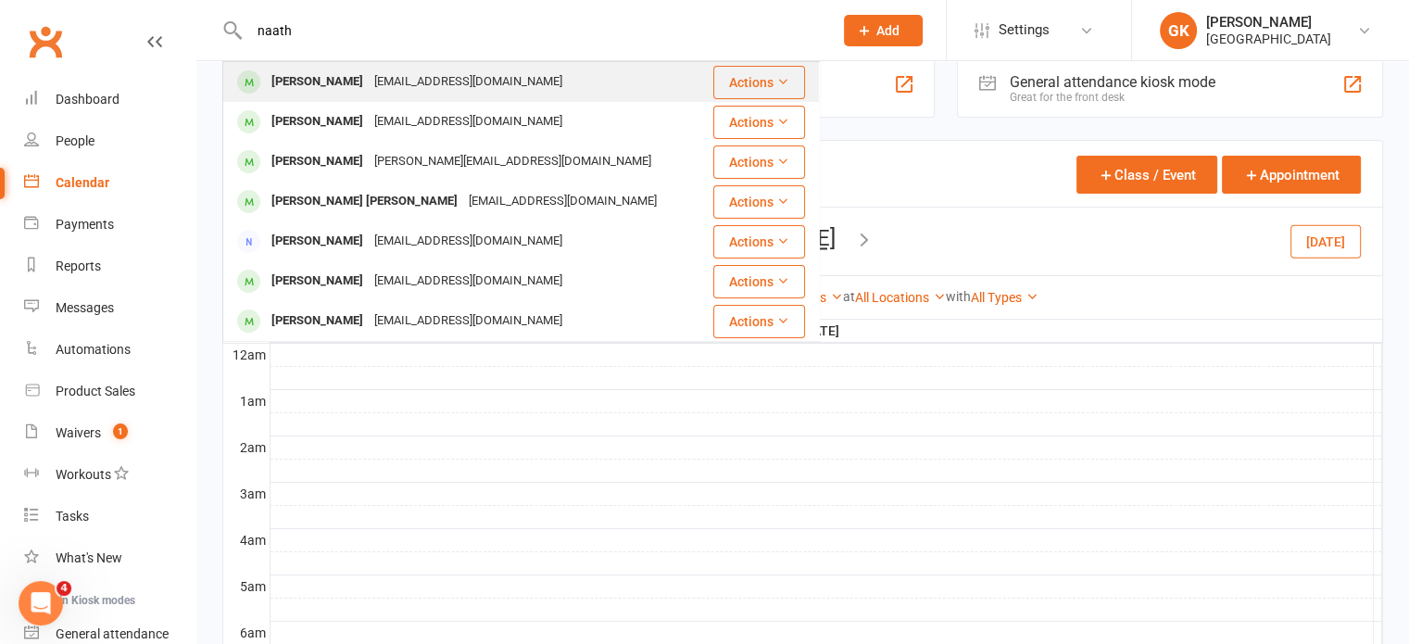
type input "naath"
click at [369, 83] on div "[PERSON_NAME]" at bounding box center [317, 82] width 103 height 27
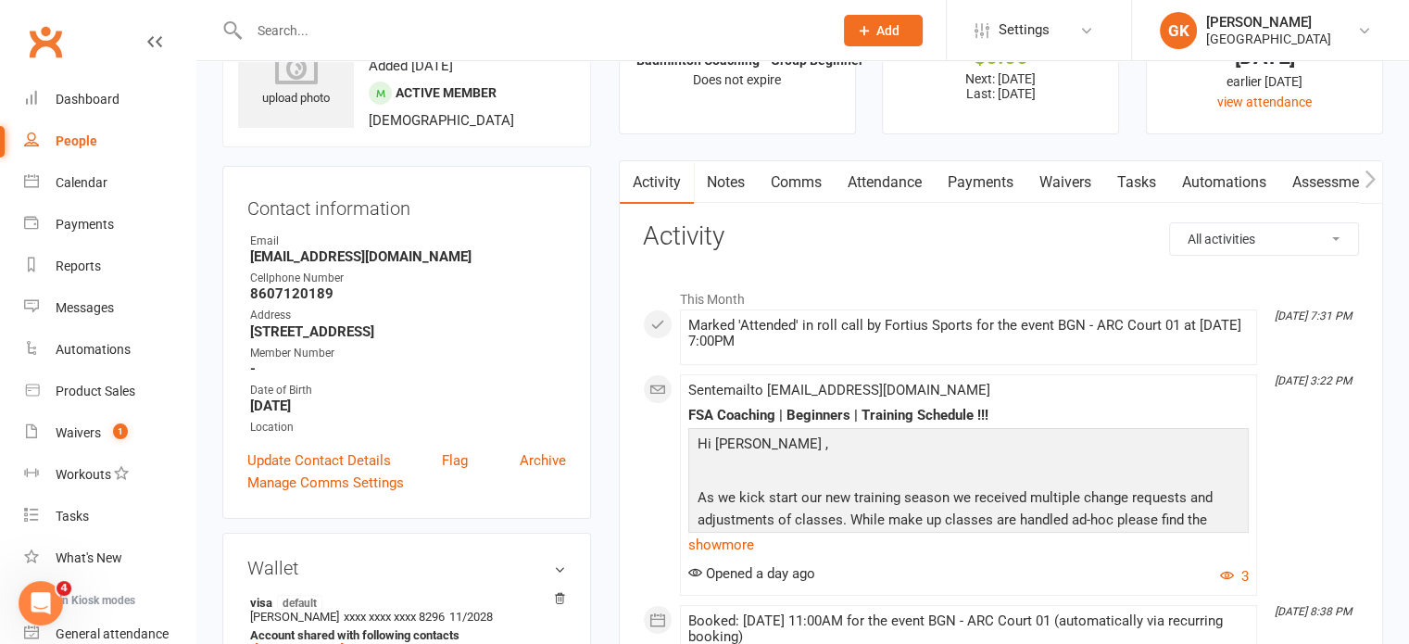
scroll to position [89, 0]
click at [954, 177] on link "Payments" at bounding box center [980, 184] width 92 height 43
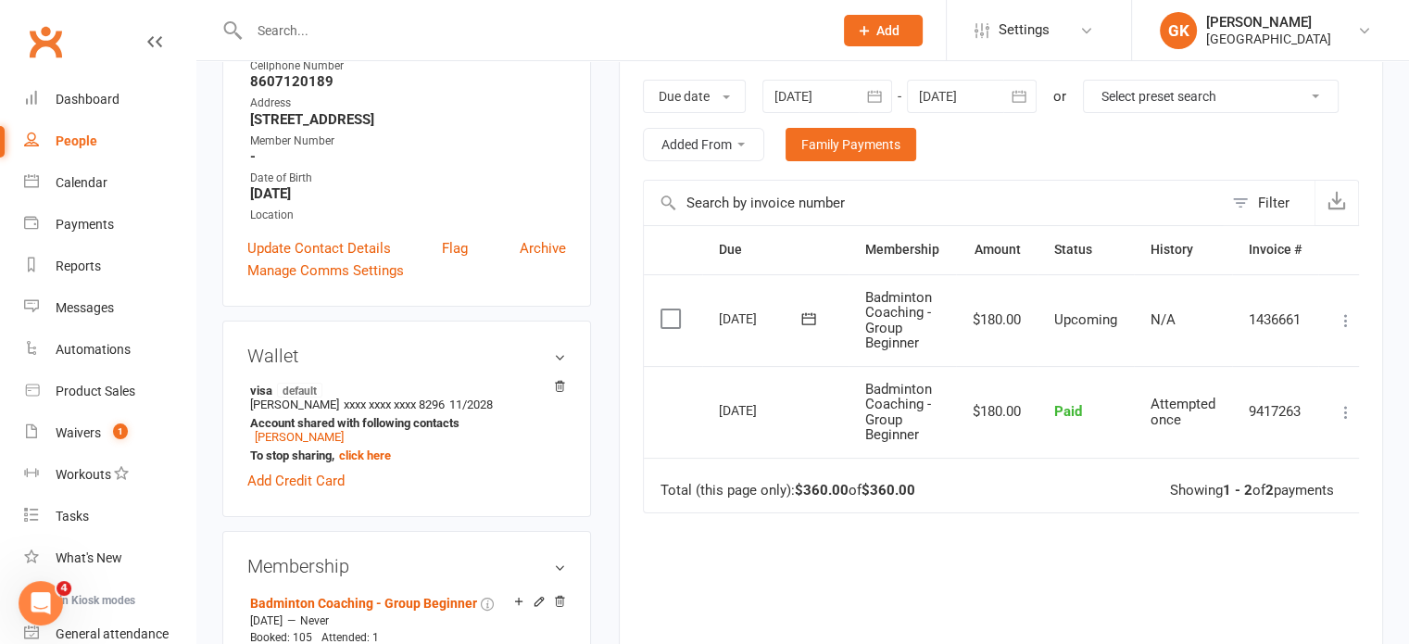
scroll to position [304, 0]
click at [1051, 517] on div "Due Contact Membership Amount Status History Invoice # Select this [DATE] [PERS…" at bounding box center [1001, 487] width 716 height 527
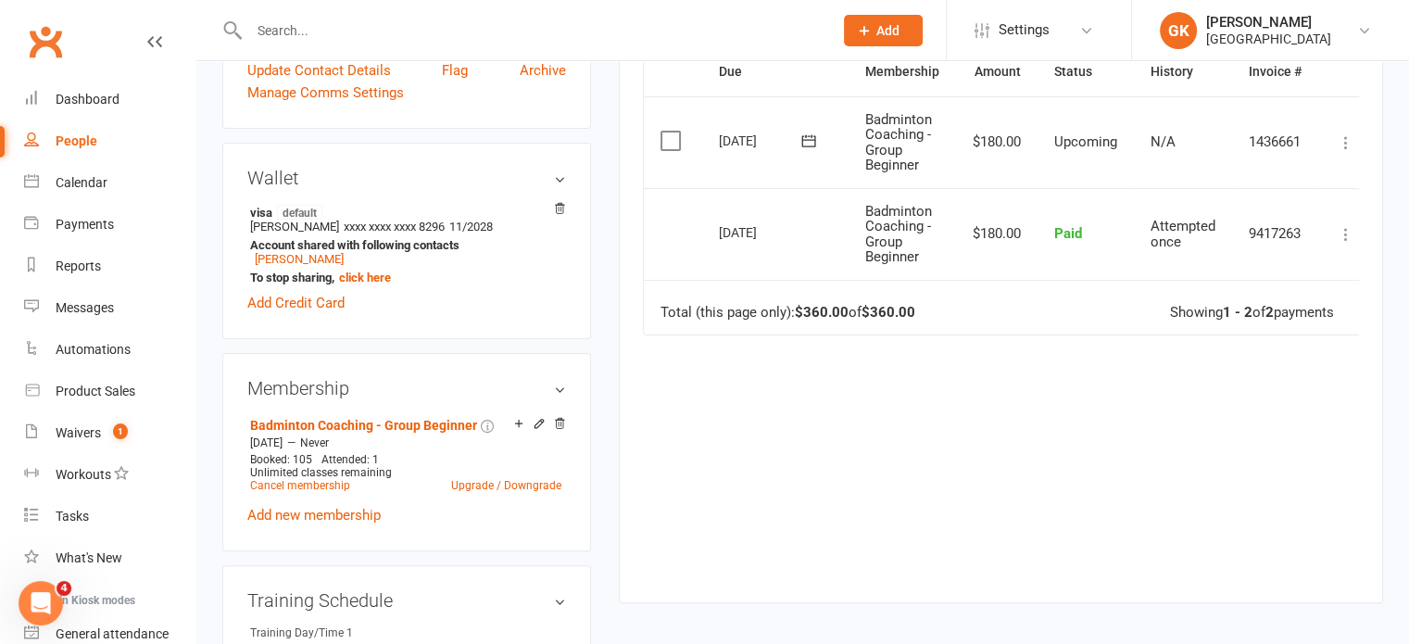
scroll to position [482, 0]
click at [341, 487] on link "Cancel membership" at bounding box center [300, 484] width 100 height 13
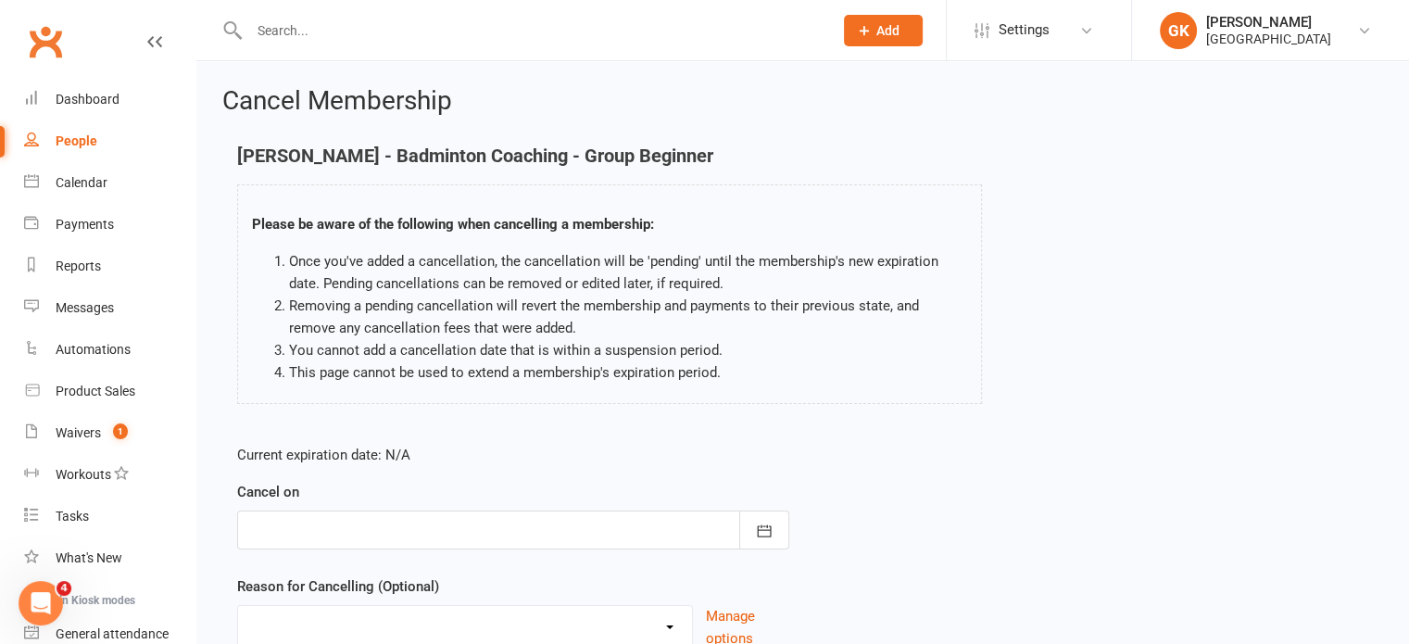
scroll to position [155, 0]
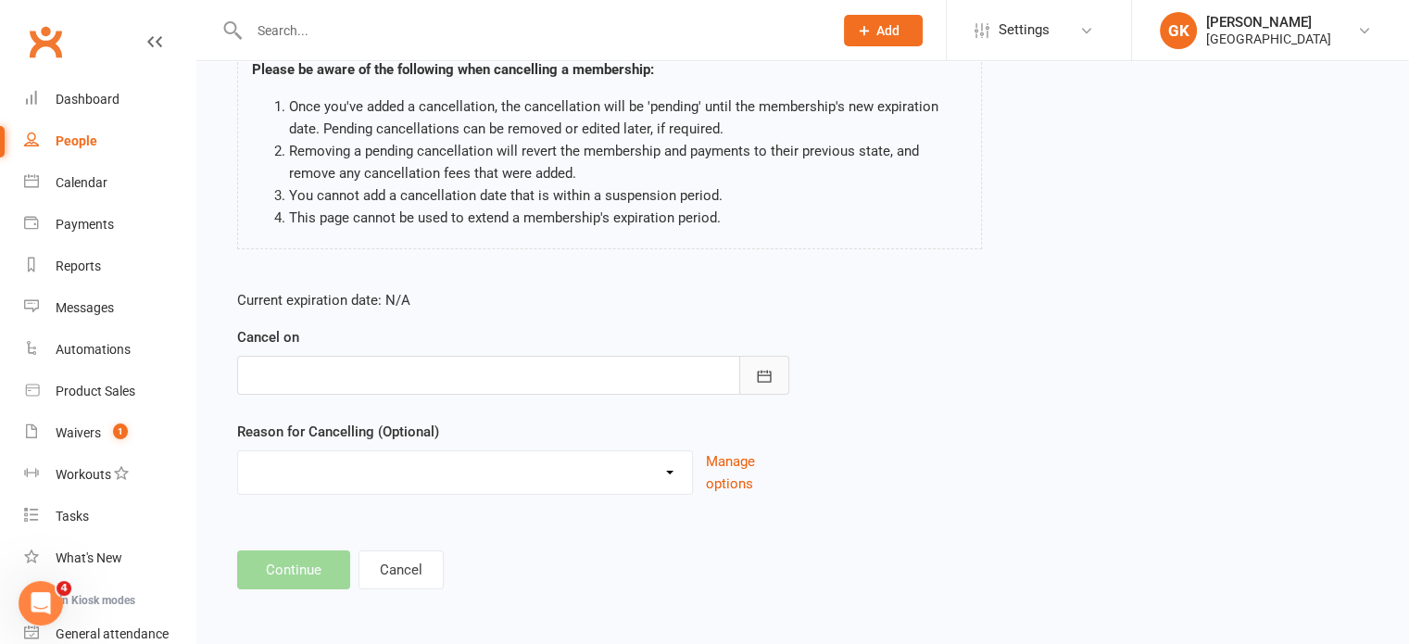
click at [751, 377] on button "button" at bounding box center [764, 375] width 50 height 39
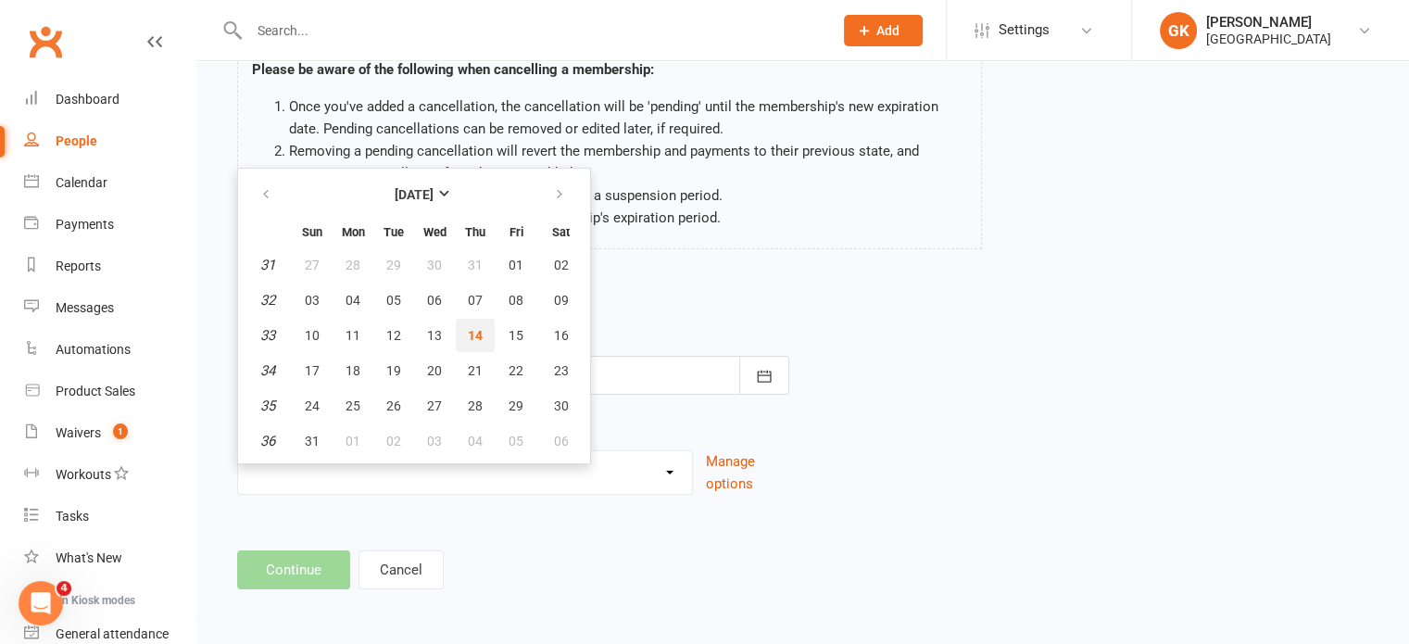
click at [460, 328] on button "14" at bounding box center [475, 335] width 39 height 33
type input "[DATE]"
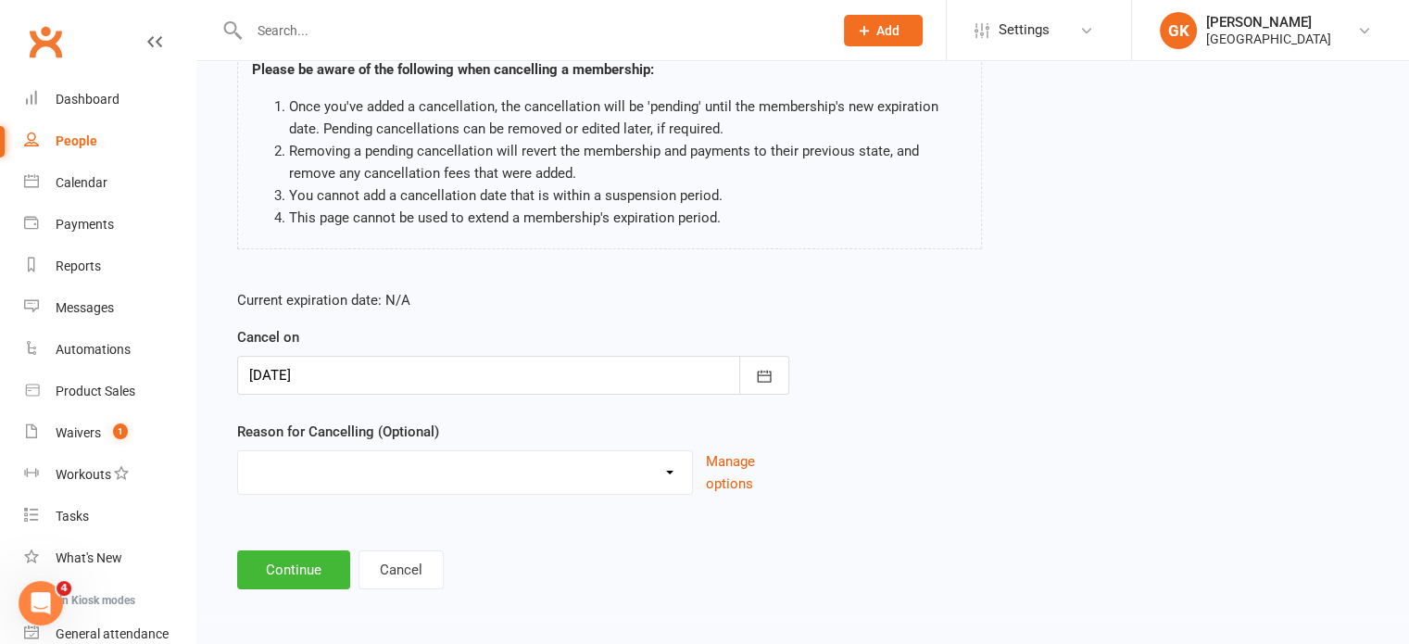
click at [667, 473] on select "Coaches Request Coach Request Customer requested via email to cancel End Of Sum…" at bounding box center [465, 469] width 454 height 37
select select "9"
click at [238, 451] on select "Coaches Request Coach Request Customer requested via email to cancel End Of Sum…" at bounding box center [465, 469] width 454 height 37
click at [318, 561] on button "Continue" at bounding box center [293, 569] width 113 height 39
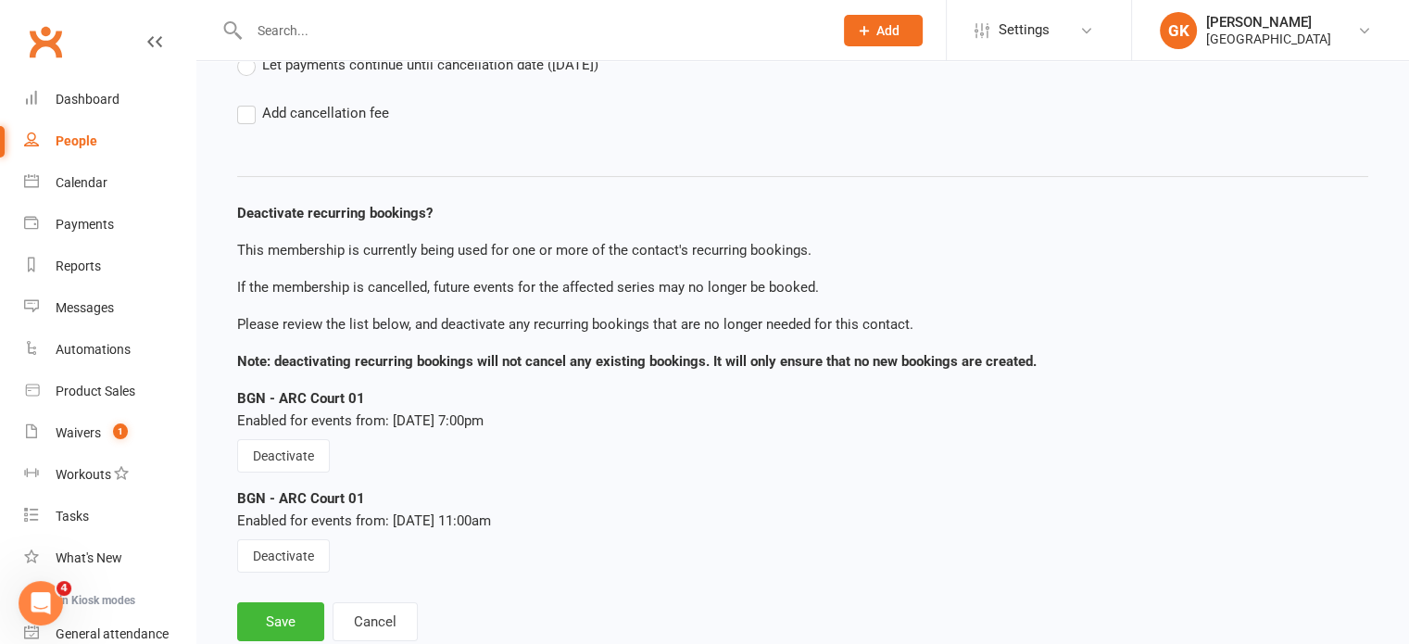
scroll to position [250, 0]
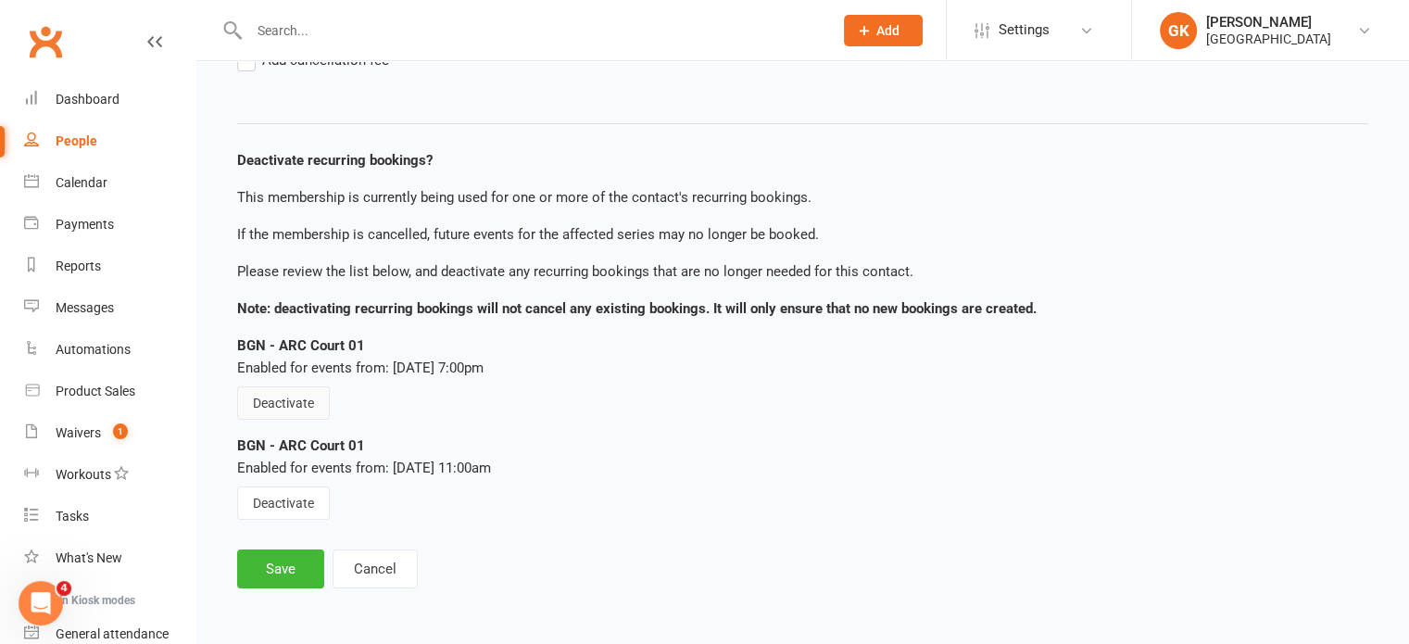
click at [292, 399] on button "Deactivate" at bounding box center [283, 402] width 93 height 33
click at [282, 511] on button "Deactivate" at bounding box center [283, 502] width 93 height 33
click at [283, 566] on button "Save" at bounding box center [280, 568] width 87 height 39
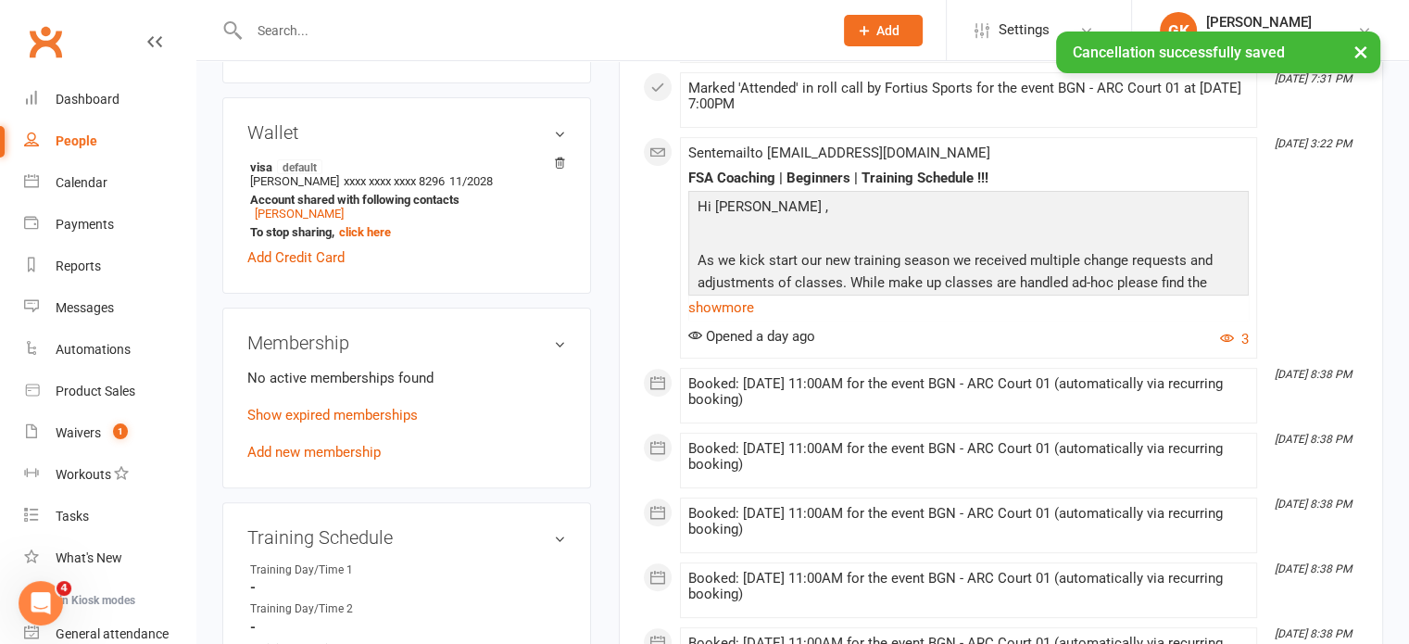
scroll to position [576, 0]
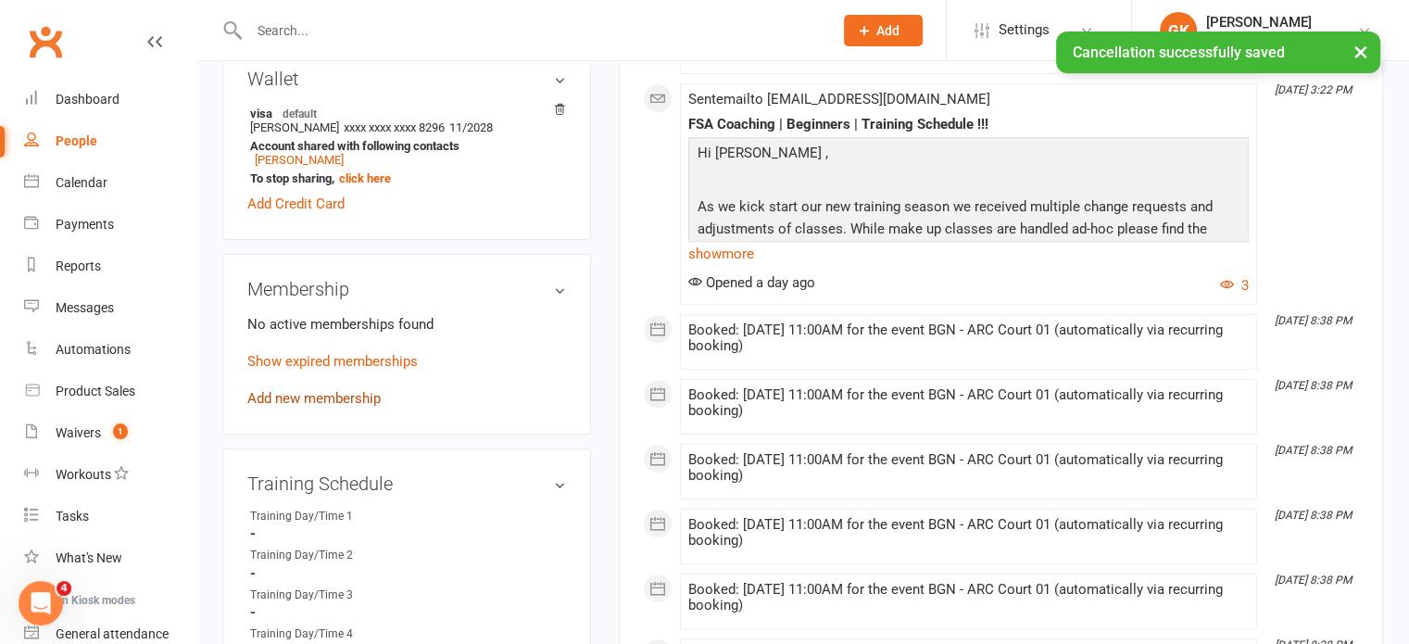
click at [363, 395] on link "Add new membership" at bounding box center [313, 398] width 133 height 17
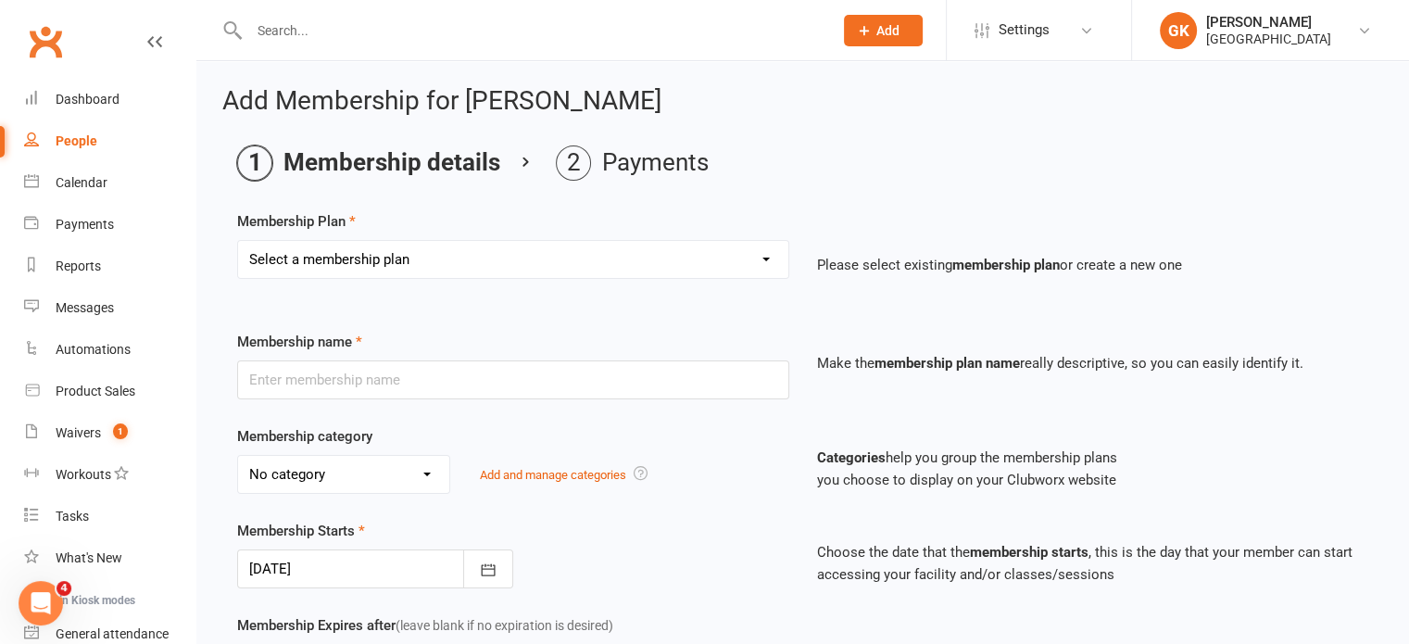
click at [465, 241] on select "Select a membership plan Create new Membership Plan Badminton - Adult Annual Me…" at bounding box center [513, 259] width 550 height 37
select select "17"
click at [238, 241] on select "Select a membership plan Create new Membership Plan Badminton - Adult Annual Me…" at bounding box center [513, 259] width 550 height 37
type input "Badminton Coaching - Group Intermediate"
select select "2"
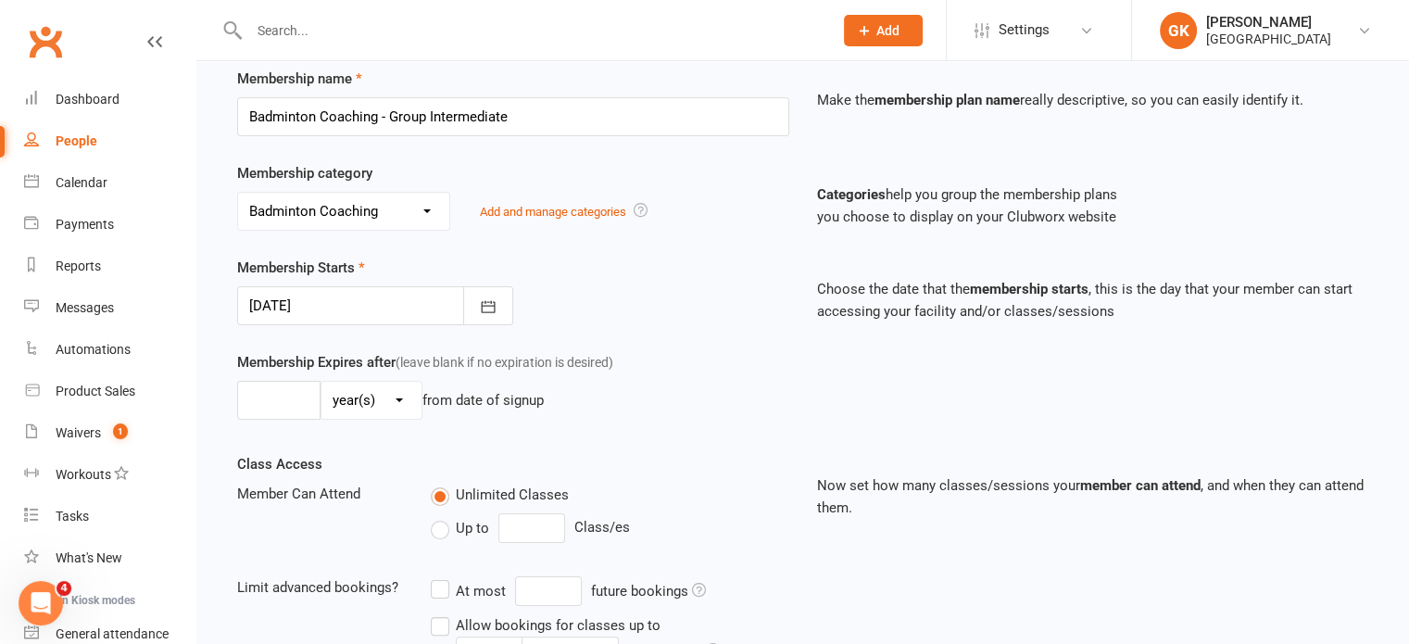
scroll to position [601, 0]
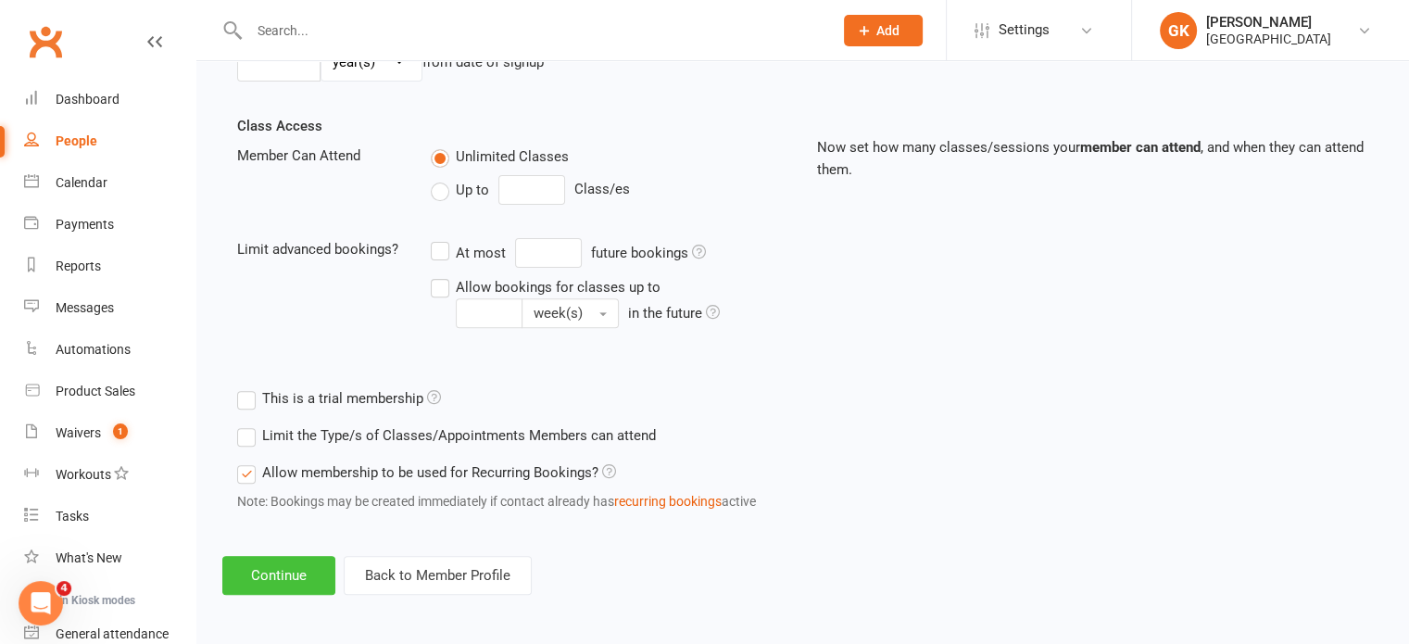
click at [268, 556] on button "Continue" at bounding box center [278, 575] width 113 height 39
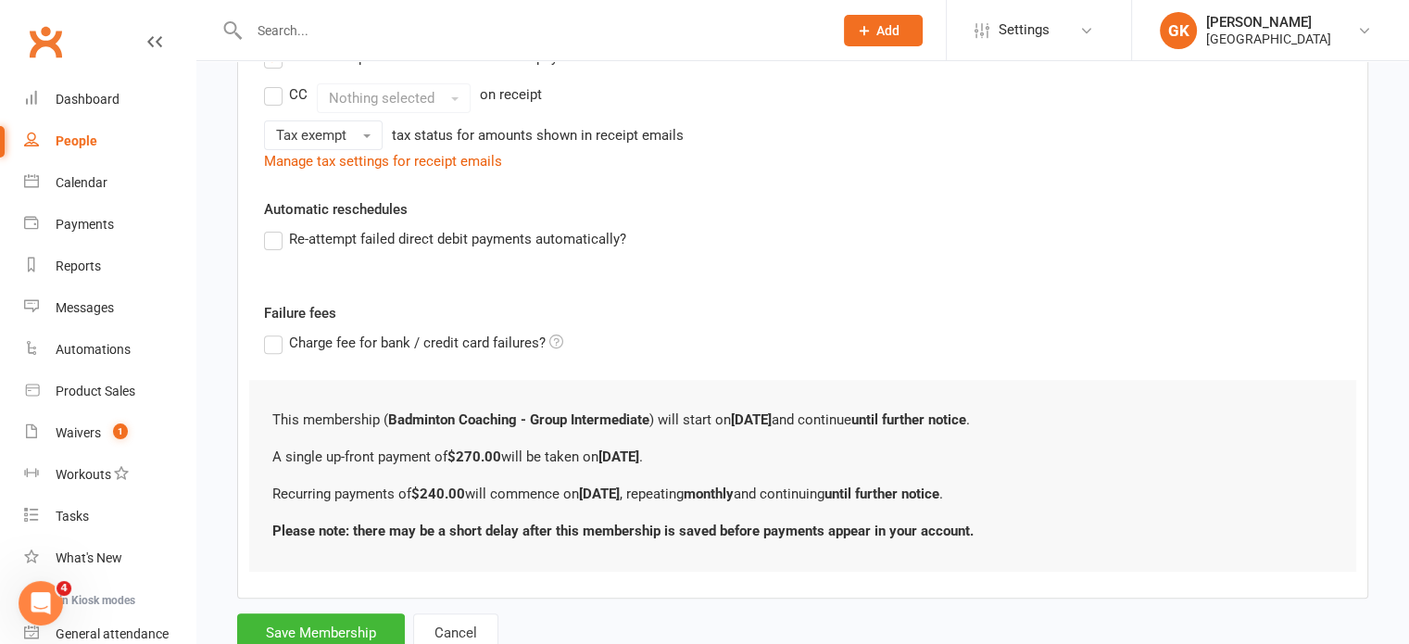
scroll to position [0, 0]
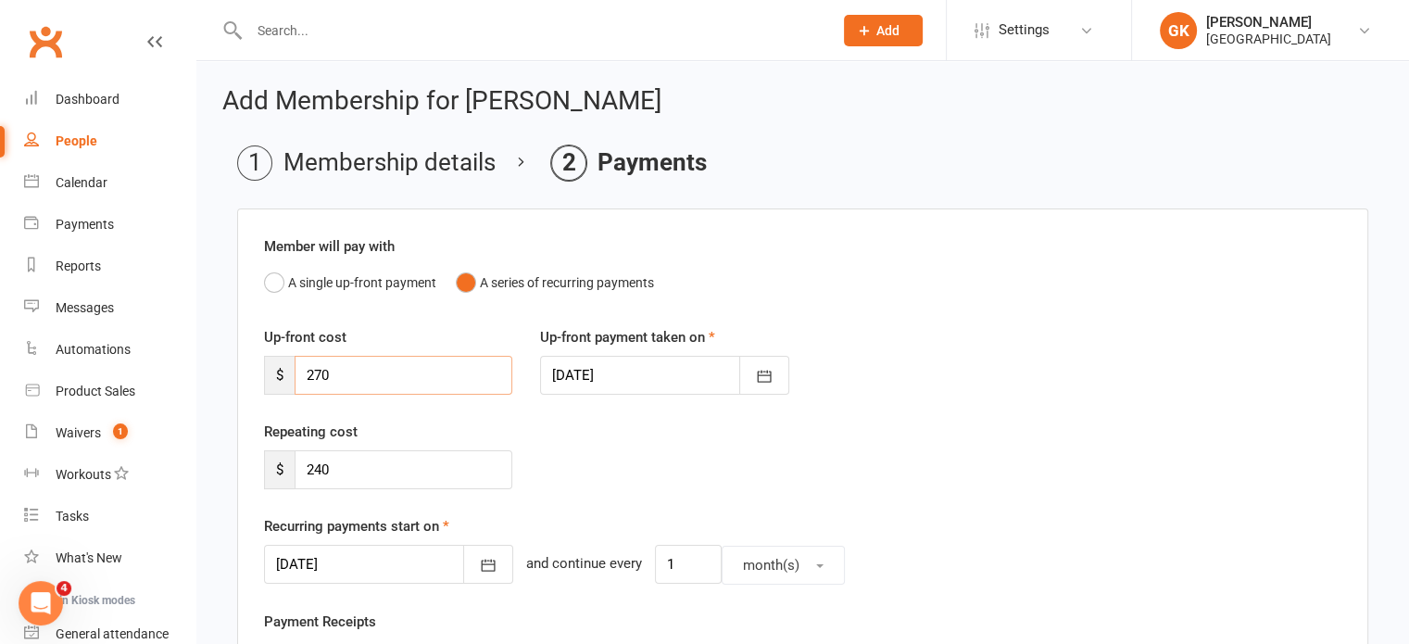
drag, startPoint x: 390, startPoint y: 371, endPoint x: 289, endPoint y: 373, distance: 101.0
click at [289, 373] on div "$ 270" at bounding box center [388, 375] width 248 height 39
click at [401, 381] on input "270" at bounding box center [404, 375] width 218 height 39
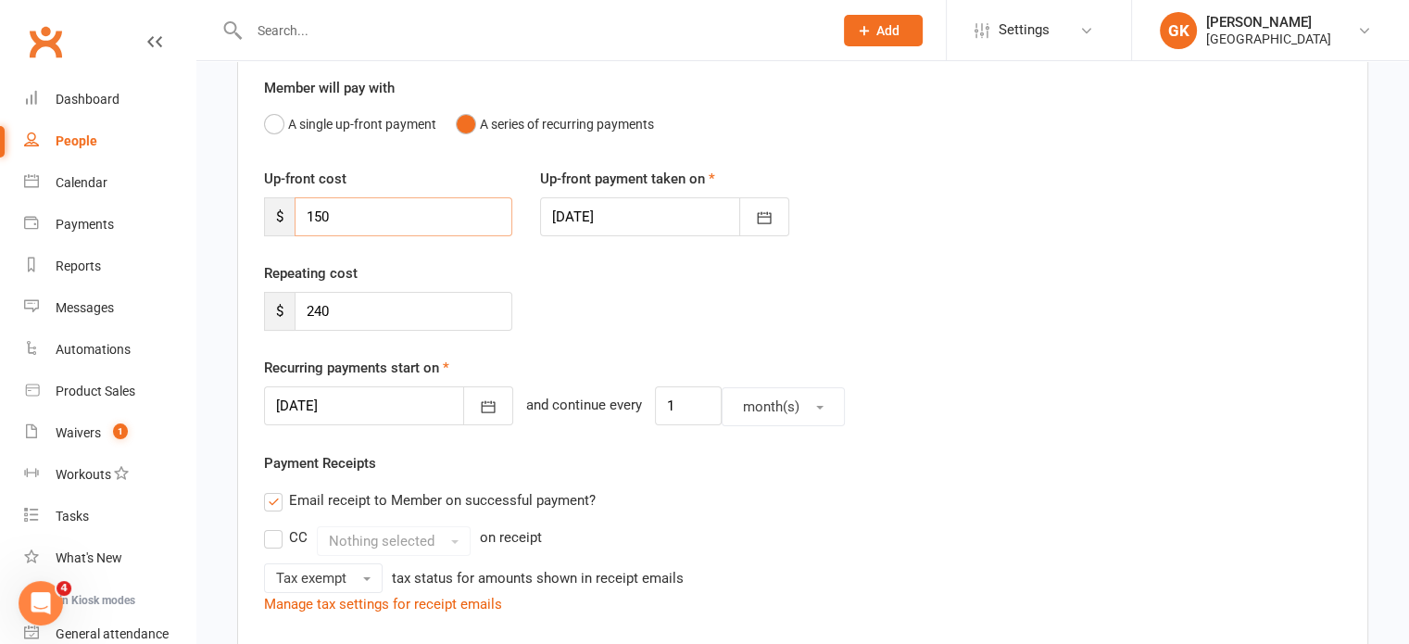
scroll to position [159, 0]
type input "150"
click at [479, 410] on icon "button" at bounding box center [488, 405] width 19 height 19
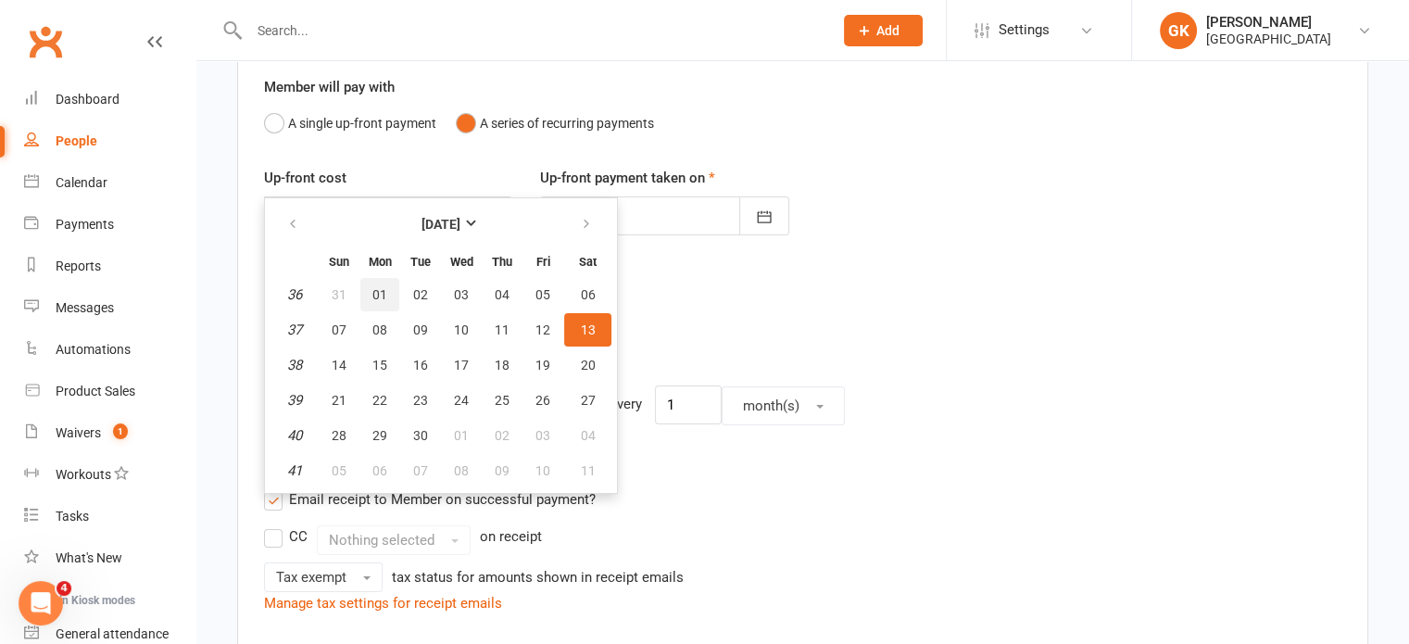
click at [377, 281] on button "01" at bounding box center [379, 294] width 39 height 33
type input "[DATE]"
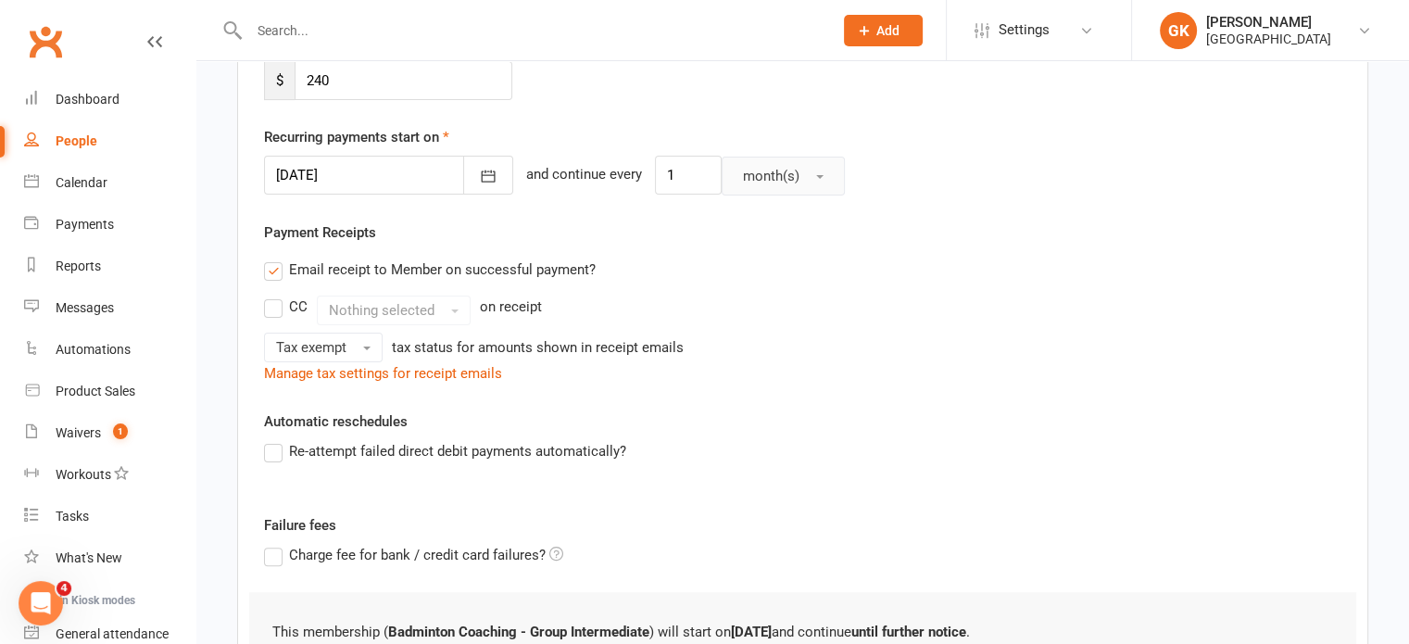
scroll to position [663, 0]
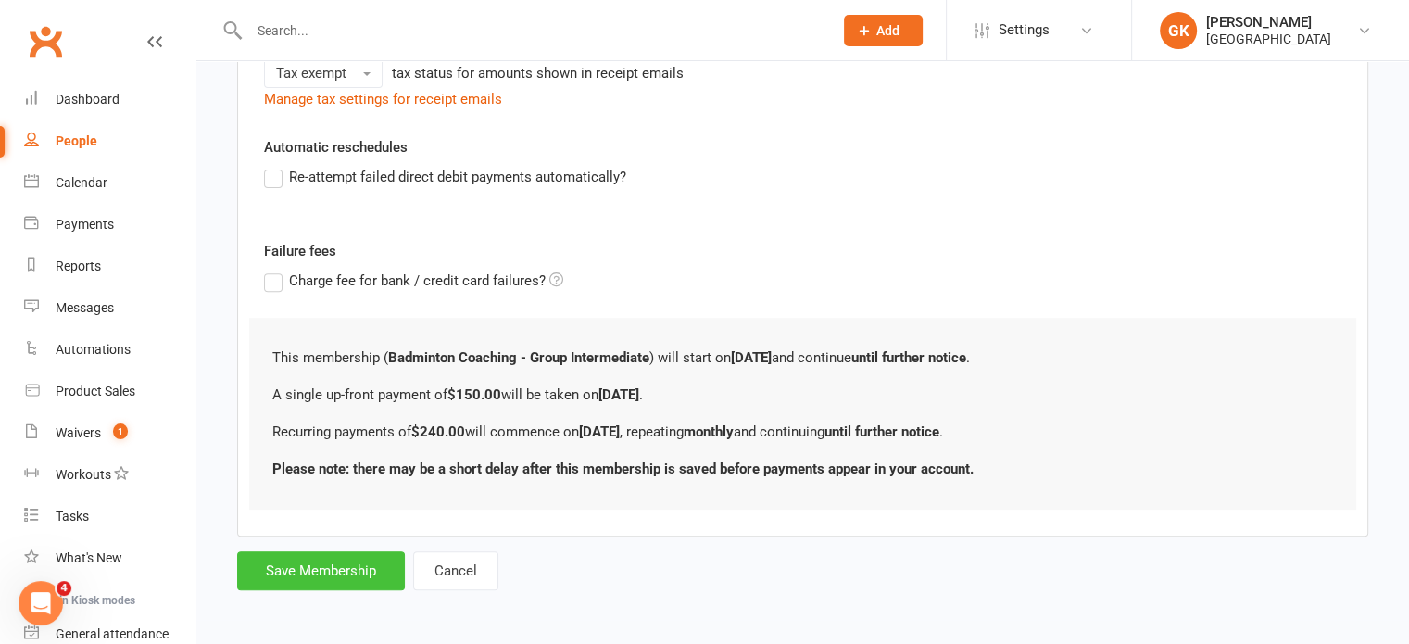
click at [346, 562] on button "Save Membership" at bounding box center [321, 570] width 168 height 39
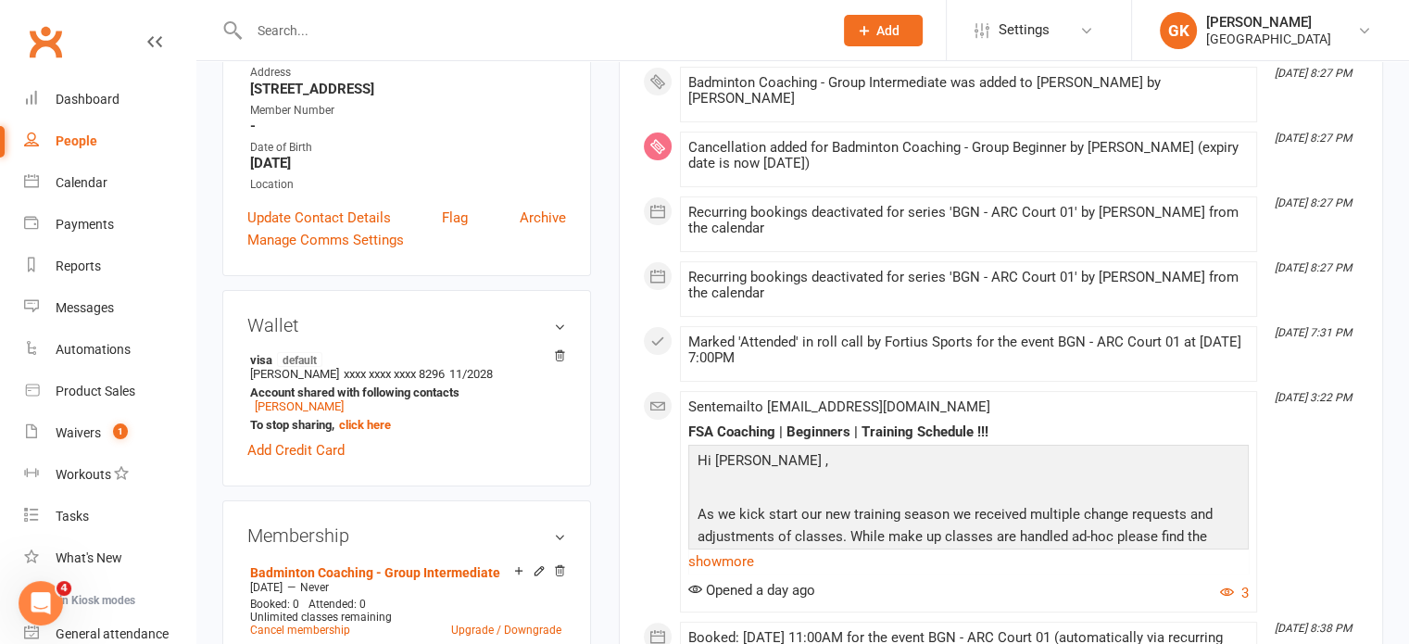
scroll to position [337, 0]
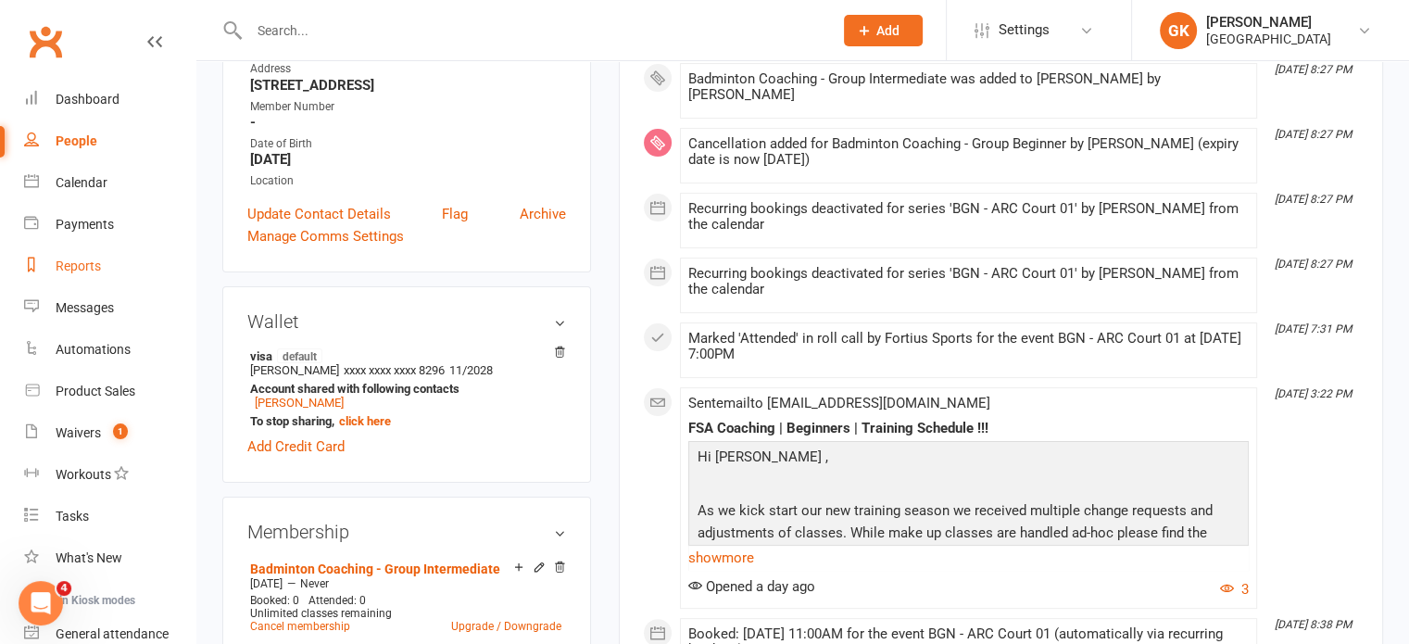
click at [49, 263] on link "Reports" at bounding box center [109, 266] width 171 height 42
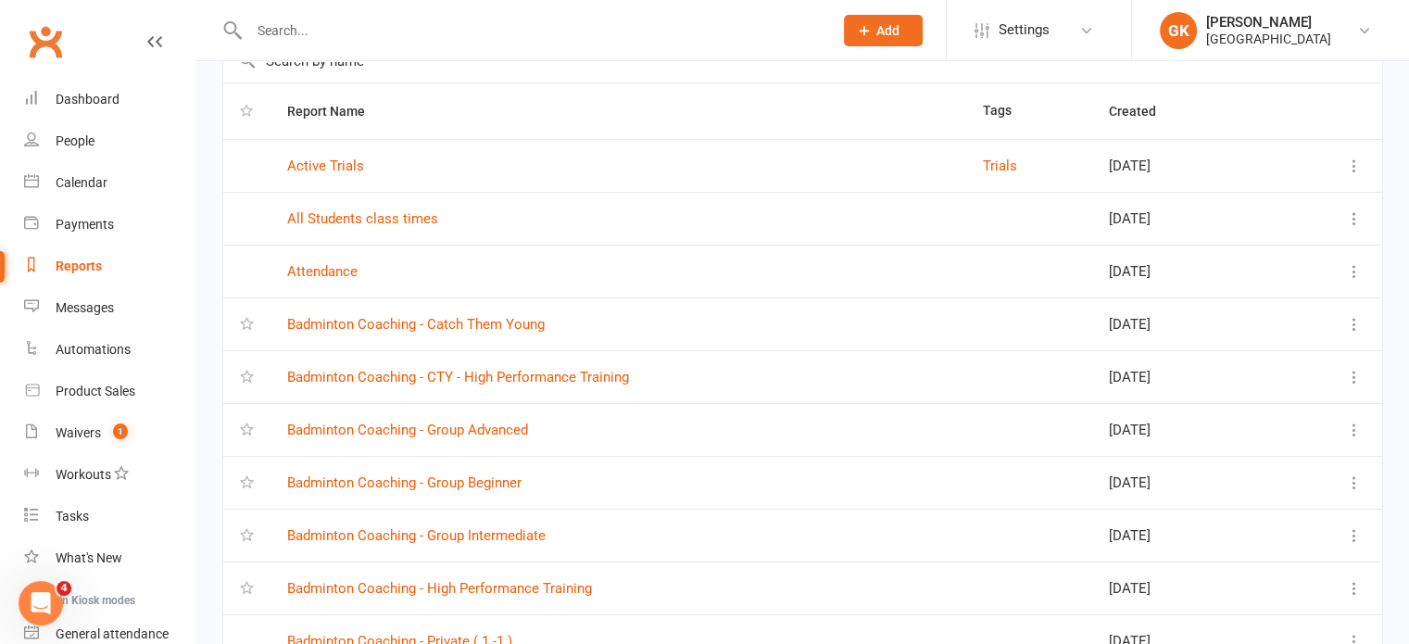
scroll to position [276, 0]
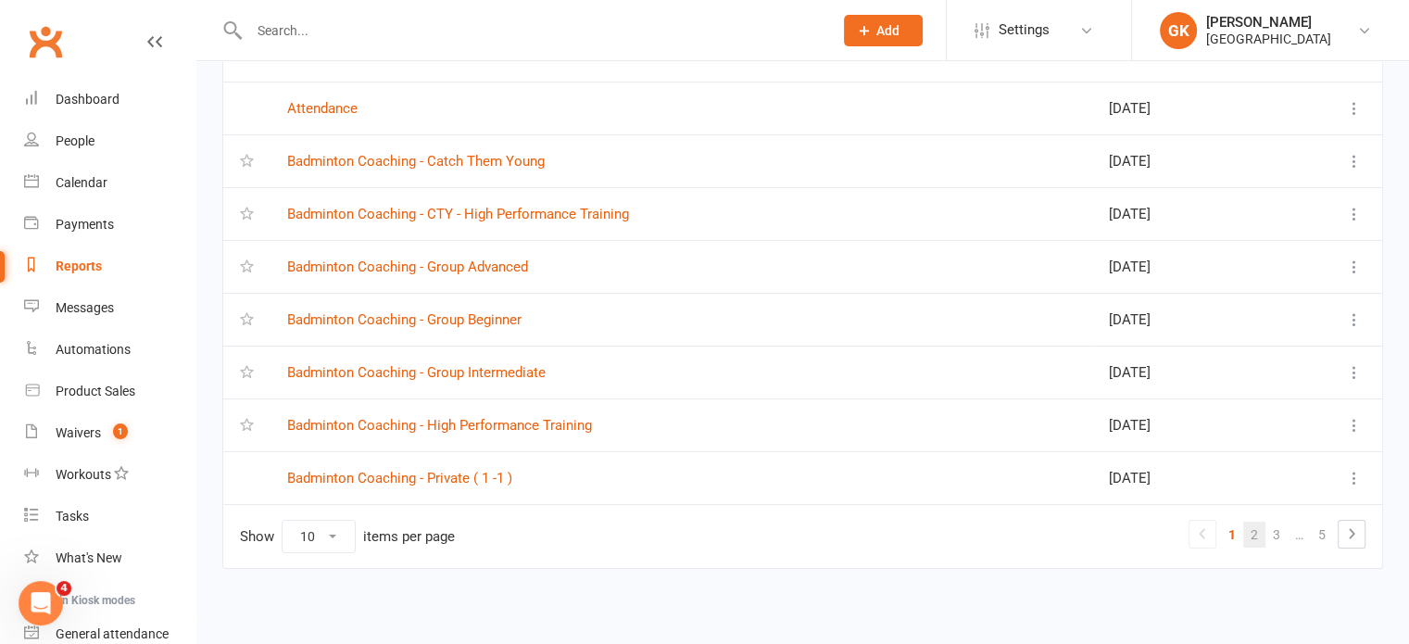
click at [1254, 524] on link "2" at bounding box center [1254, 534] width 22 height 26
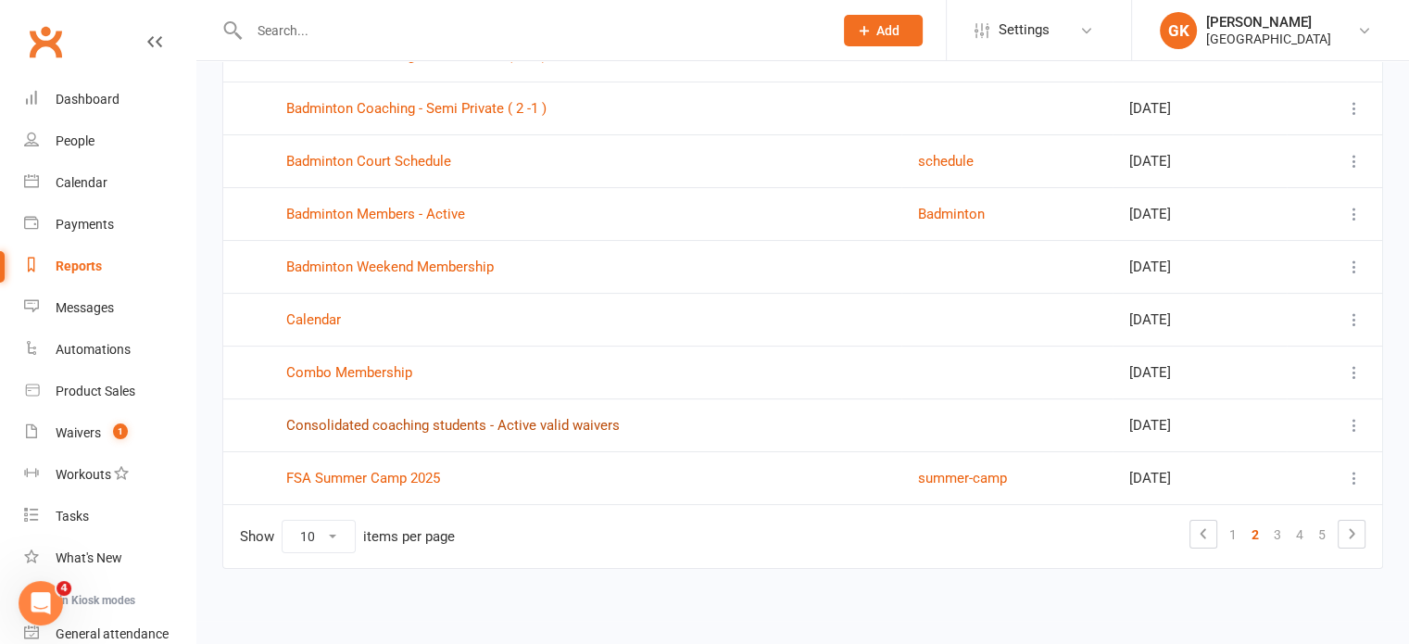
click at [567, 417] on link "Consolidated coaching students - Active valid waivers" at bounding box center [452, 425] width 333 height 17
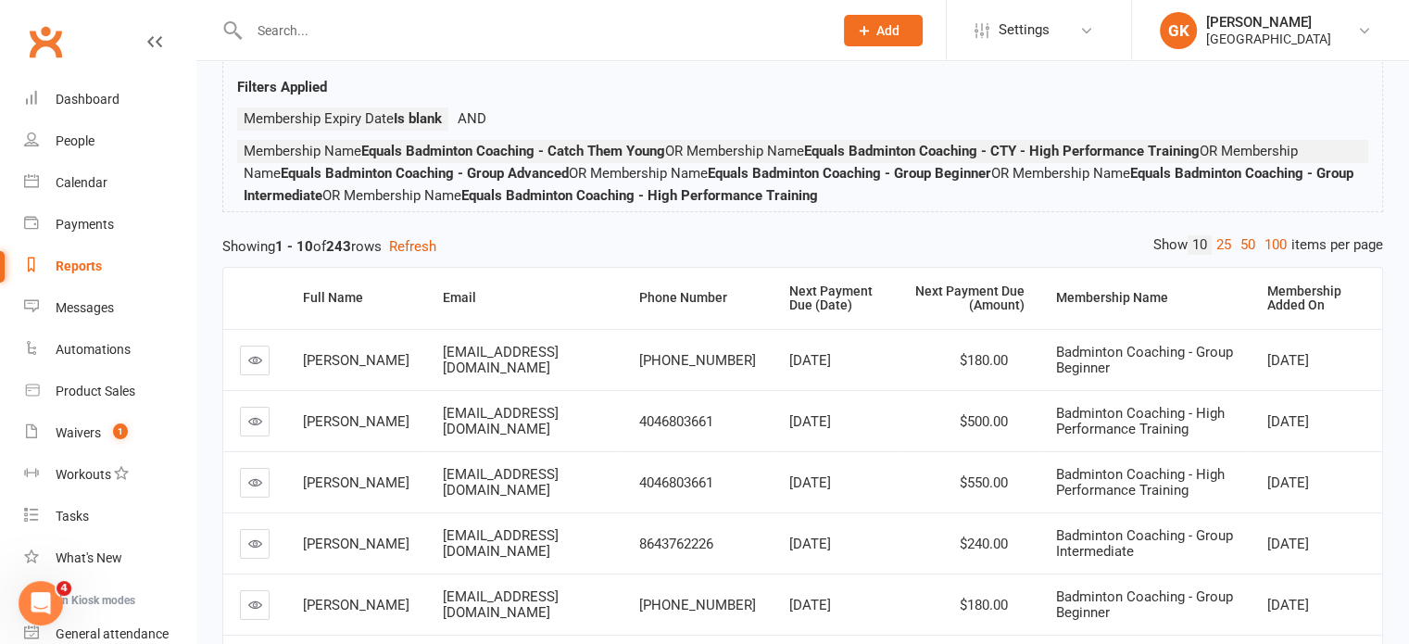
scroll to position [133, 0]
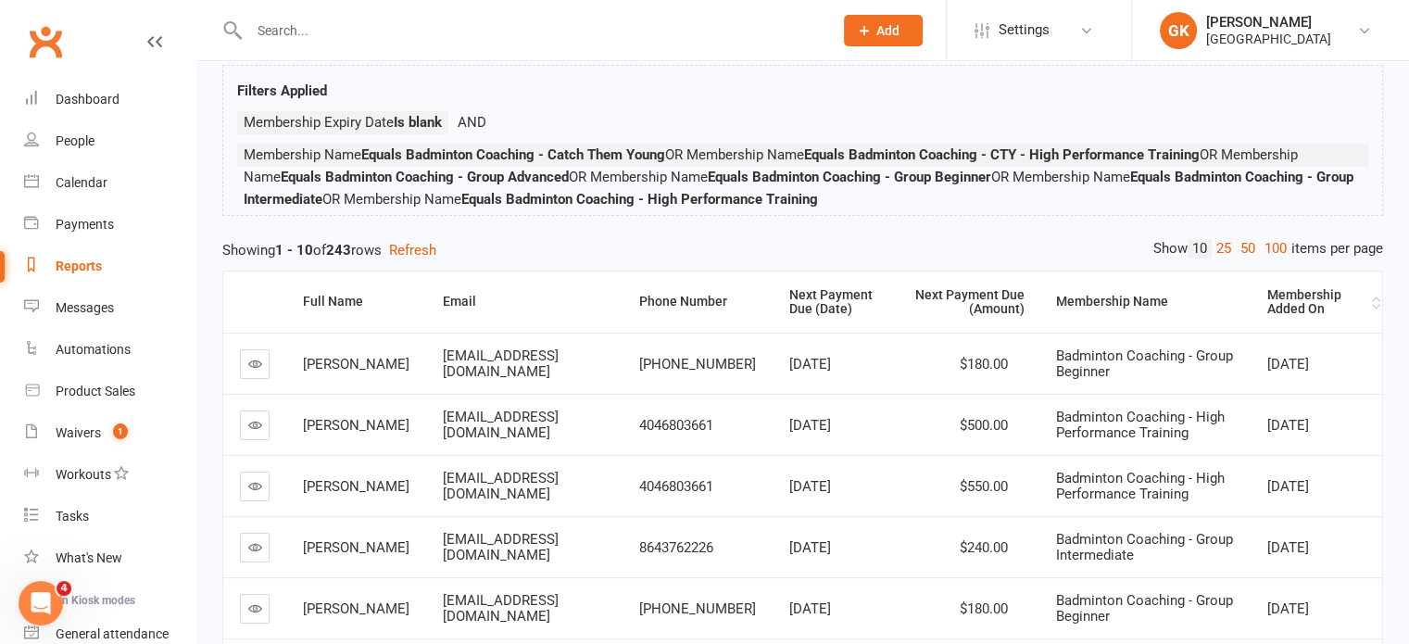
click at [1297, 310] on div "Membership Added On" at bounding box center [1317, 302] width 100 height 29
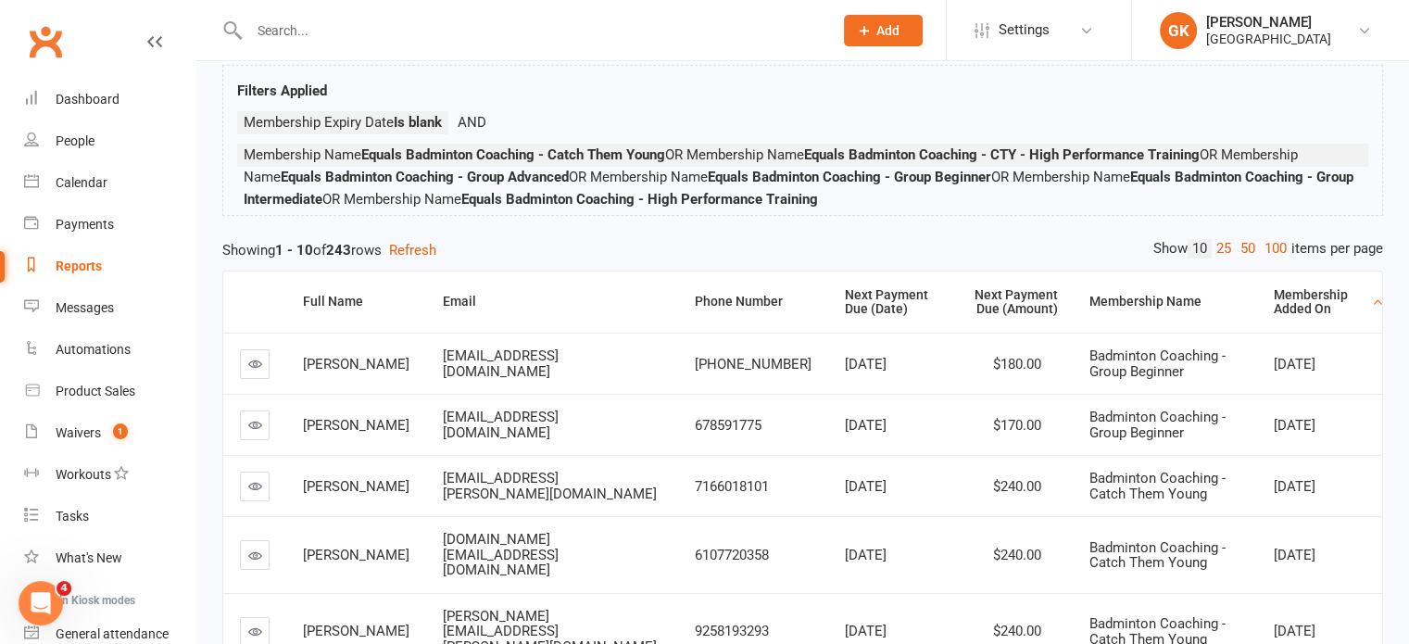
click at [1297, 310] on div "Membership Added On" at bounding box center [1320, 302] width 94 height 29
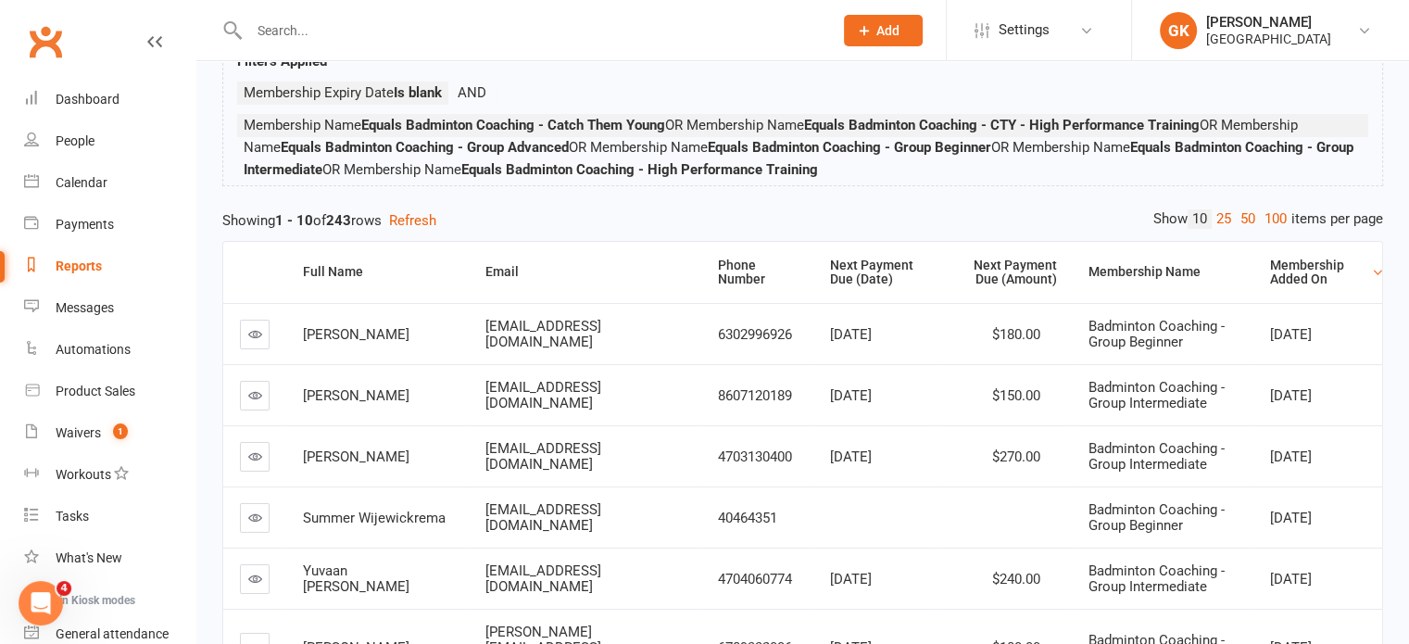
scroll to position [156, 0]
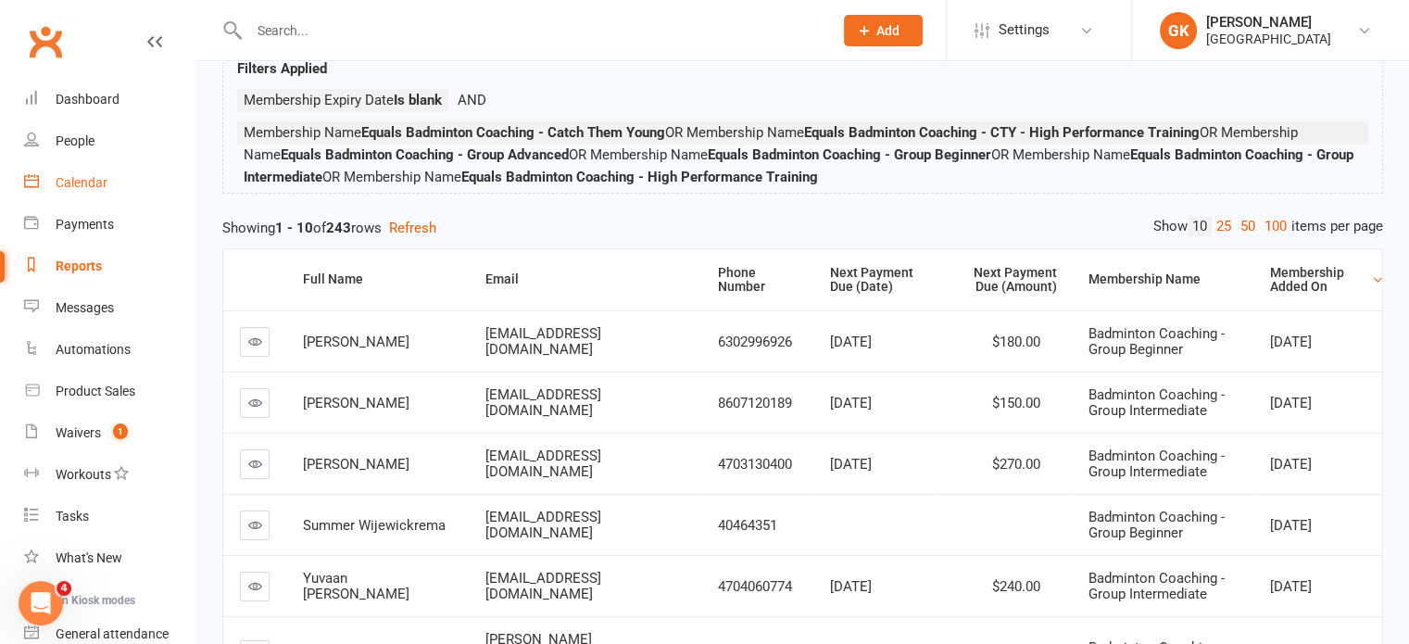
click at [96, 191] on link "Calendar" at bounding box center [109, 183] width 171 height 42
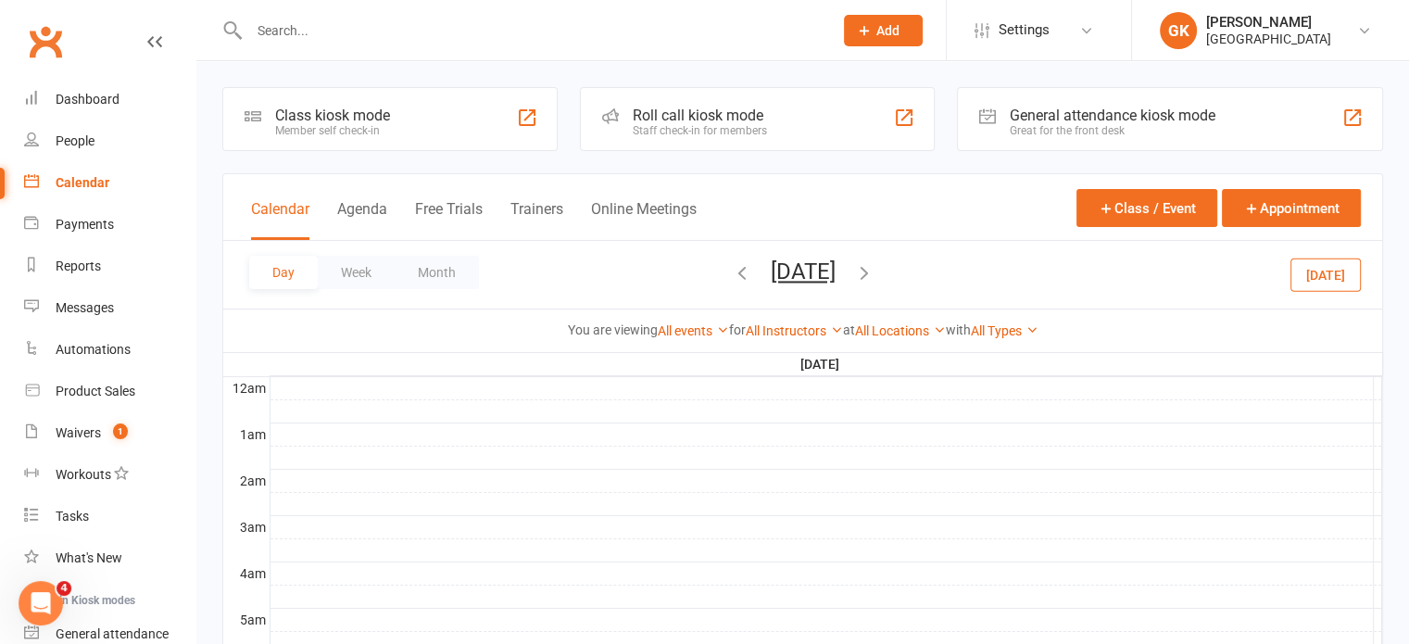
click at [874, 276] on icon "button" at bounding box center [864, 272] width 20 height 20
click at [874, 275] on icon "button" at bounding box center [864, 272] width 20 height 20
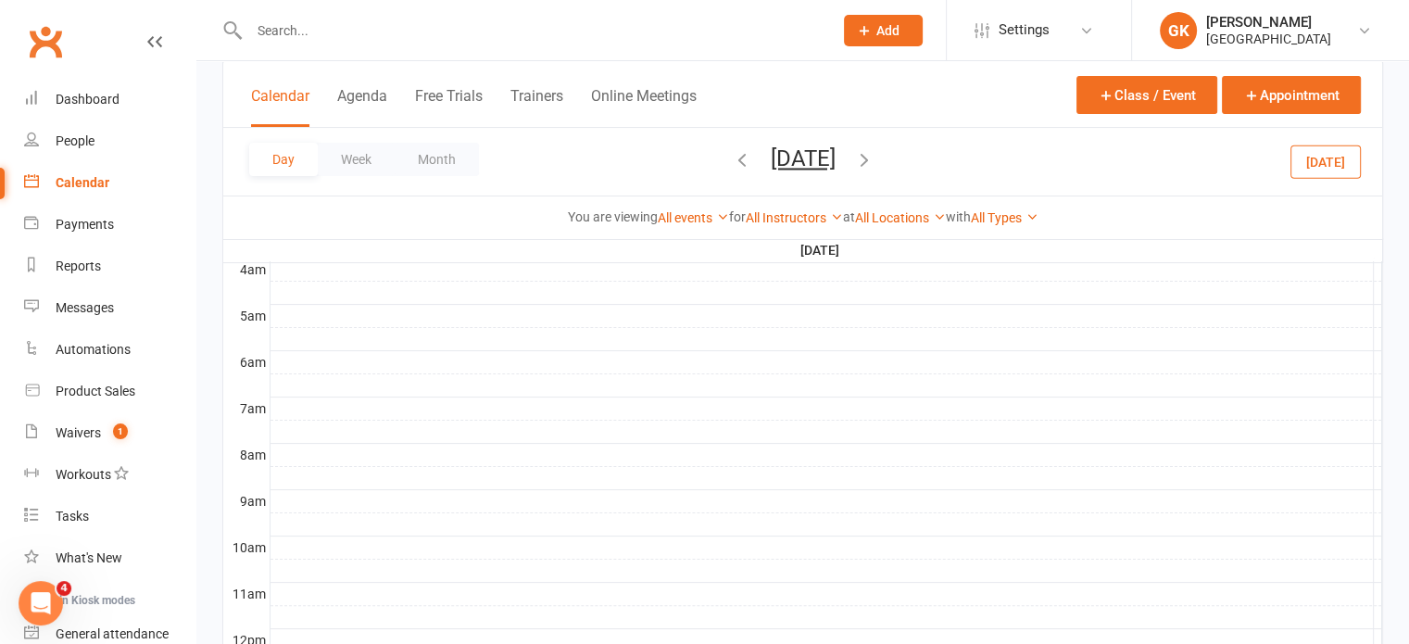
scroll to position [304, 0]
click at [732, 158] on icon "button" at bounding box center [742, 159] width 20 height 20
click at [732, 160] on icon "button" at bounding box center [742, 159] width 20 height 20
click at [648, 160] on div "Day Week Month [DATE] [DATE] Sun Mon Tue Wed Thu Fri Sat 27 28 29 30 31 01 02 0…" at bounding box center [802, 162] width 1159 height 68
click at [732, 162] on icon "button" at bounding box center [742, 159] width 20 height 20
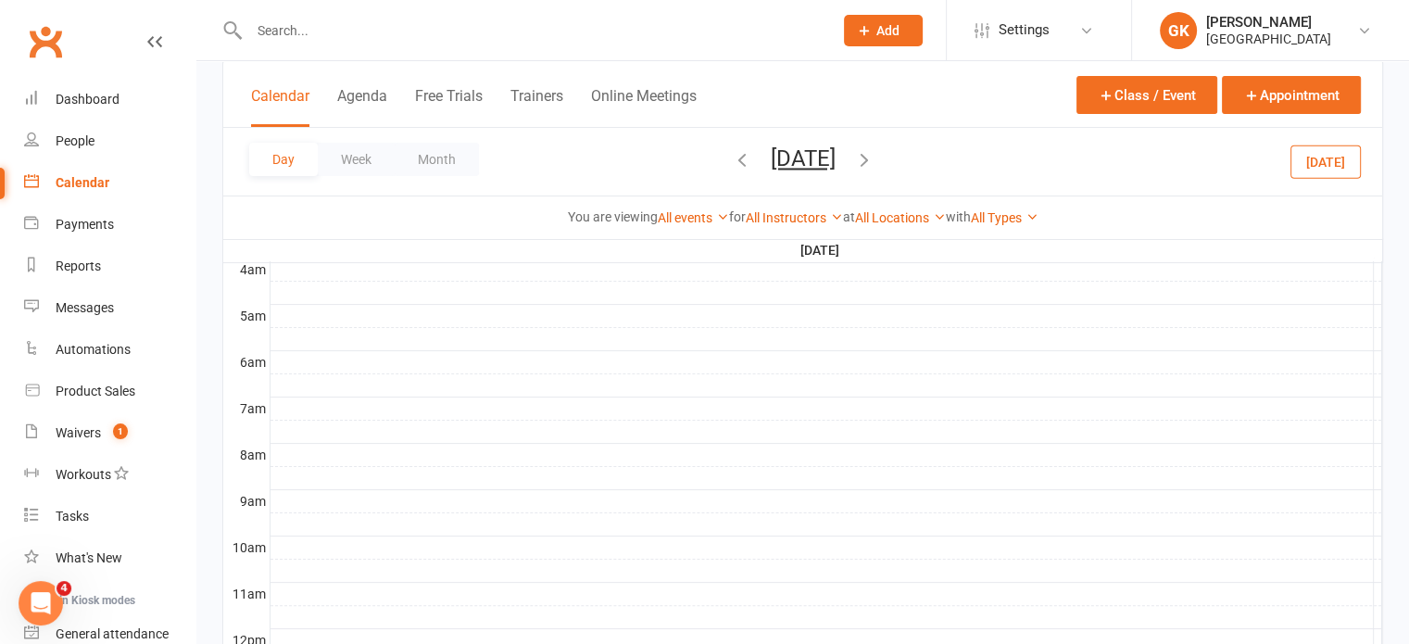
click at [732, 162] on icon "button" at bounding box center [742, 159] width 20 height 20
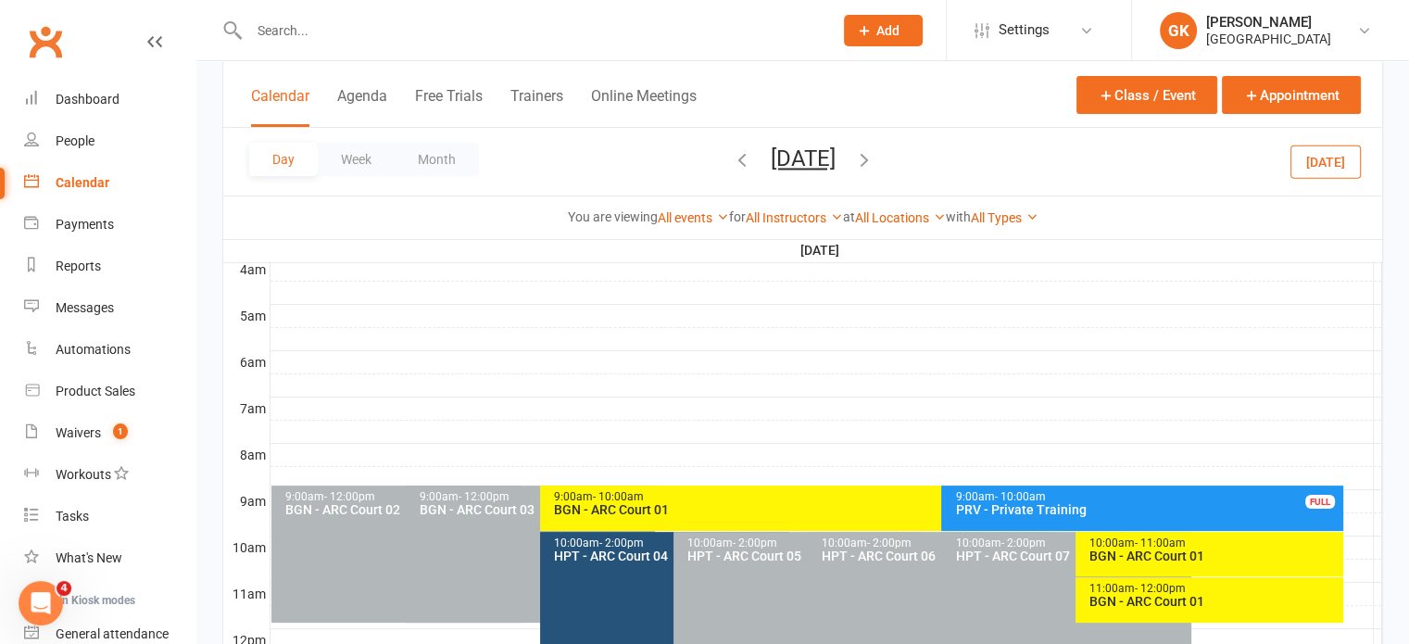
click at [732, 162] on icon "button" at bounding box center [742, 159] width 20 height 20
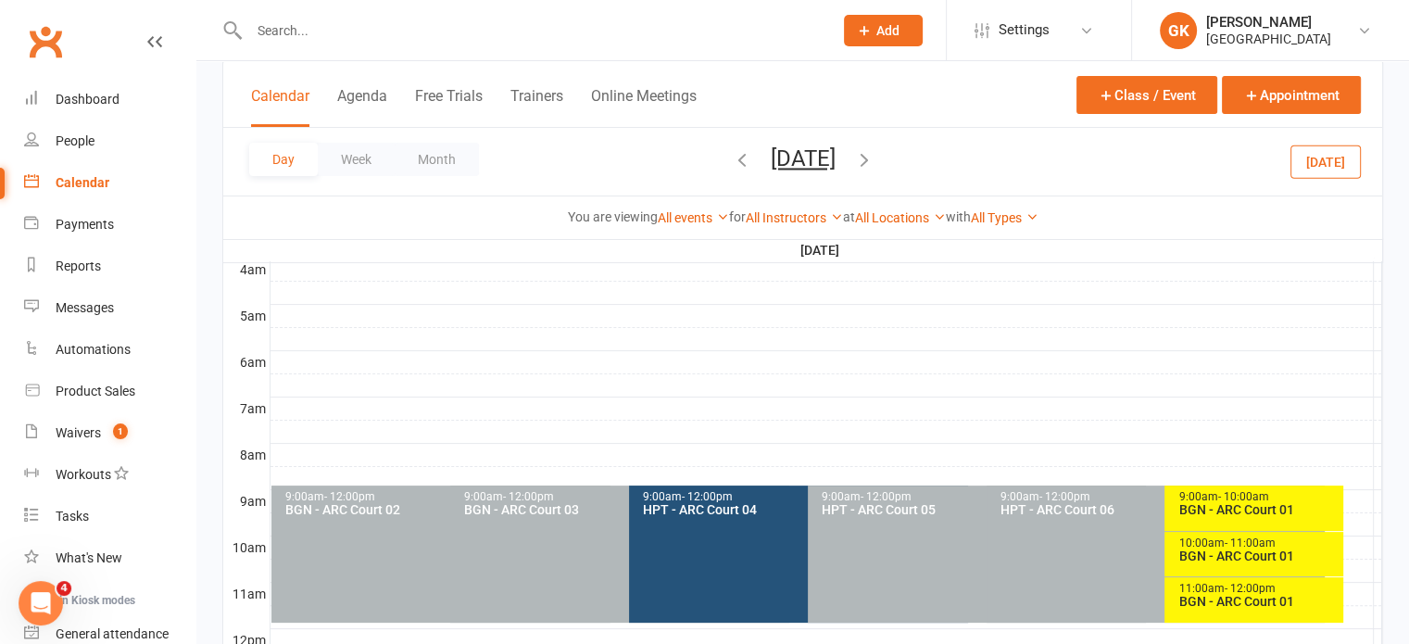
click at [732, 162] on icon "button" at bounding box center [742, 159] width 20 height 20
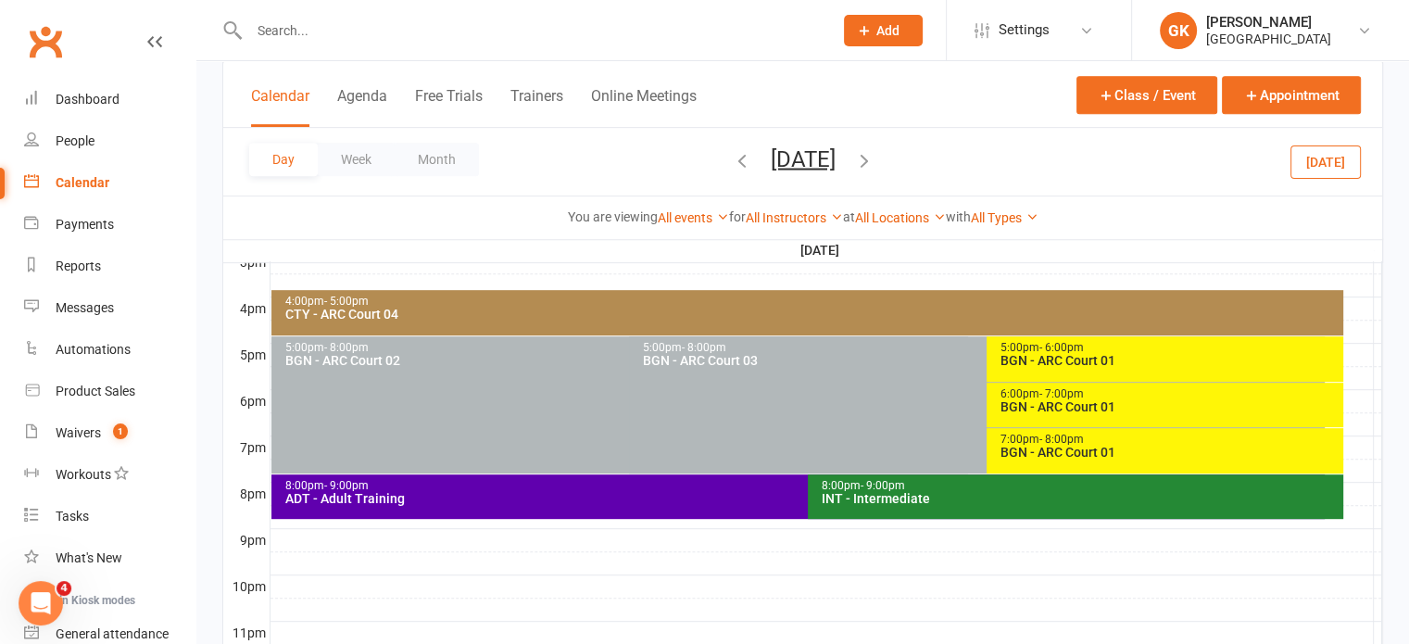
scroll to position [793, 0]
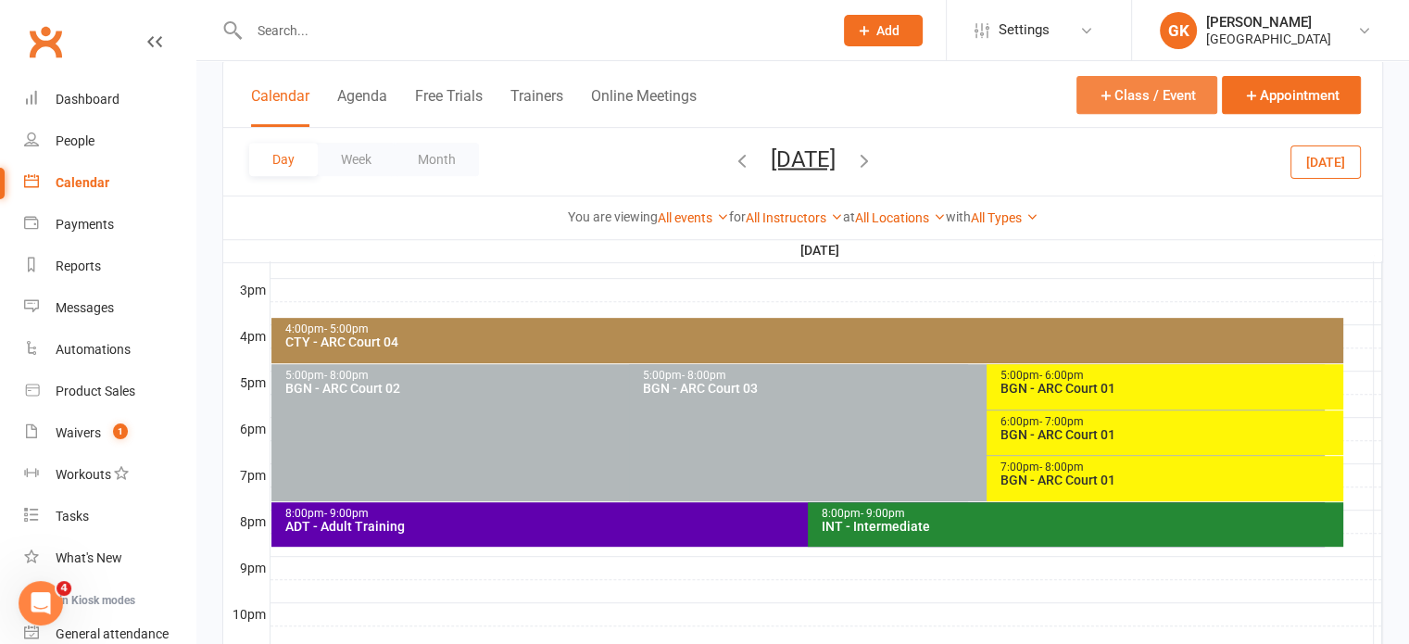
drag, startPoint x: 1188, startPoint y: 101, endPoint x: 1174, endPoint y: 102, distance: 13.9
click at [1174, 102] on button "Class / Event" at bounding box center [1146, 95] width 141 height 38
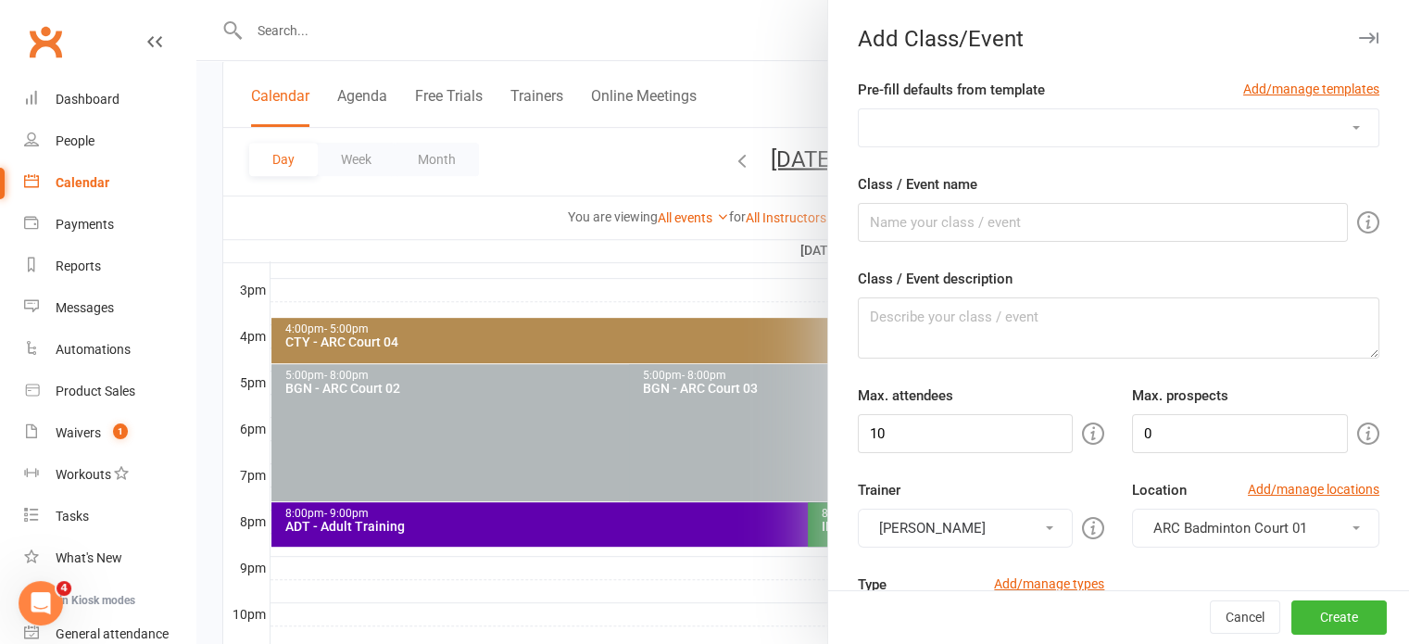
click at [1053, 136] on select "Badminton Coaching - ADT - Adult Training Badminton Coaching - ADV - Advanced B…" at bounding box center [1119, 127] width 520 height 37
select select "1238"
click at [859, 109] on select "Badminton Coaching - ADT - Adult Training Badminton Coaching - ADV - Advanced B…" at bounding box center [1119, 127] width 520 height 37
type input "BGN - ARC Court 02"
type textarea "Badminton Coaching - BLK - Court blocking for coaching schedule"
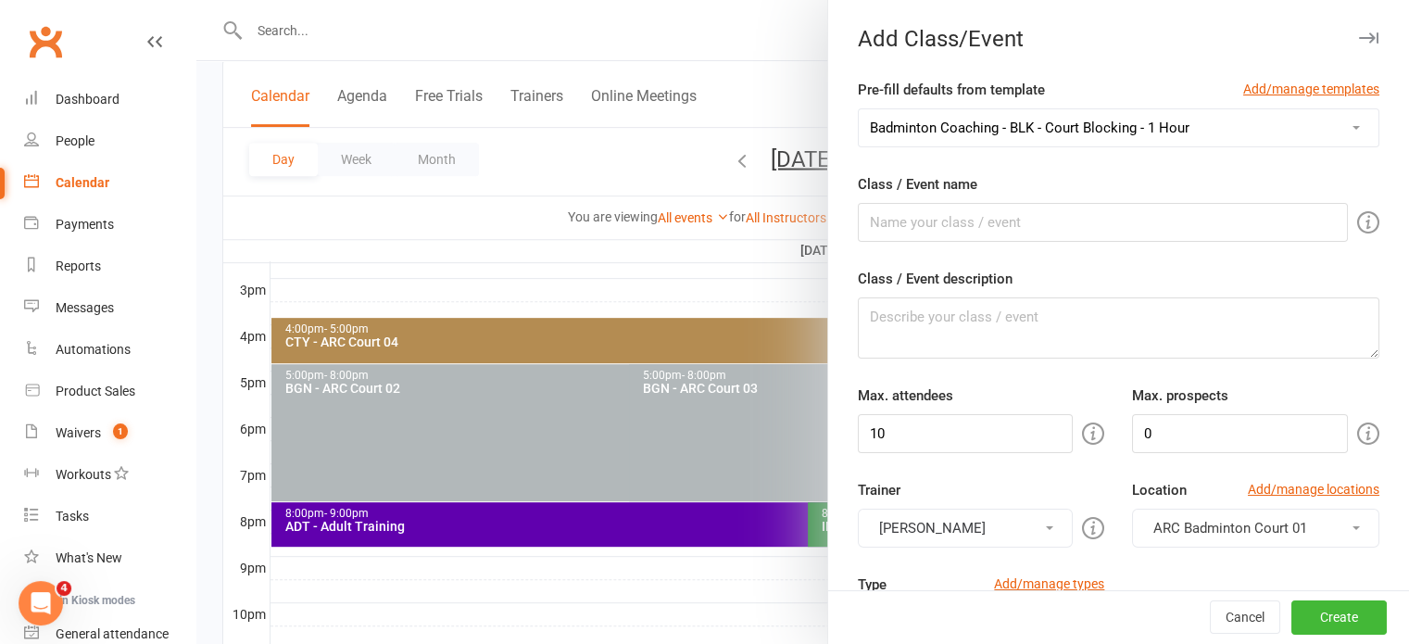
type input "0"
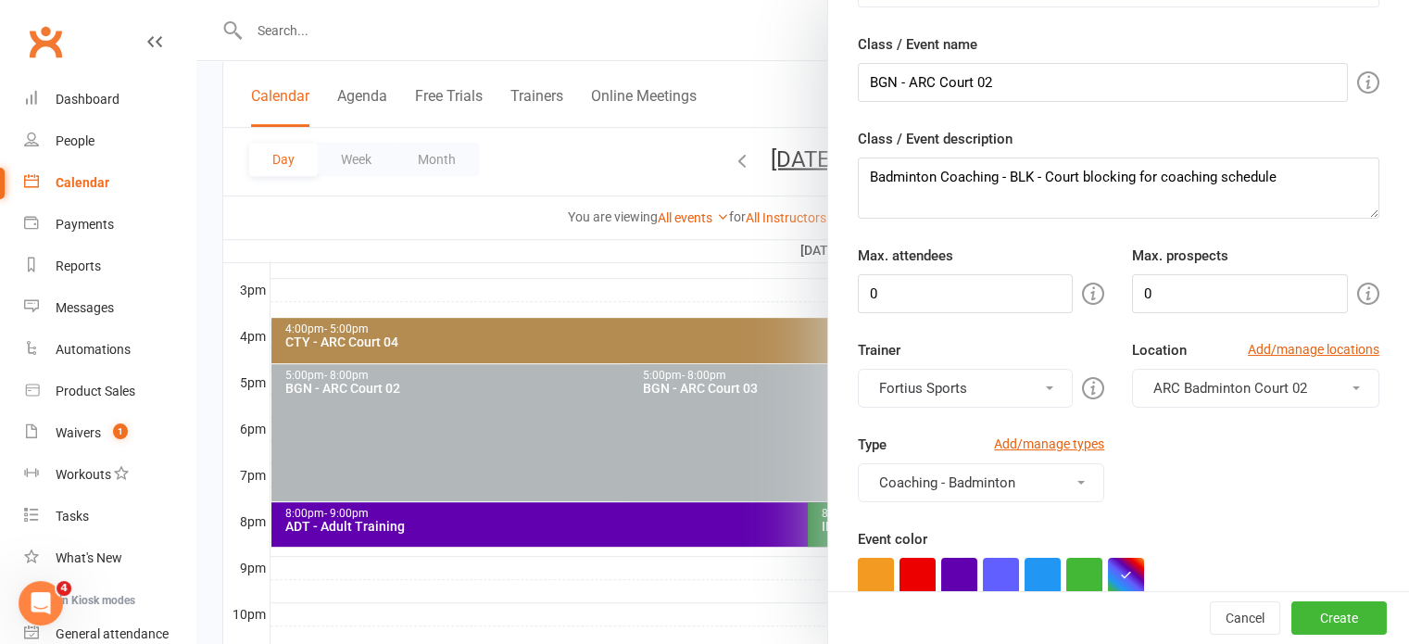
scroll to position [155, 0]
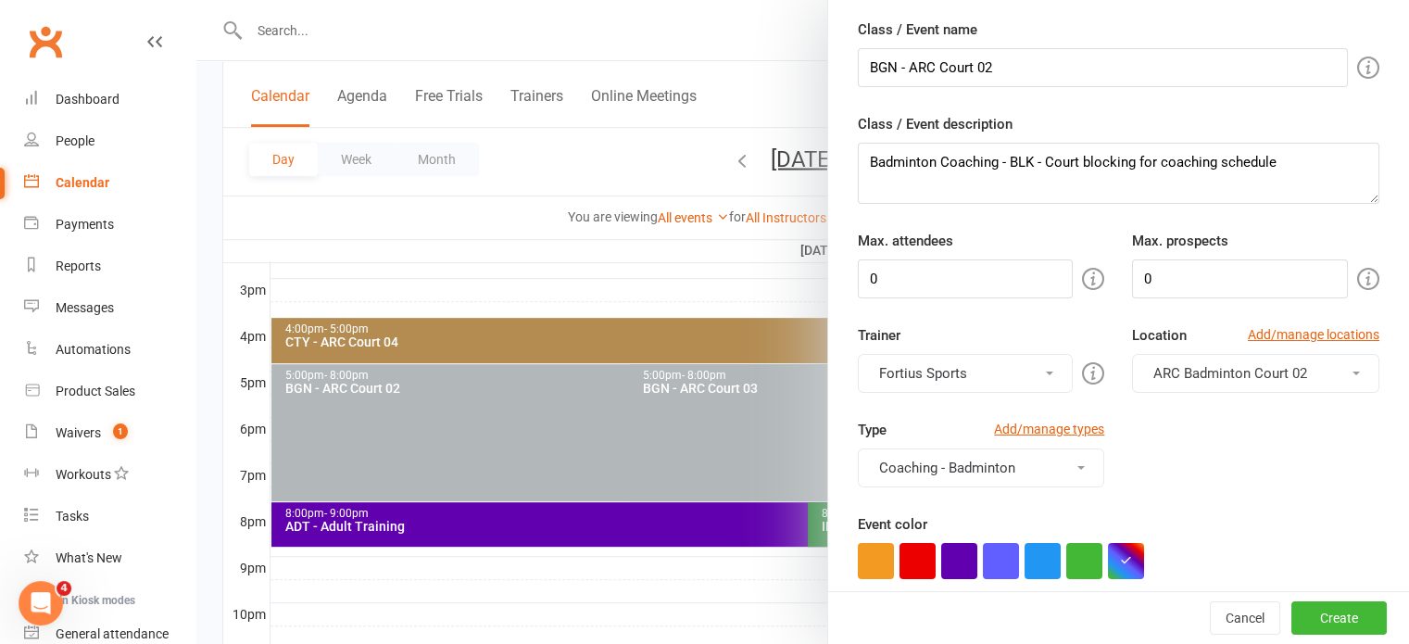
click at [1176, 367] on span "ARC Badminton Court 02" at bounding box center [1230, 373] width 154 height 17
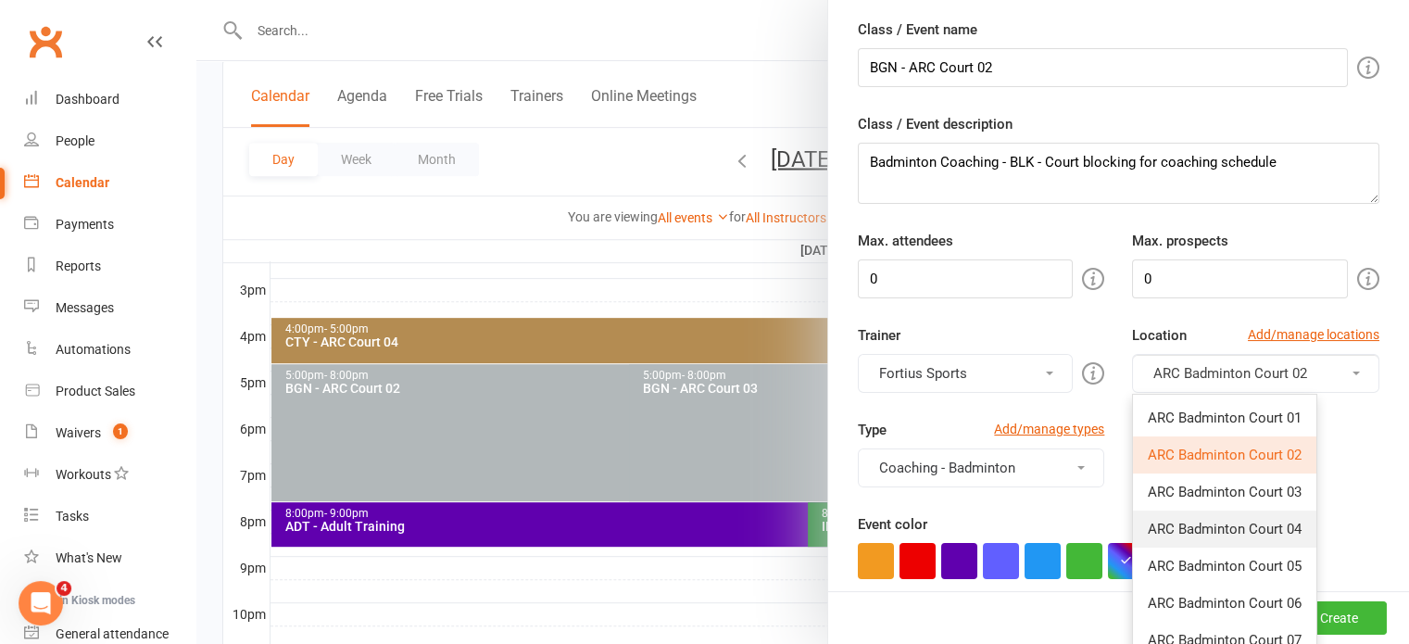
click at [1190, 517] on link "ARC Badminton Court 04" at bounding box center [1224, 528] width 183 height 37
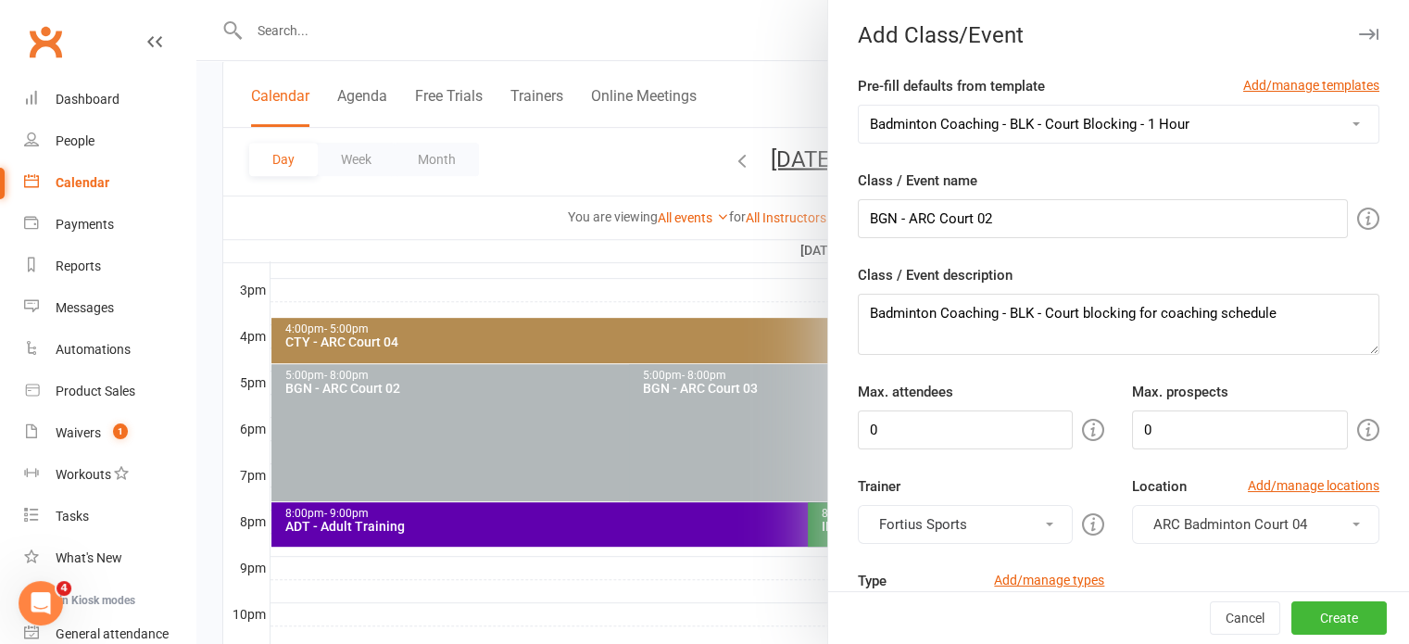
scroll to position [0, 0]
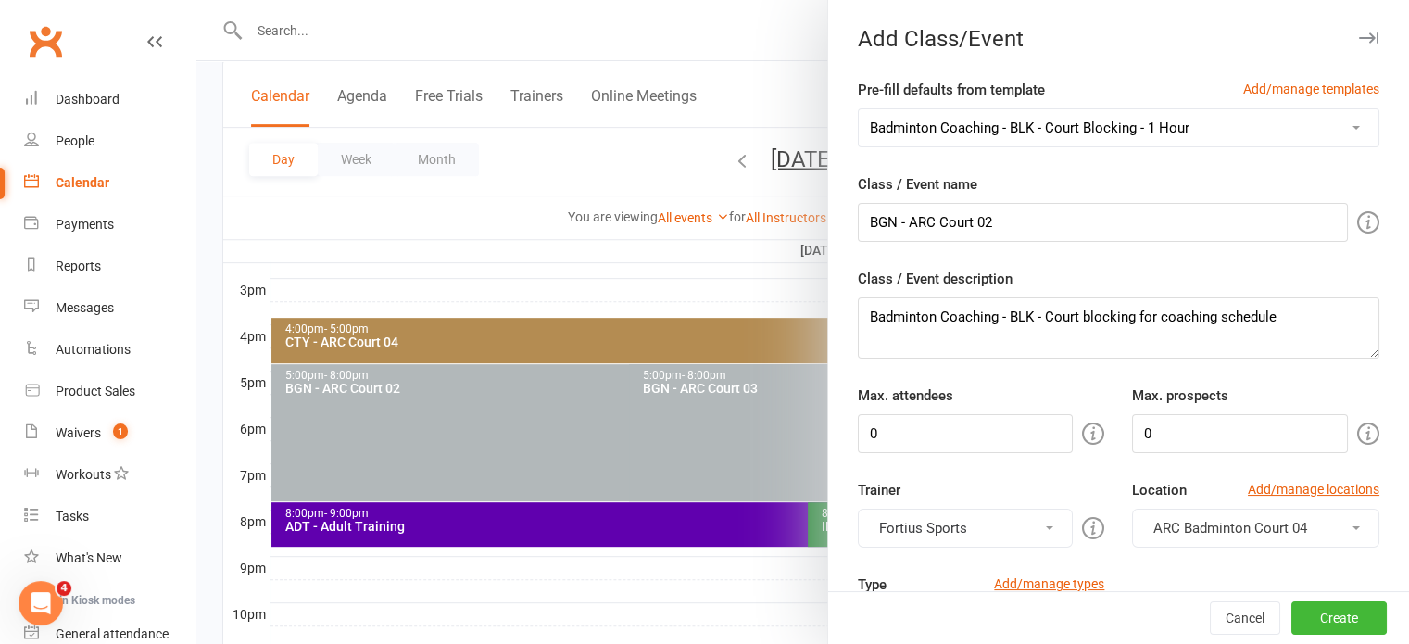
click at [1059, 111] on select "Badminton Coaching - ADT - Adult Training Badminton Coaching - ADV - Advanced B…" at bounding box center [1119, 127] width 520 height 37
select select "1181"
click at [859, 109] on select "Badminton Coaching - ADT - Adult Training Badminton Coaching - ADV - Advanced B…" at bounding box center [1119, 127] width 520 height 37
type input "PRV - Private Training"
type textarea "PRV - Private Training"
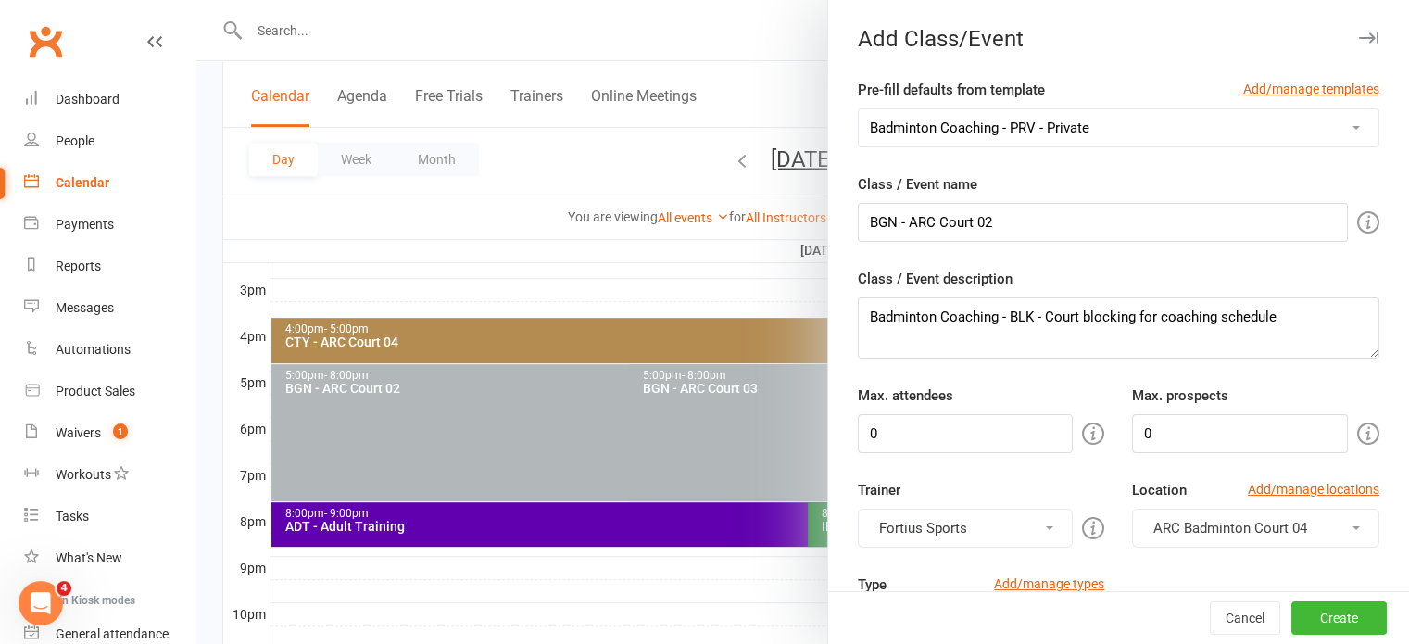
type input "1"
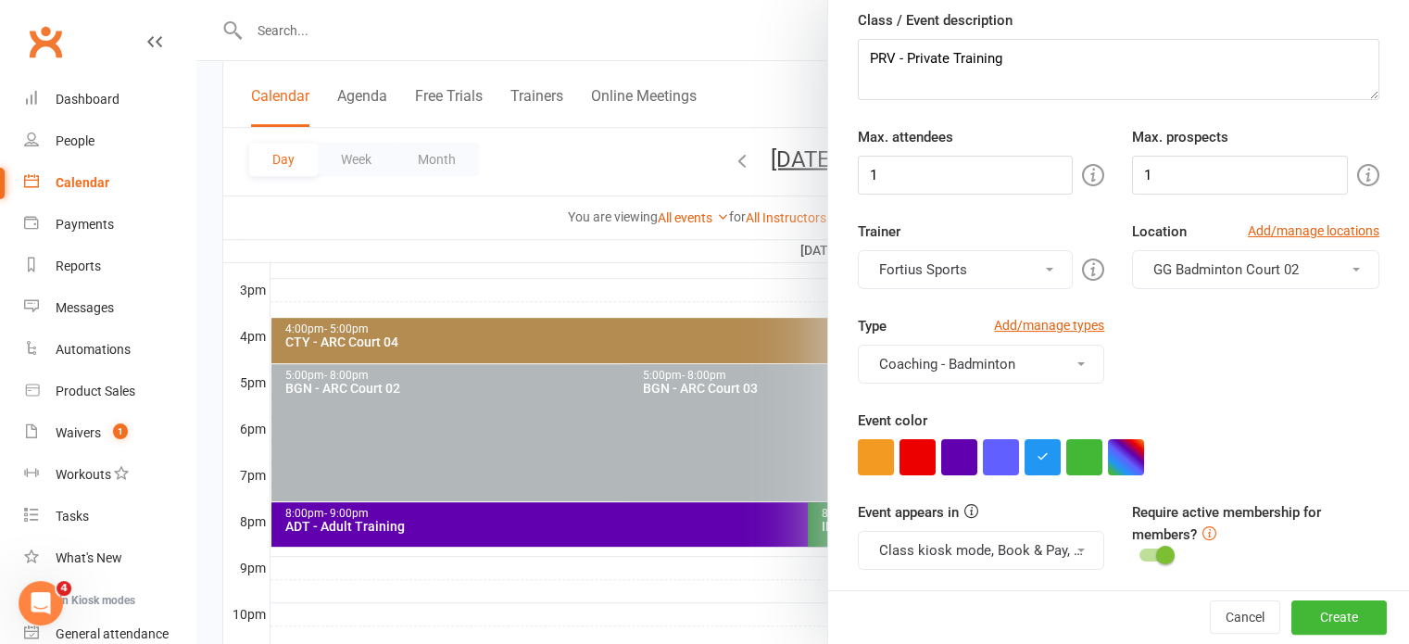
scroll to position [259, 0]
click at [1153, 267] on span "GG Badminton Court 02" at bounding box center [1225, 268] width 145 height 17
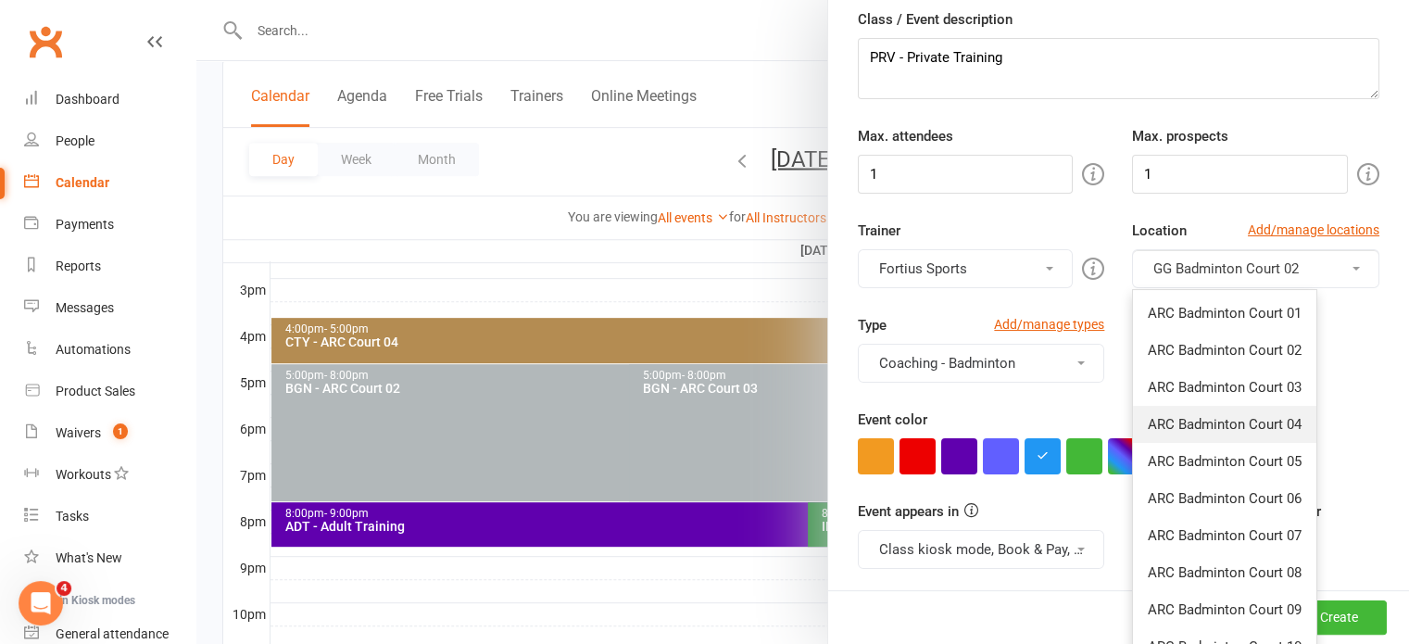
click at [1200, 420] on span "ARC Badminton Court 04" at bounding box center [1224, 424] width 154 height 17
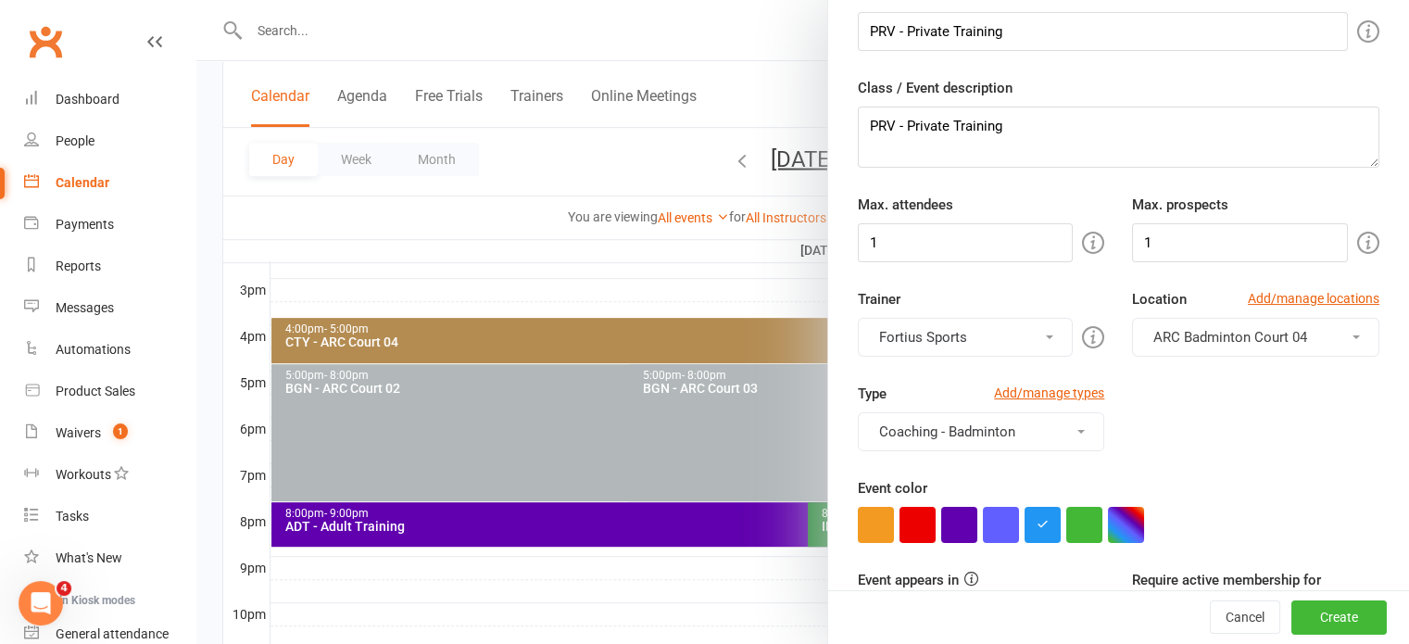
scroll to position [189, 0]
click at [928, 339] on button "Fortius Sports" at bounding box center [966, 339] width 216 height 39
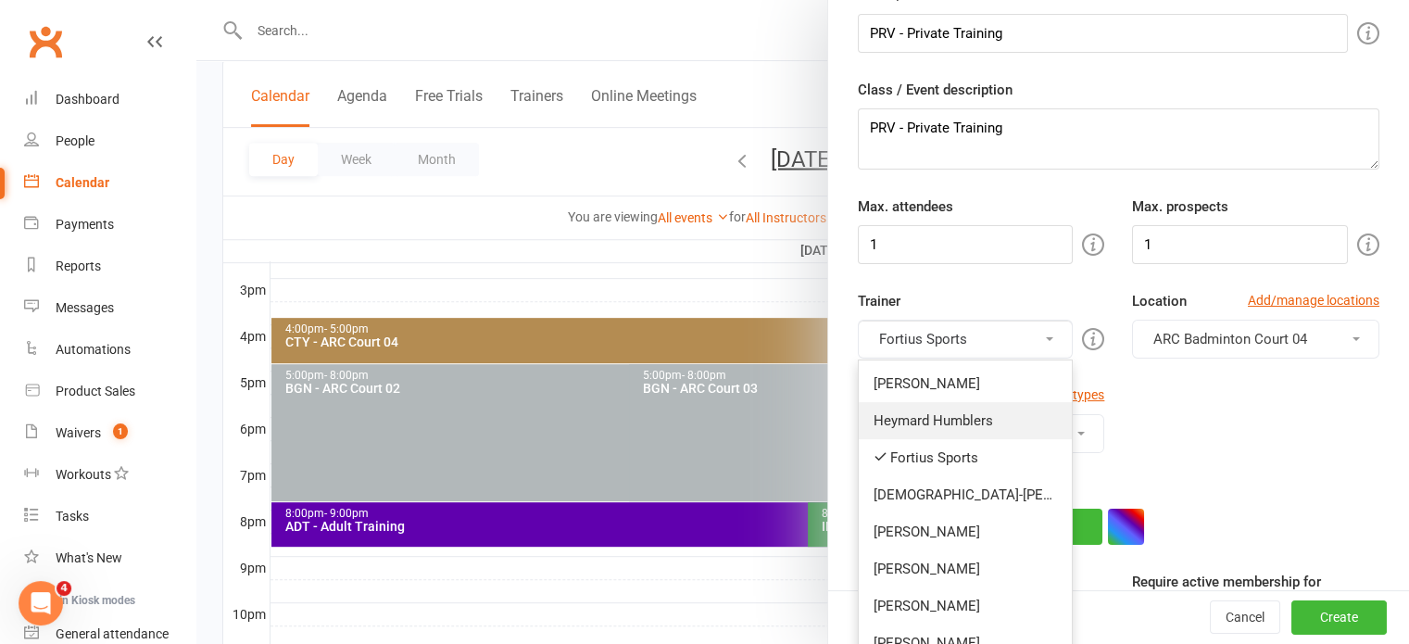
click at [926, 414] on link "Heymard Humblers" at bounding box center [966, 420] width 214 height 37
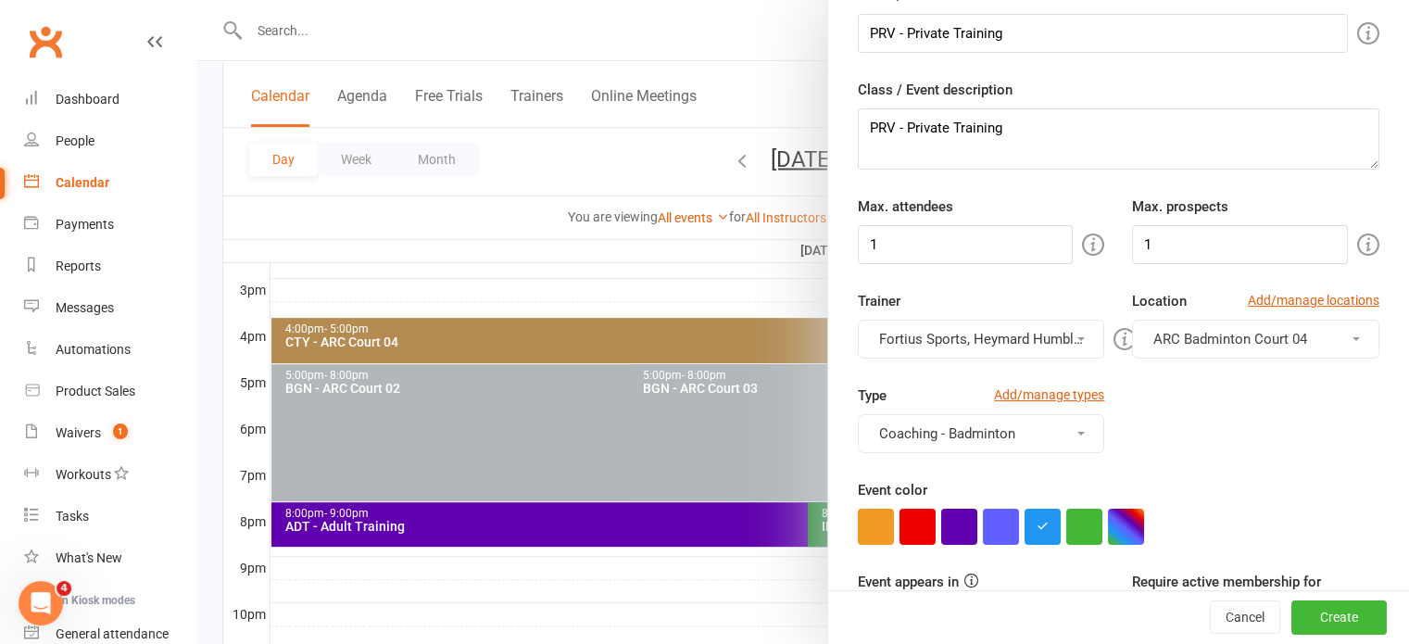
click at [979, 340] on button "Fortius Sports, Heymard Humblers" at bounding box center [981, 339] width 247 height 39
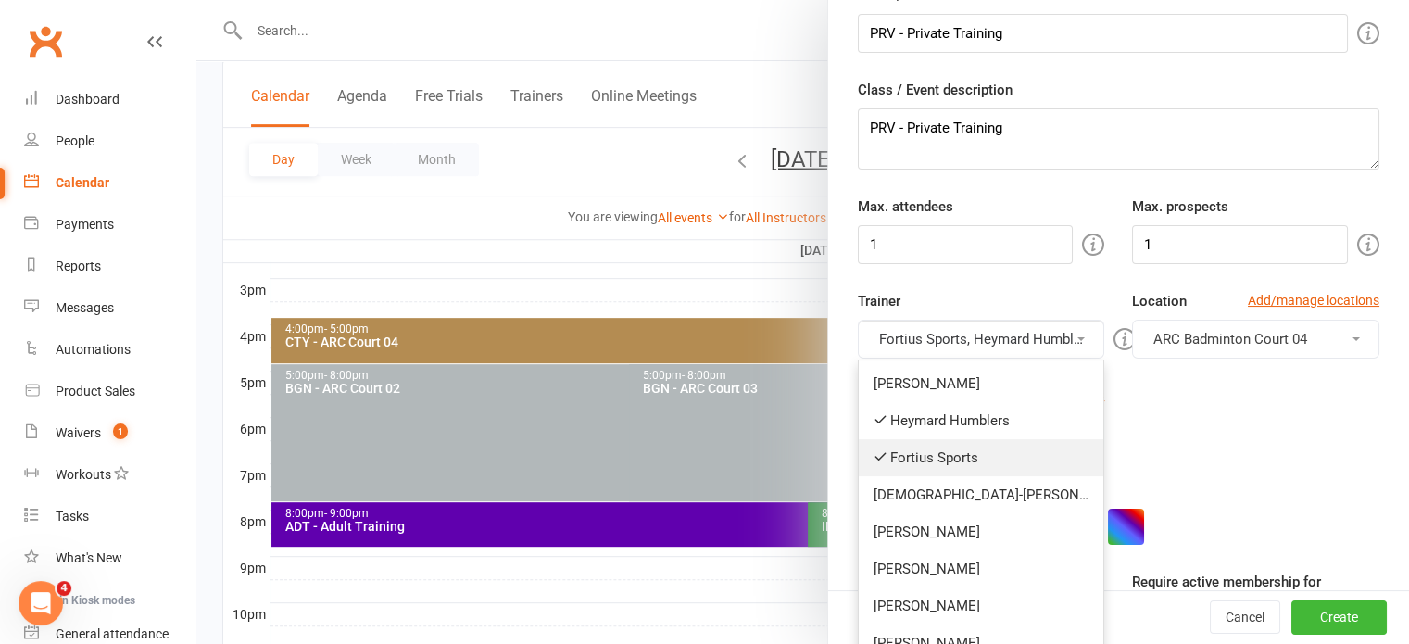
click at [931, 458] on link "Fortius Sports" at bounding box center [981, 457] width 245 height 37
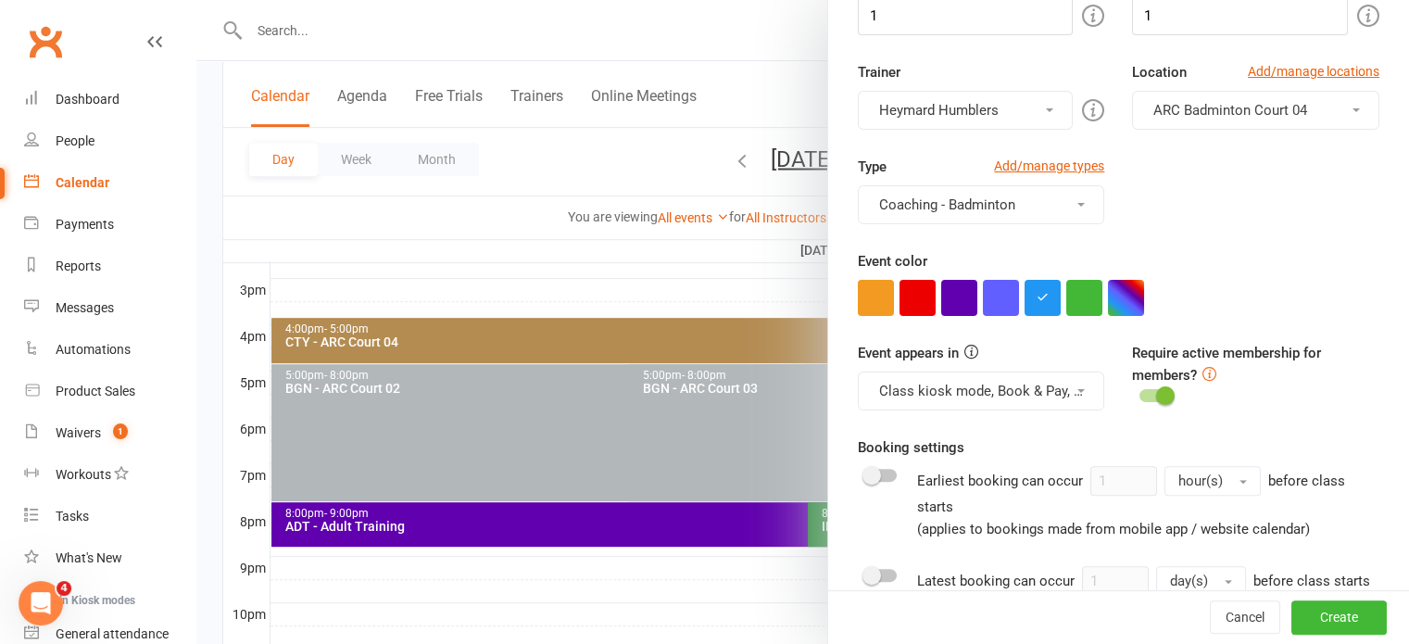
scroll to position [463, 0]
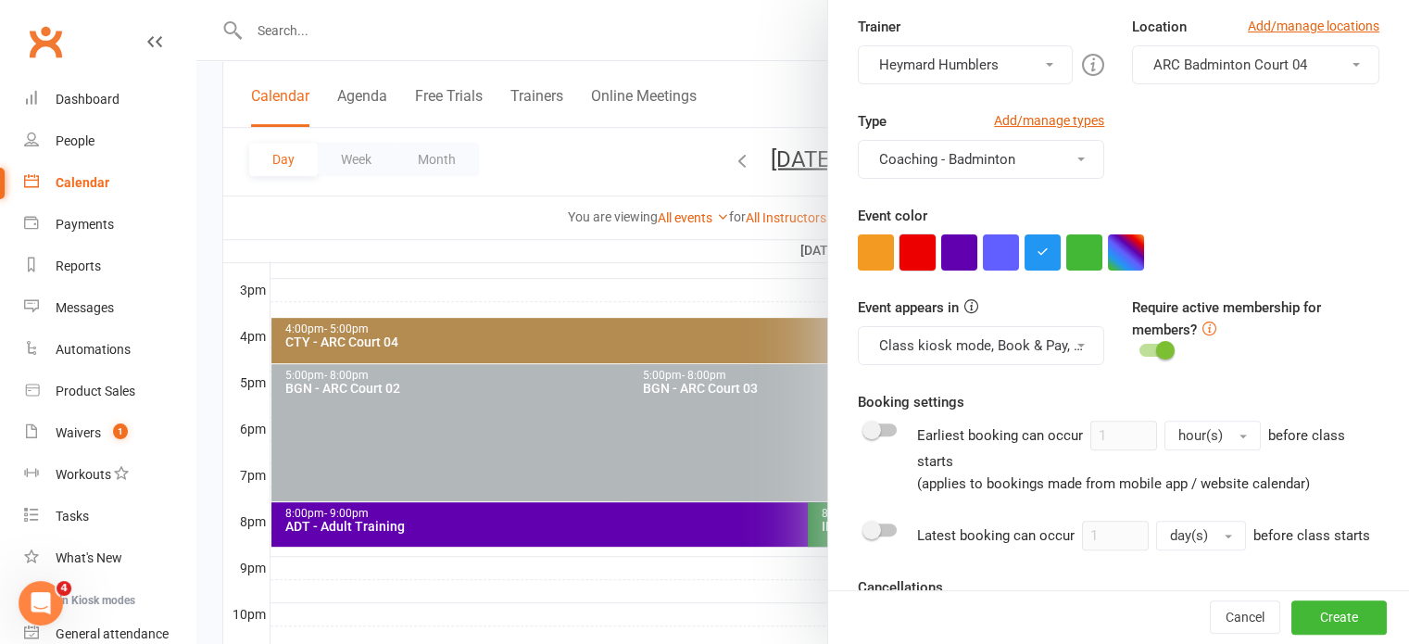
click at [908, 255] on button "button" at bounding box center [917, 252] width 36 height 36
click at [958, 248] on button "button" at bounding box center [959, 252] width 36 height 36
click at [903, 246] on button "button" at bounding box center [917, 252] width 36 height 36
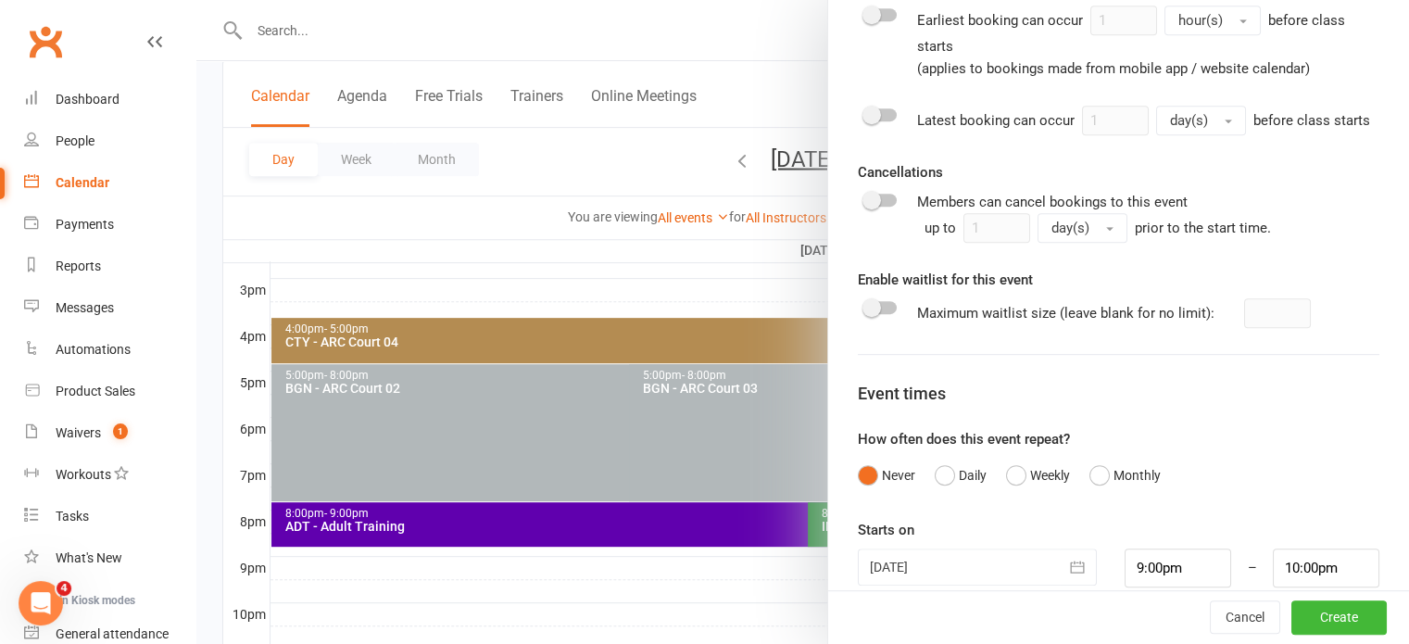
scroll to position [922, 0]
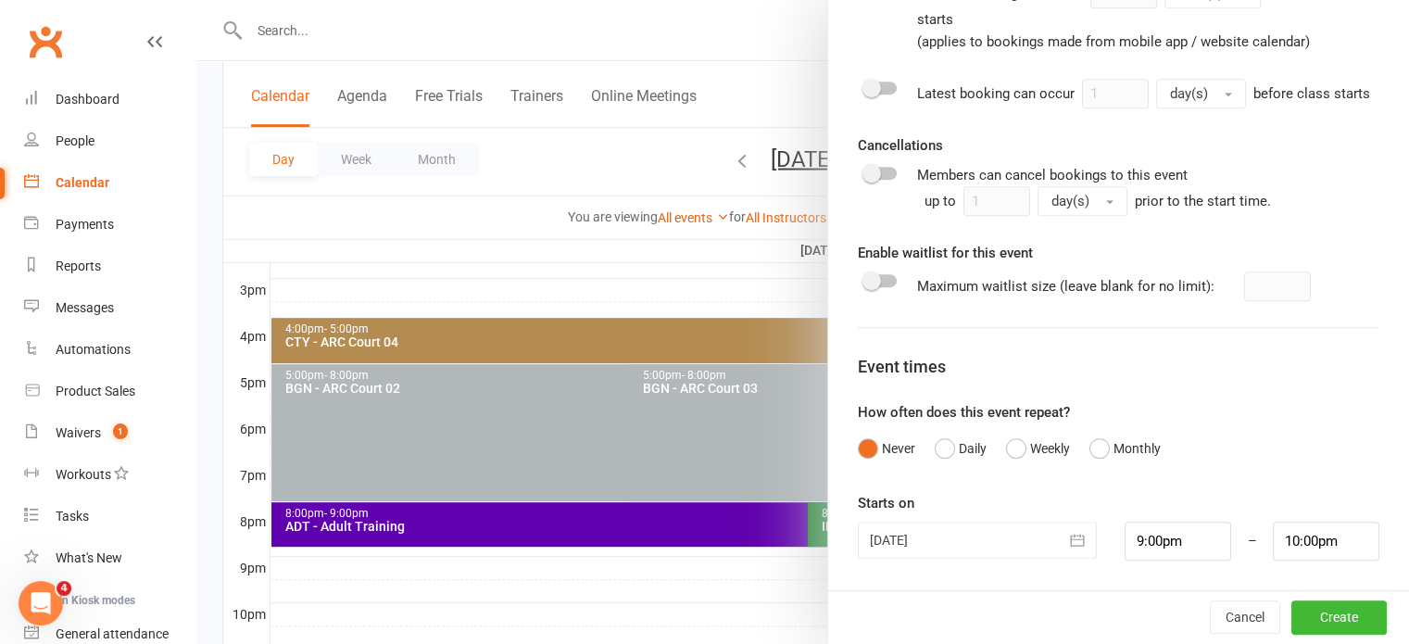
click at [1067, 530] on button "button" at bounding box center [1077, 539] width 37 height 37
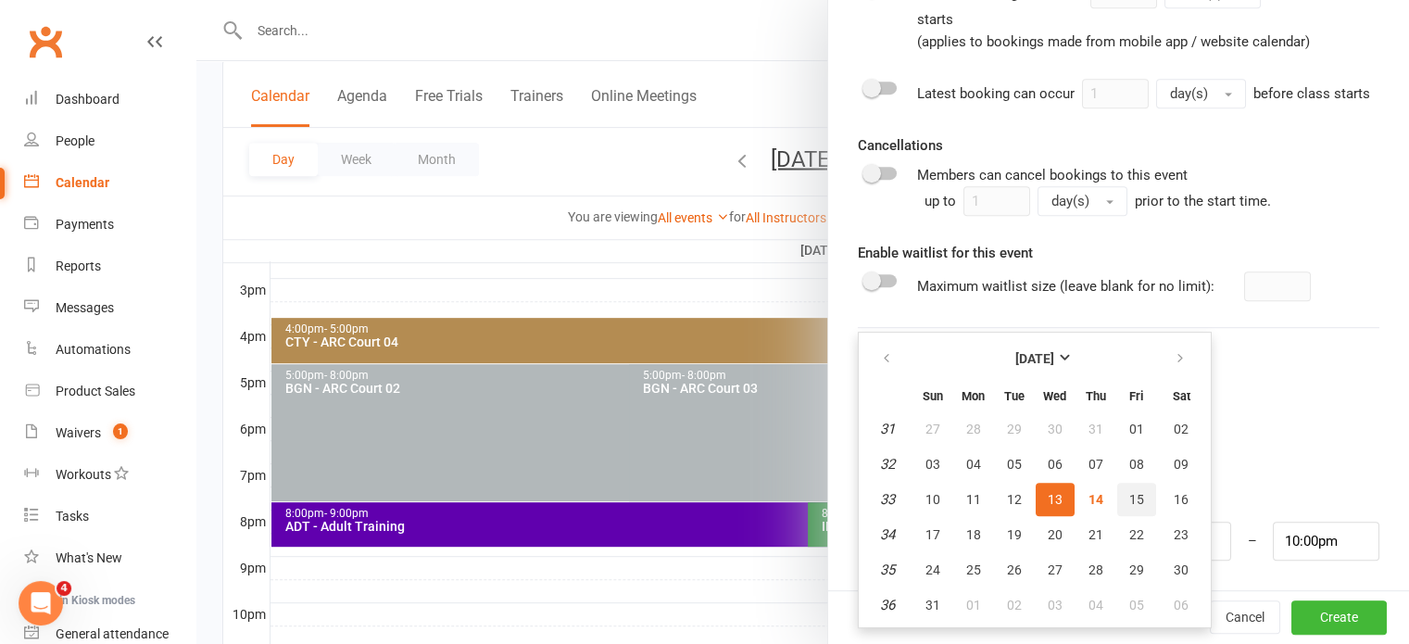
click at [1134, 503] on button "15" at bounding box center [1136, 499] width 39 height 33
type input "[DATE]"
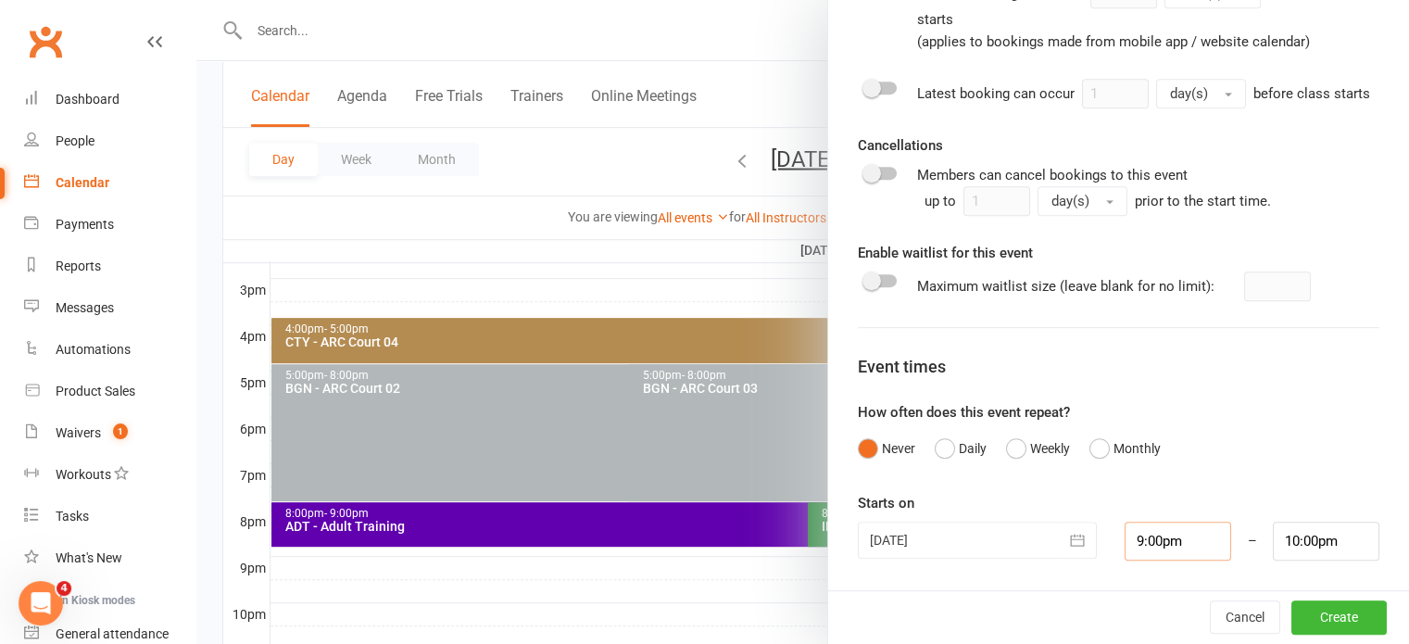
click at [1172, 547] on input "9:00pm" at bounding box center [1177, 540] width 107 height 39
type input "5:00pm"
drag, startPoint x: 1145, startPoint y: 418, endPoint x: 1189, endPoint y: 502, distance: 95.3
click at [1189, 502] on div "Starts on [DATE] [DATE] Sun Mon Tue Wed Thu Fri Sat 31 27 28 29 30 31 01 02 32 …" at bounding box center [1118, 526] width 521 height 69
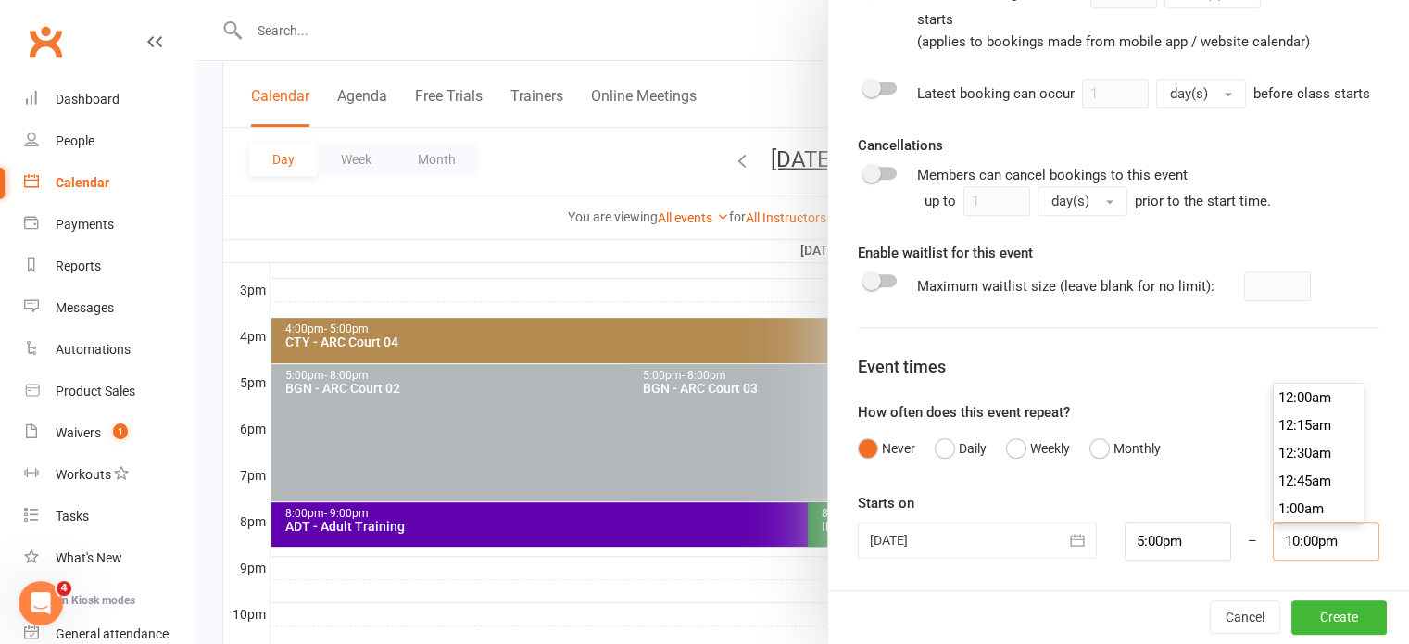
click at [1272, 531] on input "10:00pm" at bounding box center [1325, 540] width 107 height 39
type input "6:00pm"
click at [1274, 418] on li "6:00pm" at bounding box center [1317, 421] width 89 height 28
click at [1239, 419] on div "How often does this event repeat? Never Daily Weekly Monthly" at bounding box center [1118, 433] width 521 height 65
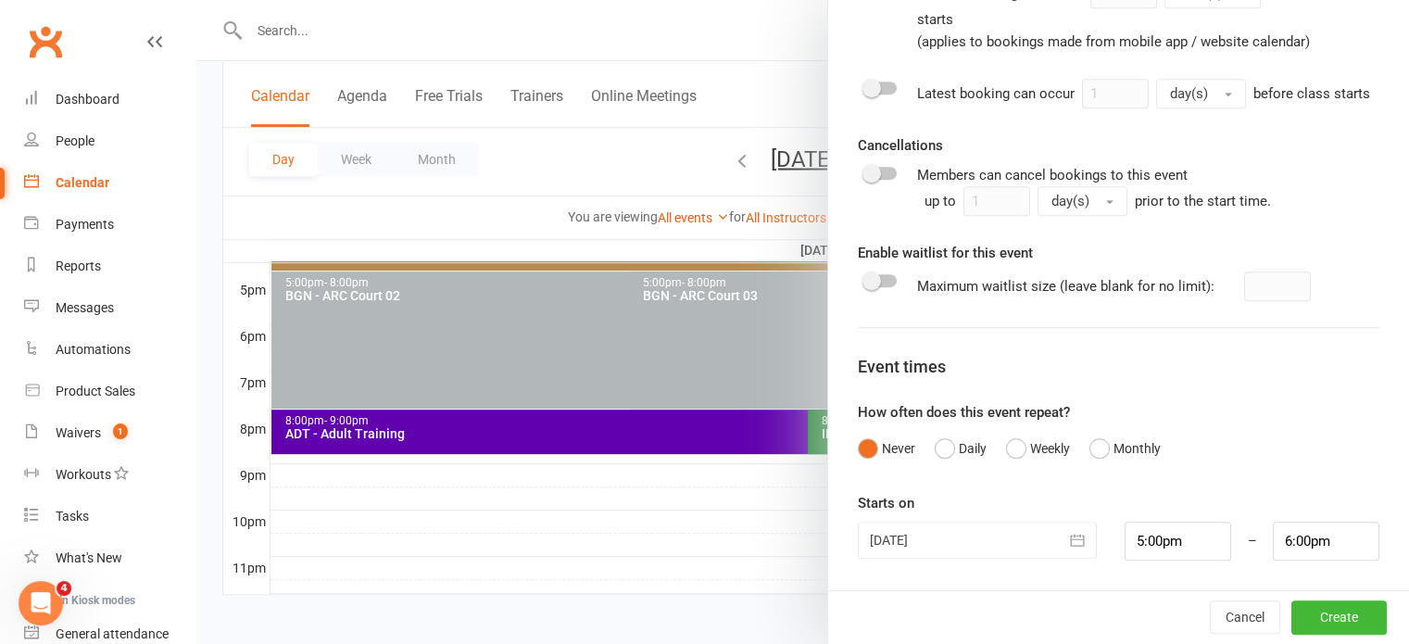
scroll to position [888, 0]
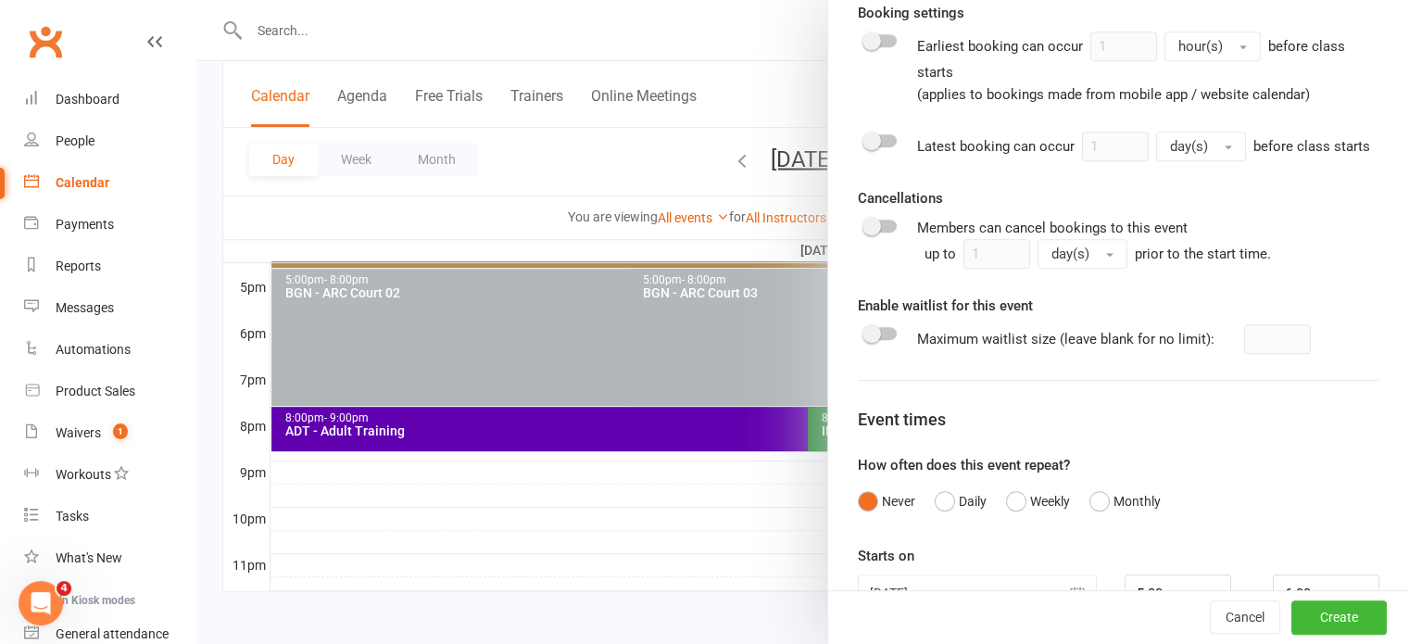
scroll to position [922, 0]
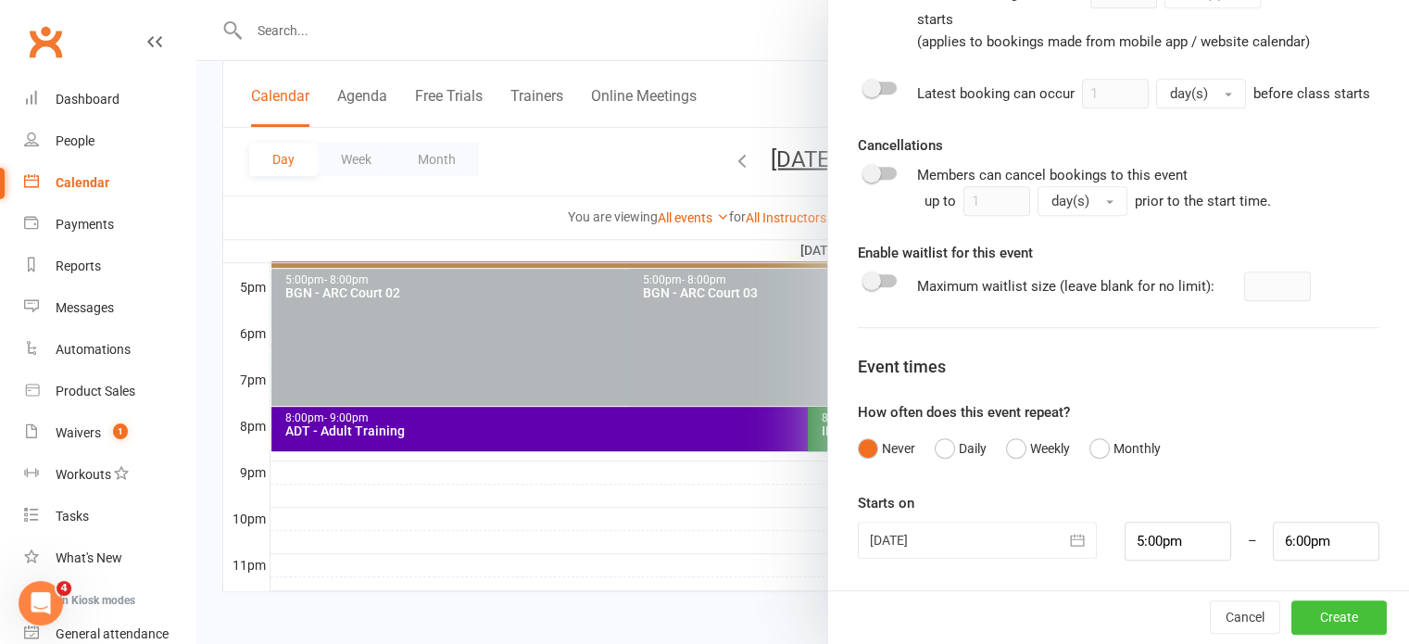
click at [1308, 618] on button "Create" at bounding box center [1338, 616] width 95 height 33
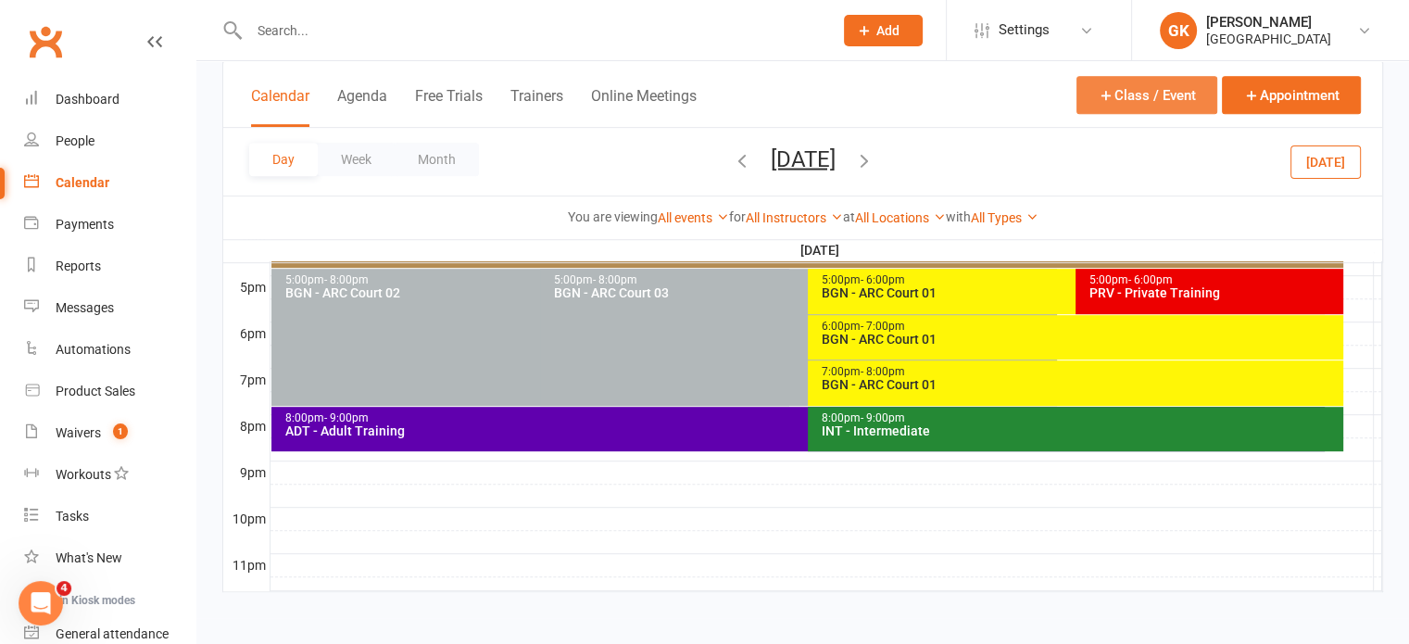
click at [1145, 99] on button "Class / Event" at bounding box center [1146, 95] width 141 height 38
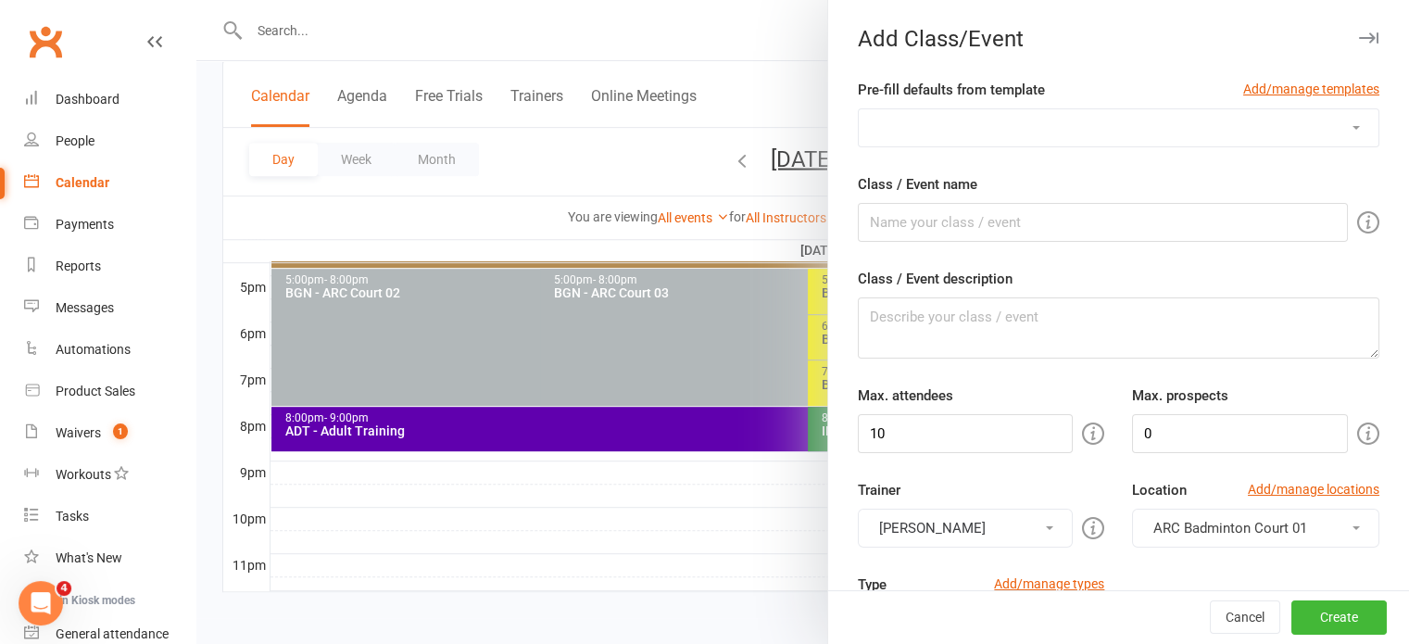
click at [1111, 138] on select "Badminton Coaching - ADT - Adult Training Badminton Coaching - ADV - Advanced B…" at bounding box center [1119, 127] width 520 height 37
select select "1181"
click at [859, 109] on select "Badminton Coaching - ADT - Adult Training Badminton Coaching - ADV - Advanced B…" at bounding box center [1119, 127] width 520 height 37
type input "PRV - Private Training"
type textarea "PRV - Private Training"
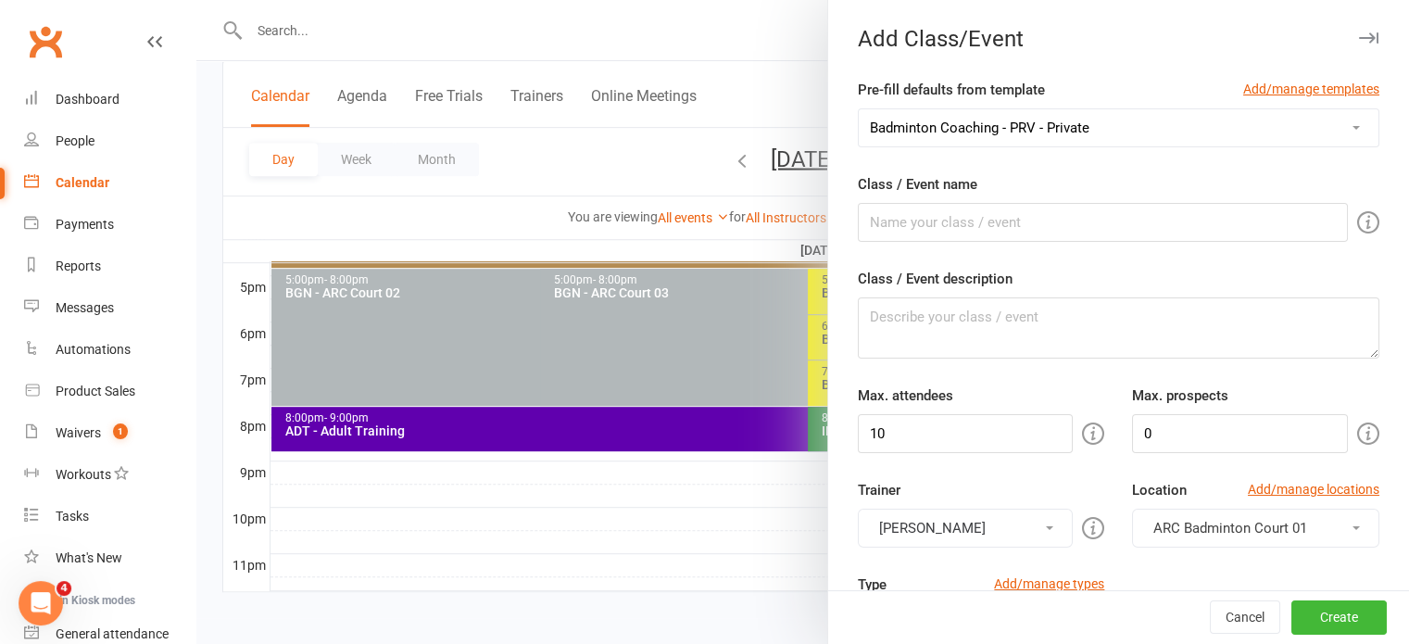
type input "1"
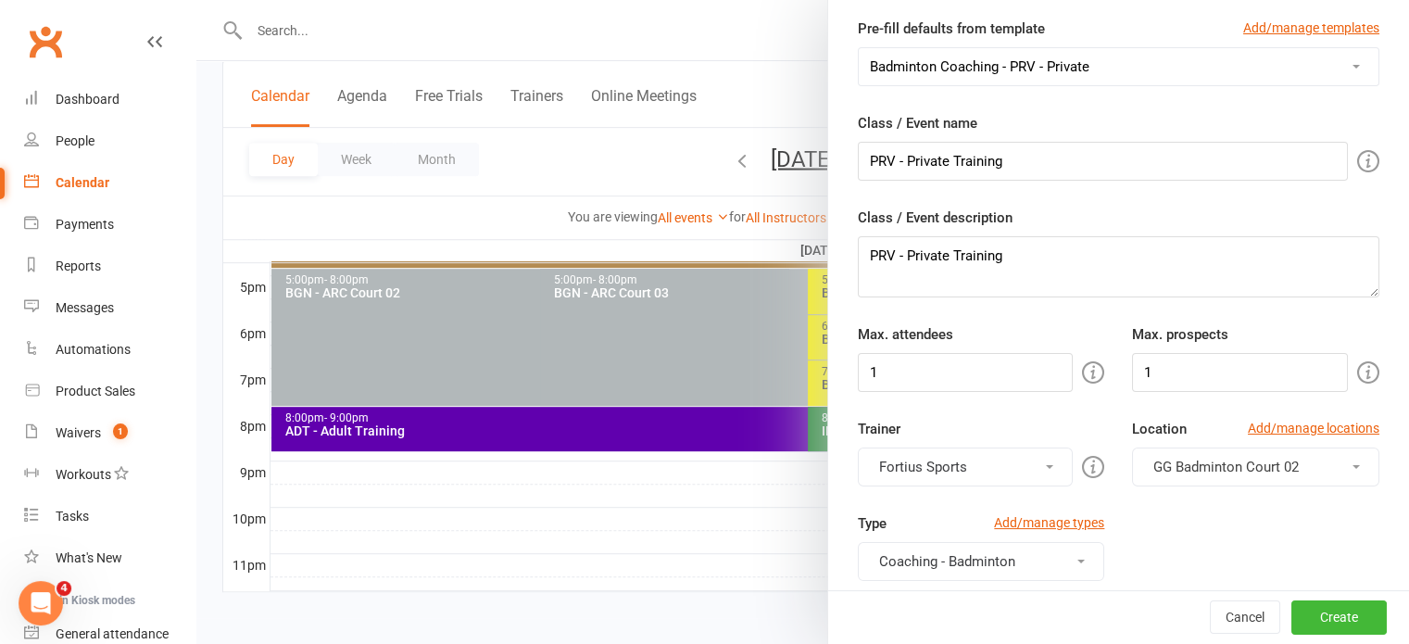
click at [1155, 458] on span "GG Badminton Court 02" at bounding box center [1225, 466] width 145 height 17
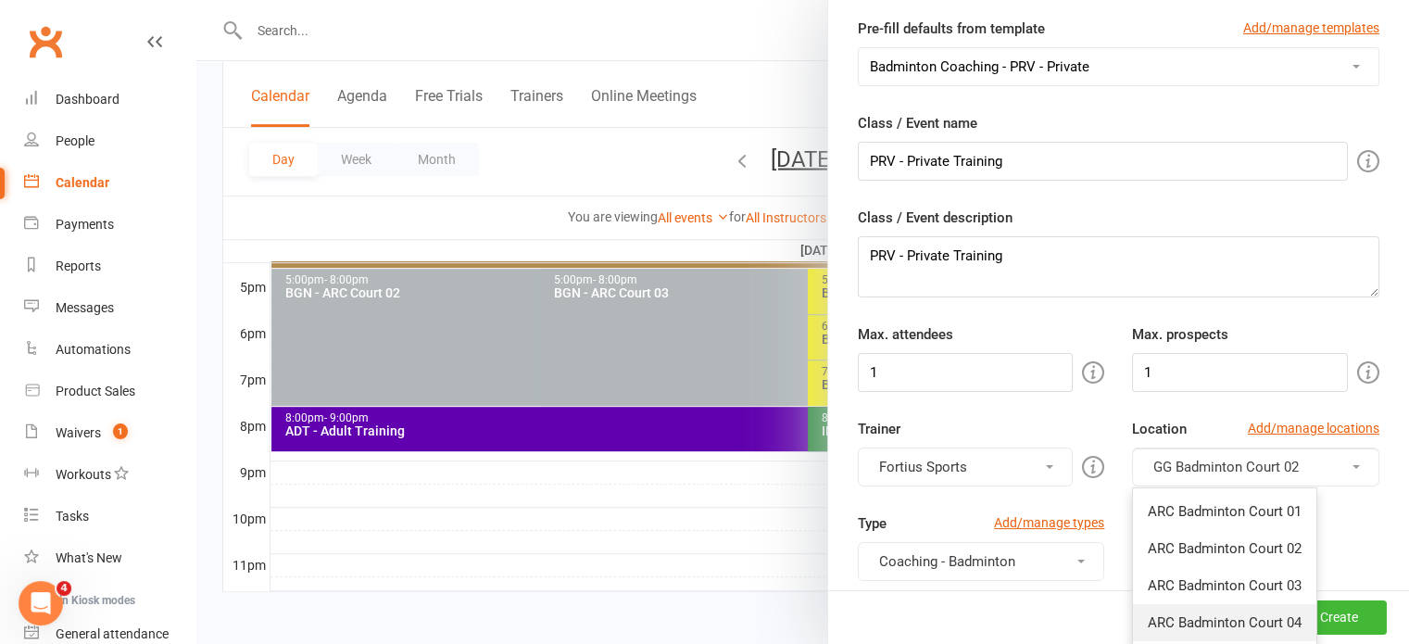
drag, startPoint x: 1194, startPoint y: 611, endPoint x: 1171, endPoint y: 620, distance: 24.9
click at [1171, 620] on span "ARC Badminton Court 04" at bounding box center [1224, 622] width 154 height 17
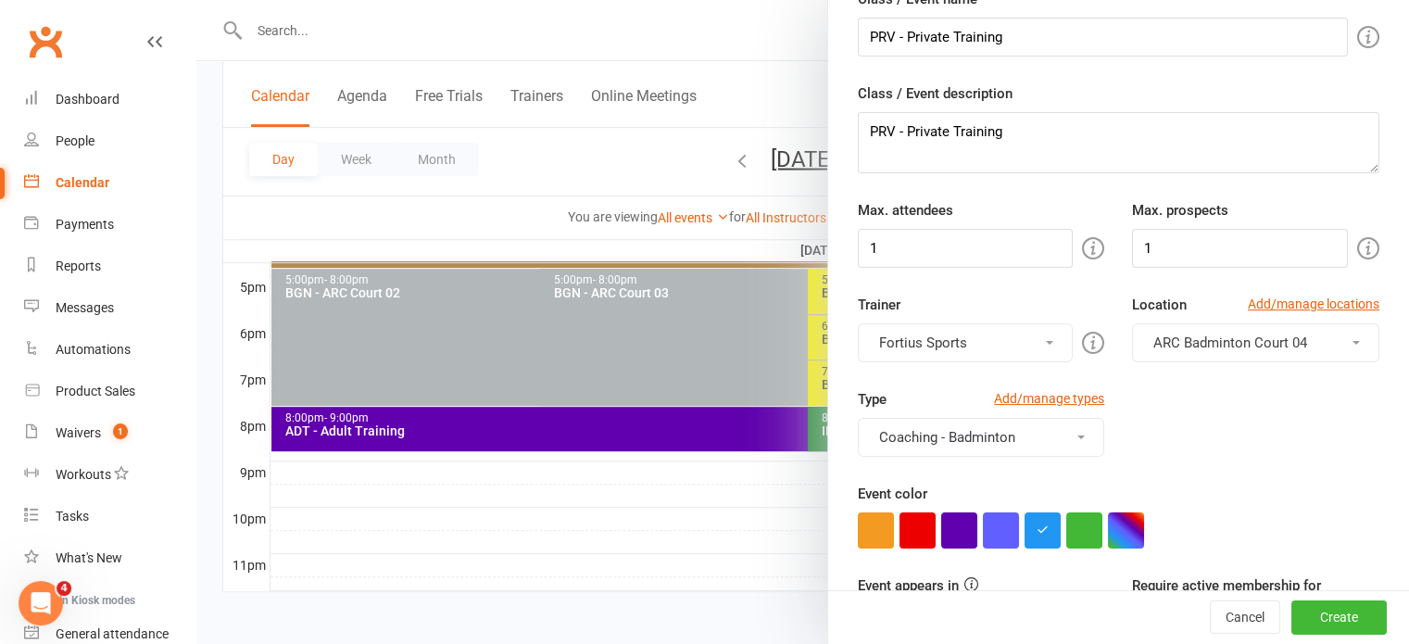
scroll to position [373, 0]
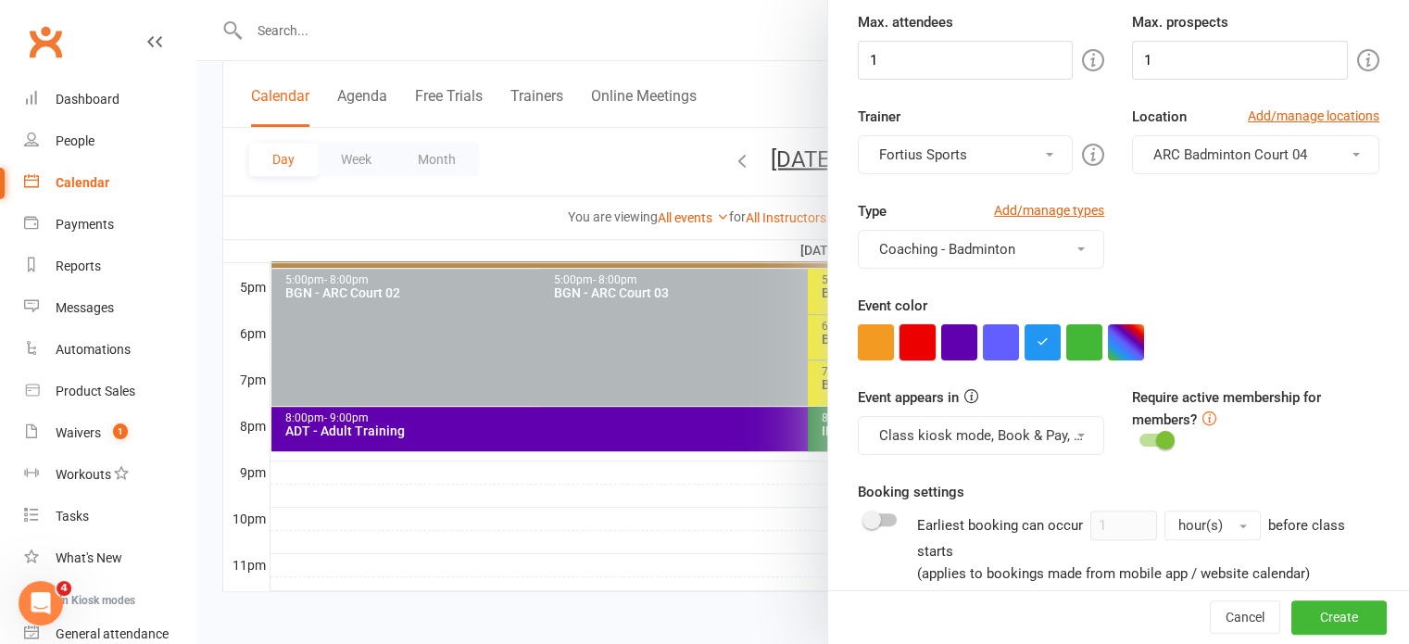
click at [911, 325] on button "button" at bounding box center [917, 342] width 36 height 36
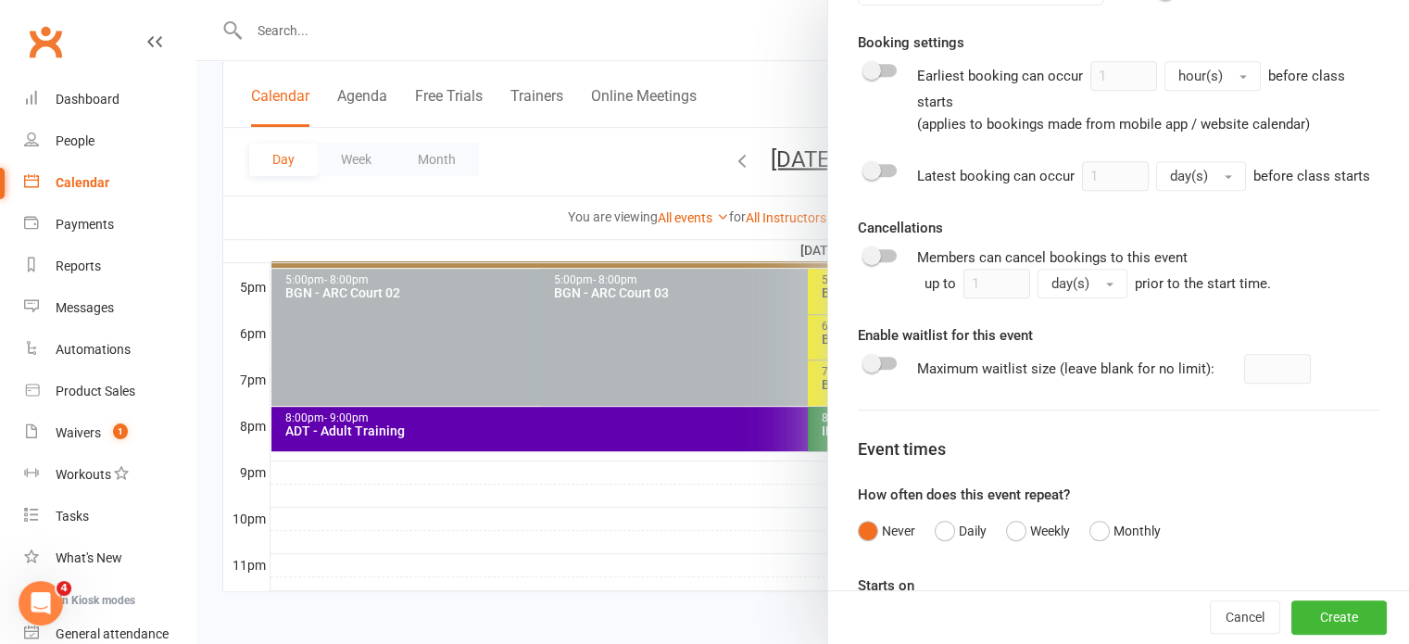
scroll to position [922, 0]
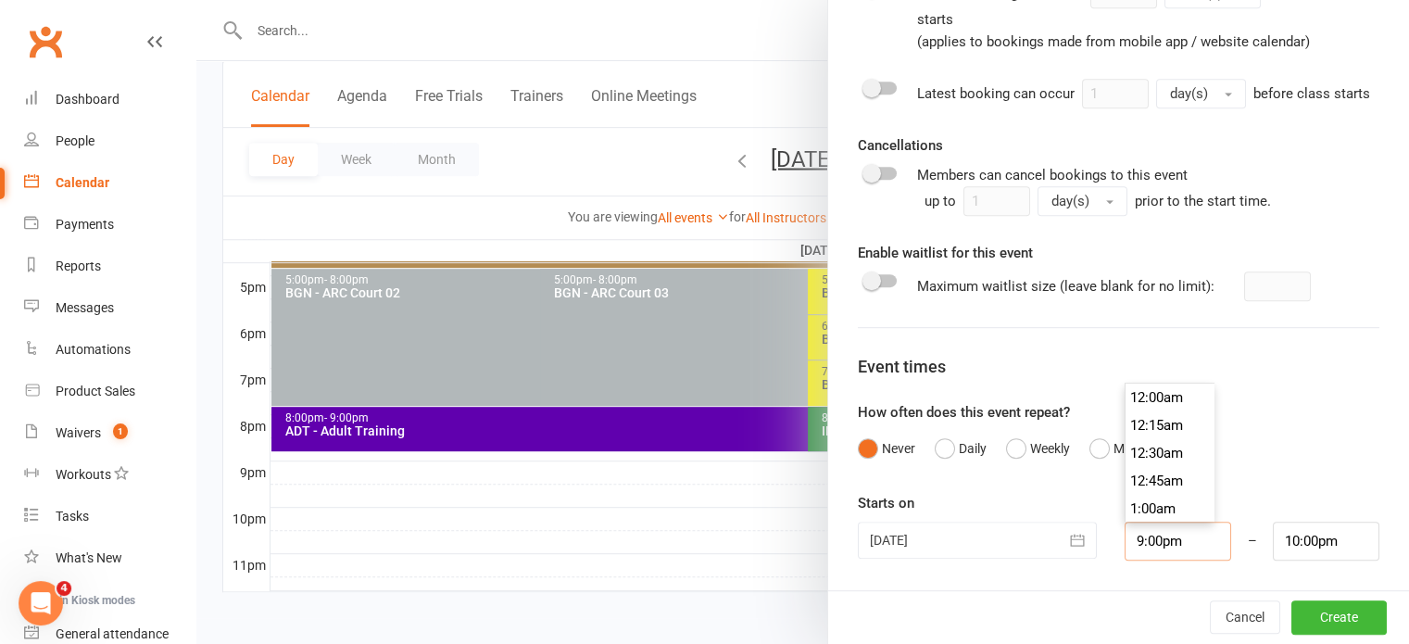
click at [1148, 540] on input "9:00pm" at bounding box center [1177, 540] width 107 height 39
type input "8:00pm"
click at [1159, 387] on li "8:00pm" at bounding box center [1169, 388] width 89 height 28
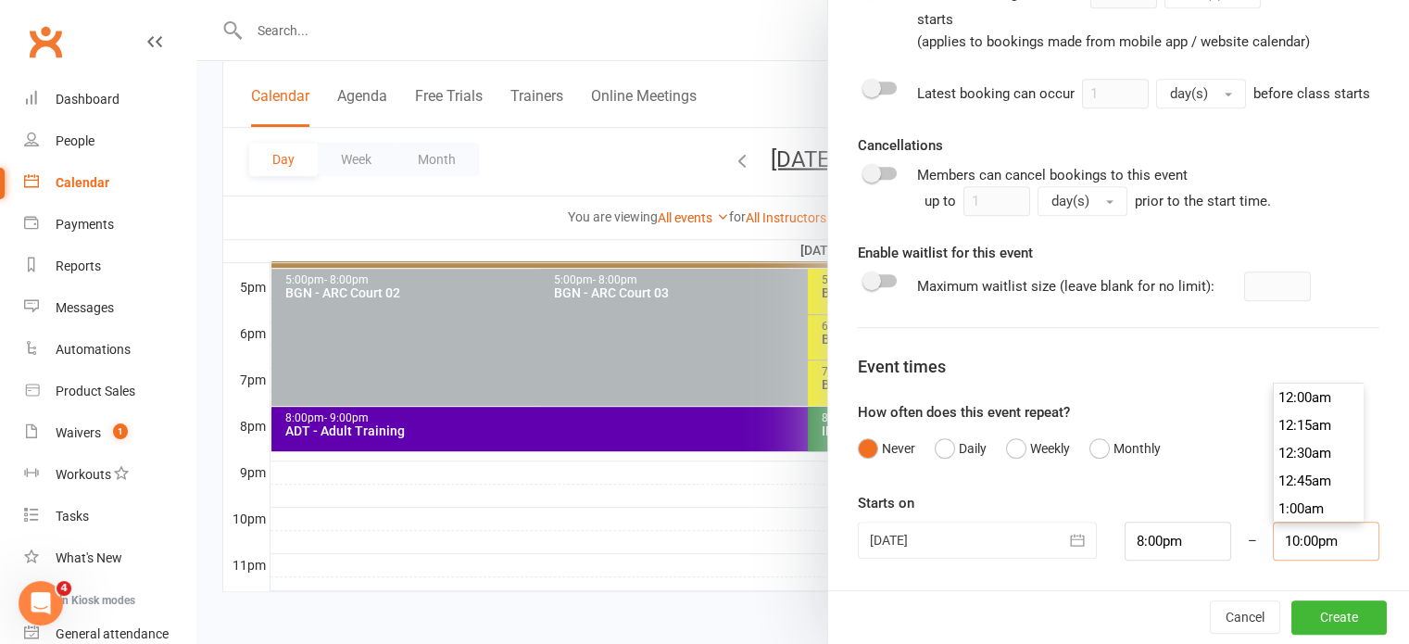
click at [1272, 540] on input "10:00pm" at bounding box center [1325, 540] width 107 height 39
type input "9:00pm"
click at [1279, 405] on li "9:00pm" at bounding box center [1317, 399] width 89 height 28
click at [1252, 402] on div "How often does this event repeat? Never Daily Weekly Monthly" at bounding box center [1118, 433] width 521 height 65
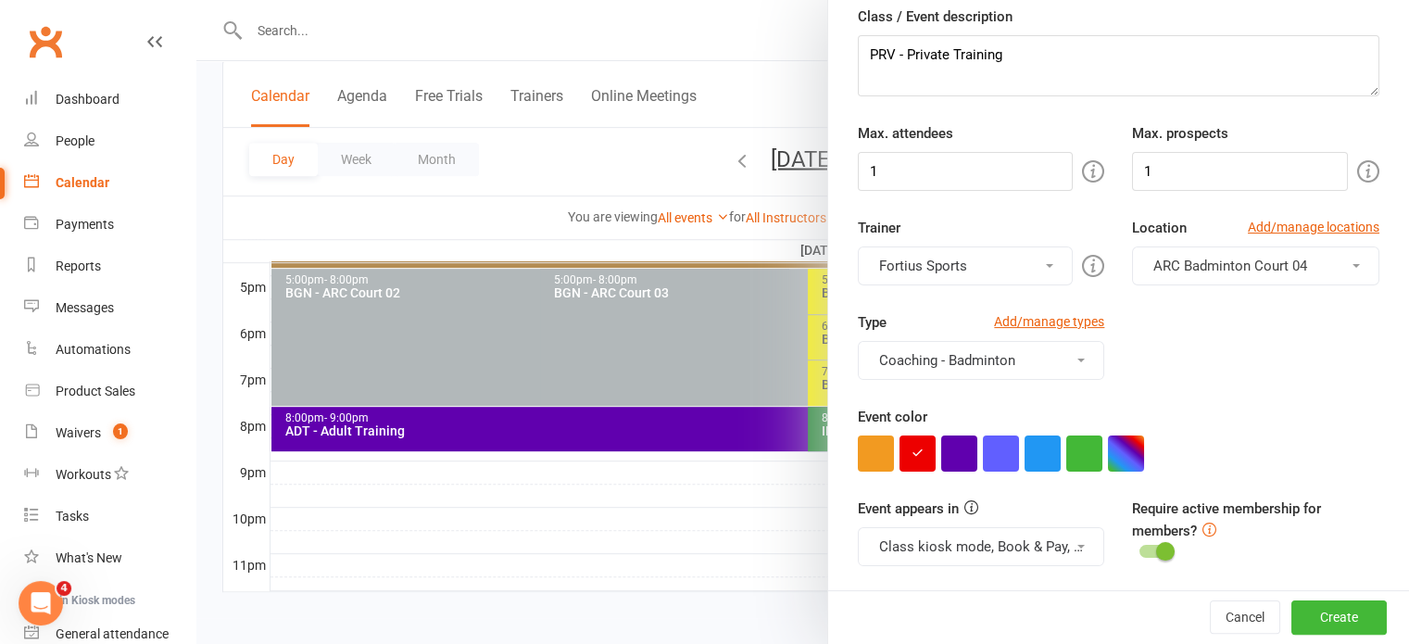
scroll to position [259, 0]
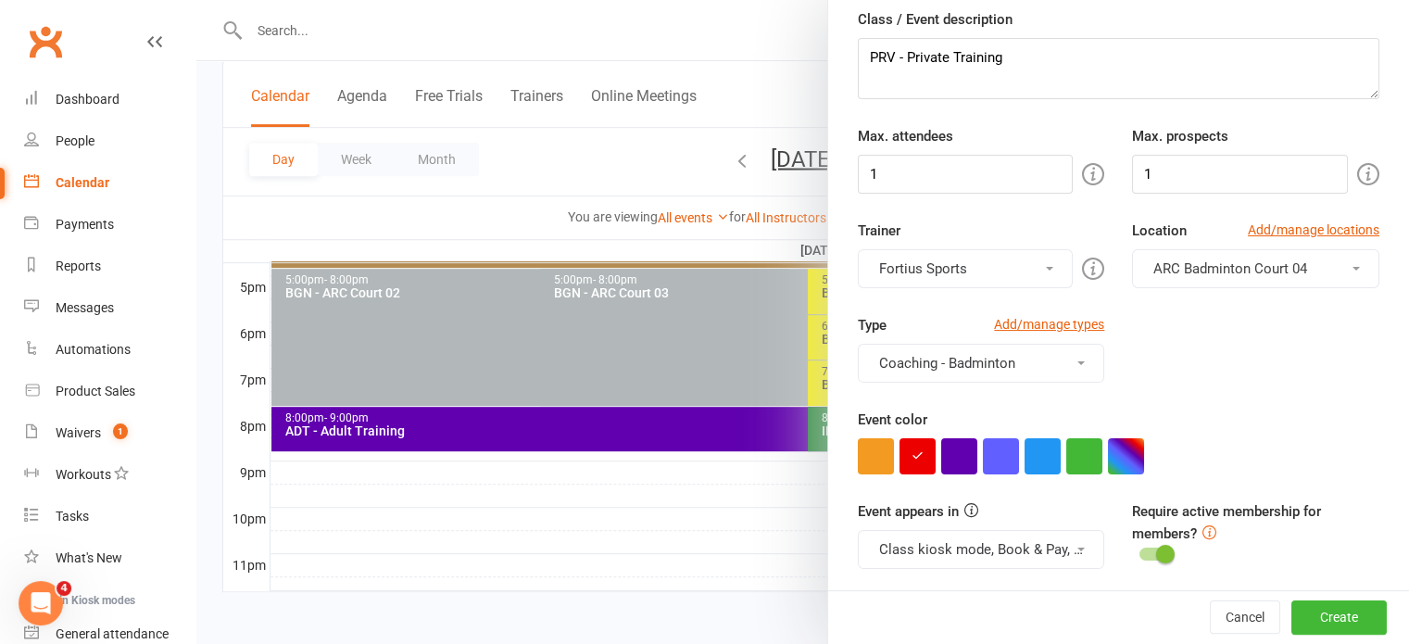
click at [1007, 251] on button "Fortius Sports" at bounding box center [966, 268] width 216 height 39
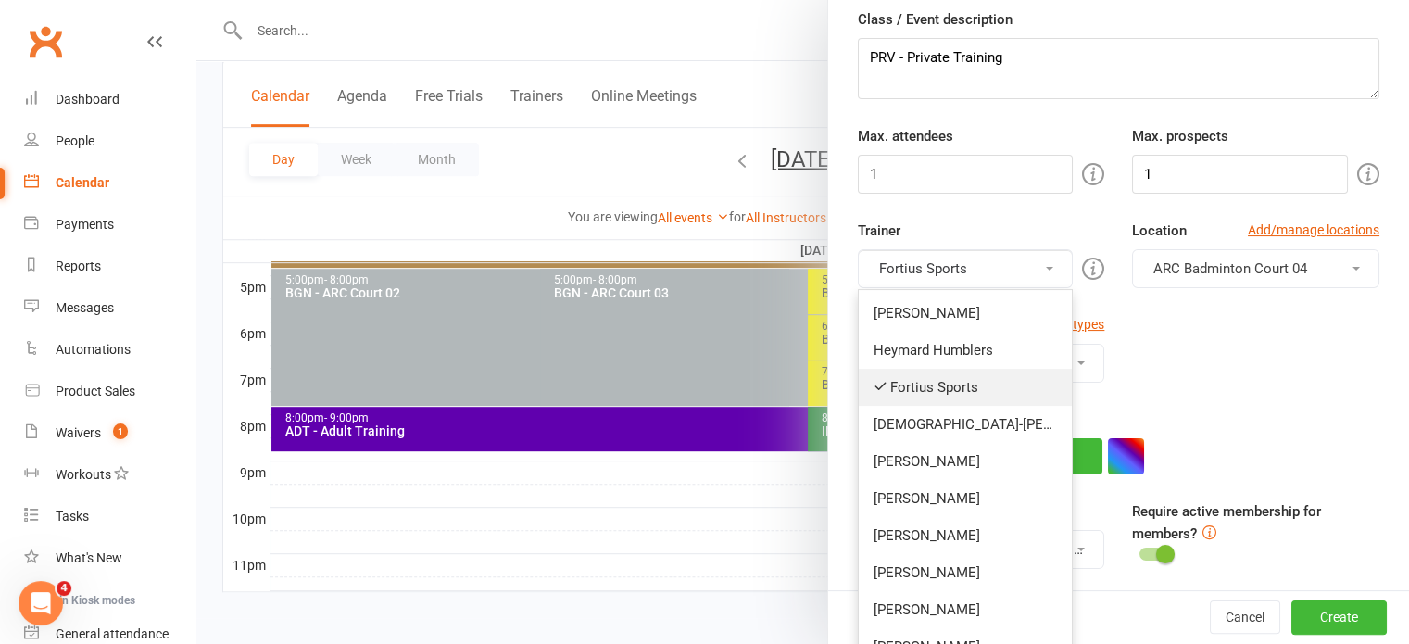
click at [930, 373] on link "Fortius Sports" at bounding box center [966, 387] width 214 height 37
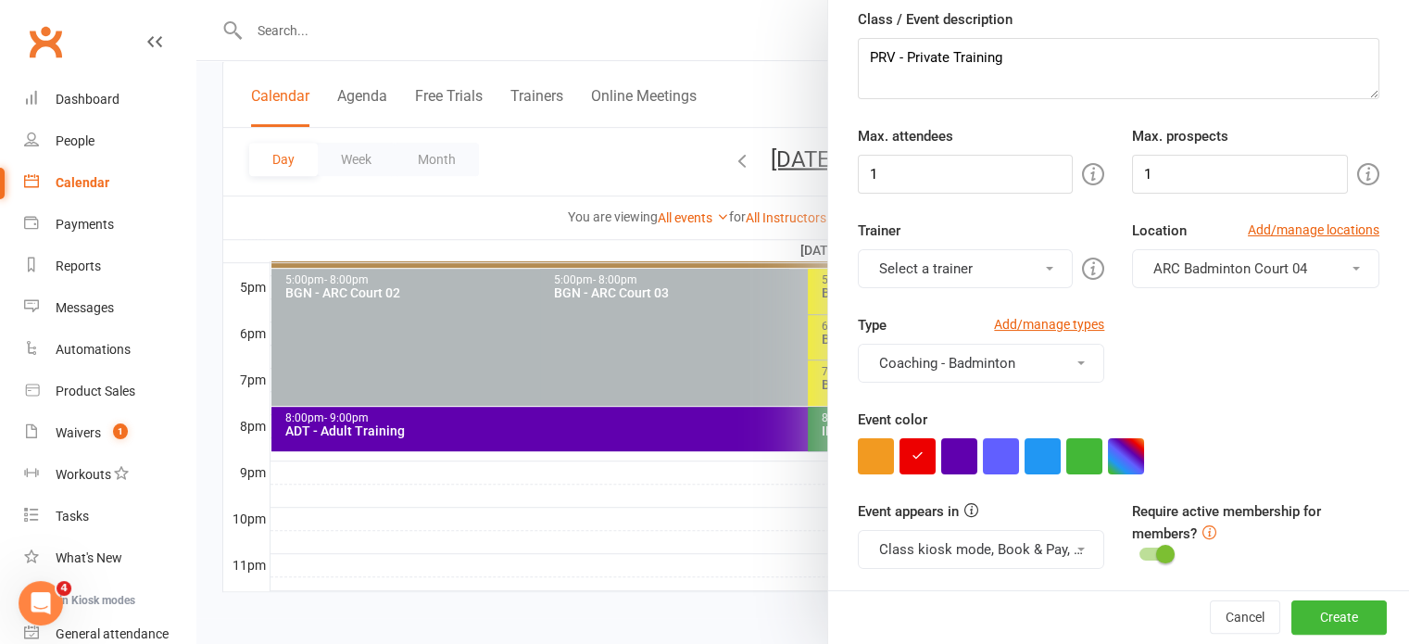
click at [971, 271] on button "Select a trainer" at bounding box center [966, 268] width 216 height 39
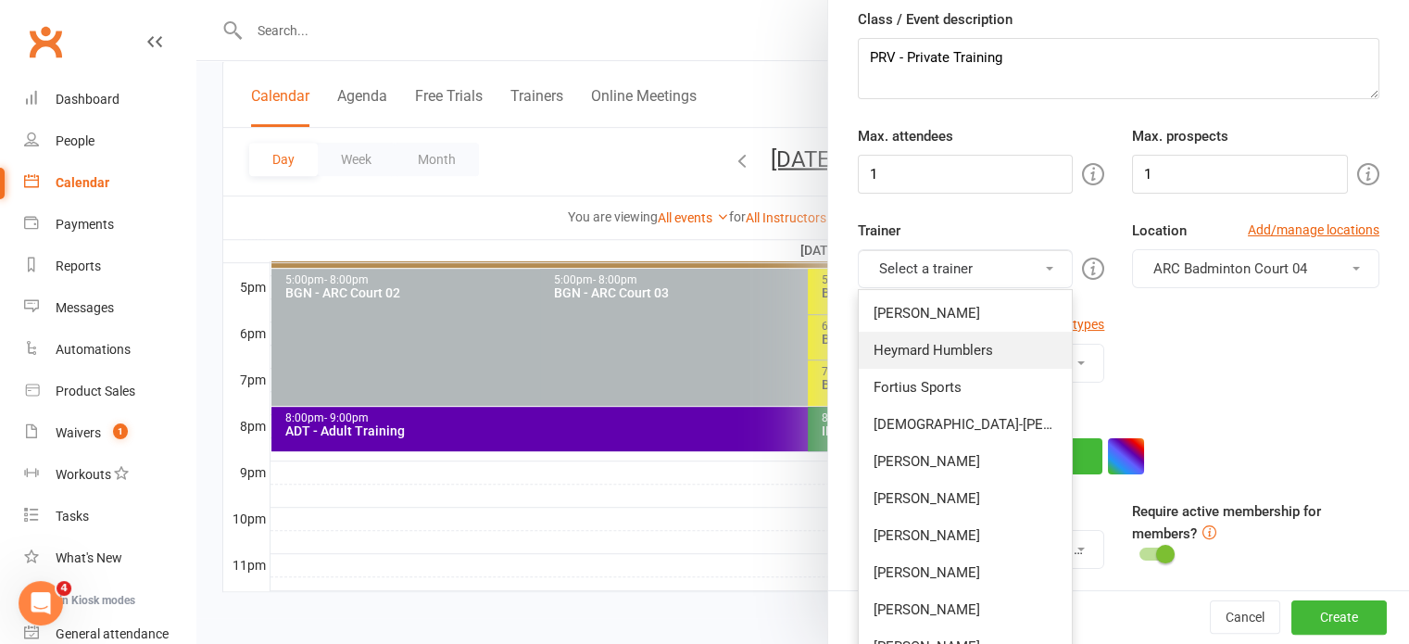
click at [945, 340] on link "Heymard Humblers" at bounding box center [966, 350] width 214 height 37
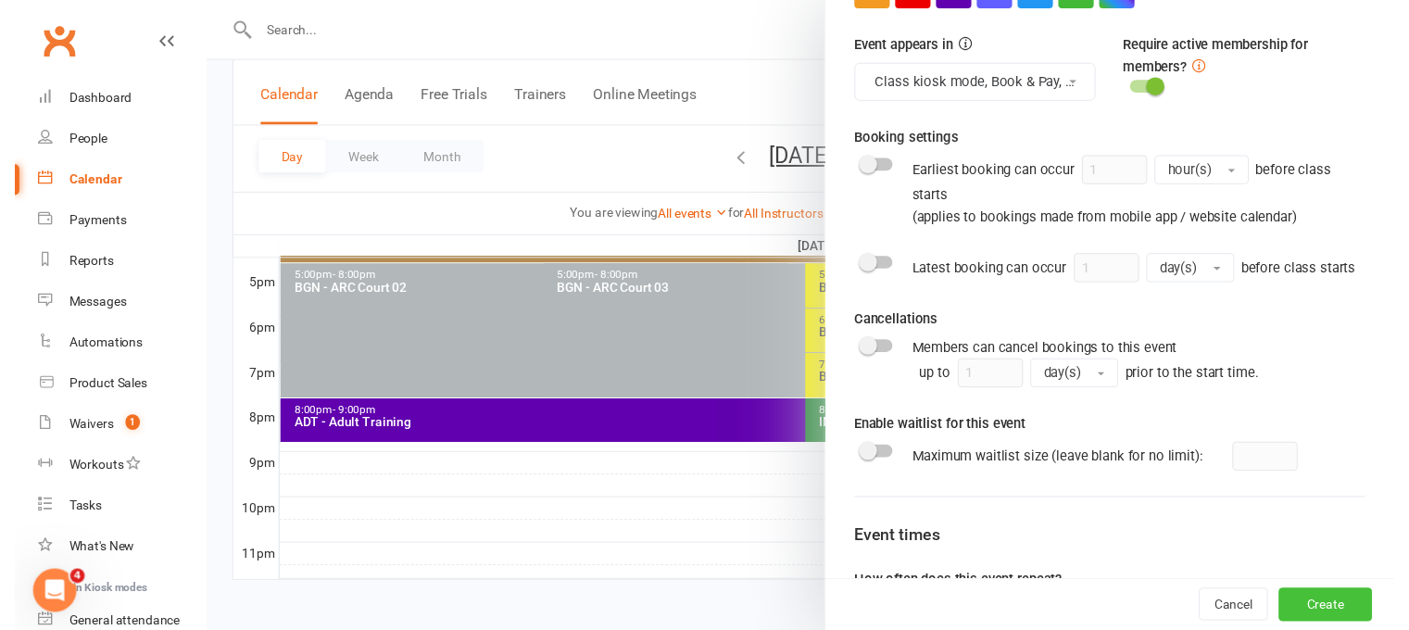
scroll to position [726, 0]
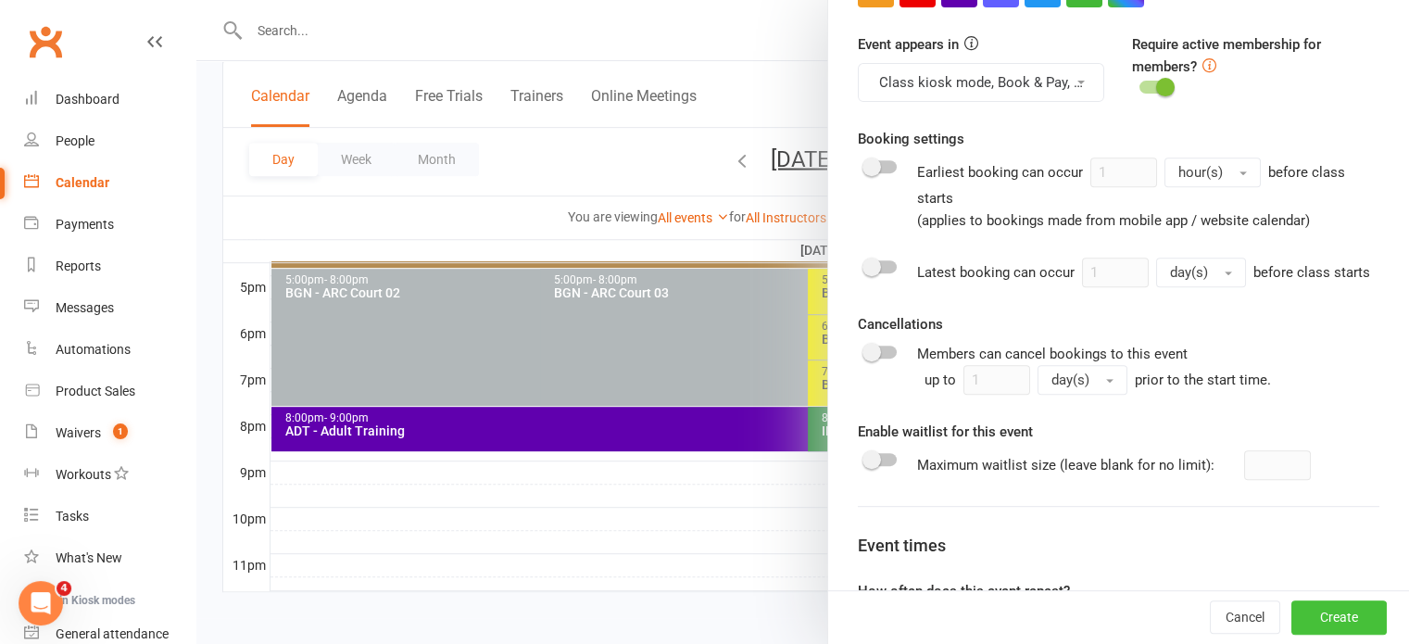
click at [1307, 610] on button "Create" at bounding box center [1338, 617] width 95 height 33
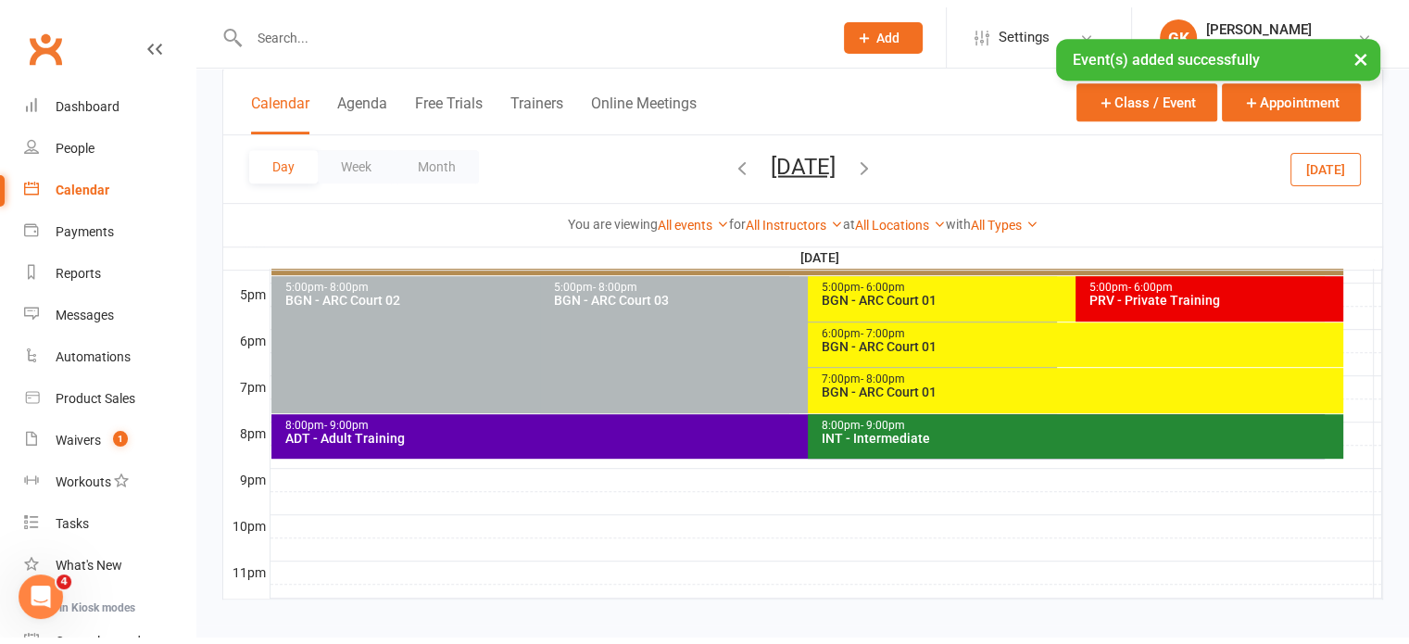
scroll to position [826, 0]
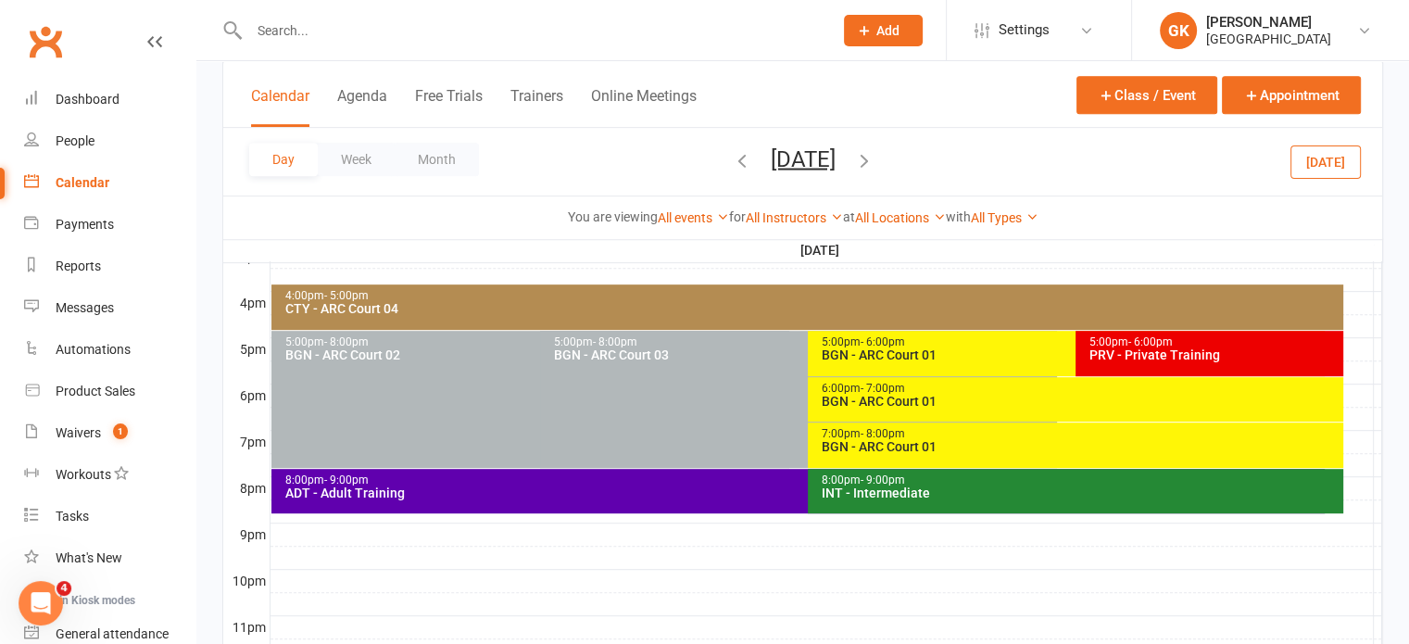
click at [732, 160] on icon "button" at bounding box center [742, 159] width 20 height 20
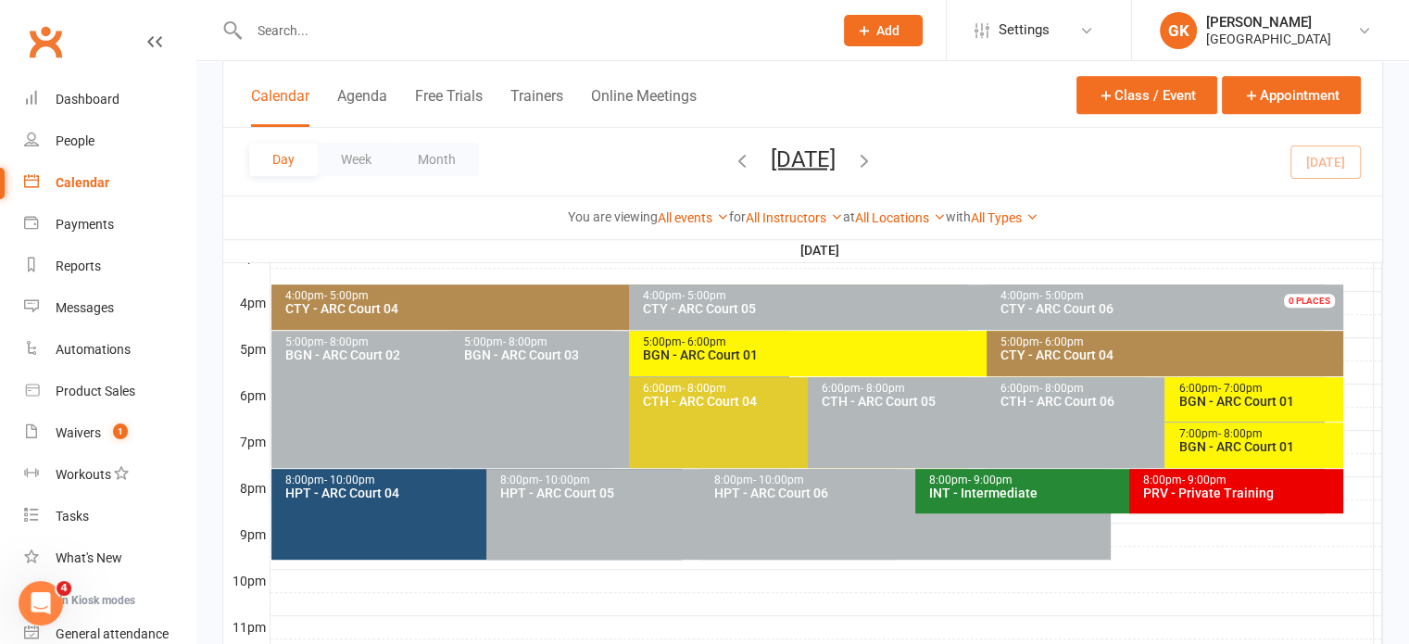
click at [1188, 488] on div "PRV - Private Training" at bounding box center [1240, 492] width 197 height 13
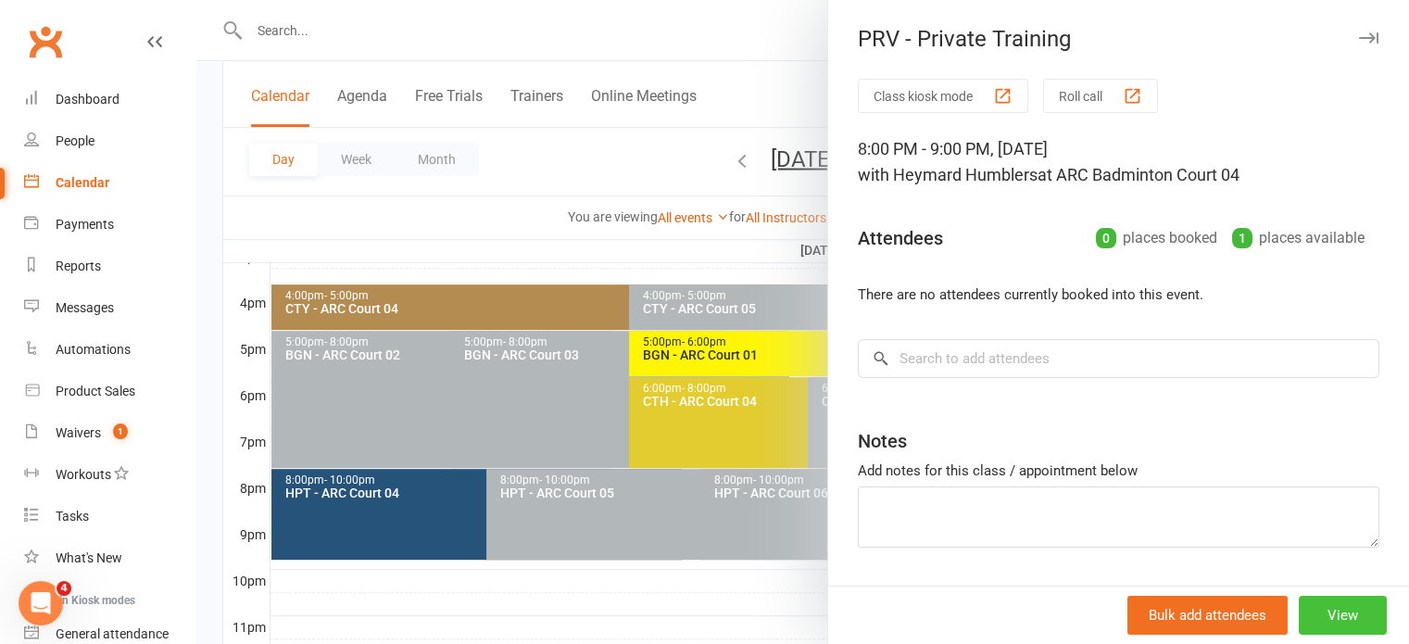
click at [1306, 606] on button "View" at bounding box center [1342, 614] width 88 height 39
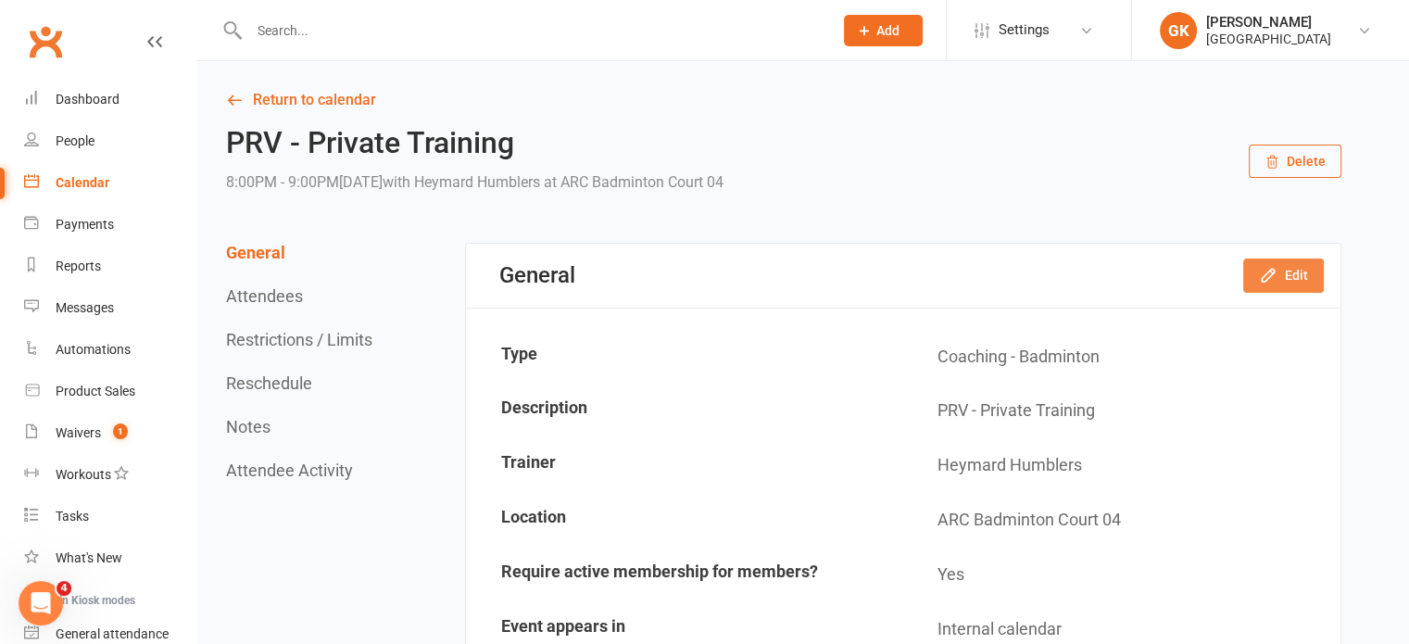
click at [1273, 281] on icon "button" at bounding box center [1268, 275] width 19 height 19
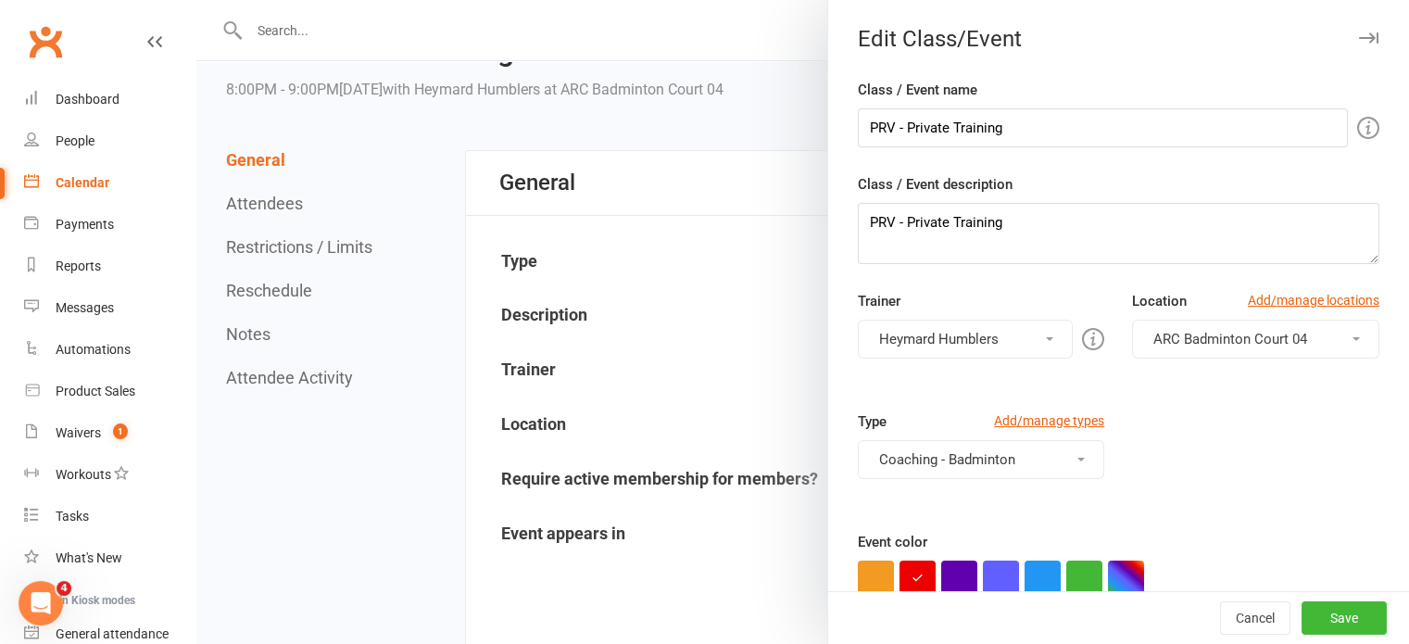
scroll to position [123, 0]
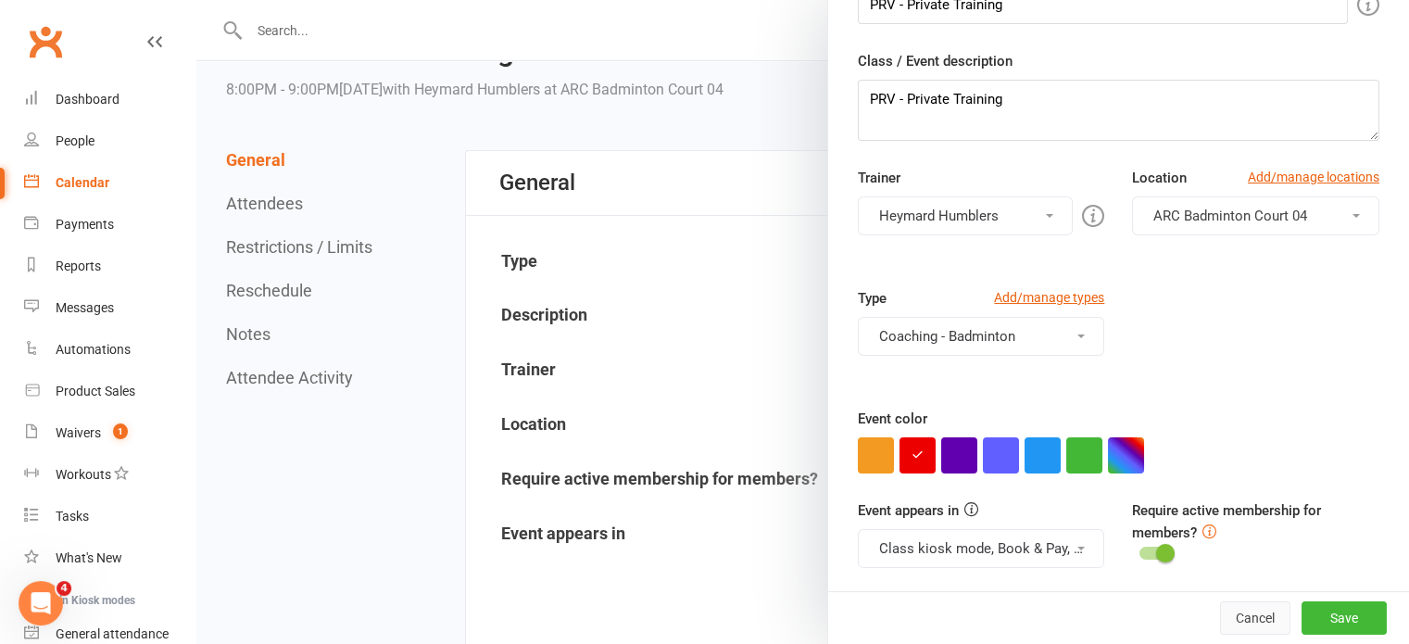
click at [1222, 624] on button "Cancel" at bounding box center [1255, 617] width 70 height 33
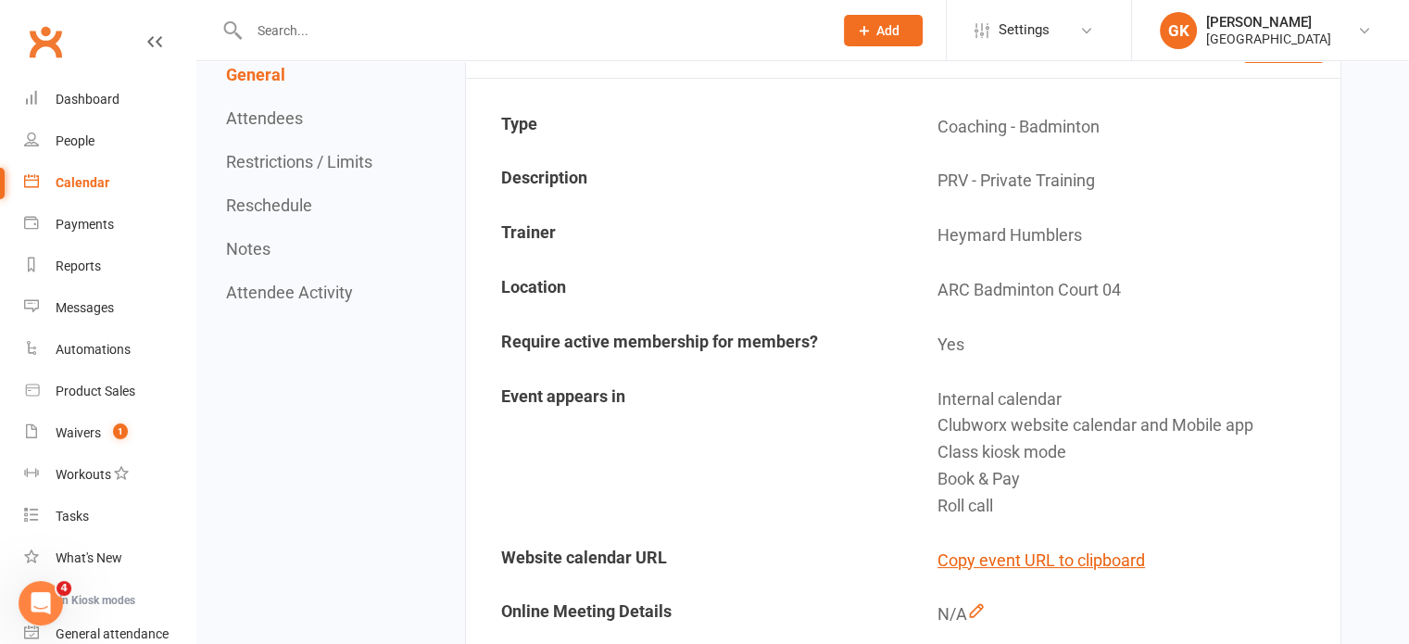
scroll to position [229, 0]
click at [260, 205] on button "Reschedule" at bounding box center [269, 204] width 86 height 19
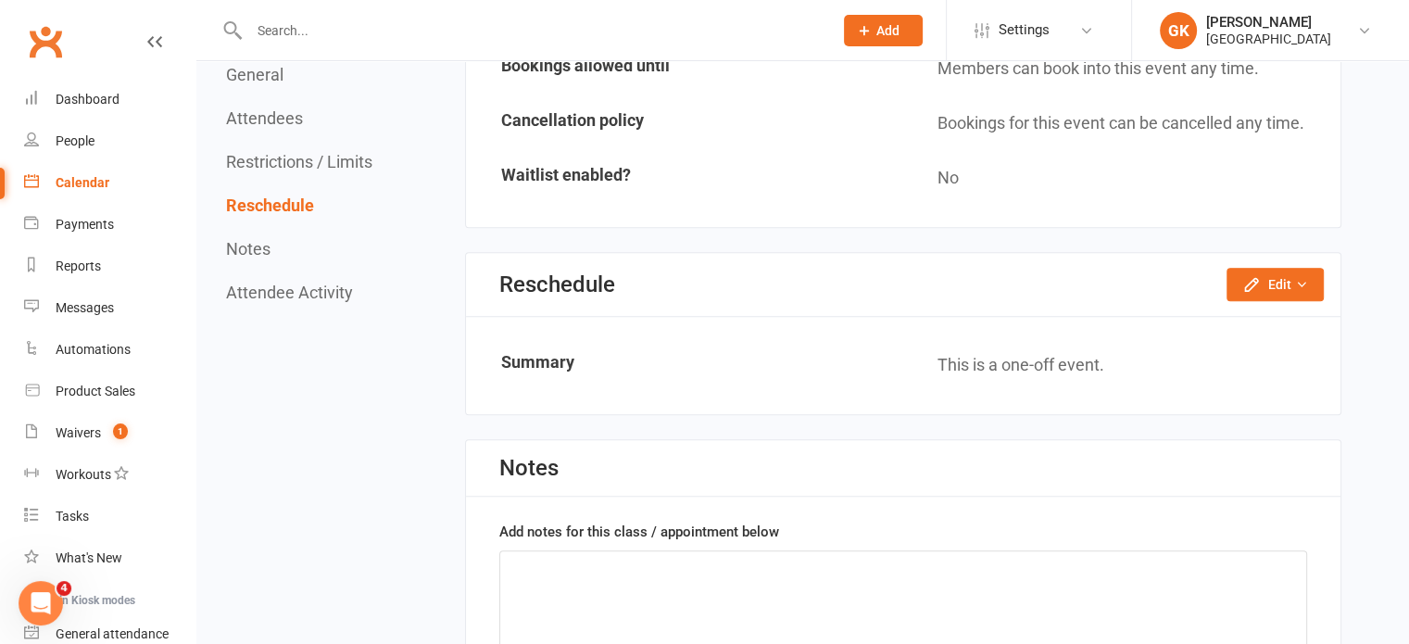
scroll to position [1380, 0]
click at [1272, 271] on button "Edit" at bounding box center [1274, 282] width 97 height 33
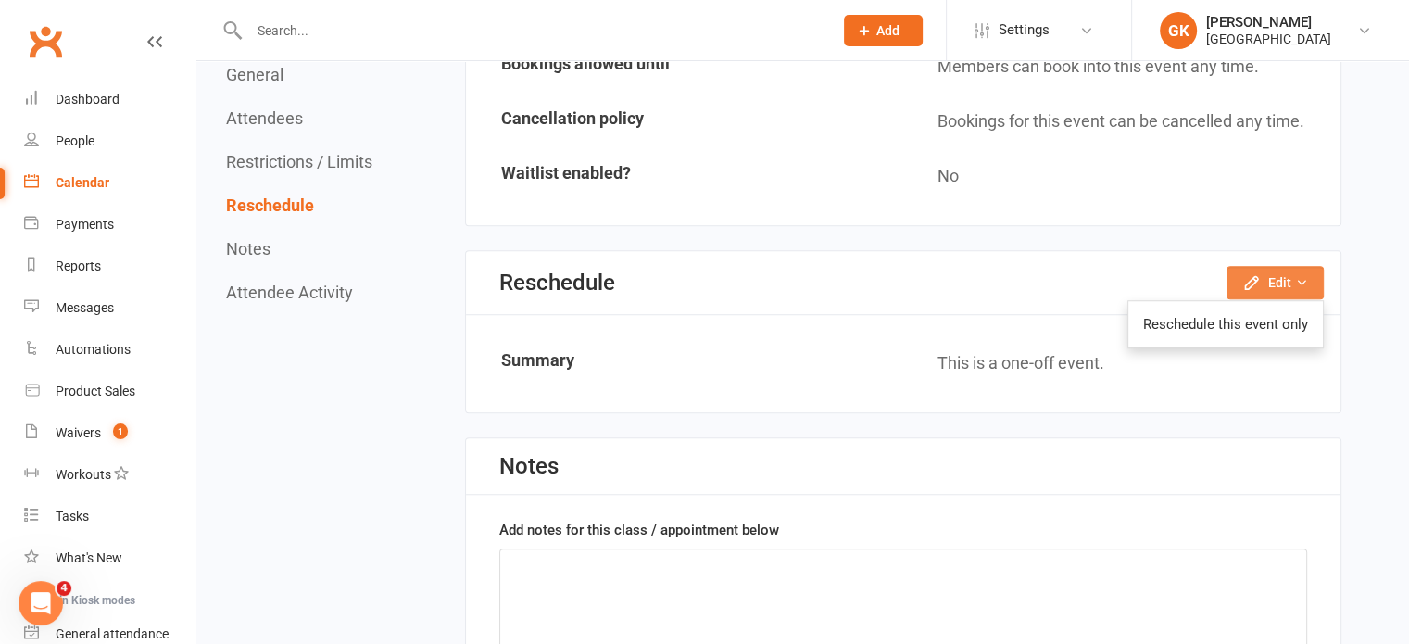
click at [1246, 277] on icon "button" at bounding box center [1251, 282] width 12 height 12
click at [1238, 306] on link "Reschedule this event only" at bounding box center [1225, 324] width 194 height 37
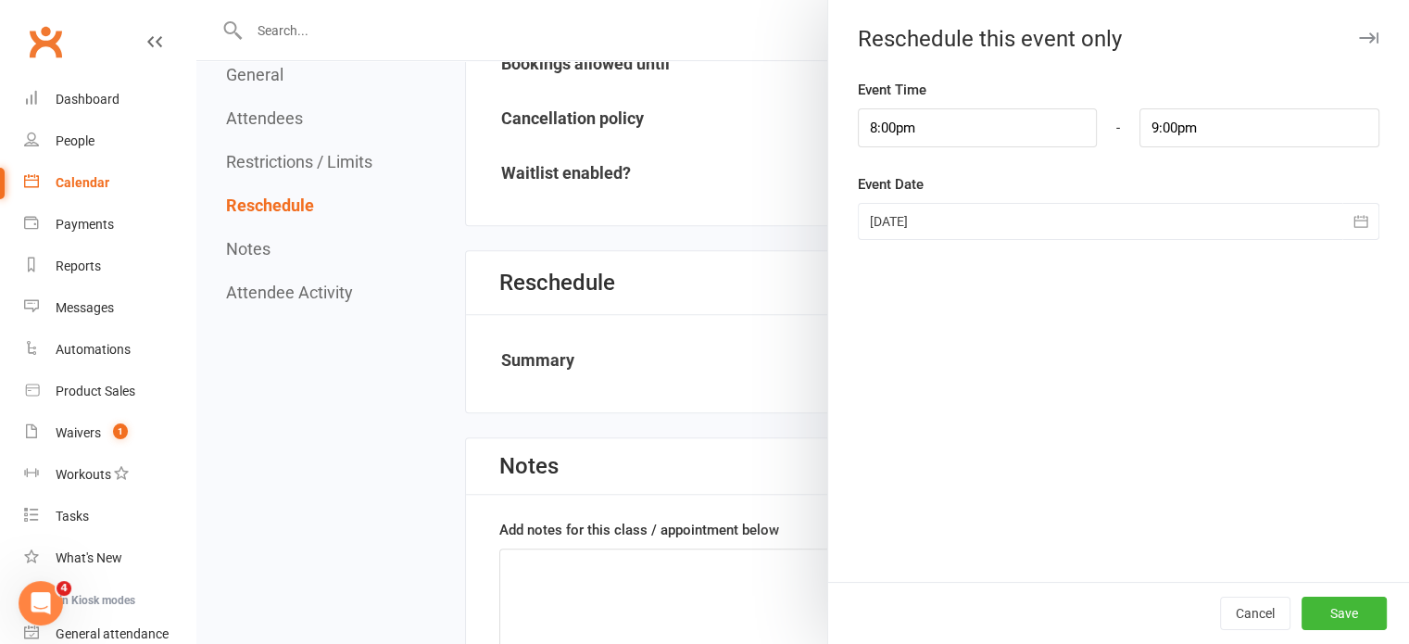
click at [1084, 236] on div at bounding box center [1118, 221] width 521 height 37
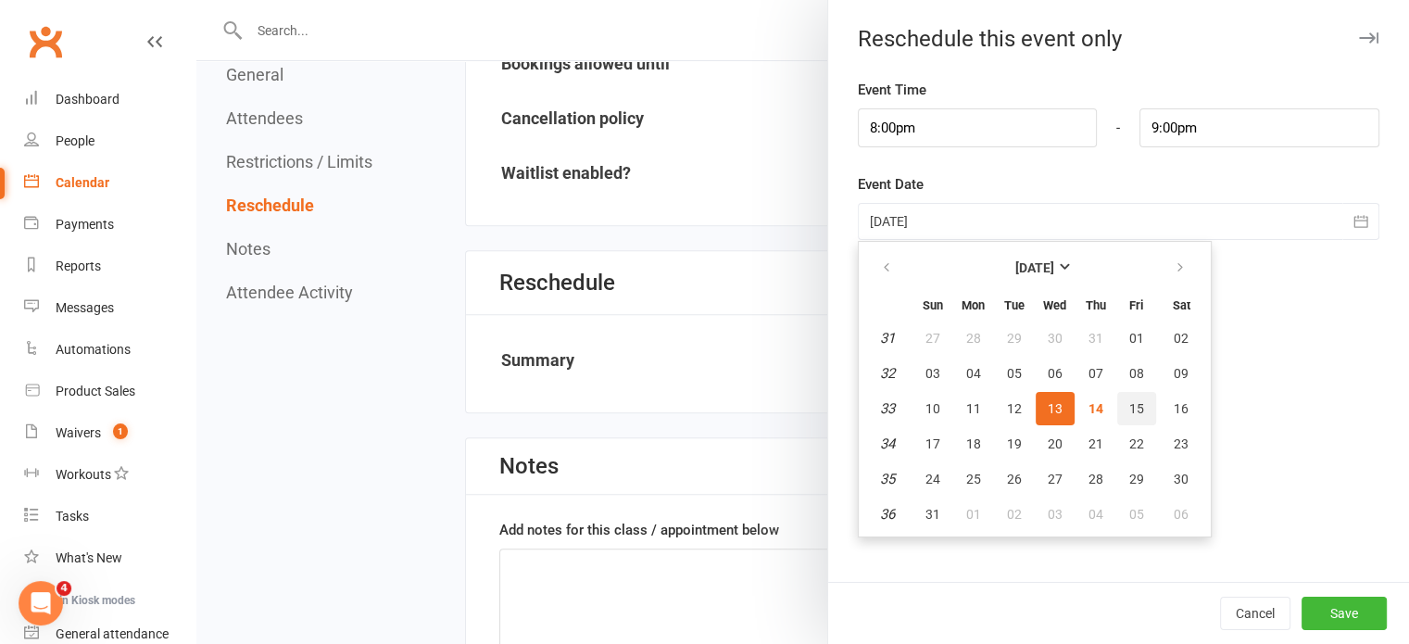
click at [1129, 405] on span "15" at bounding box center [1136, 408] width 15 height 15
type input "[DATE]"
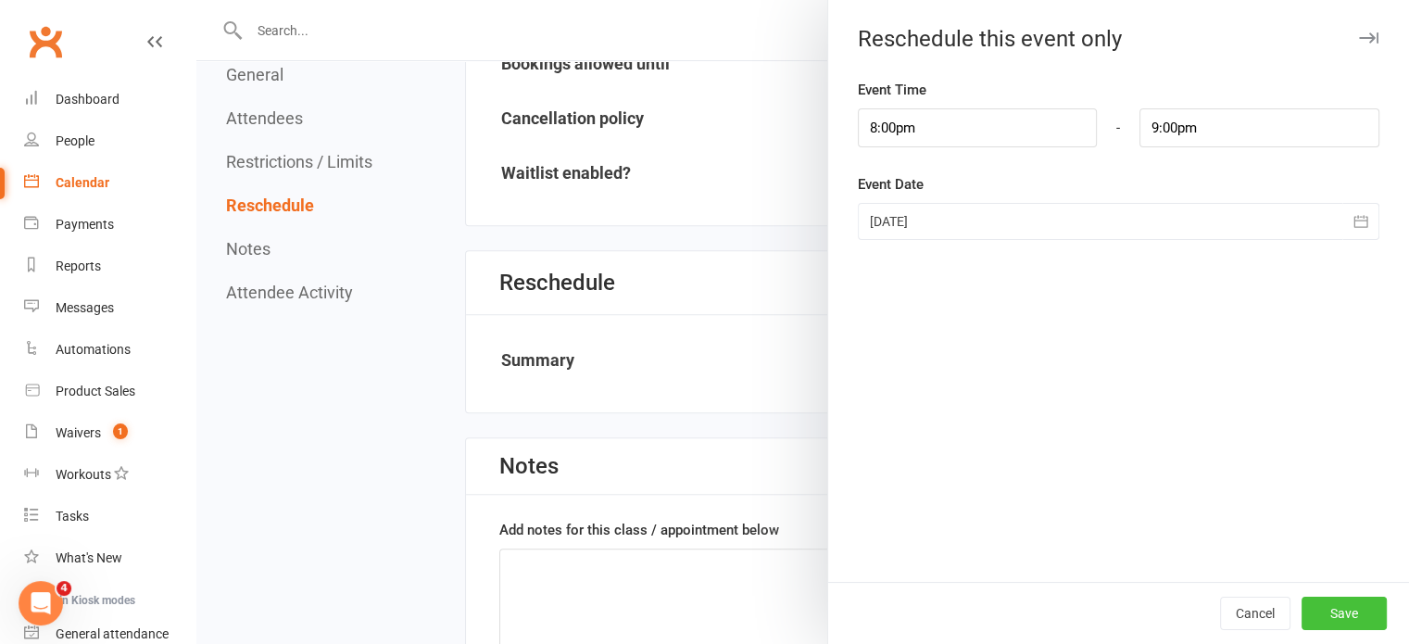
click at [1315, 614] on button "Save" at bounding box center [1343, 612] width 85 height 33
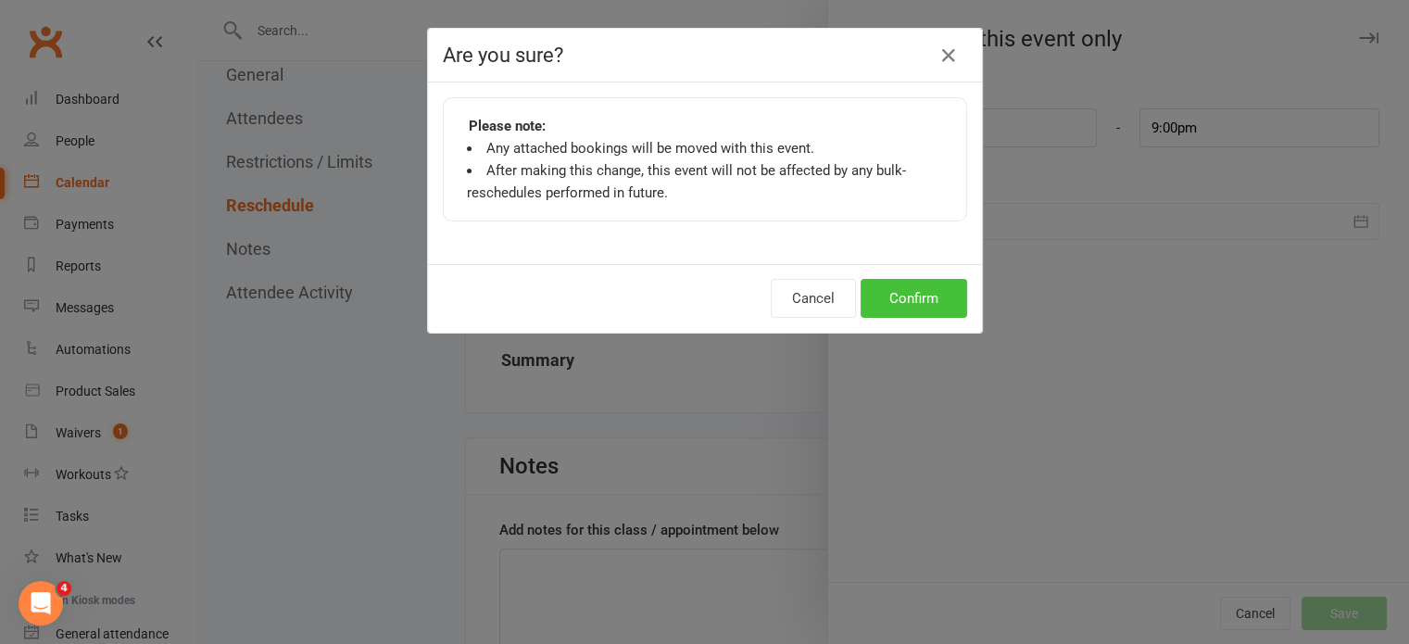
click at [934, 303] on button "Confirm" at bounding box center [913, 298] width 107 height 39
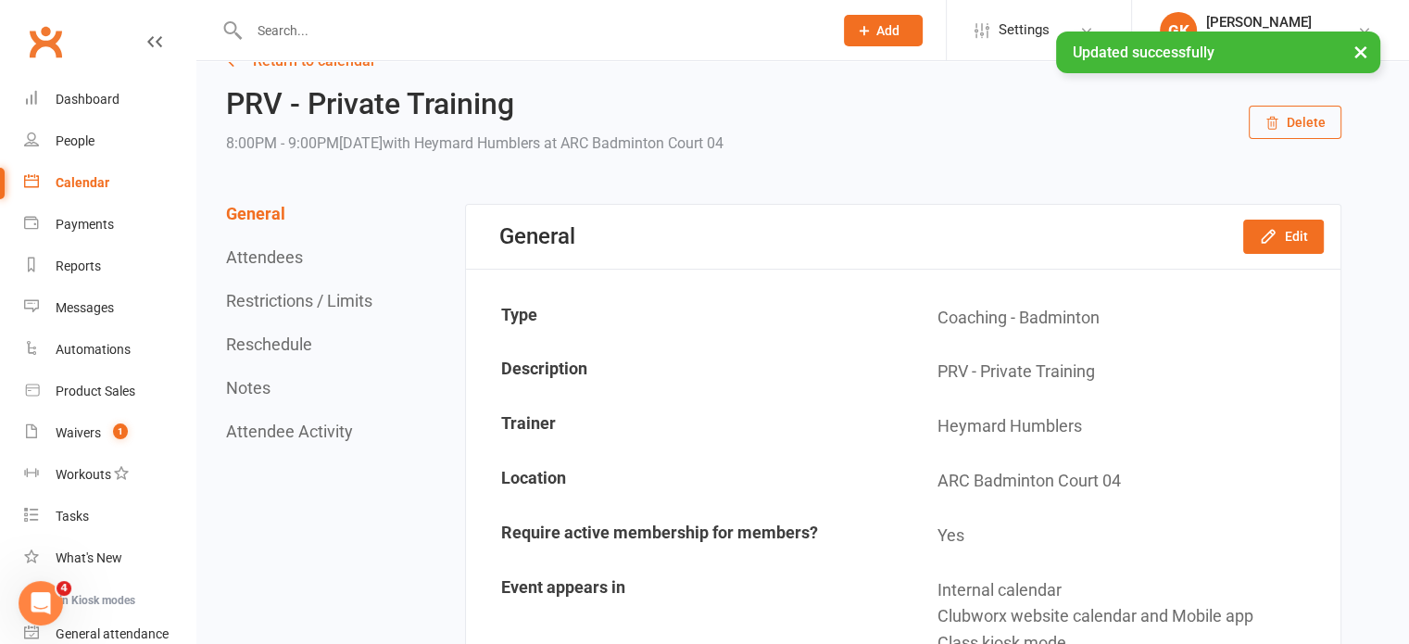
scroll to position [0, 0]
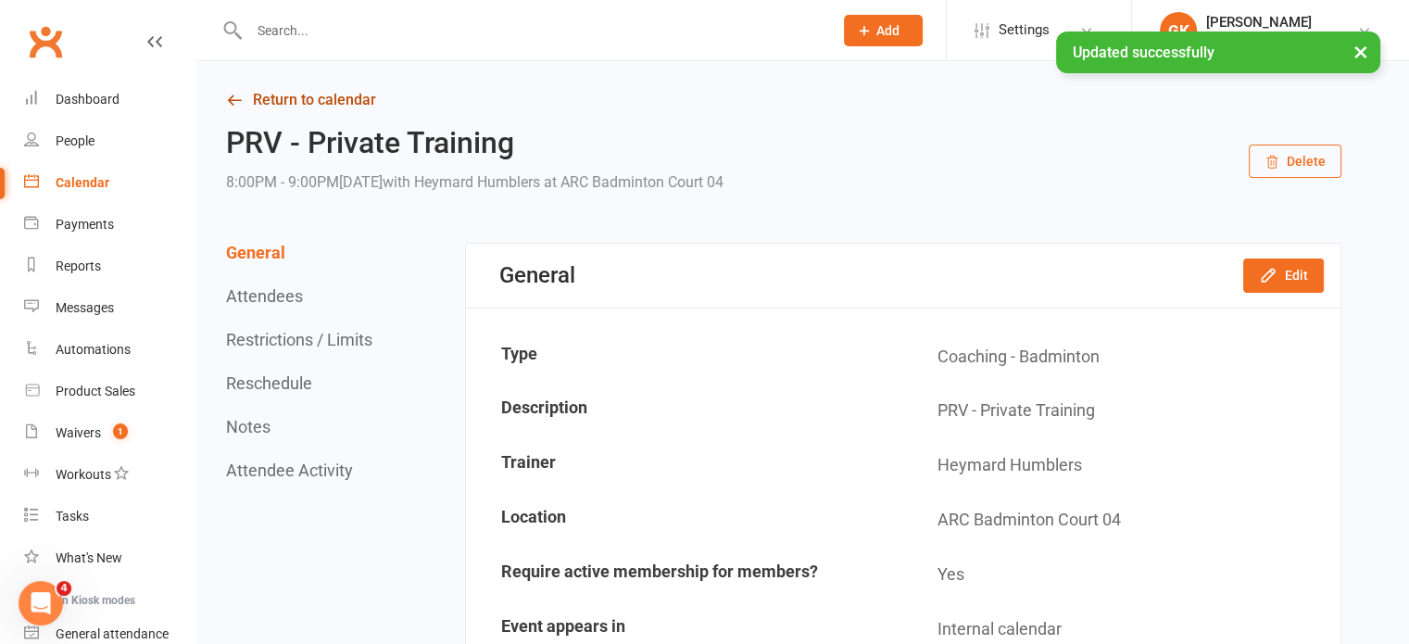
click at [292, 99] on link "Return to calendar" at bounding box center [783, 100] width 1115 height 26
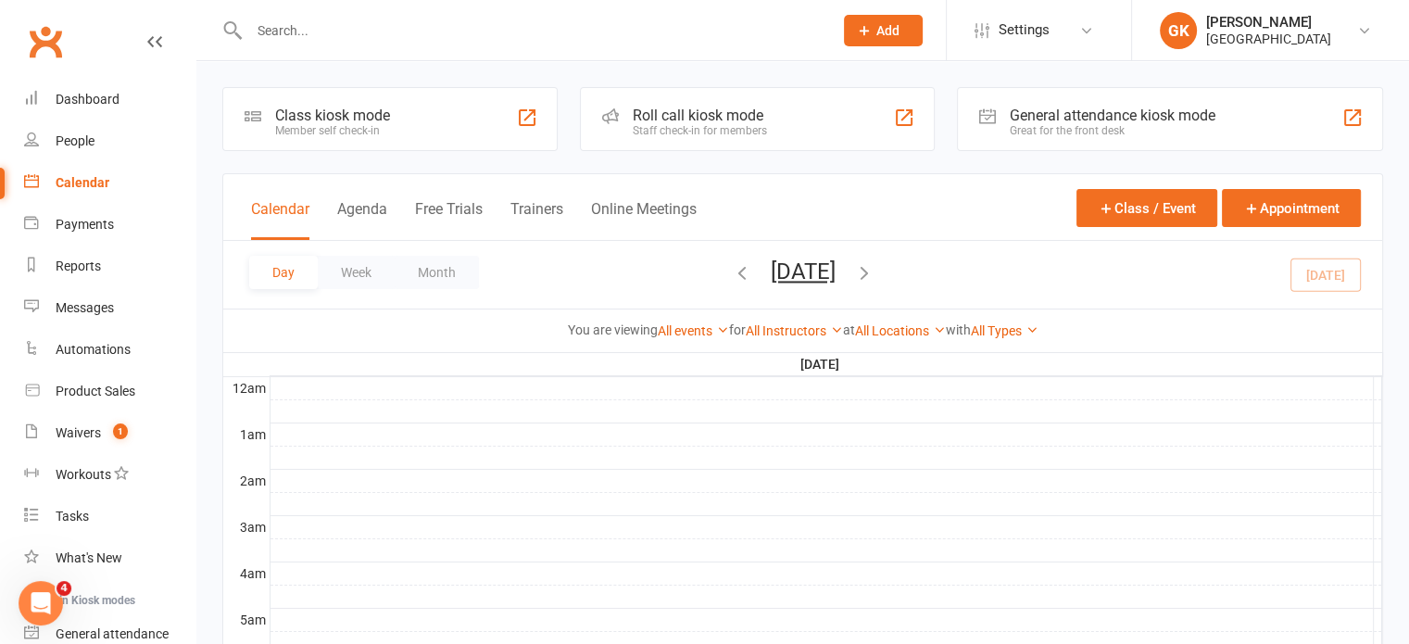
click at [874, 273] on icon "button" at bounding box center [864, 272] width 20 height 20
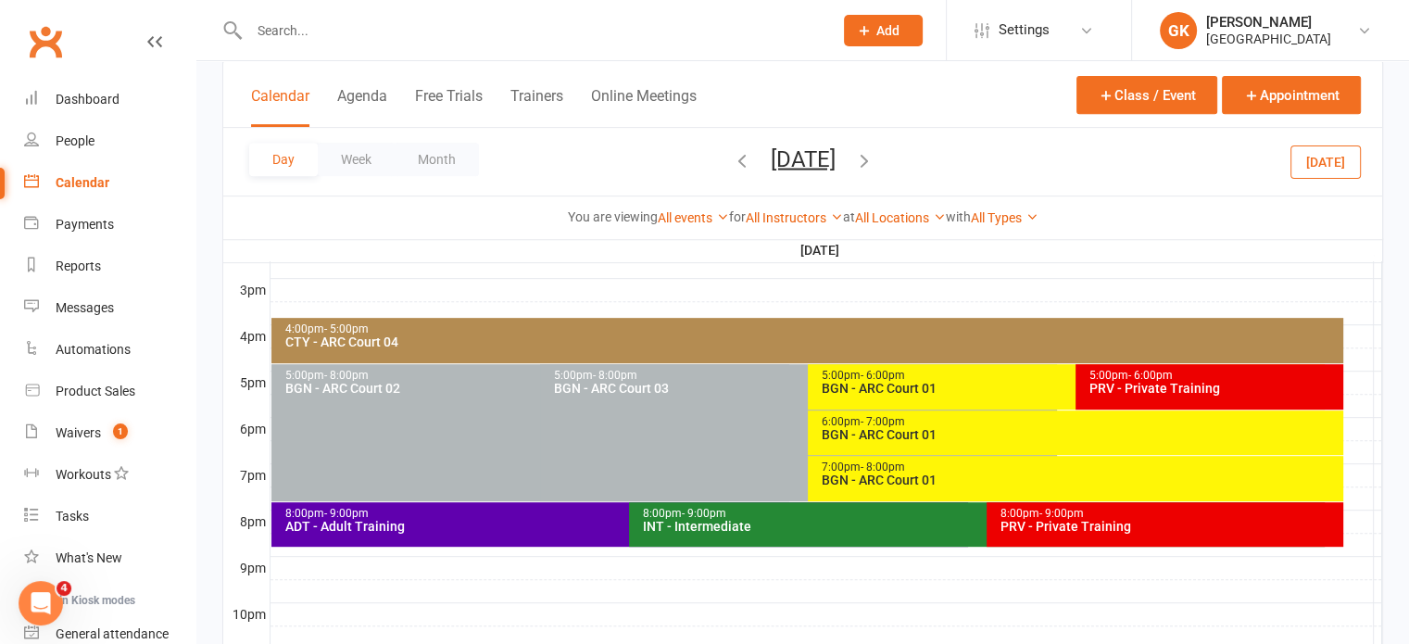
scroll to position [835, 0]
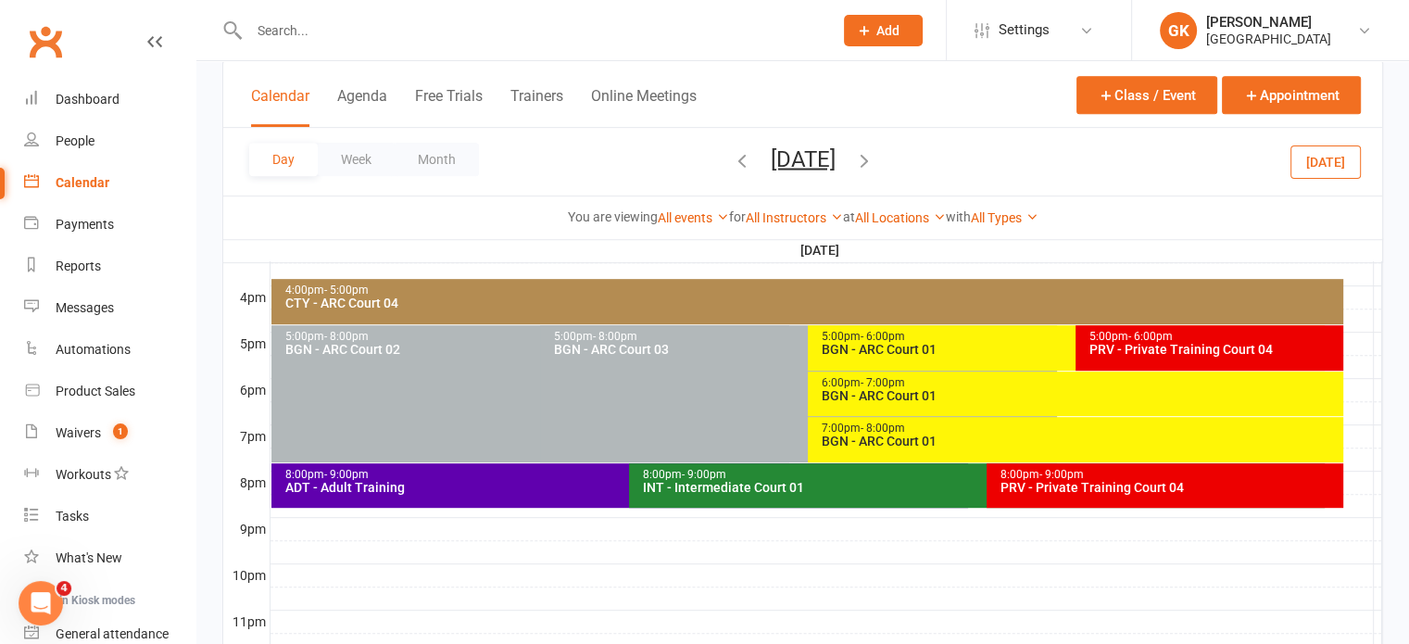
click at [300, 36] on input "text" at bounding box center [532, 31] width 576 height 26
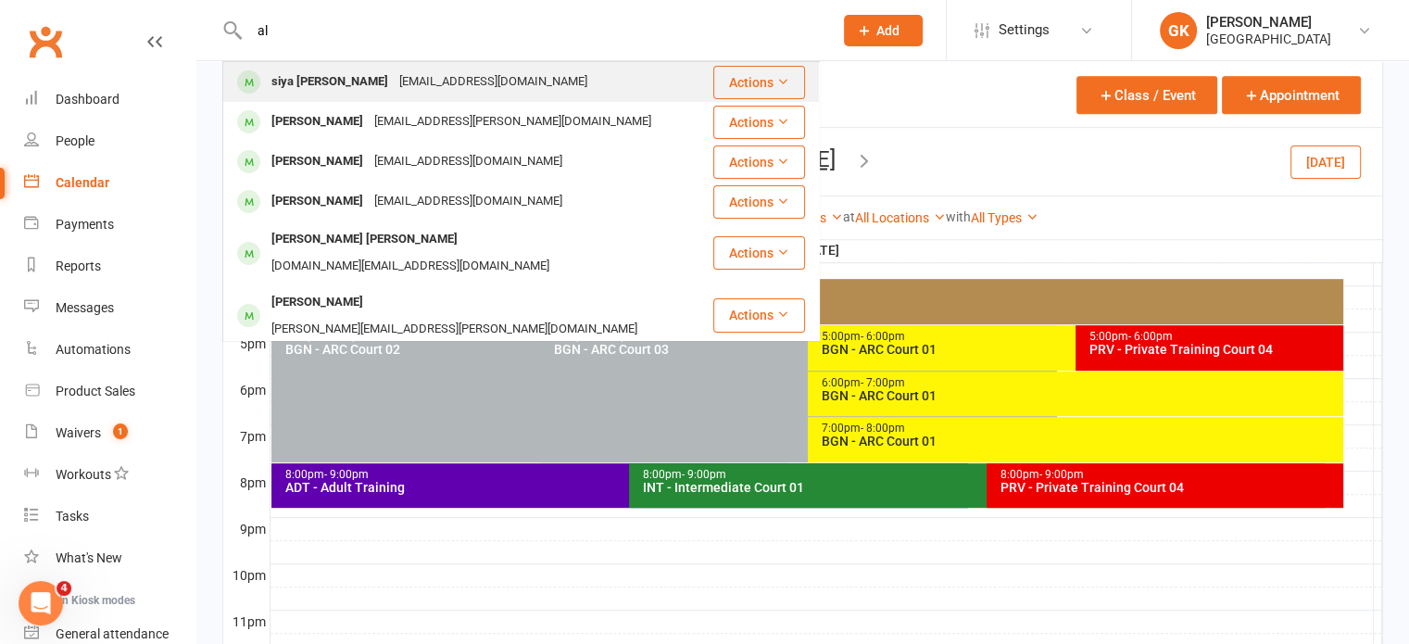
type input "a"
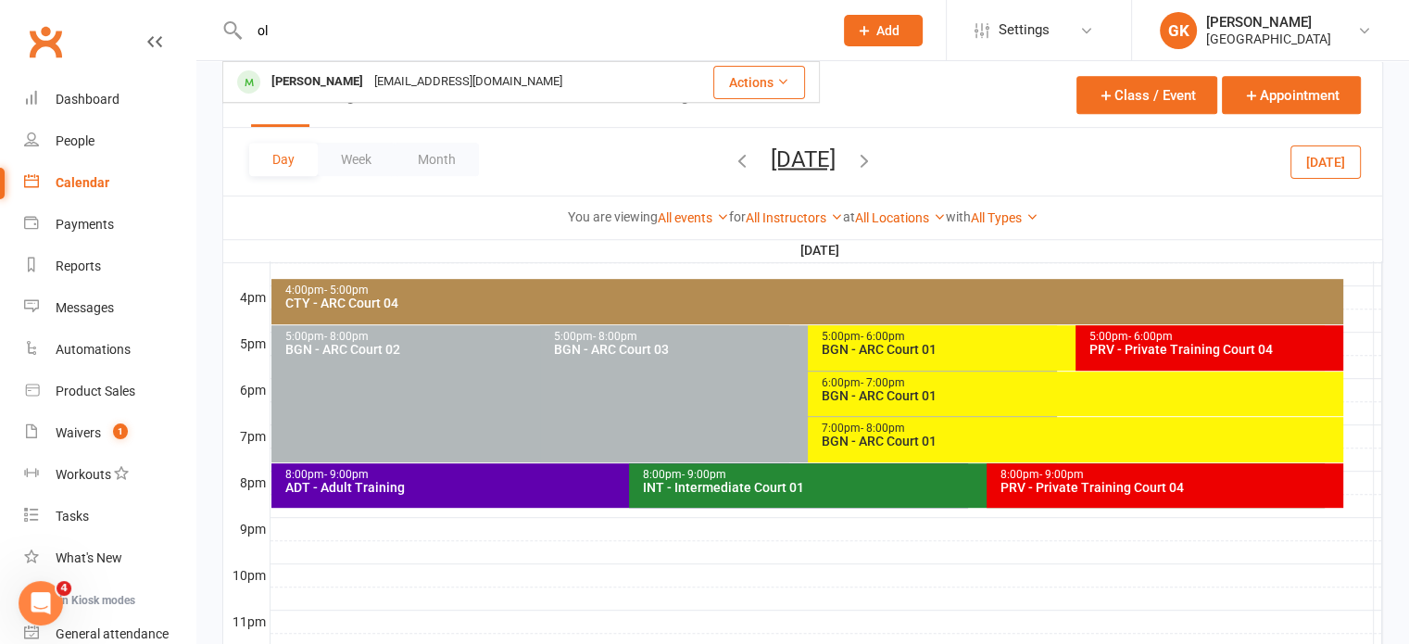
type input "o"
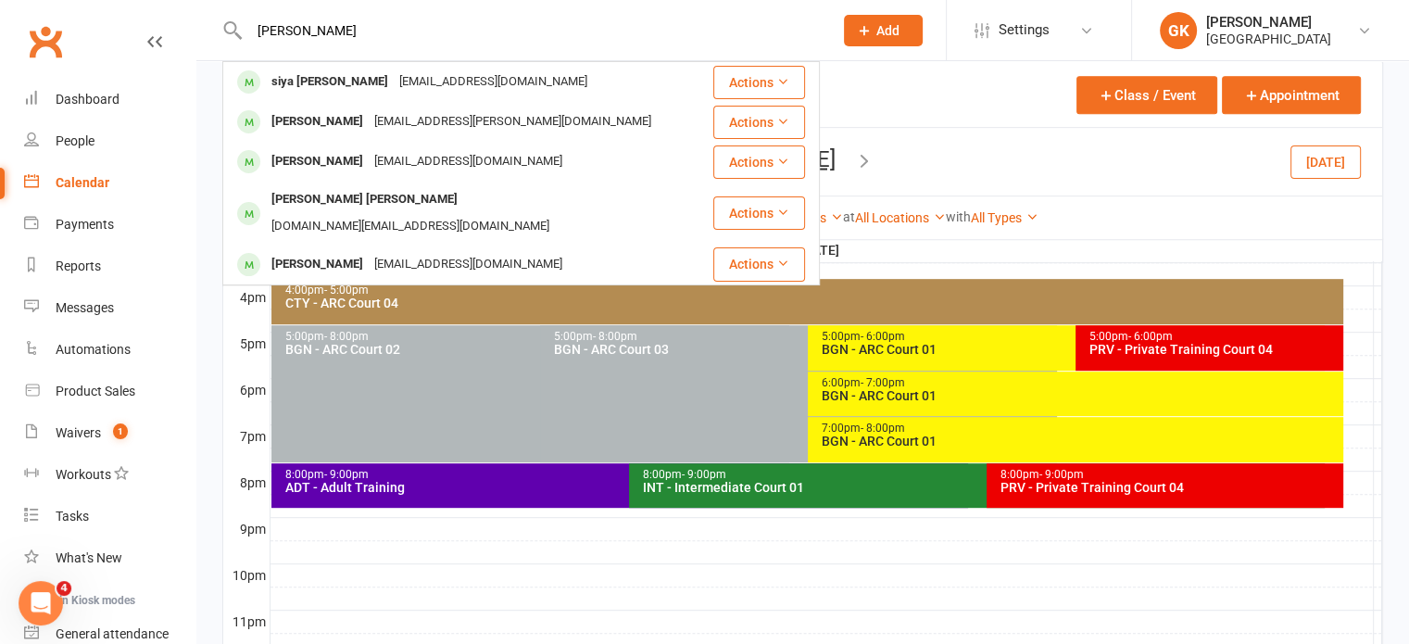
type input "alicia"
click at [300, 88] on div "siya alicia Chen" at bounding box center [330, 82] width 128 height 27
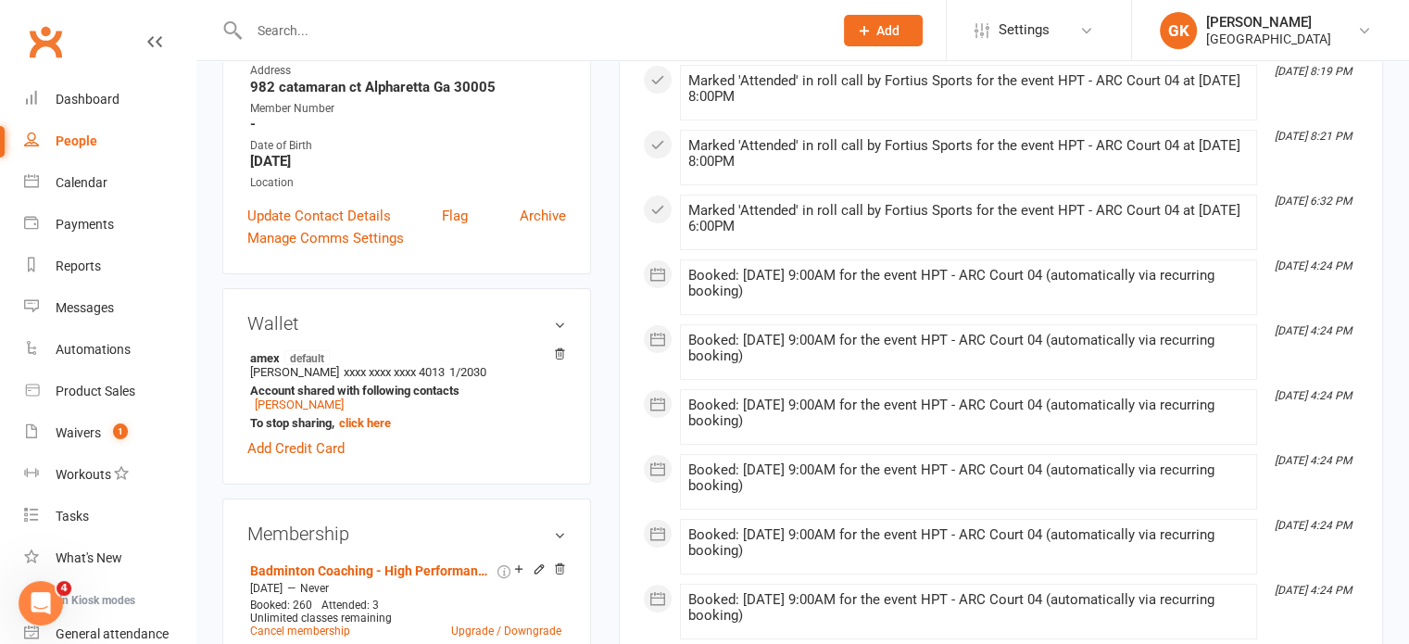
scroll to position [315, 0]
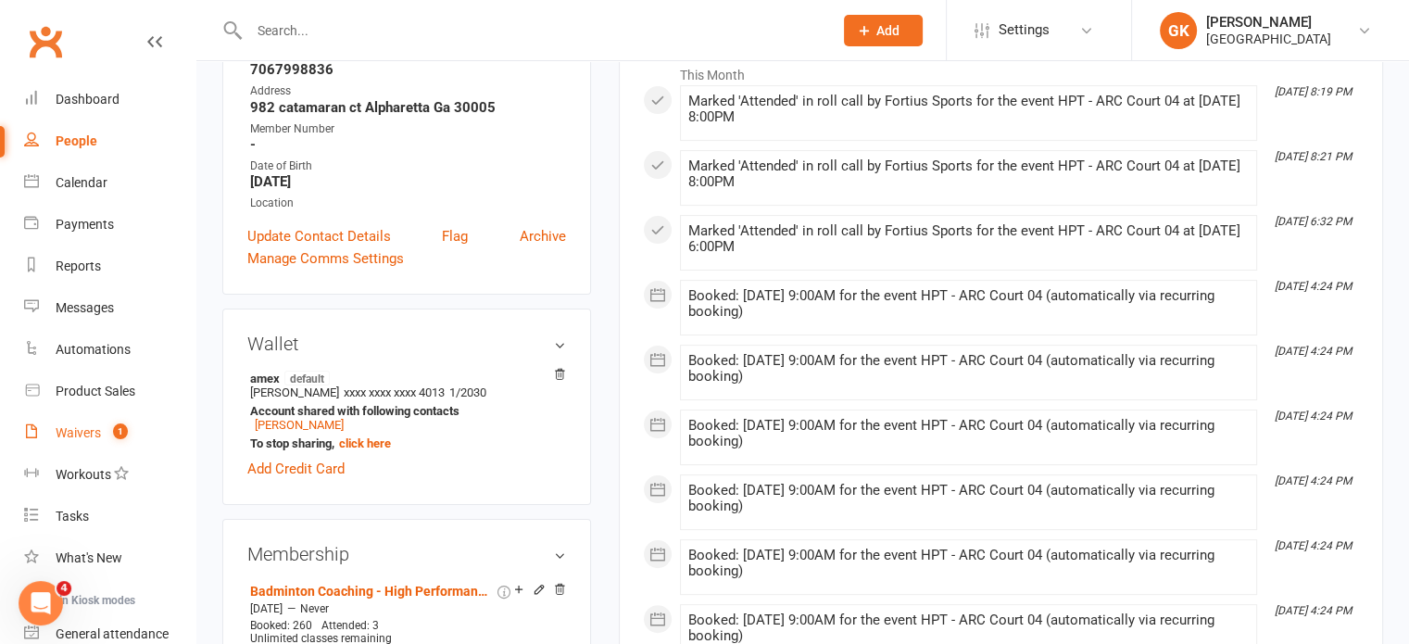
click at [96, 443] on link "Waivers 1" at bounding box center [109, 433] width 171 height 42
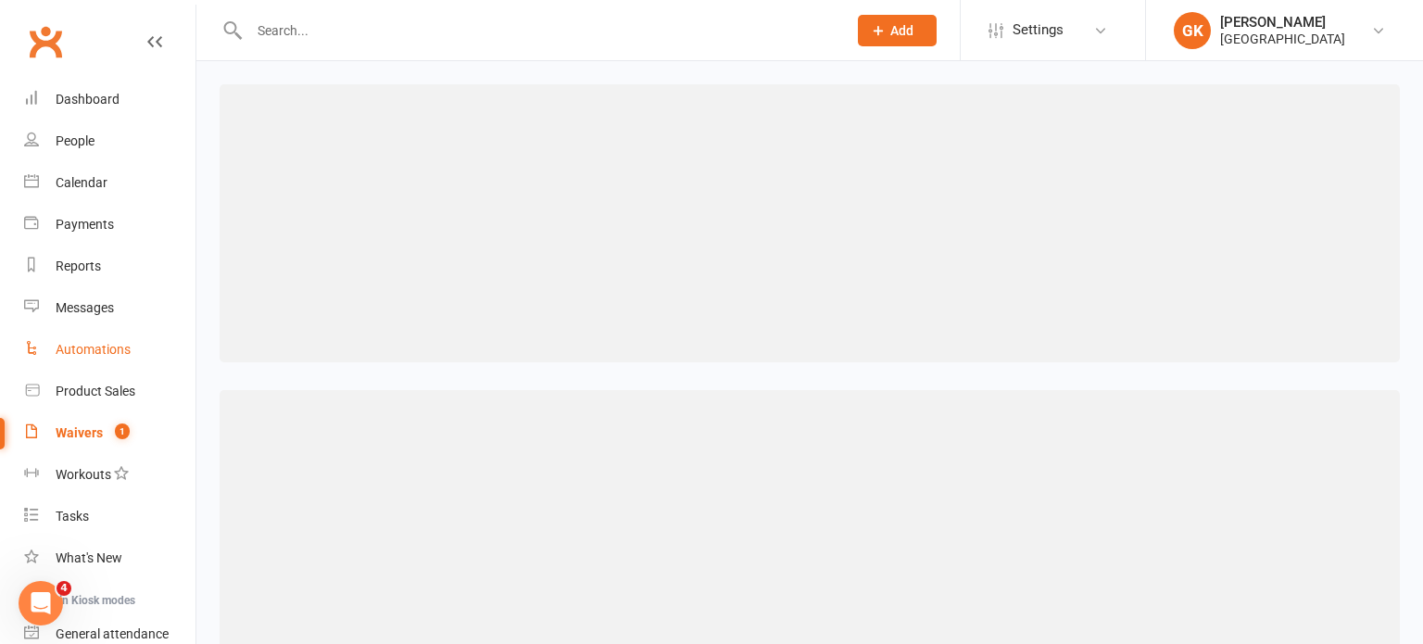
select select "100"
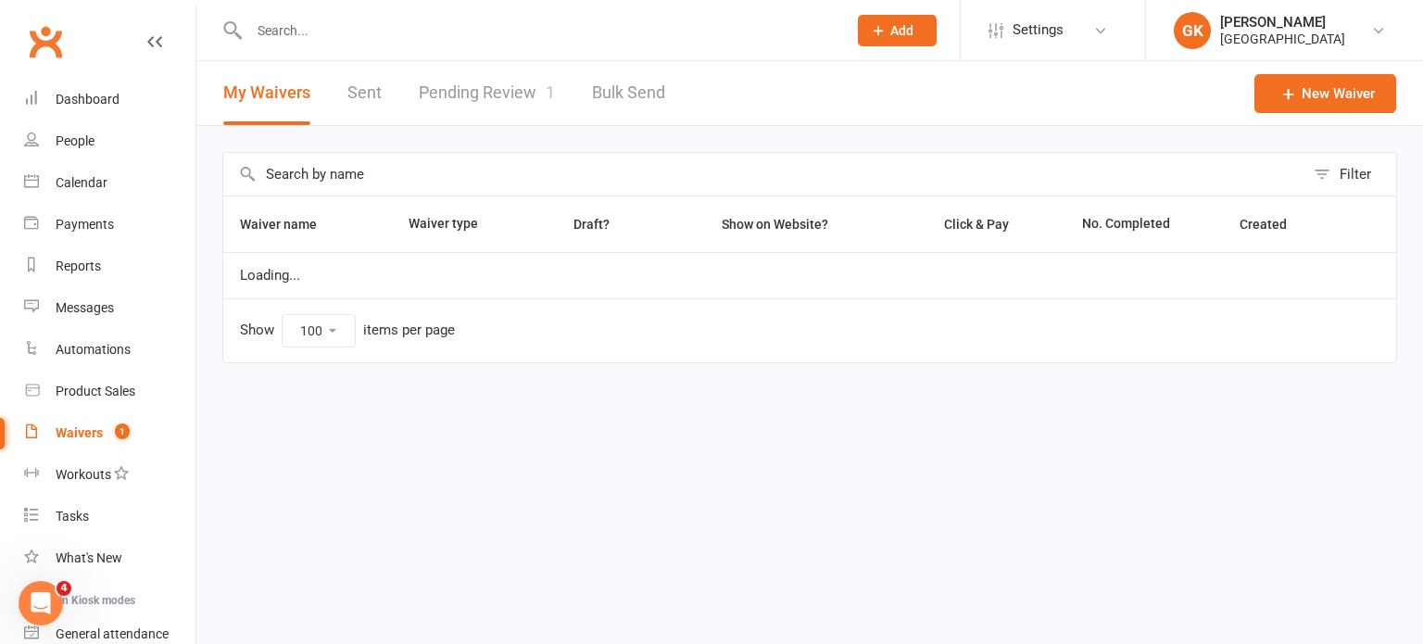
click at [455, 98] on link "Pending Review 1" at bounding box center [487, 93] width 136 height 64
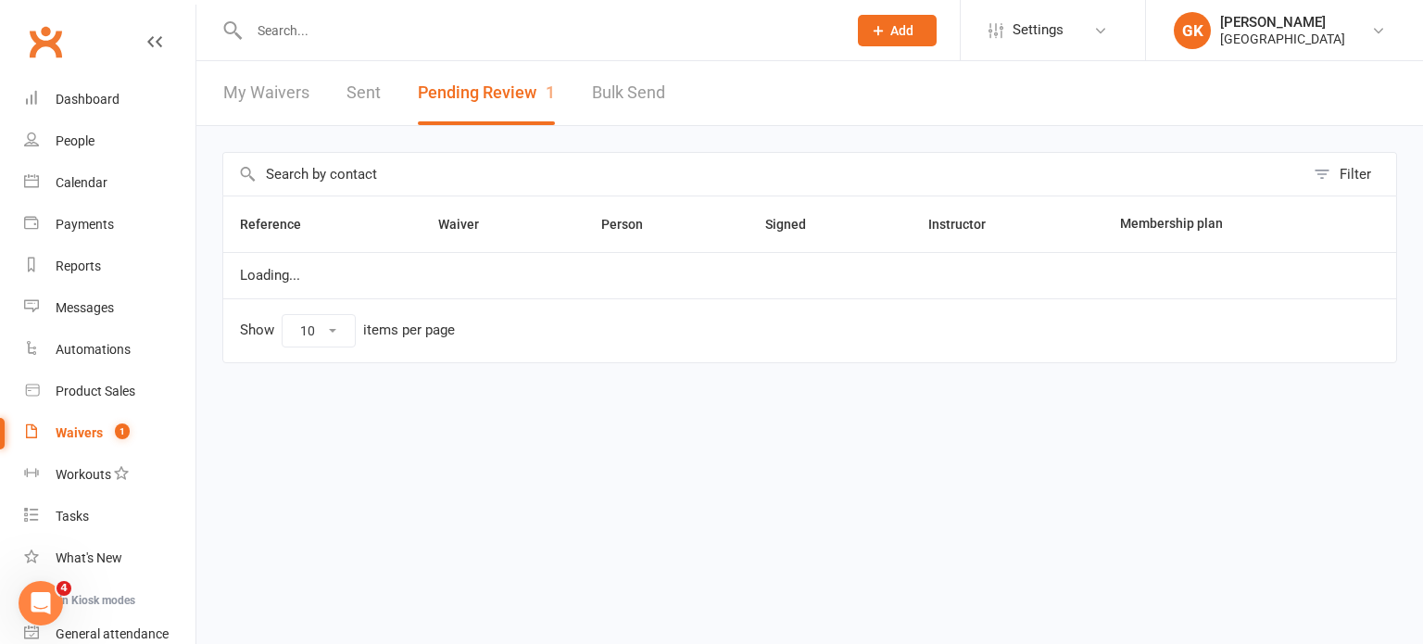
select select "100"
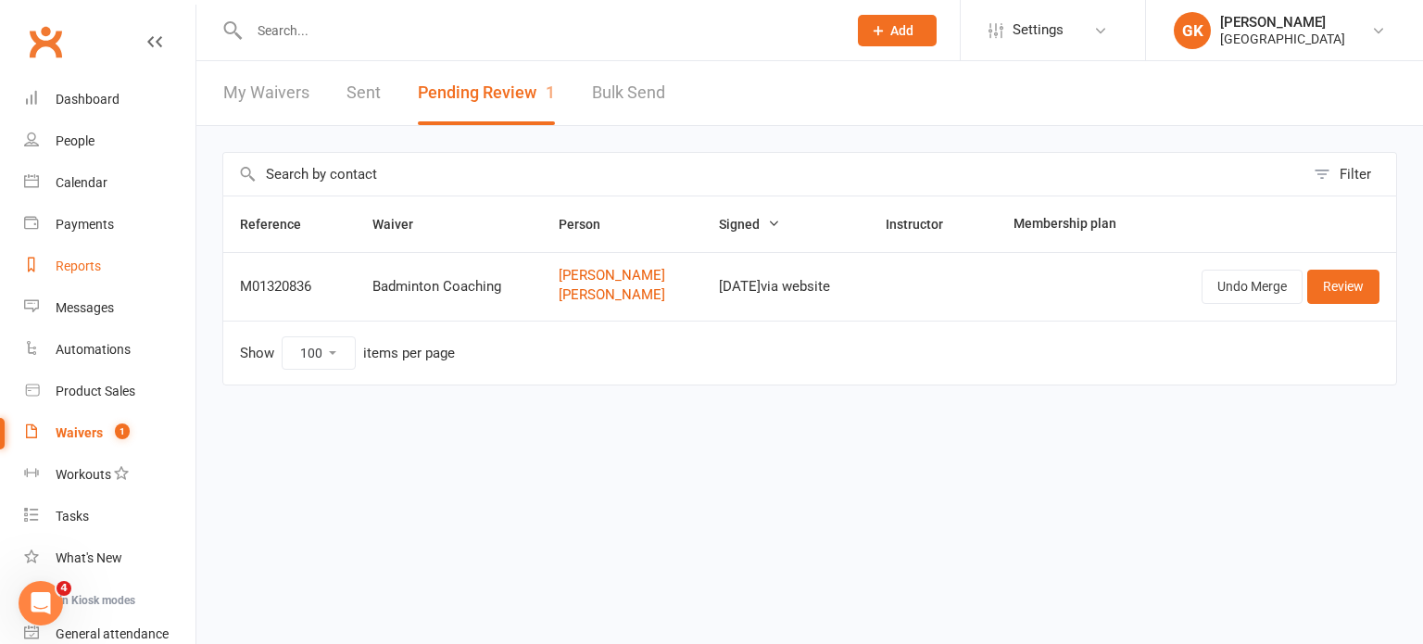
click at [87, 252] on link "Reports" at bounding box center [109, 266] width 171 height 42
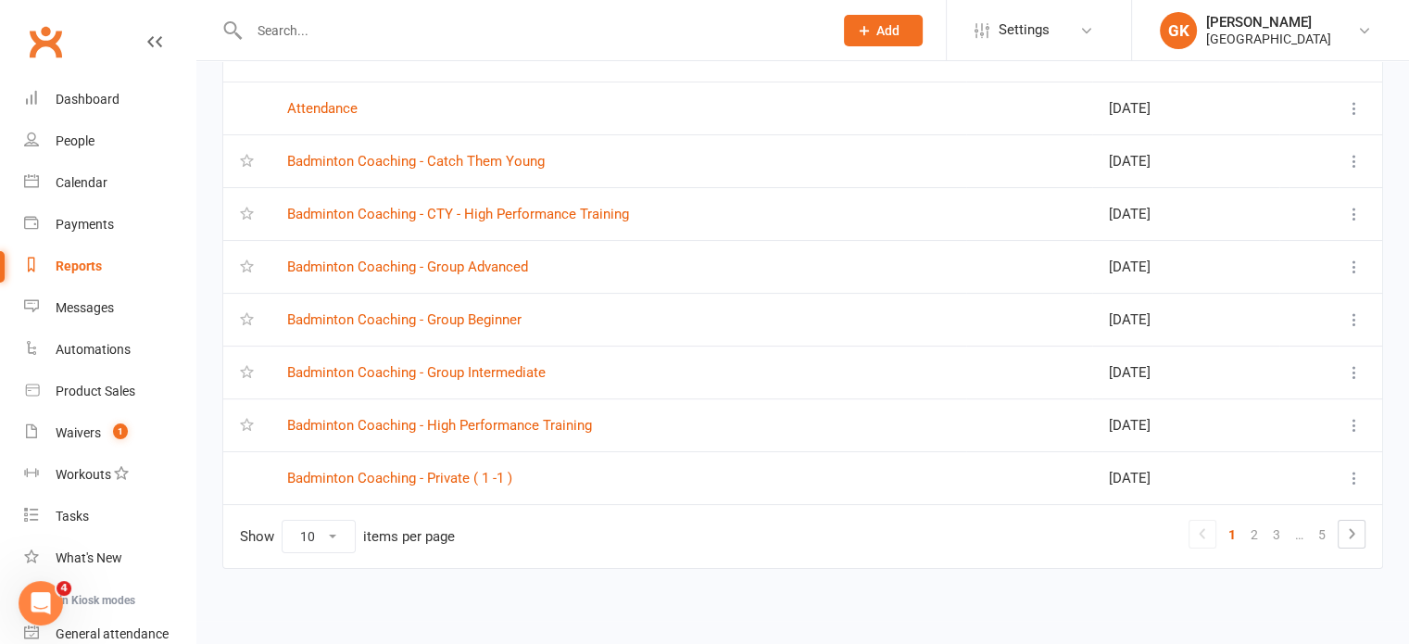
scroll to position [275, 0]
click at [1252, 533] on link "2" at bounding box center [1254, 535] width 22 height 26
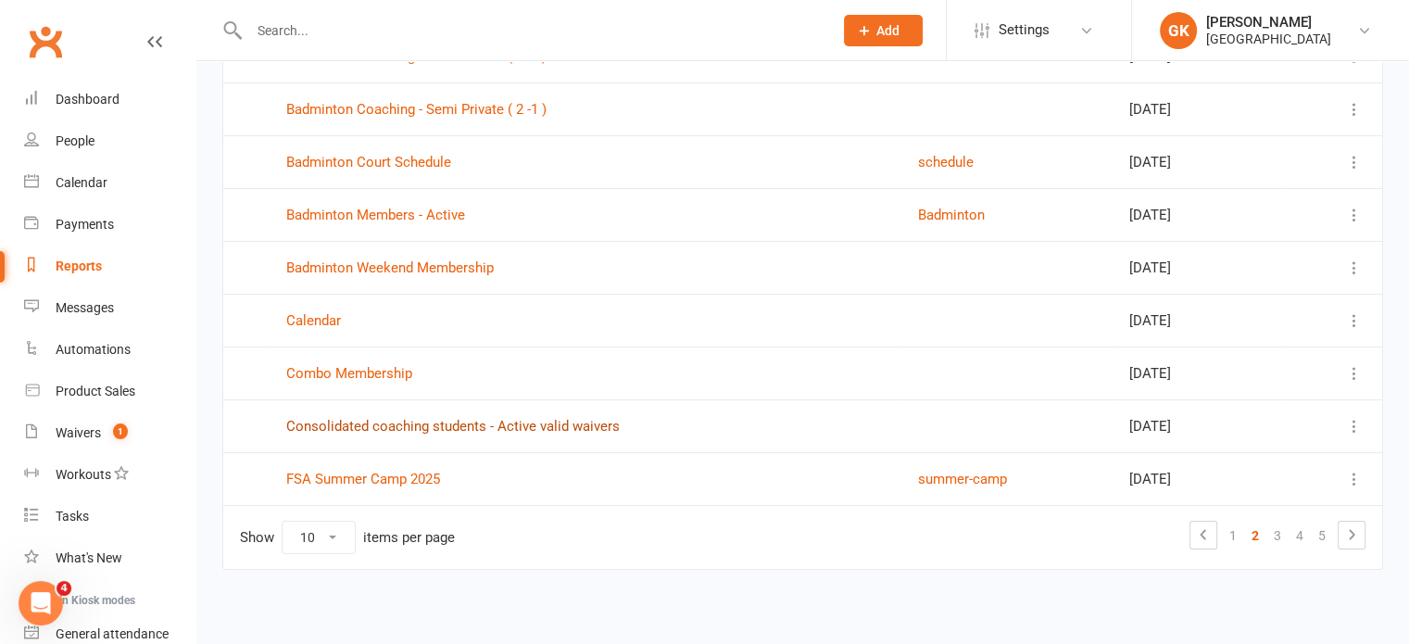
click at [549, 422] on link "Consolidated coaching students - Active valid waivers" at bounding box center [452, 426] width 333 height 17
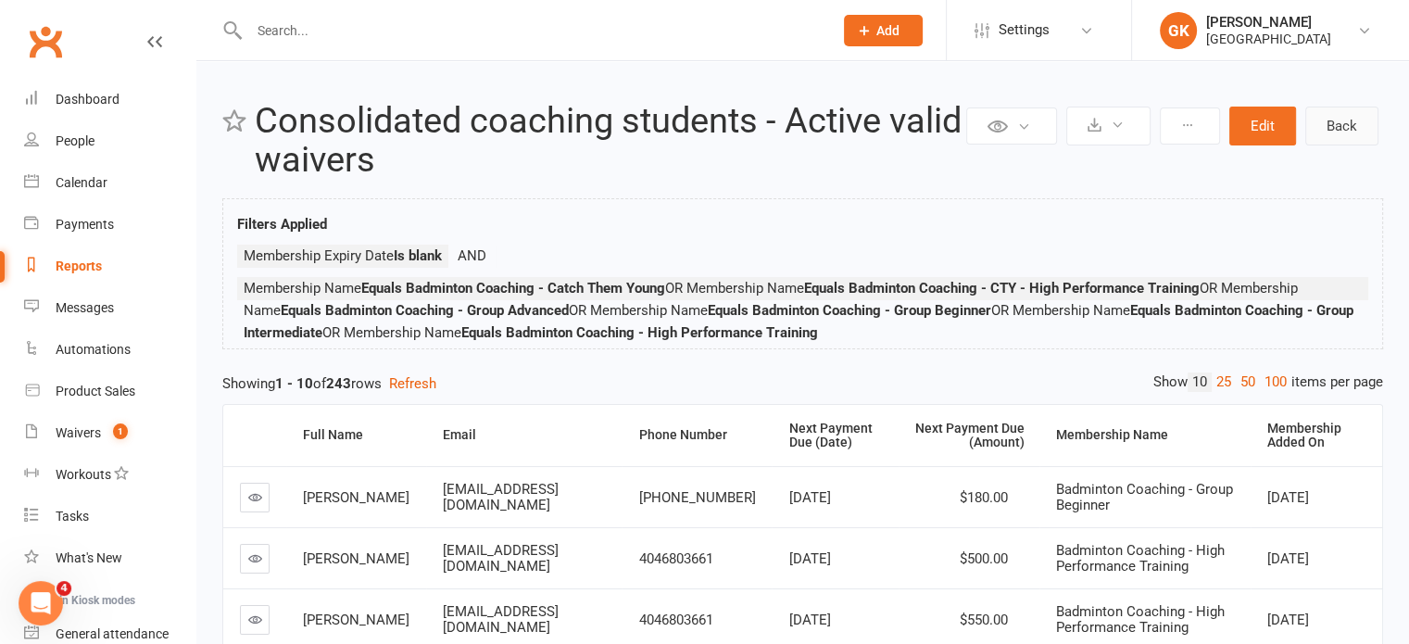
click at [1326, 124] on link "Back" at bounding box center [1341, 126] width 73 height 39
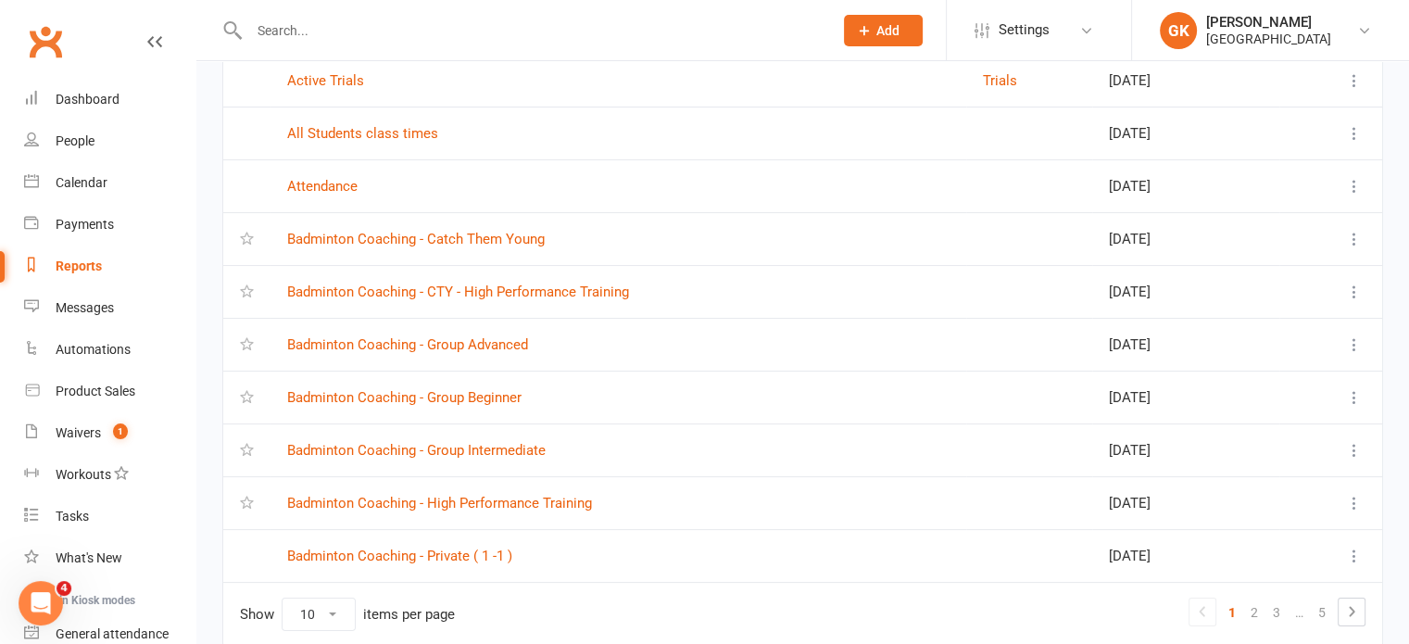
scroll to position [232, 0]
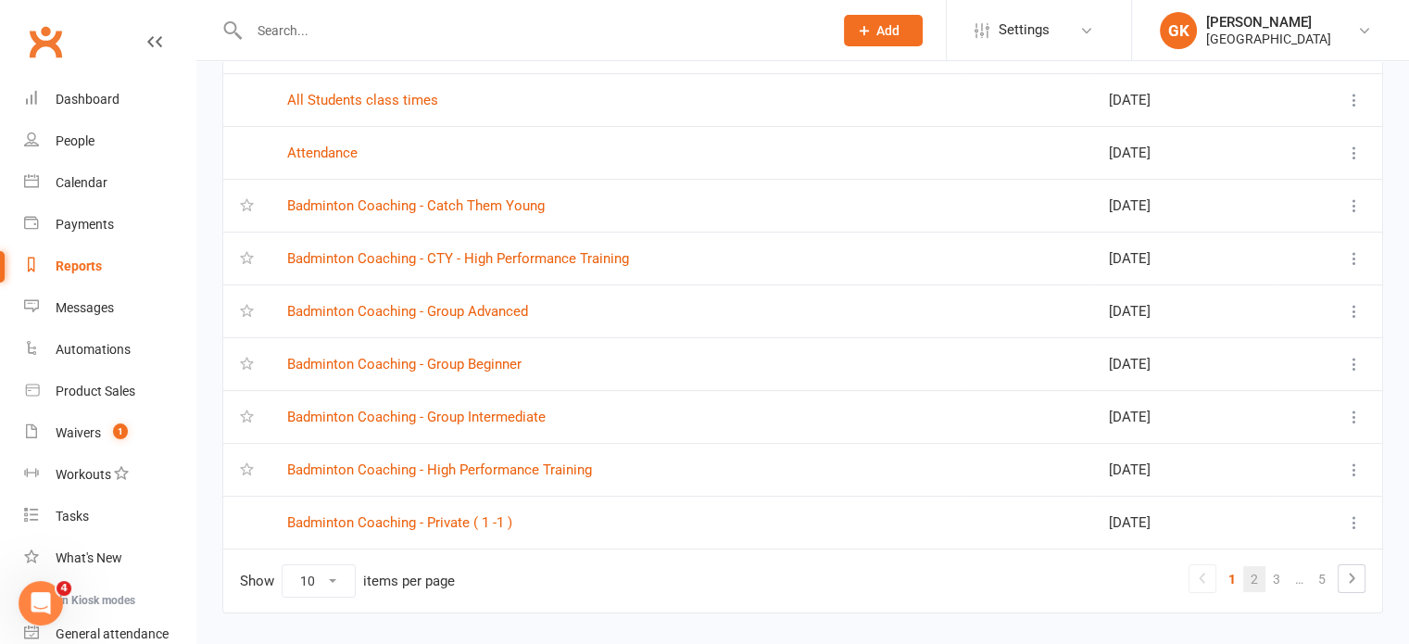
click at [1254, 570] on link "2" at bounding box center [1254, 579] width 22 height 26
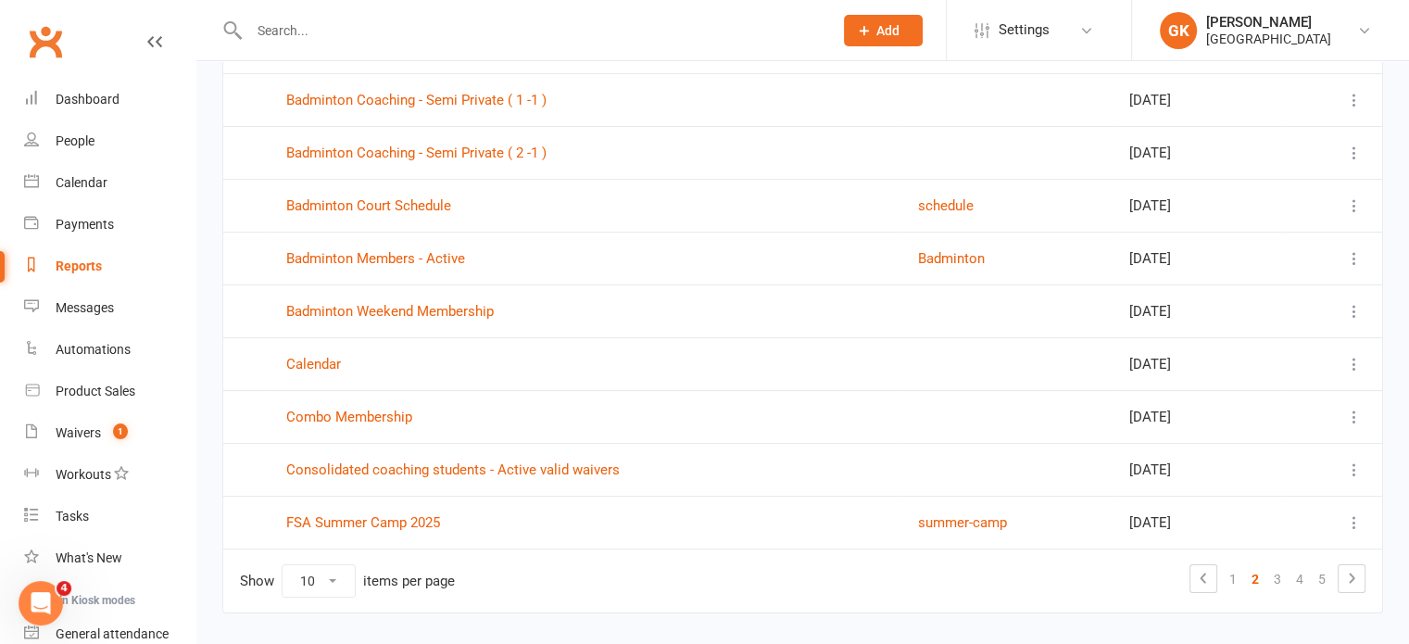
click at [1355, 462] on icon at bounding box center [1354, 469] width 19 height 19
click at [1200, 514] on link "View" at bounding box center [1258, 503] width 183 height 37
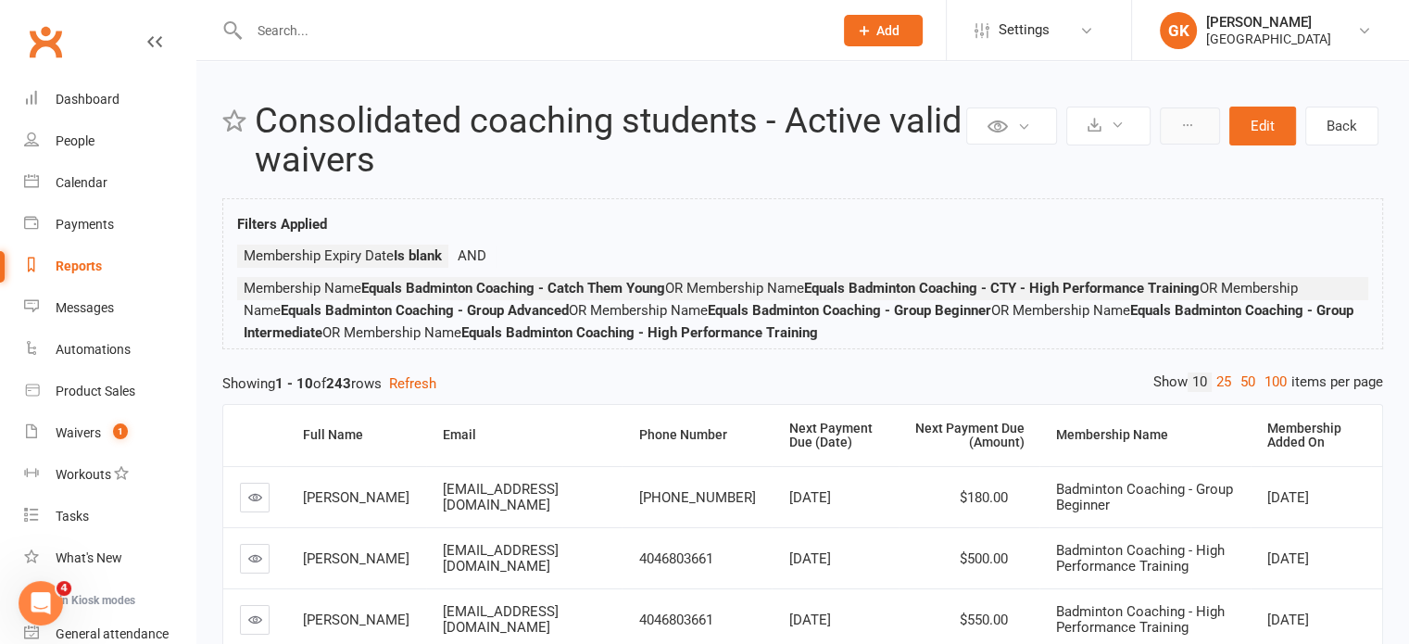
drag, startPoint x: 1172, startPoint y: 129, endPoint x: 1199, endPoint y: 132, distance: 28.0
click at [1199, 132] on button at bounding box center [1189, 125] width 60 height 37
click at [1155, 157] on link "Clone report" at bounding box center [1126, 169] width 183 height 37
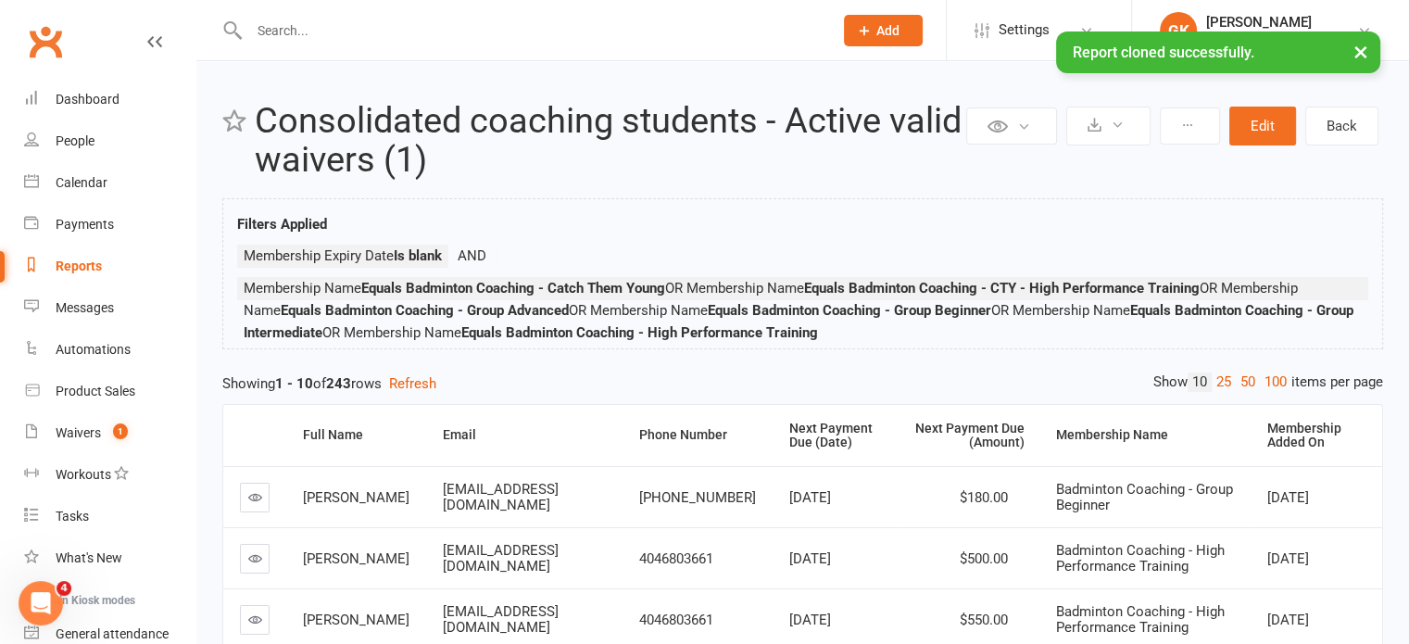
click at [496, 165] on h2 "Consolidated coaching students - Active valid waivers (1)" at bounding box center [608, 141] width 707 height 78
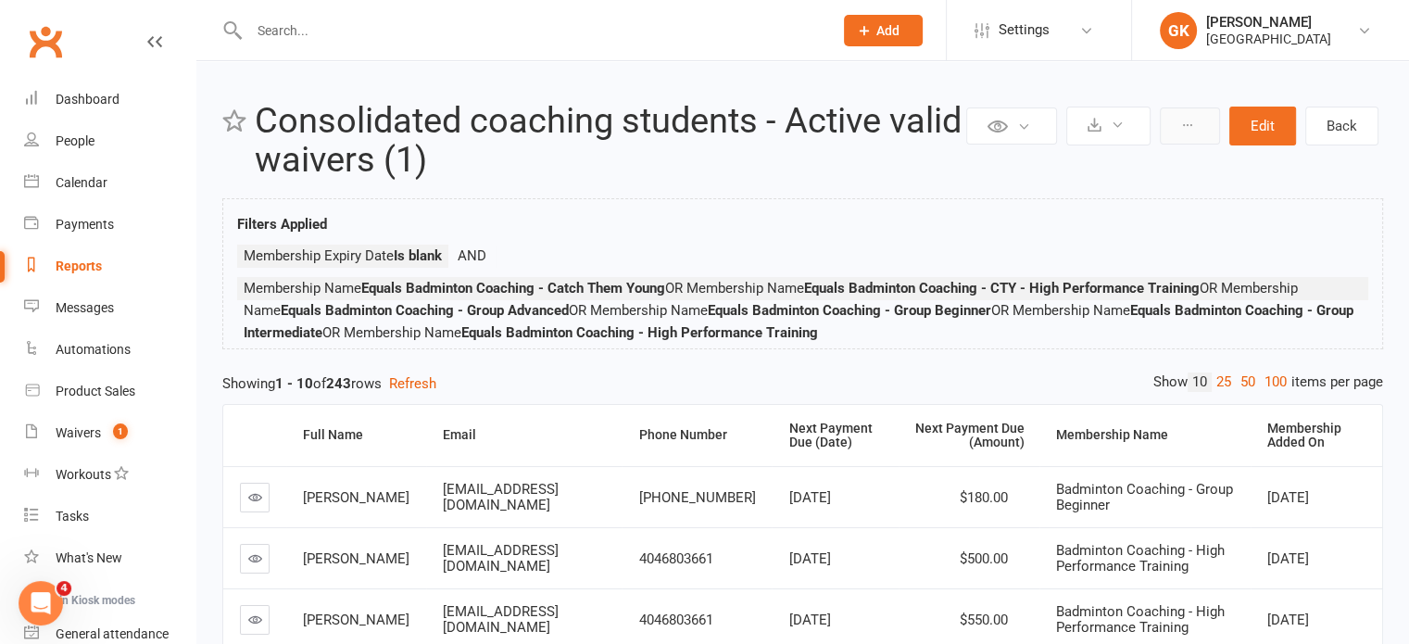
click at [1193, 123] on icon at bounding box center [1187, 125] width 13 height 13
click at [1262, 125] on button "Edit" at bounding box center [1262, 126] width 67 height 39
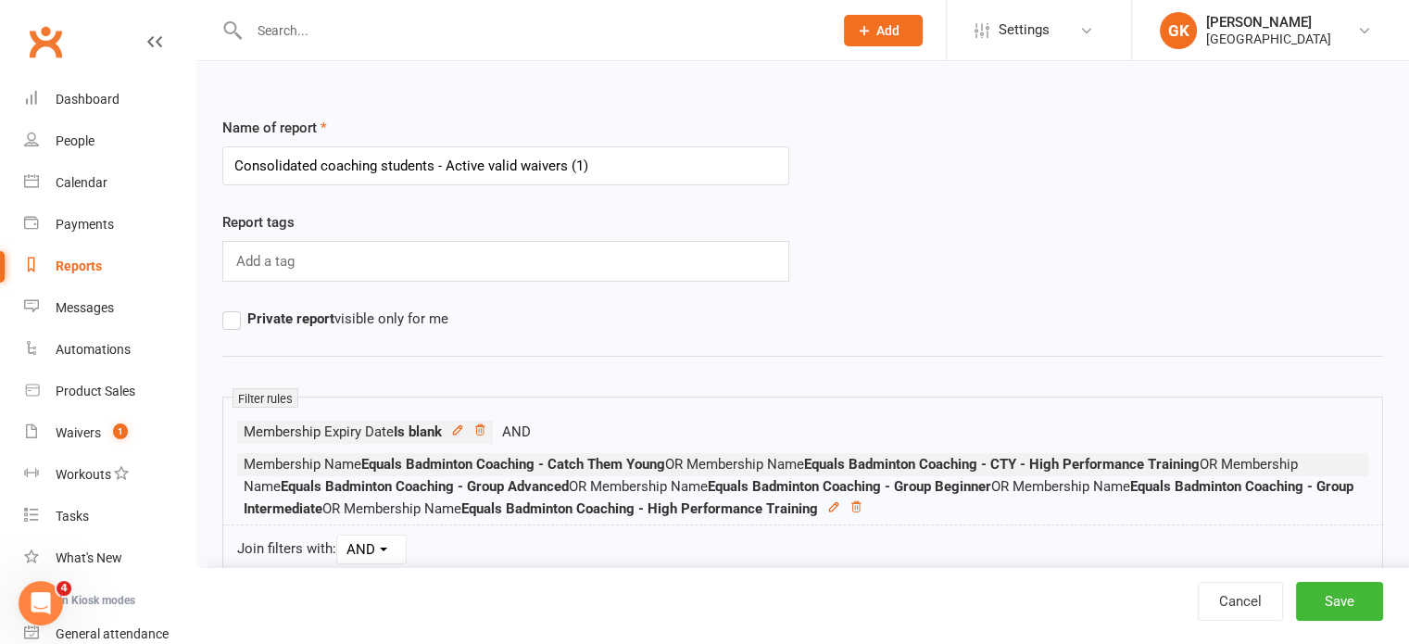
drag, startPoint x: 656, startPoint y: 169, endPoint x: 190, endPoint y: 154, distance: 466.1
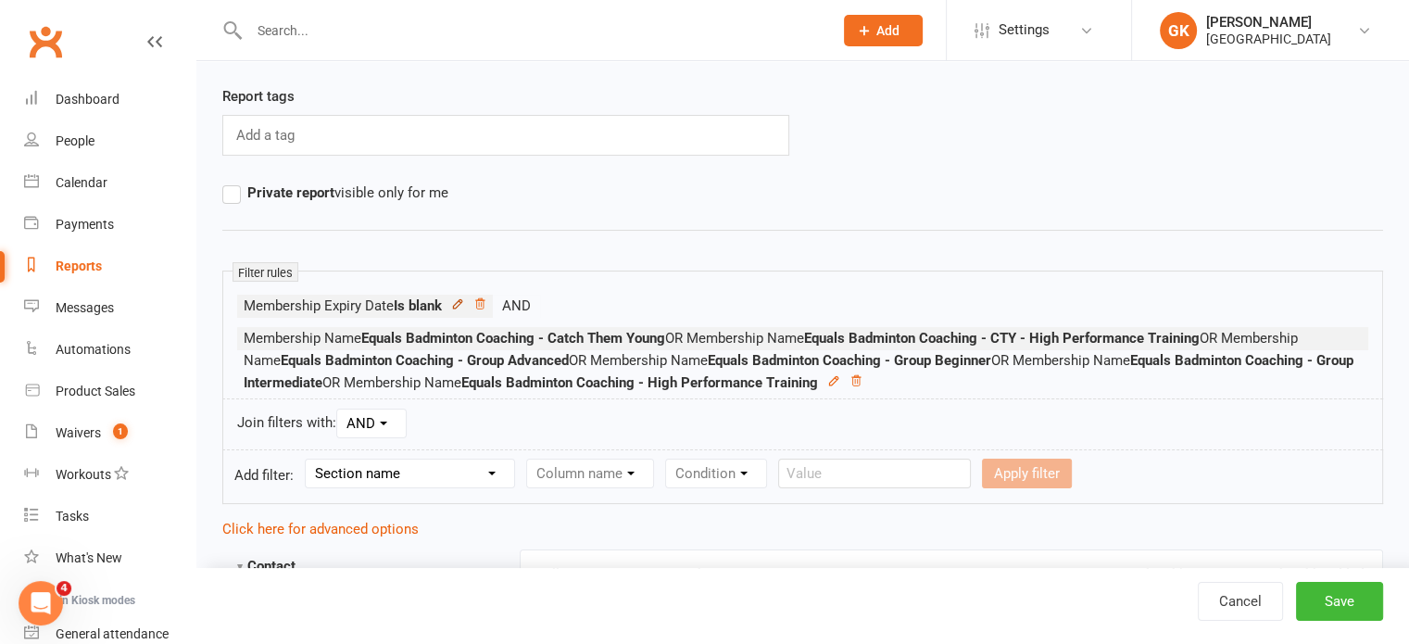
type input "Cancelled Coaching students"
click at [463, 307] on icon at bounding box center [457, 303] width 13 height 13
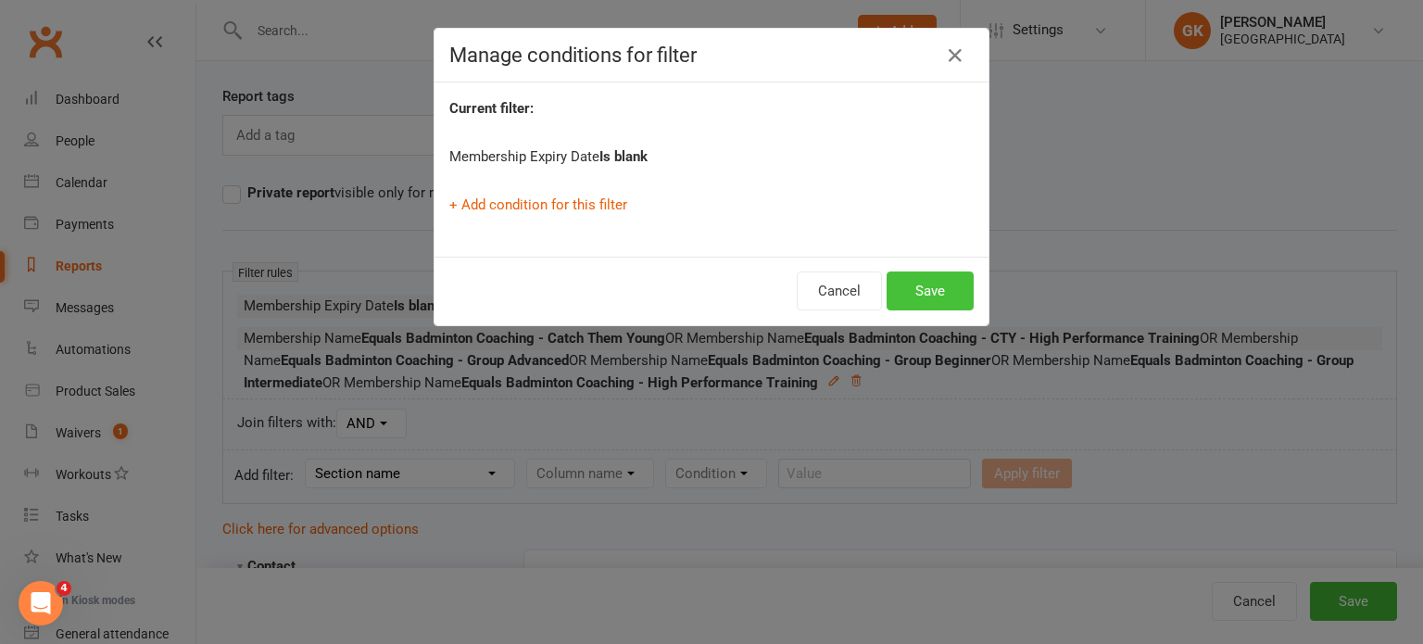
click at [916, 287] on button "Save" at bounding box center [929, 290] width 87 height 39
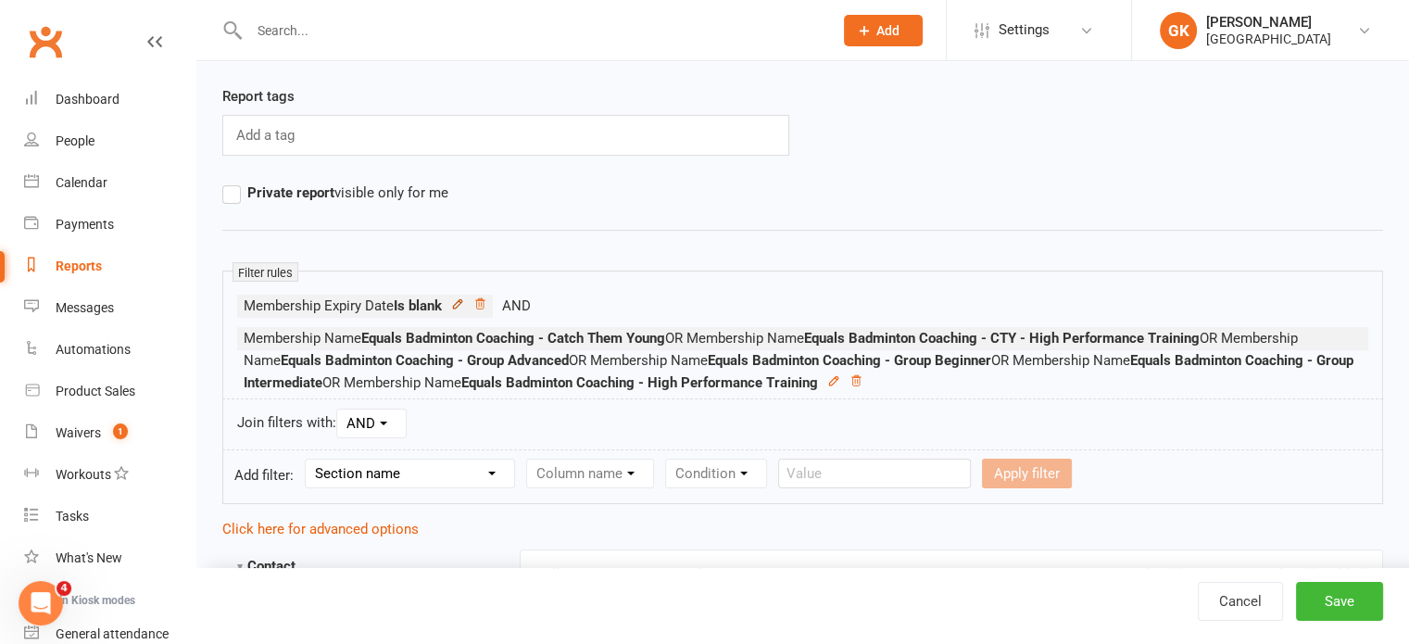
click at [464, 302] on icon at bounding box center [457, 303] width 13 height 13
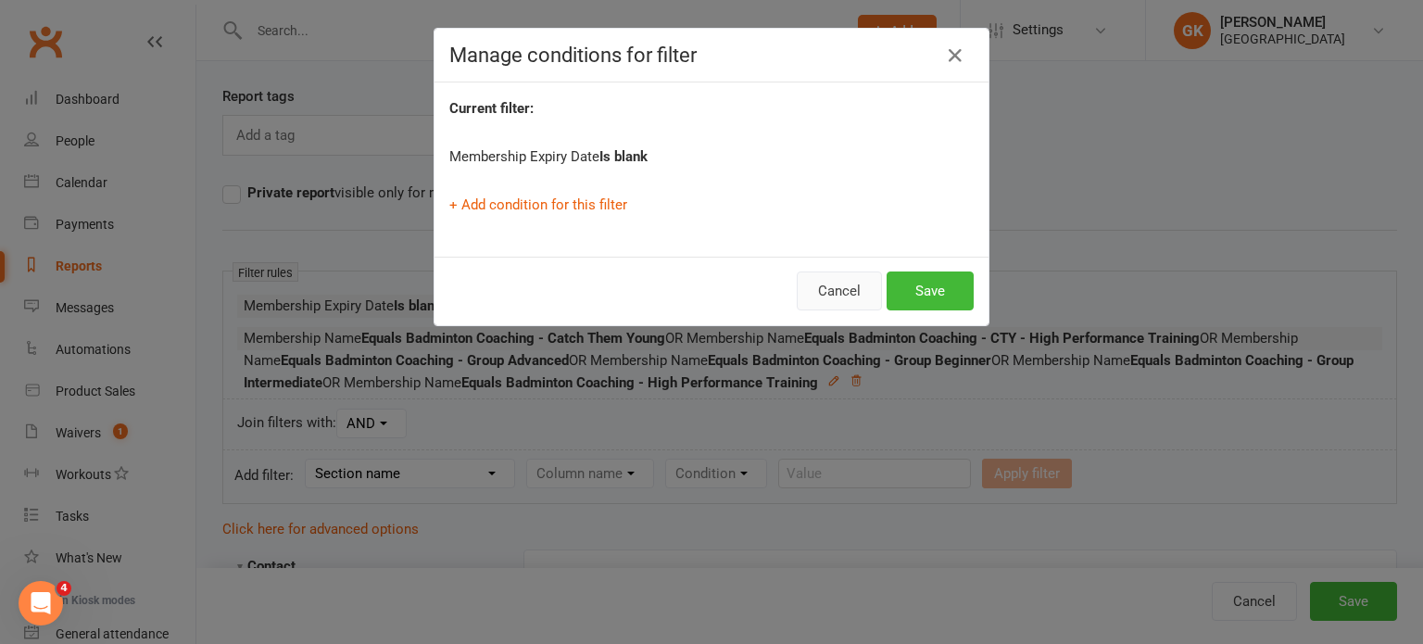
click at [845, 290] on button "Cancel" at bounding box center [838, 290] width 85 height 39
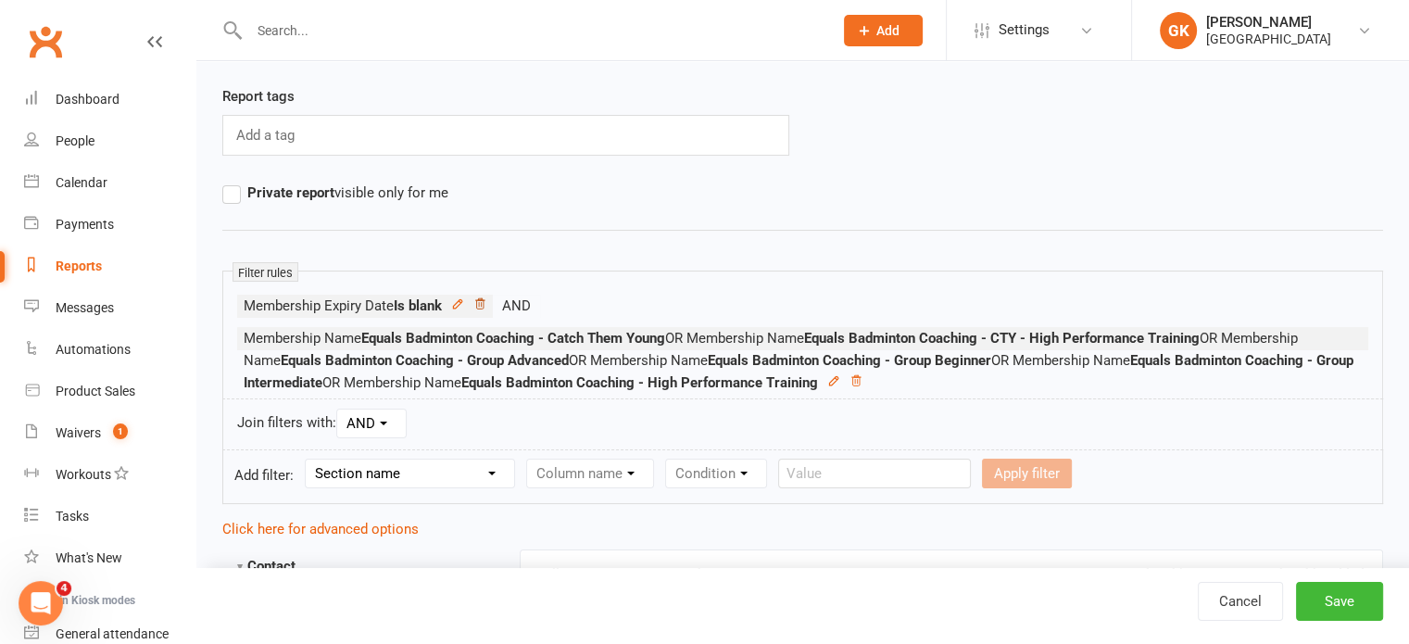
click at [483, 307] on icon at bounding box center [479, 303] width 13 height 13
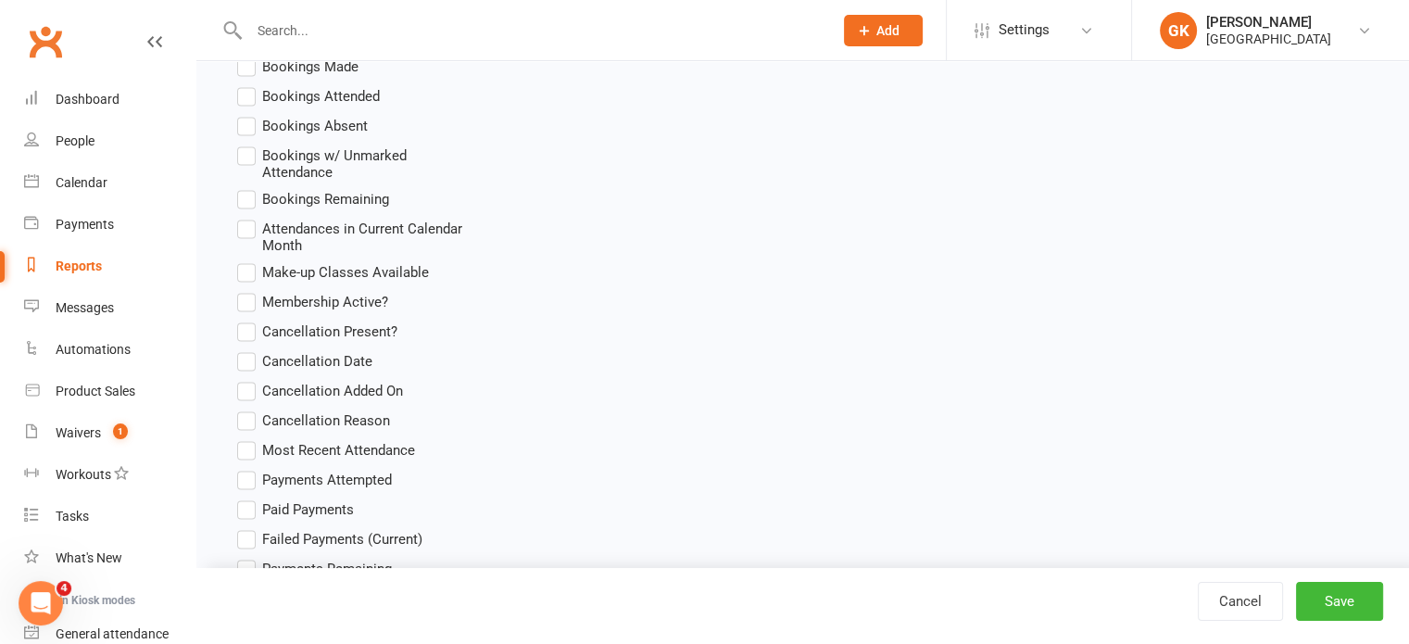
scroll to position [3577, 0]
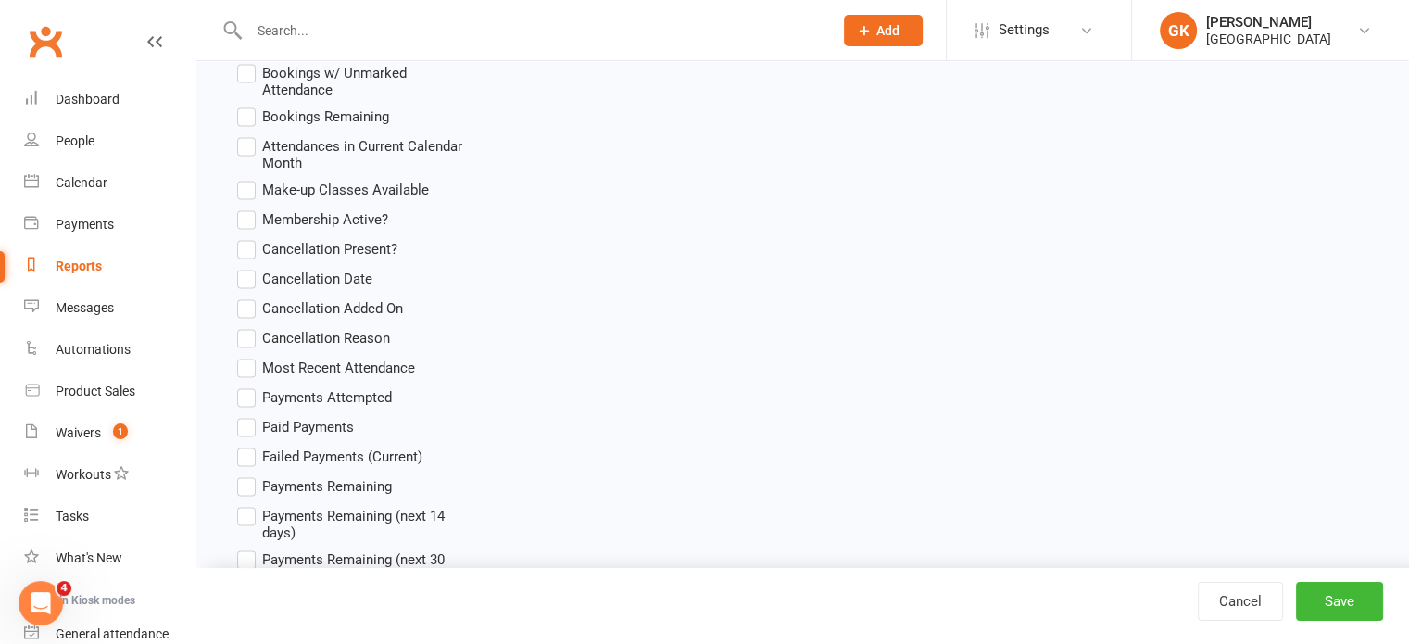
click at [253, 260] on label "Cancellation Present?" at bounding box center [317, 249] width 160 height 22
click at [249, 238] on input "Cancellation Present?" at bounding box center [243, 238] width 12 height 0
click at [252, 279] on label "Cancellation Date" at bounding box center [304, 279] width 135 height 22
click at [249, 268] on input "Cancellation Date" at bounding box center [243, 268] width 12 height 0
click at [247, 312] on label "Cancellation Added On" at bounding box center [320, 308] width 166 height 22
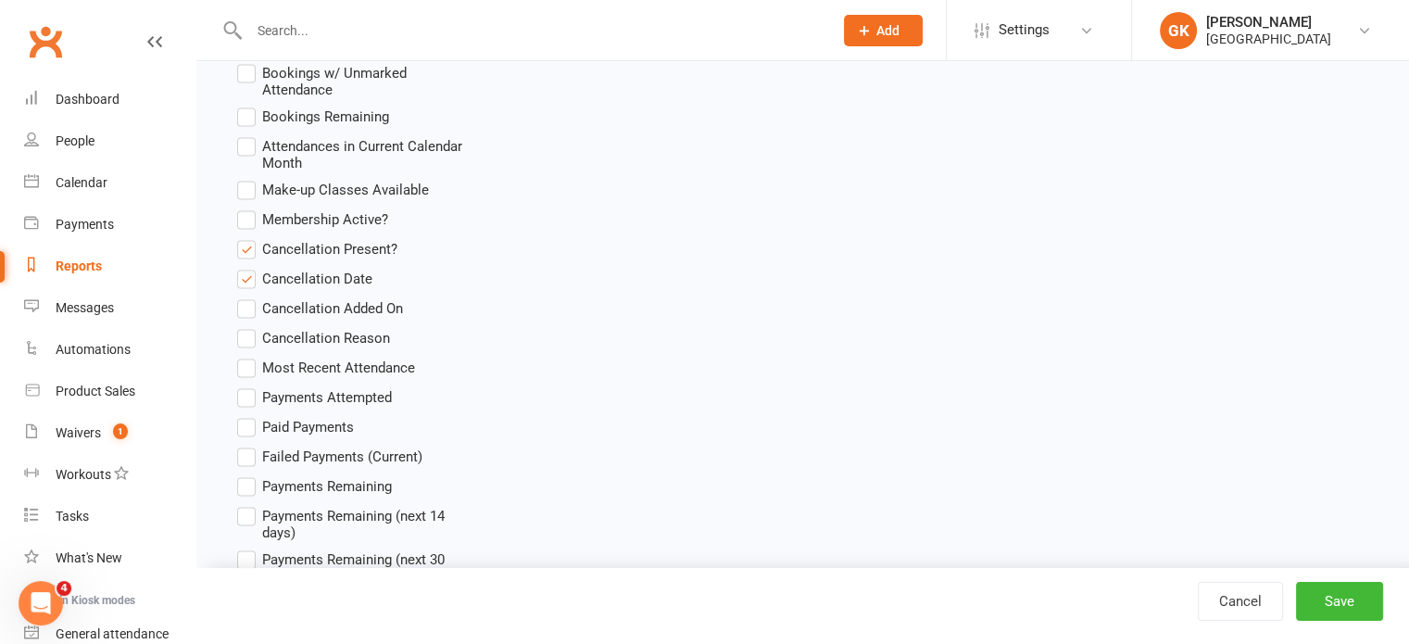
click at [247, 297] on input "Cancellation Added On" at bounding box center [243, 297] width 12 height 0
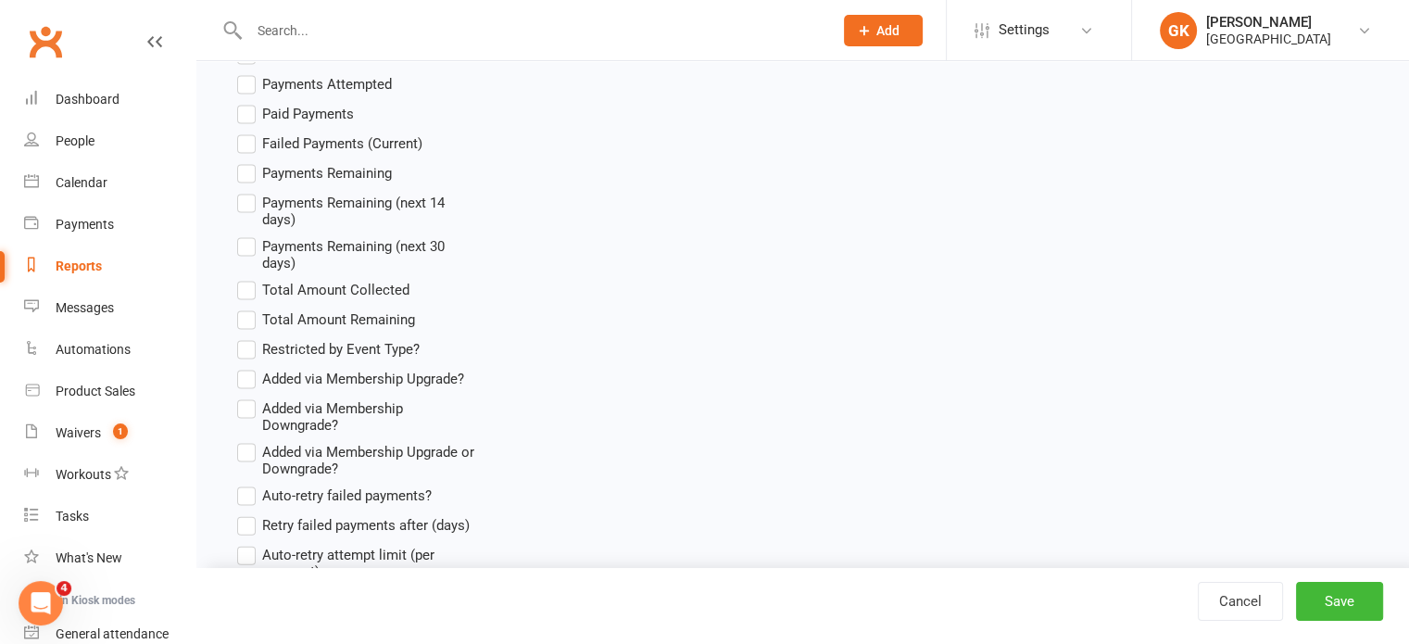
scroll to position [3892, 0]
click at [1349, 608] on button "Save" at bounding box center [1339, 601] width 87 height 39
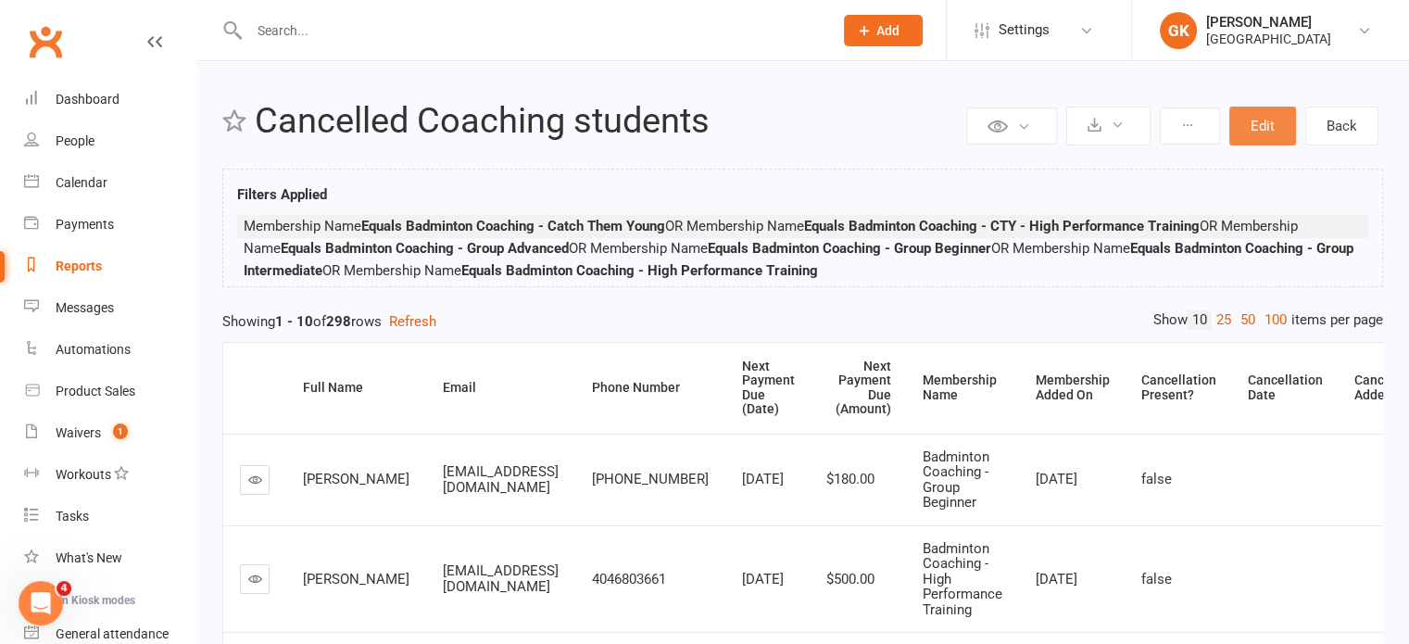
click at [1249, 131] on button "Edit" at bounding box center [1262, 126] width 67 height 39
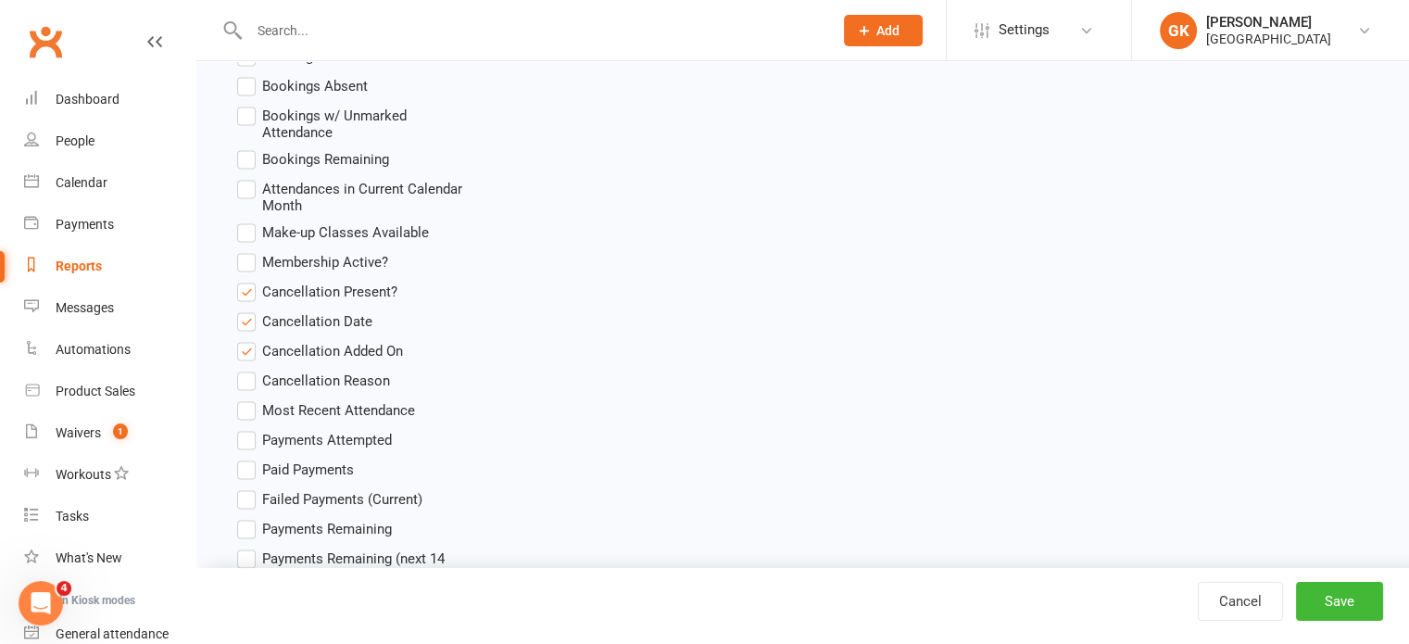
scroll to position [3538, 0]
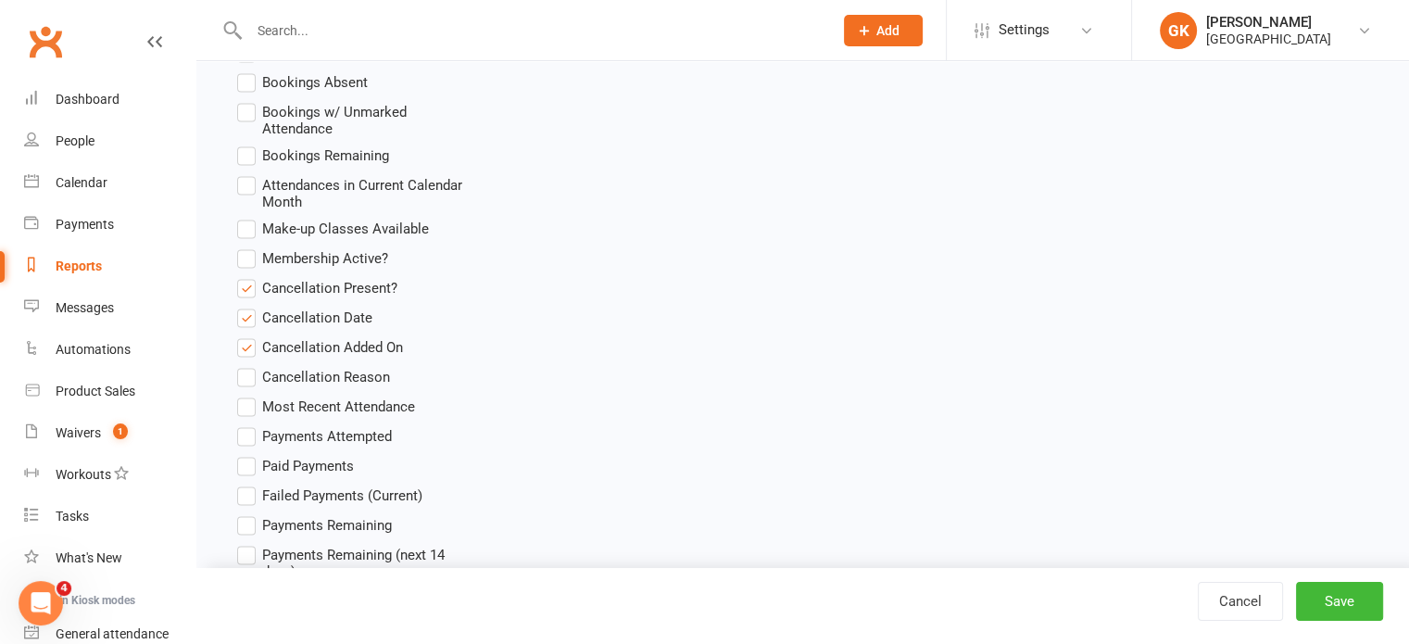
click at [243, 295] on label "Cancellation Present?" at bounding box center [317, 288] width 160 height 22
click at [243, 277] on input "Cancellation Present?" at bounding box center [243, 277] width 12 height 0
click at [248, 354] on label "Cancellation Added On" at bounding box center [320, 347] width 166 height 22
click at [248, 336] on input "Cancellation Added On" at bounding box center [243, 336] width 12 height 0
click at [237, 357] on label "Cancellation Added On" at bounding box center [320, 347] width 166 height 22
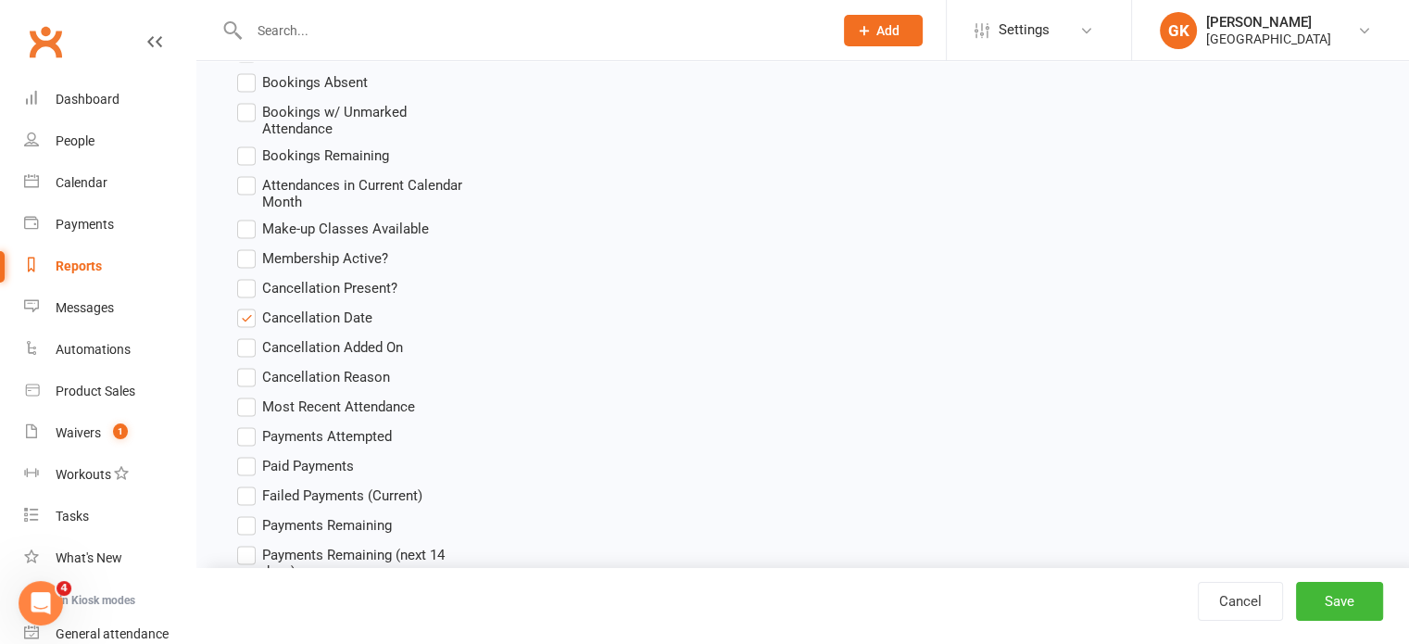
click at [237, 336] on input "Cancellation Added On" at bounding box center [243, 336] width 12 height 0
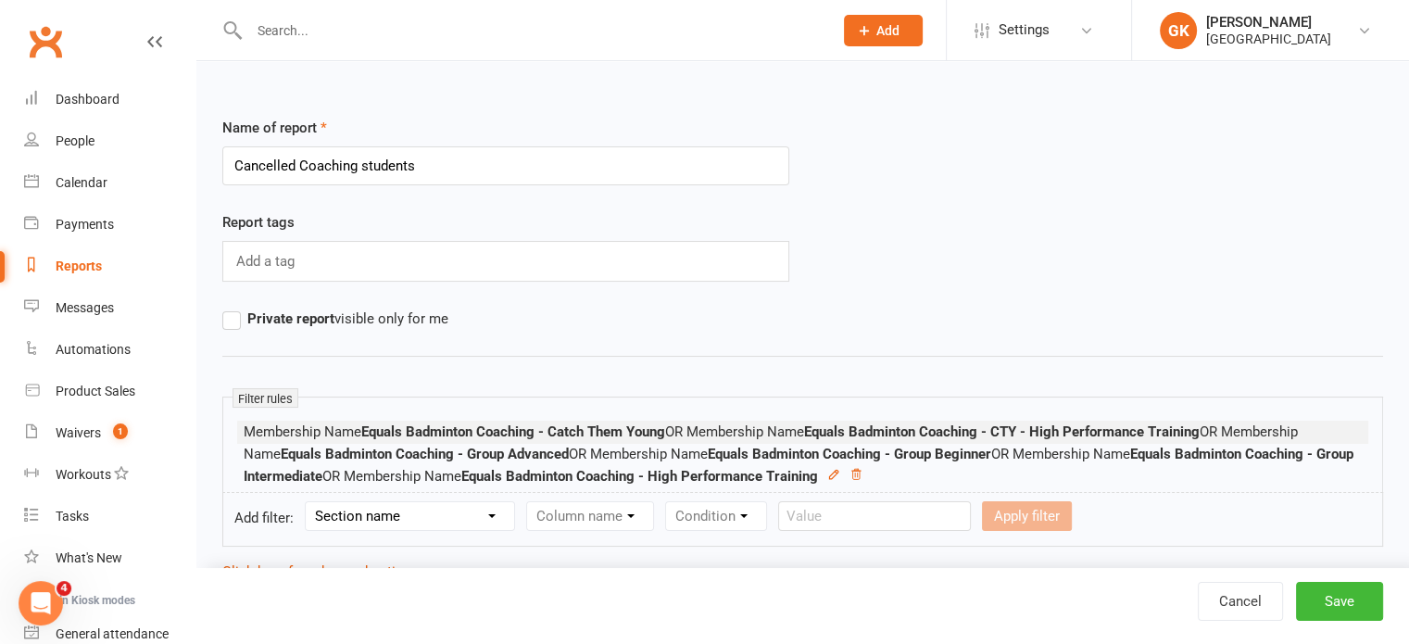
scroll to position [188, 0]
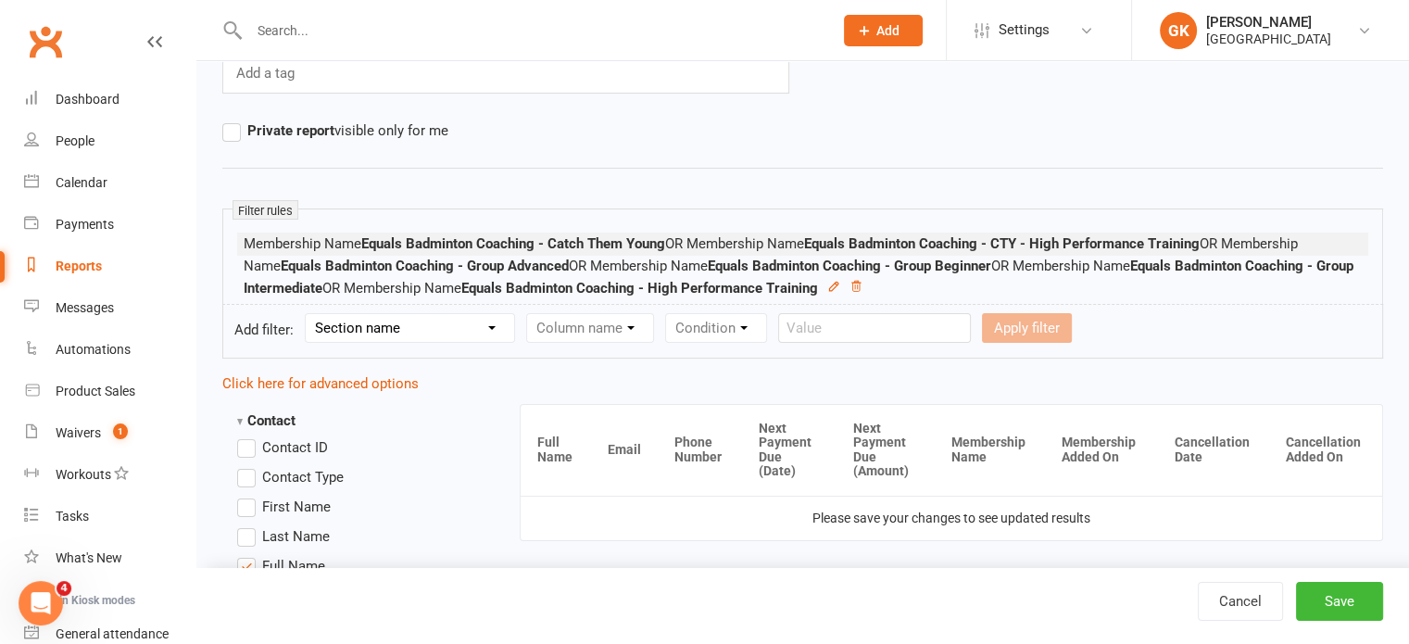
click at [422, 314] on select "Section name Contact Attendance Aggregate Payment Booking Waitlist Attendees Ca…" at bounding box center [410, 328] width 208 height 28
select select "11"
click at [308, 314] on select "Section name Contact Attendance Aggregate Payment Booking Waitlist Attendees Ca…" at bounding box center [410, 328] width 208 height 28
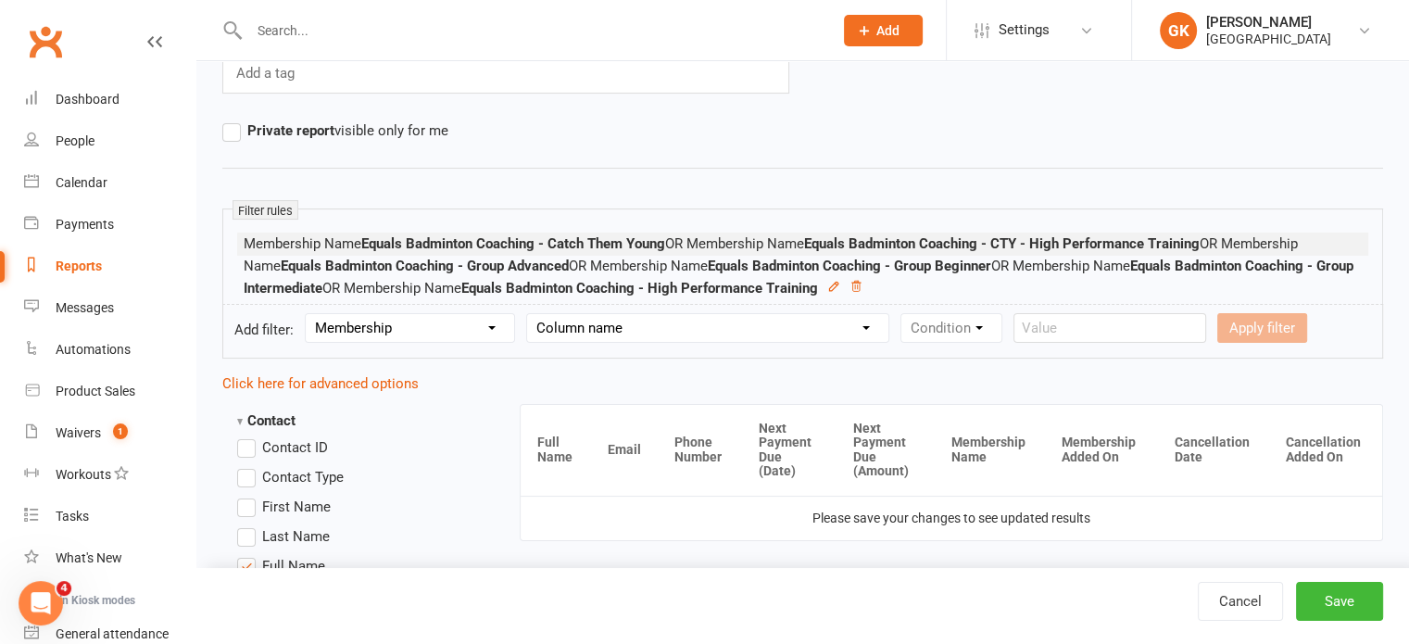
click at [589, 325] on select "Column name Membership ID Membership Name Membership Category Membership Start …" at bounding box center [707, 328] width 361 height 28
select select "30"
click at [527, 314] on select "Column name Membership ID Membership Name Membership Category Membership Start …" at bounding box center [707, 328] width 361 height 28
click at [959, 330] on select "Condition Is Is not Is blank Is not blank" at bounding box center [957, 328] width 112 height 28
select select "0"
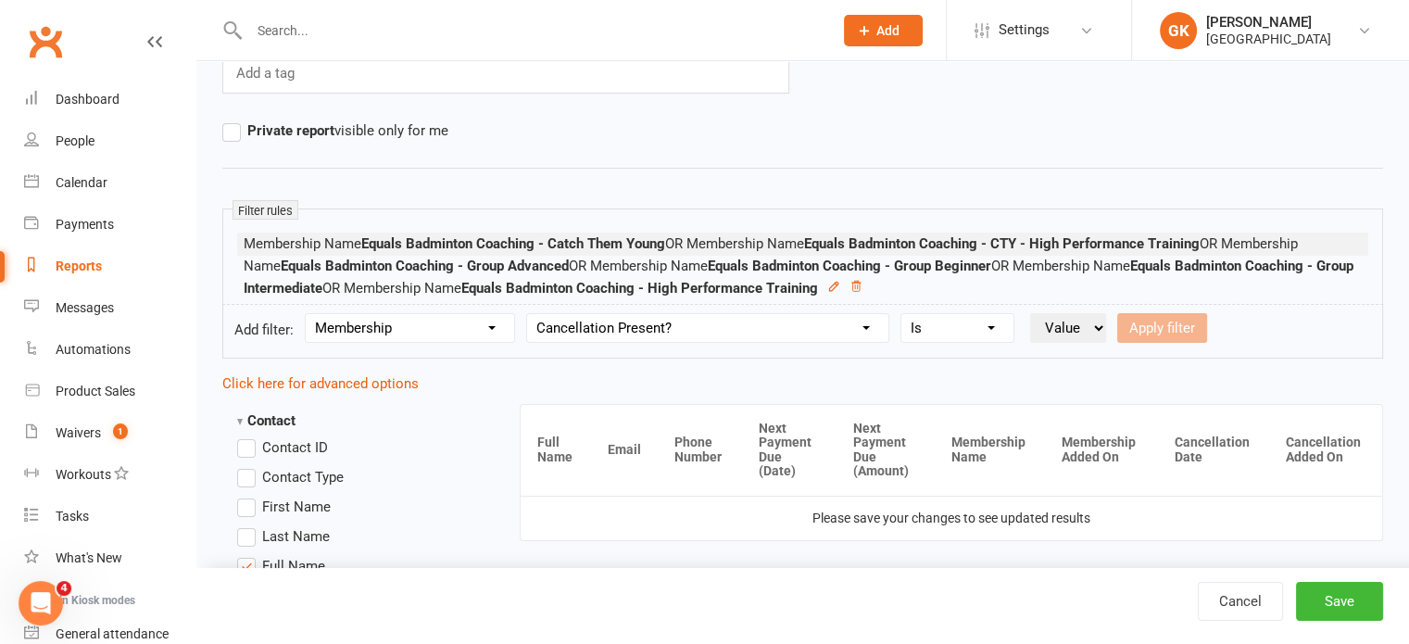
click at [902, 314] on select "Condition Is Is not Is blank Is not blank" at bounding box center [957, 328] width 112 height 28
click at [1052, 340] on select "Value Yes No" at bounding box center [1068, 328] width 76 height 30
select select "true"
click at [1030, 313] on select "Value Yes No" at bounding box center [1068, 328] width 76 height 30
click at [1182, 309] on form "Add filter: Section name Contact Attendance Aggregate Payment Booking Waitlist …" at bounding box center [802, 331] width 1160 height 55
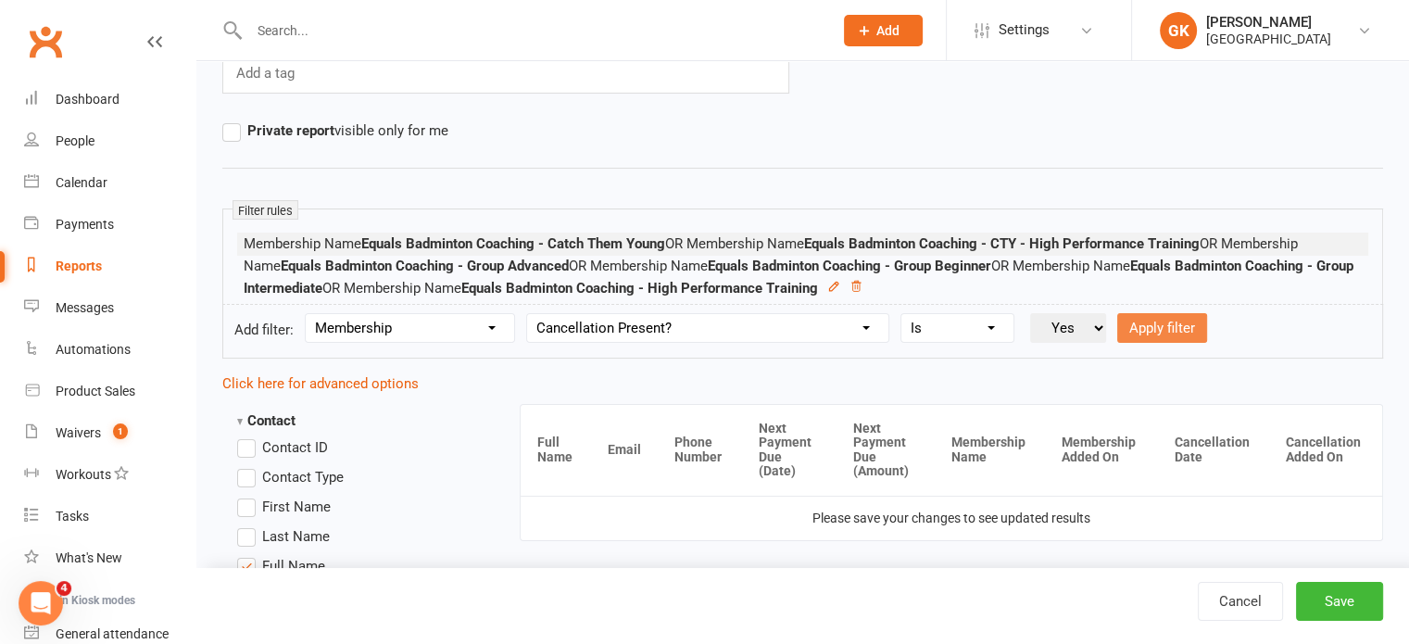
click at [1178, 321] on button "Apply filter" at bounding box center [1162, 328] width 90 height 30
select select
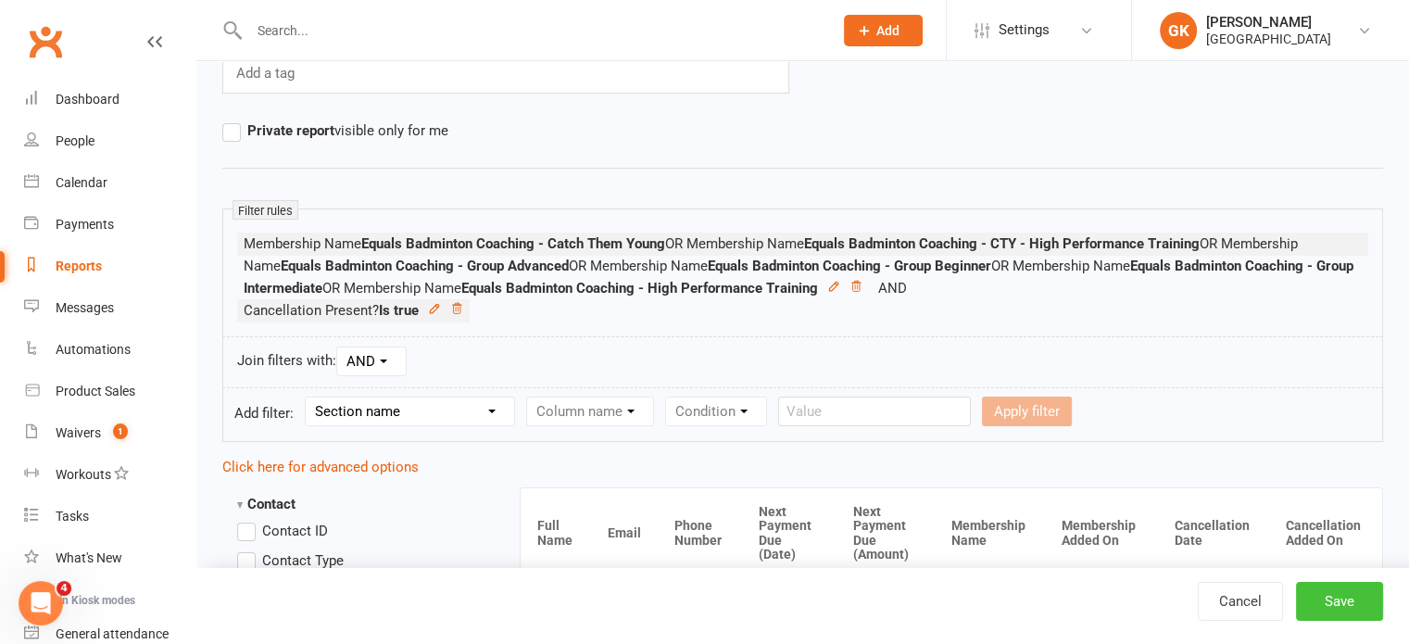
click at [1330, 615] on button "Save" at bounding box center [1339, 601] width 87 height 39
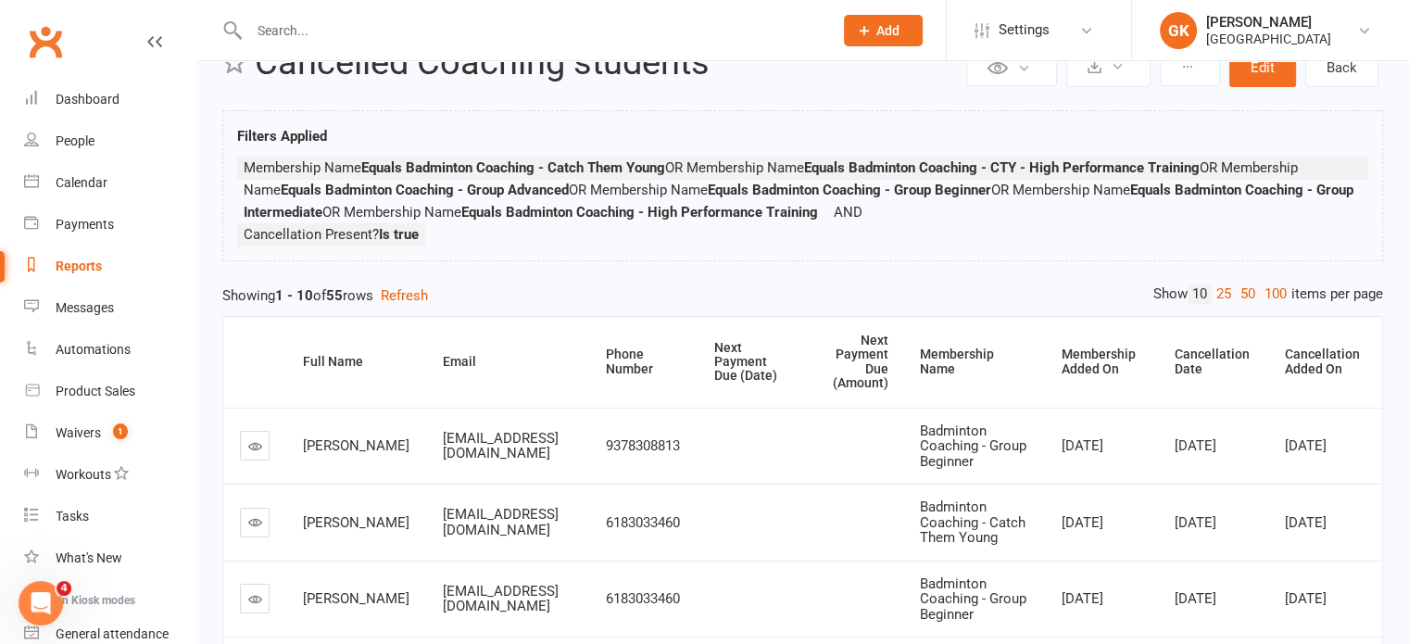
scroll to position [47, 0]
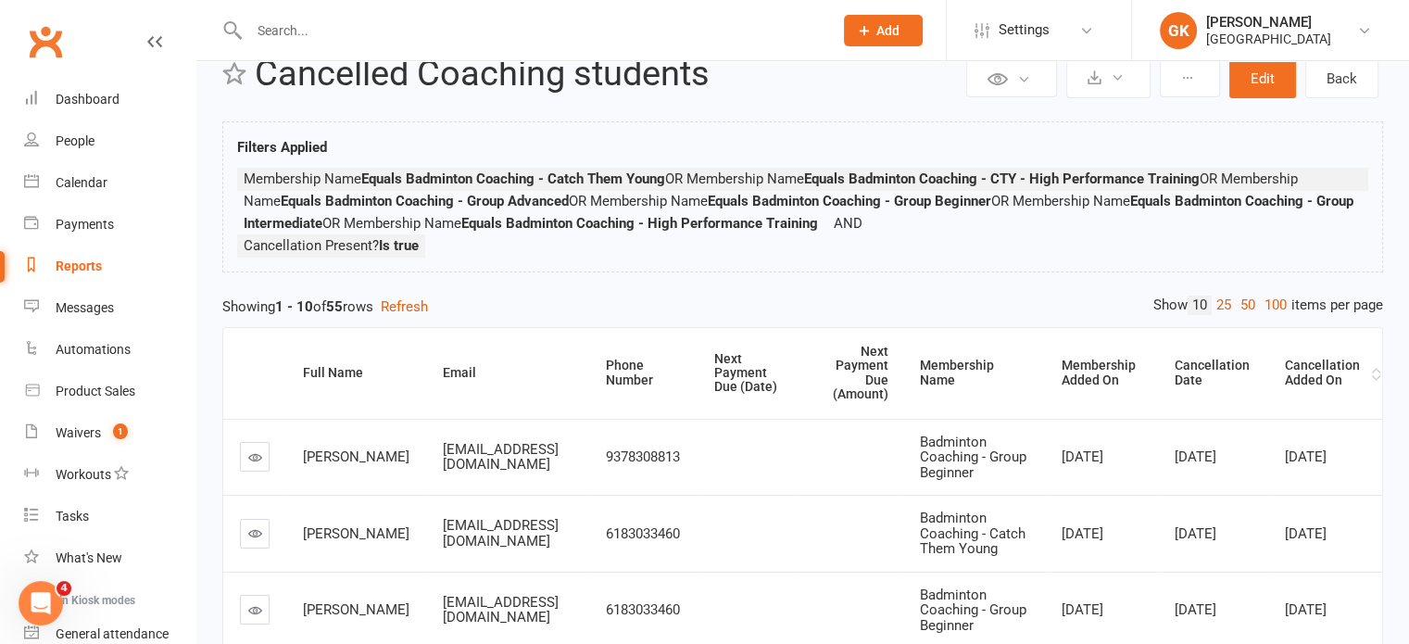
click at [1322, 387] on th "Cancellation Added On" at bounding box center [1325, 373] width 114 height 91
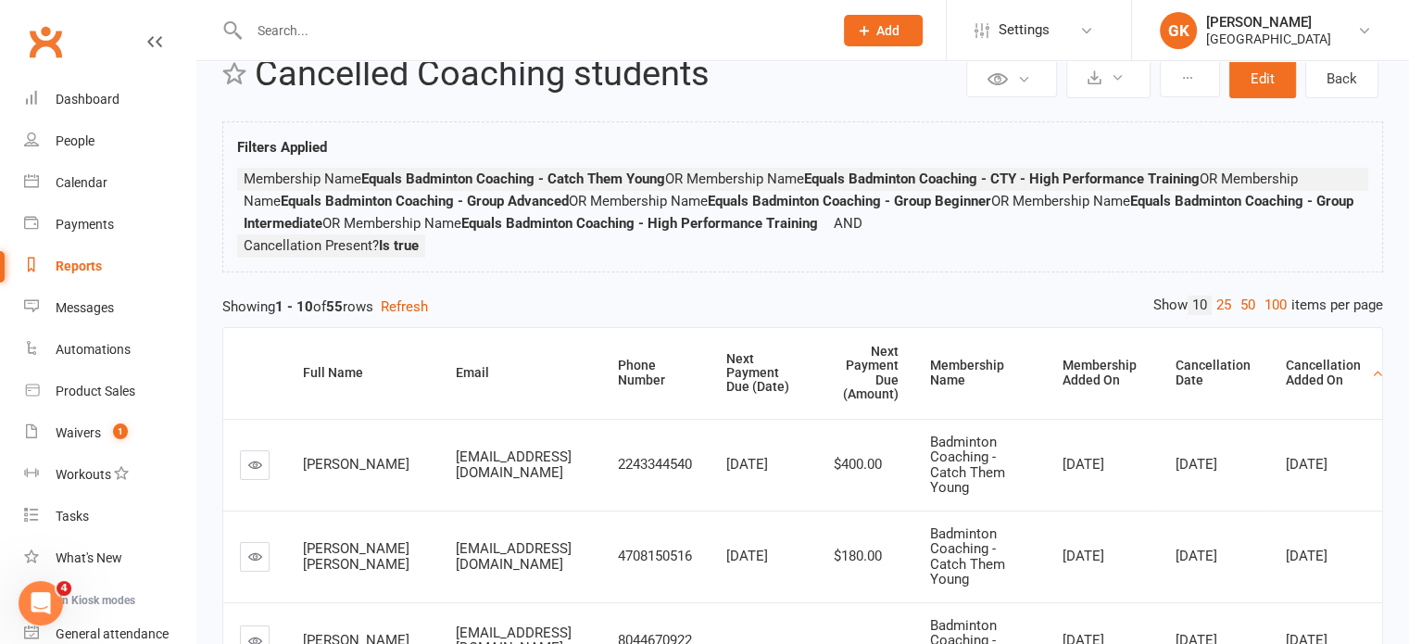
click at [1322, 369] on div "Cancellation Added On" at bounding box center [1326, 372] width 82 height 29
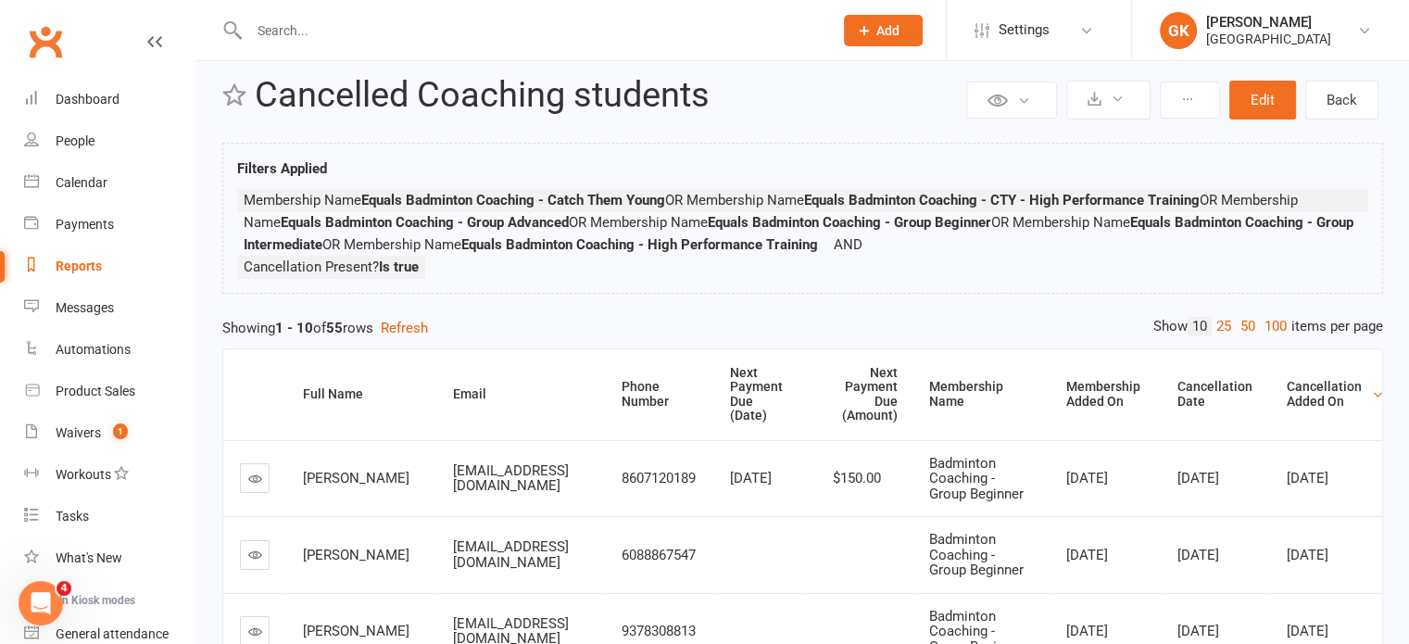
scroll to position [0, 0]
